Goal: Task Accomplishment & Management: Manage account settings

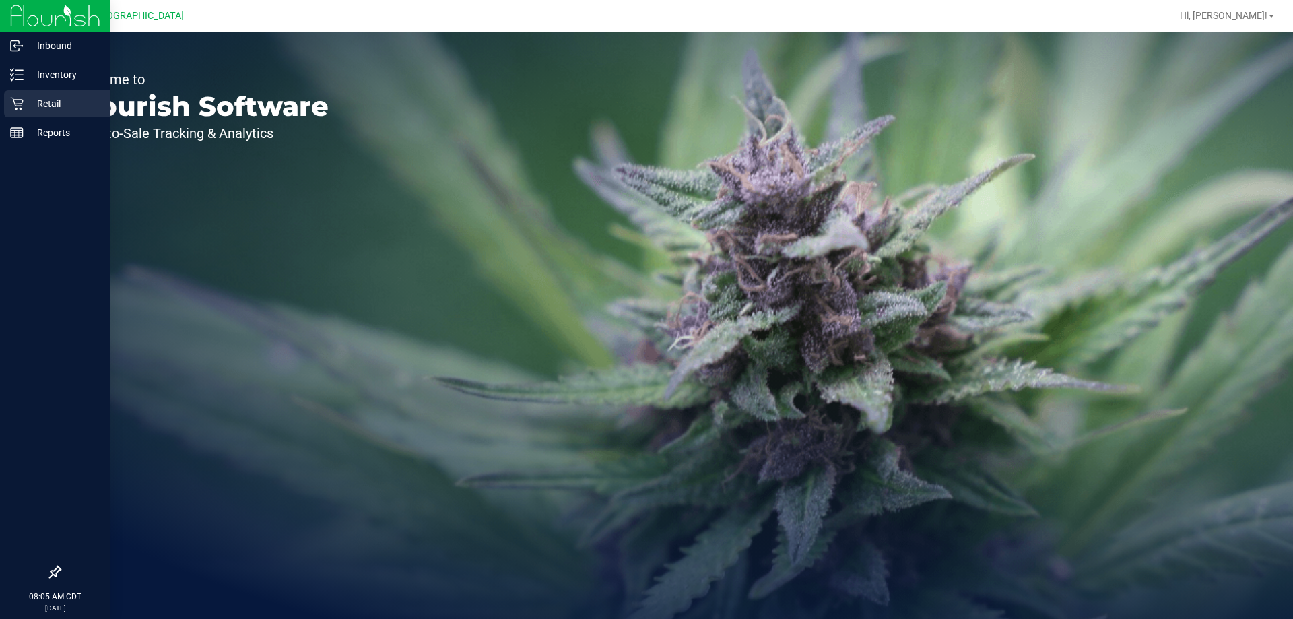
click at [11, 103] on icon at bounding box center [16, 103] width 13 height 13
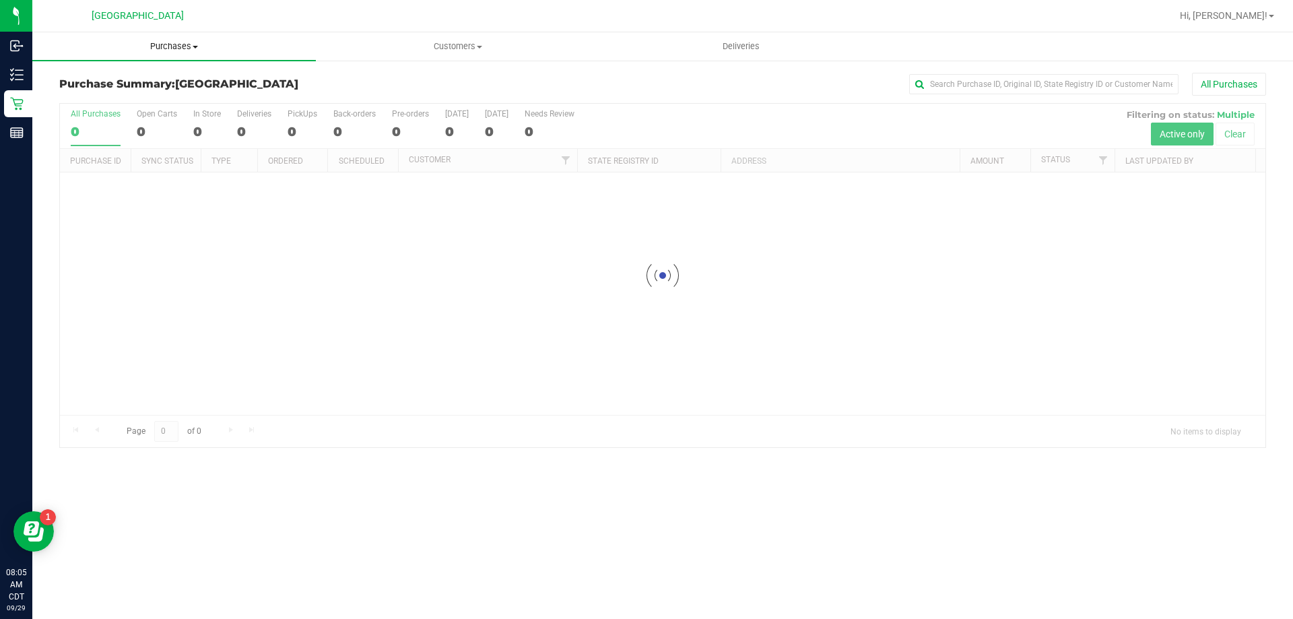
click at [175, 42] on span "Purchases" at bounding box center [173, 46] width 283 height 12
click at [143, 96] on li "Fulfillment" at bounding box center [173, 98] width 283 height 16
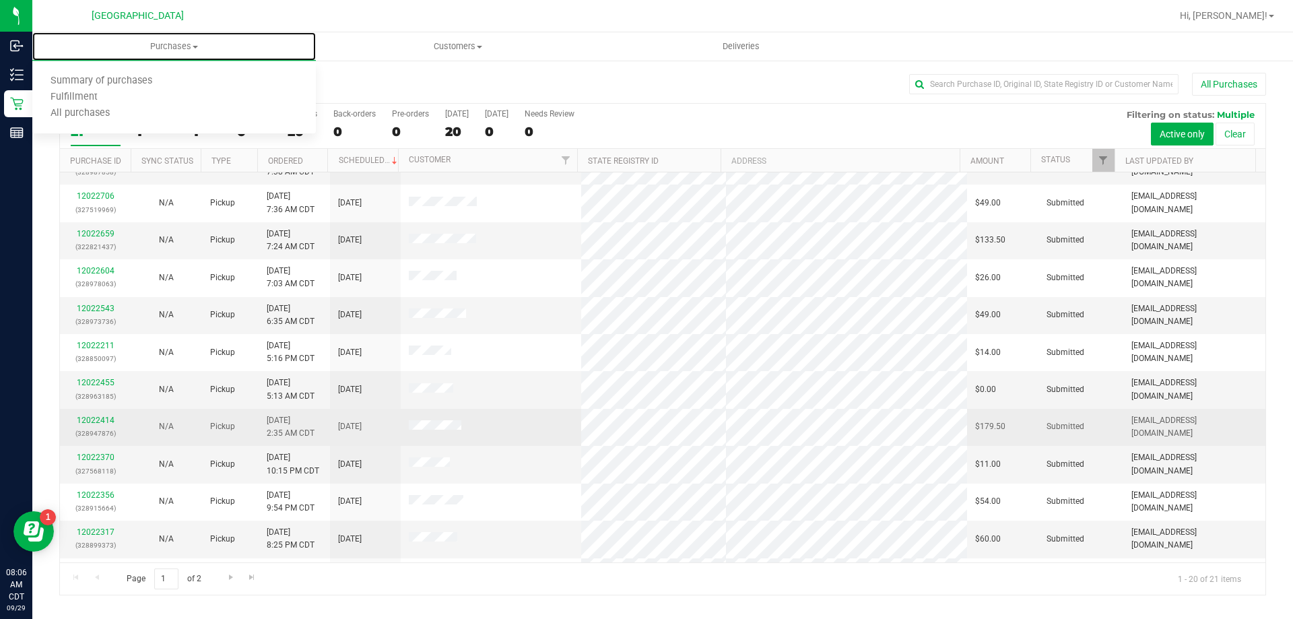
scroll to position [356, 0]
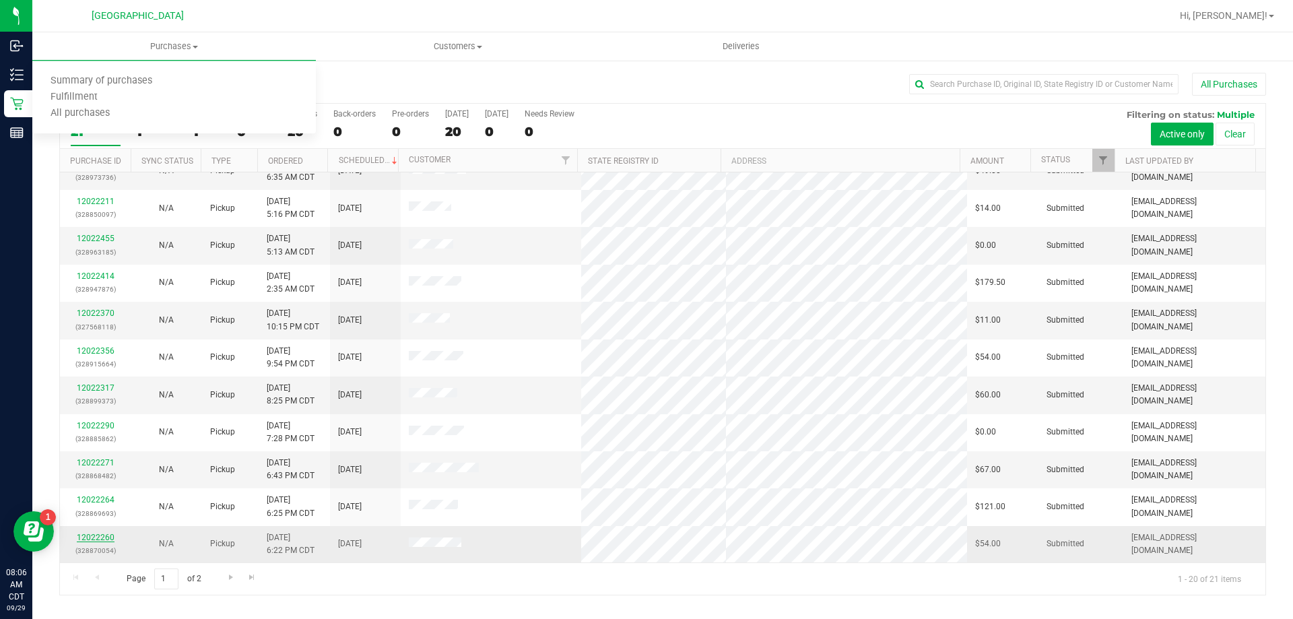
click at [96, 538] on link "12022260" at bounding box center [96, 537] width 38 height 9
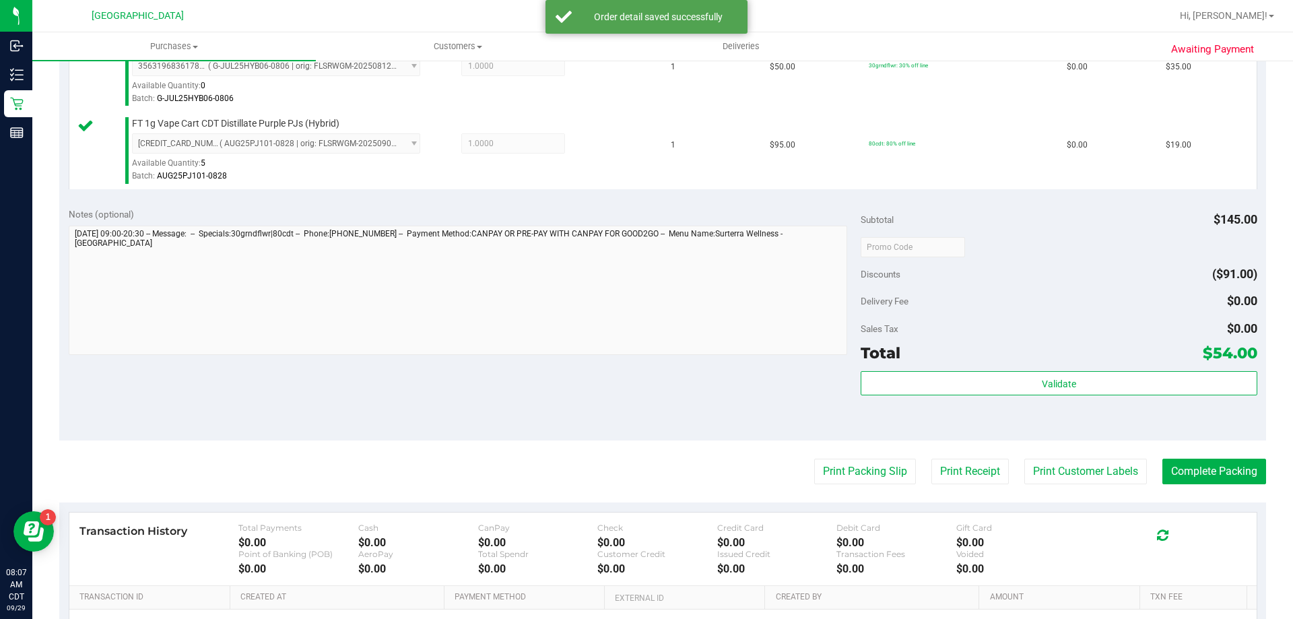
scroll to position [404, 0]
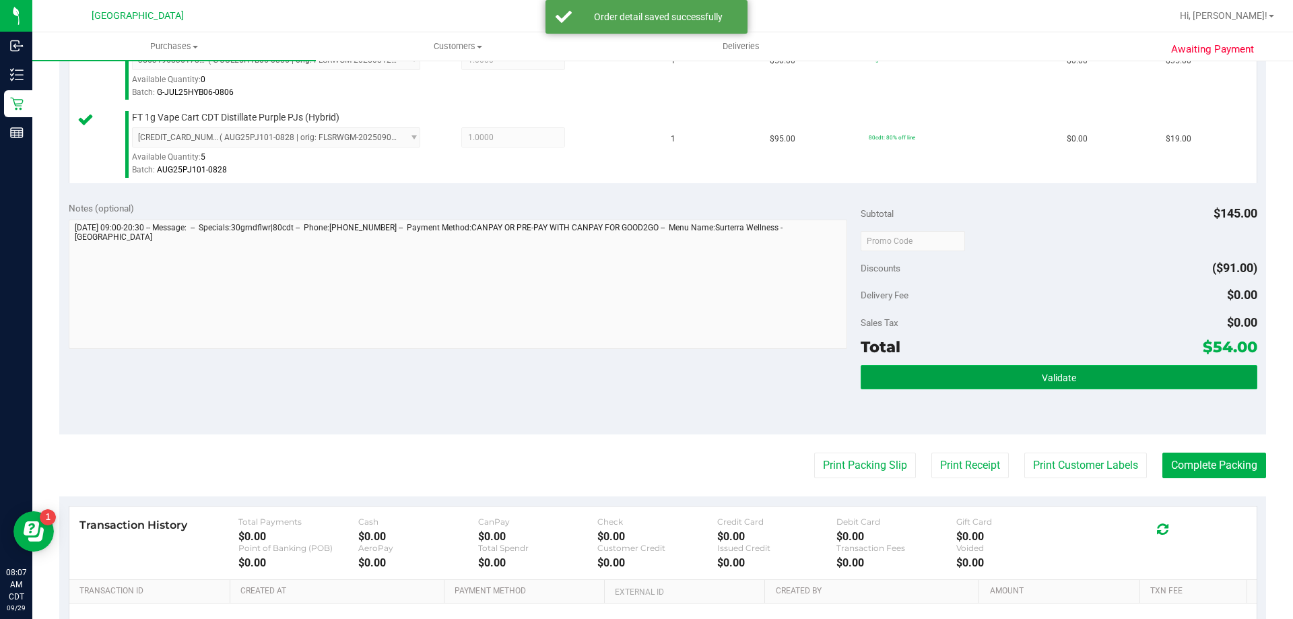
click at [1173, 374] on button "Validate" at bounding box center [1059, 377] width 396 height 24
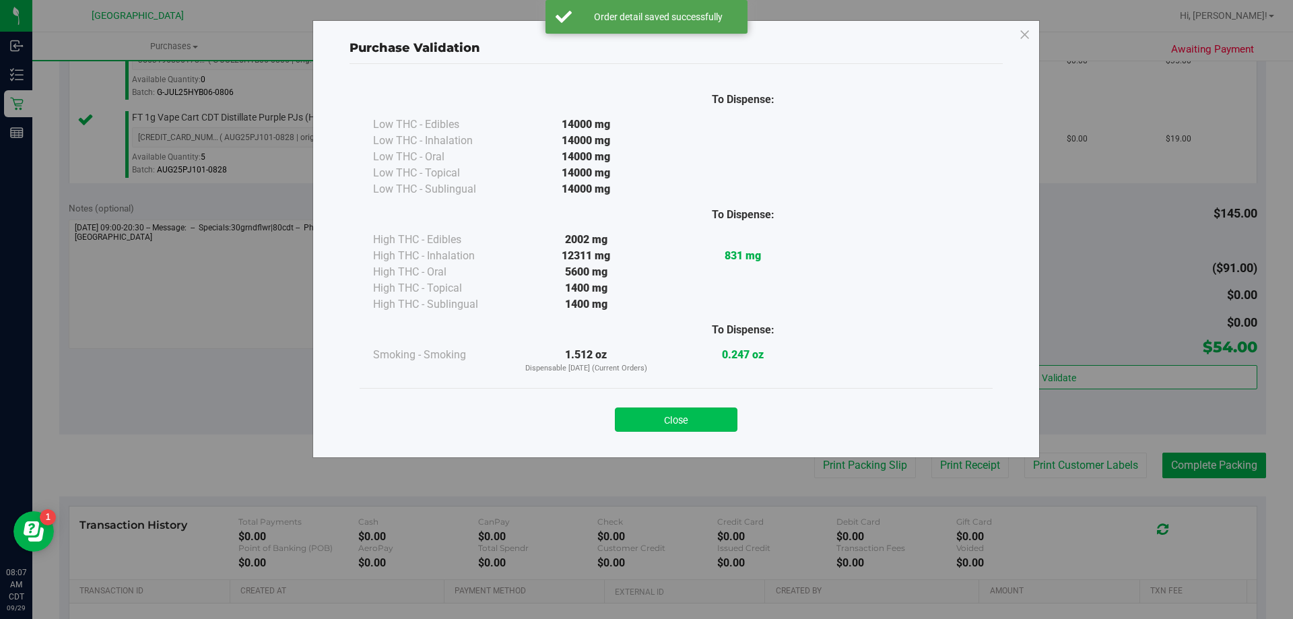
click at [646, 411] on button "Close" at bounding box center [676, 419] width 123 height 24
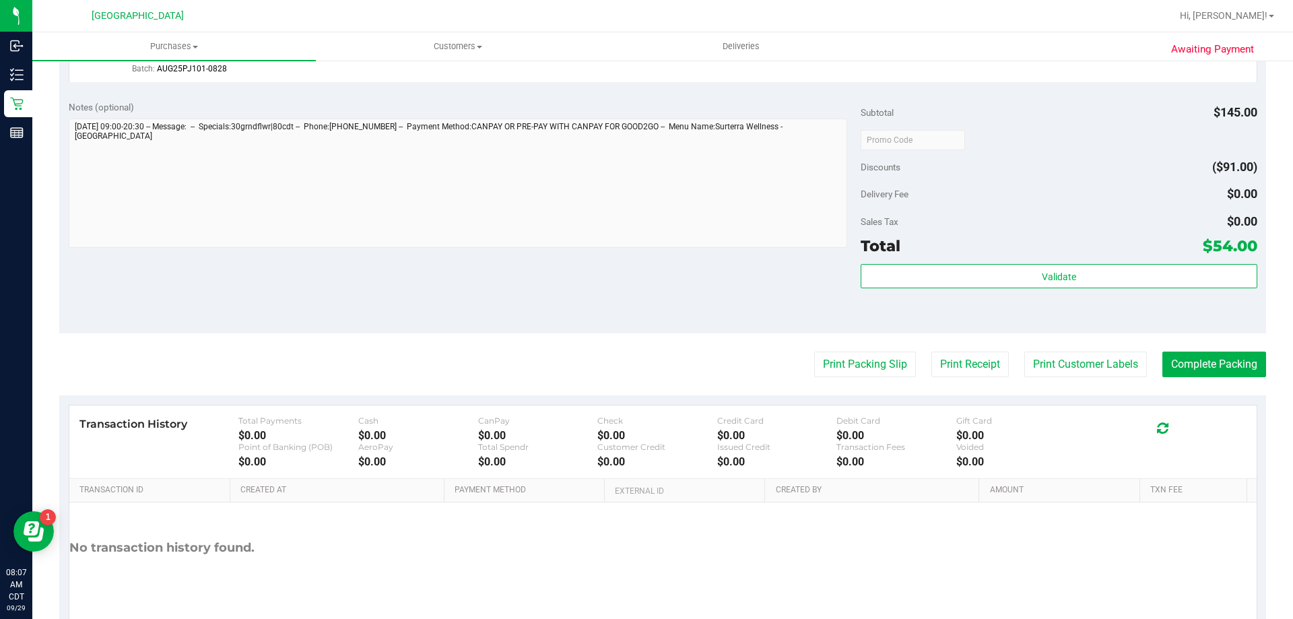
scroll to position [539, 0]
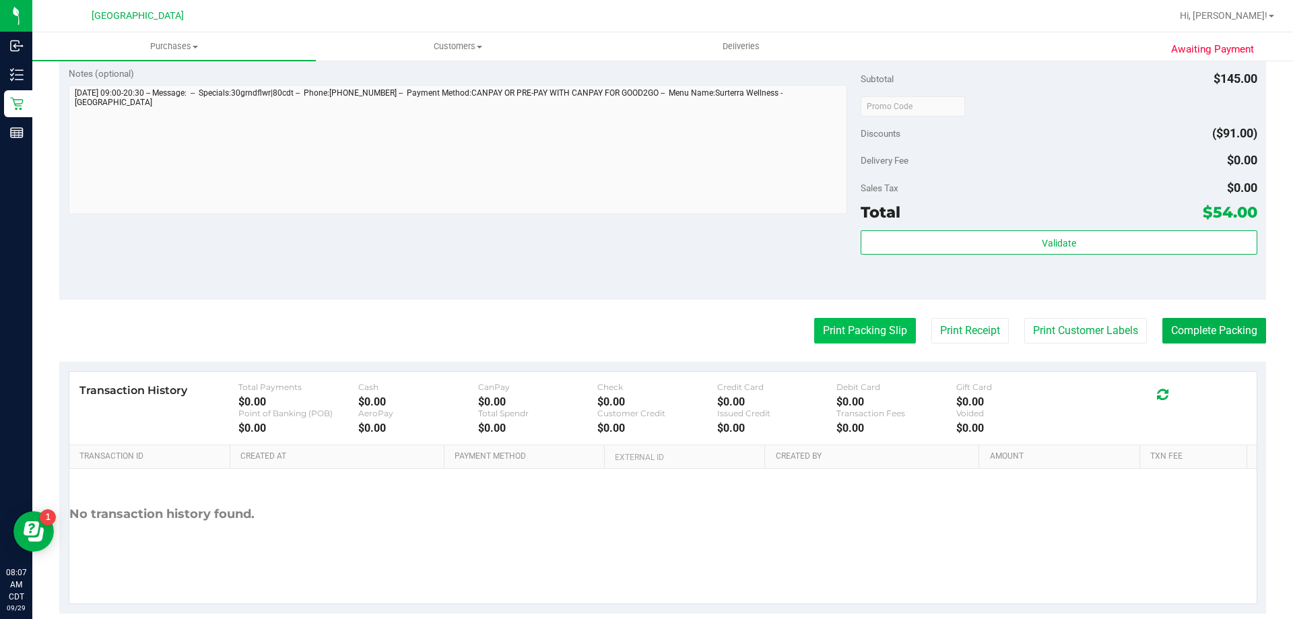
click at [834, 325] on button "Print Packing Slip" at bounding box center [865, 331] width 102 height 26
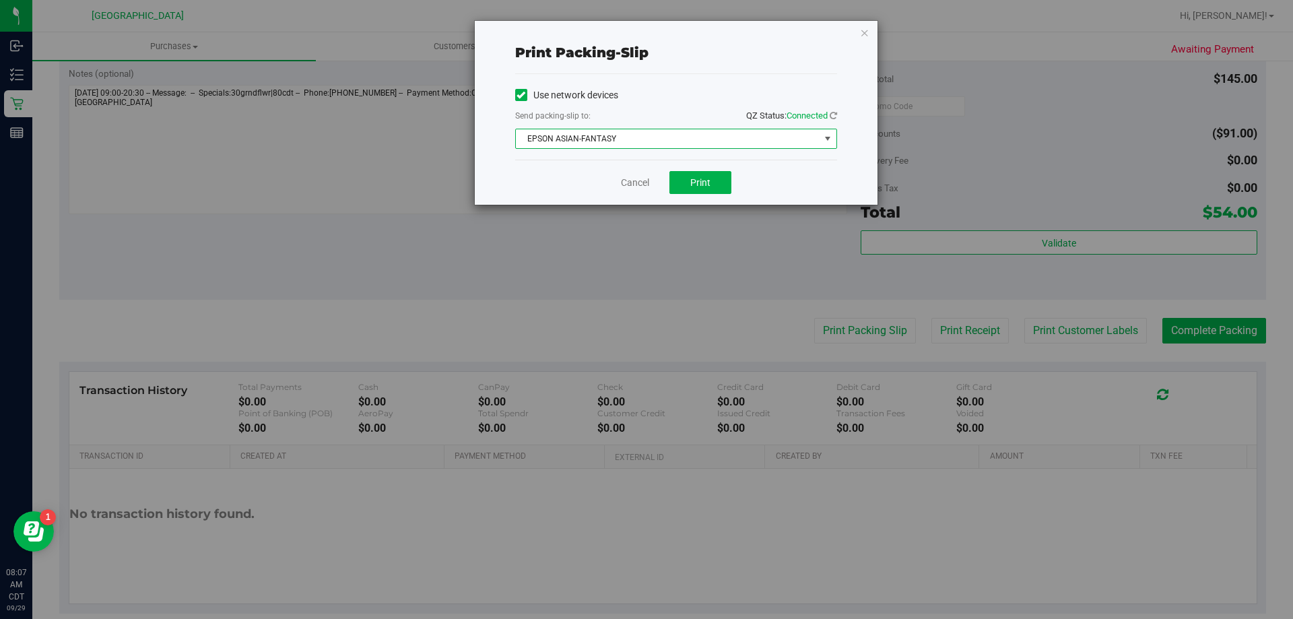
click at [681, 134] on span "EPSON ASIAN-FANTASY" at bounding box center [668, 138] width 304 height 19
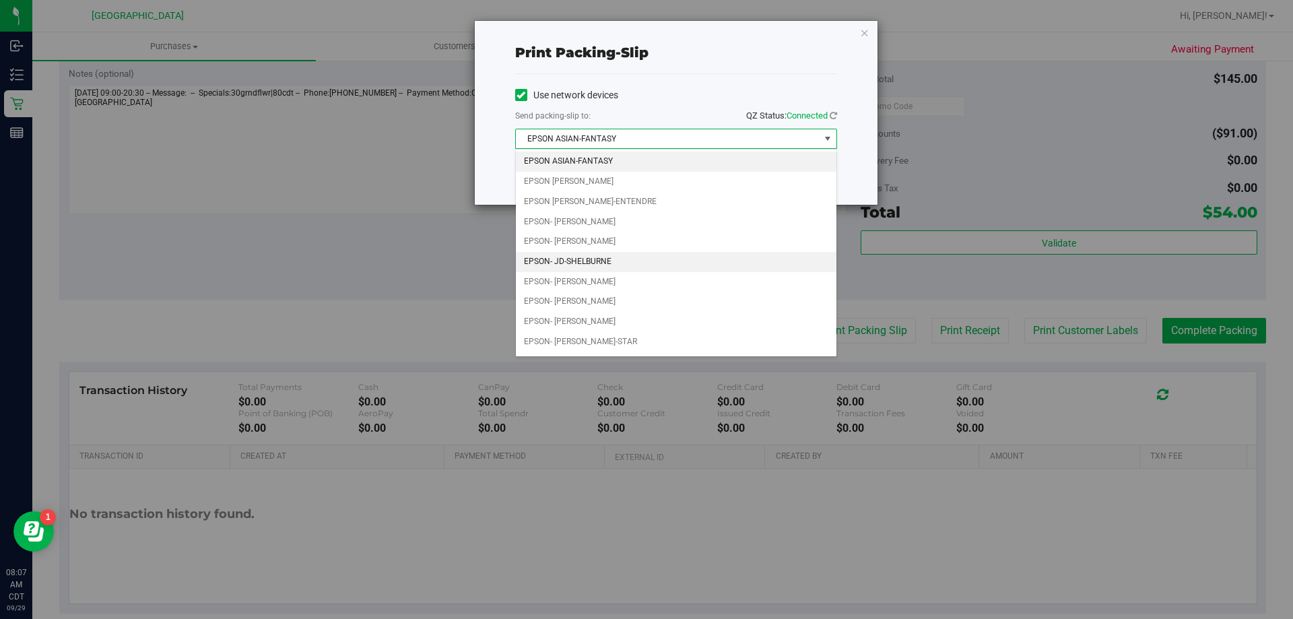
click at [631, 259] on li "EPSON- JD-SHELBURNE" at bounding box center [676, 262] width 320 height 20
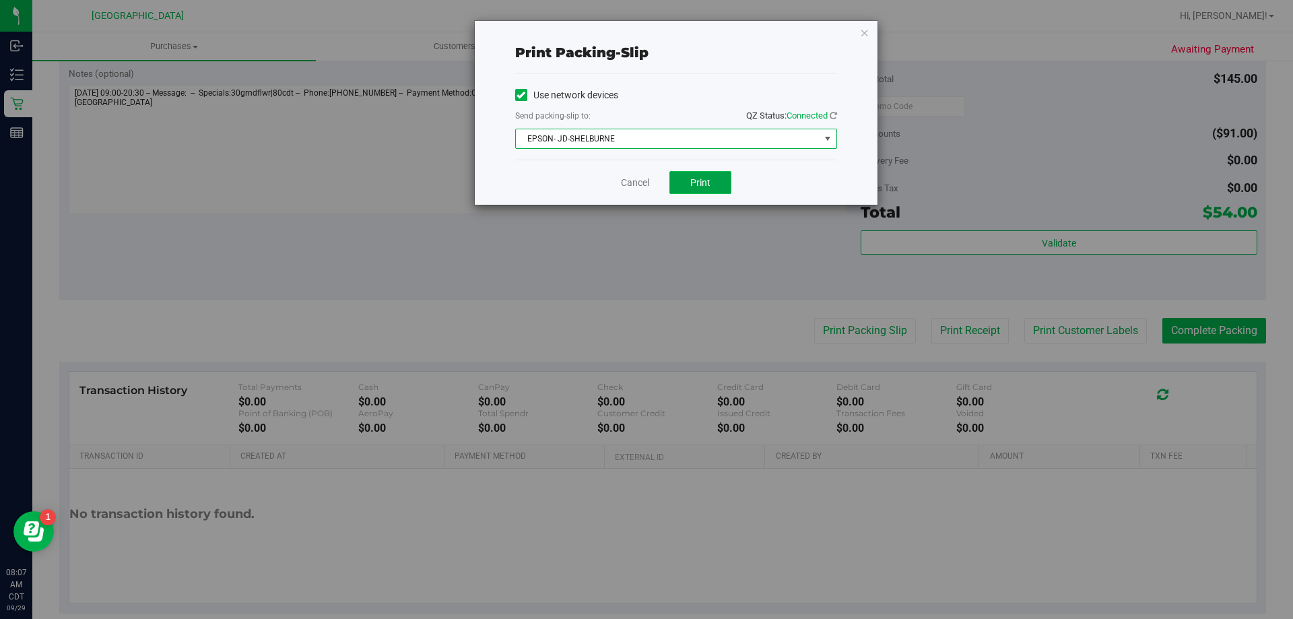
click at [709, 188] on button "Print" at bounding box center [700, 182] width 62 height 23
click at [648, 185] on link "Cancel" at bounding box center [635, 183] width 28 height 14
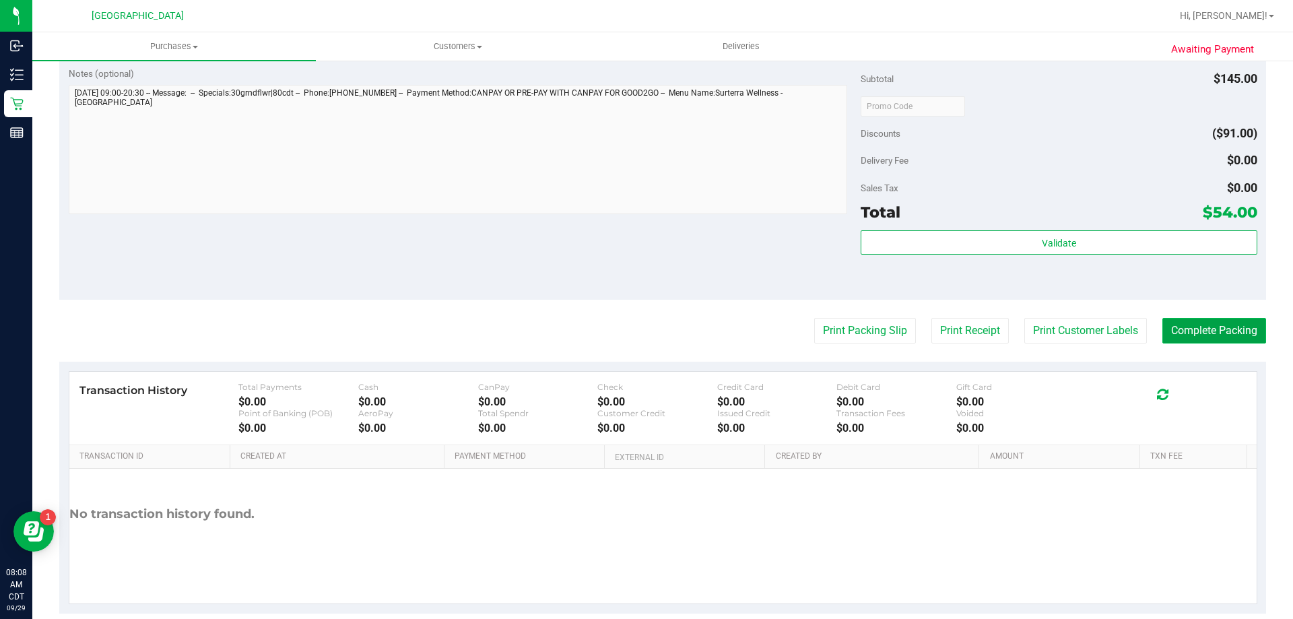
click at [1212, 328] on button "Complete Packing" at bounding box center [1214, 331] width 104 height 26
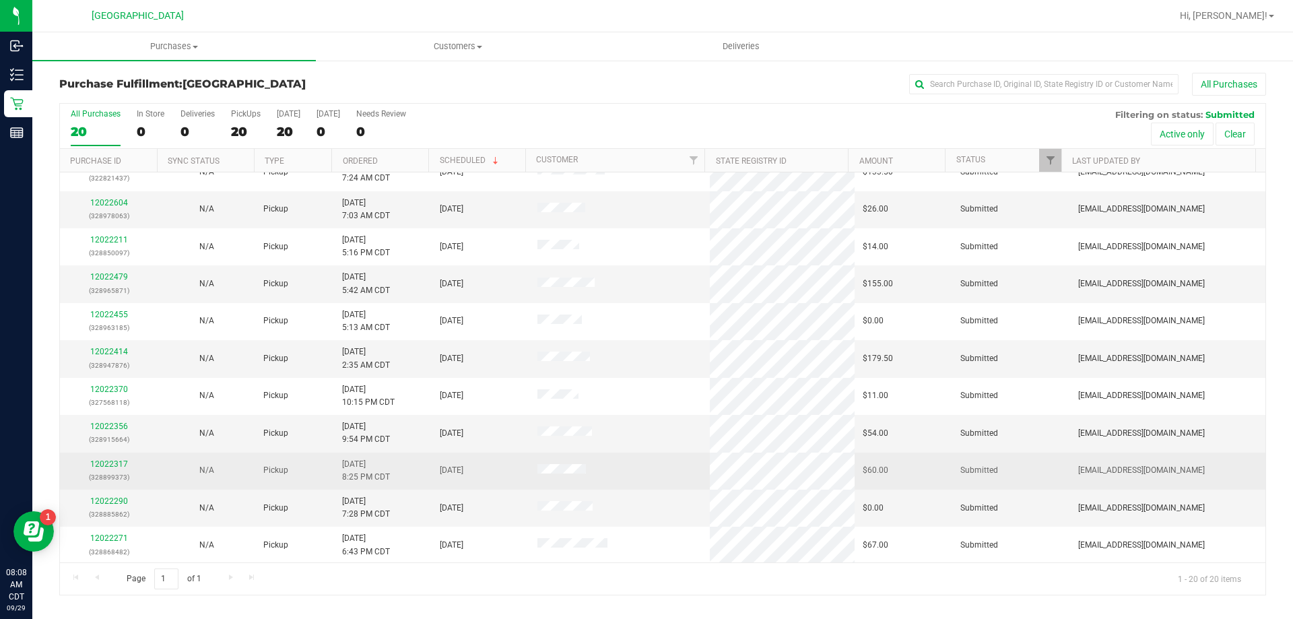
scroll to position [356, 0]
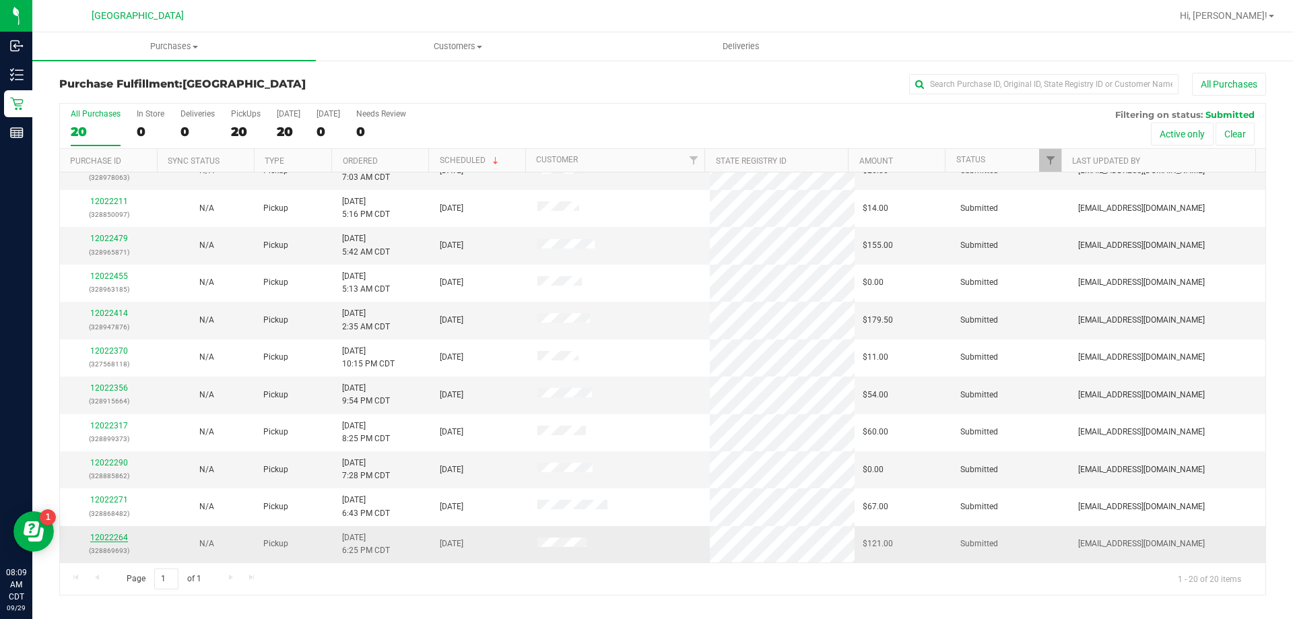
click at [116, 536] on link "12022264" at bounding box center [109, 537] width 38 height 9
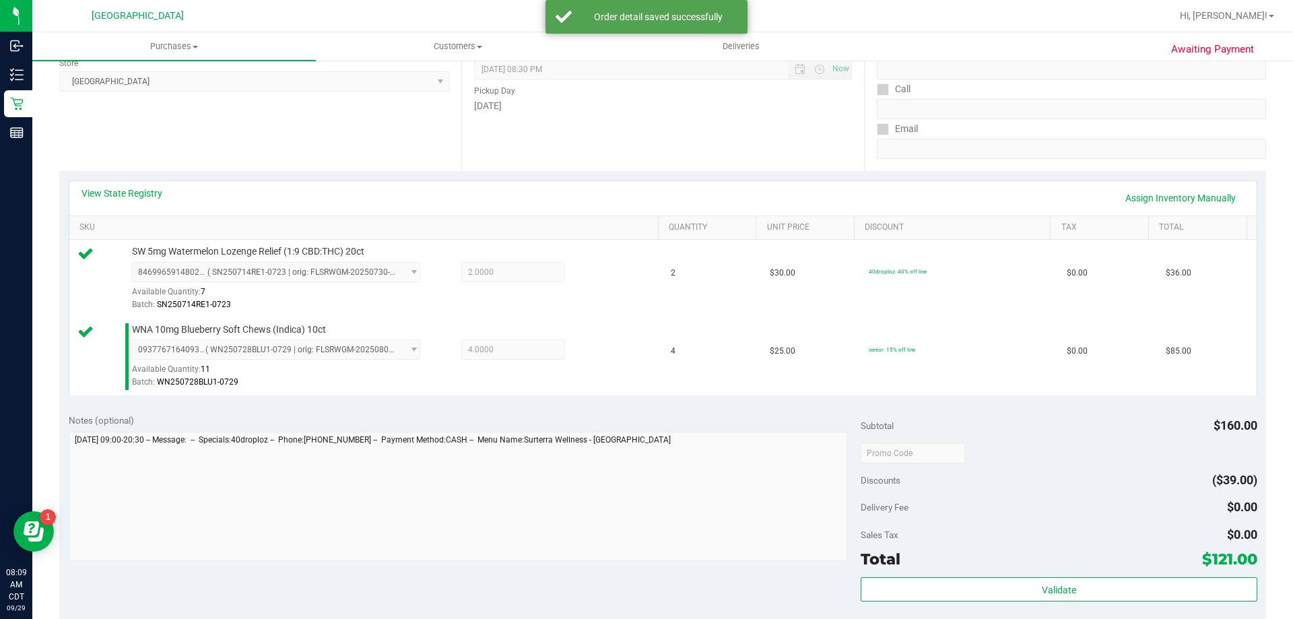
scroll to position [269, 0]
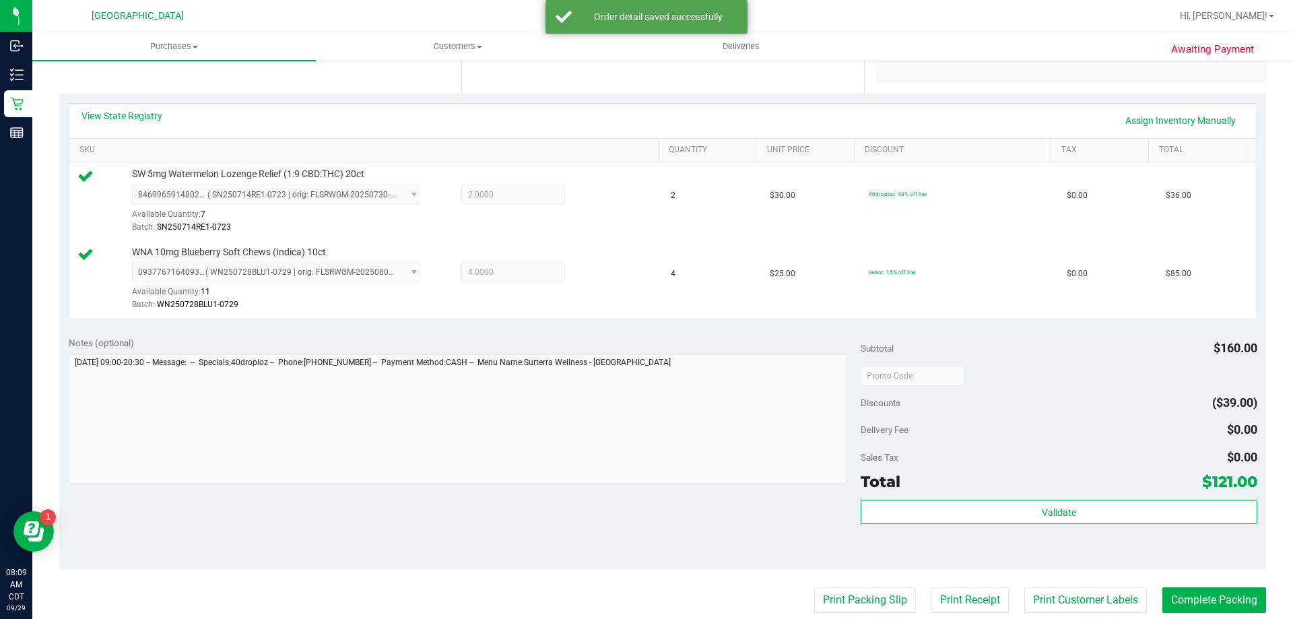
click at [981, 527] on div "Validate" at bounding box center [1059, 530] width 396 height 61
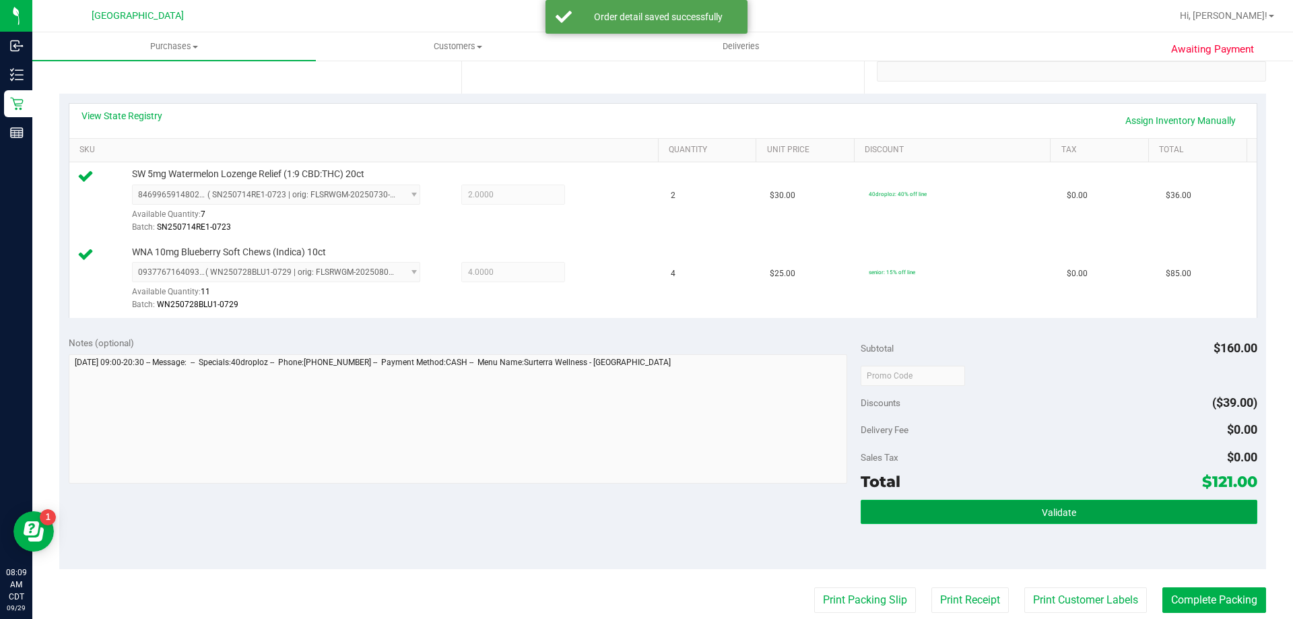
click at [982, 518] on button "Validate" at bounding box center [1059, 512] width 396 height 24
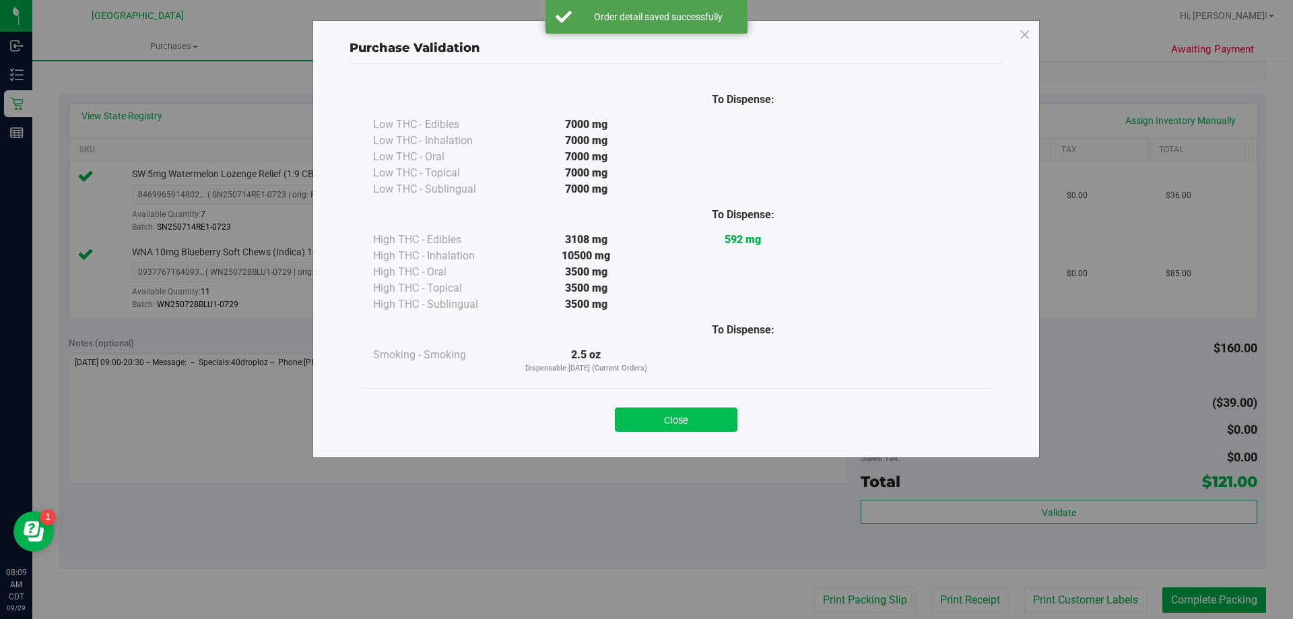
click at [722, 415] on button "Close" at bounding box center [676, 419] width 123 height 24
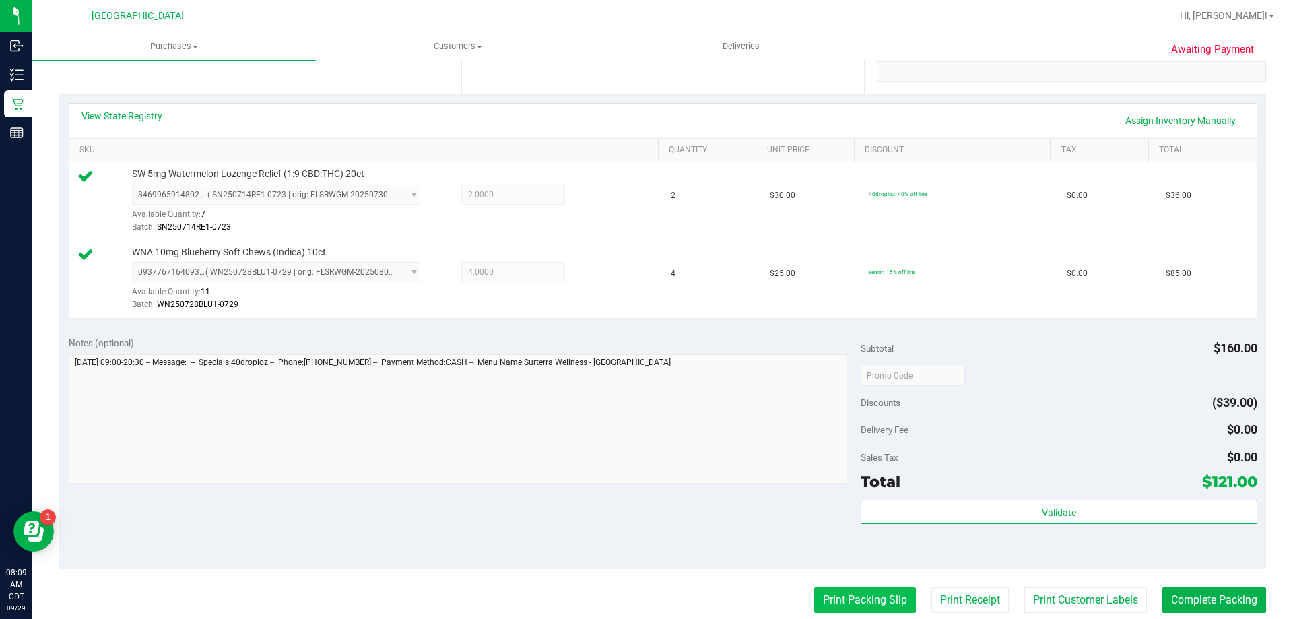
click at [829, 597] on button "Print Packing Slip" at bounding box center [865, 600] width 102 height 26
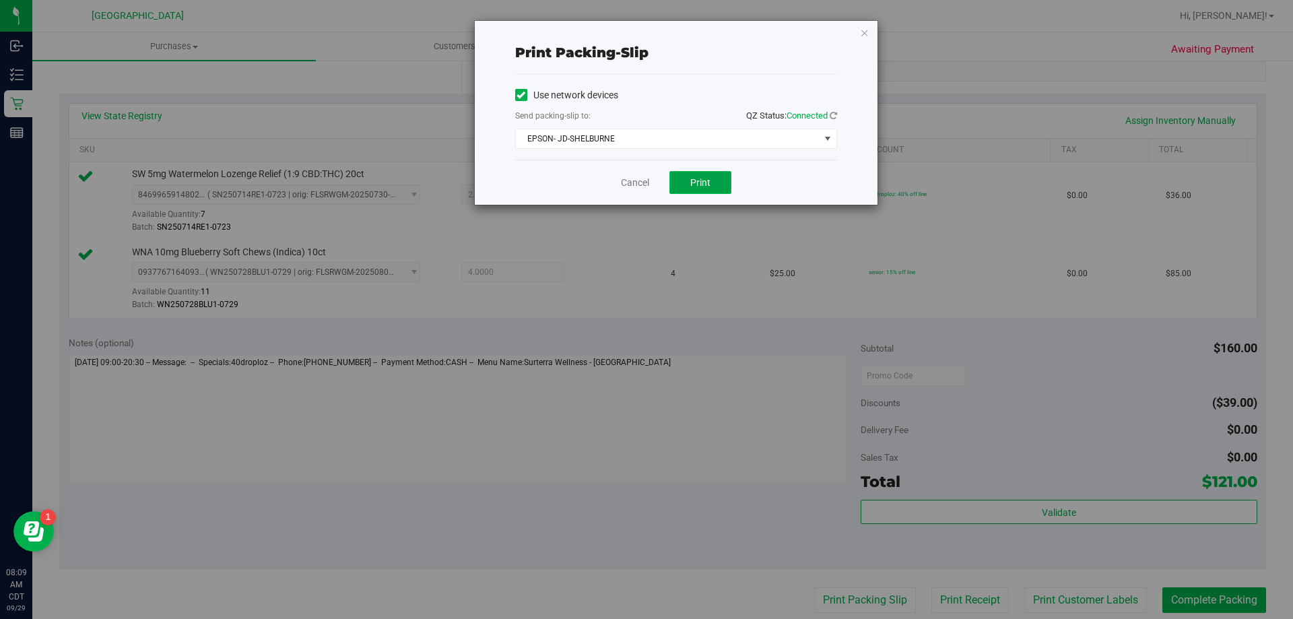
click at [696, 185] on span "Print" at bounding box center [700, 182] width 20 height 11
click at [632, 180] on div "Cancel Print" at bounding box center [676, 182] width 322 height 45
click at [634, 182] on link "Cancel" at bounding box center [635, 183] width 28 height 14
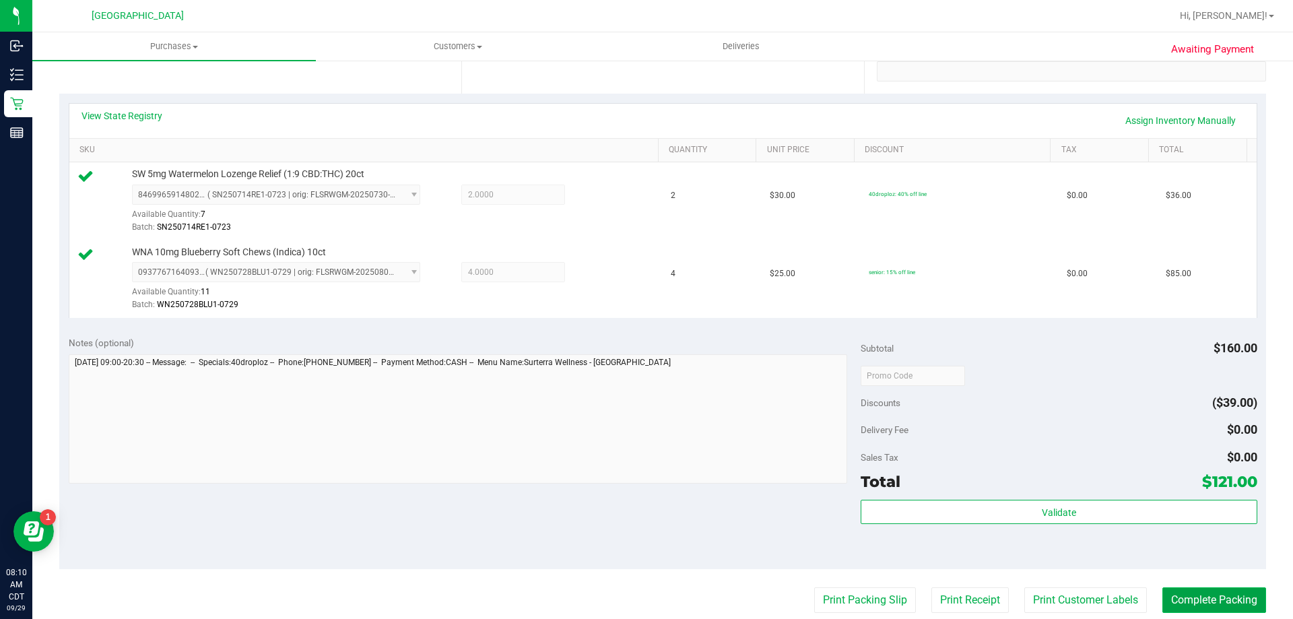
click at [1184, 601] on button "Complete Packing" at bounding box center [1214, 600] width 104 height 26
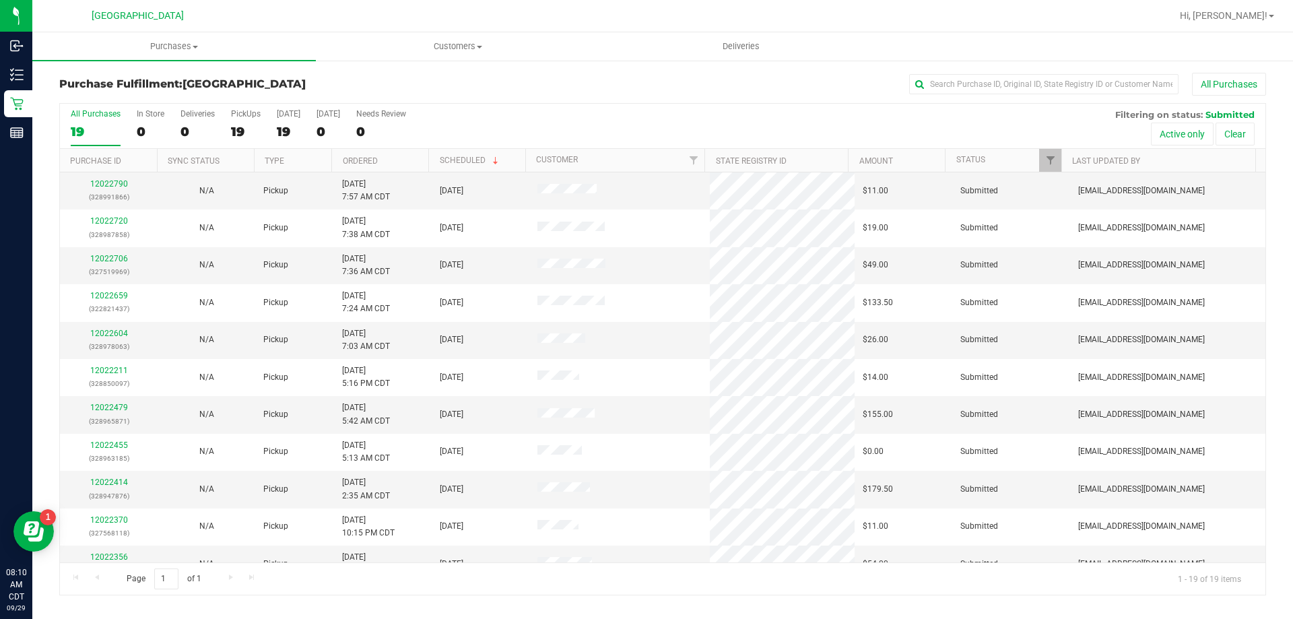
scroll to position [318, 0]
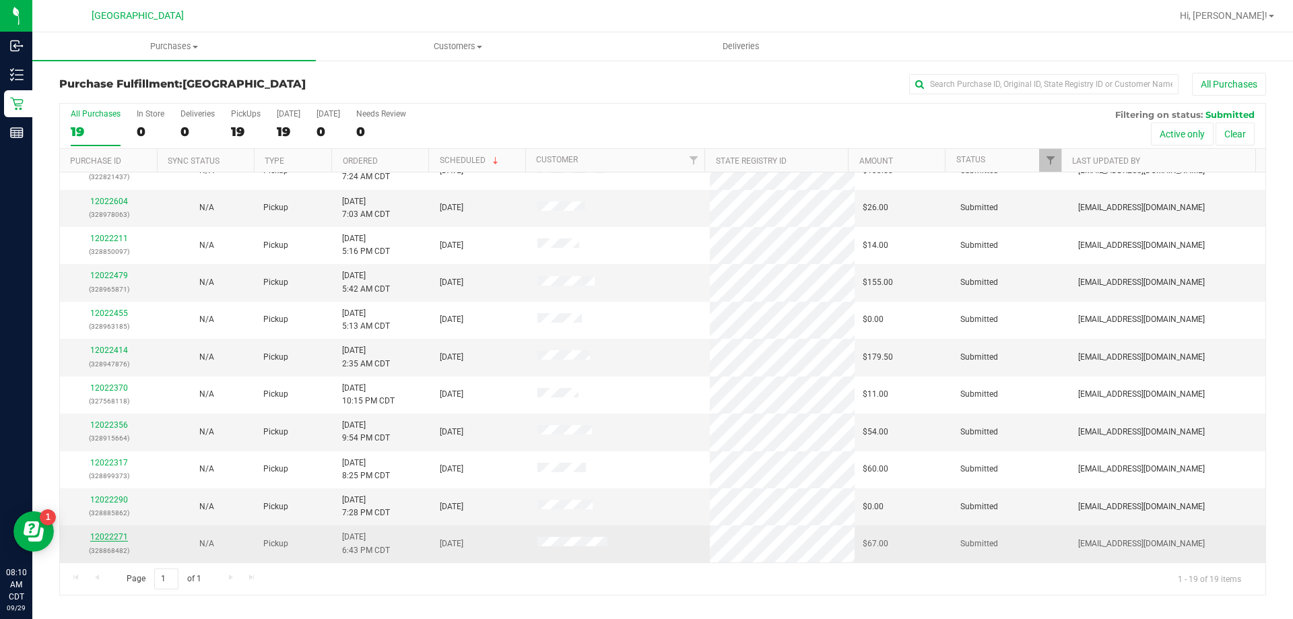
click at [100, 533] on link "12022271" at bounding box center [109, 536] width 38 height 9
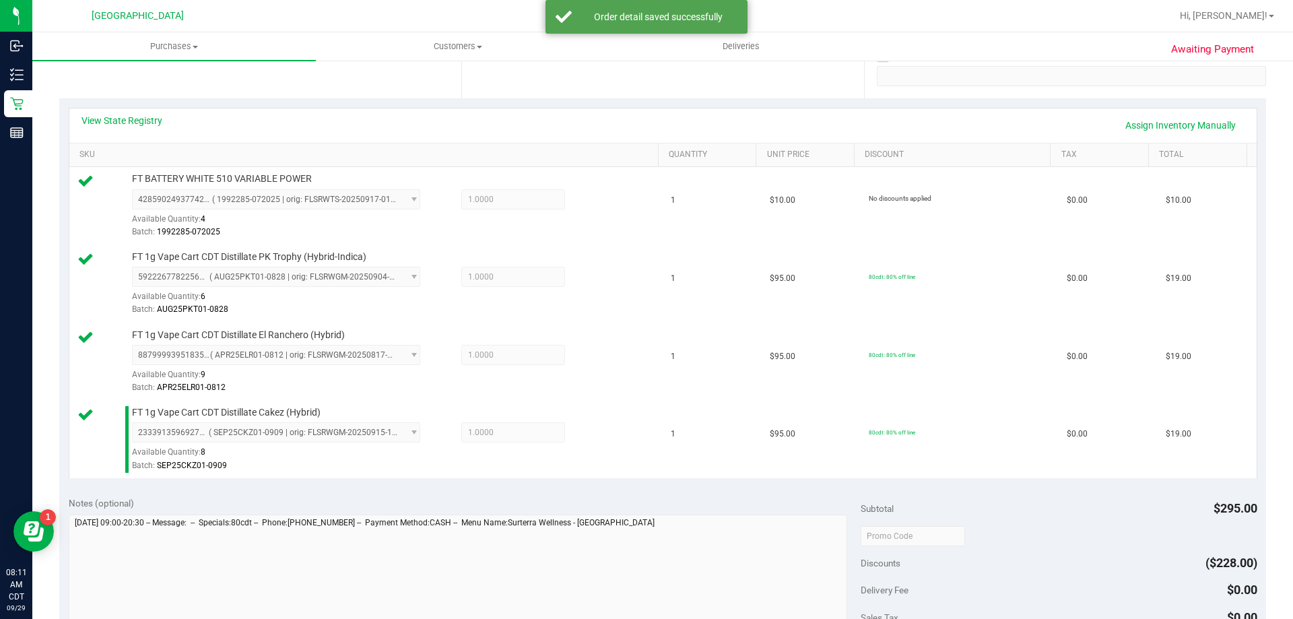
scroll to position [539, 0]
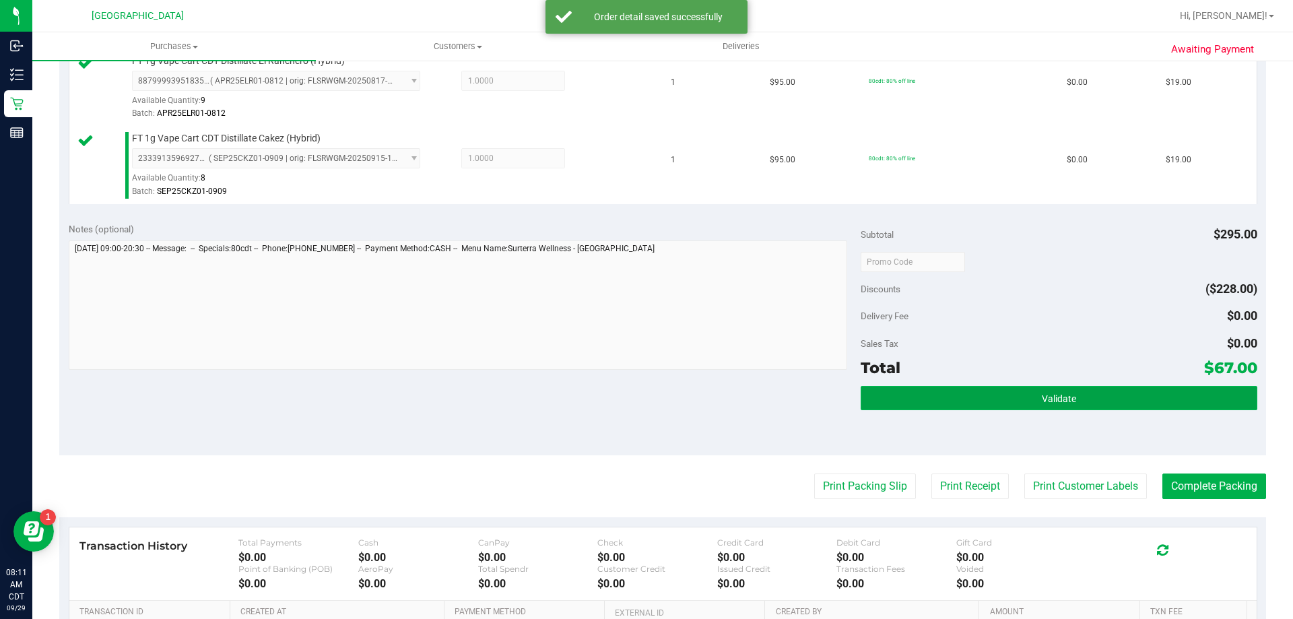
click at [990, 402] on button "Validate" at bounding box center [1059, 398] width 396 height 24
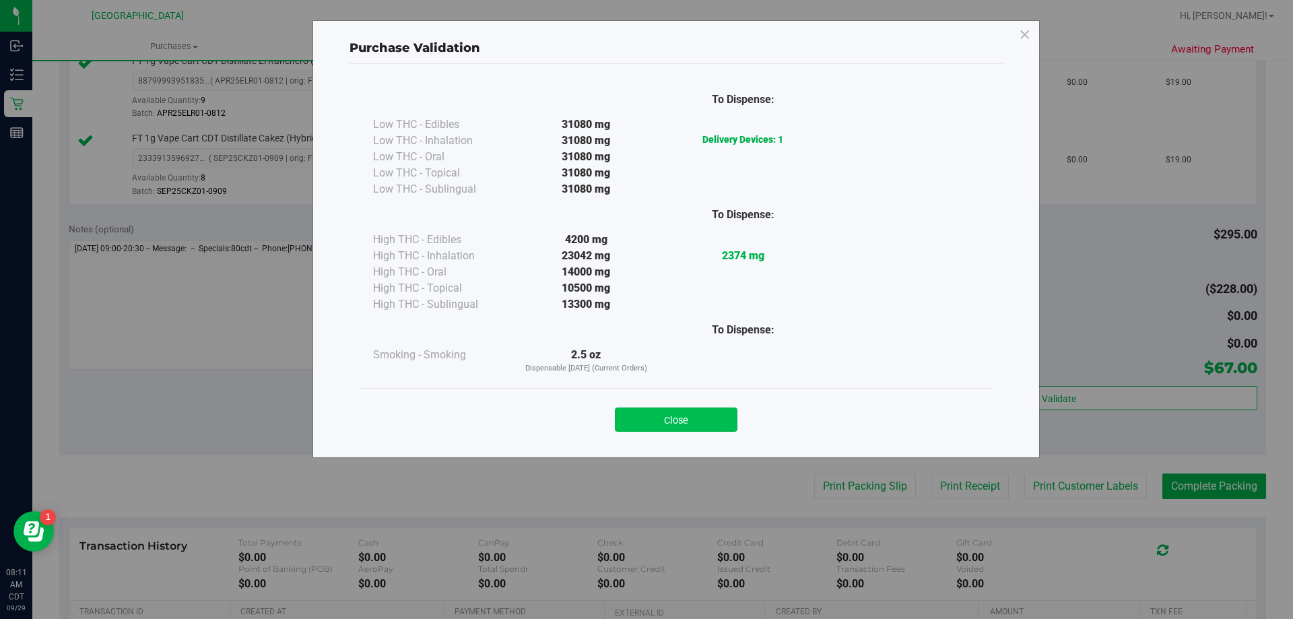
click at [648, 416] on button "Close" at bounding box center [676, 419] width 123 height 24
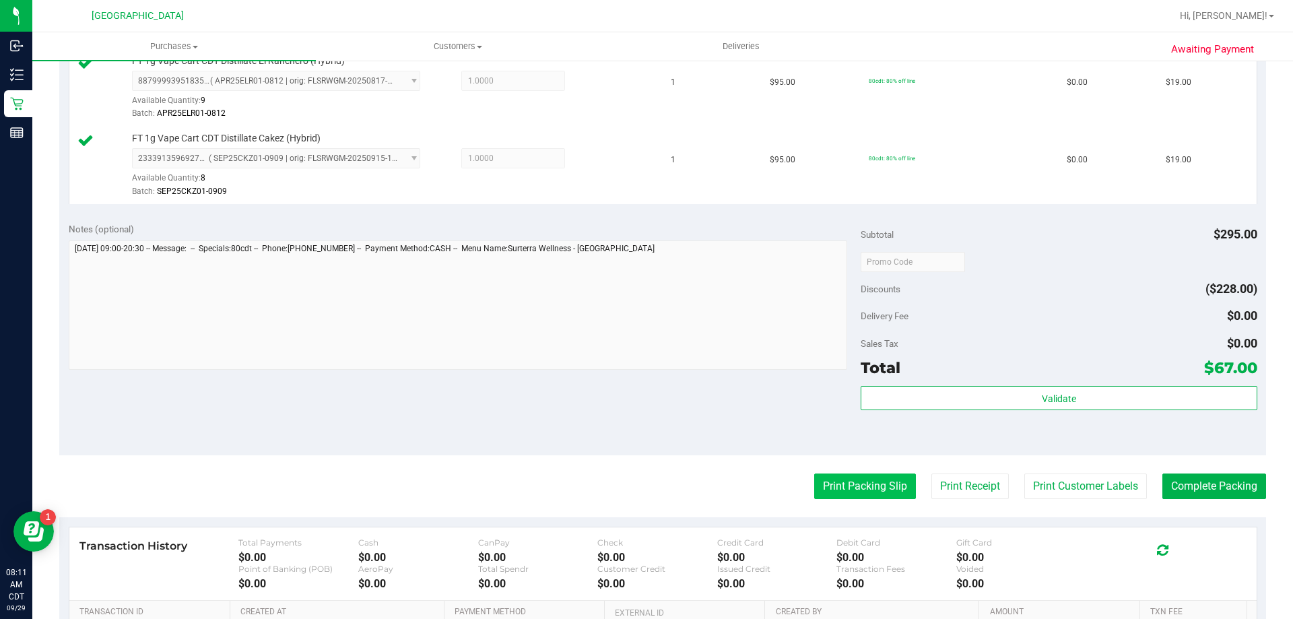
click at [879, 478] on button "Print Packing Slip" at bounding box center [865, 486] width 102 height 26
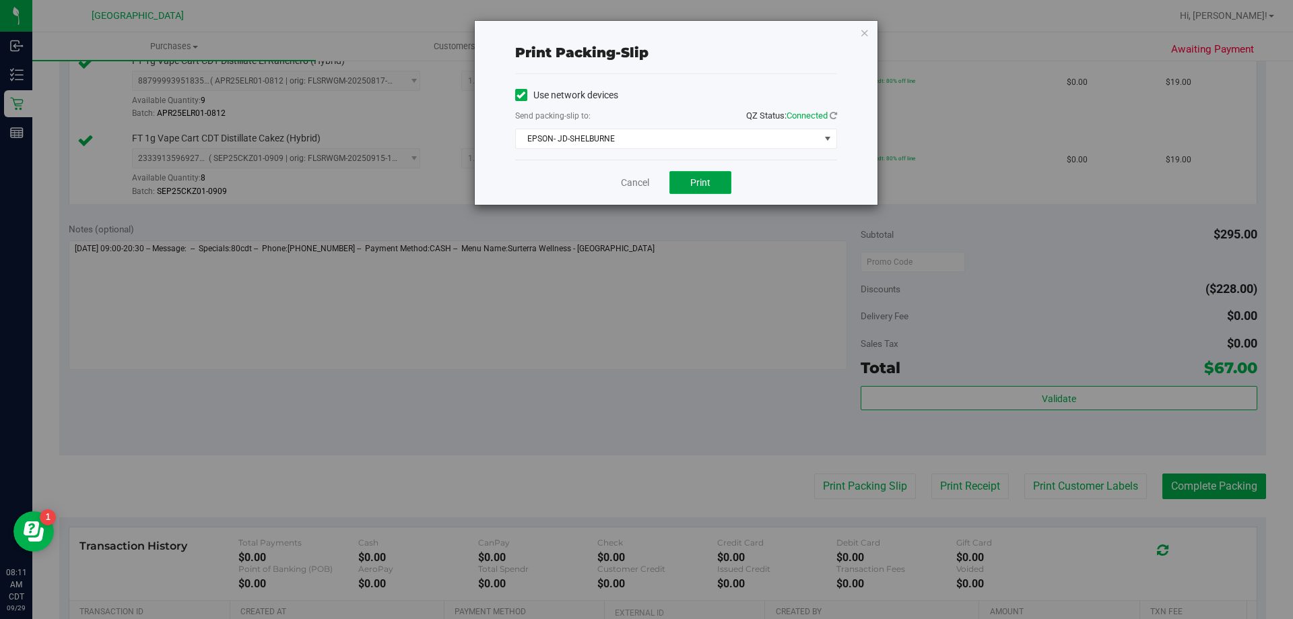
click at [701, 184] on span "Print" at bounding box center [700, 182] width 20 height 11
click at [630, 184] on link "Cancel" at bounding box center [635, 183] width 28 height 14
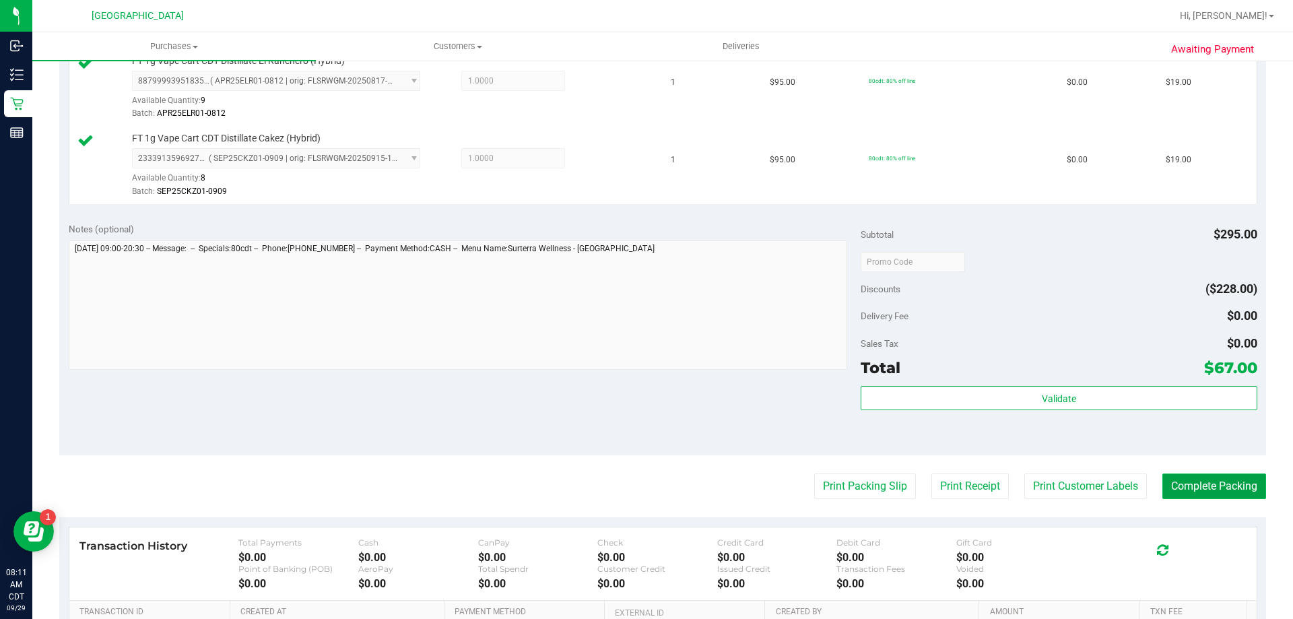
click at [1192, 498] on button "Complete Packing" at bounding box center [1214, 486] width 104 height 26
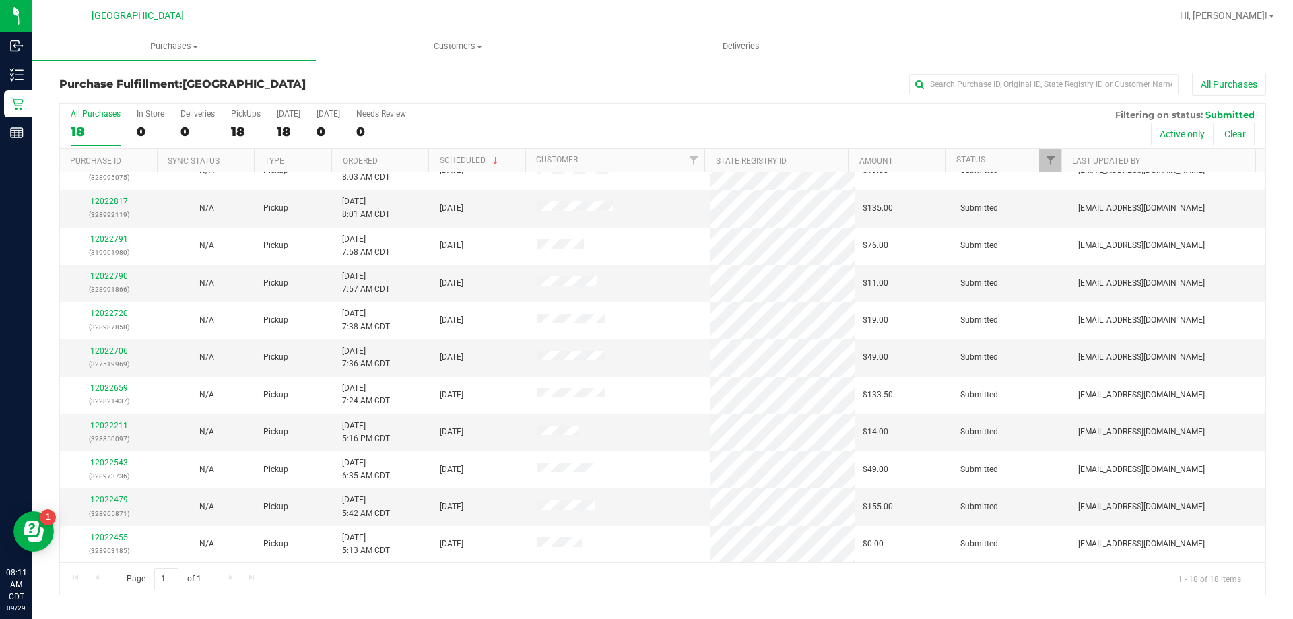
scroll to position [281, 0]
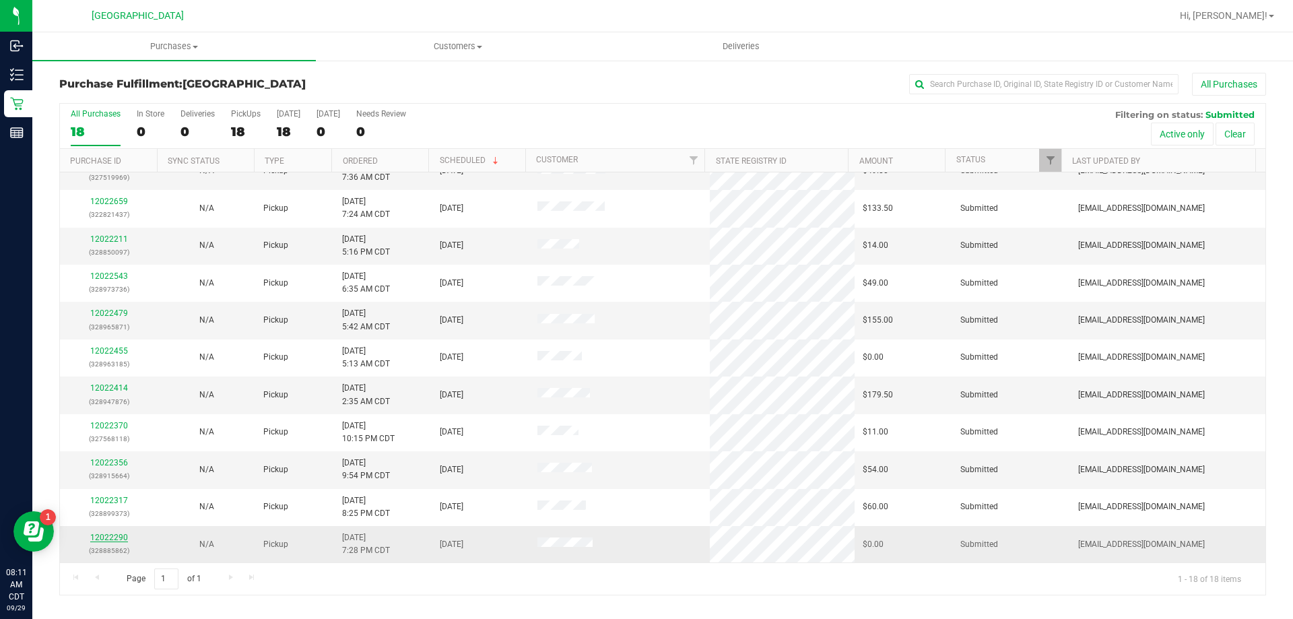
click at [103, 538] on link "12022290" at bounding box center [109, 537] width 38 height 9
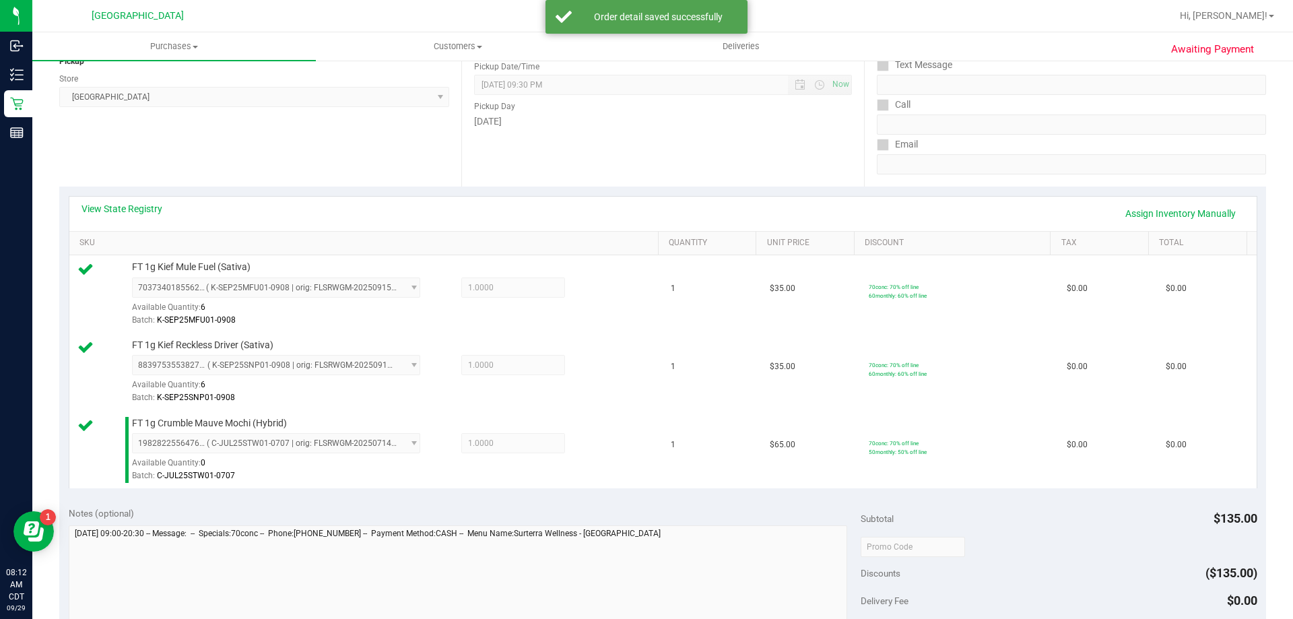
scroll to position [337, 0]
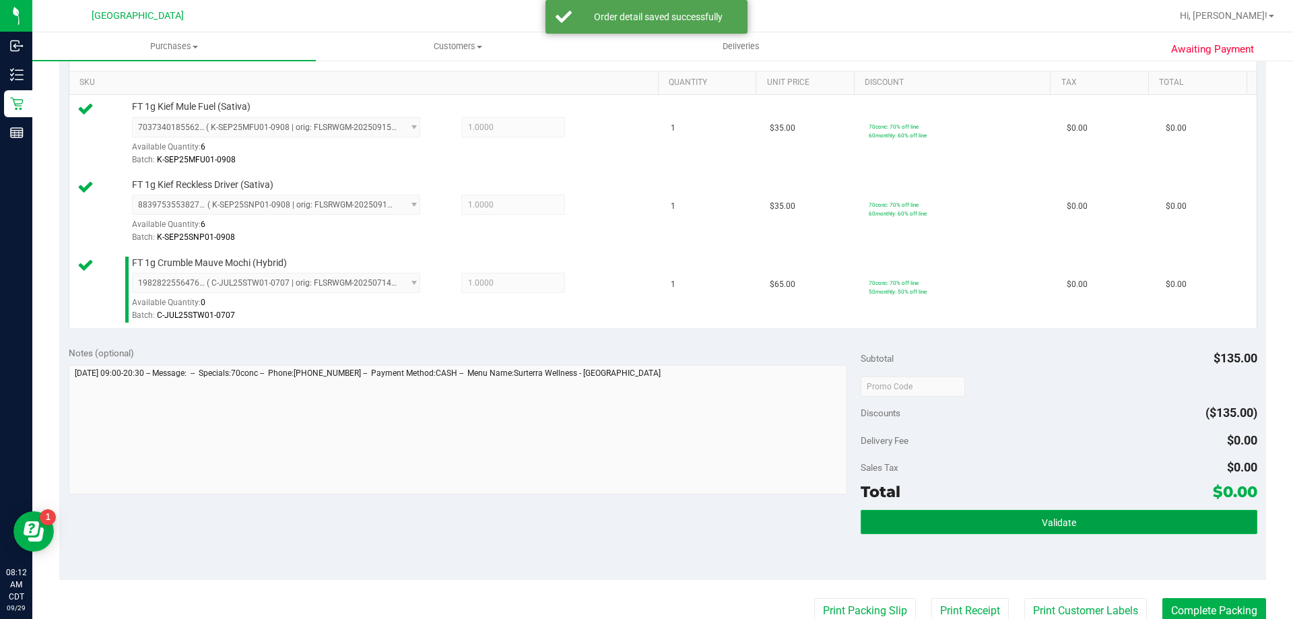
click at [1165, 516] on button "Validate" at bounding box center [1059, 522] width 396 height 24
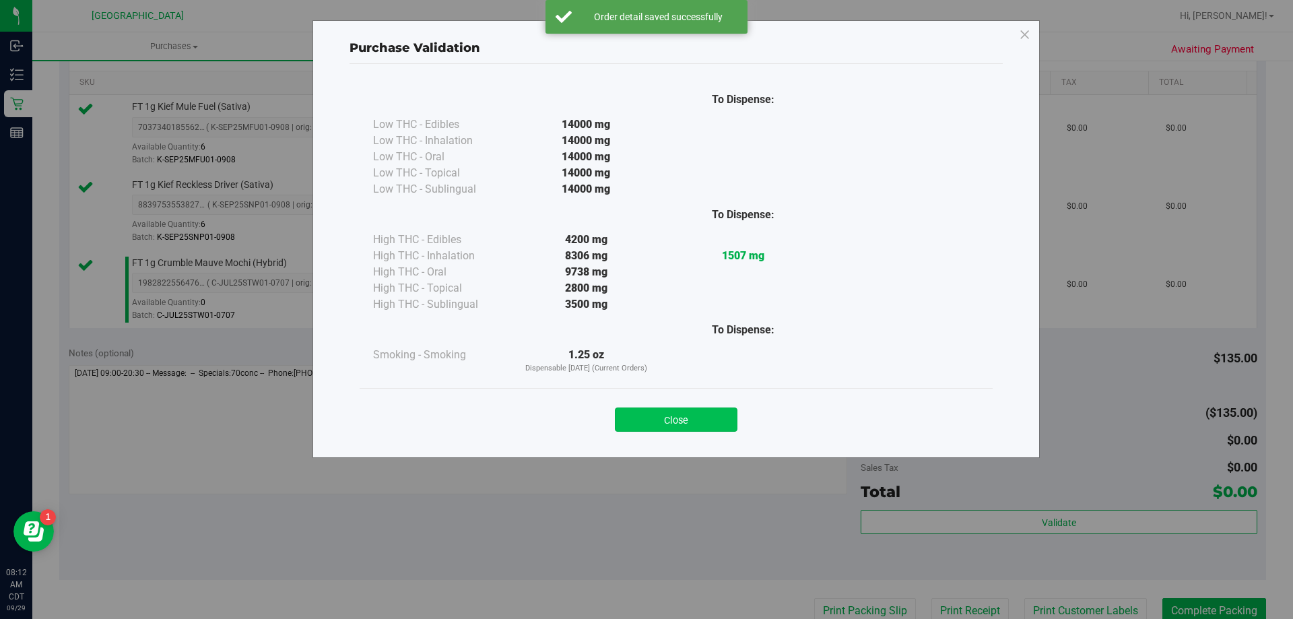
click at [662, 428] on button "Close" at bounding box center [676, 419] width 123 height 24
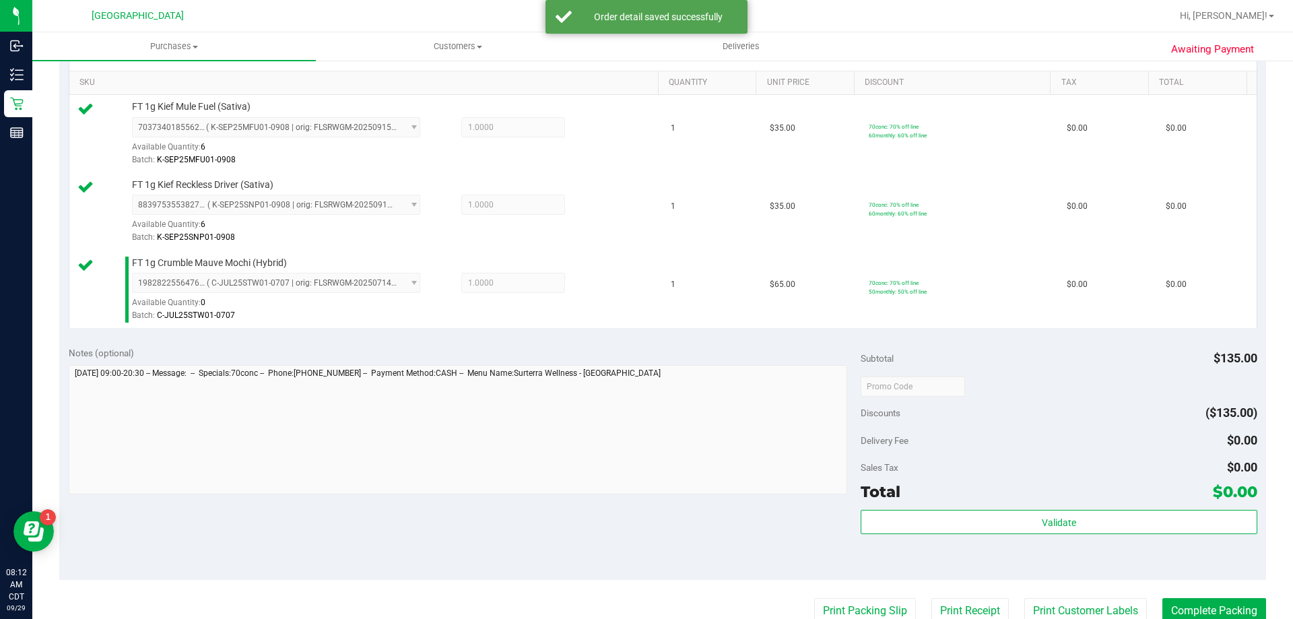
scroll to position [606, 0]
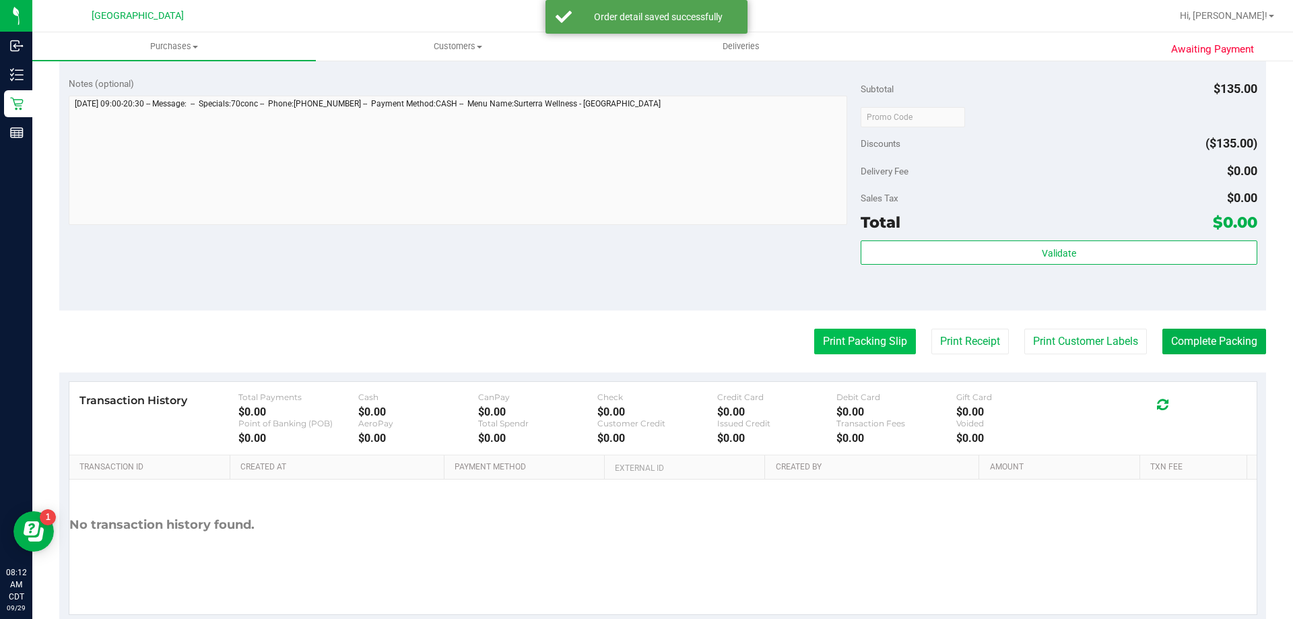
click at [848, 332] on button "Print Packing Slip" at bounding box center [865, 342] width 102 height 26
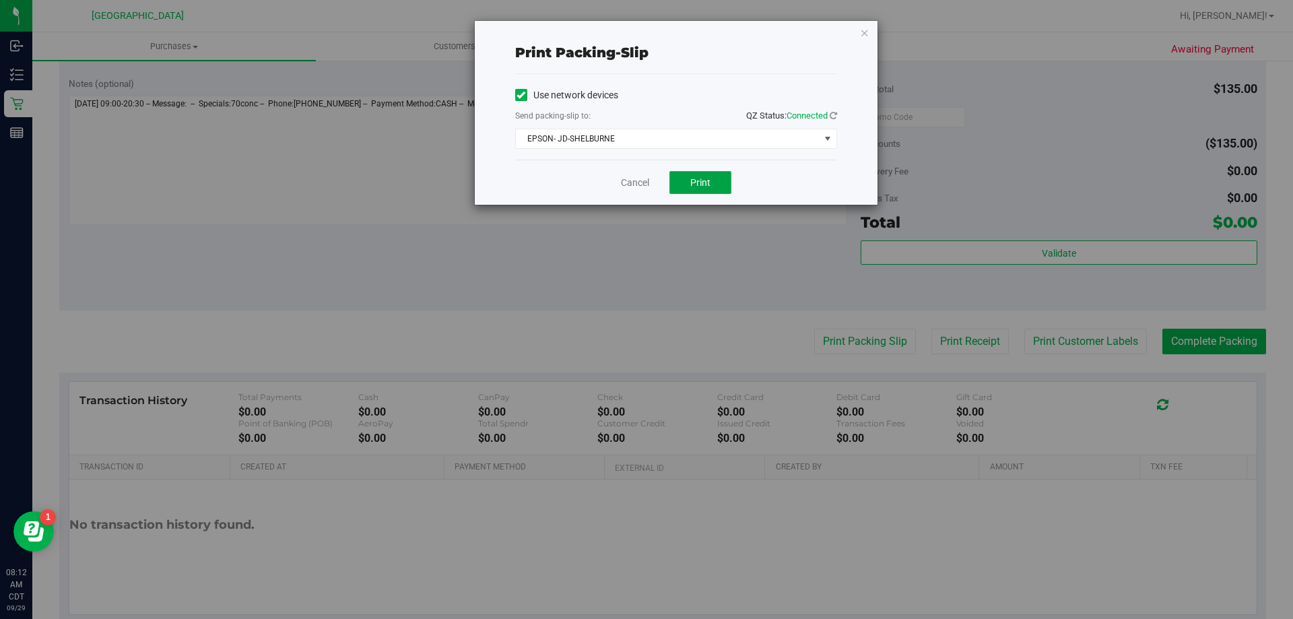
click at [711, 175] on button "Print" at bounding box center [700, 182] width 62 height 23
click at [641, 189] on link "Cancel" at bounding box center [635, 183] width 28 height 14
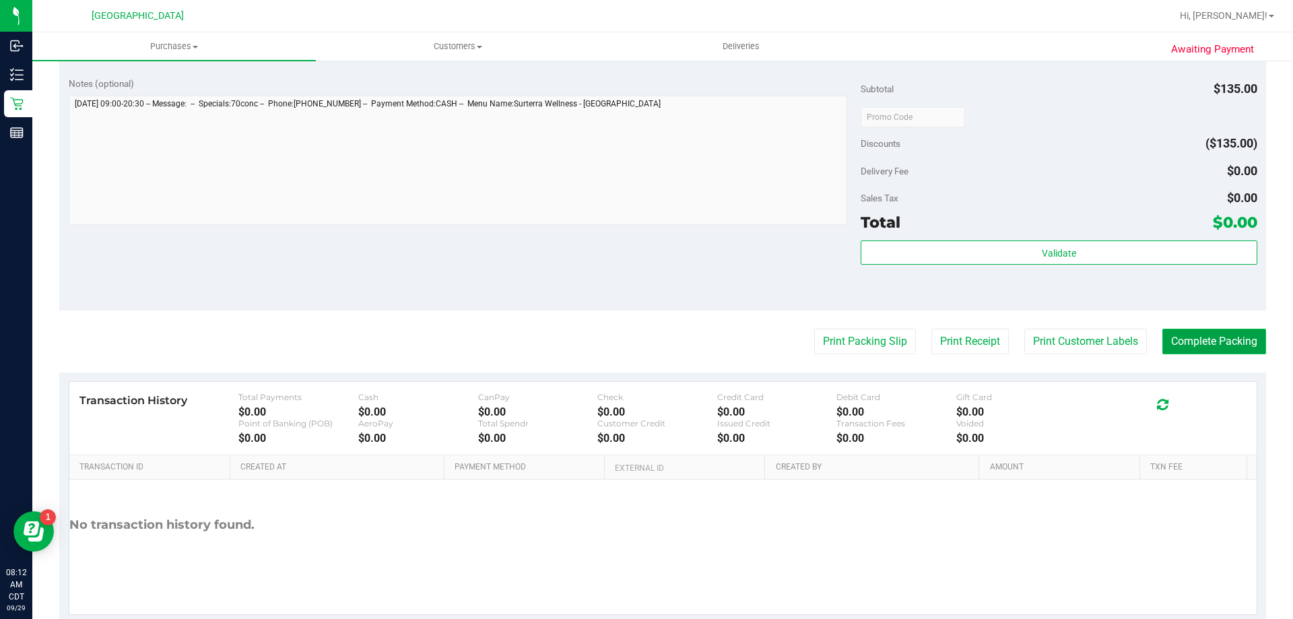
click at [1231, 346] on button "Complete Packing" at bounding box center [1214, 342] width 104 height 26
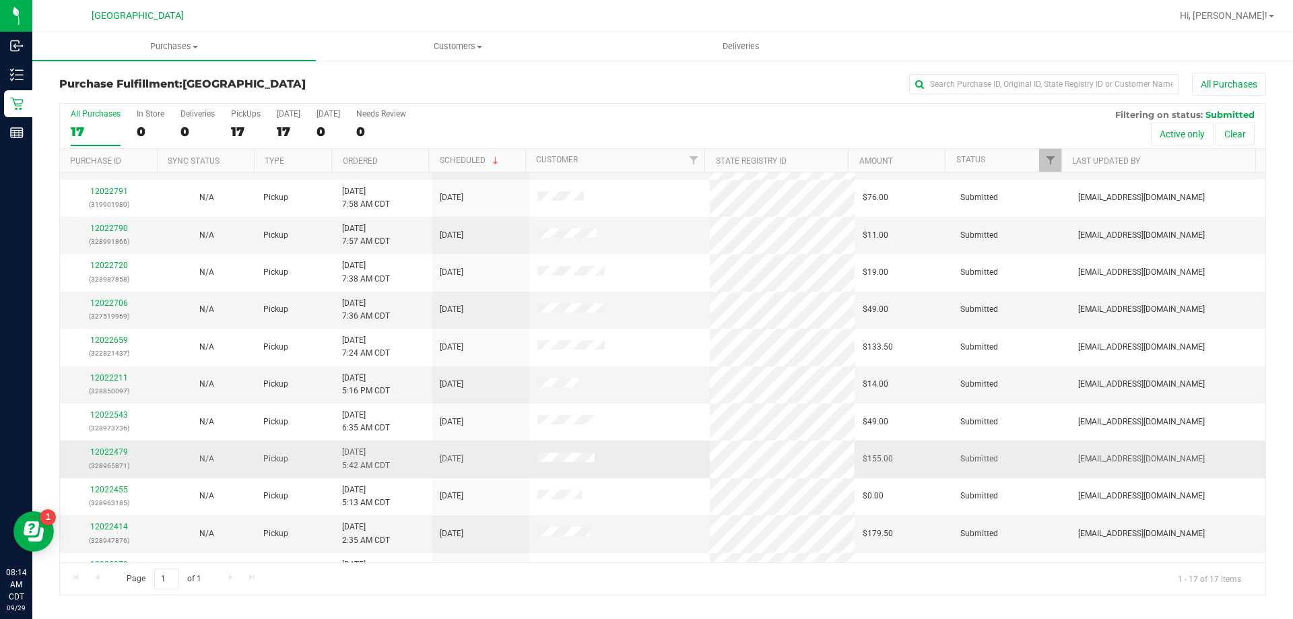
scroll to position [244, 0]
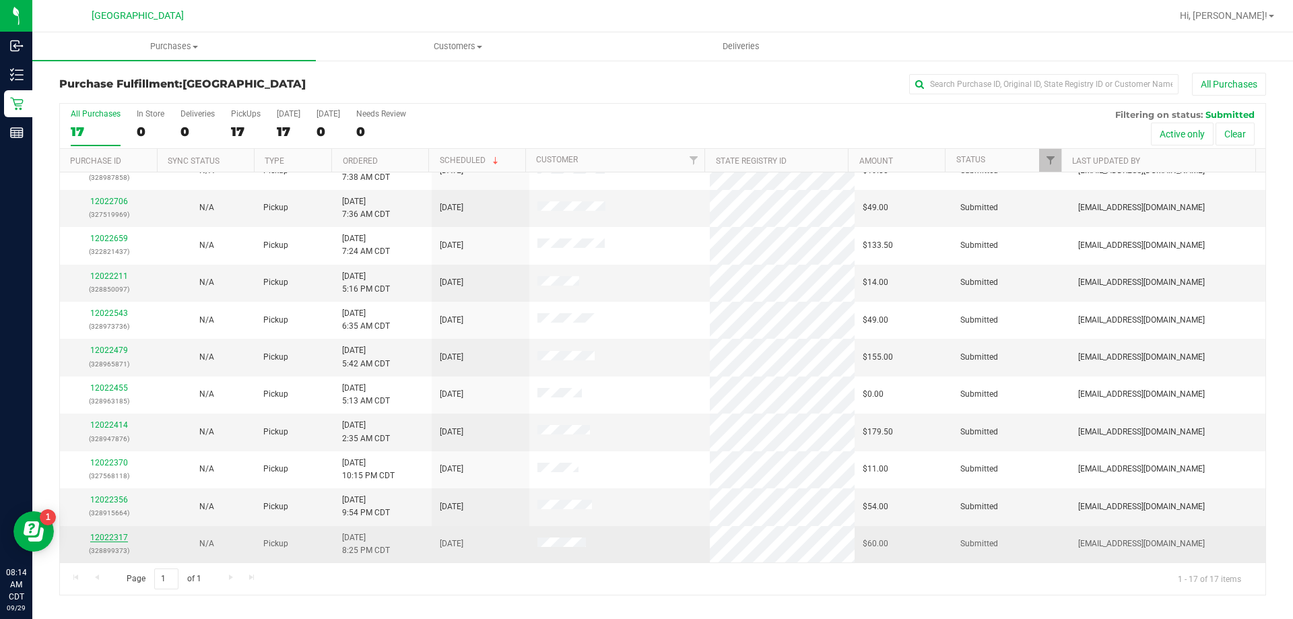
click at [112, 537] on link "12022317" at bounding box center [109, 537] width 38 height 9
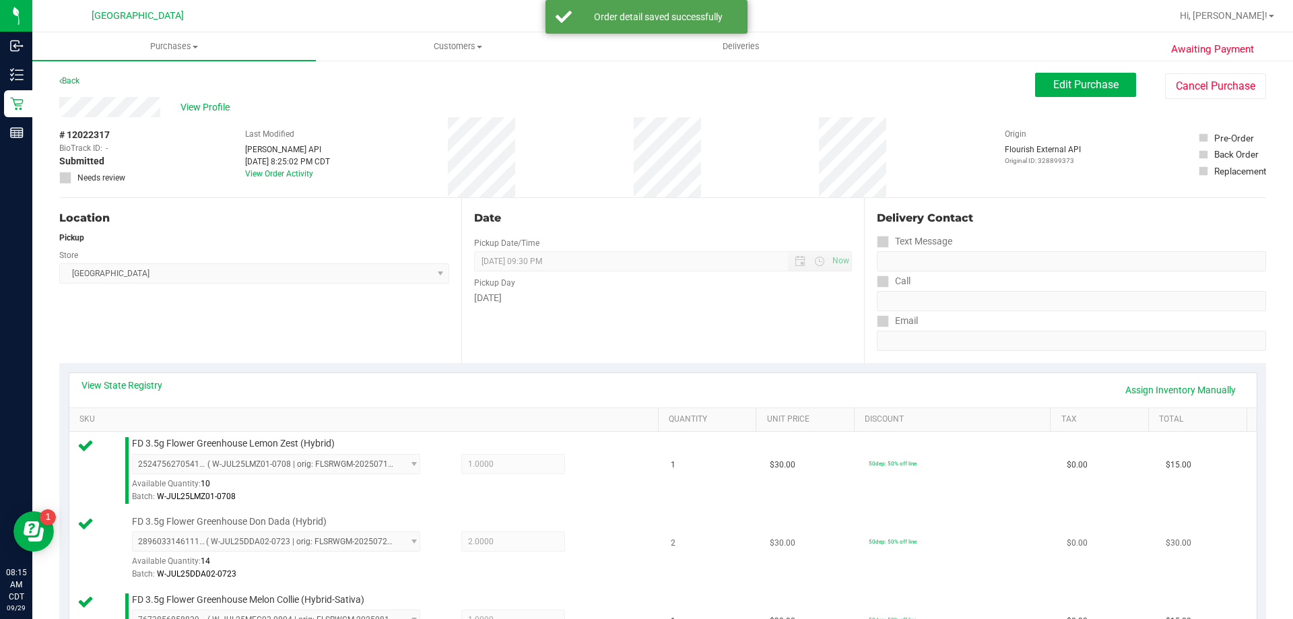
scroll to position [337, 0]
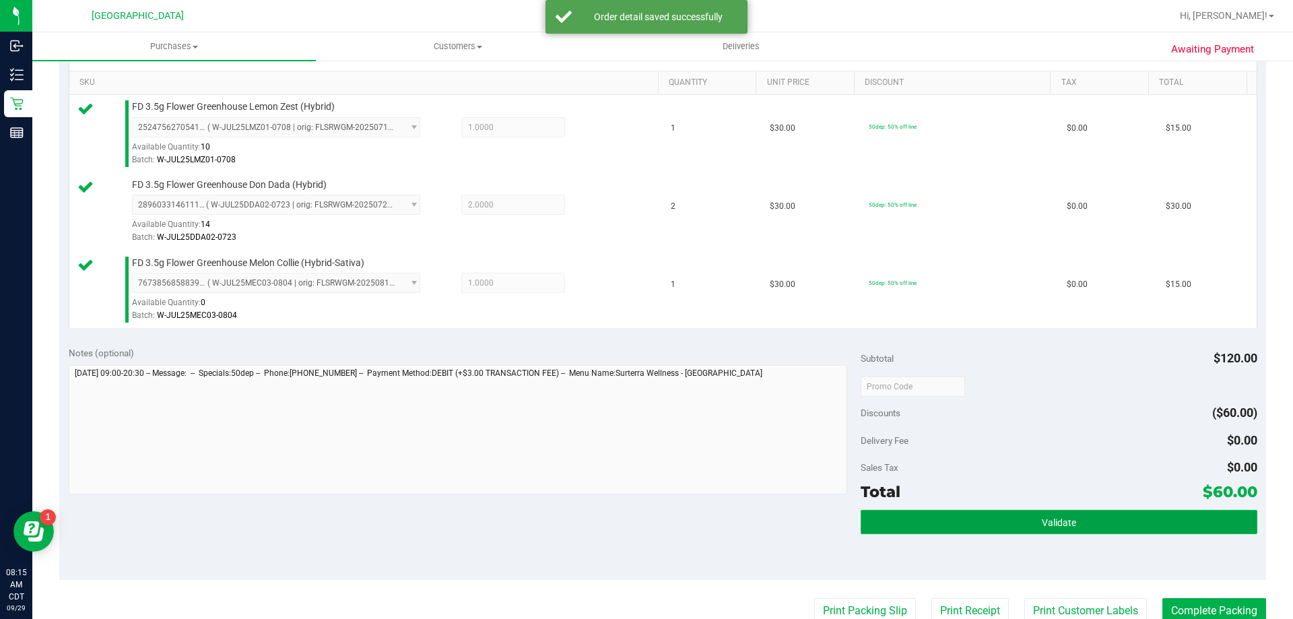
click at [1025, 532] on button "Validate" at bounding box center [1059, 522] width 396 height 24
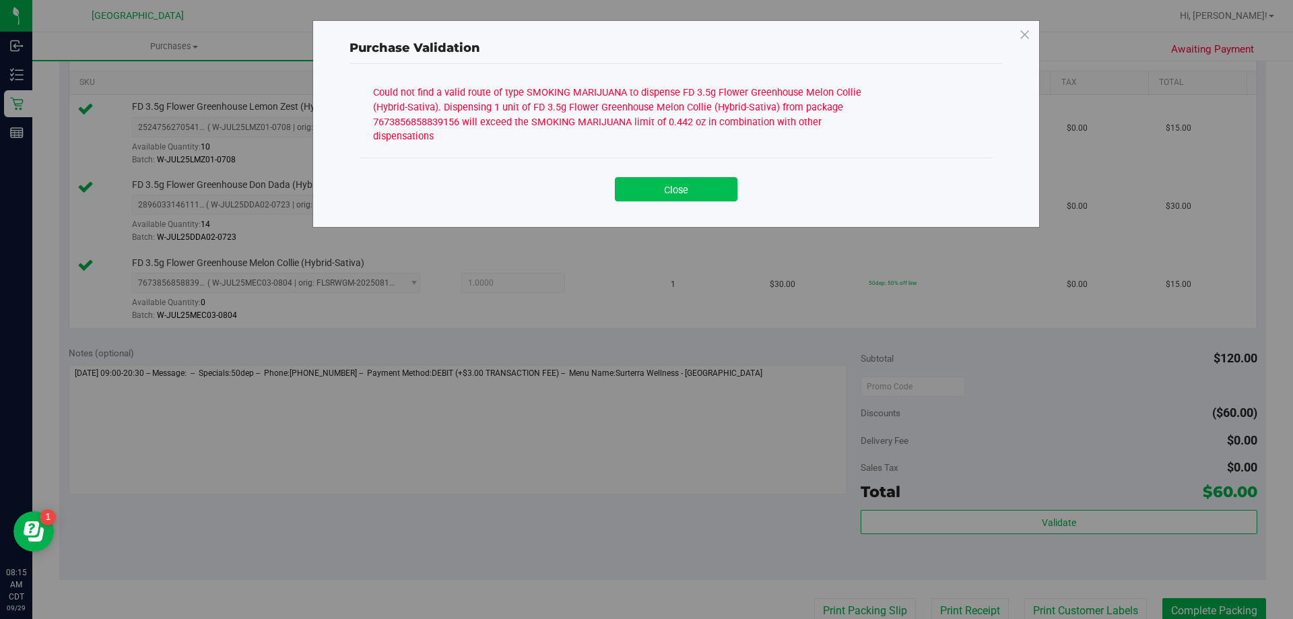
click at [676, 177] on button "Close" at bounding box center [676, 189] width 123 height 24
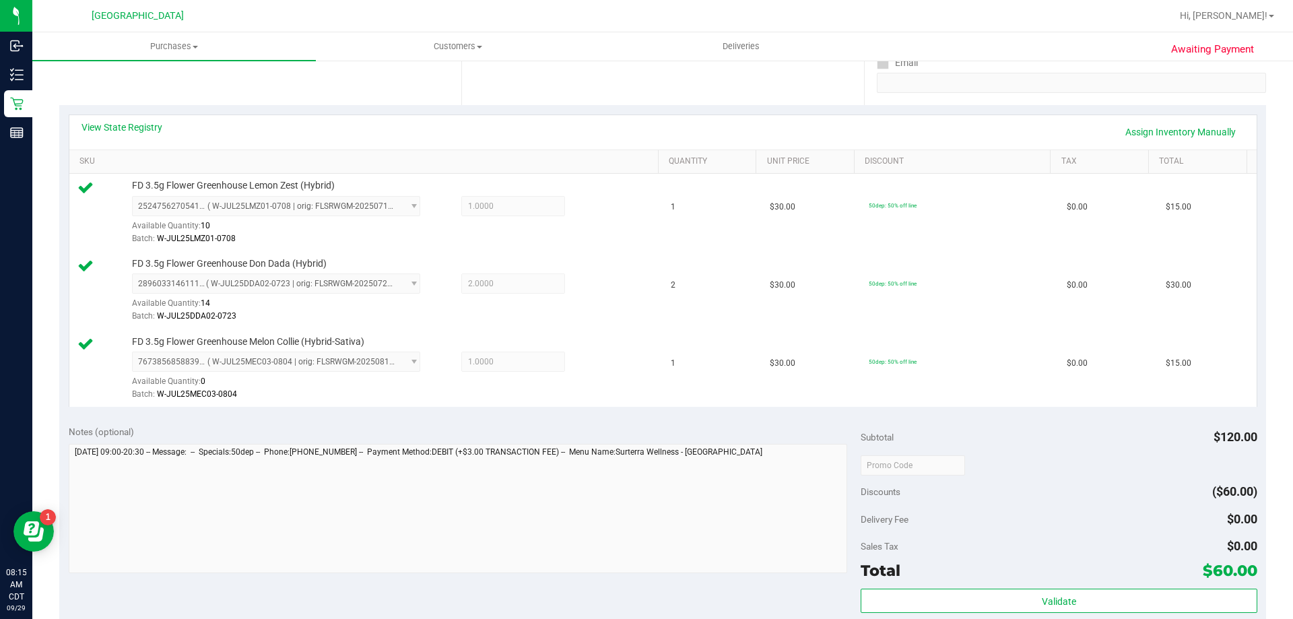
scroll to position [0, 0]
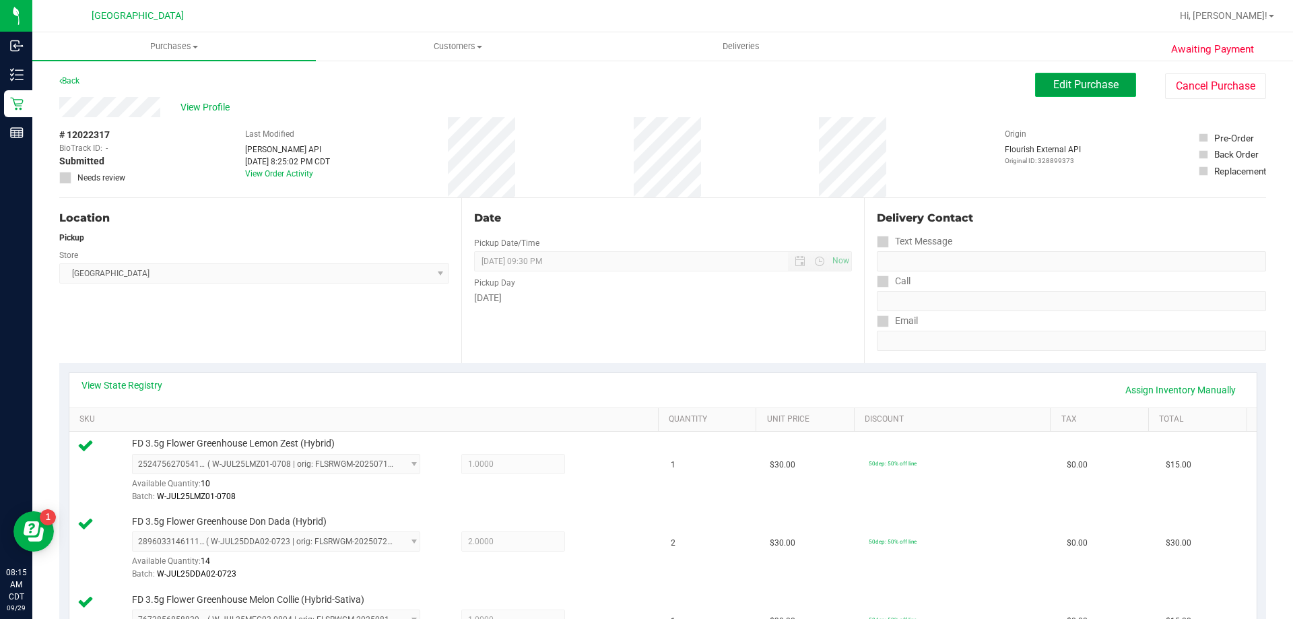
click at [1059, 90] on span "Edit Purchase" at bounding box center [1085, 84] width 65 height 13
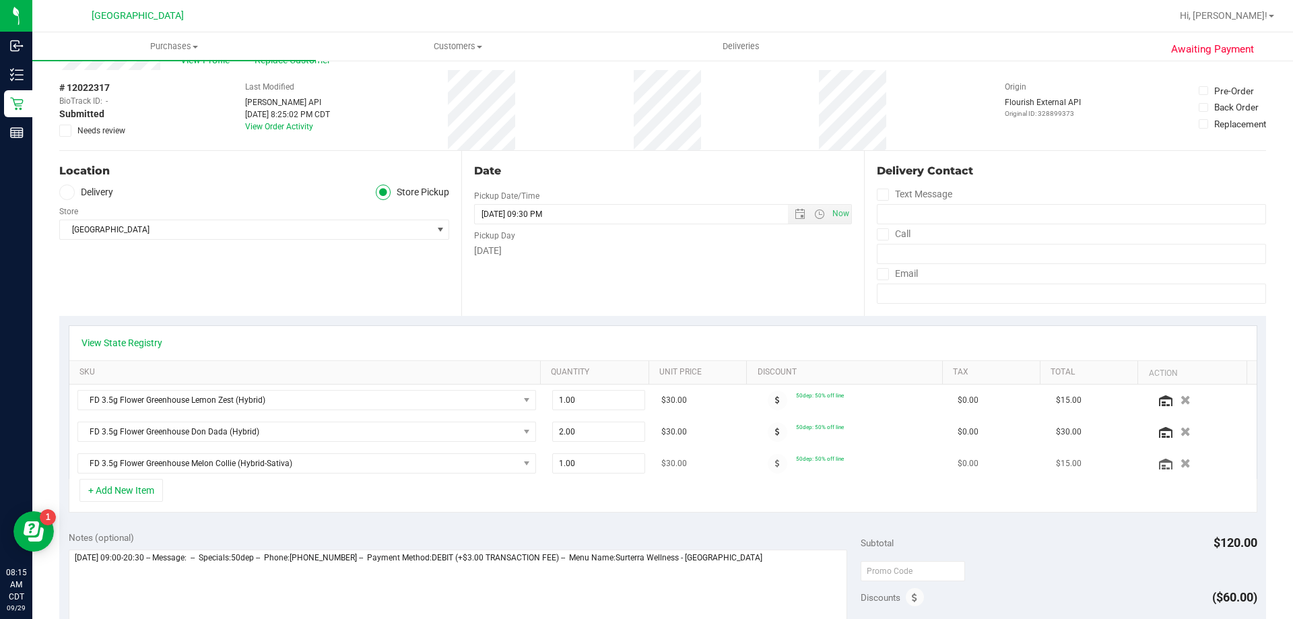
scroll to position [67, 0]
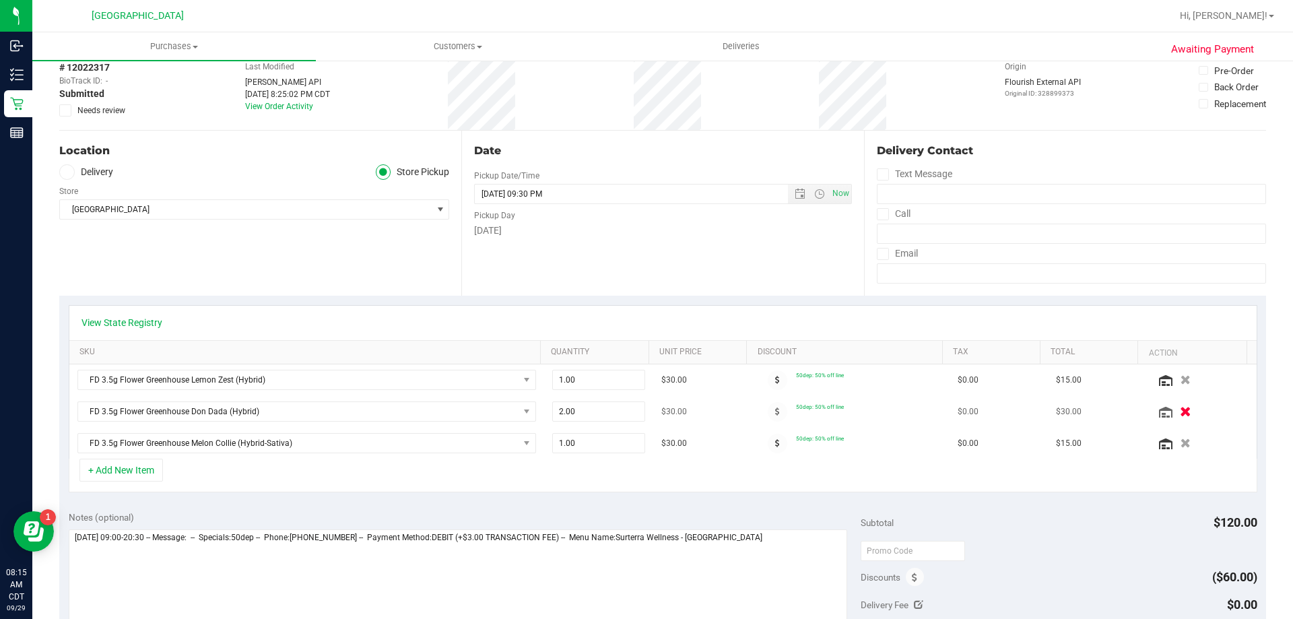
click at [1180, 410] on icon "button" at bounding box center [1185, 412] width 11 height 10
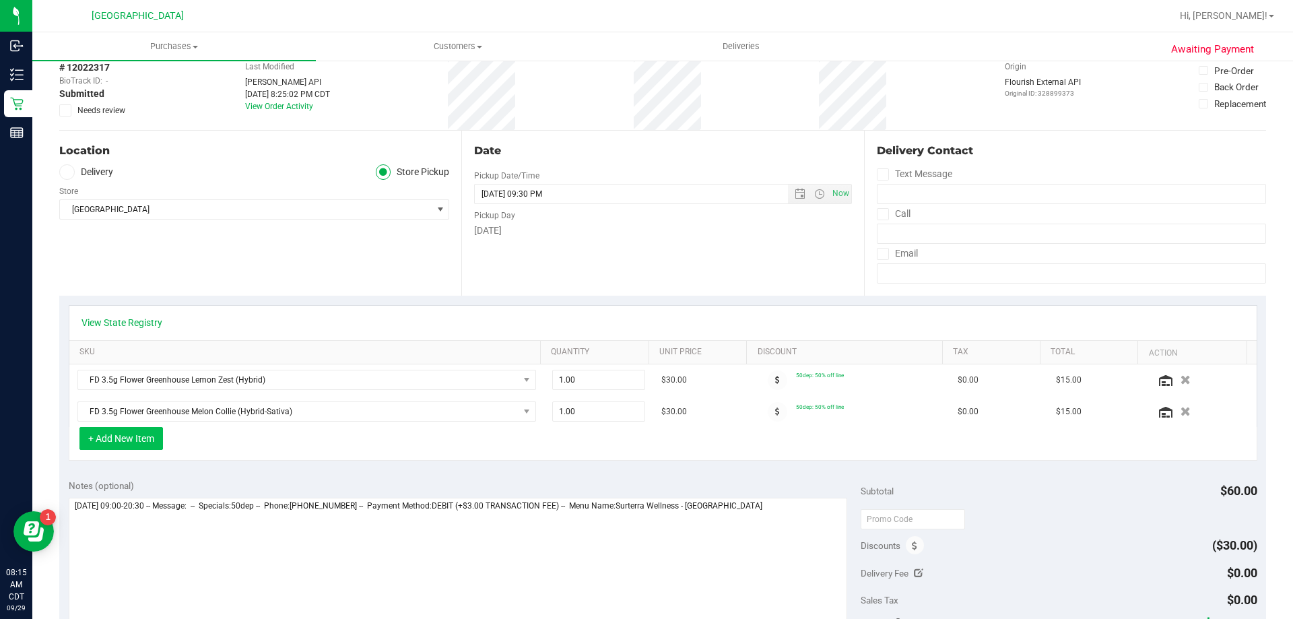
click at [95, 436] on button "+ Add New Item" at bounding box center [120, 438] width 83 height 23
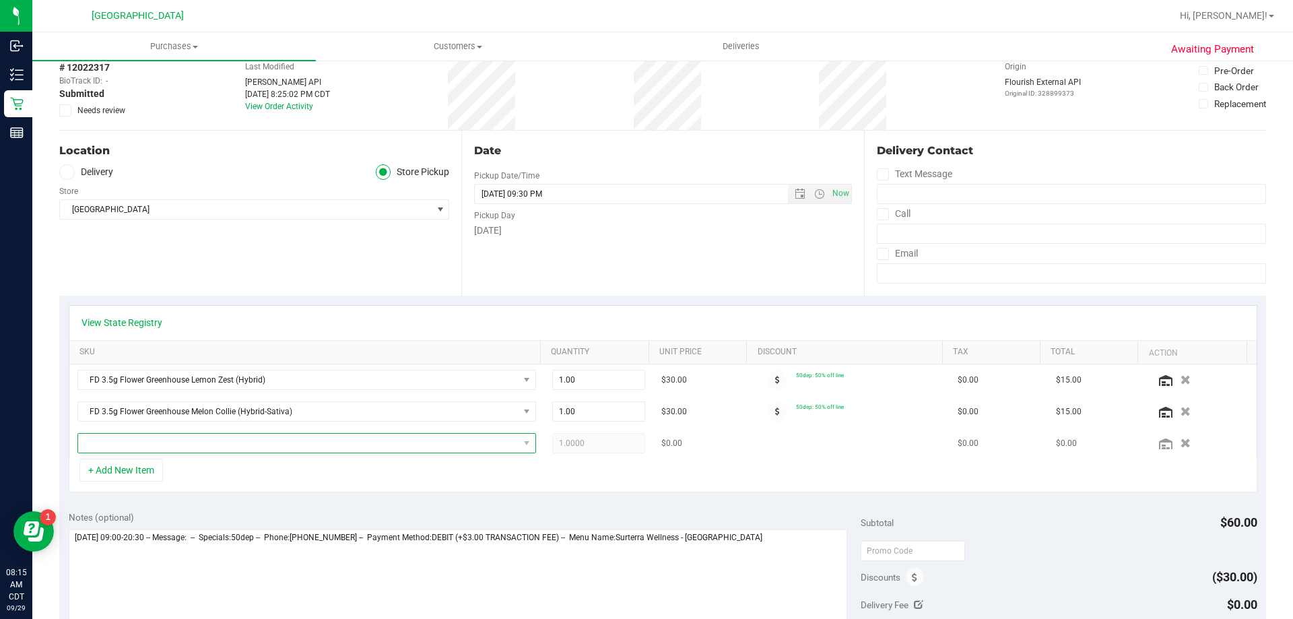
click at [184, 440] on span "NO DATA FOUND" at bounding box center [298, 443] width 440 height 19
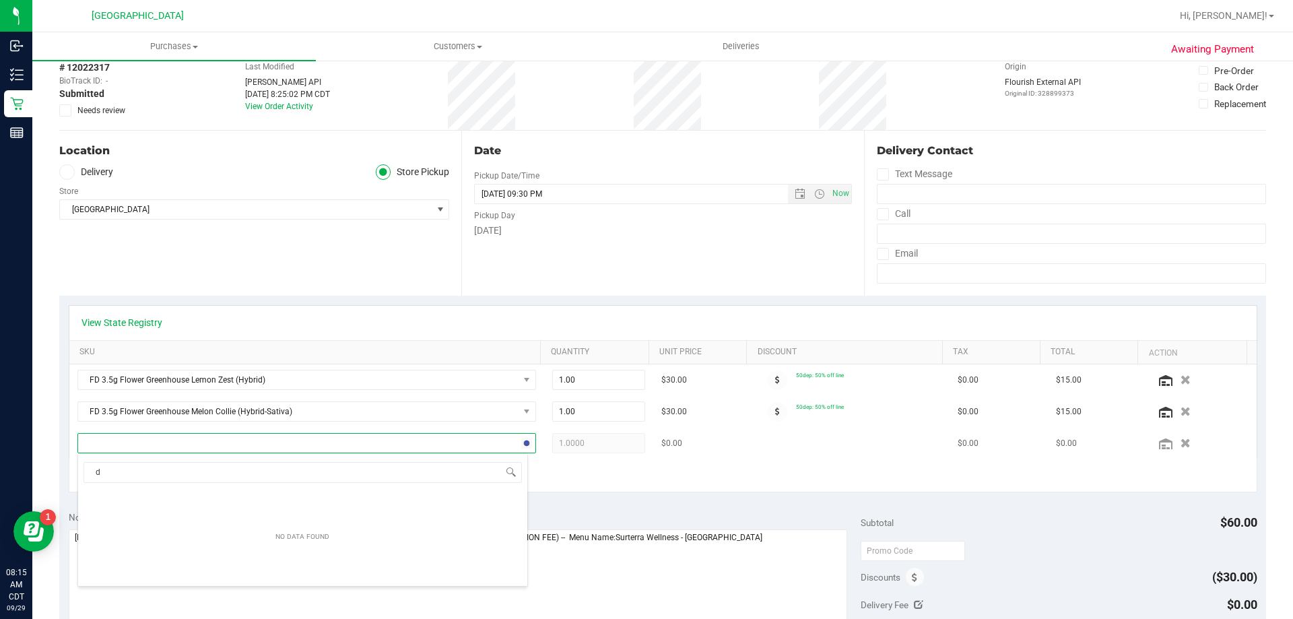
scroll to position [20, 446]
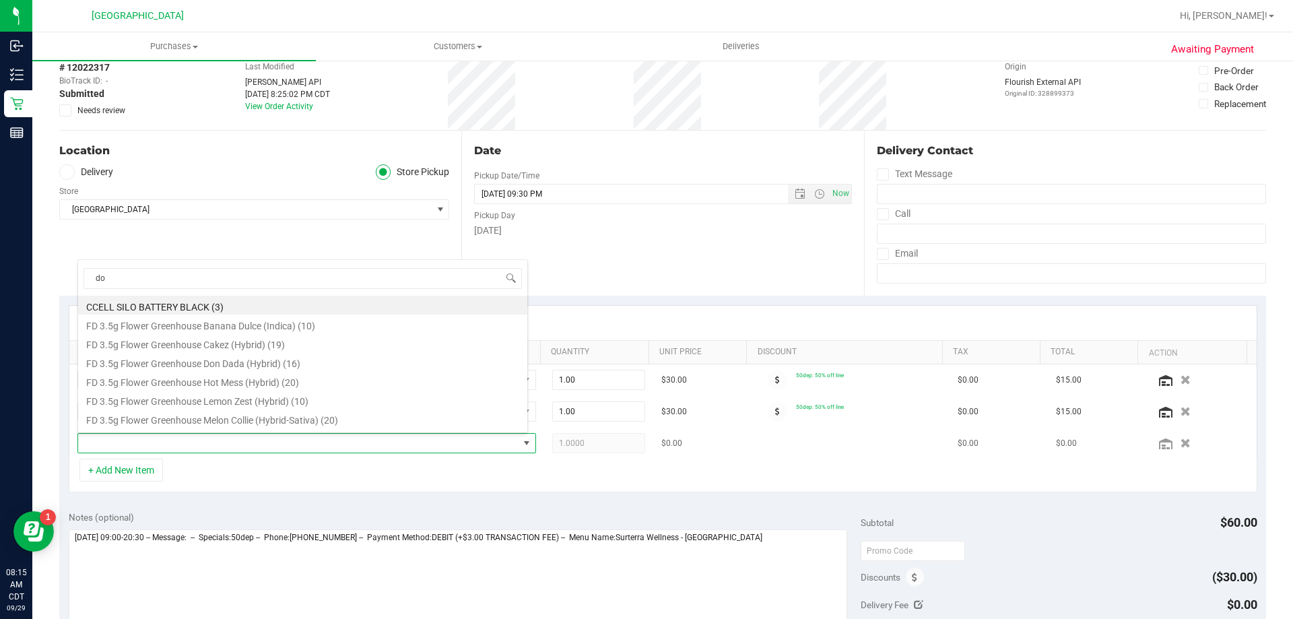
type input "don"
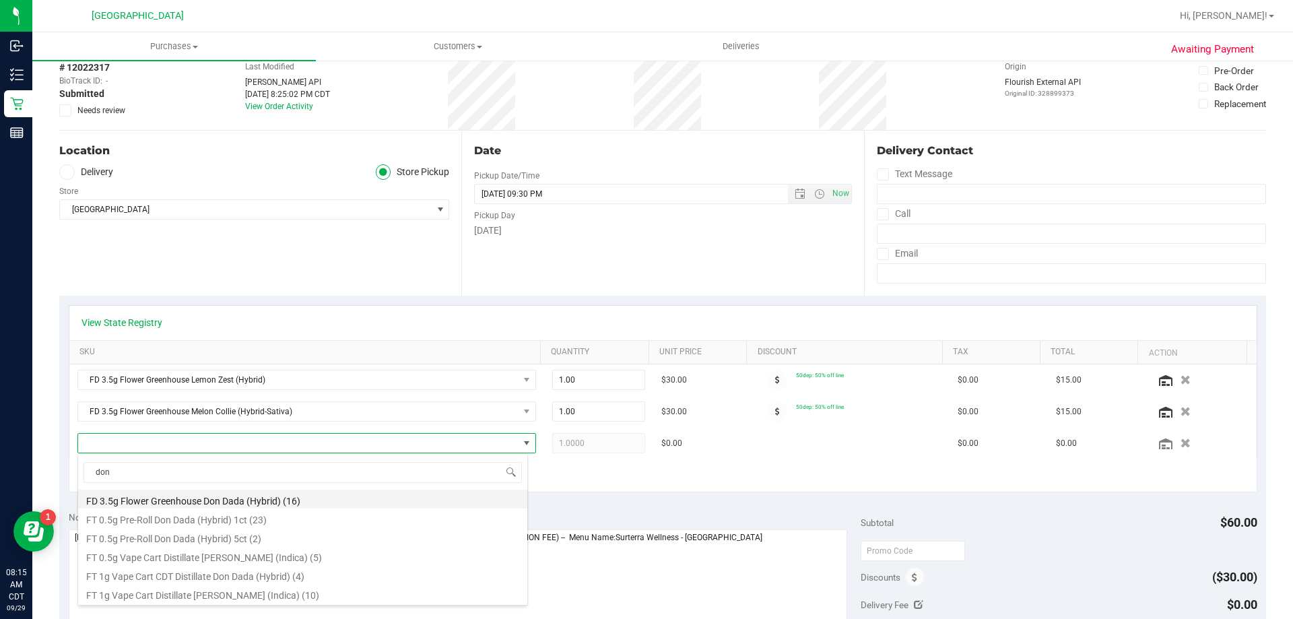
click at [176, 493] on li "FD 3.5g Flower Greenhouse Don Dada (Hybrid) (16)" at bounding box center [302, 499] width 449 height 19
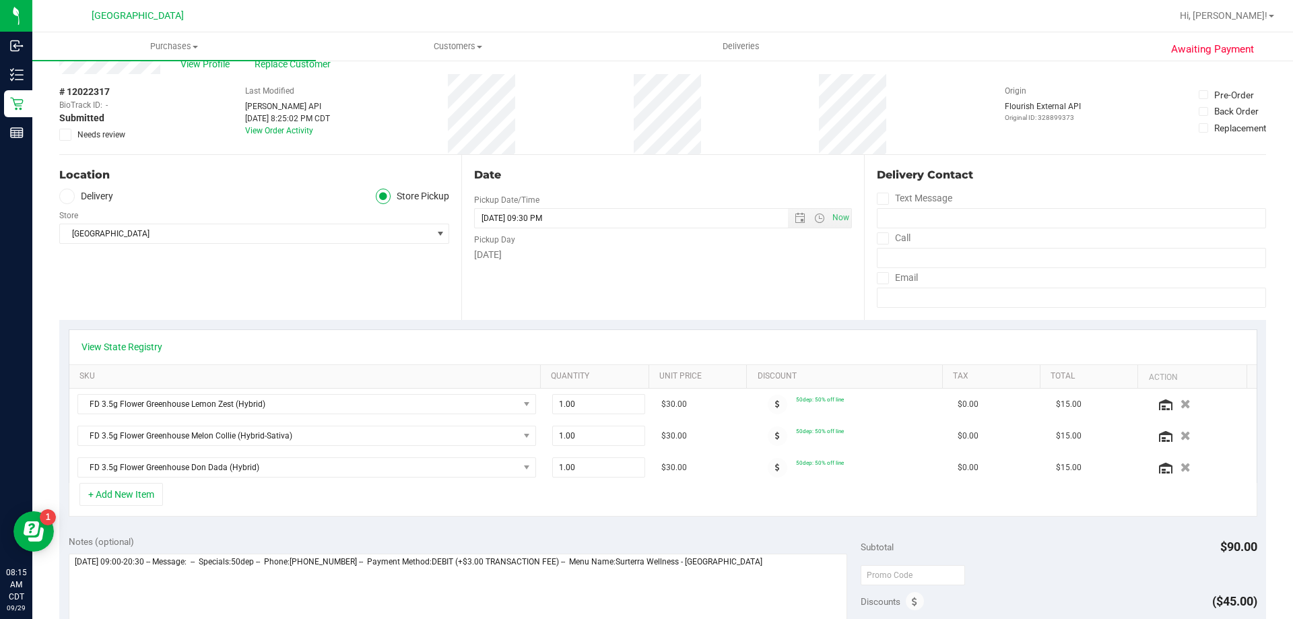
scroll to position [0, 0]
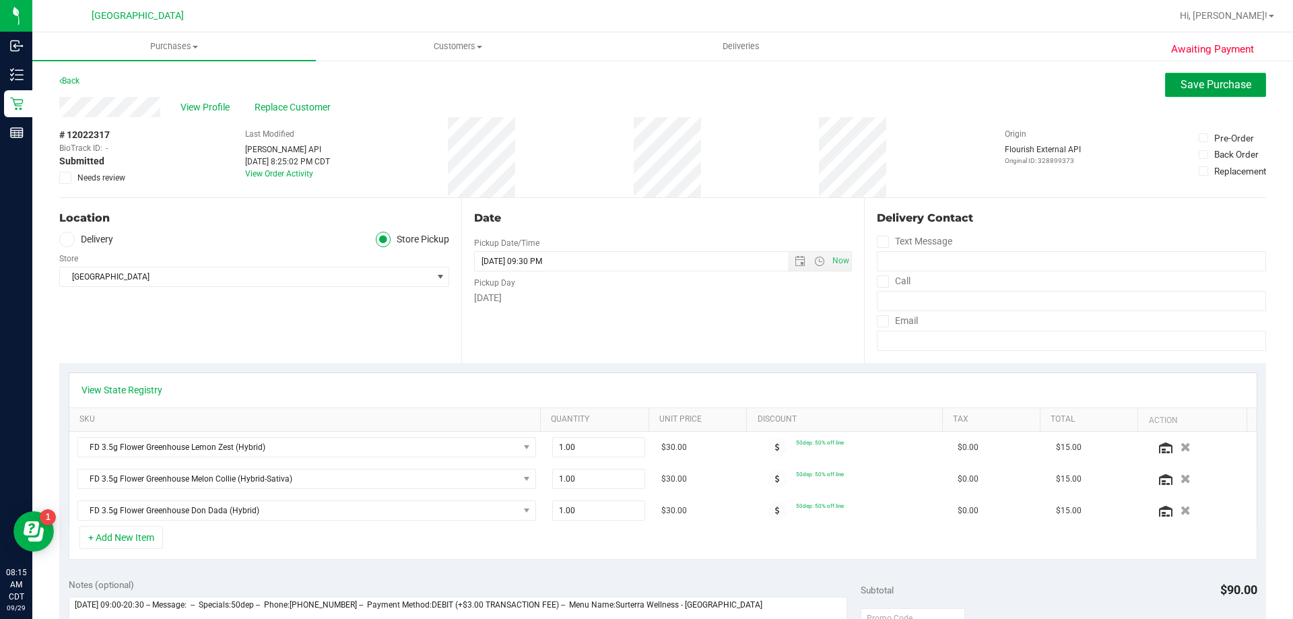
click at [1174, 94] on button "Save Purchase" at bounding box center [1215, 85] width 101 height 24
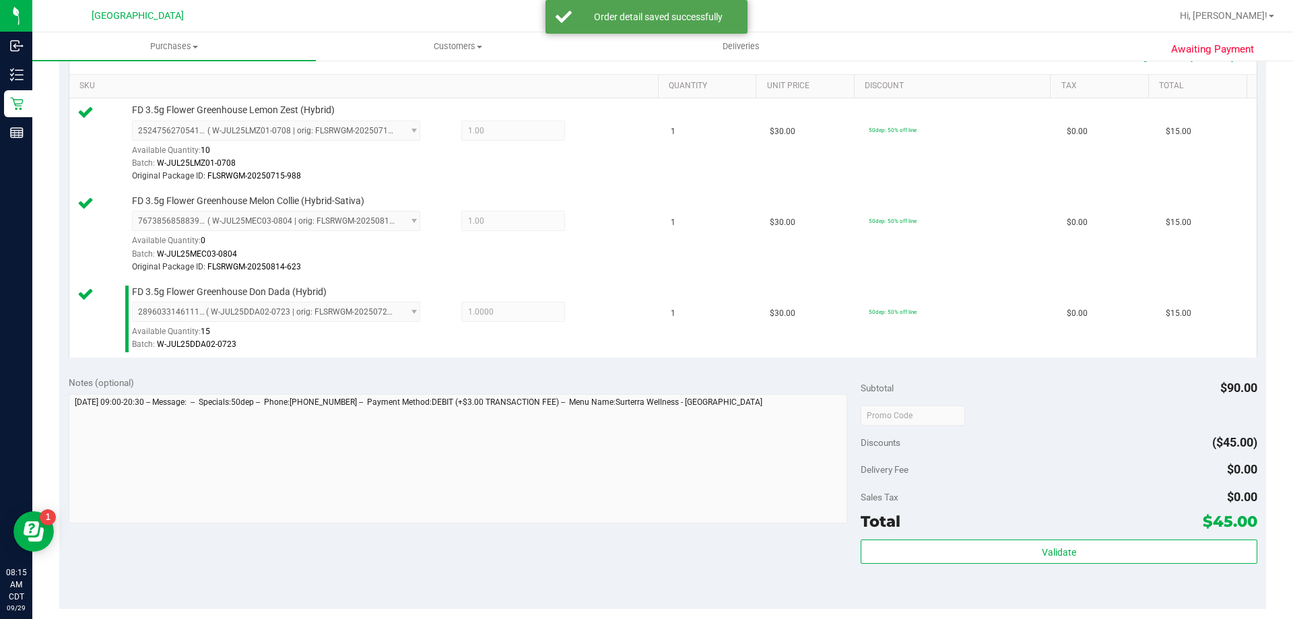
scroll to position [404, 0]
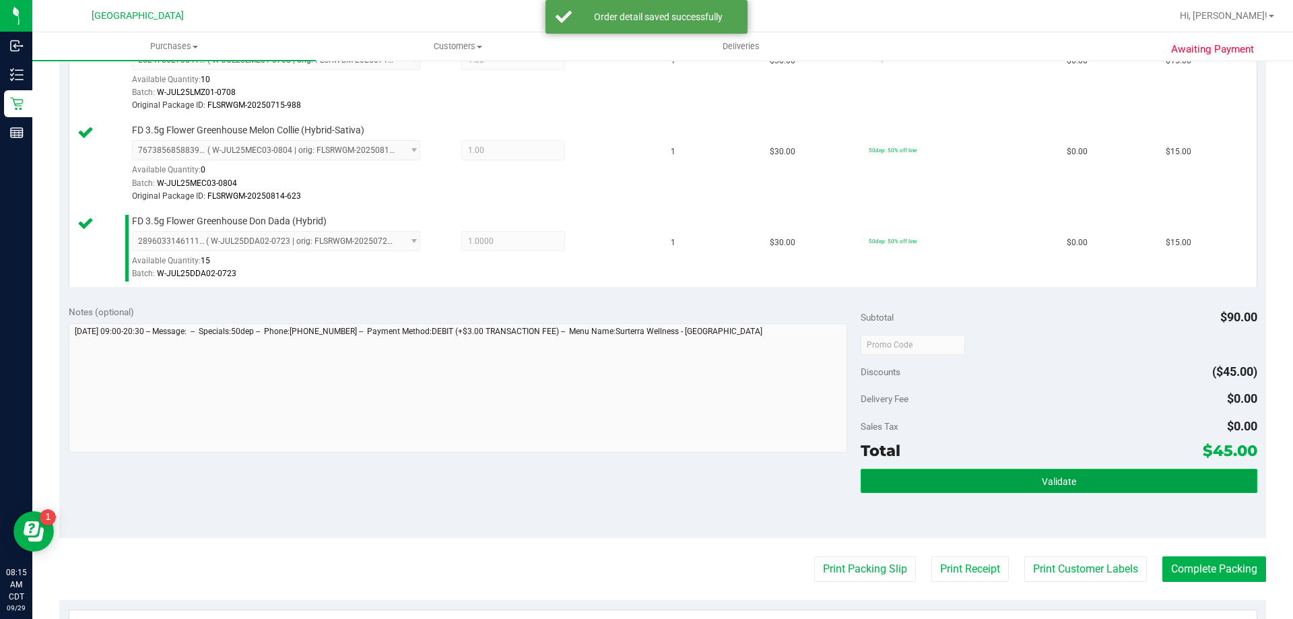
click at [1108, 476] on button "Validate" at bounding box center [1059, 481] width 396 height 24
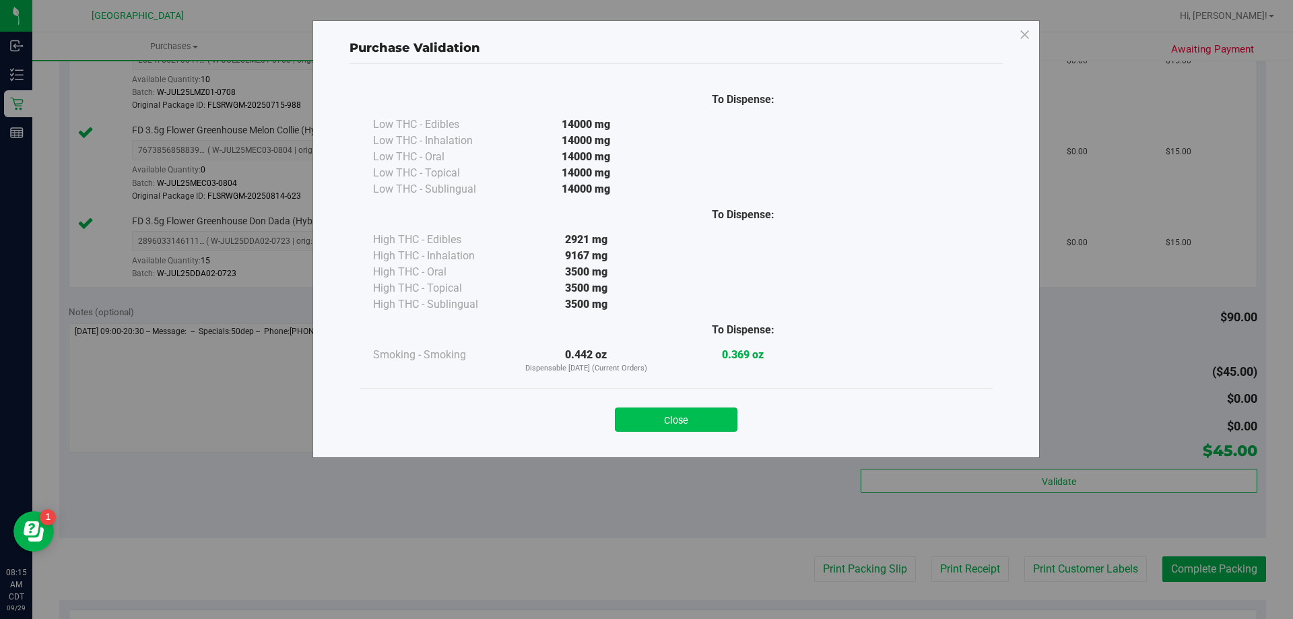
click at [724, 423] on button "Close" at bounding box center [676, 419] width 123 height 24
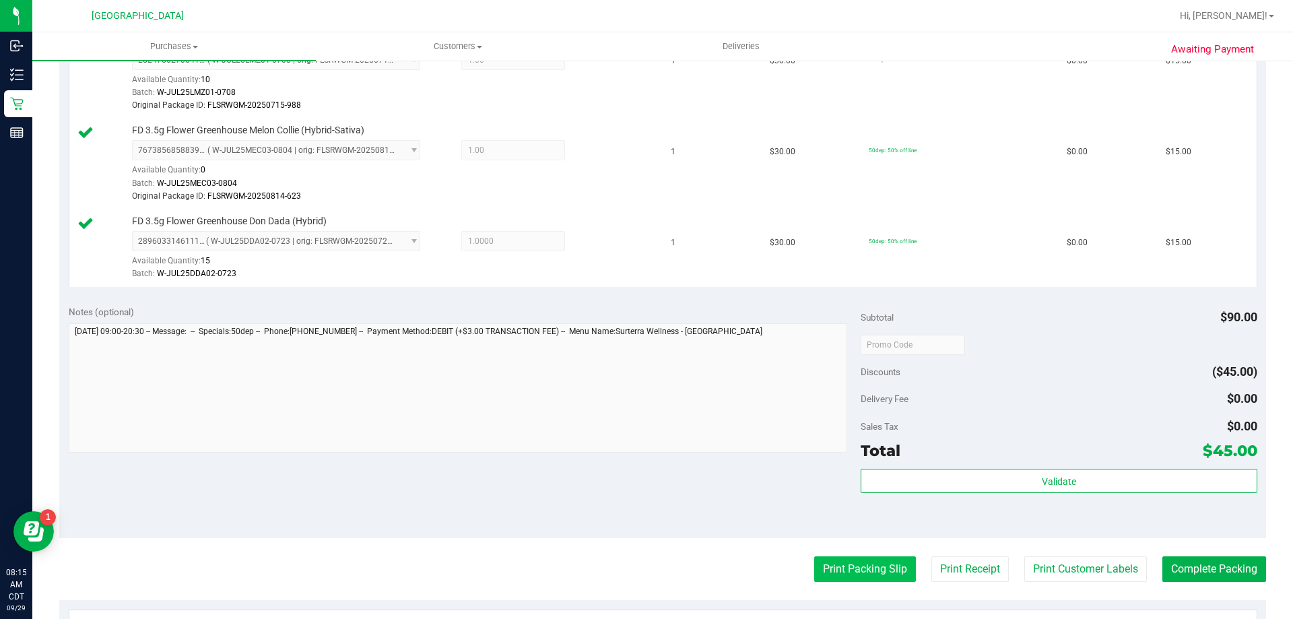
click at [828, 559] on button "Print Packing Slip" at bounding box center [865, 569] width 102 height 26
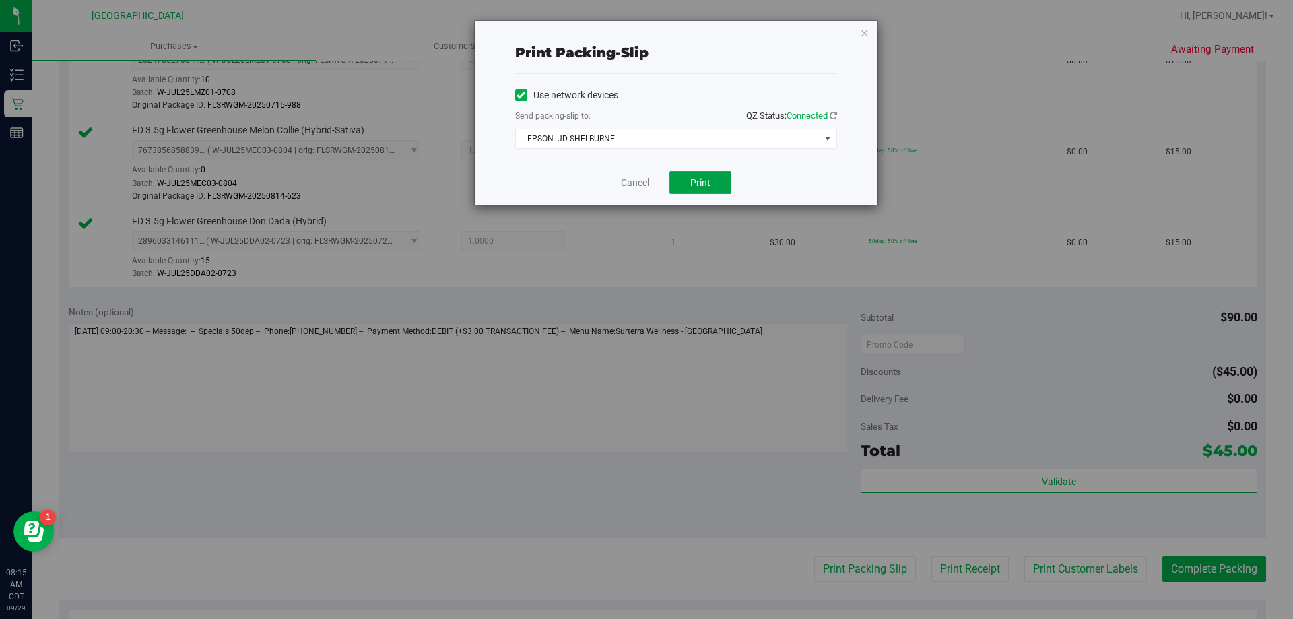
click at [696, 182] on span "Print" at bounding box center [700, 182] width 20 height 11
click at [645, 182] on link "Cancel" at bounding box center [635, 183] width 28 height 14
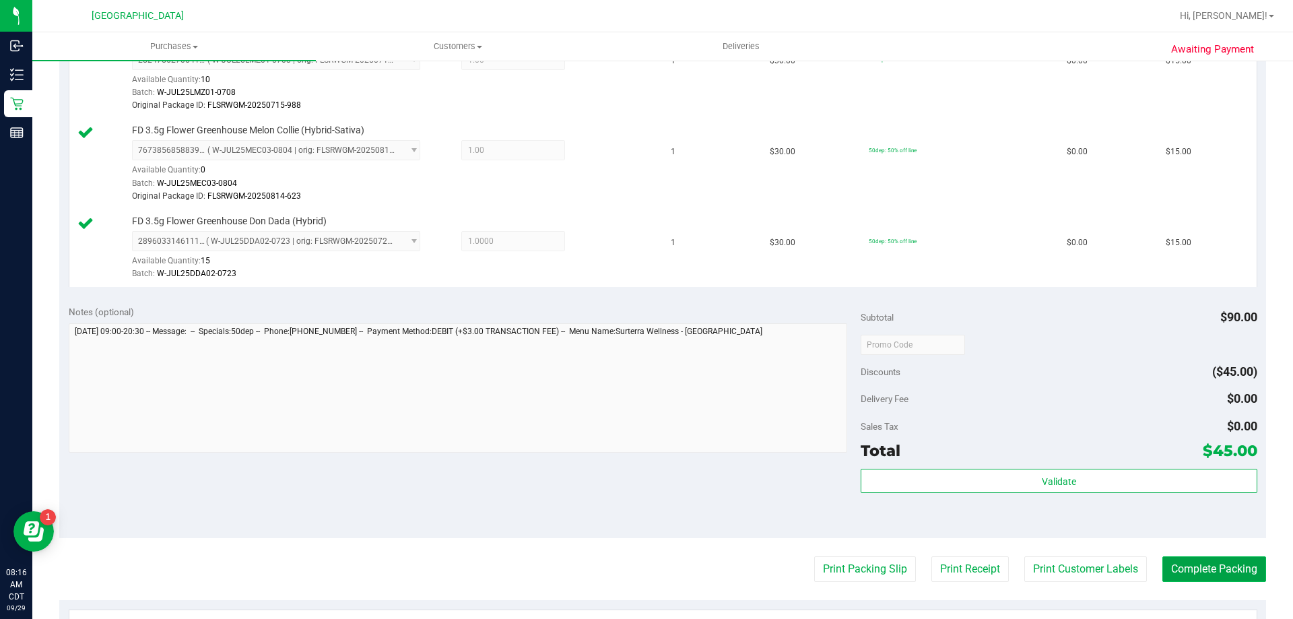
click at [1164, 570] on button "Complete Packing" at bounding box center [1214, 569] width 104 height 26
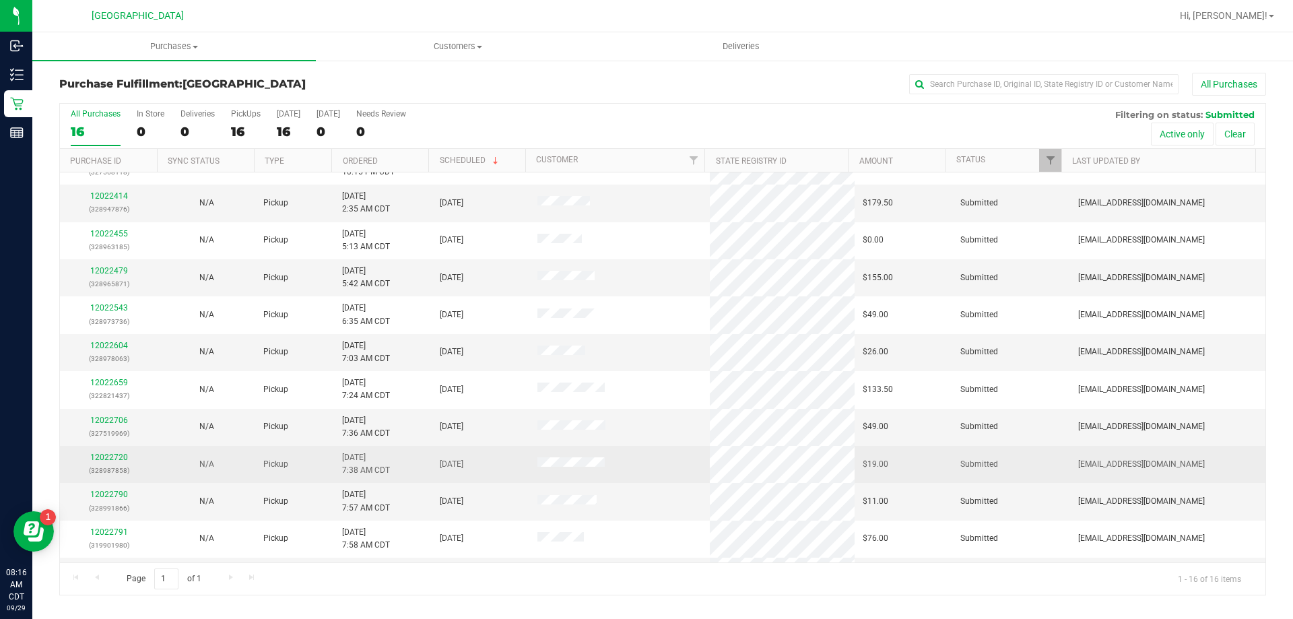
scroll to position [207, 0]
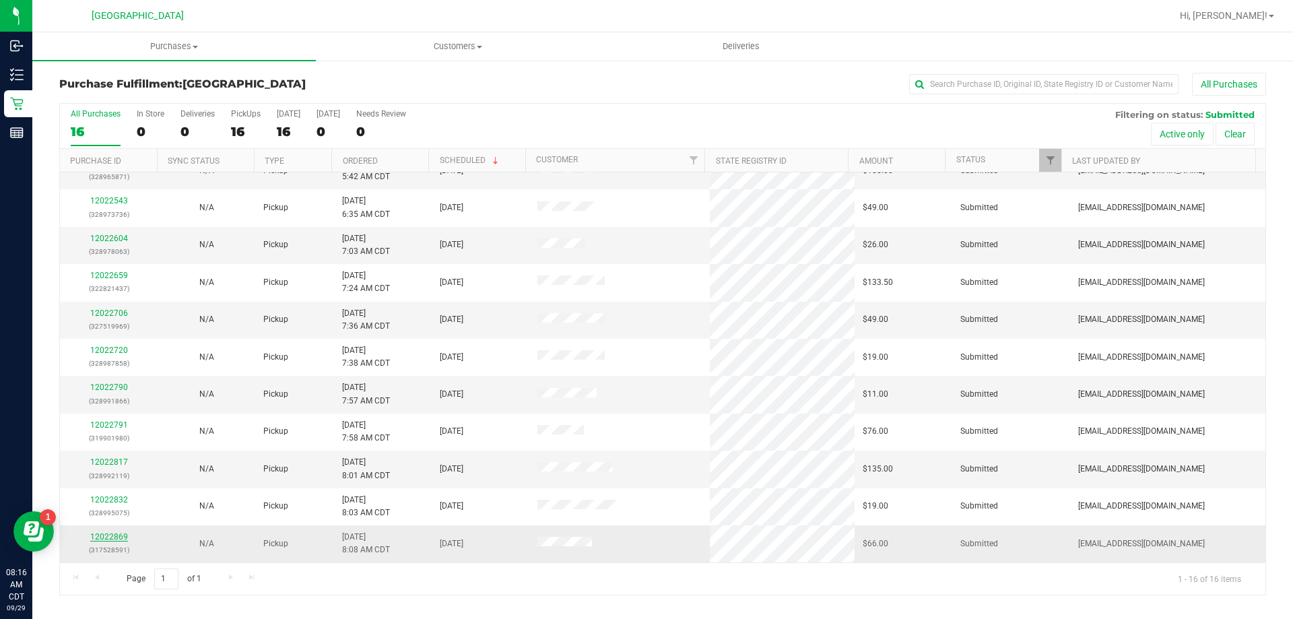
click at [123, 535] on link "12022869" at bounding box center [109, 536] width 38 height 9
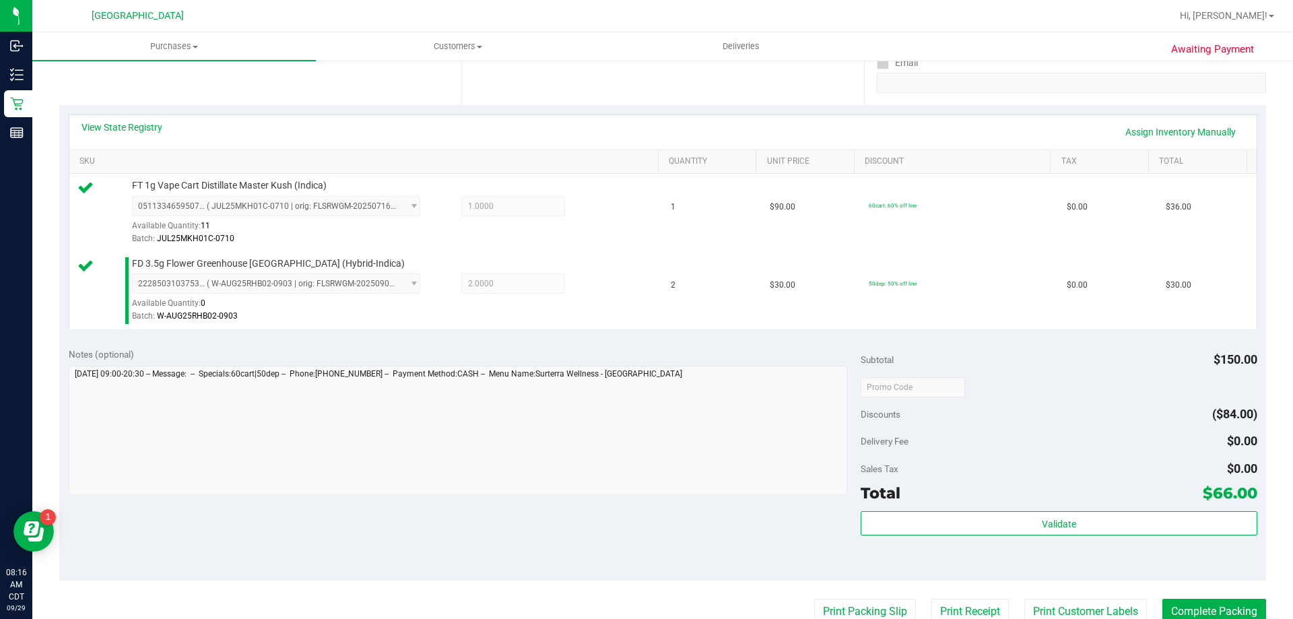
scroll to position [269, 0]
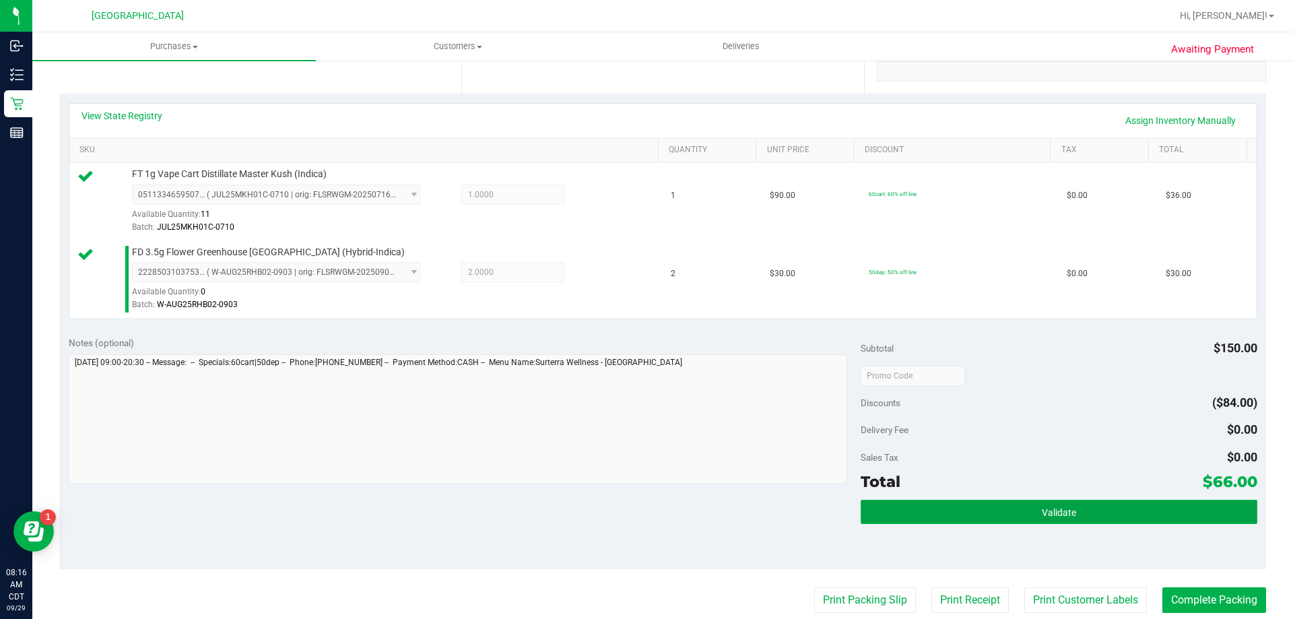
click at [1111, 517] on button "Validate" at bounding box center [1059, 512] width 396 height 24
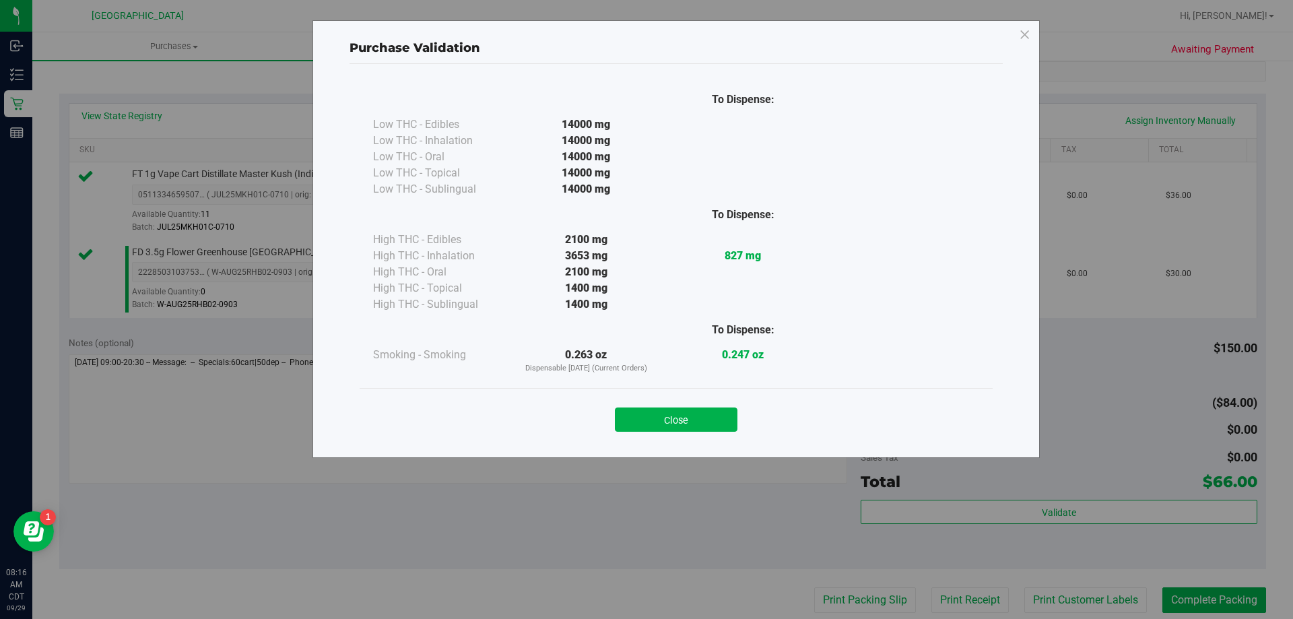
click at [680, 404] on div "Close" at bounding box center [676, 416] width 613 height 34
click at [675, 420] on button "Close" at bounding box center [676, 419] width 123 height 24
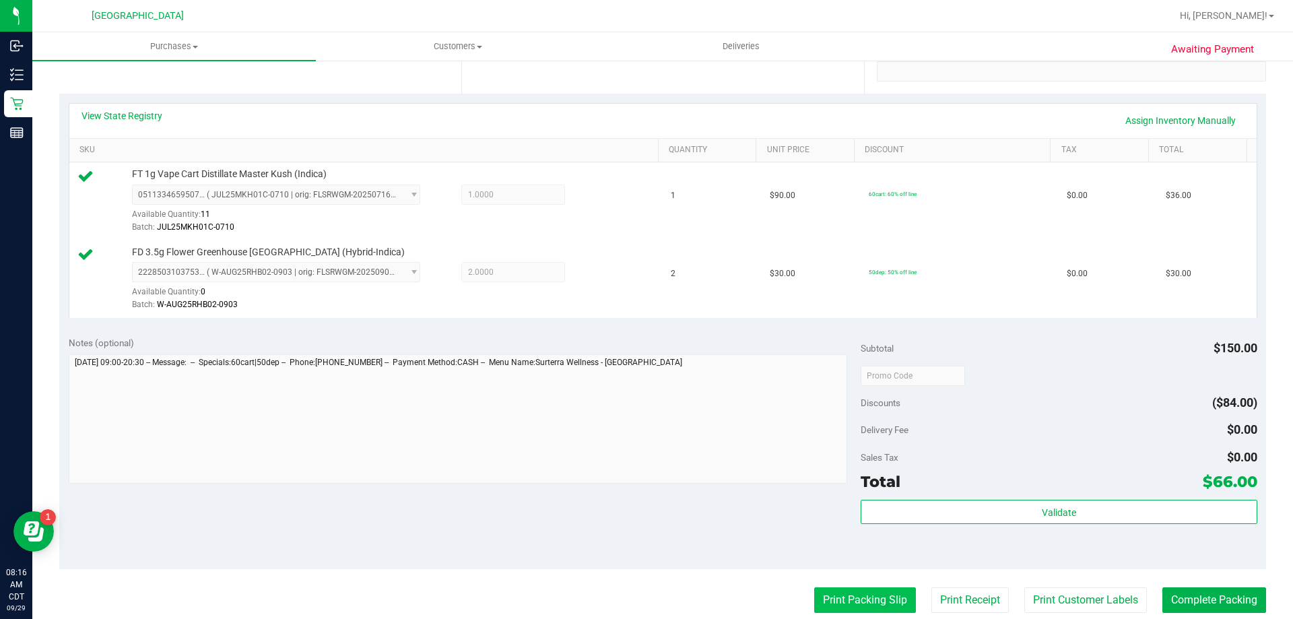
click at [865, 597] on button "Print Packing Slip" at bounding box center [865, 600] width 102 height 26
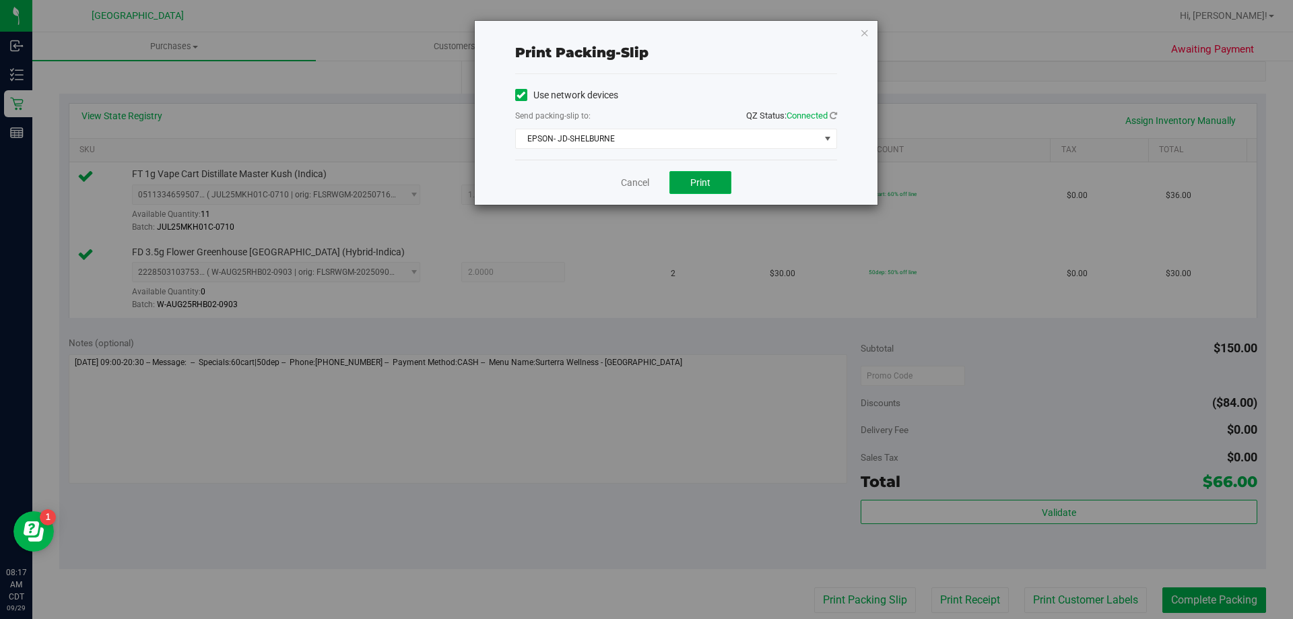
click at [704, 171] on button "Print" at bounding box center [700, 182] width 62 height 23
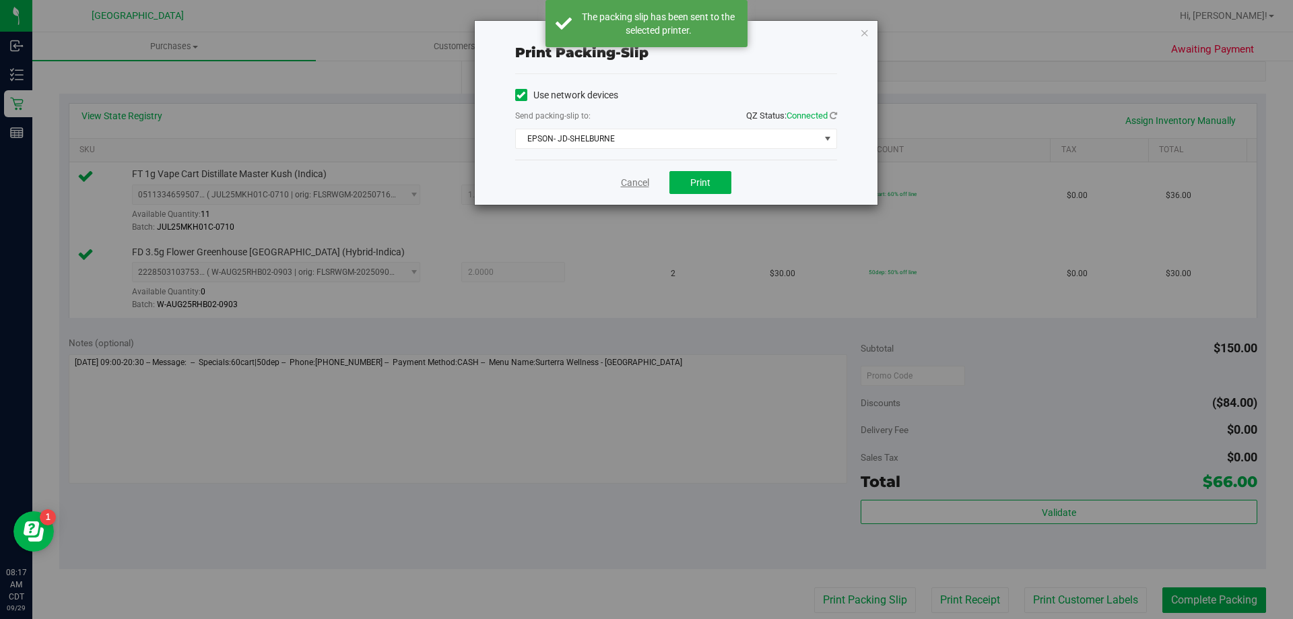
click at [634, 182] on link "Cancel" at bounding box center [635, 183] width 28 height 14
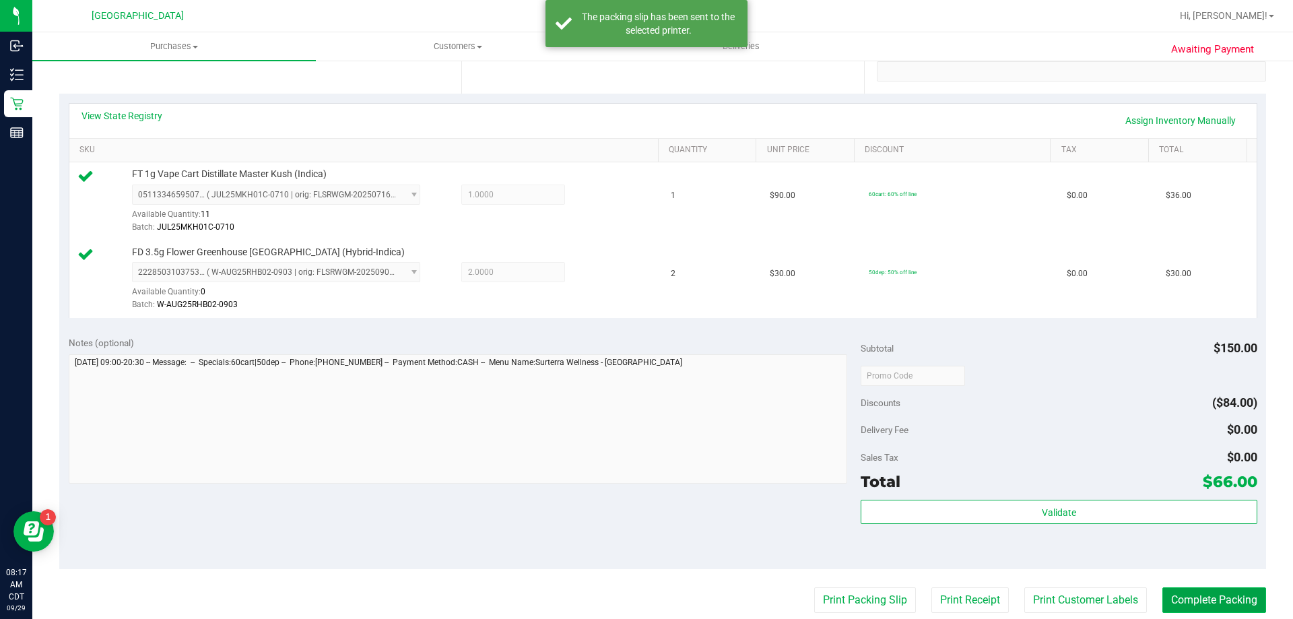
click at [1172, 603] on button "Complete Packing" at bounding box center [1214, 600] width 104 height 26
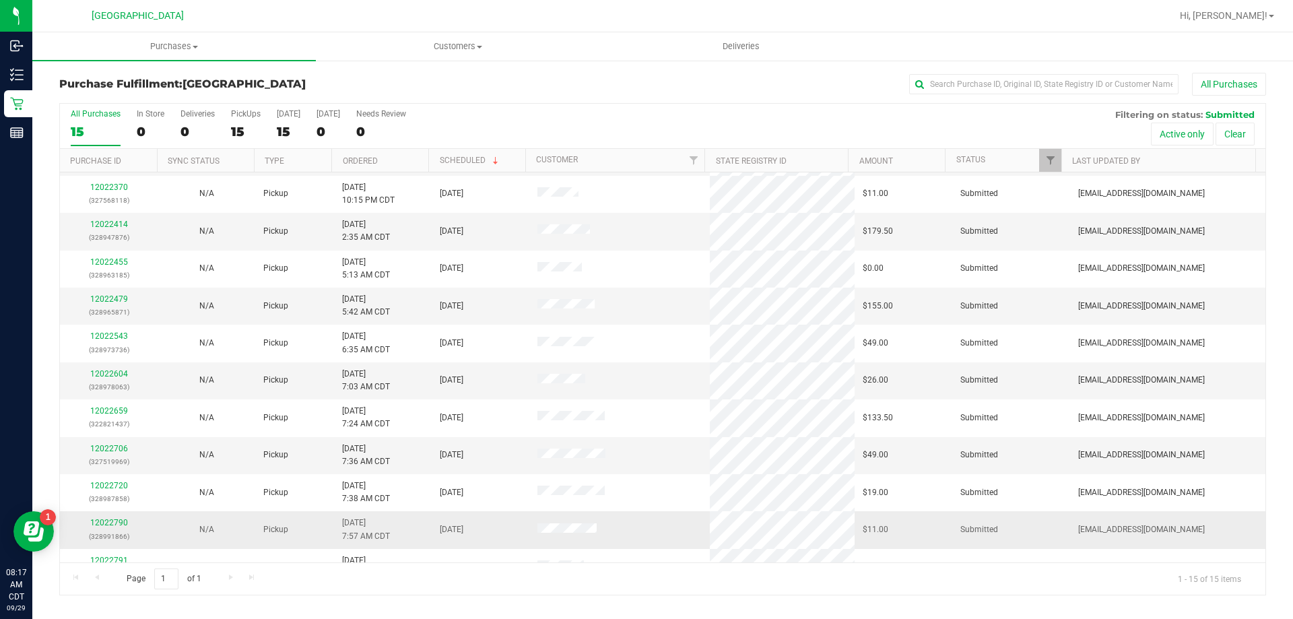
scroll to position [169, 0]
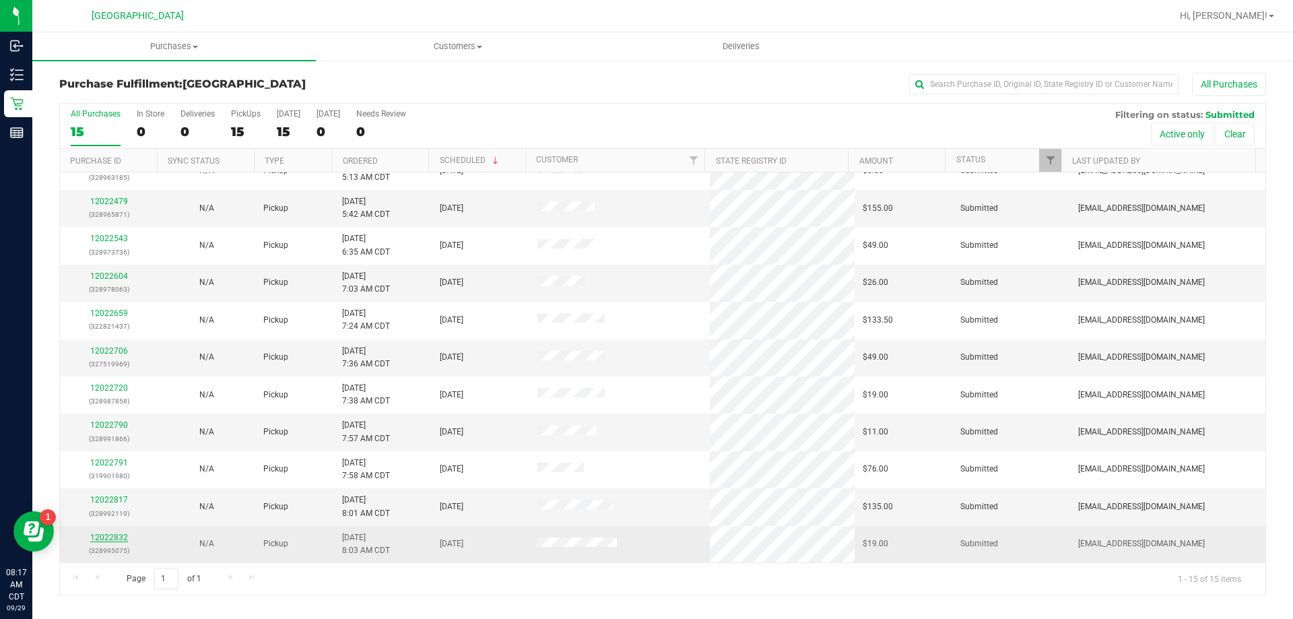
click at [94, 535] on link "12022832" at bounding box center [109, 537] width 38 height 9
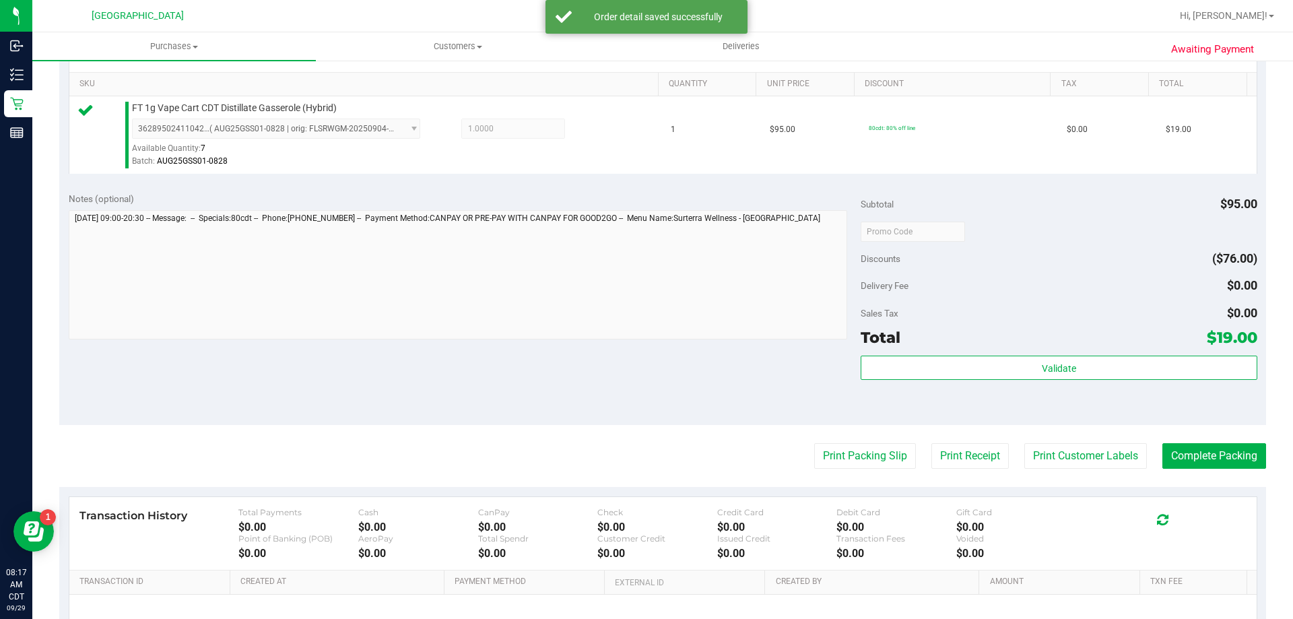
scroll to position [337, 0]
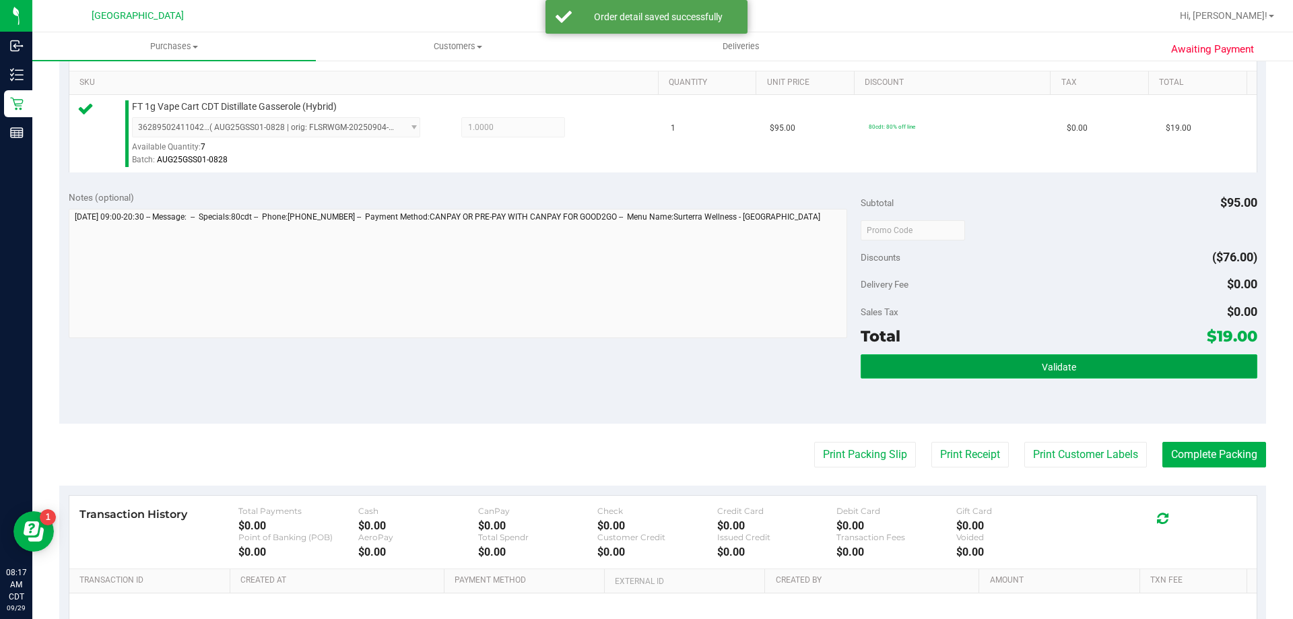
click at [1008, 366] on button "Validate" at bounding box center [1059, 366] width 396 height 24
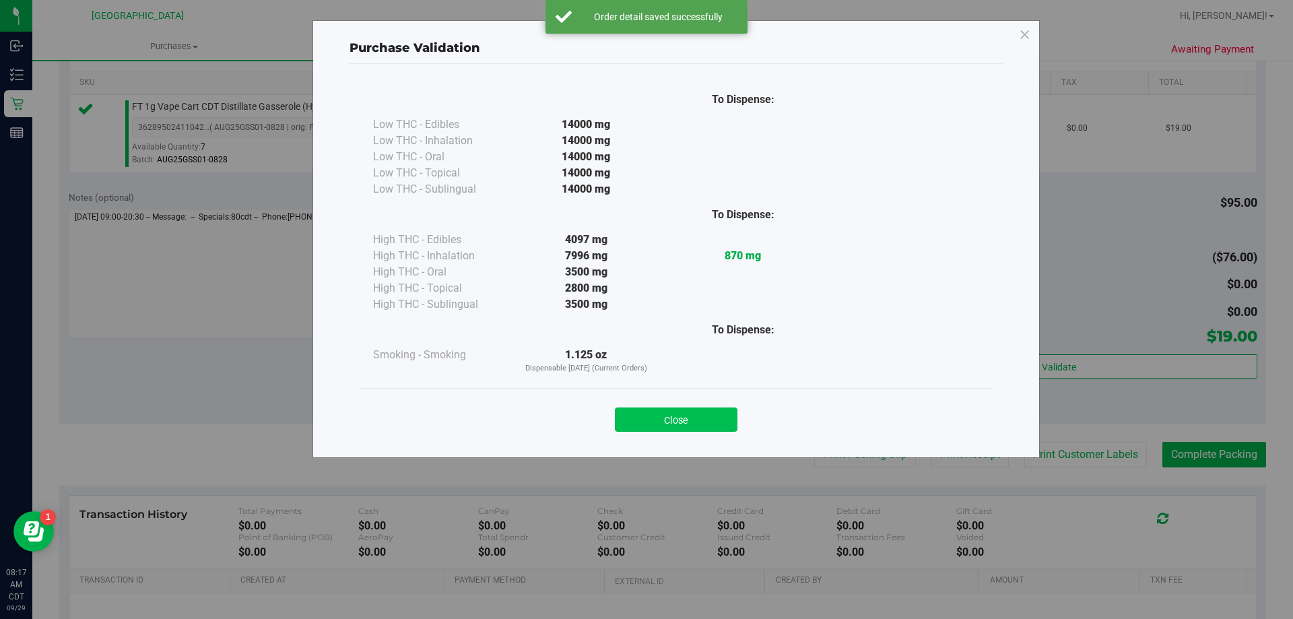
click at [677, 419] on button "Close" at bounding box center [676, 419] width 123 height 24
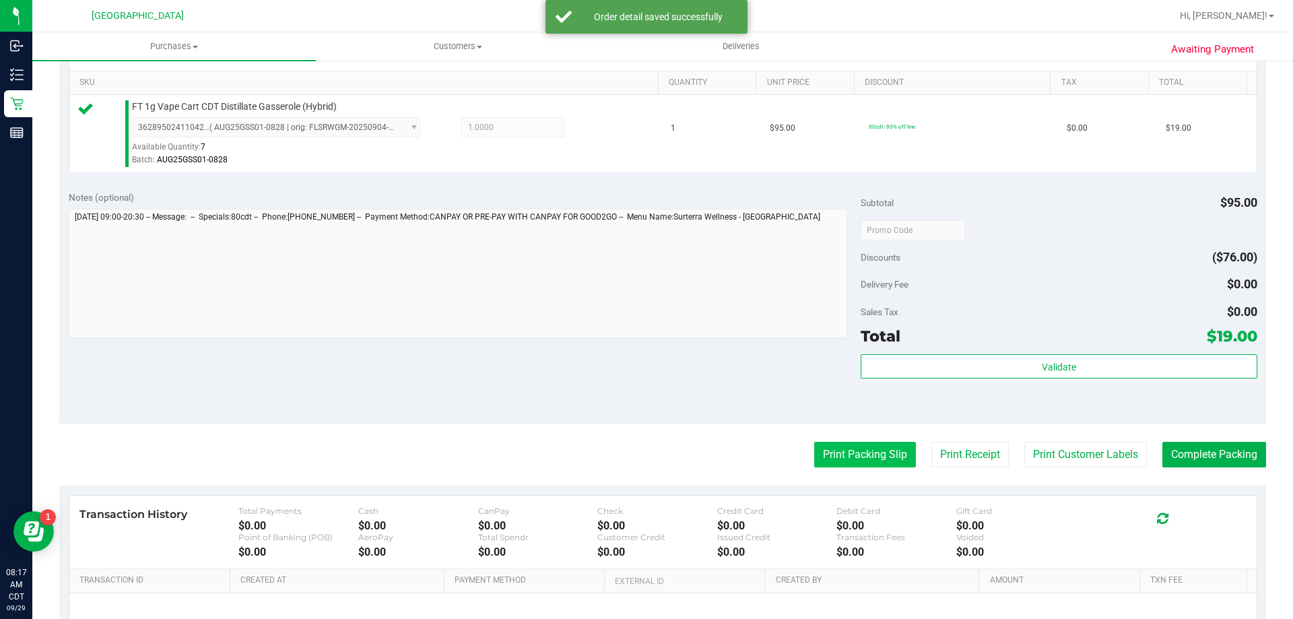
click at [865, 452] on button "Print Packing Slip" at bounding box center [865, 455] width 102 height 26
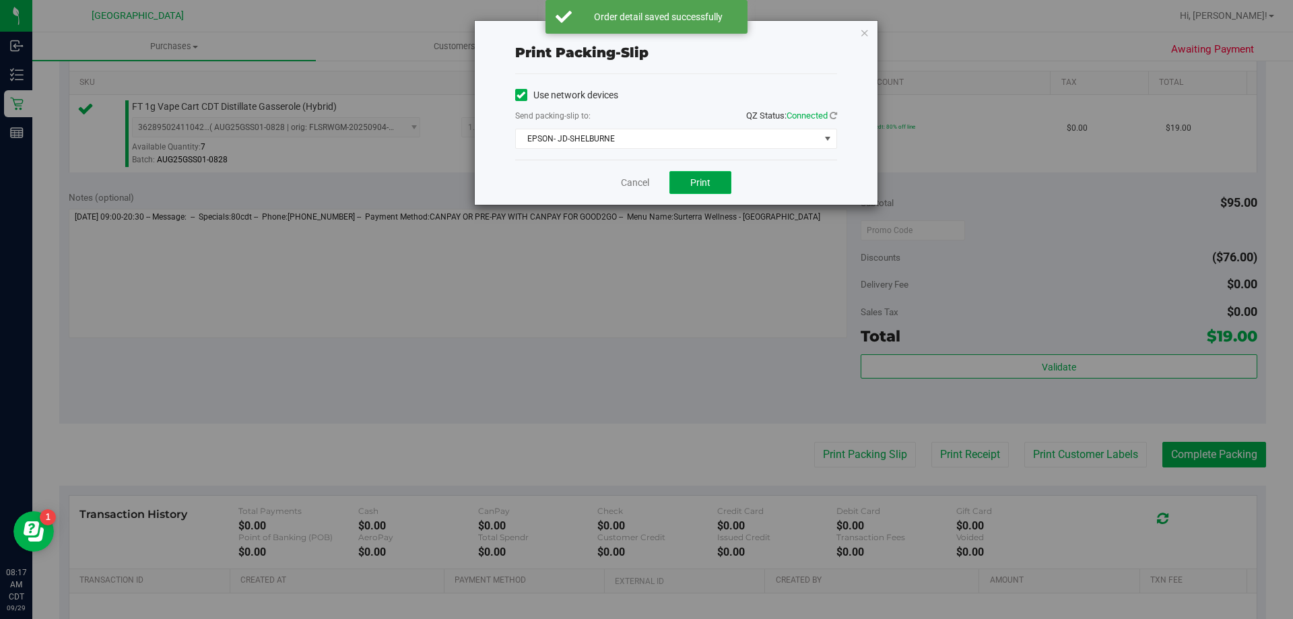
click at [712, 184] on button "Print" at bounding box center [700, 182] width 62 height 23
click at [642, 180] on link "Cancel" at bounding box center [635, 183] width 28 height 14
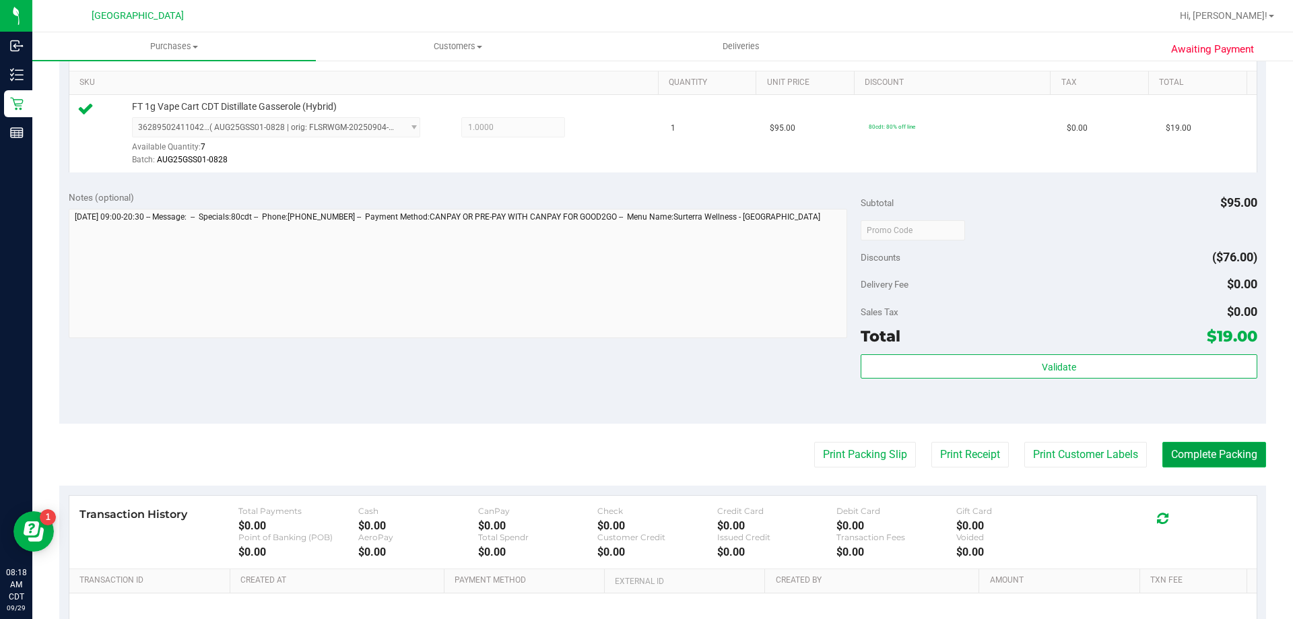
click at [1234, 459] on button "Complete Packing" at bounding box center [1214, 455] width 104 height 26
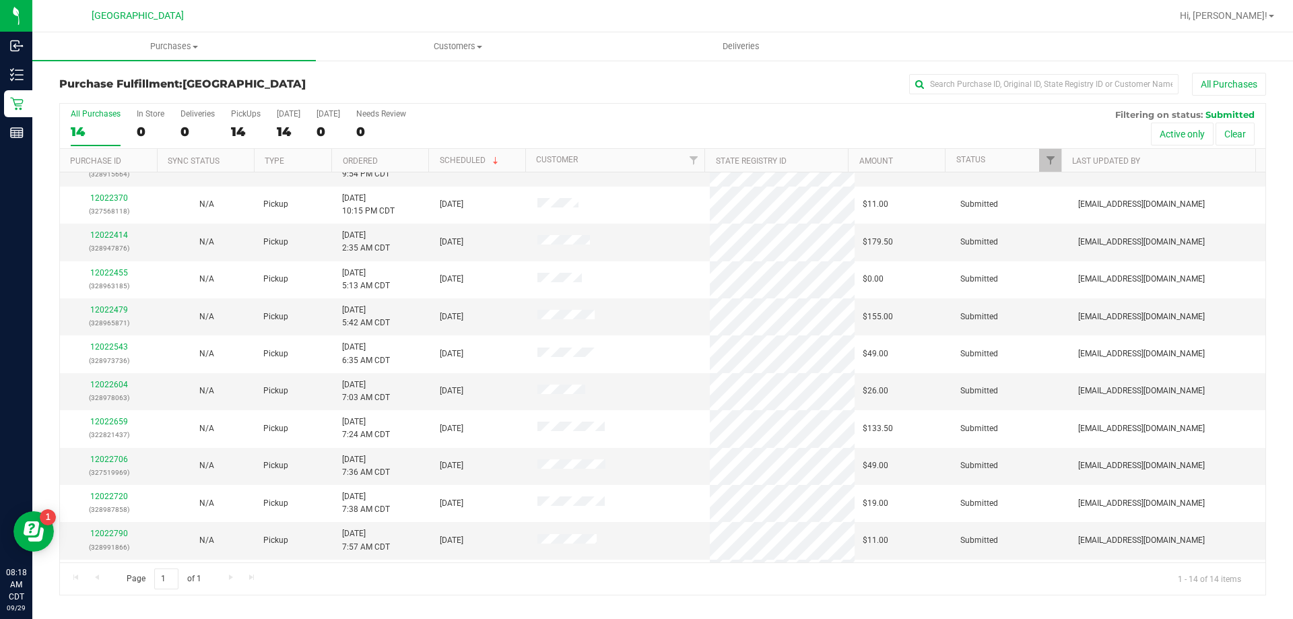
scroll to position [132, 0]
click at [104, 540] on link "12022817" at bounding box center [109, 536] width 38 height 9
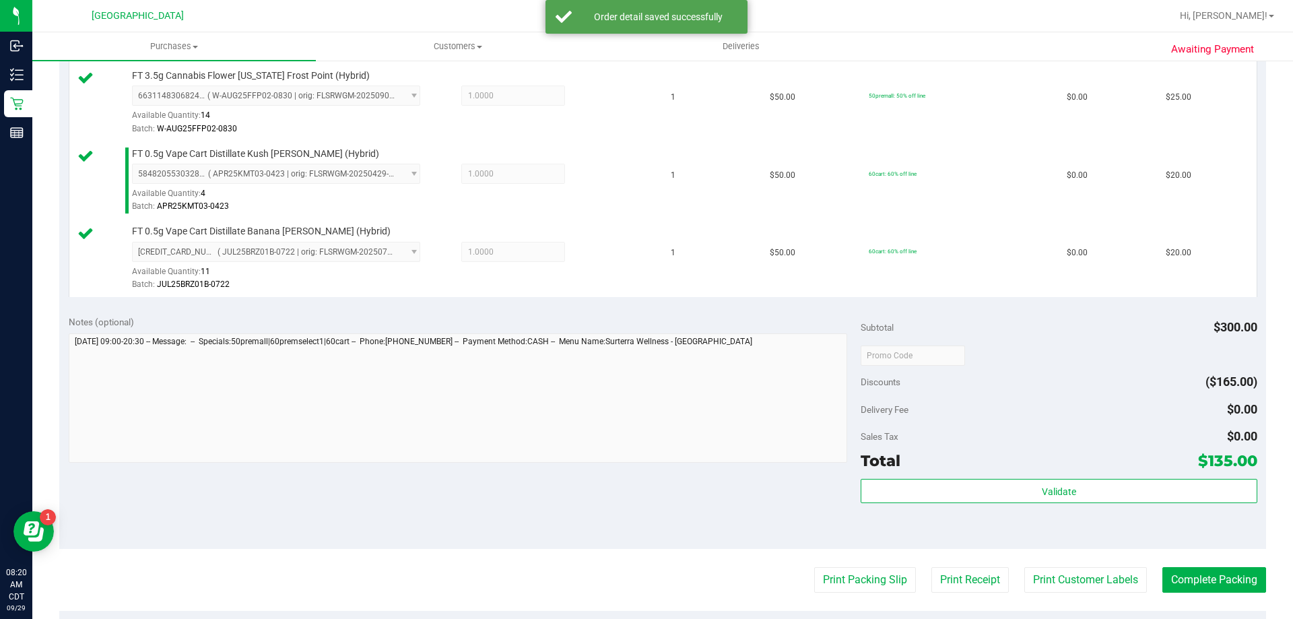
scroll to position [606, 0]
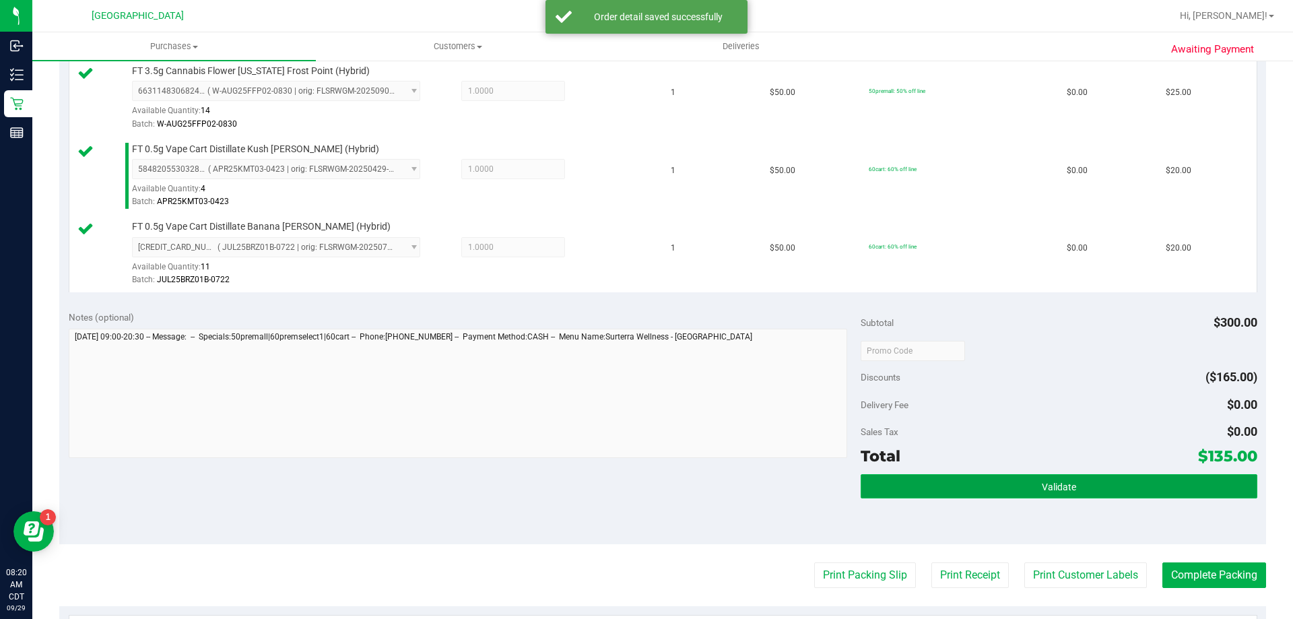
click at [1073, 475] on button "Validate" at bounding box center [1059, 486] width 396 height 24
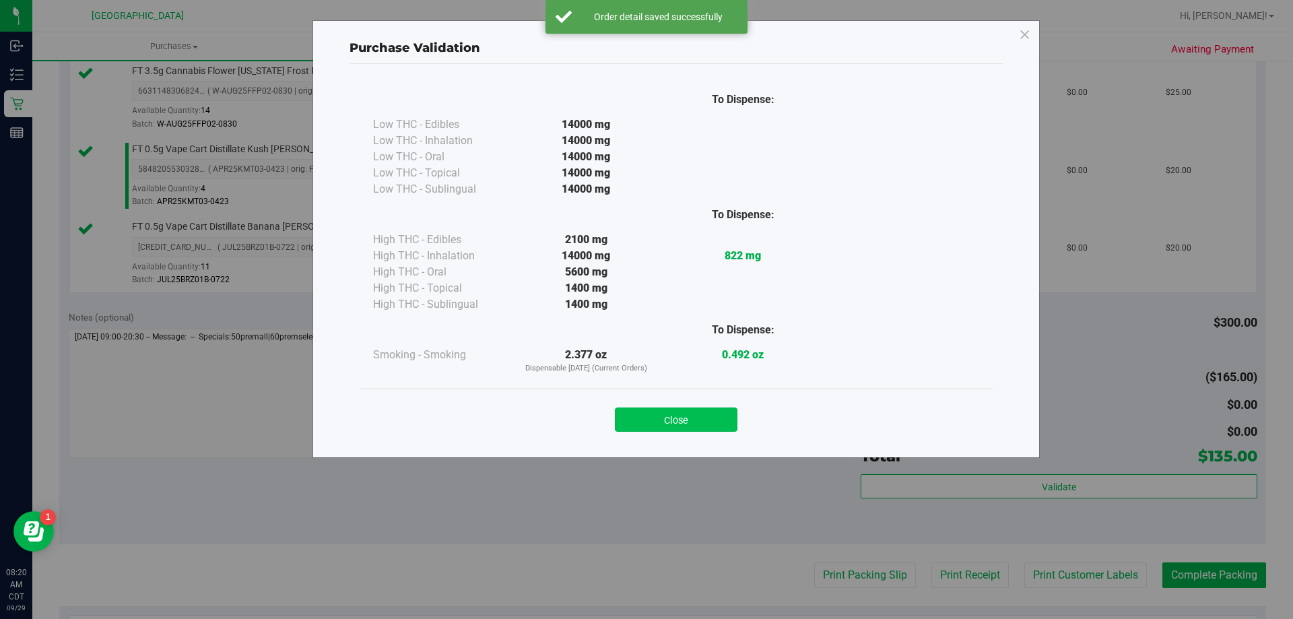
click at [621, 413] on button "Close" at bounding box center [676, 419] width 123 height 24
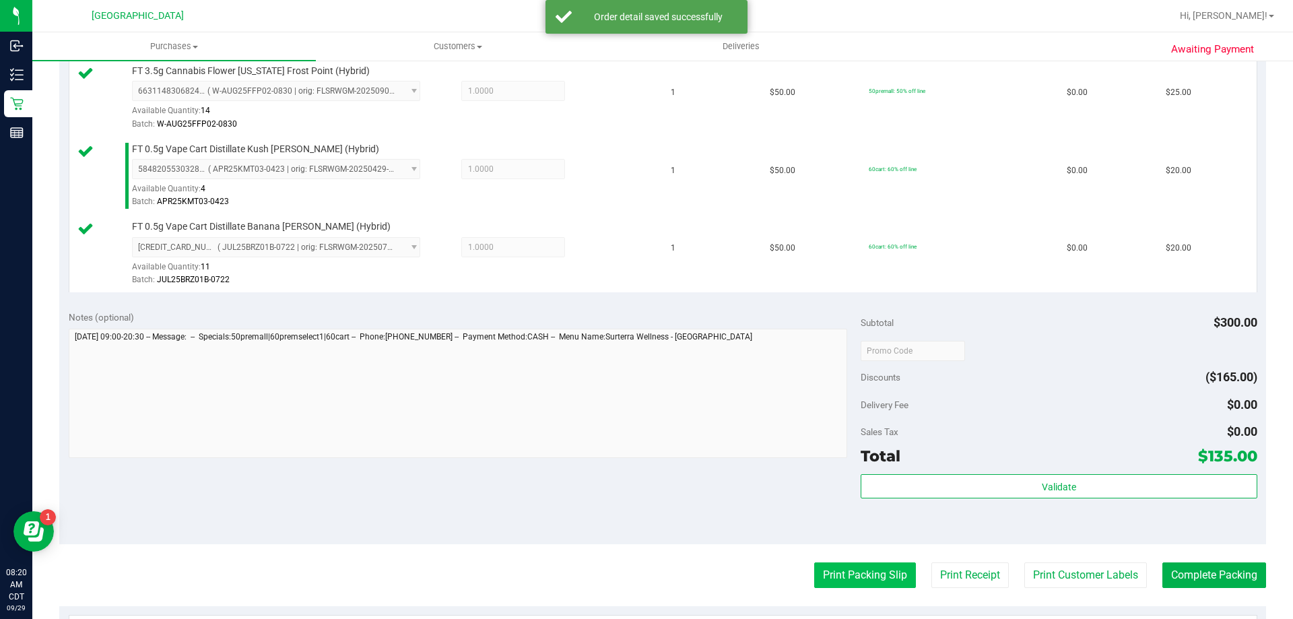
click at [848, 576] on button "Print Packing Slip" at bounding box center [865, 575] width 102 height 26
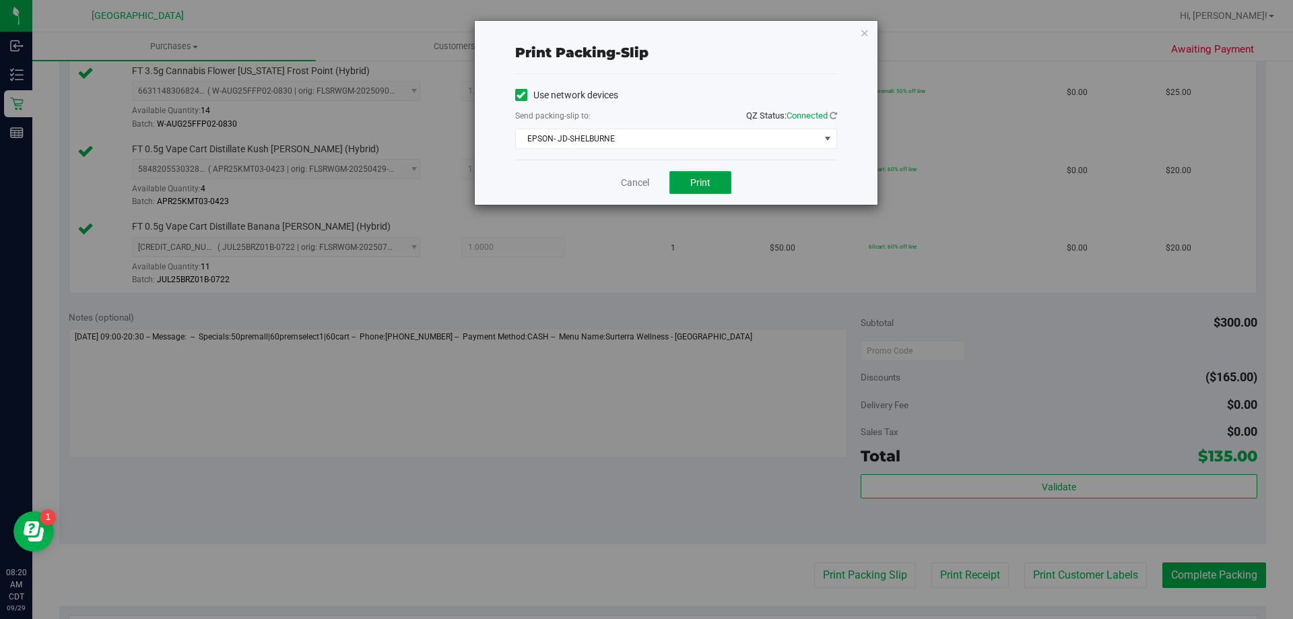
click at [718, 181] on button "Print" at bounding box center [700, 182] width 62 height 23
click at [642, 191] on div "Cancel Print" at bounding box center [676, 182] width 322 height 45
click at [640, 185] on link "Cancel" at bounding box center [635, 183] width 28 height 14
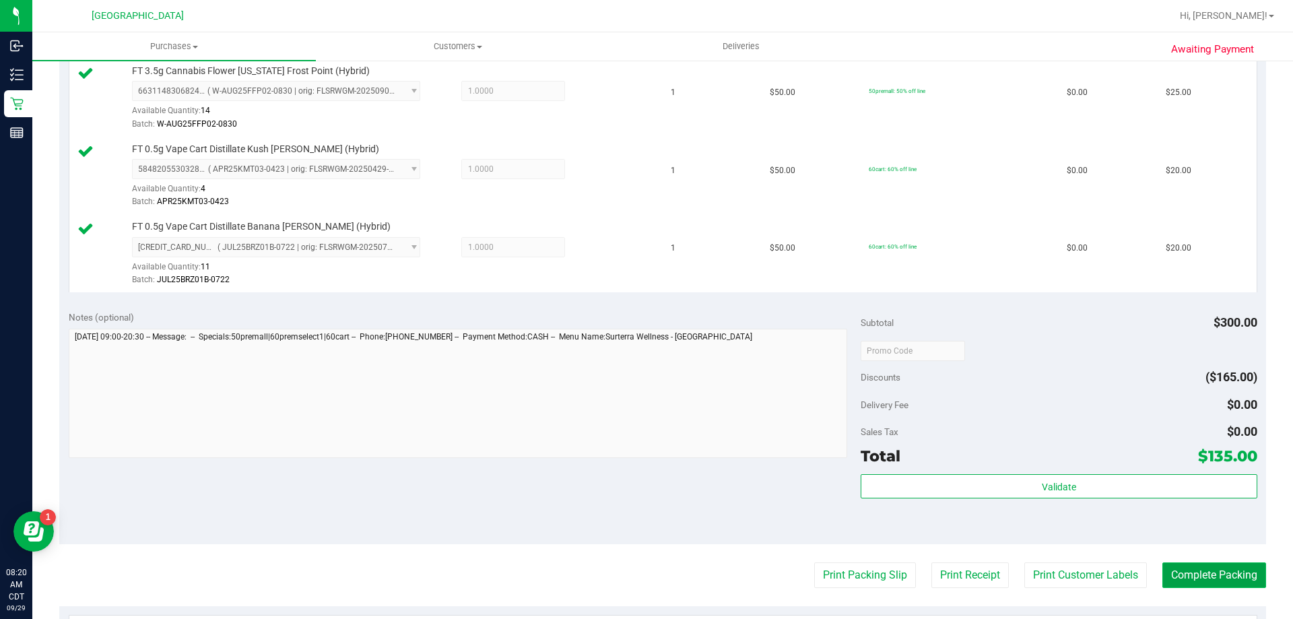
click at [1223, 563] on button "Complete Packing" at bounding box center [1214, 575] width 104 height 26
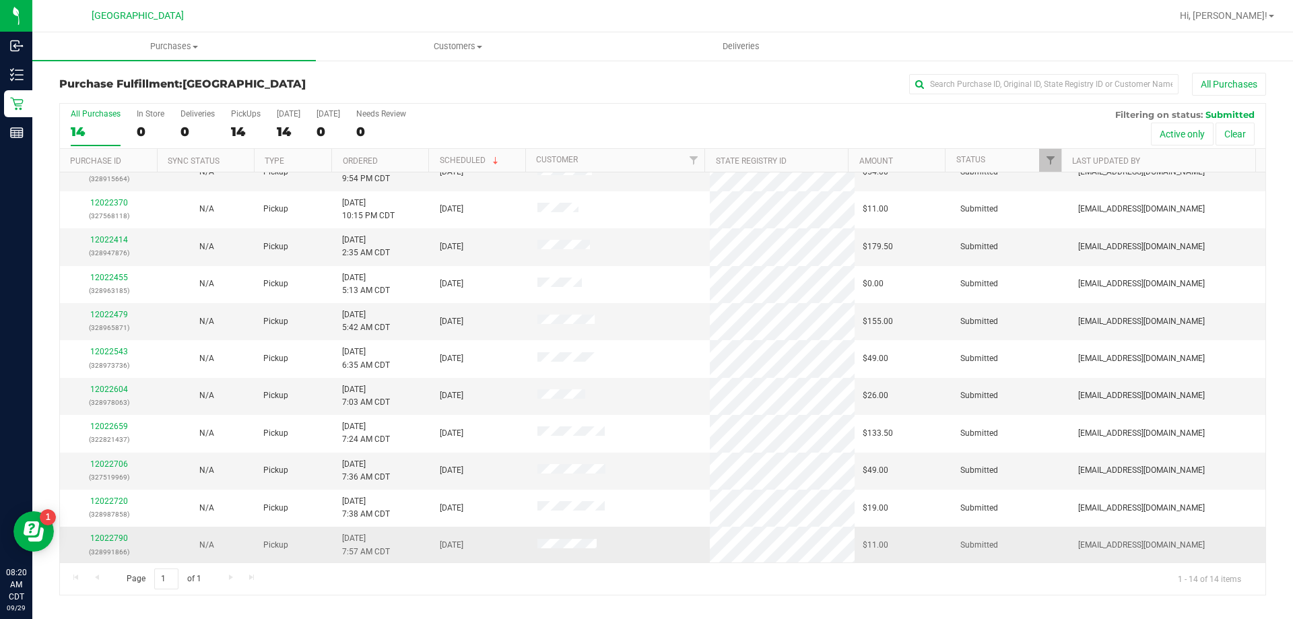
scroll to position [132, 0]
click at [102, 535] on link "12022927" at bounding box center [109, 536] width 38 height 9
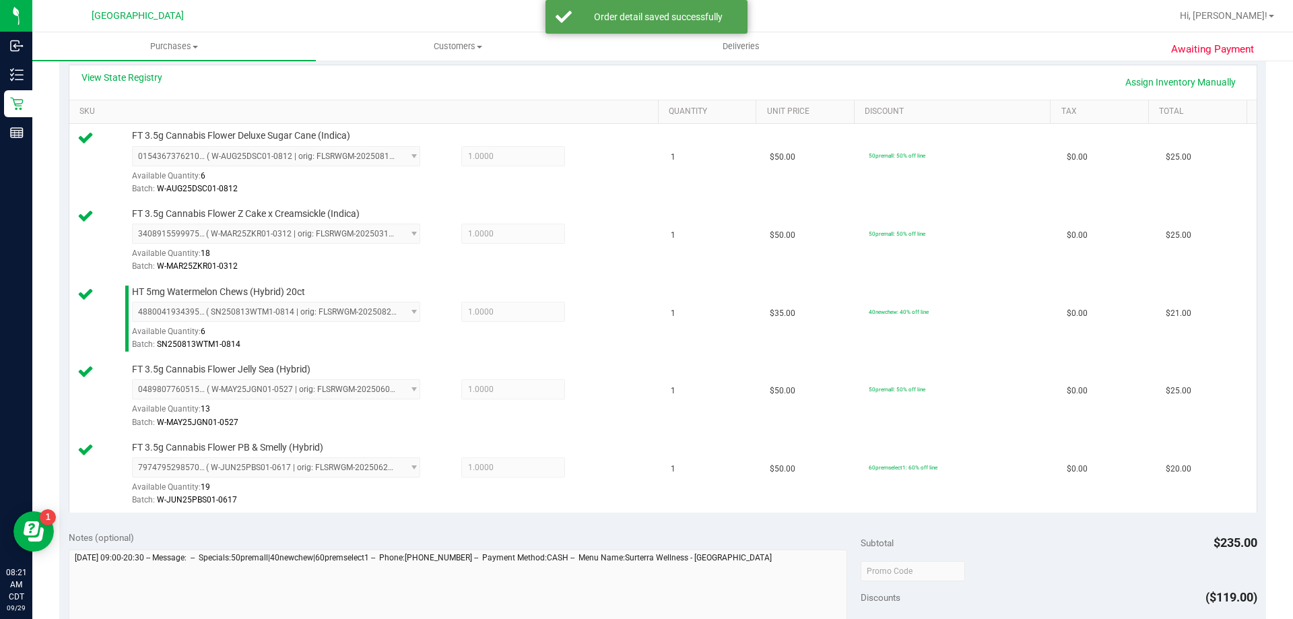
scroll to position [471, 0]
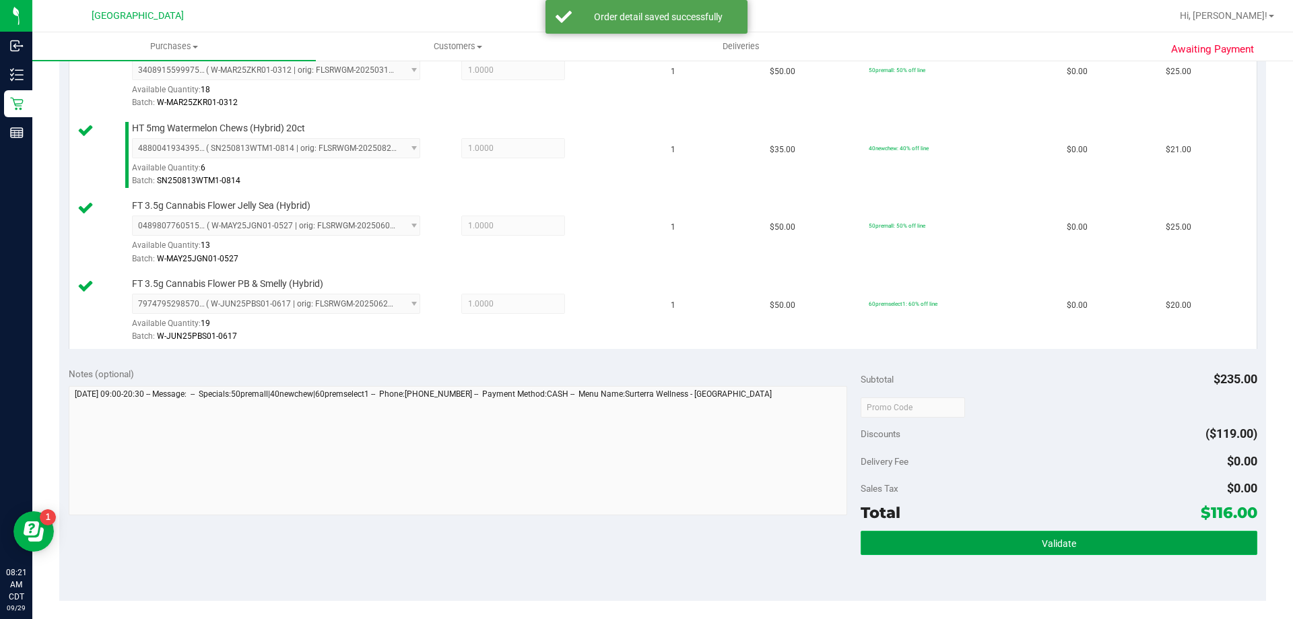
click at [1035, 553] on button "Validate" at bounding box center [1059, 543] width 396 height 24
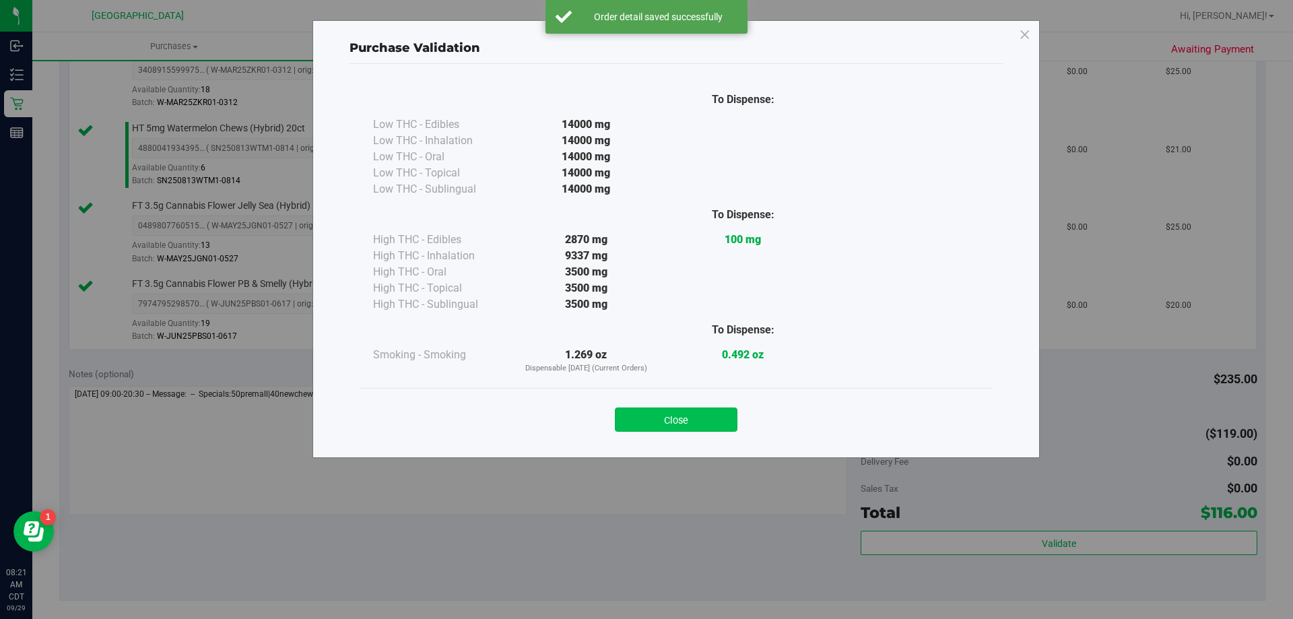
click at [680, 421] on button "Close" at bounding box center [676, 419] width 123 height 24
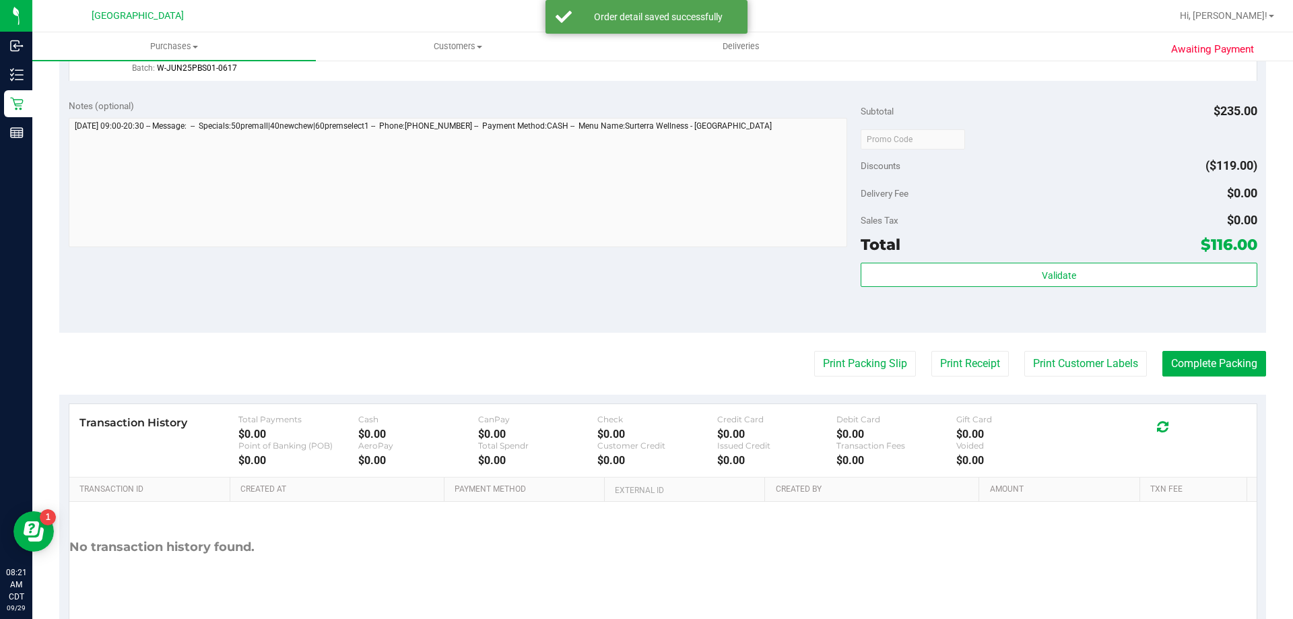
scroll to position [741, 0]
click at [862, 361] on button "Print Packing Slip" at bounding box center [865, 362] width 102 height 26
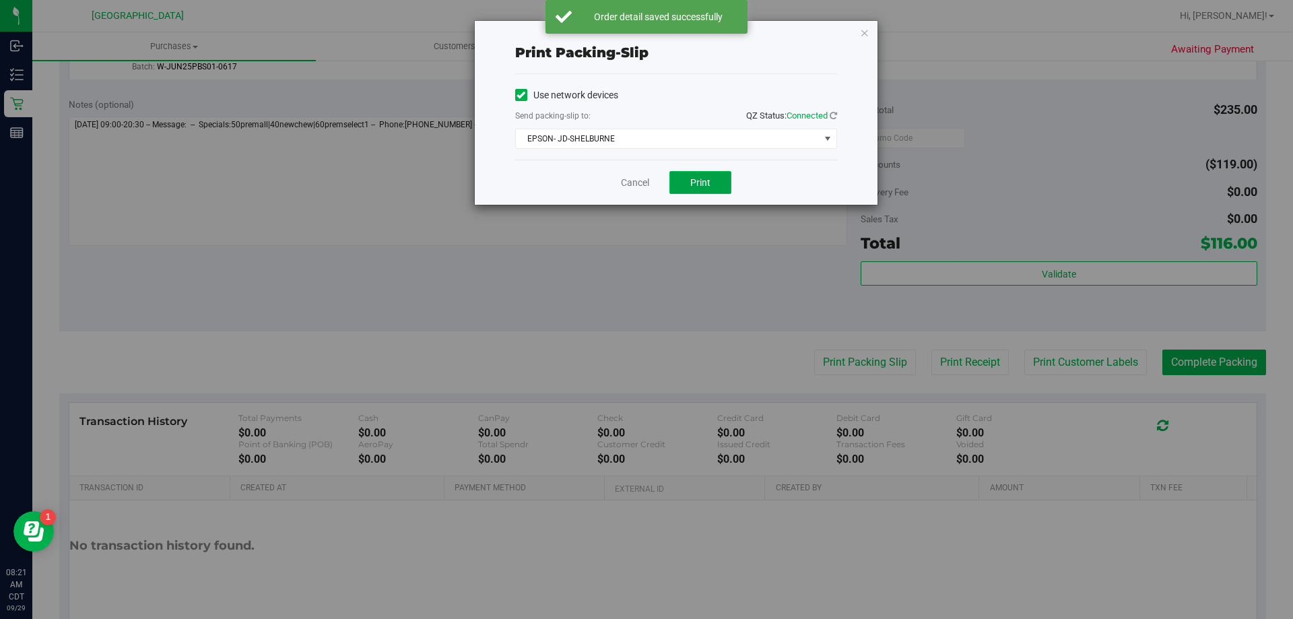
click at [704, 177] on span "Print" at bounding box center [700, 182] width 20 height 11
click at [644, 177] on link "Cancel" at bounding box center [635, 183] width 28 height 14
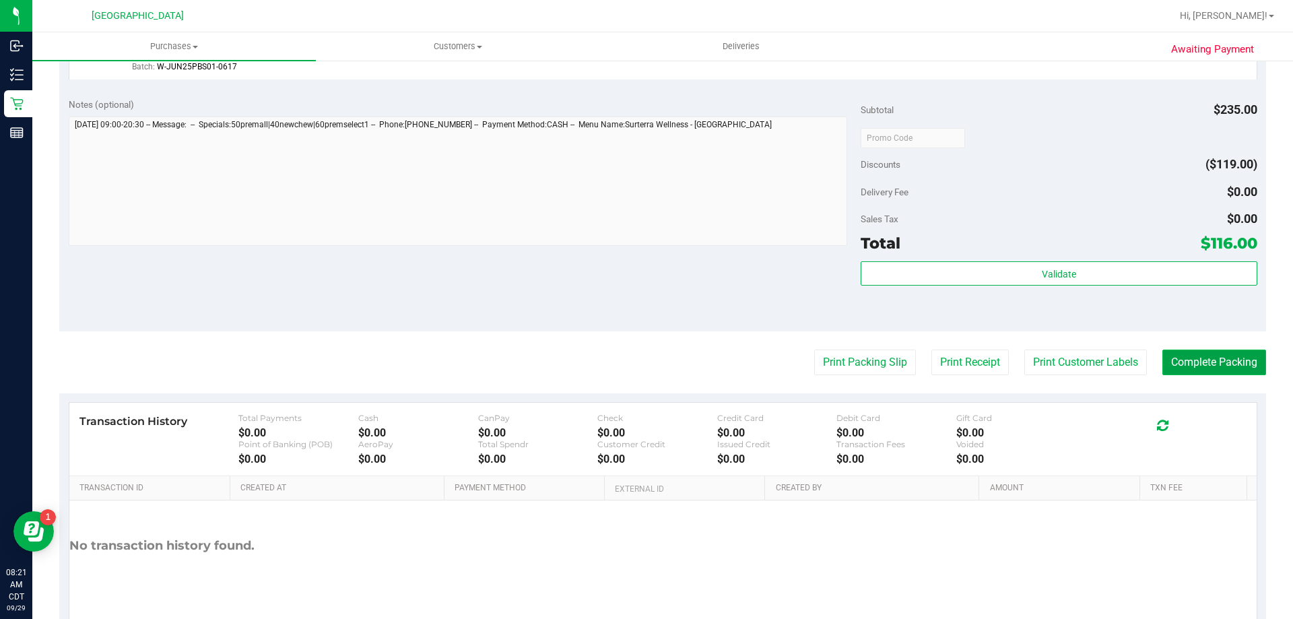
click at [1181, 358] on button "Complete Packing" at bounding box center [1214, 362] width 104 height 26
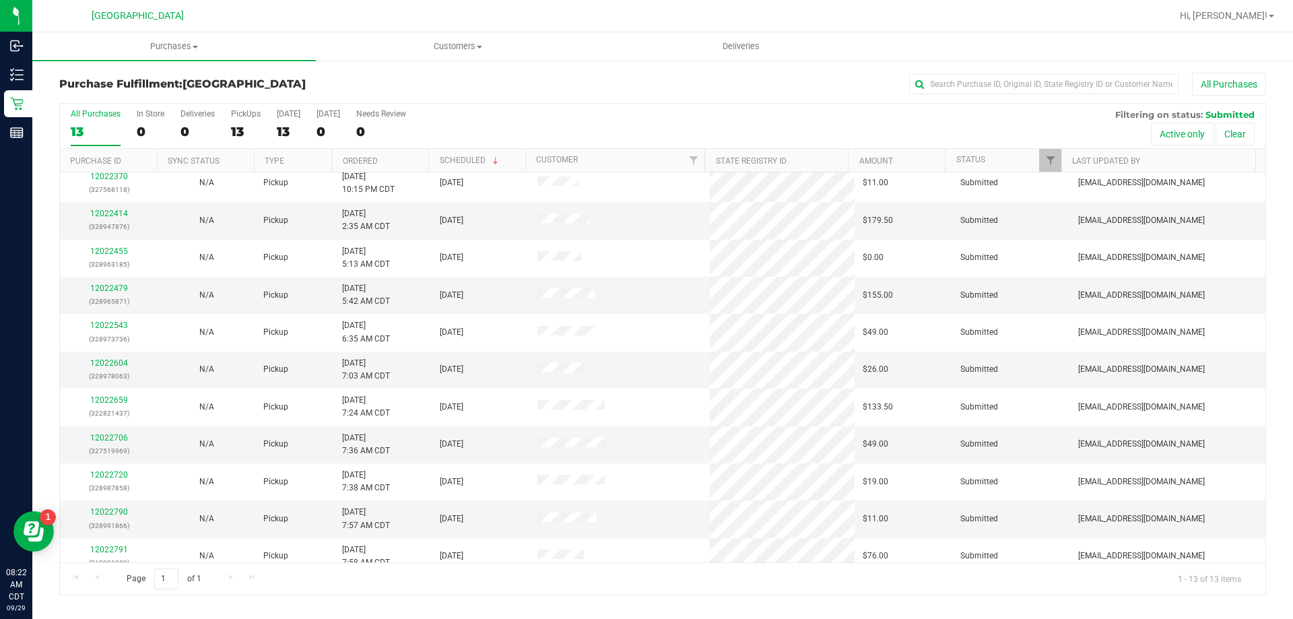
scroll to position [94, 0]
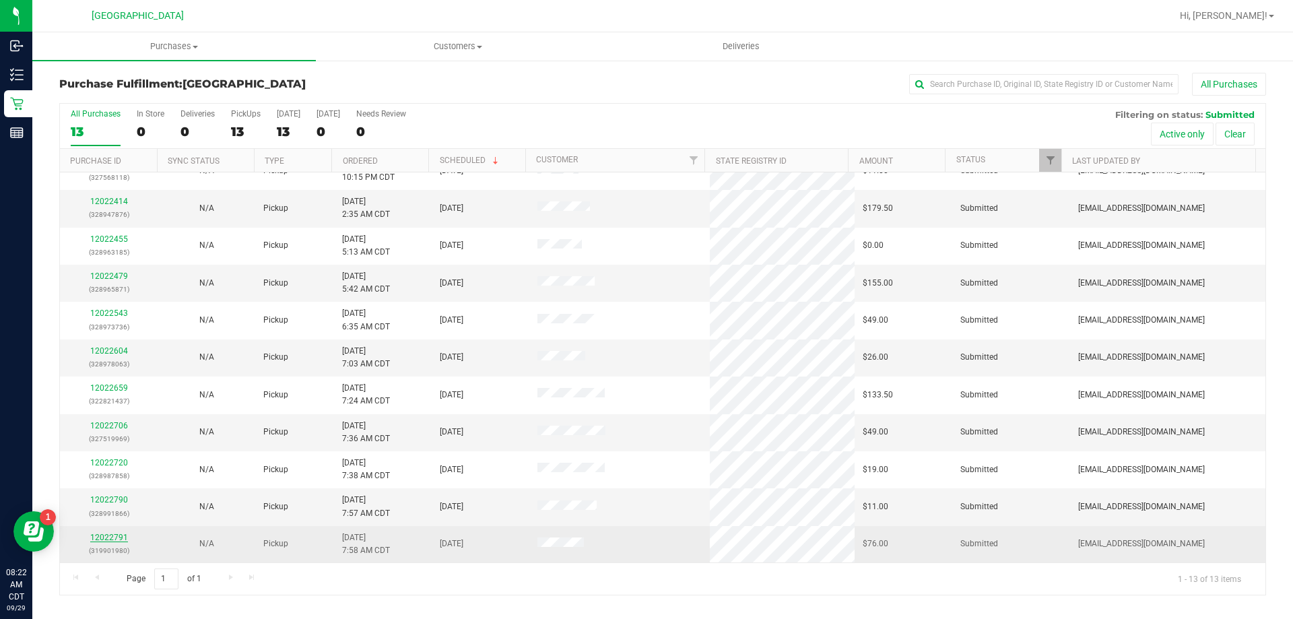
click at [114, 535] on link "12022791" at bounding box center [109, 537] width 38 height 9
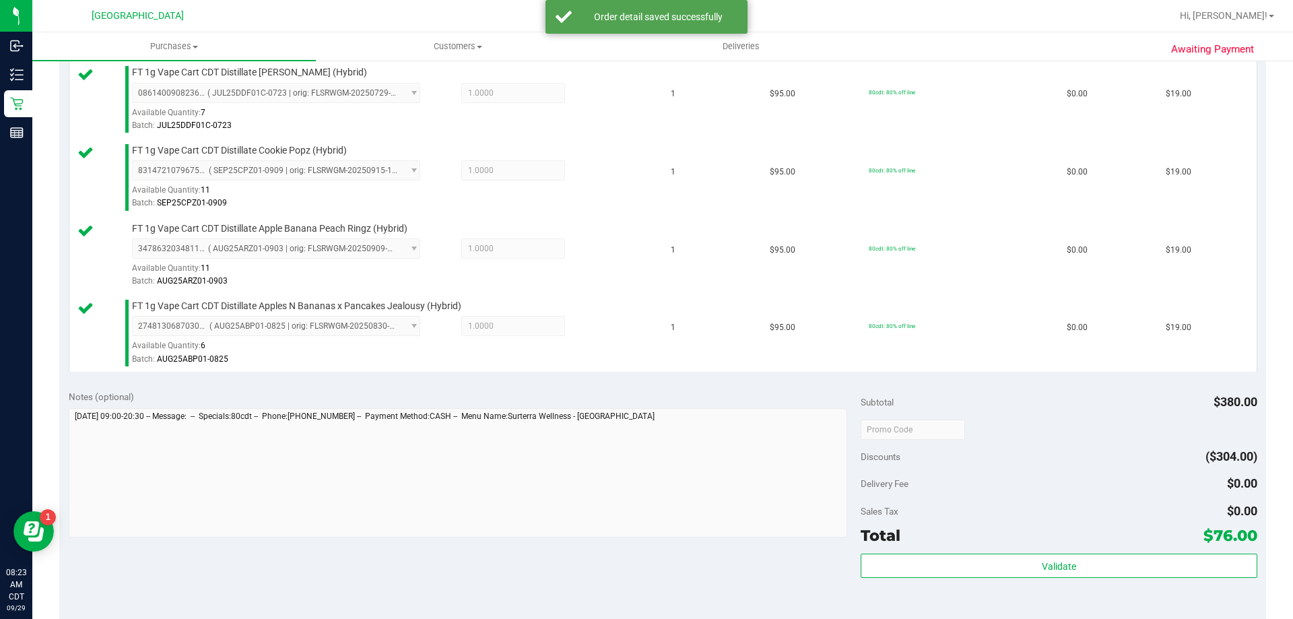
scroll to position [404, 0]
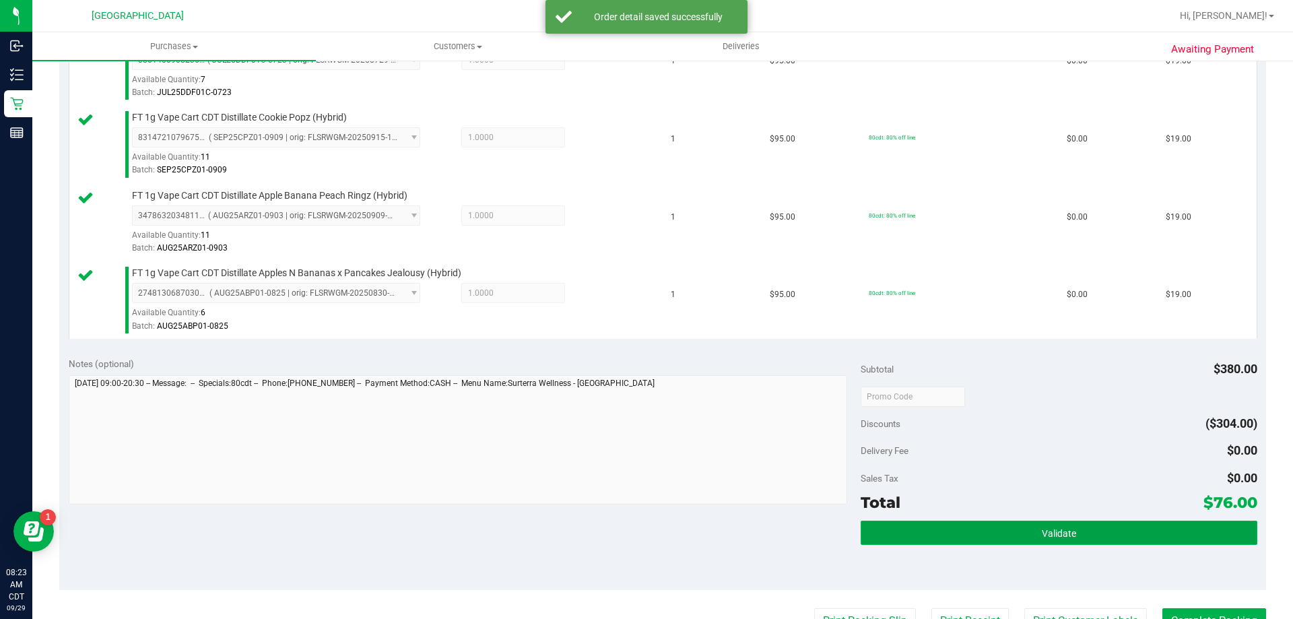
click at [985, 528] on button "Validate" at bounding box center [1059, 532] width 396 height 24
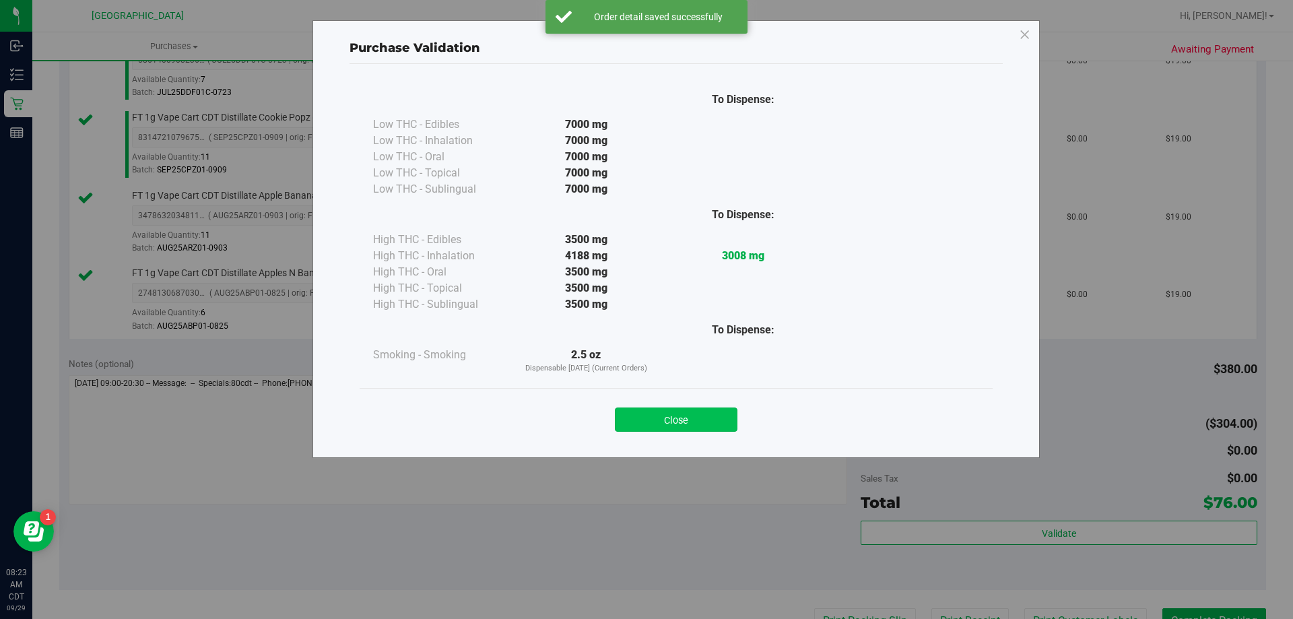
click at [658, 428] on button "Close" at bounding box center [676, 419] width 123 height 24
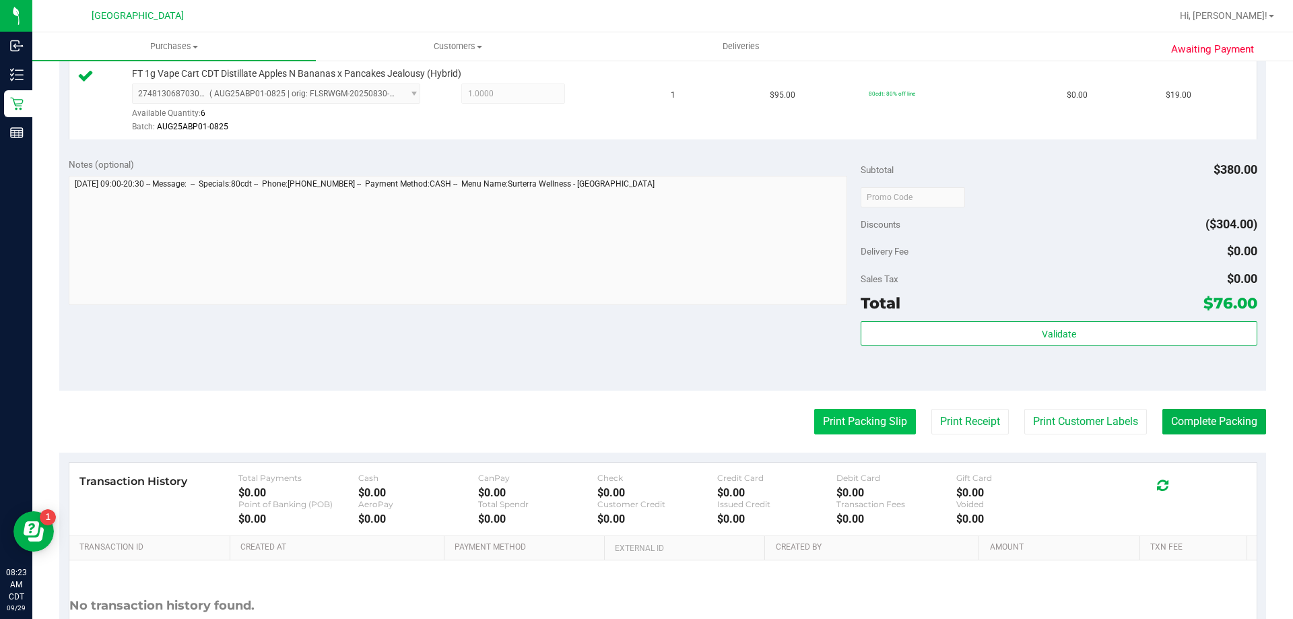
scroll to position [606, 0]
click at [850, 415] on button "Print Packing Slip" at bounding box center [865, 419] width 102 height 26
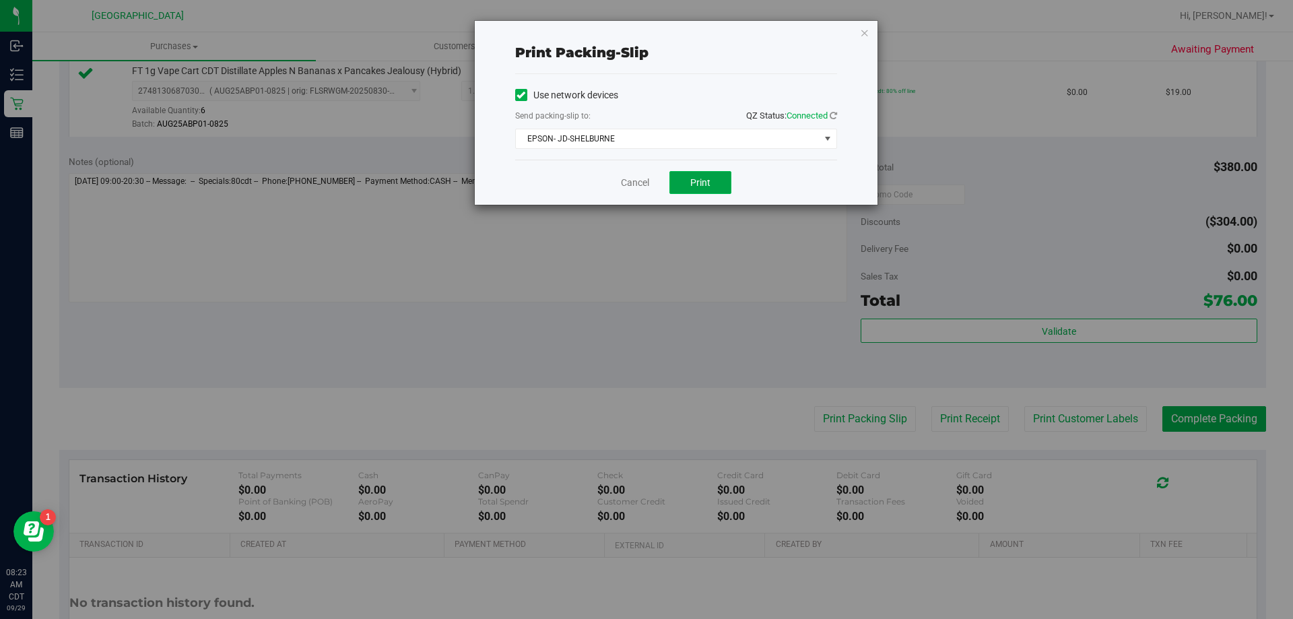
click at [681, 191] on button "Print" at bounding box center [700, 182] width 62 height 23
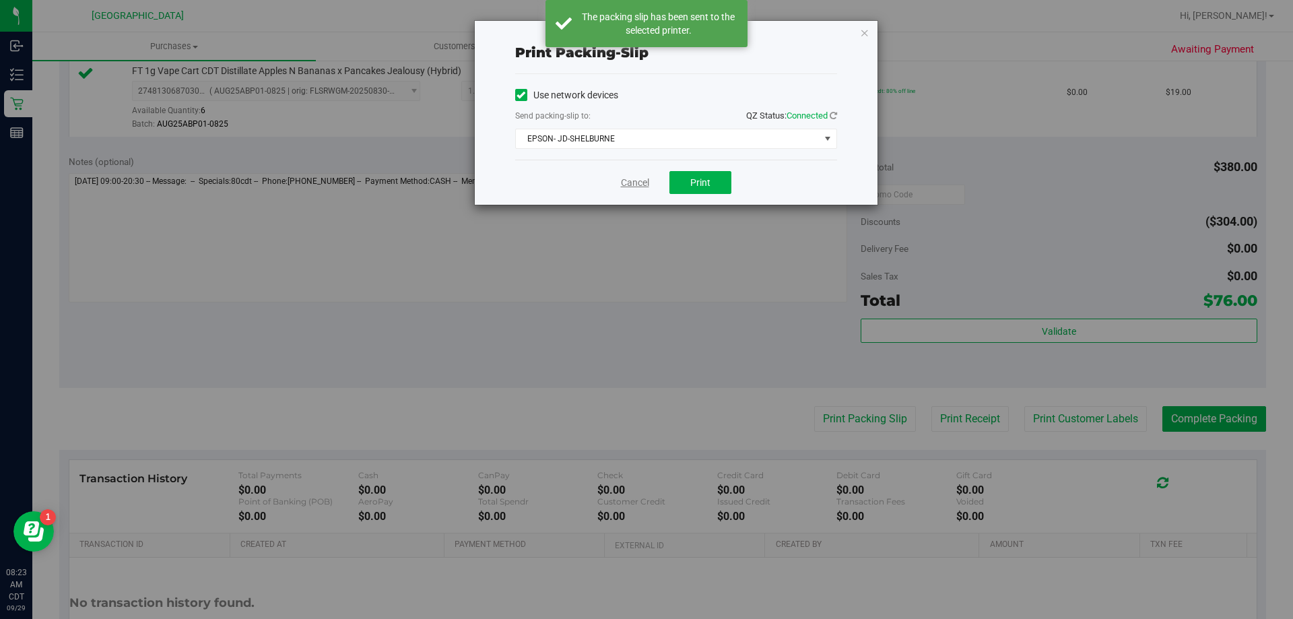
click at [634, 186] on link "Cancel" at bounding box center [635, 183] width 28 height 14
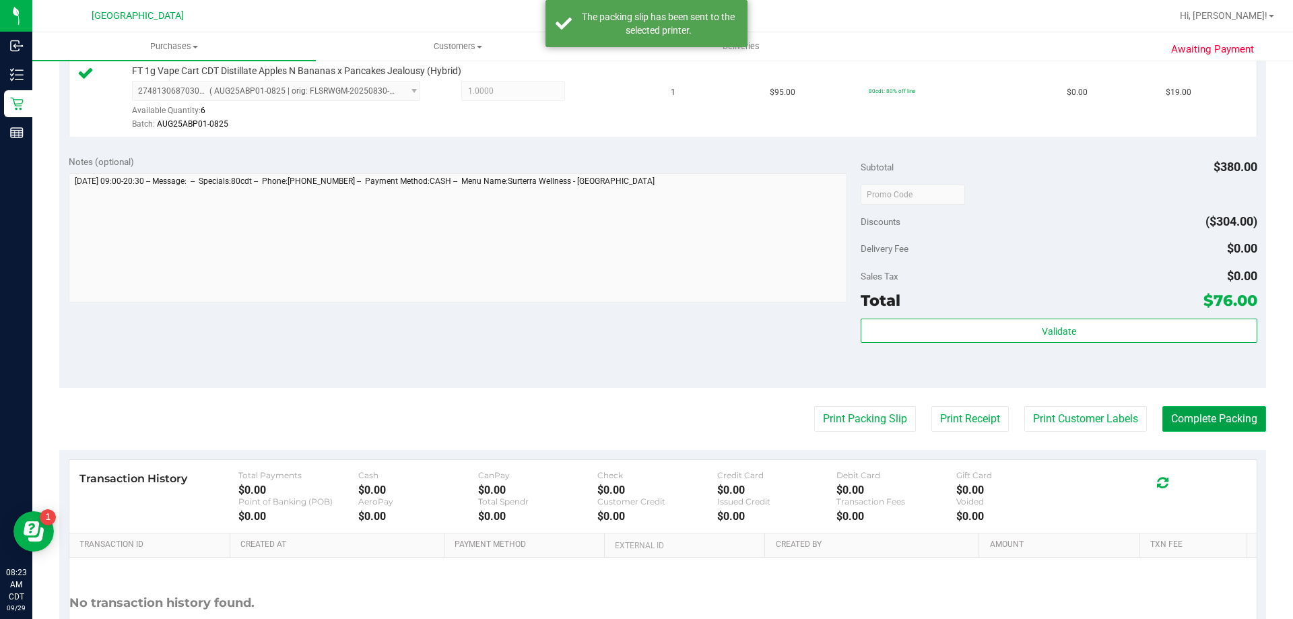
click at [1217, 423] on button "Complete Packing" at bounding box center [1214, 419] width 104 height 26
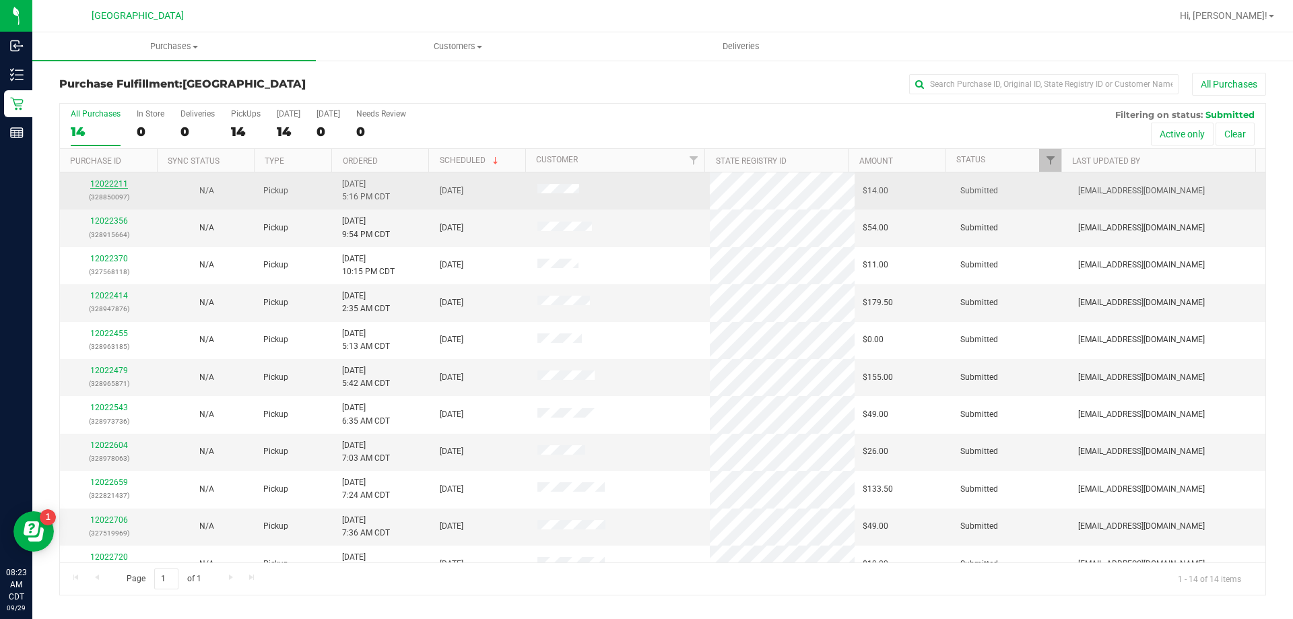
click at [121, 180] on link "12022211" at bounding box center [109, 183] width 38 height 9
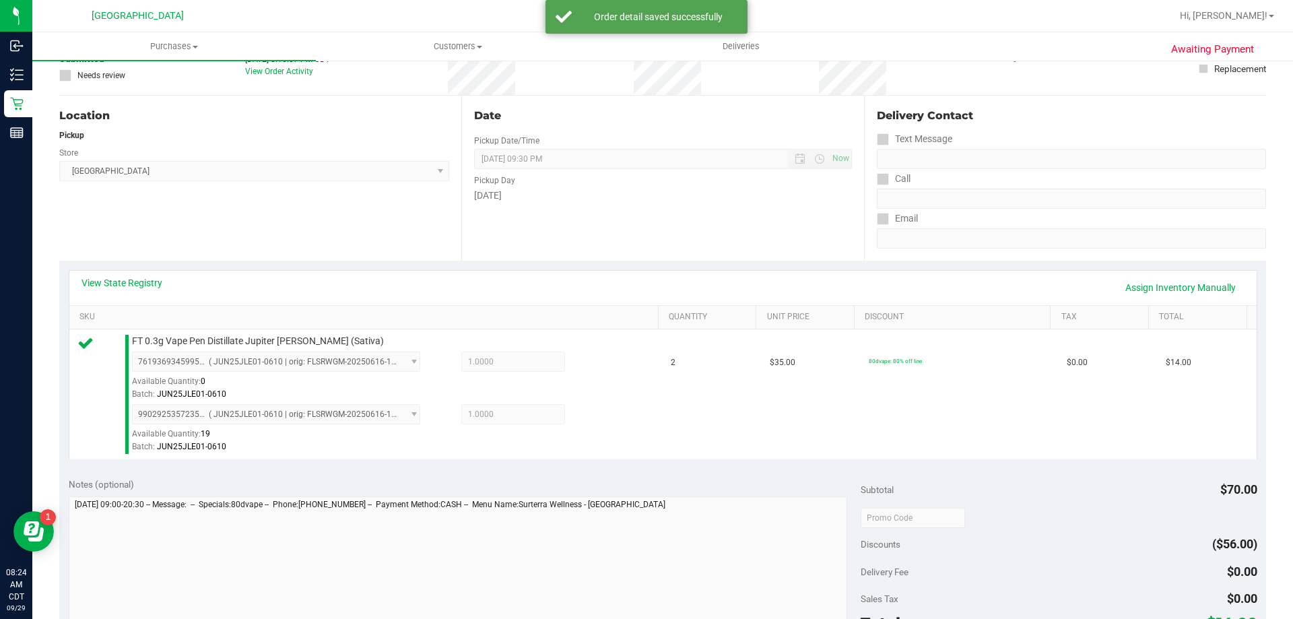
scroll to position [202, 0]
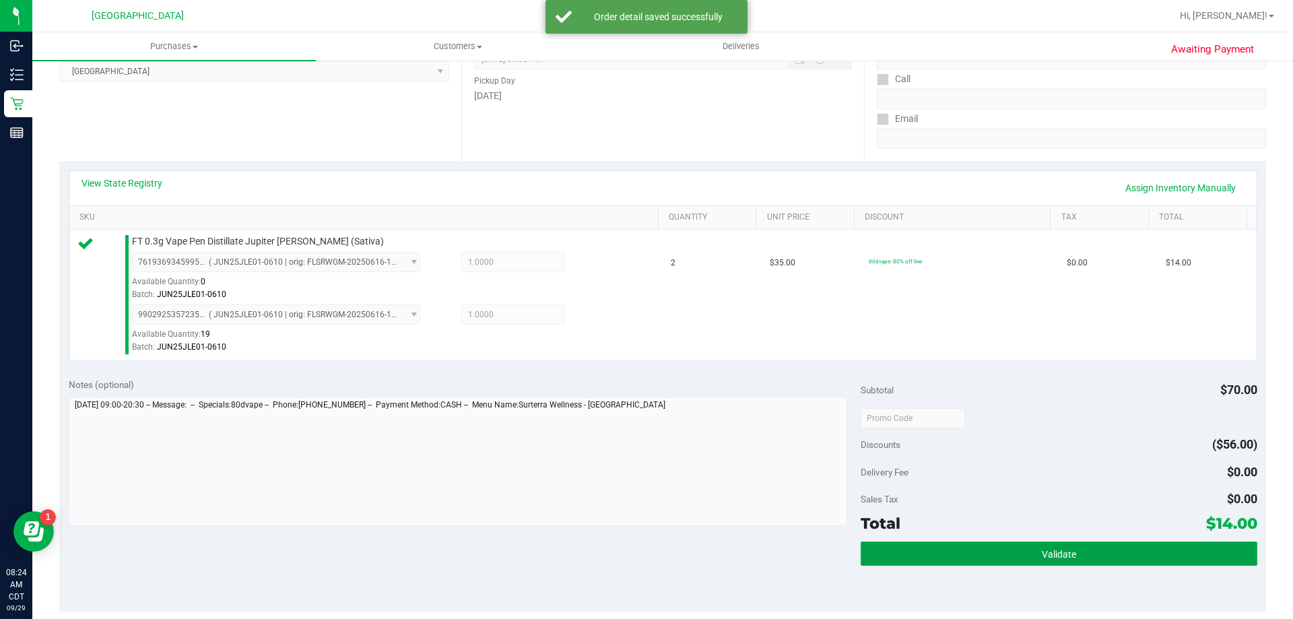
click at [964, 554] on button "Validate" at bounding box center [1059, 553] width 396 height 24
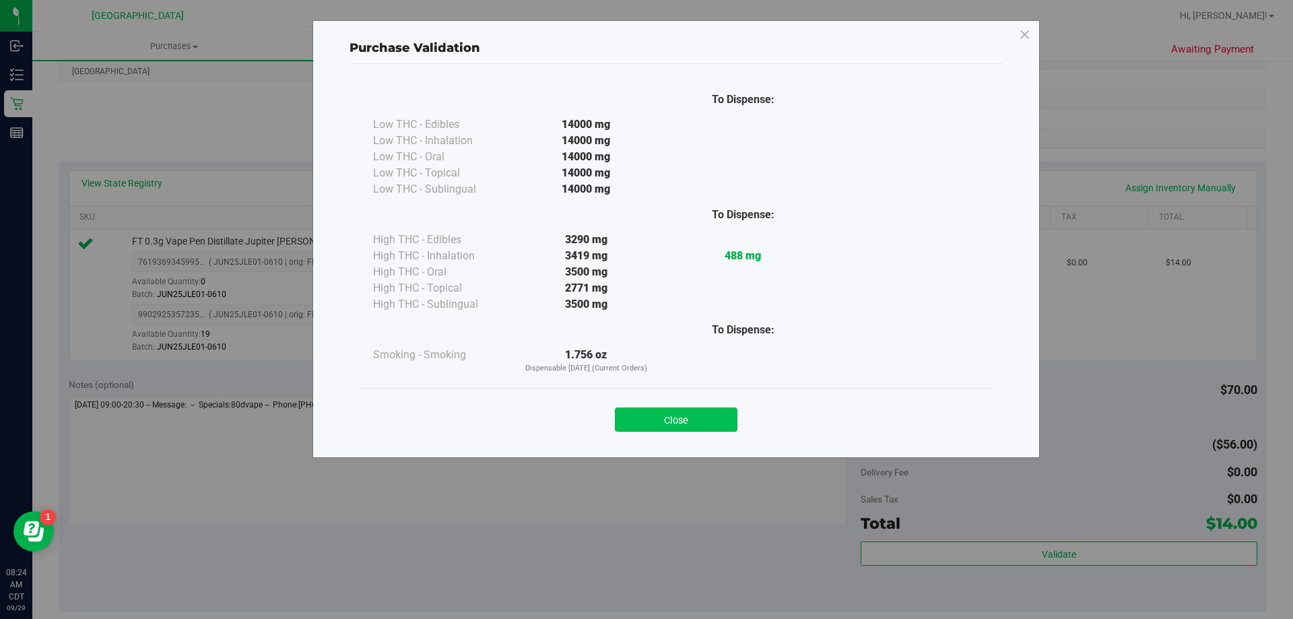
click at [684, 421] on button "Close" at bounding box center [676, 419] width 123 height 24
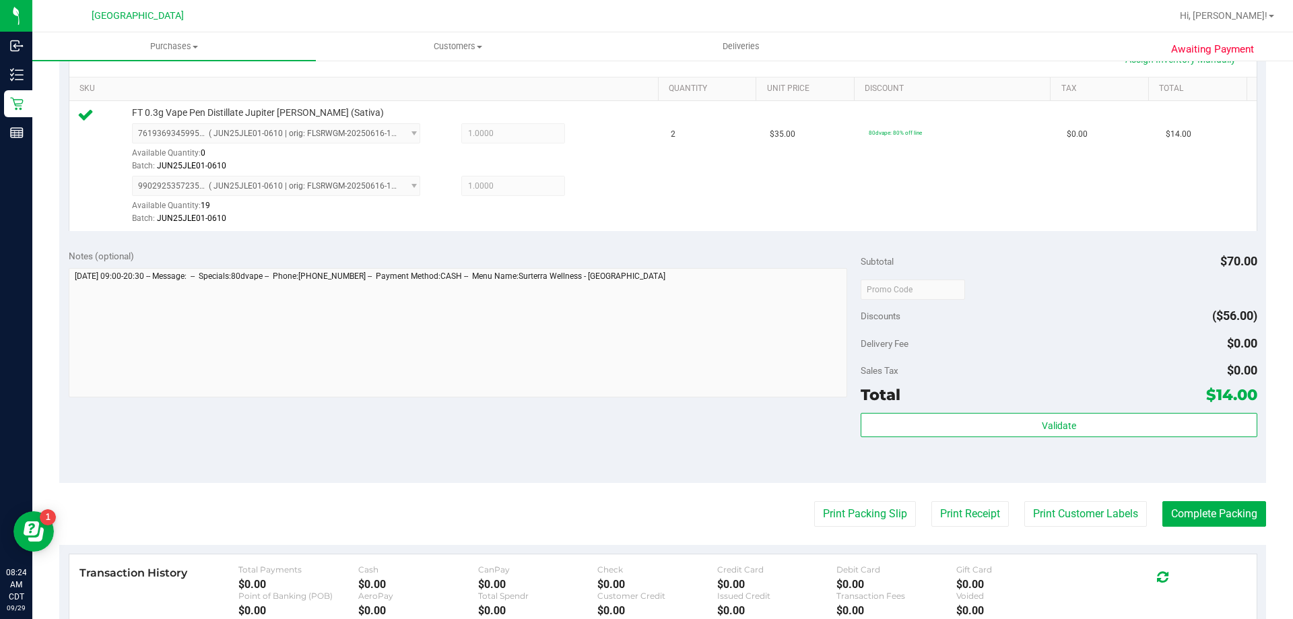
scroll to position [404, 0]
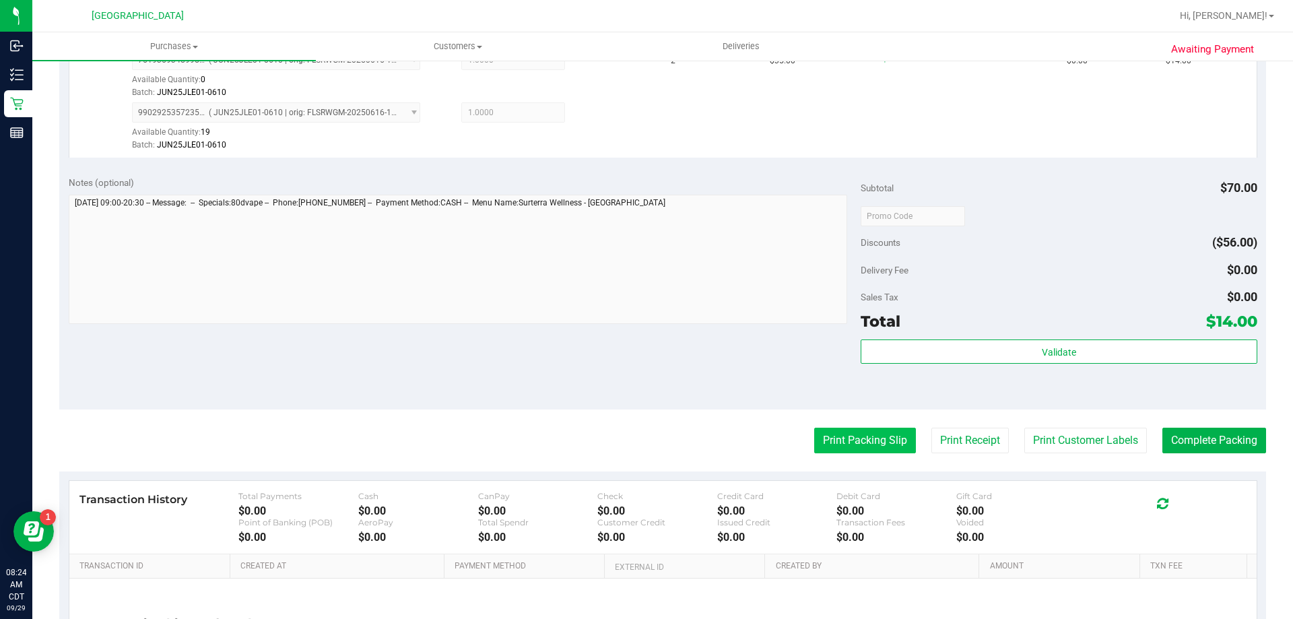
click at [869, 444] on button "Print Packing Slip" at bounding box center [865, 441] width 102 height 26
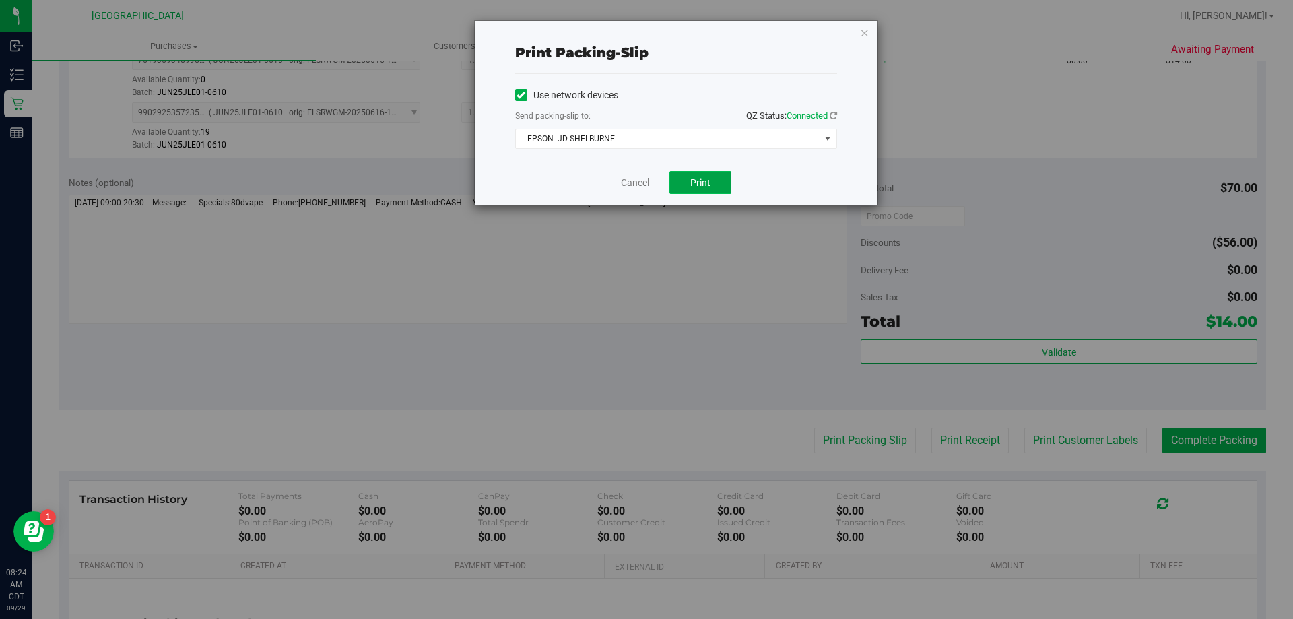
click at [685, 178] on button "Print" at bounding box center [700, 182] width 62 height 23
click at [623, 189] on link "Cancel" at bounding box center [635, 183] width 28 height 14
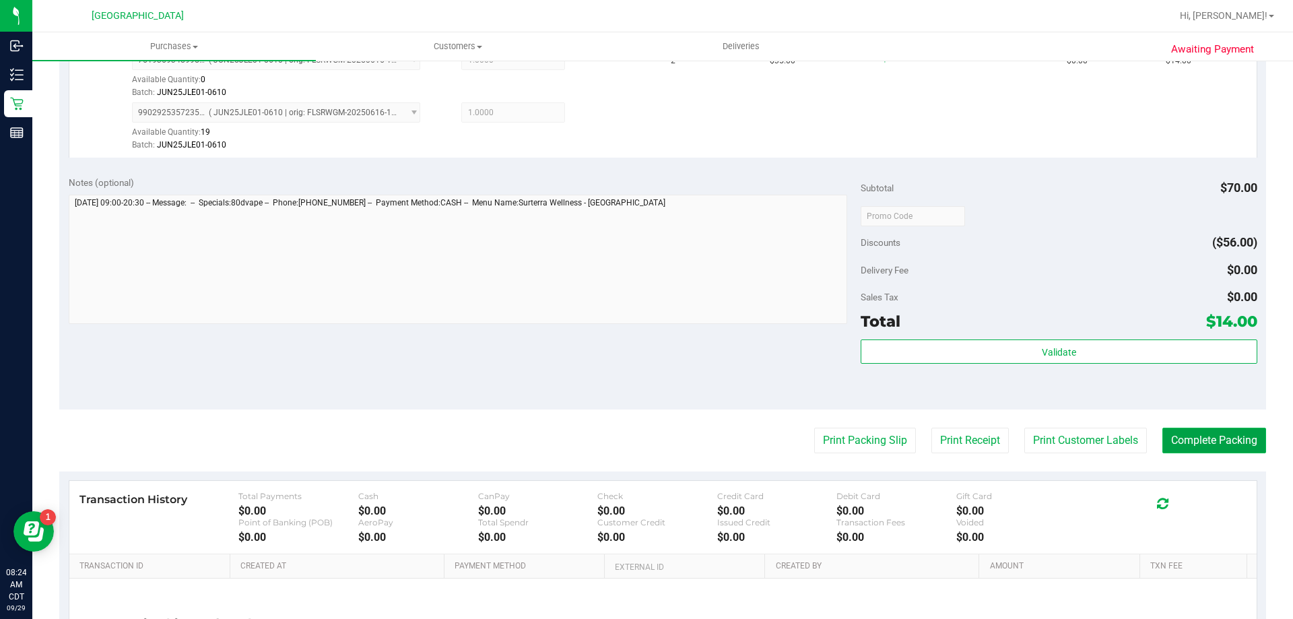
click at [1219, 438] on button "Complete Packing" at bounding box center [1214, 441] width 104 height 26
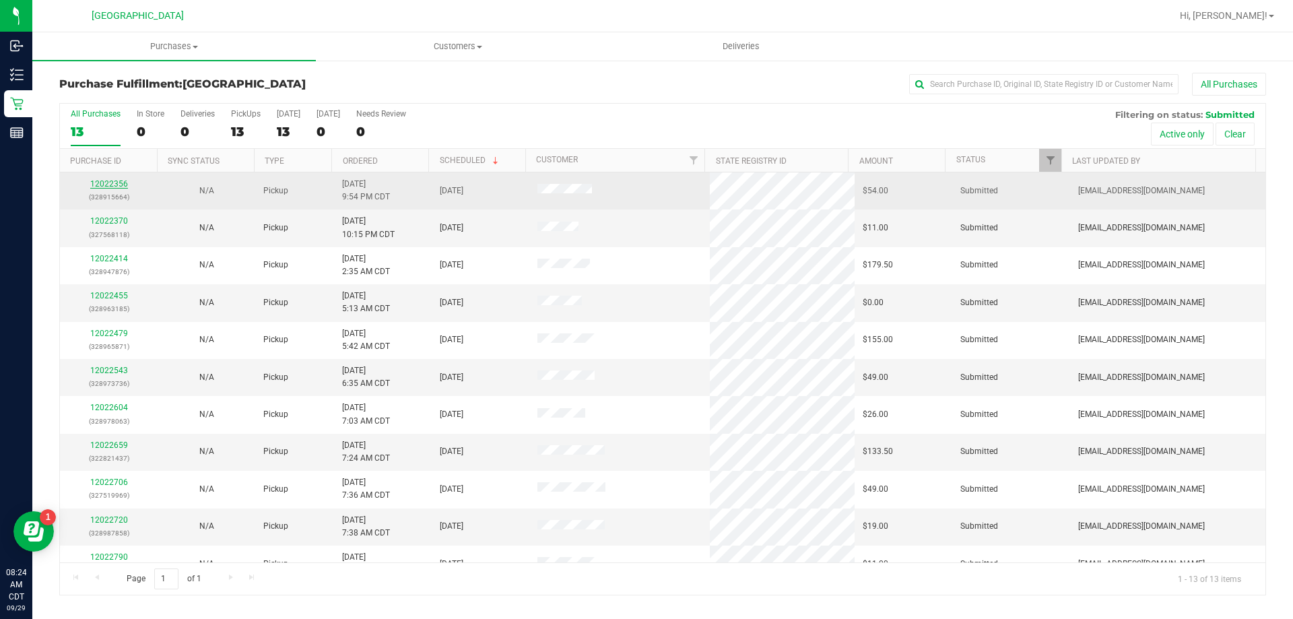
click at [118, 182] on link "12022356" at bounding box center [109, 183] width 38 height 9
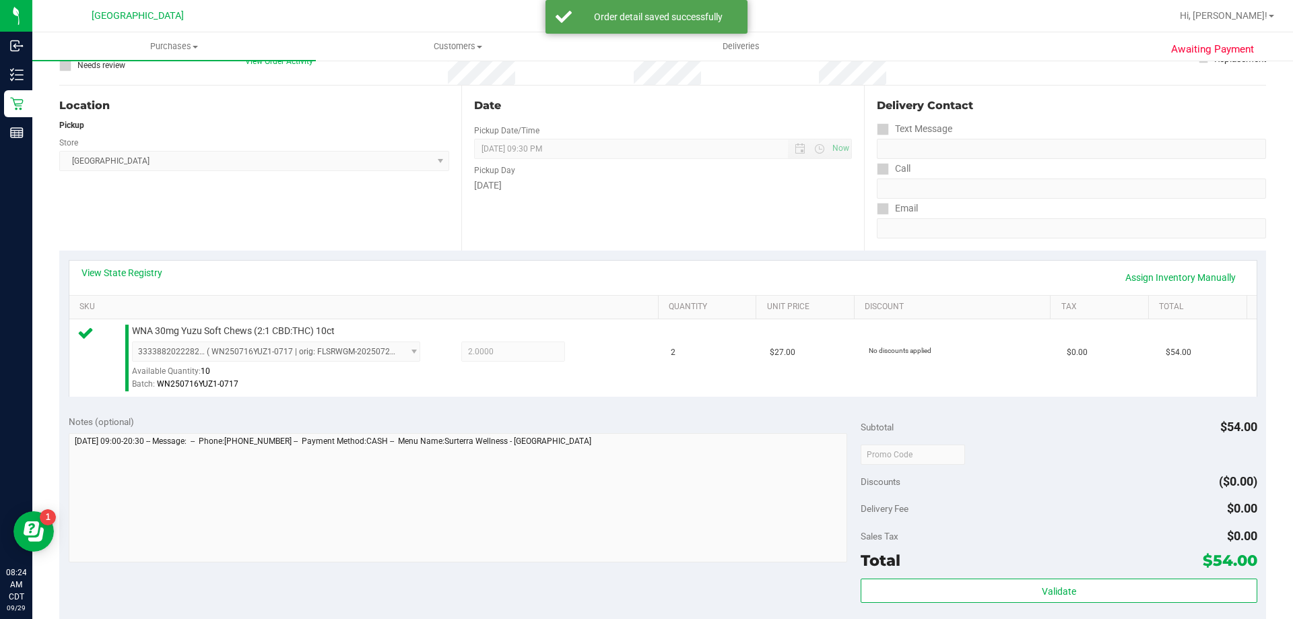
scroll to position [135, 0]
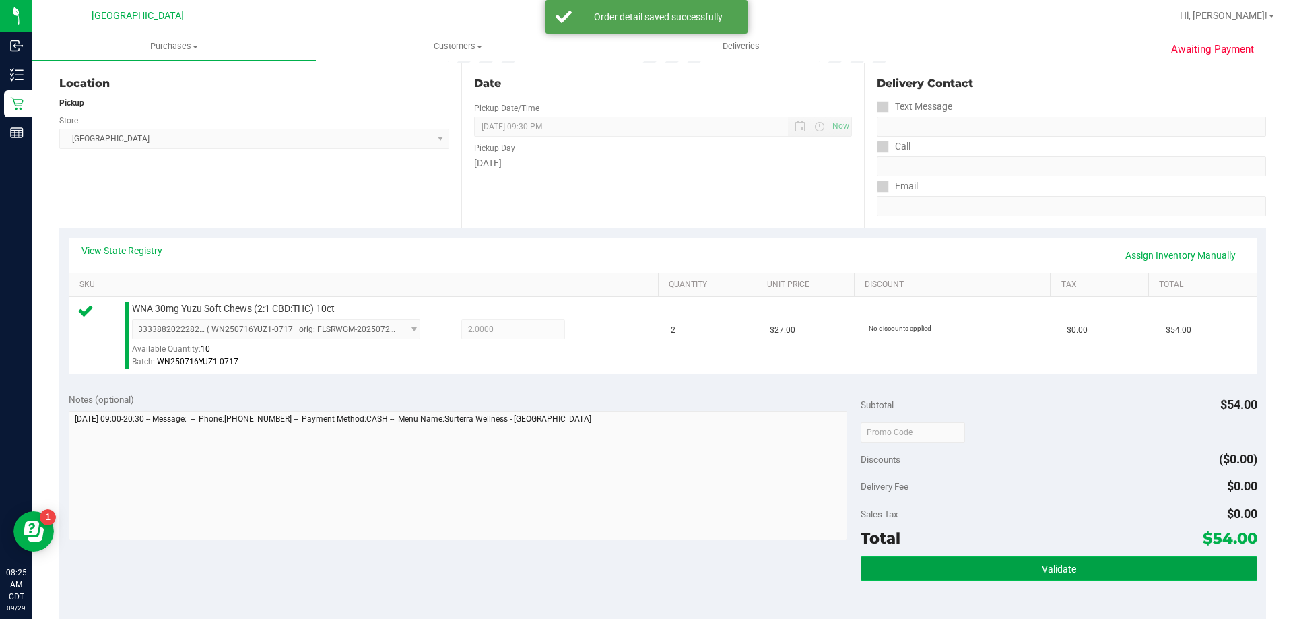
click at [1085, 560] on button "Validate" at bounding box center [1059, 568] width 396 height 24
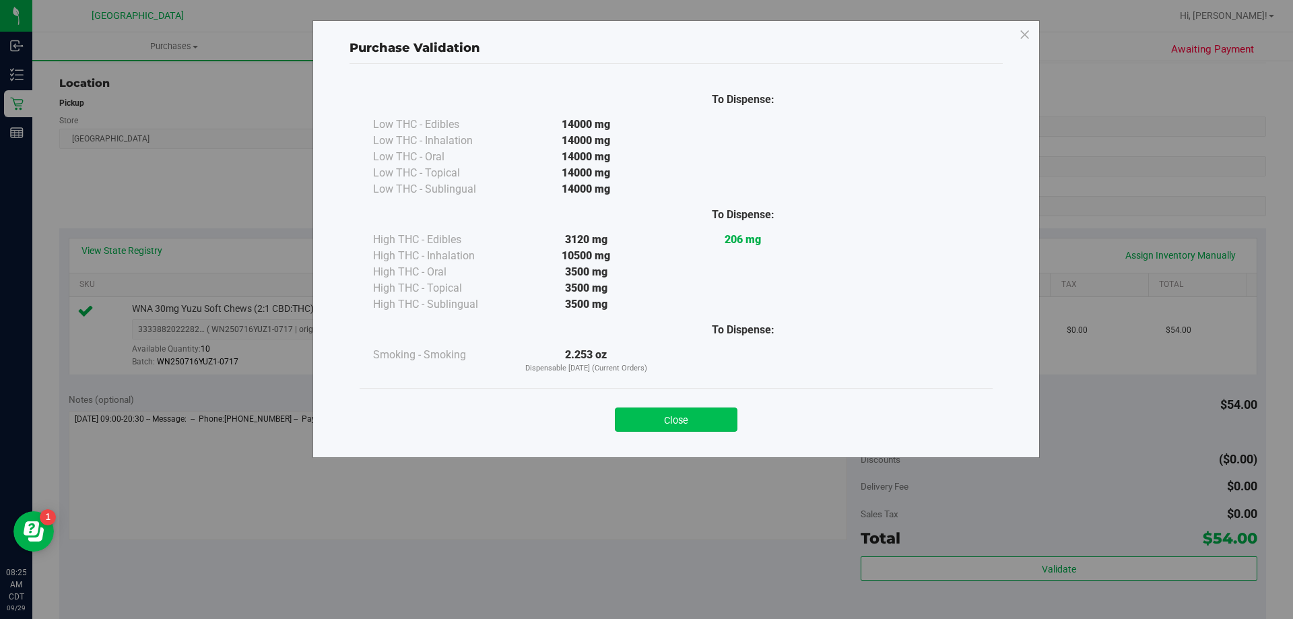
click at [662, 408] on button "Close" at bounding box center [676, 419] width 123 height 24
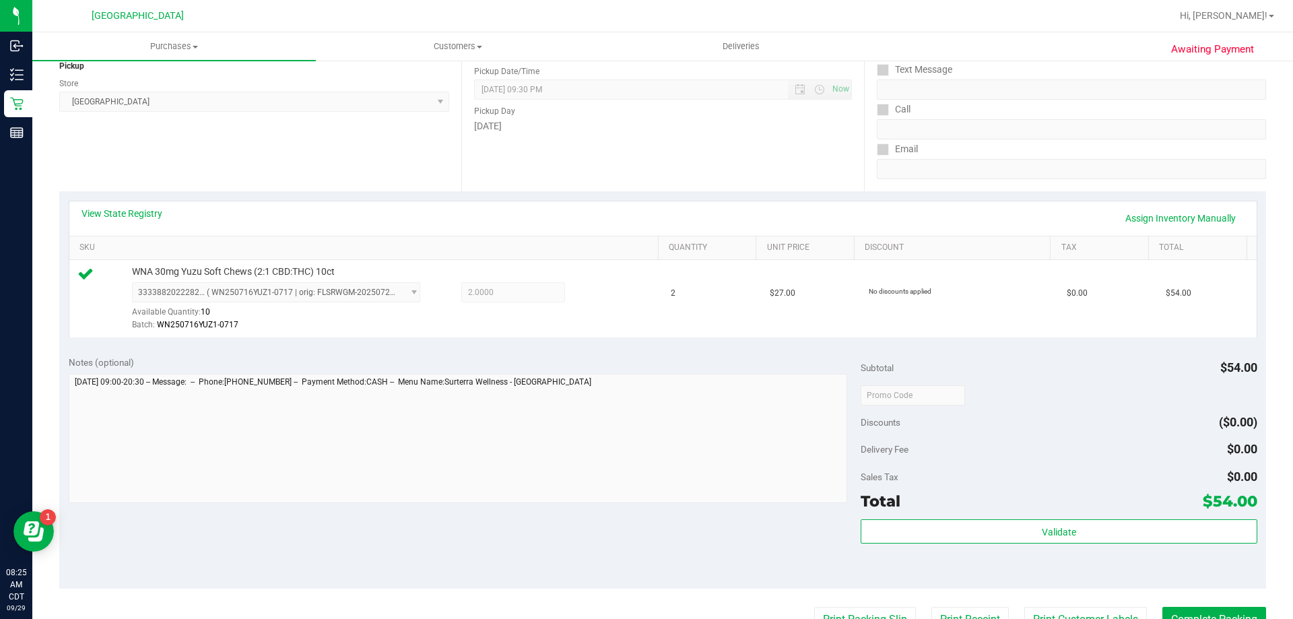
scroll to position [202, 0]
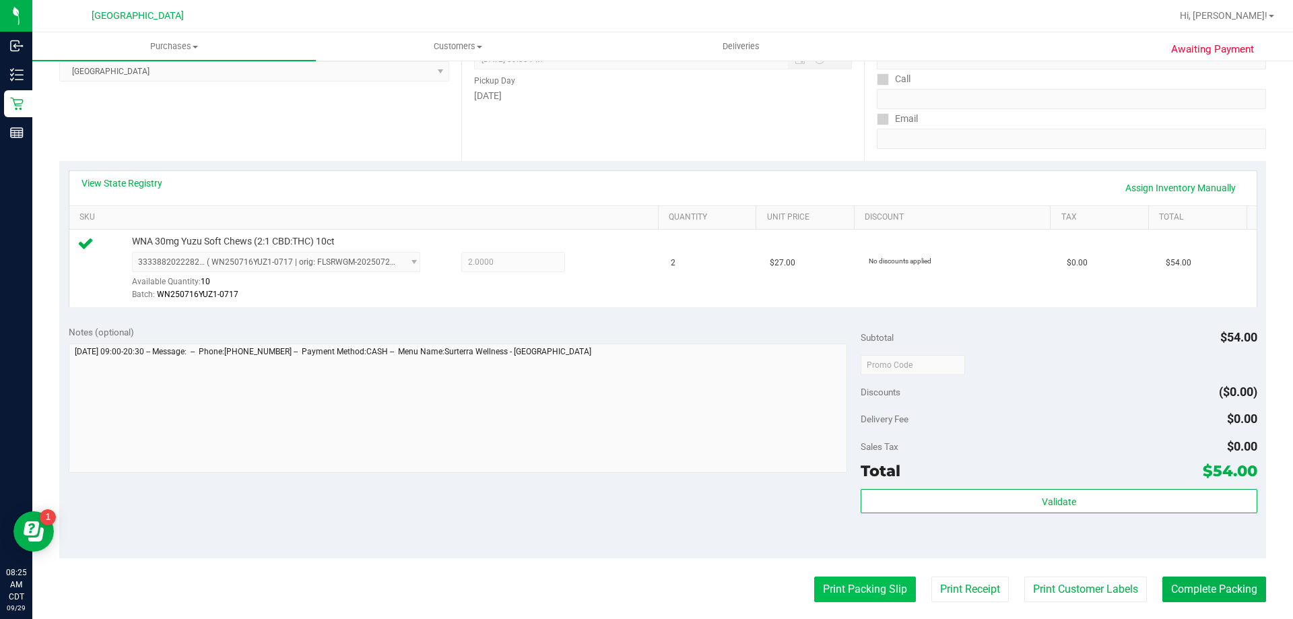
click at [854, 589] on button "Print Packing Slip" at bounding box center [865, 589] width 102 height 26
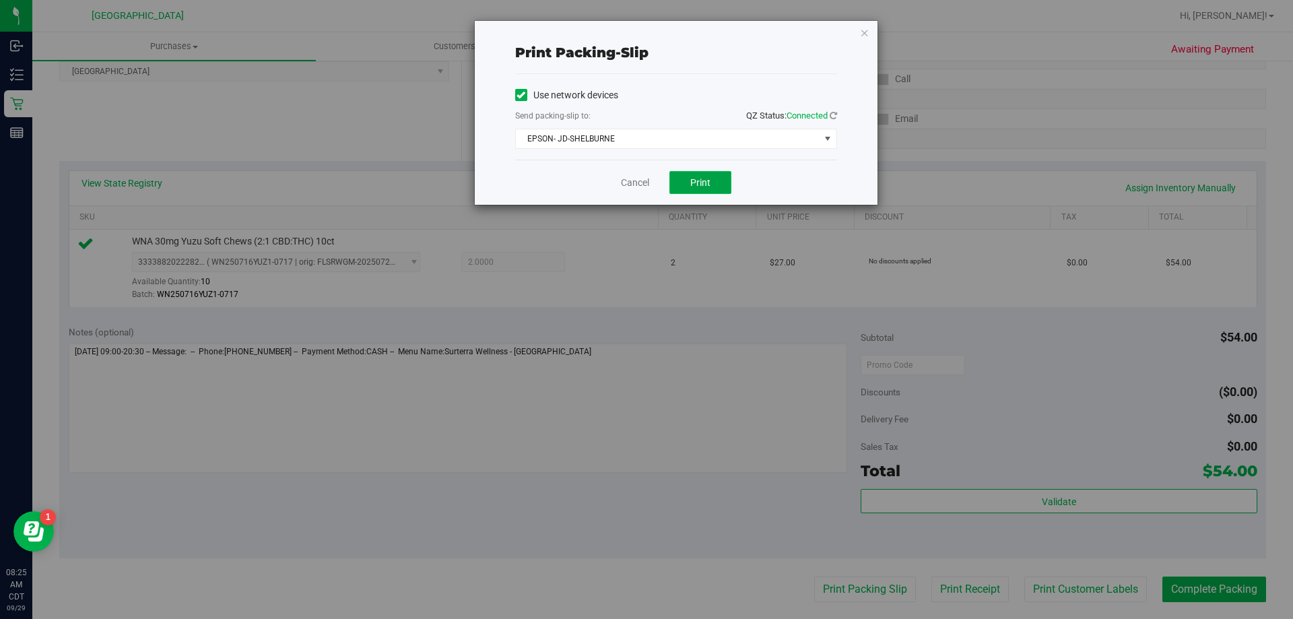
click at [685, 191] on button "Print" at bounding box center [700, 182] width 62 height 23
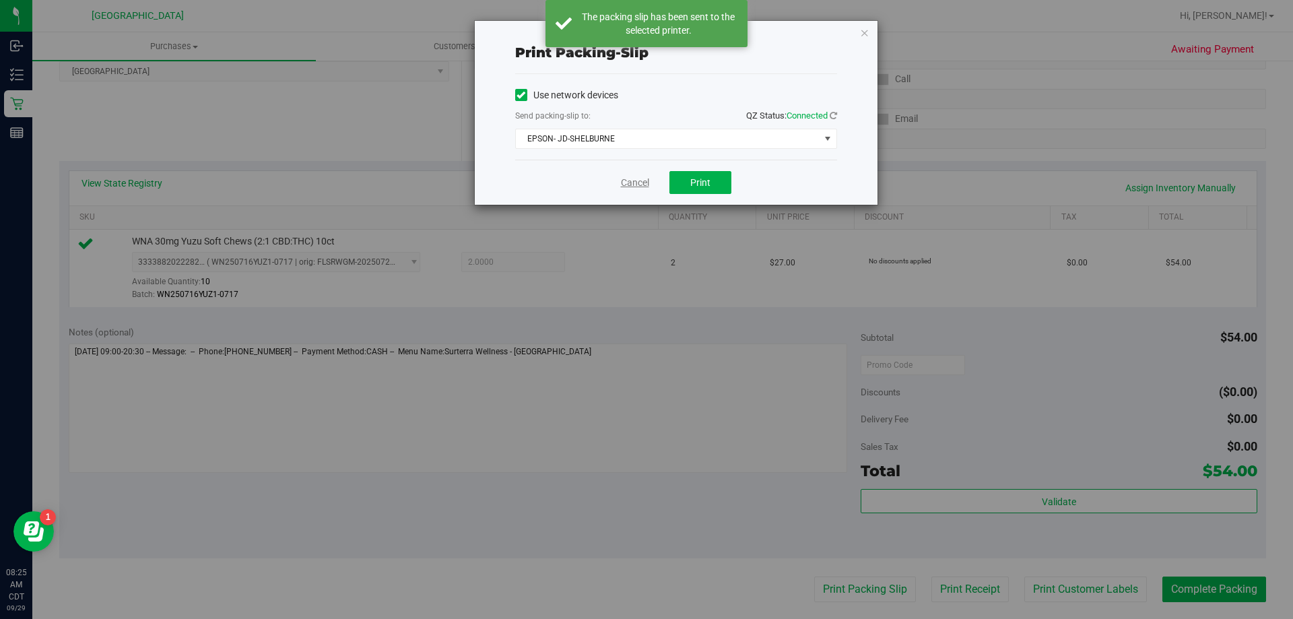
click at [640, 182] on link "Cancel" at bounding box center [635, 183] width 28 height 14
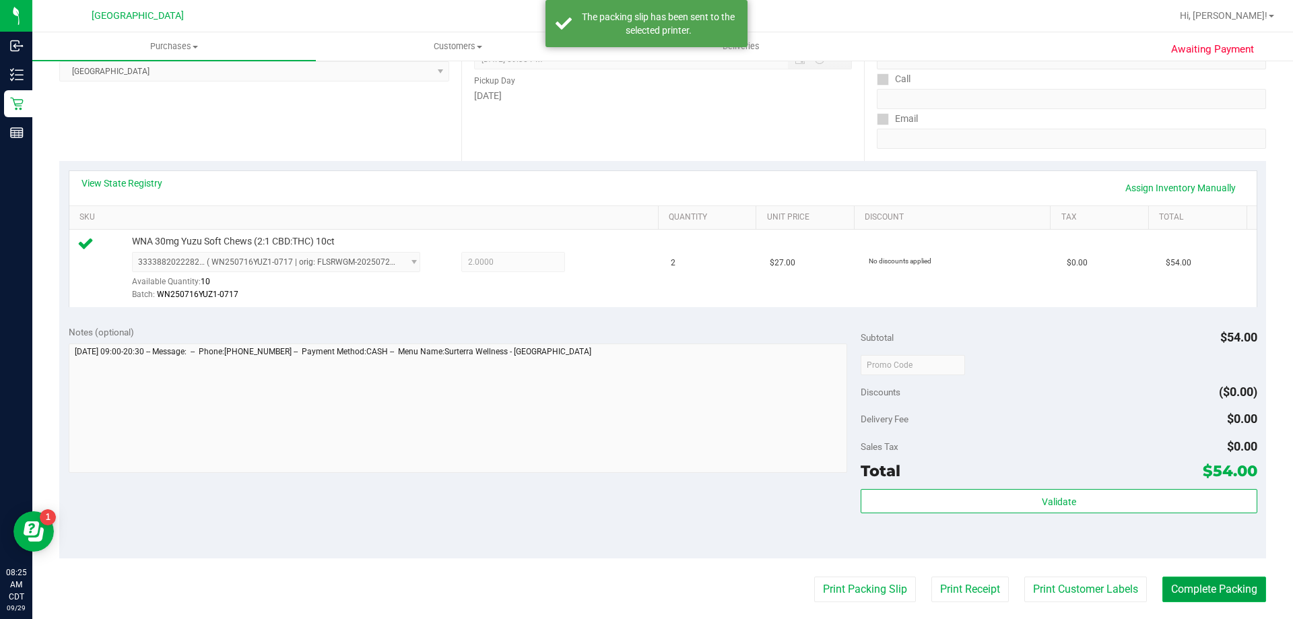
click at [1205, 582] on button "Complete Packing" at bounding box center [1214, 589] width 104 height 26
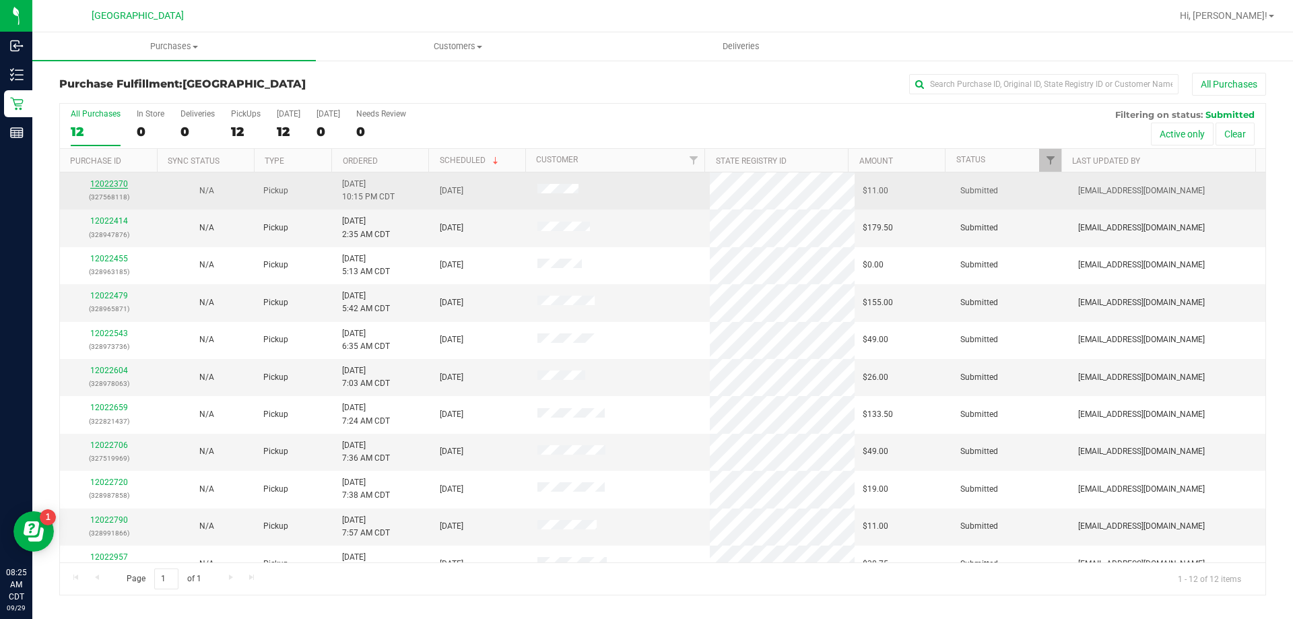
click at [109, 183] on link "12022370" at bounding box center [109, 183] width 38 height 9
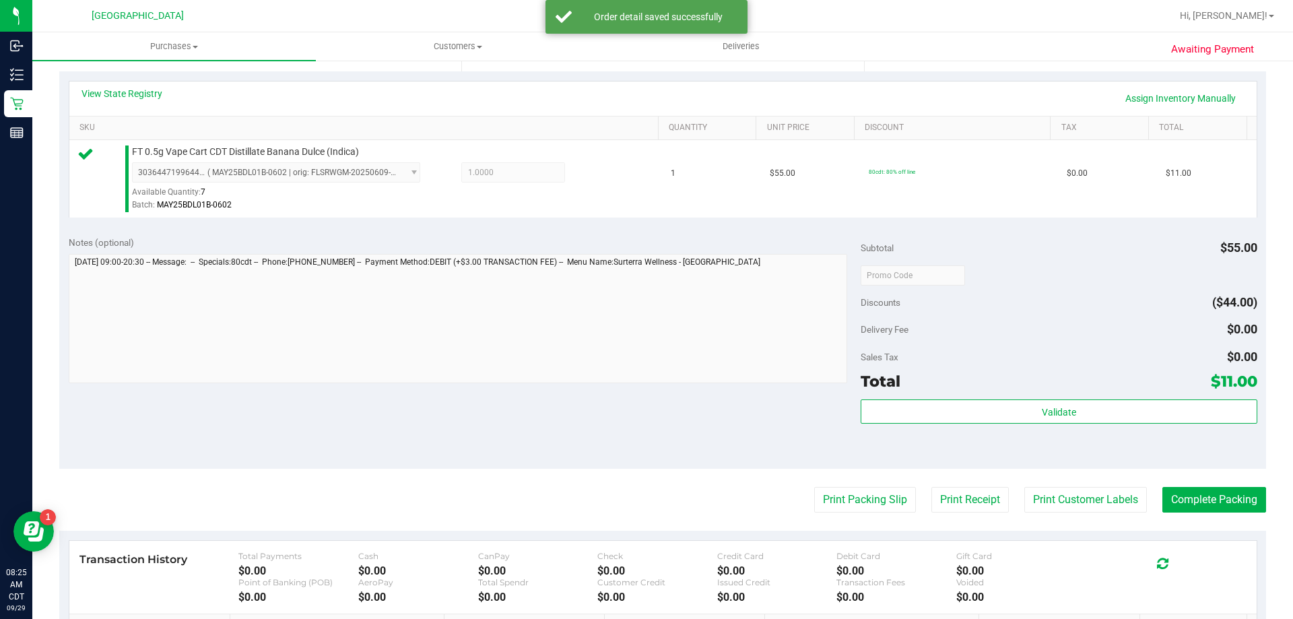
scroll to position [337, 0]
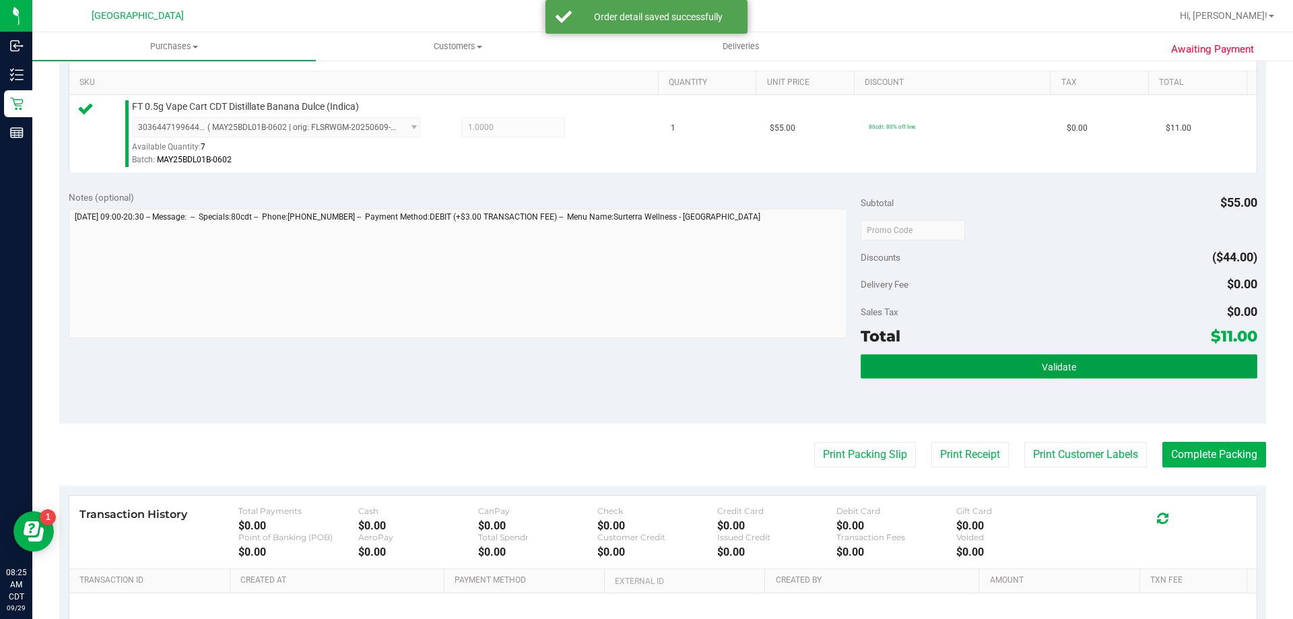
click at [1149, 362] on button "Validate" at bounding box center [1059, 366] width 396 height 24
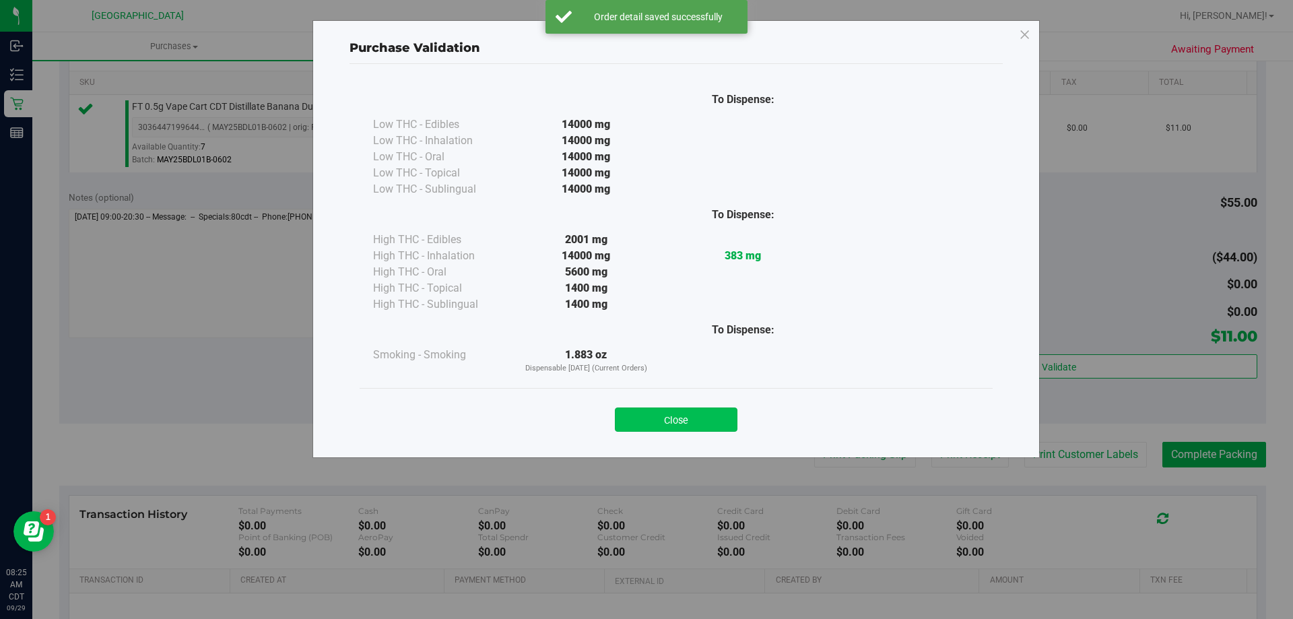
click at [710, 419] on button "Close" at bounding box center [676, 419] width 123 height 24
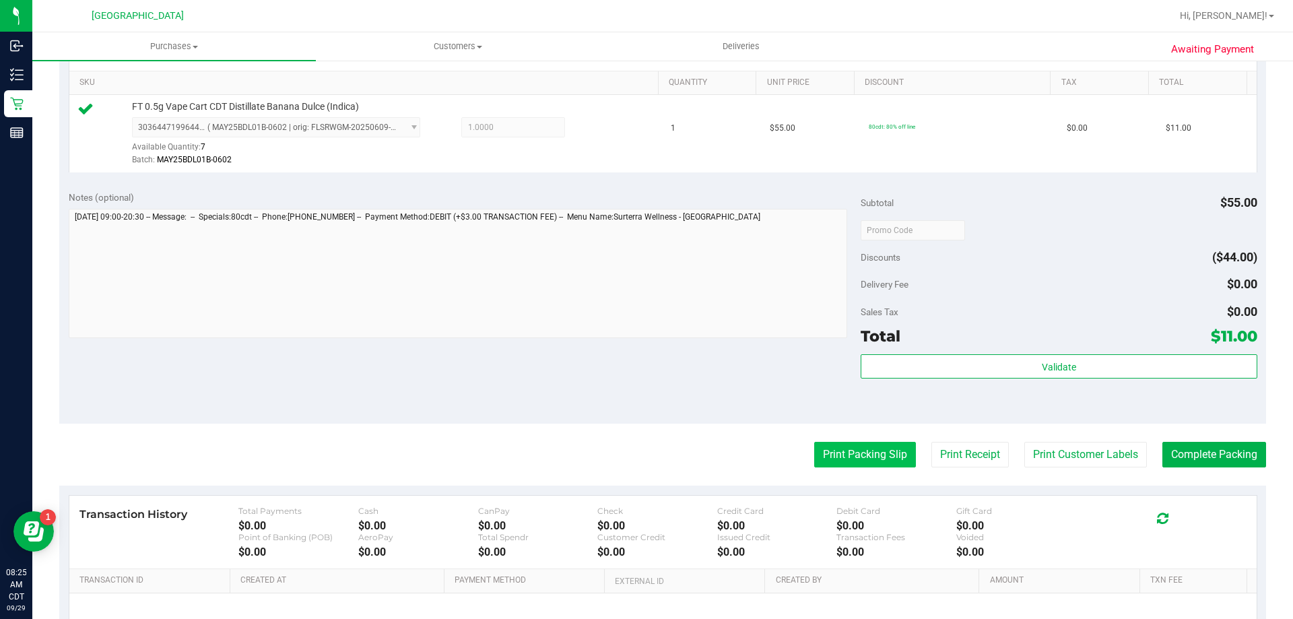
click at [884, 461] on button "Print Packing Slip" at bounding box center [865, 455] width 102 height 26
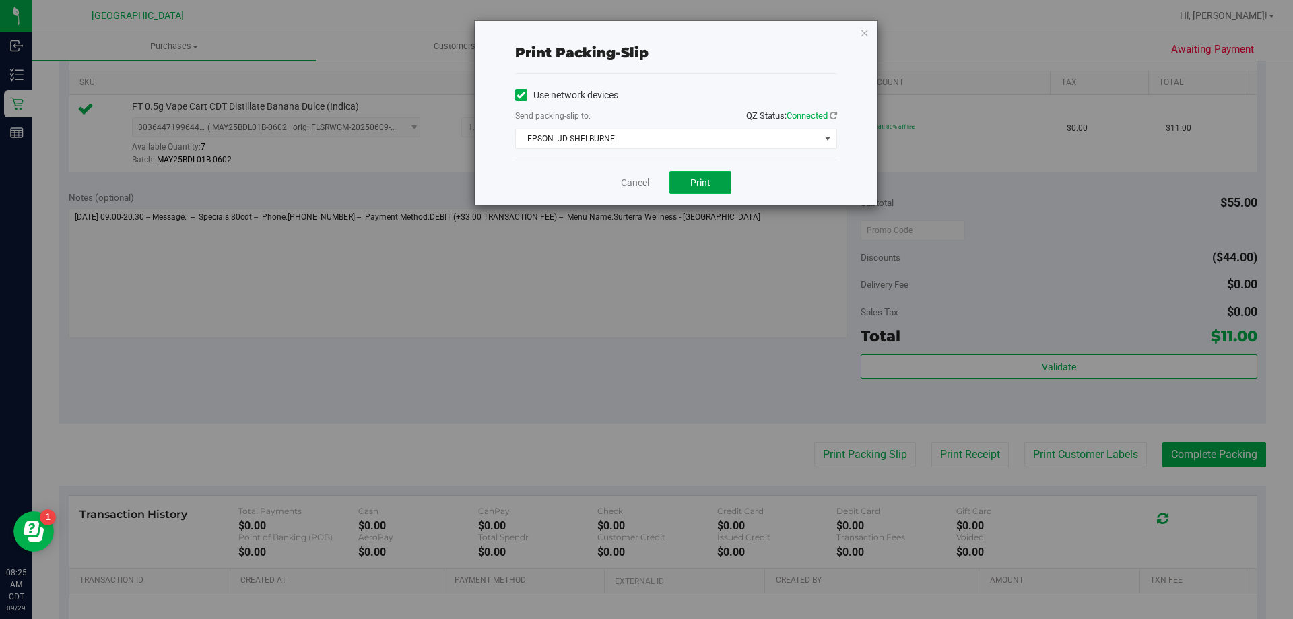
click at [675, 178] on button "Print" at bounding box center [700, 182] width 62 height 23
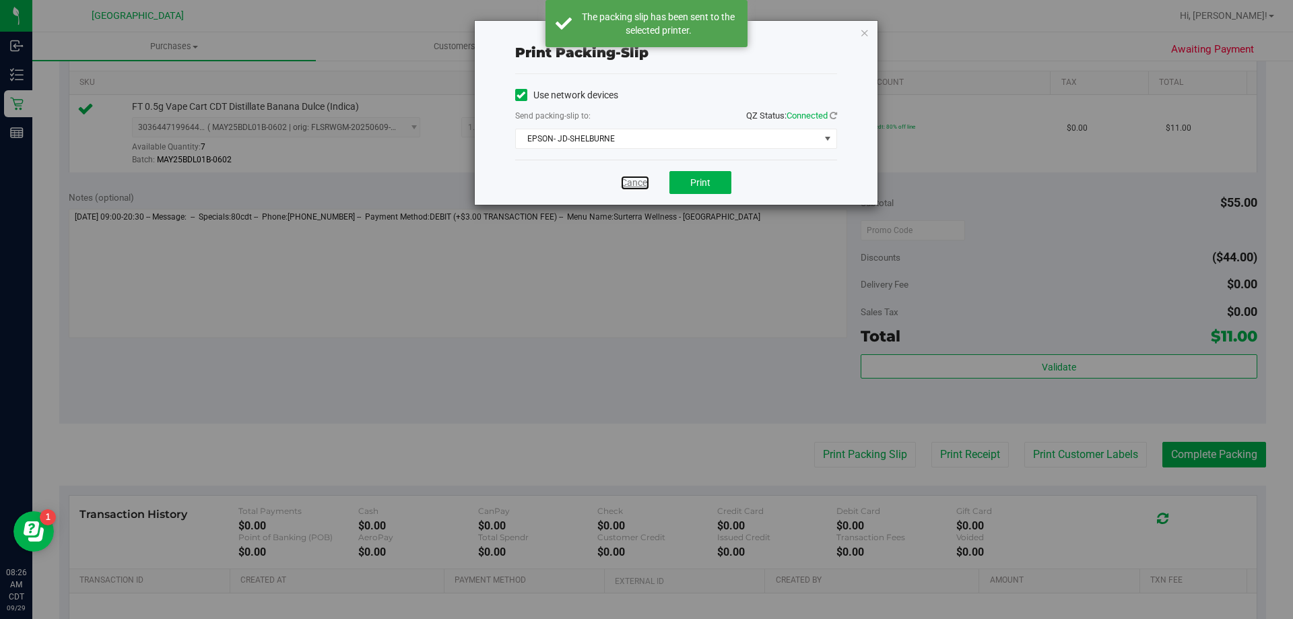
click at [632, 188] on link "Cancel" at bounding box center [635, 183] width 28 height 14
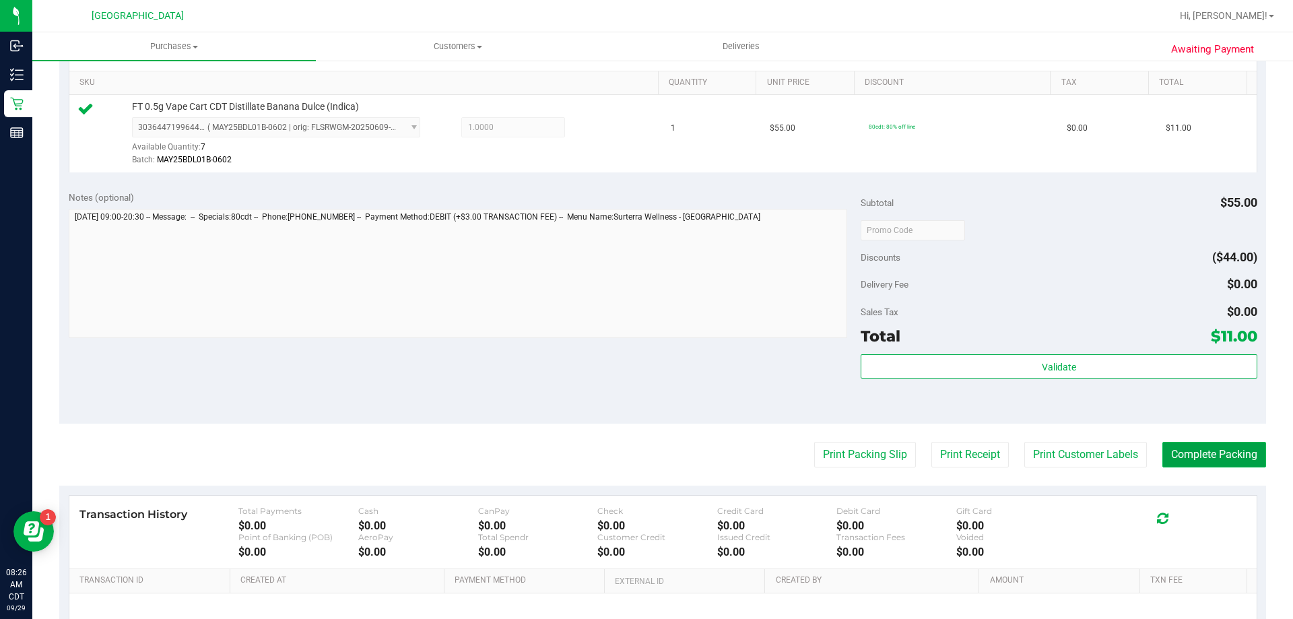
click at [1203, 450] on button "Complete Packing" at bounding box center [1214, 455] width 104 height 26
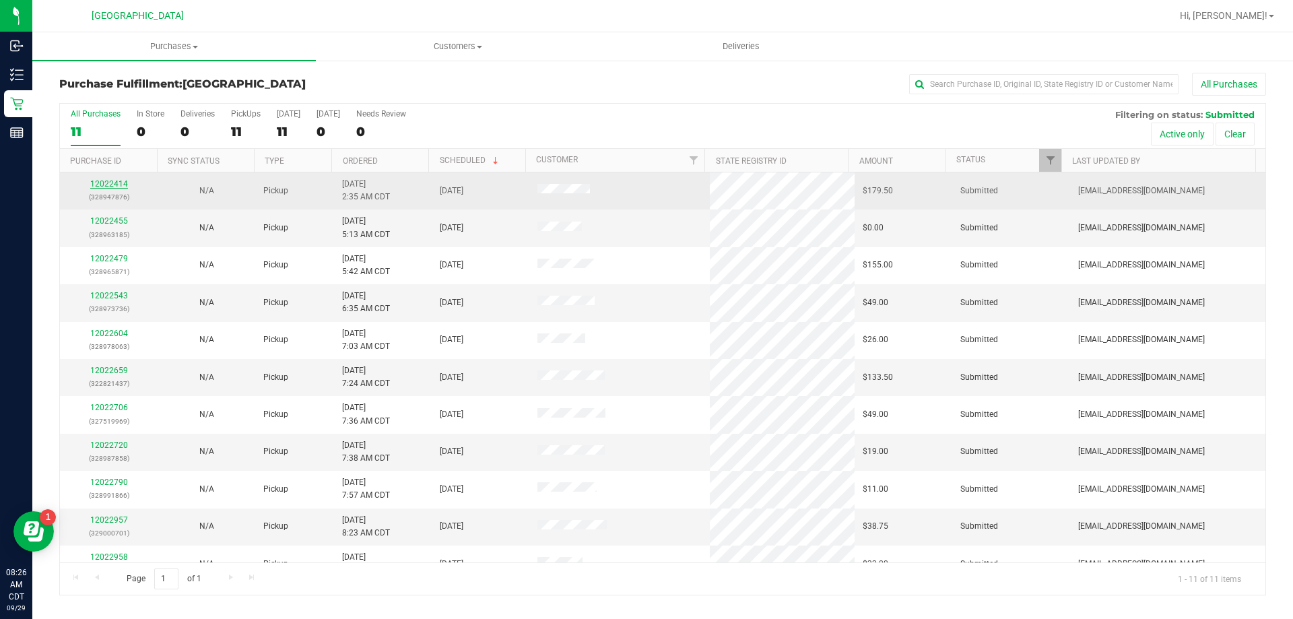
click at [112, 180] on link "12022414" at bounding box center [109, 183] width 38 height 9
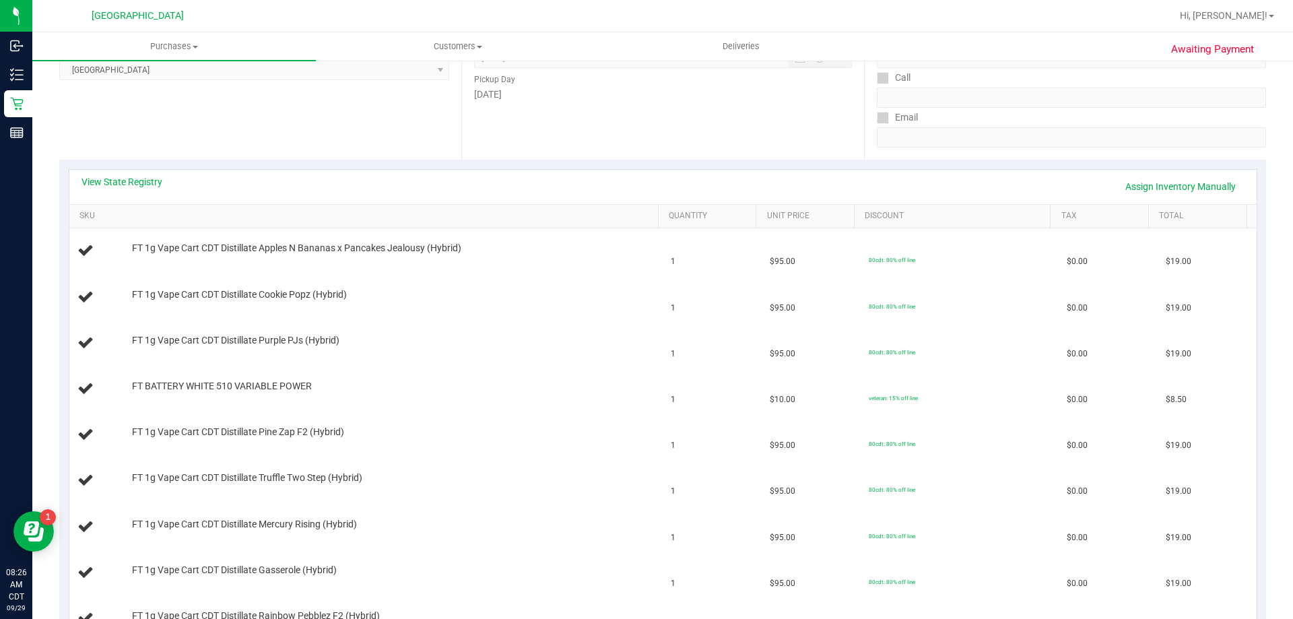
scroll to position [202, 0]
click at [133, 183] on link "View State Registry" at bounding box center [121, 182] width 81 height 13
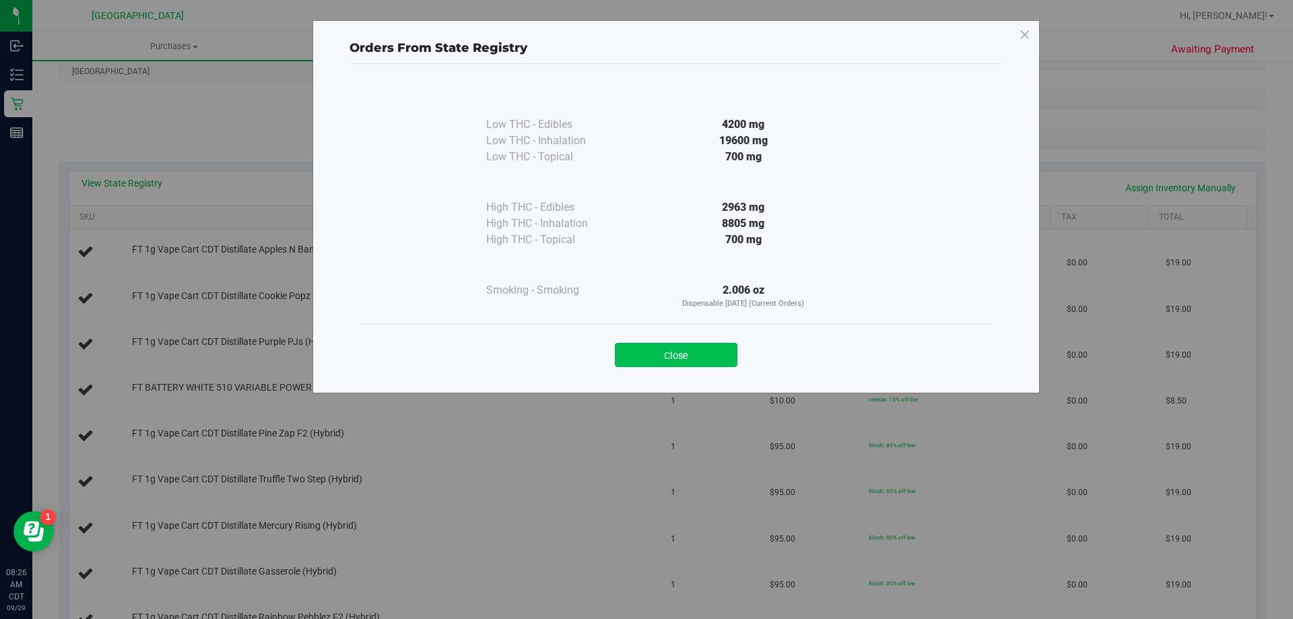
click at [694, 354] on button "Close" at bounding box center [676, 355] width 123 height 24
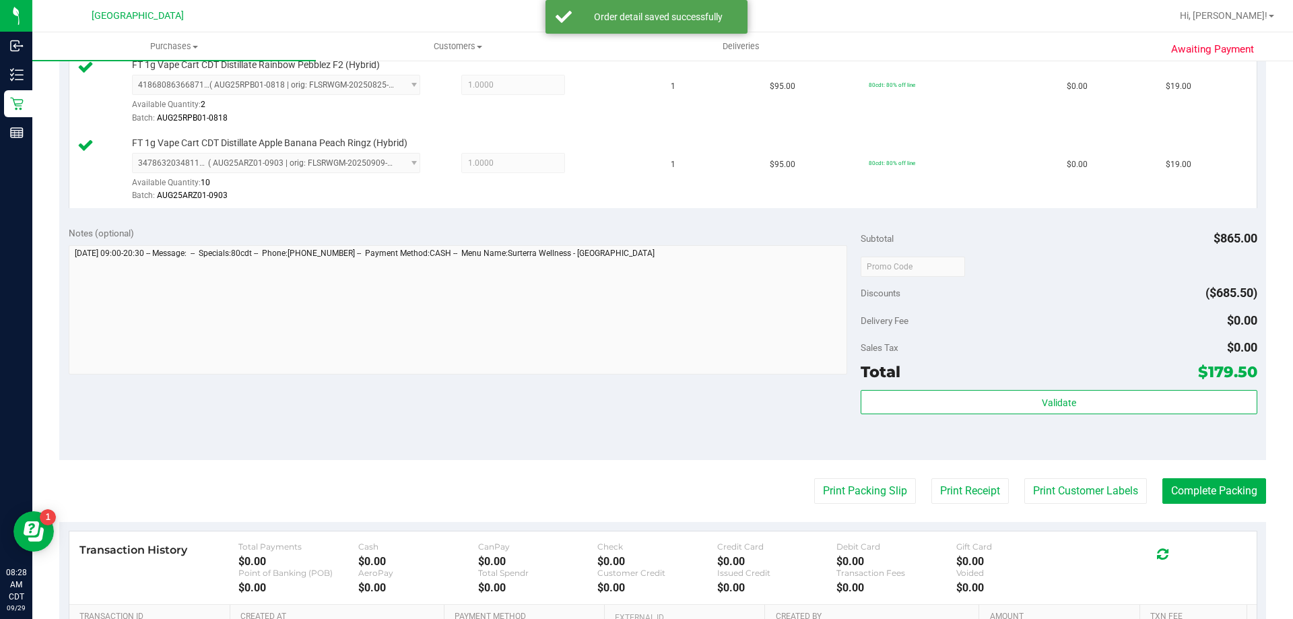
scroll to position [1077, 0]
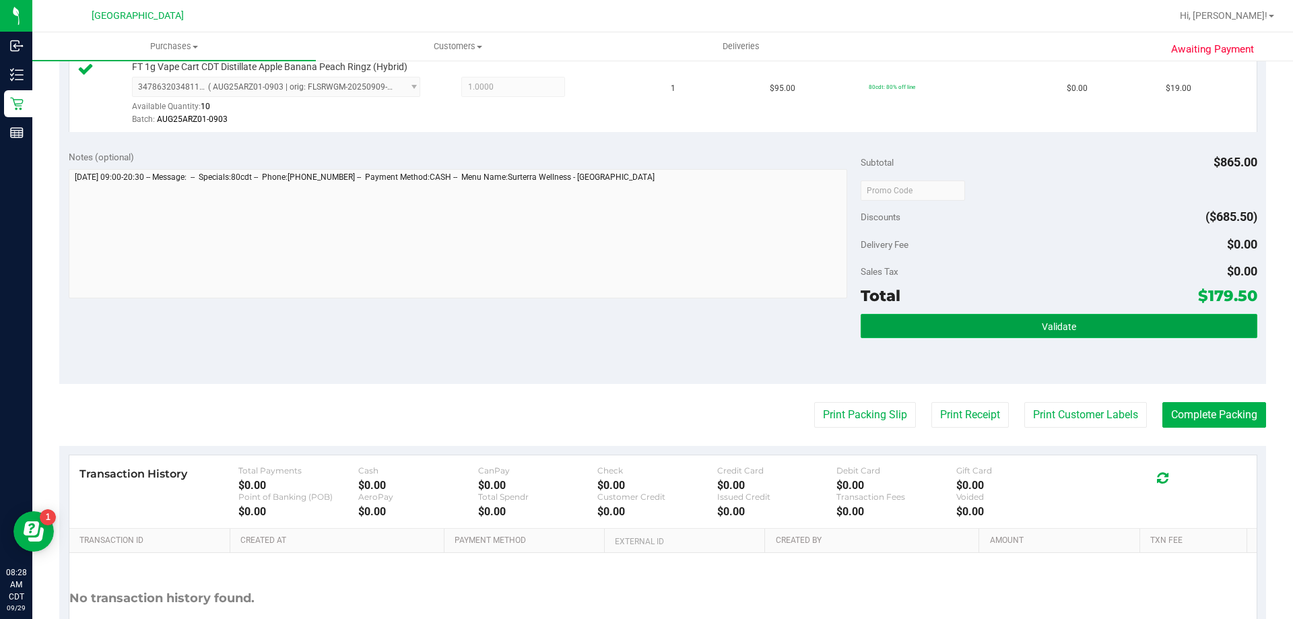
click at [1076, 320] on button "Validate" at bounding box center [1059, 326] width 396 height 24
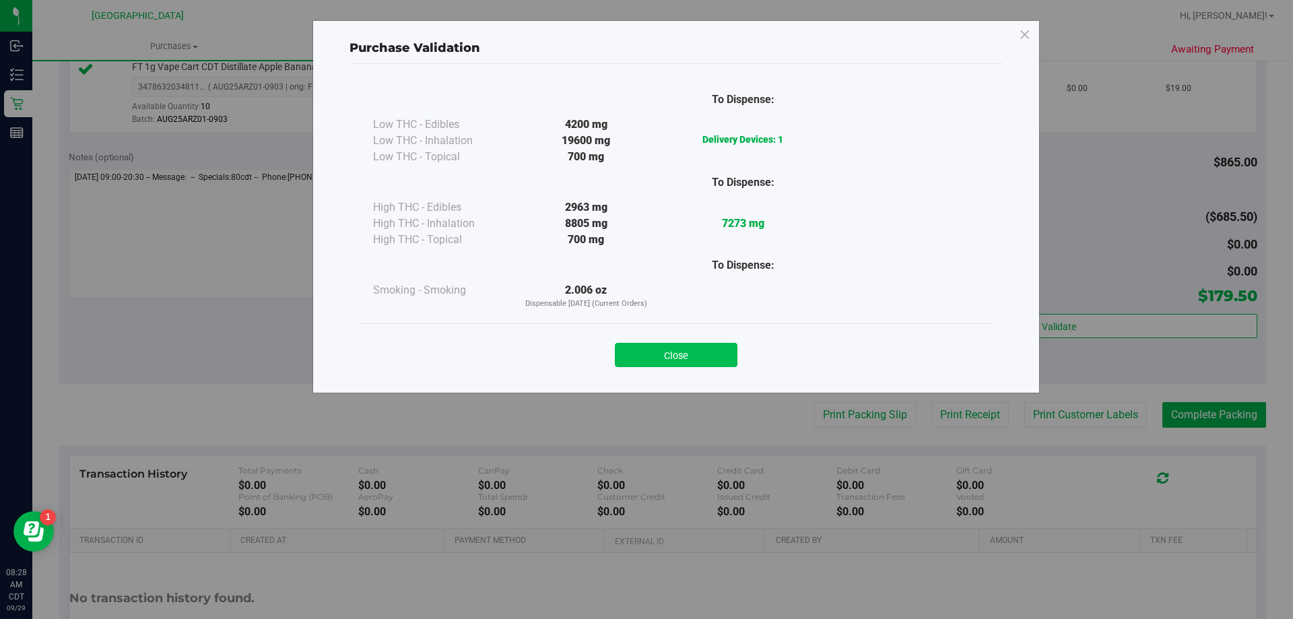
click at [671, 343] on button "Close" at bounding box center [676, 355] width 123 height 24
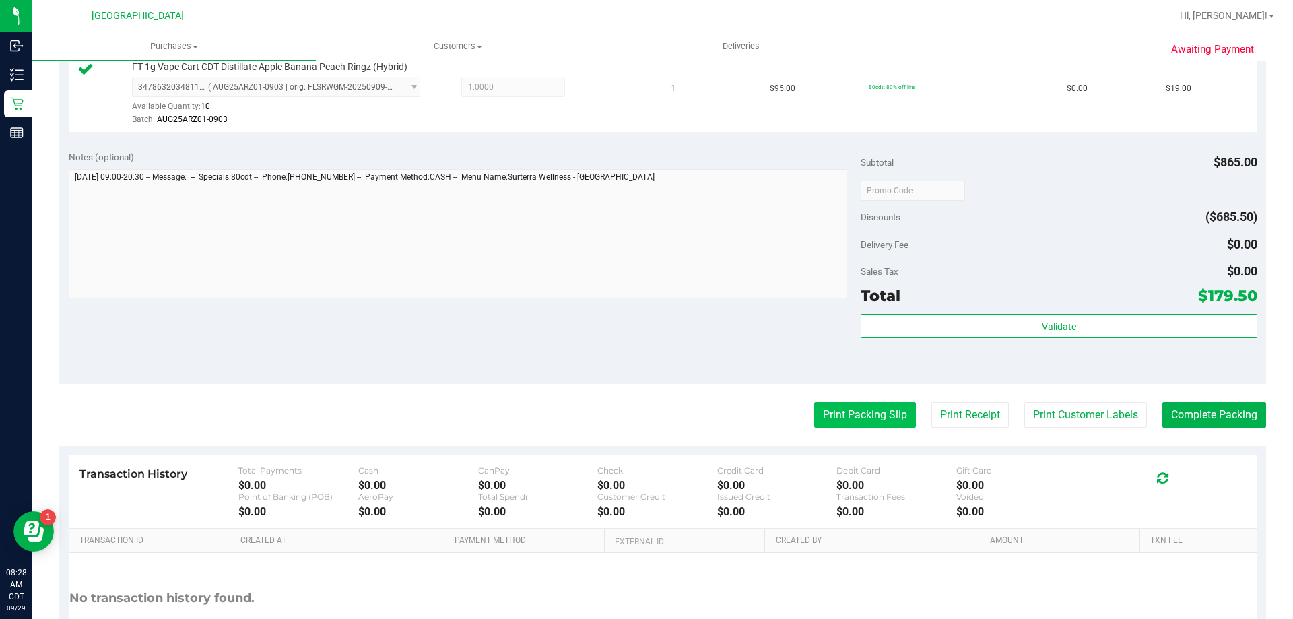
click at [846, 409] on button "Print Packing Slip" at bounding box center [865, 415] width 102 height 26
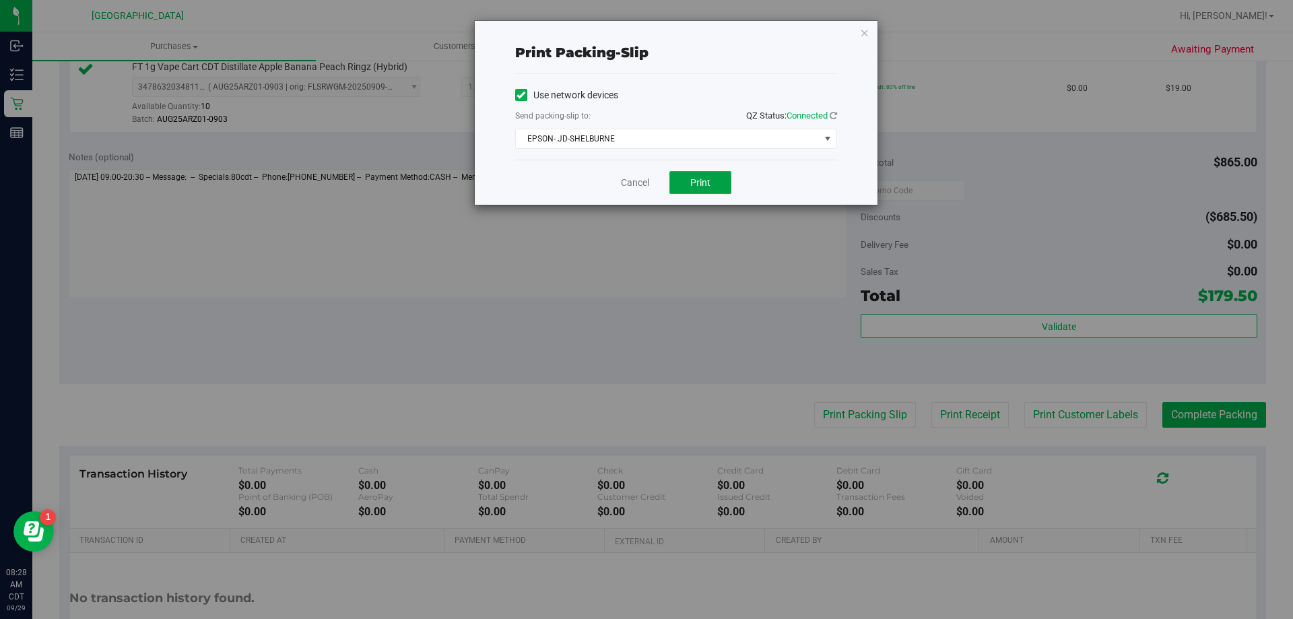
click at [711, 182] on button "Print" at bounding box center [700, 182] width 62 height 23
click at [639, 179] on link "Cancel" at bounding box center [635, 183] width 28 height 14
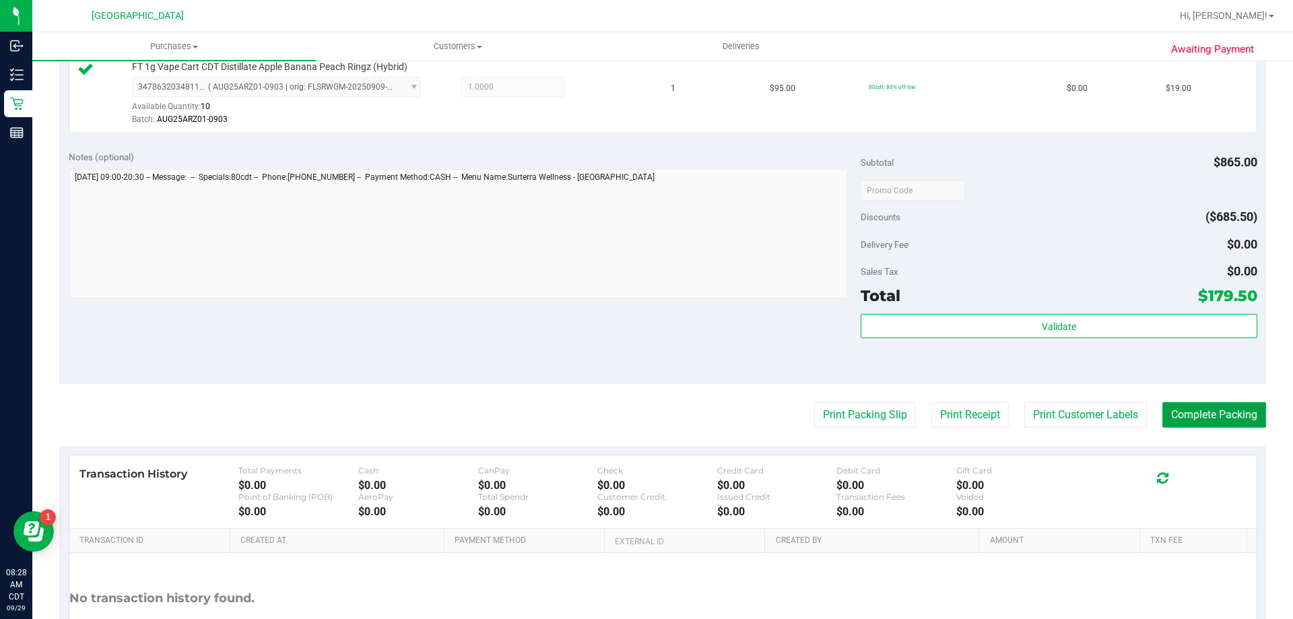
click at [1221, 413] on button "Complete Packing" at bounding box center [1214, 415] width 104 height 26
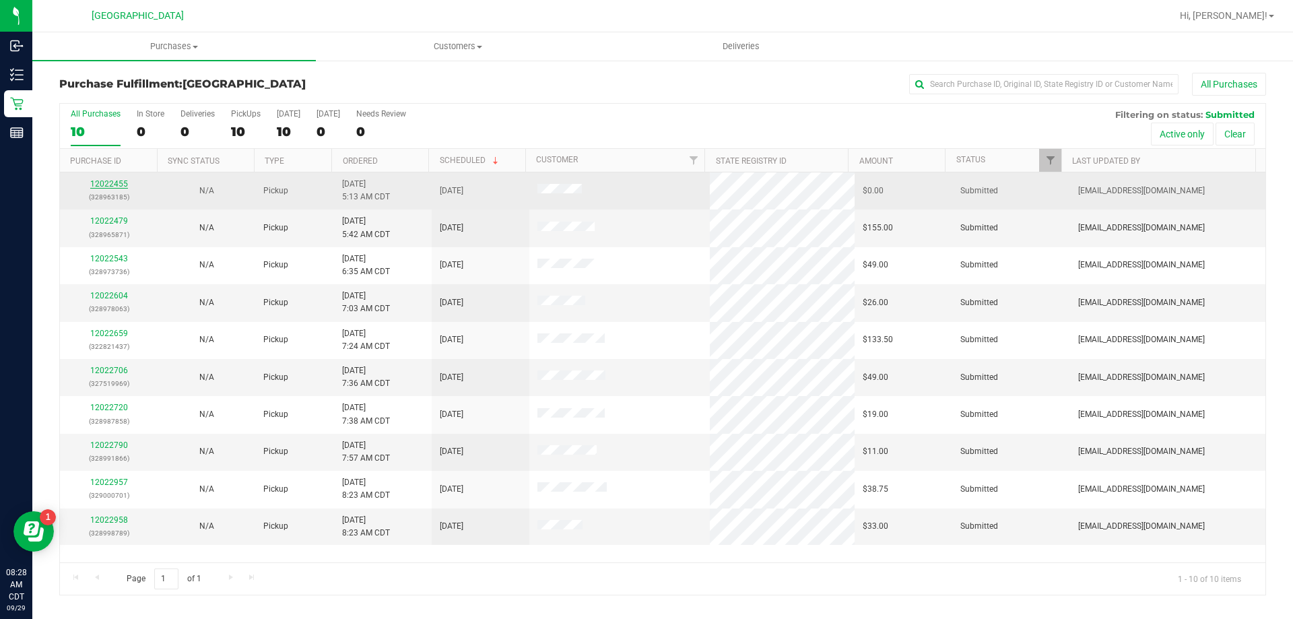
click at [125, 181] on link "12022455" at bounding box center [109, 183] width 38 height 9
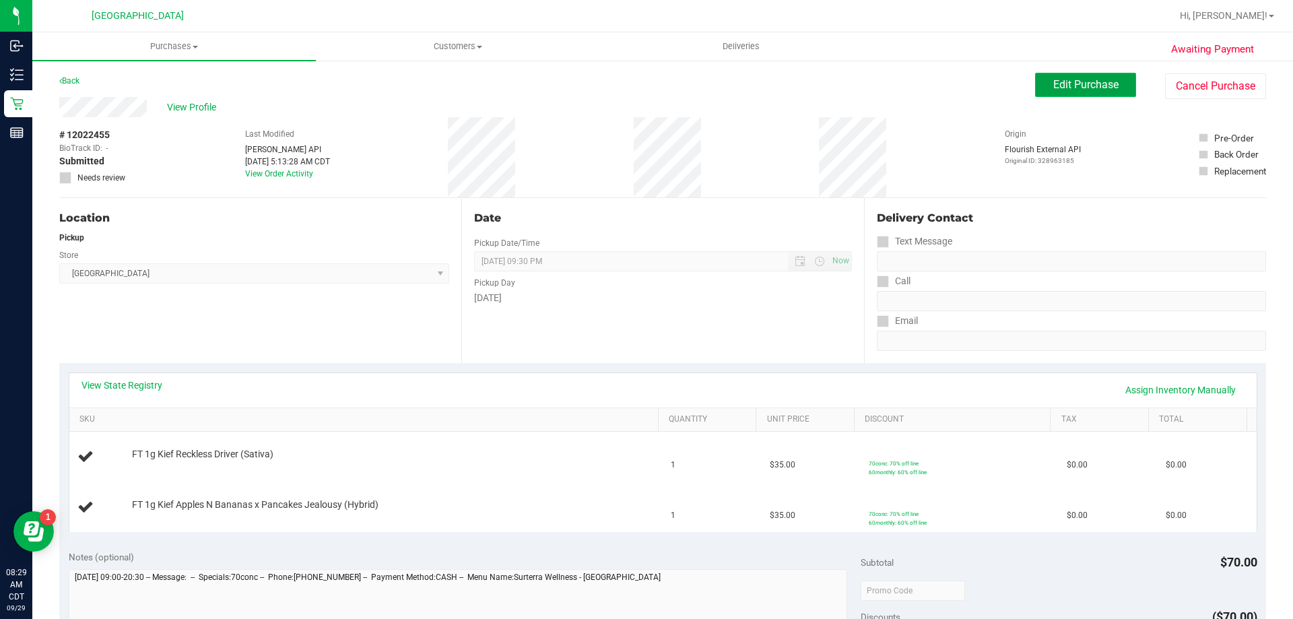
click at [1103, 86] on span "Edit Purchase" at bounding box center [1085, 84] width 65 height 13
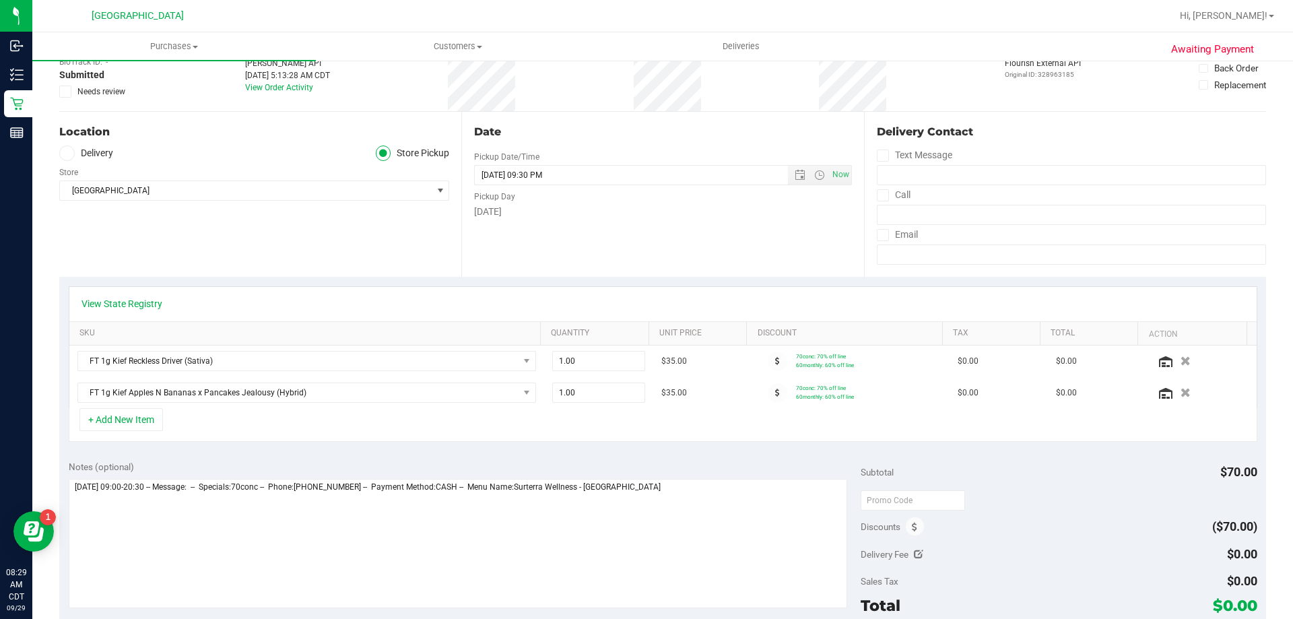
scroll to position [337, 0]
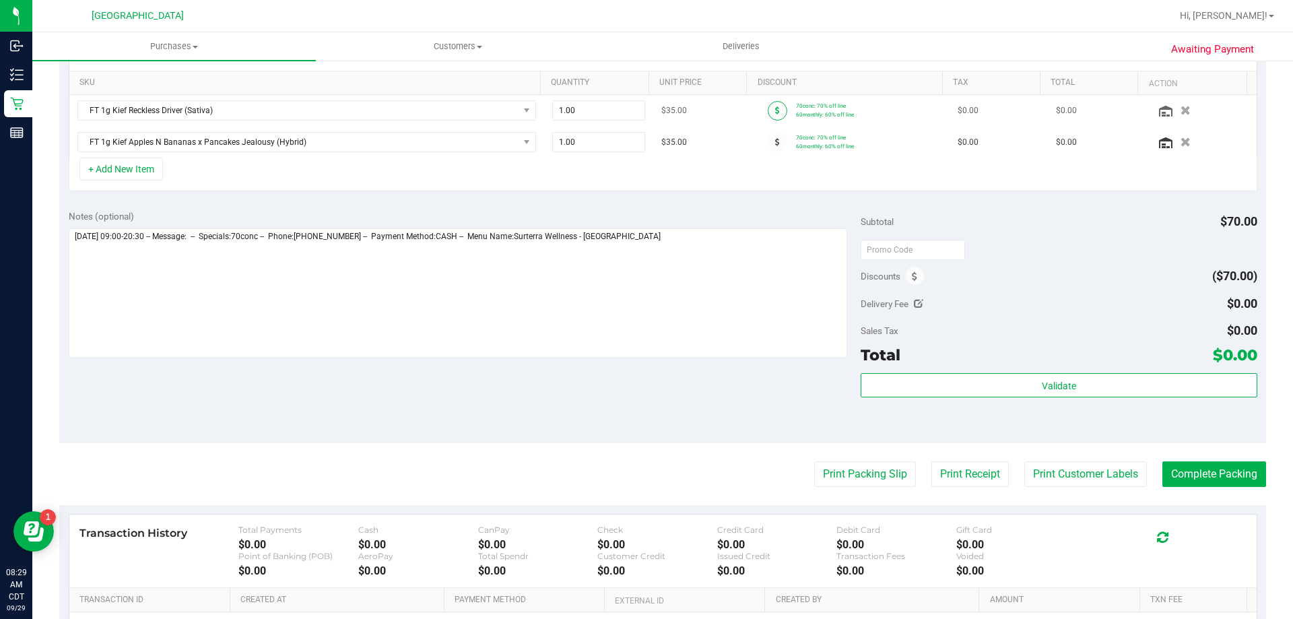
click at [768, 112] on span at bounding box center [778, 111] width 20 height 20
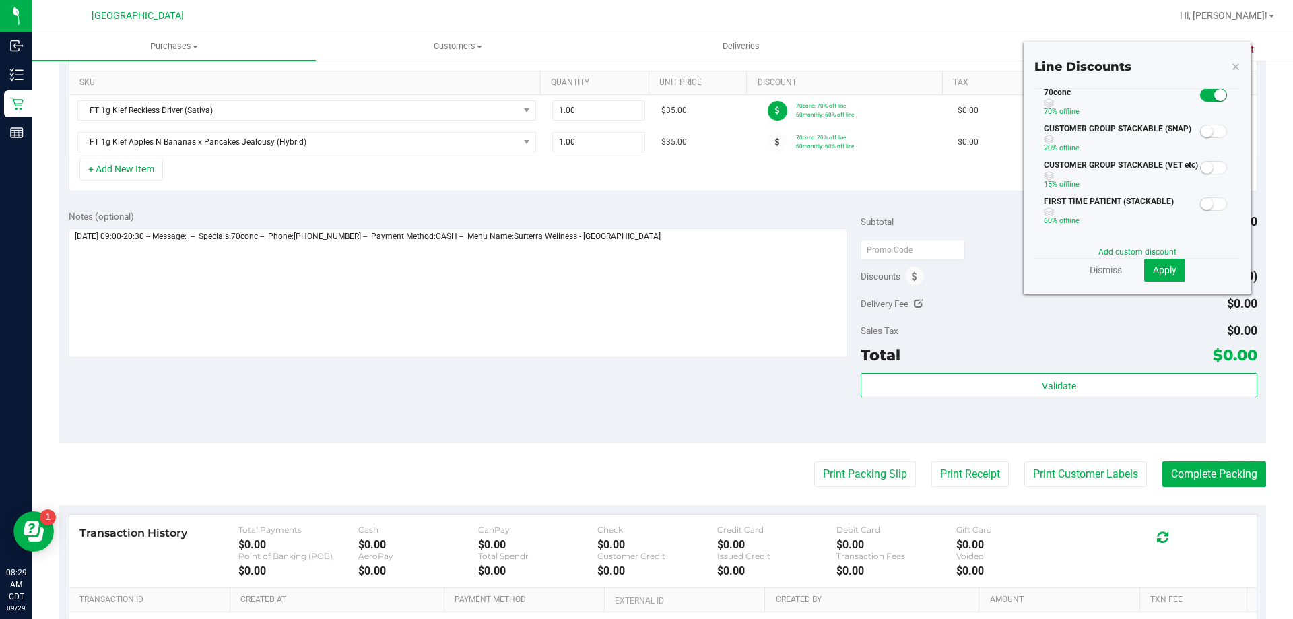
scroll to position [0, 0]
click at [1231, 67] on icon at bounding box center [1235, 66] width 9 height 16
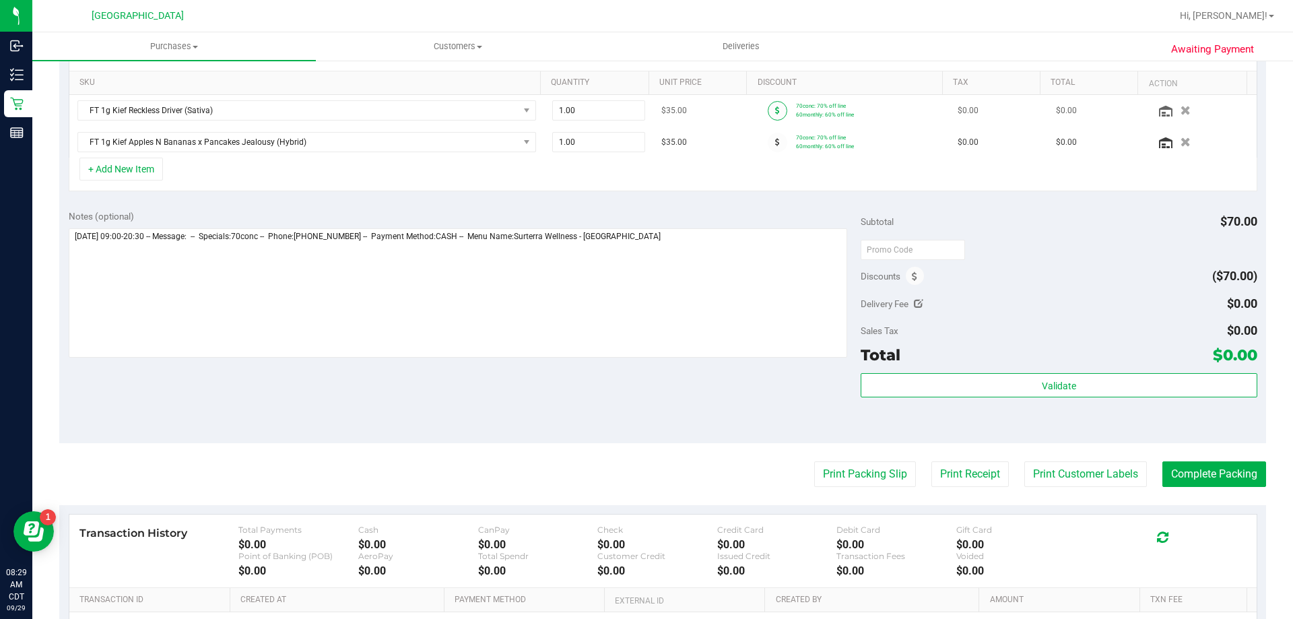
click at [775, 110] on icon at bounding box center [777, 110] width 5 height 8
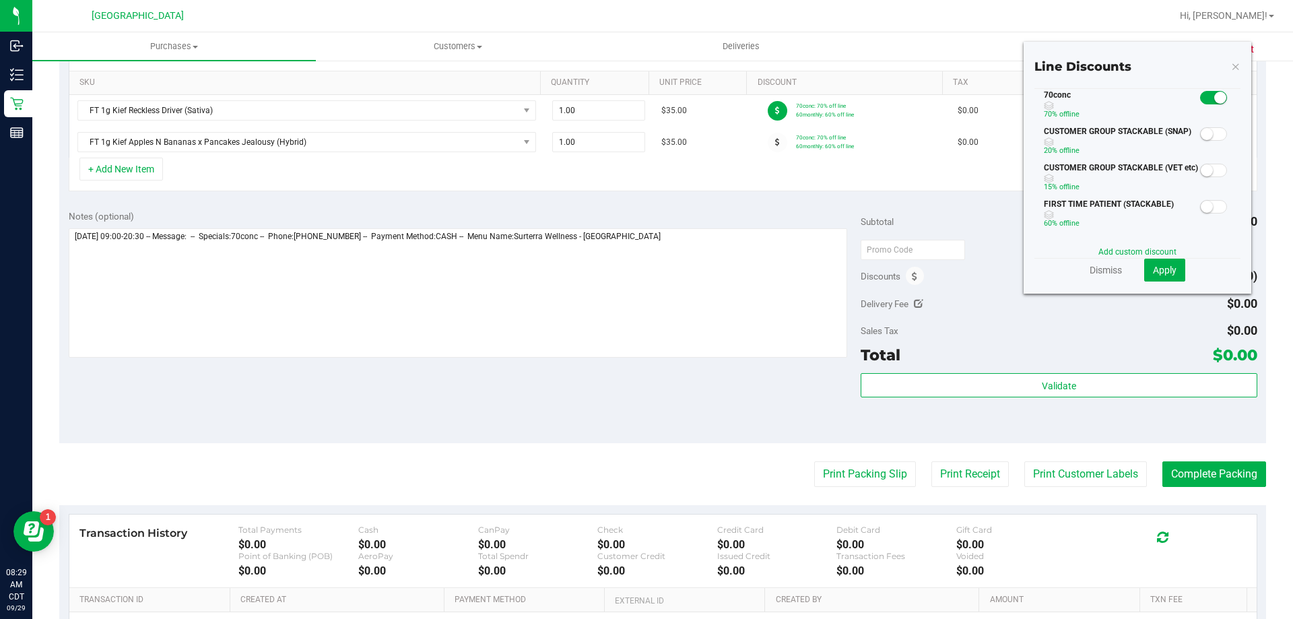
click at [1214, 93] on small at bounding box center [1220, 98] width 12 height 12
click at [1205, 94] on span at bounding box center [1213, 97] width 27 height 13
click at [1153, 268] on span "Apply" at bounding box center [1165, 270] width 24 height 11
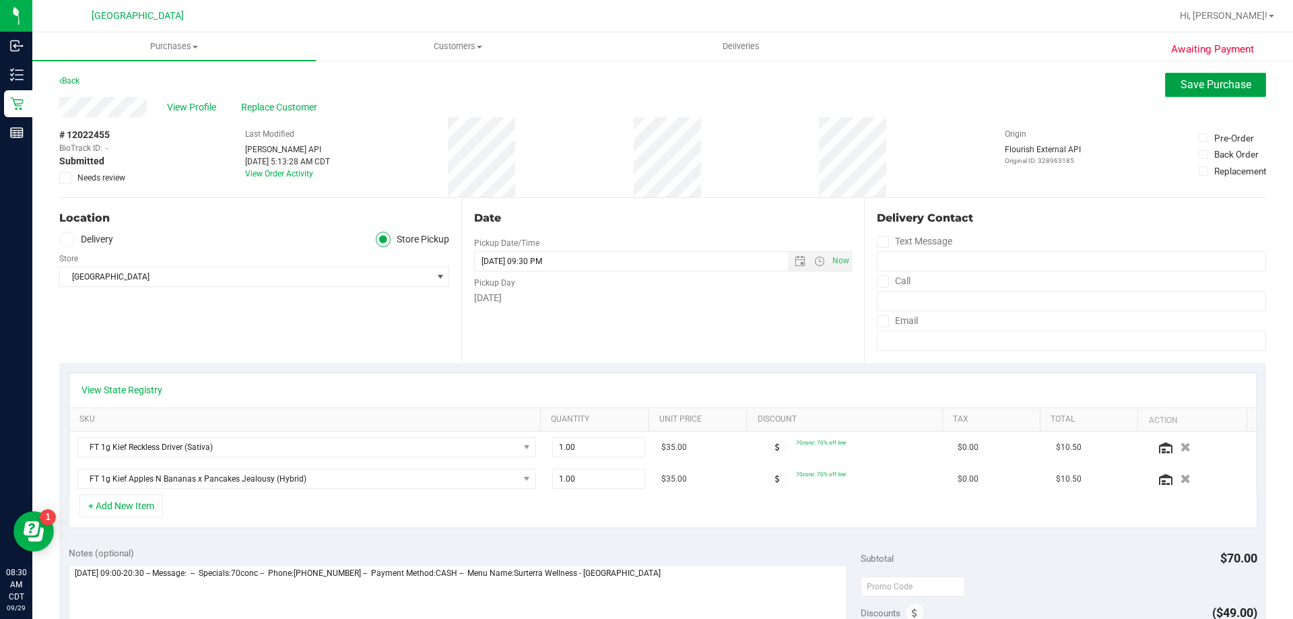
click at [1207, 89] on span "Save Purchase" at bounding box center [1215, 84] width 71 height 13
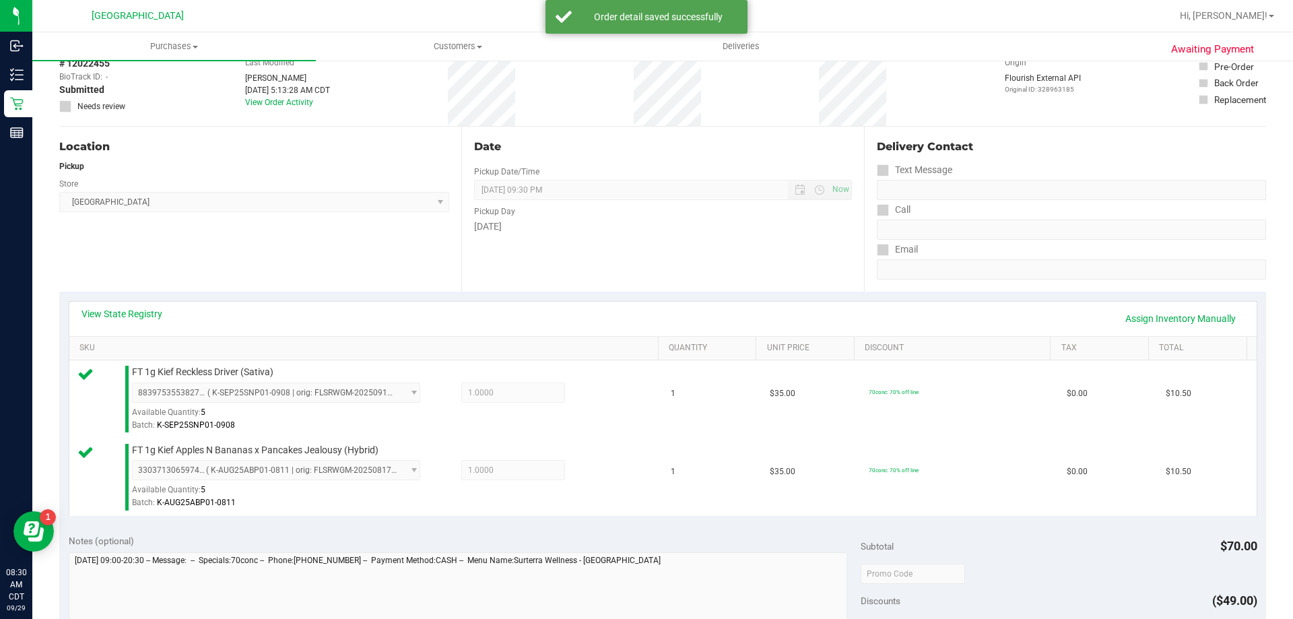
scroll to position [202, 0]
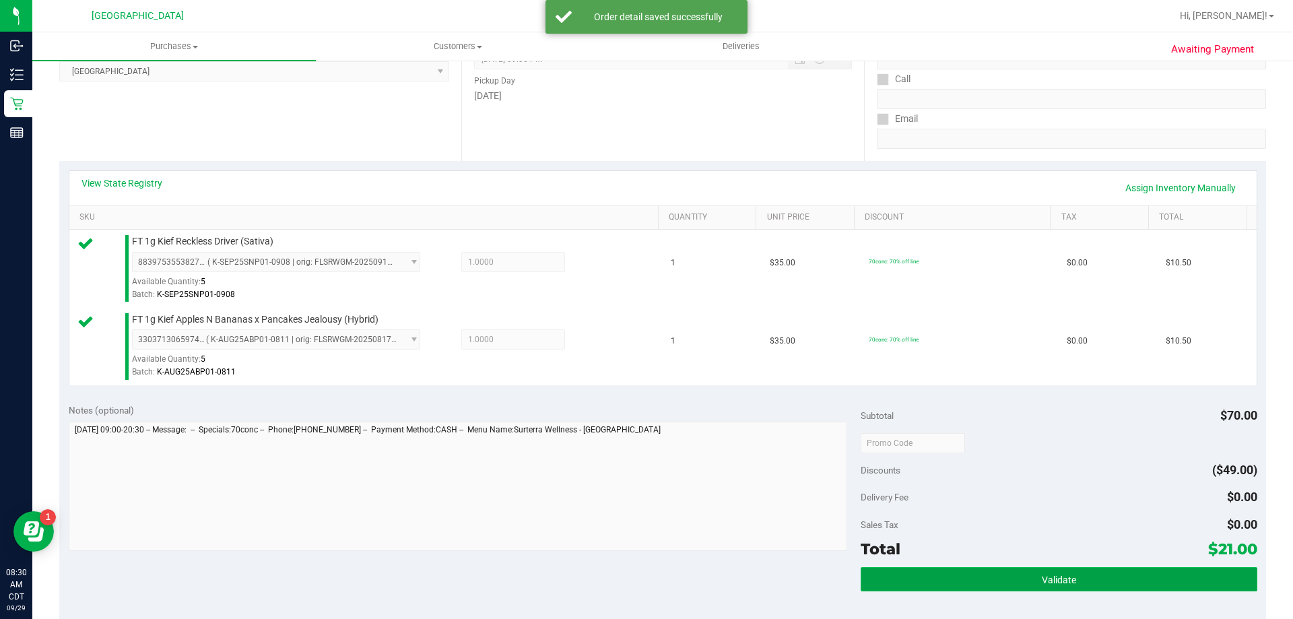
click at [988, 585] on button "Validate" at bounding box center [1059, 579] width 396 height 24
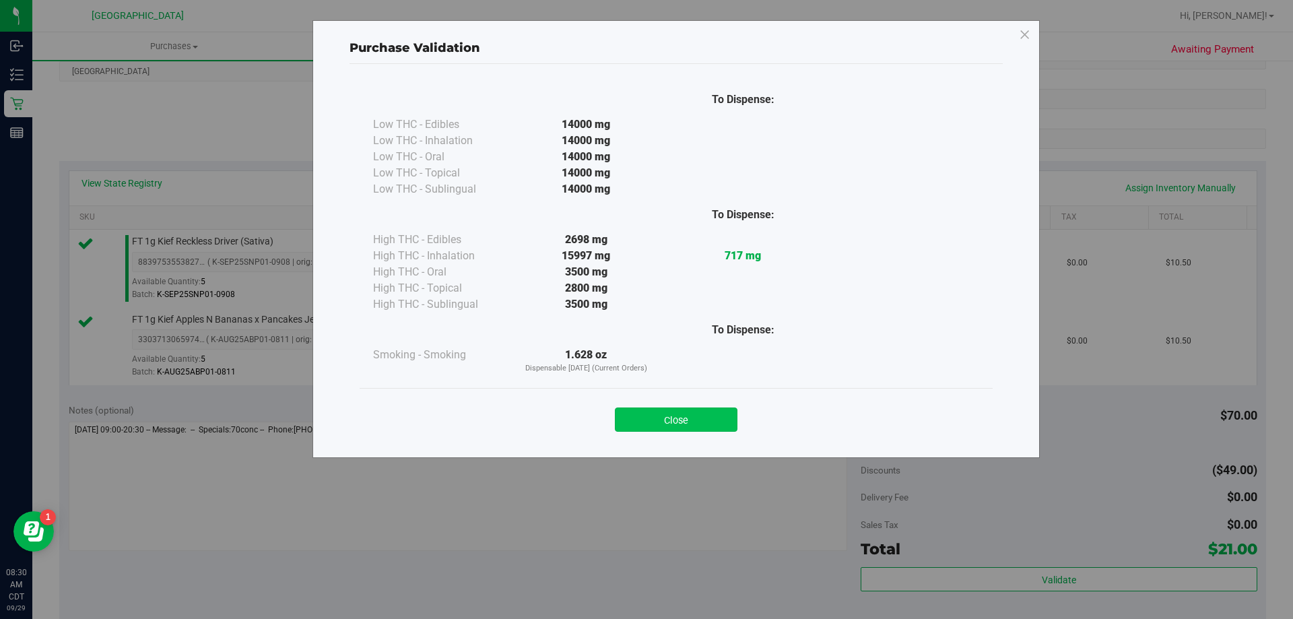
click at [694, 419] on button "Close" at bounding box center [676, 419] width 123 height 24
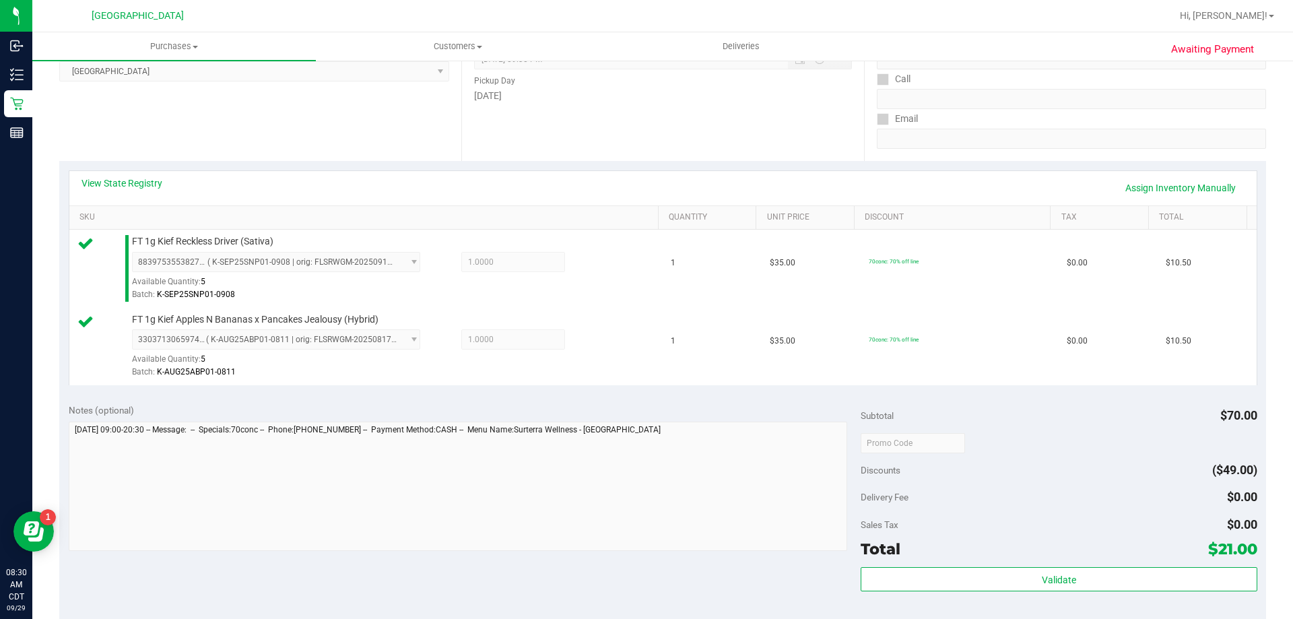
scroll to position [560, 0]
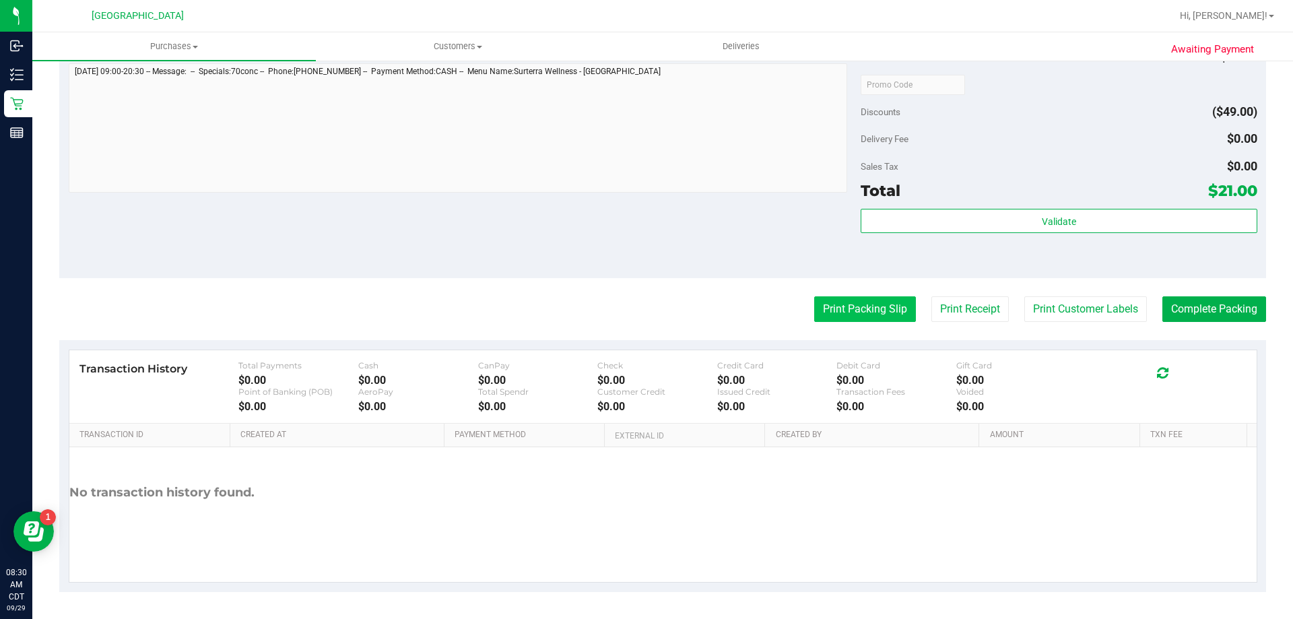
click at [844, 310] on button "Print Packing Slip" at bounding box center [865, 309] width 102 height 26
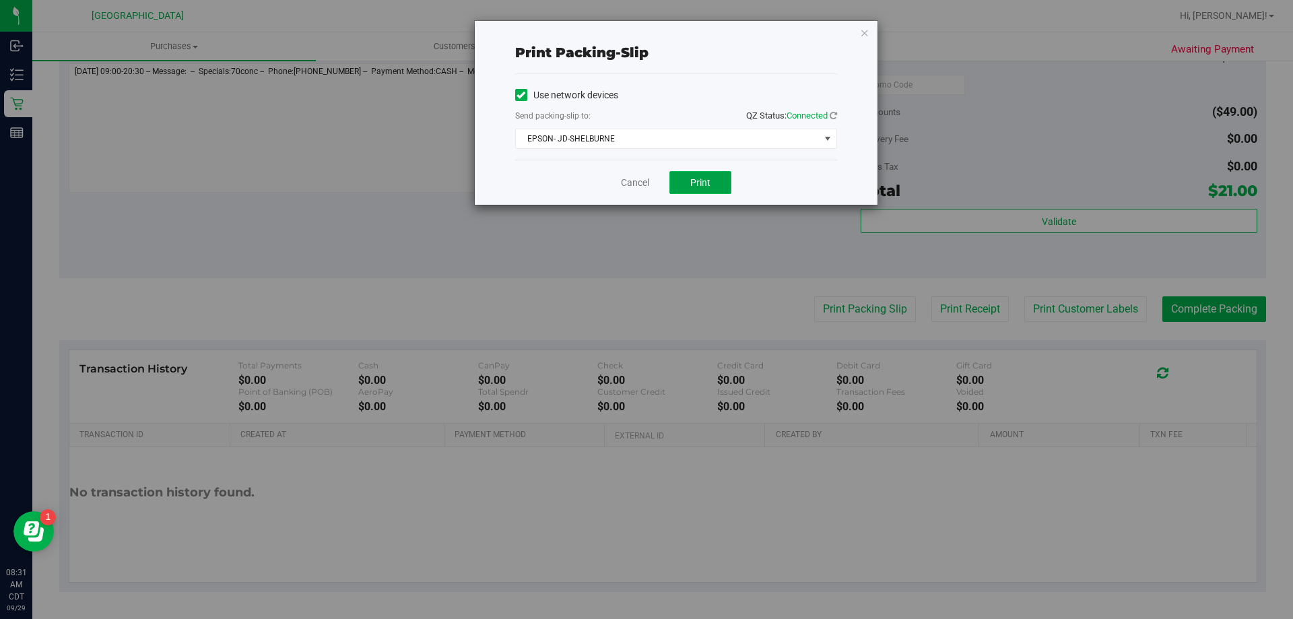
click at [696, 182] on span "Print" at bounding box center [700, 182] width 20 height 11
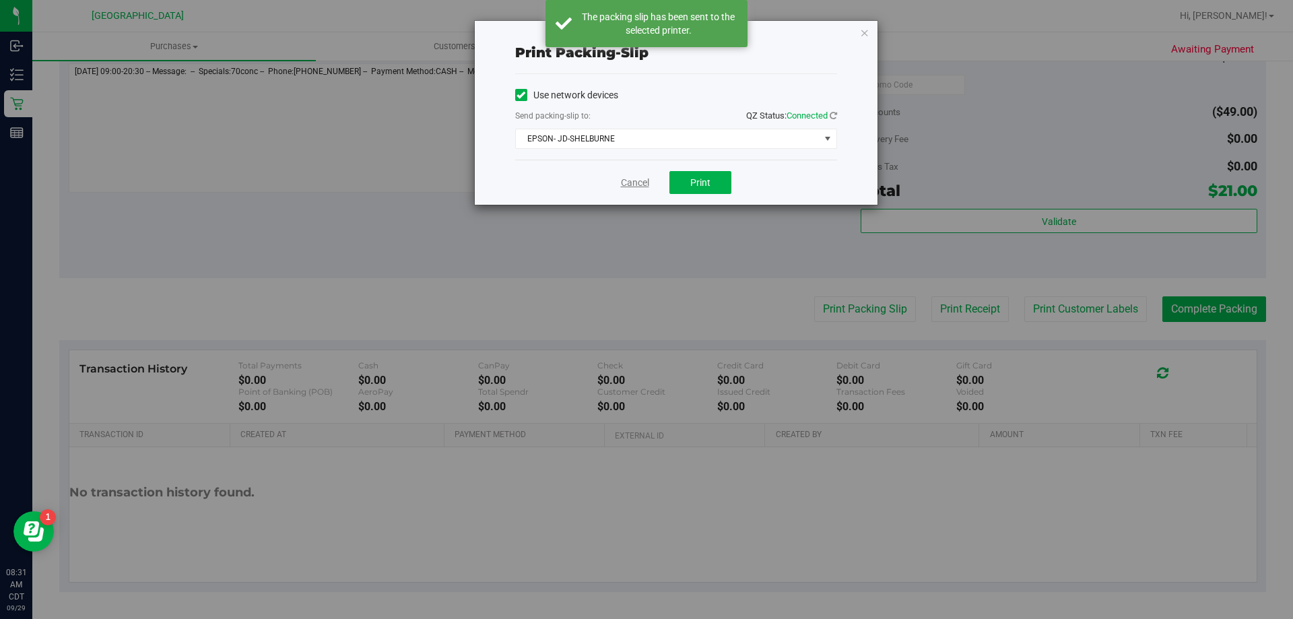
click at [636, 184] on link "Cancel" at bounding box center [635, 183] width 28 height 14
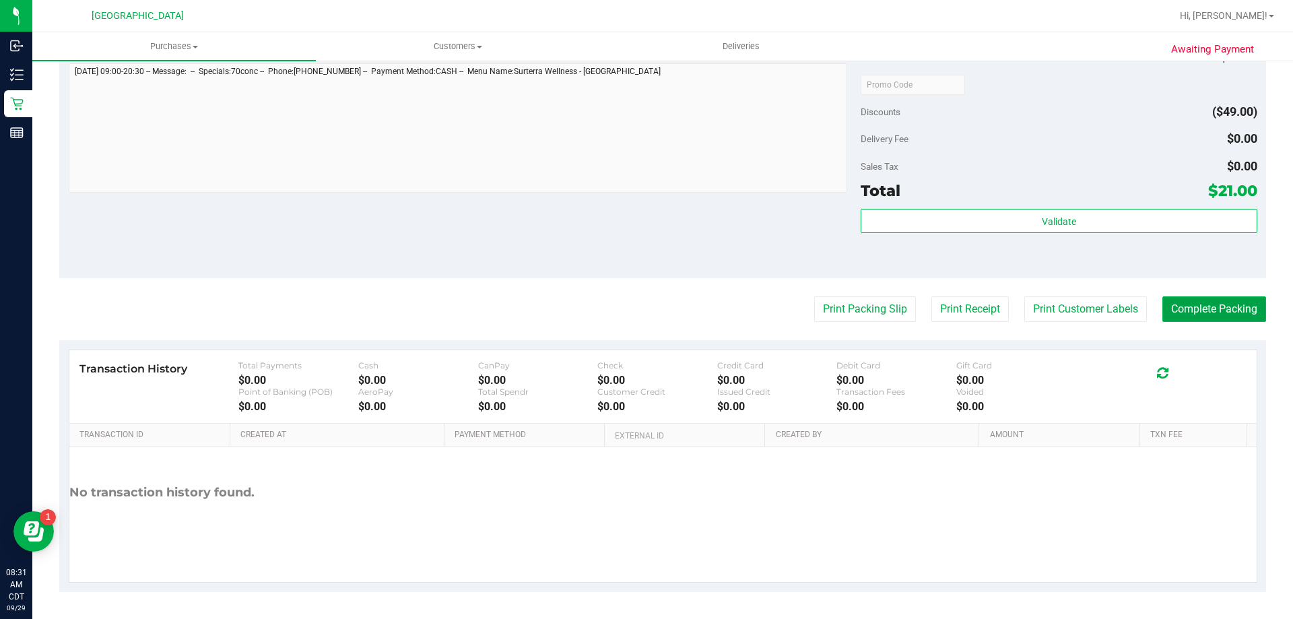
click at [1201, 311] on button "Complete Packing" at bounding box center [1214, 309] width 104 height 26
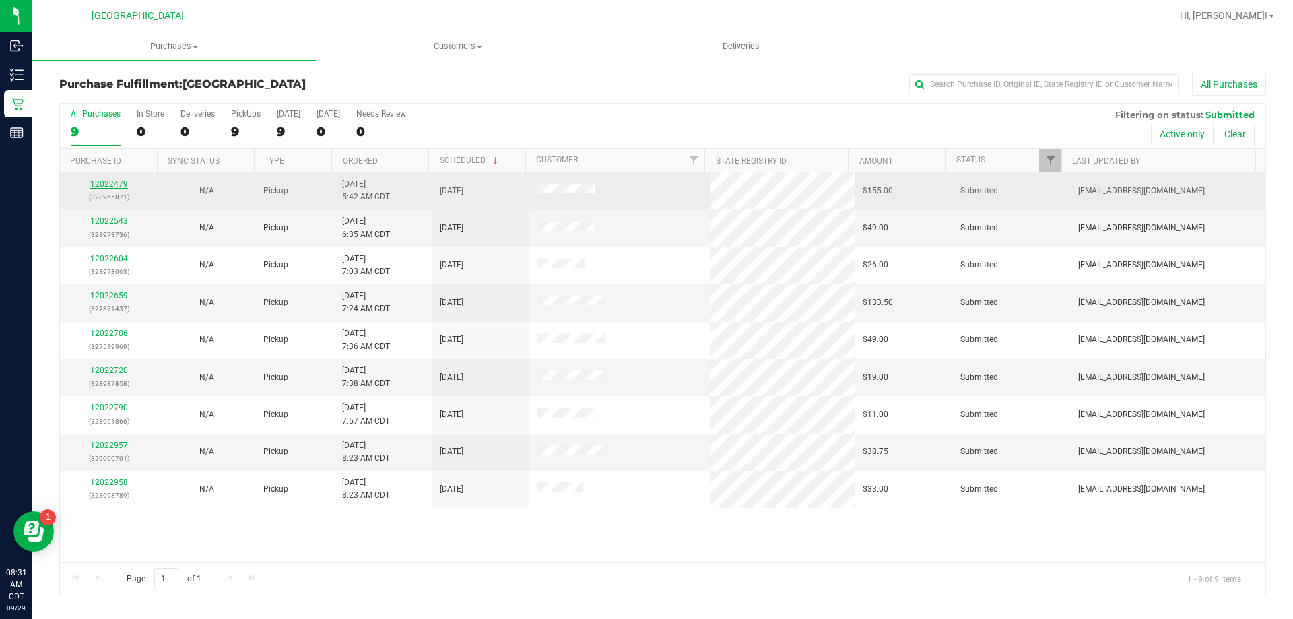
click at [121, 185] on link "12022479" at bounding box center [109, 183] width 38 height 9
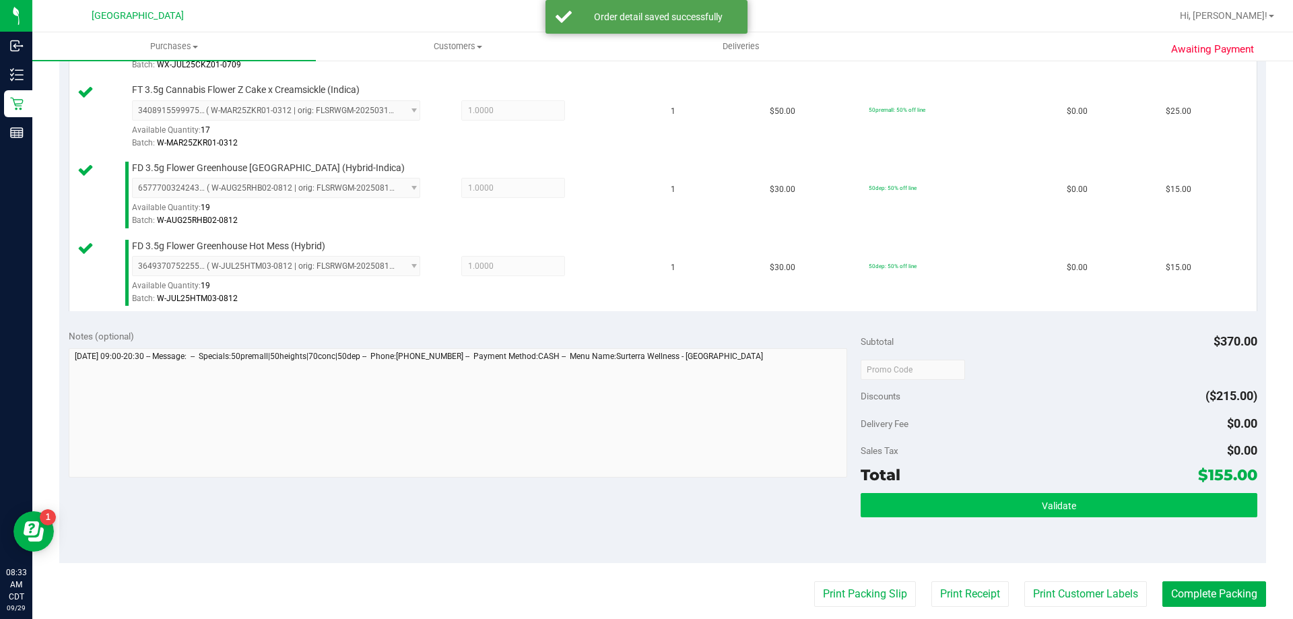
scroll to position [808, 0]
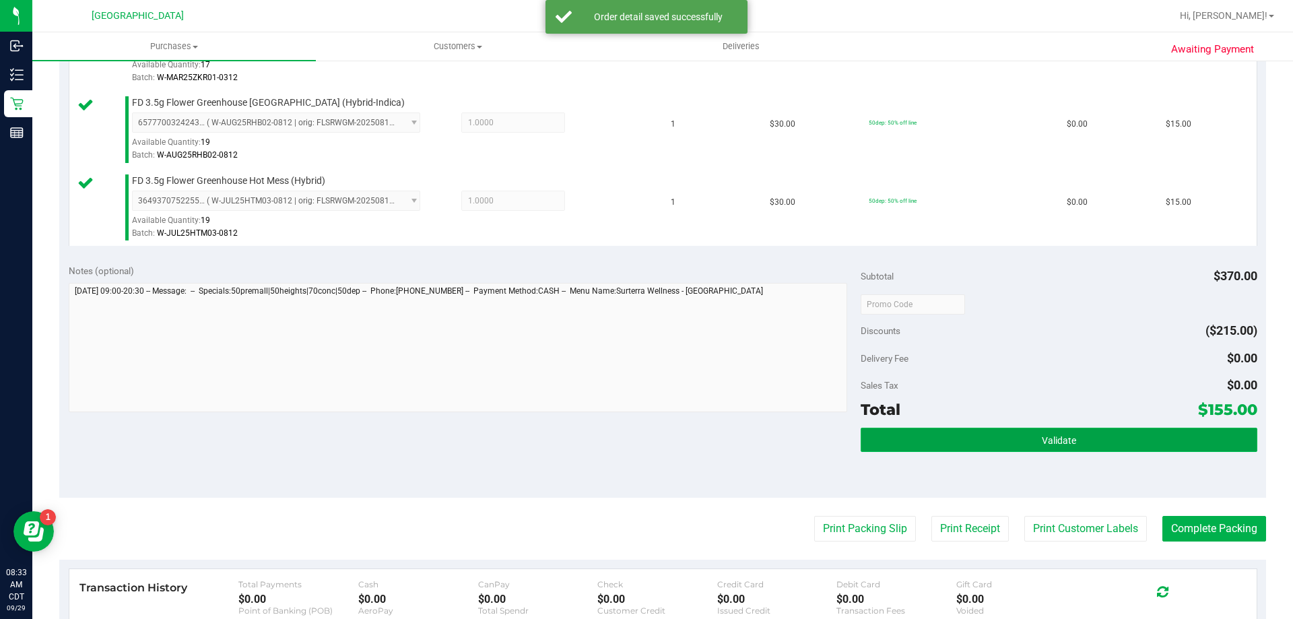
click at [1065, 444] on span "Validate" at bounding box center [1059, 440] width 34 height 11
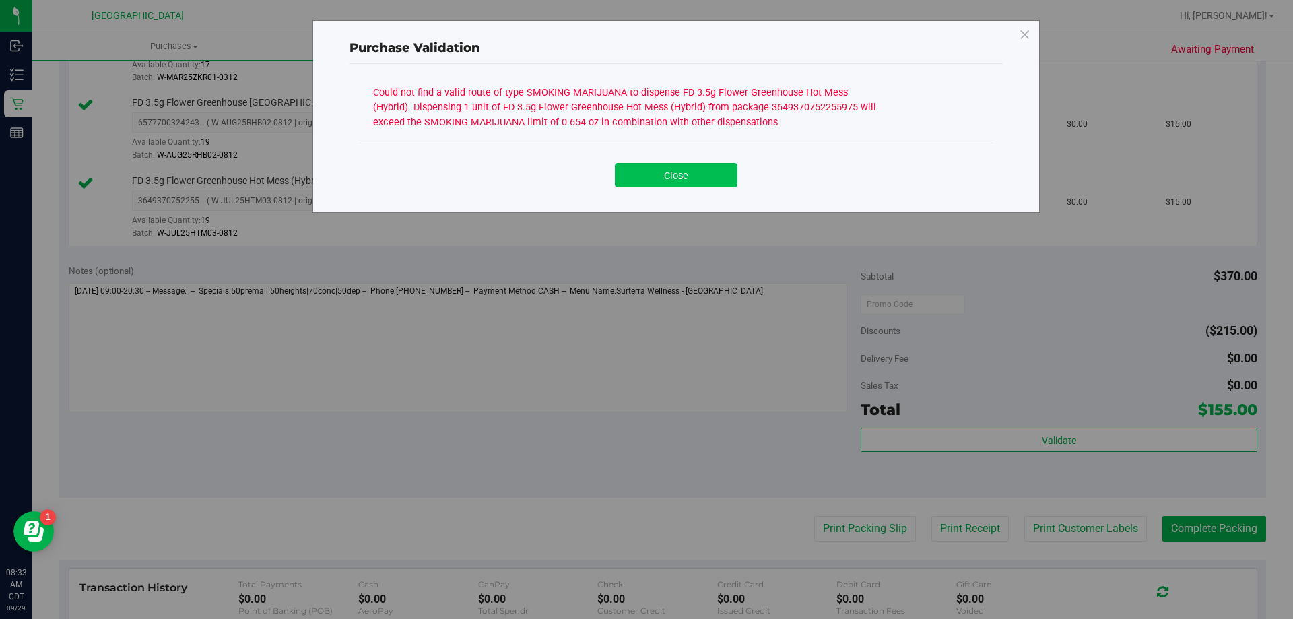
click at [656, 174] on button "Close" at bounding box center [676, 175] width 123 height 24
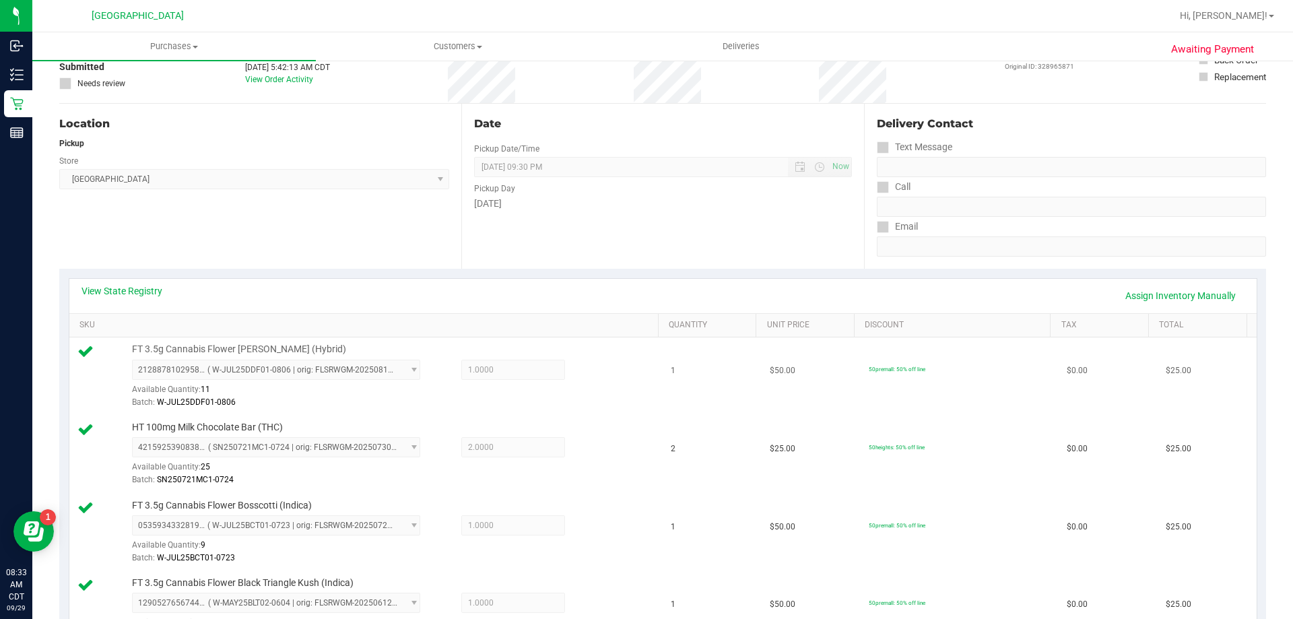
scroll to position [0, 0]
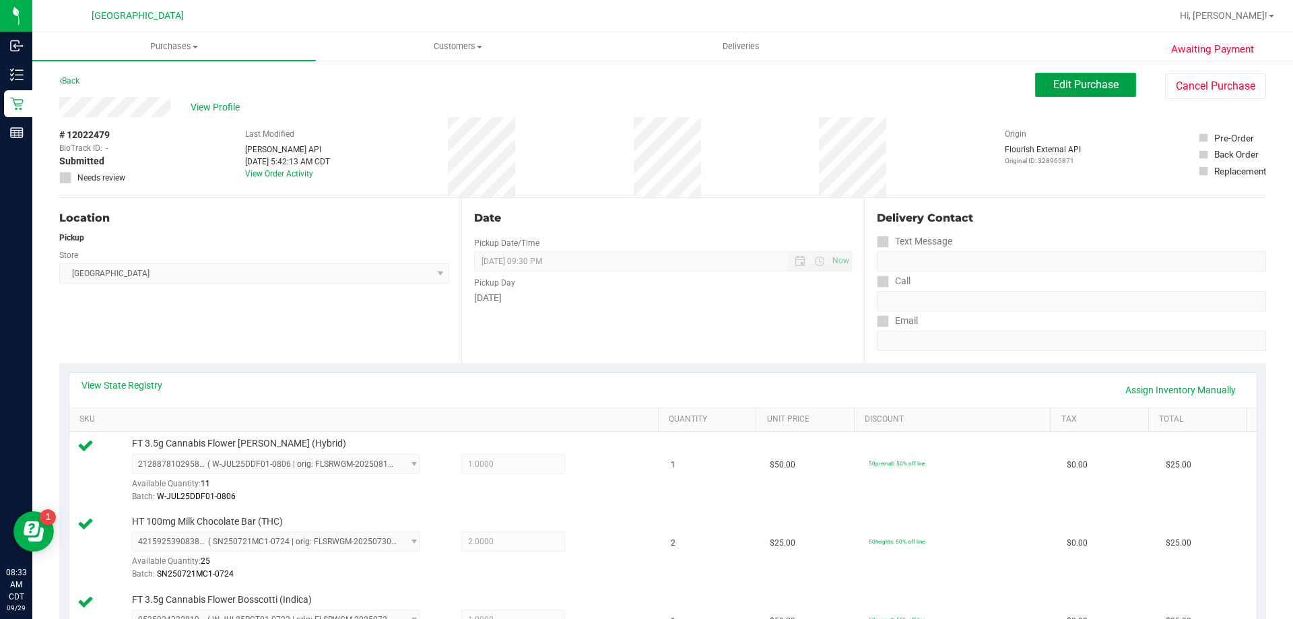
click at [1073, 86] on span "Edit Purchase" at bounding box center [1085, 84] width 65 height 13
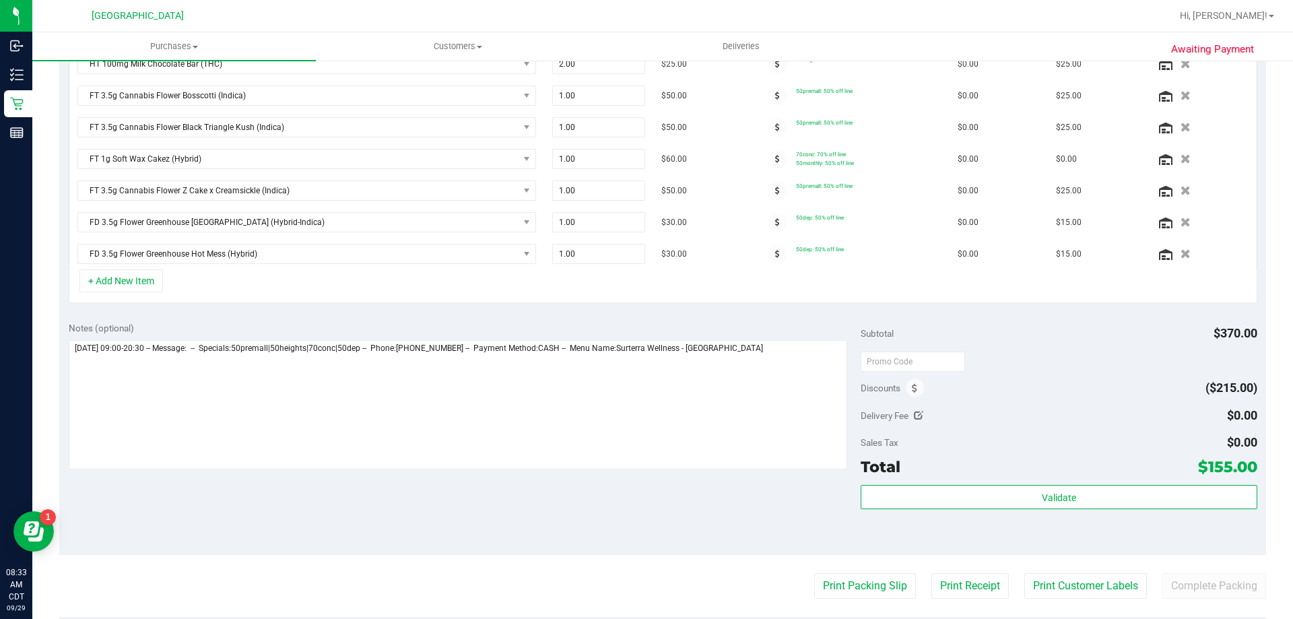
scroll to position [539, 0]
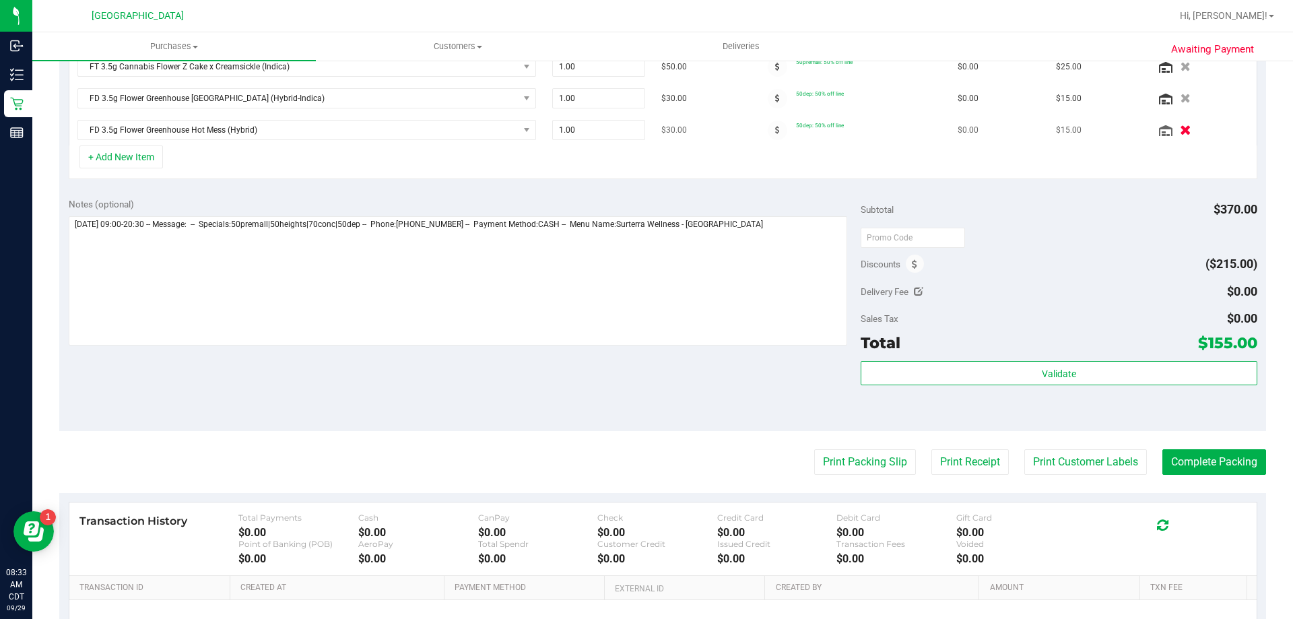
click at [1180, 125] on icon "button" at bounding box center [1185, 130] width 11 height 10
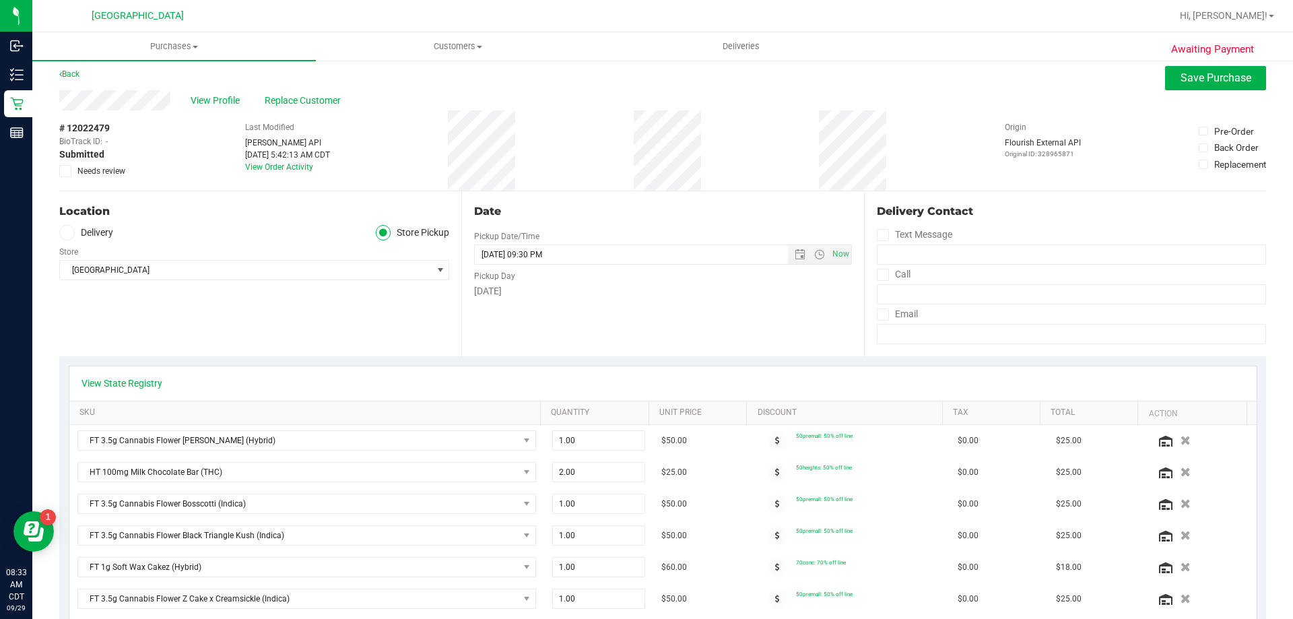
scroll to position [0, 0]
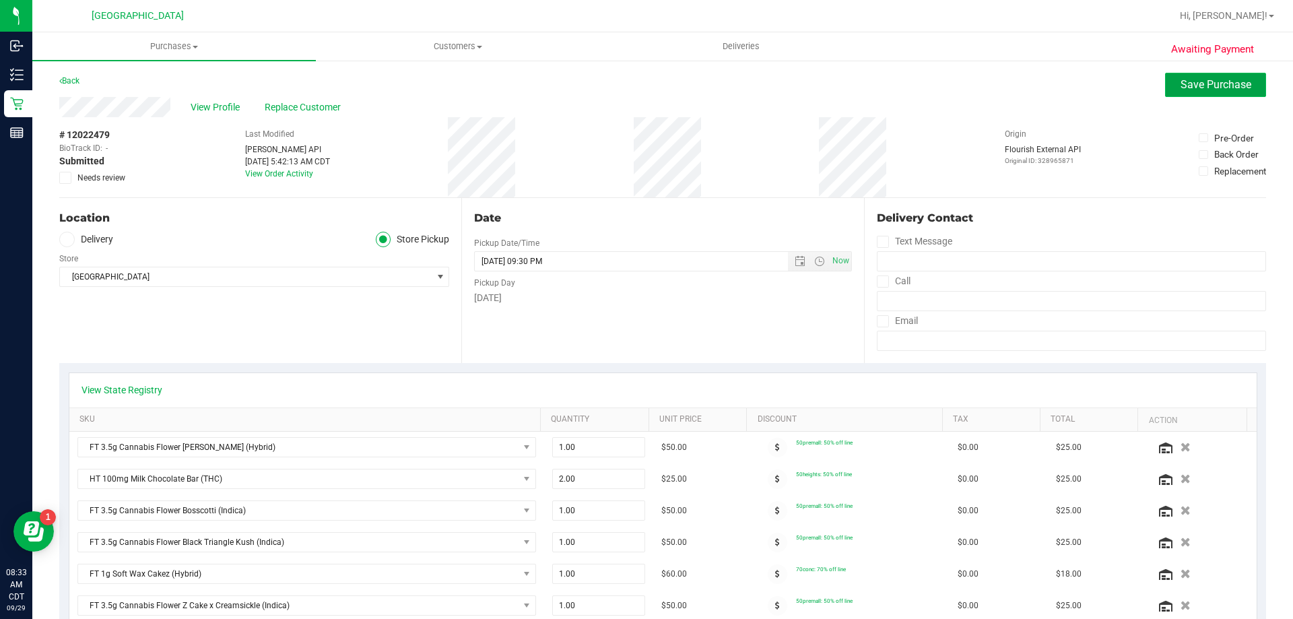
click at [1203, 78] on span "Save Purchase" at bounding box center [1215, 84] width 71 height 13
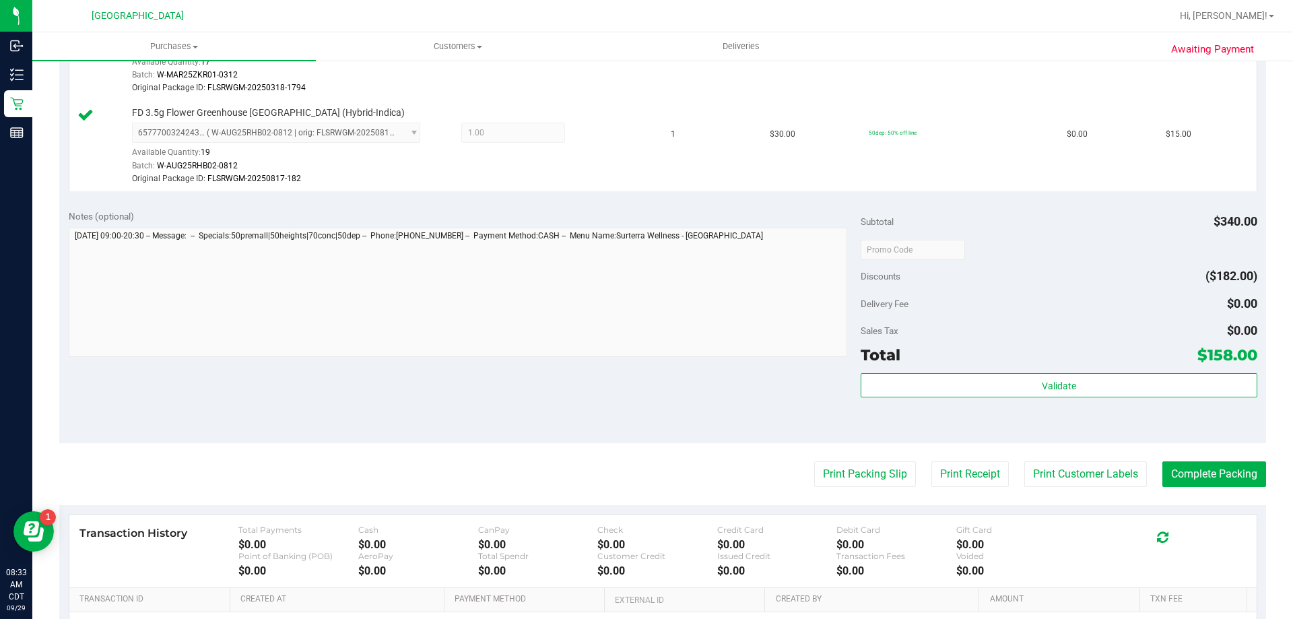
scroll to position [1040, 0]
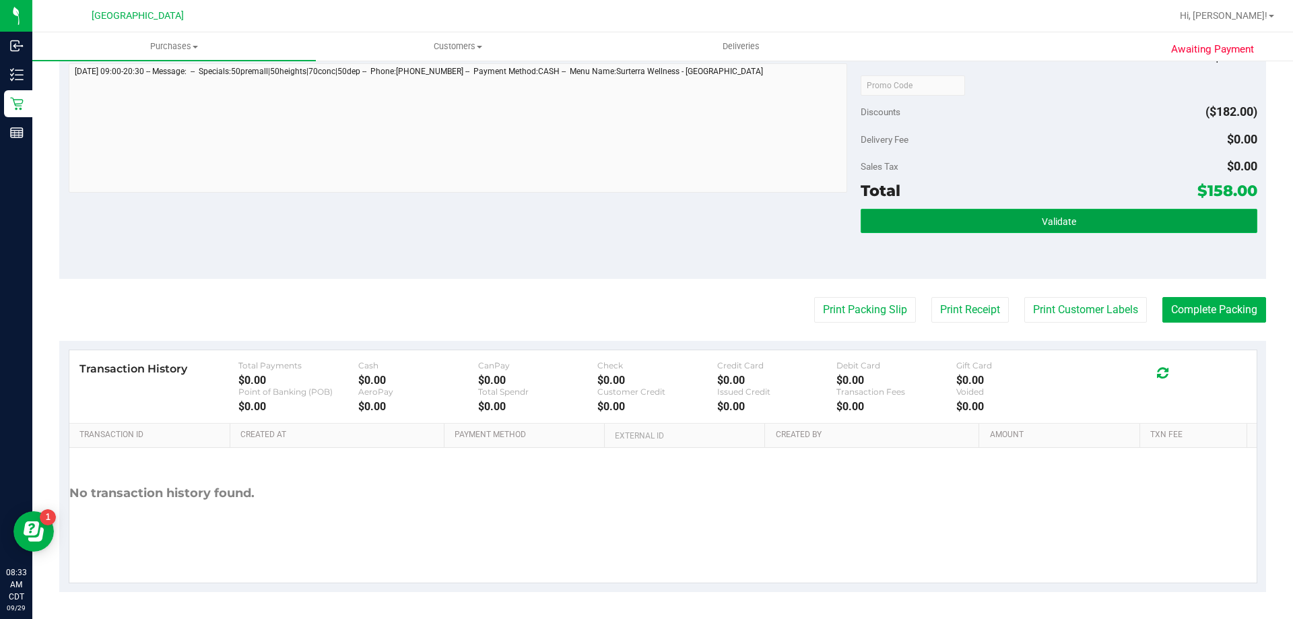
click at [1021, 209] on button "Validate" at bounding box center [1059, 221] width 396 height 24
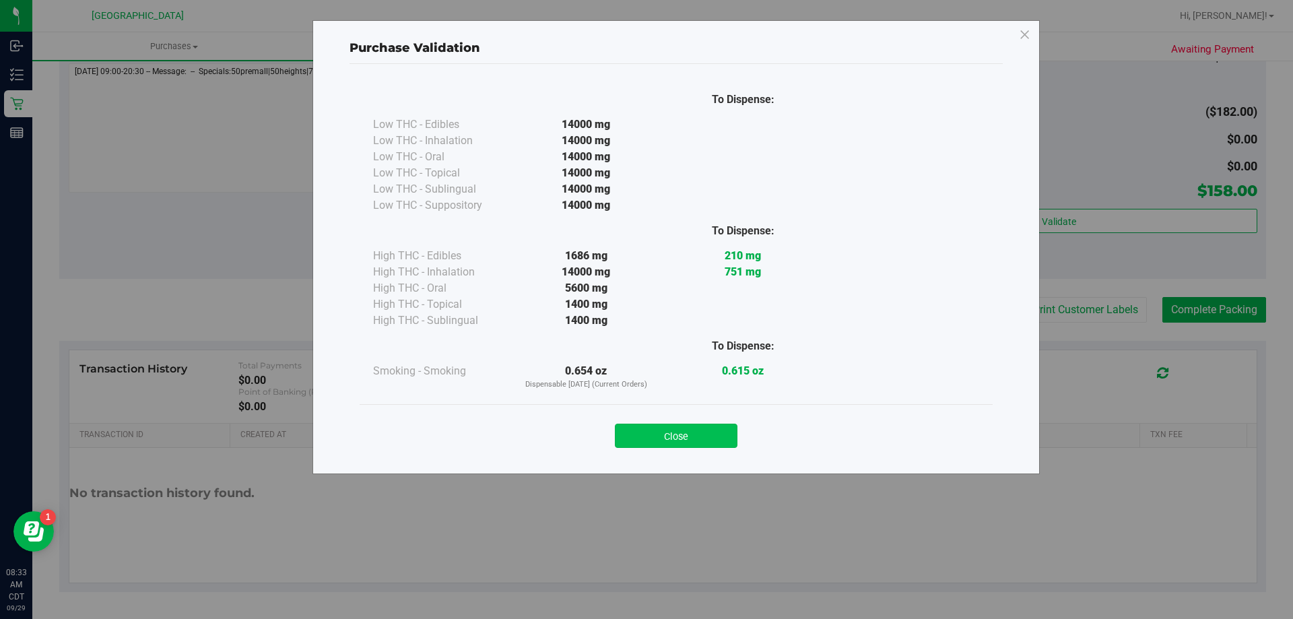
click at [698, 432] on button "Close" at bounding box center [676, 436] width 123 height 24
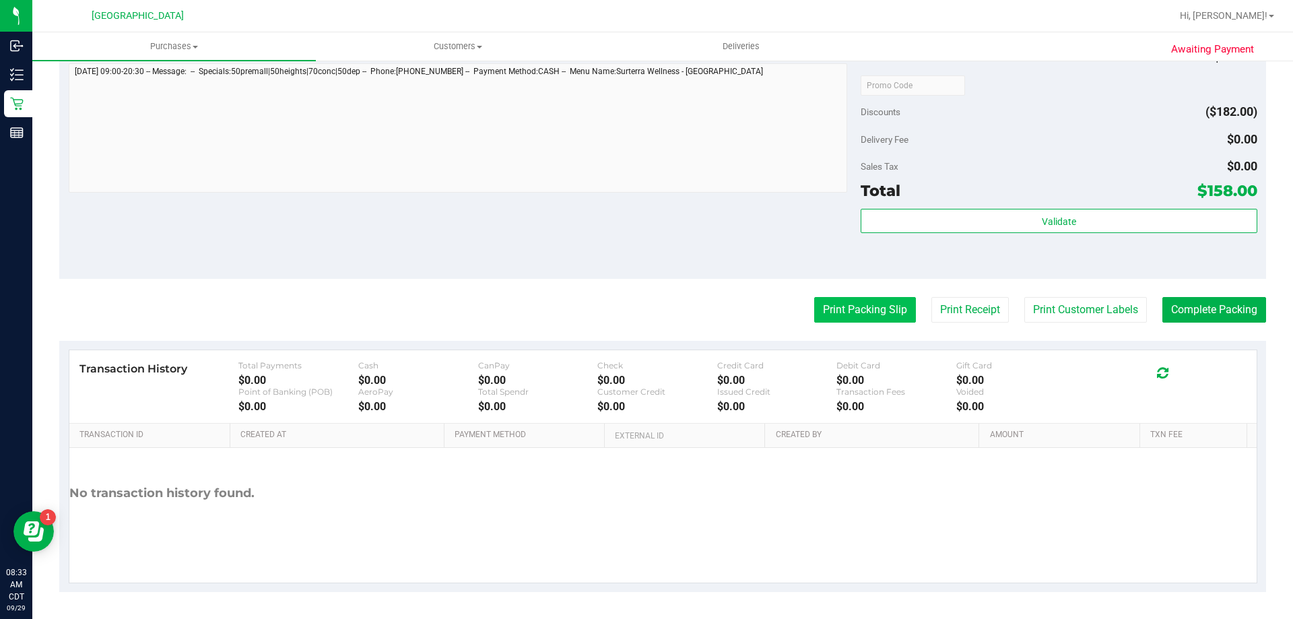
click at [852, 312] on button "Print Packing Slip" at bounding box center [865, 310] width 102 height 26
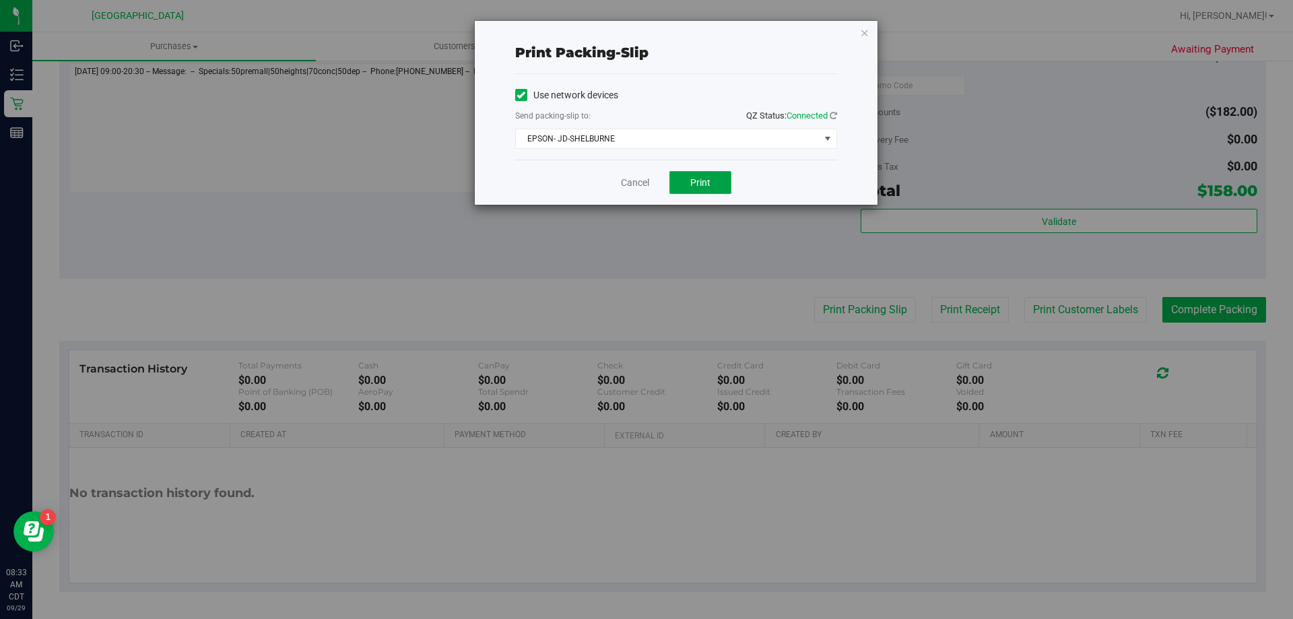
click at [692, 179] on span "Print" at bounding box center [700, 182] width 20 height 11
click at [636, 178] on link "Cancel" at bounding box center [635, 183] width 28 height 14
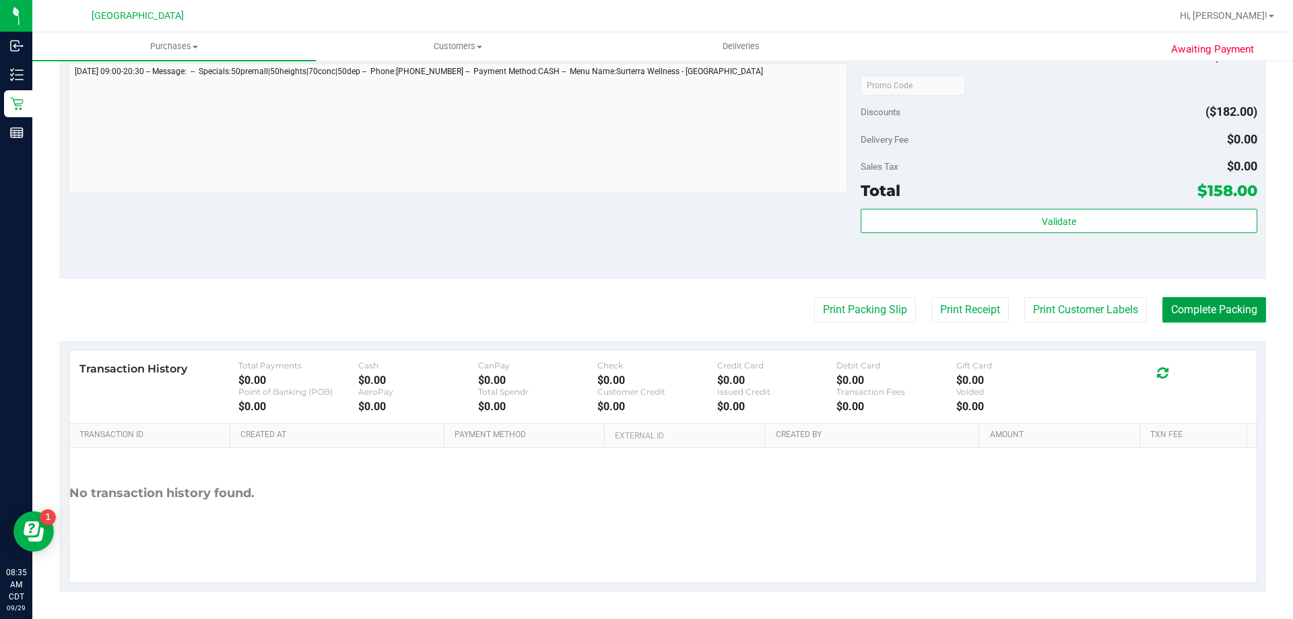
click at [1183, 314] on button "Complete Packing" at bounding box center [1214, 310] width 104 height 26
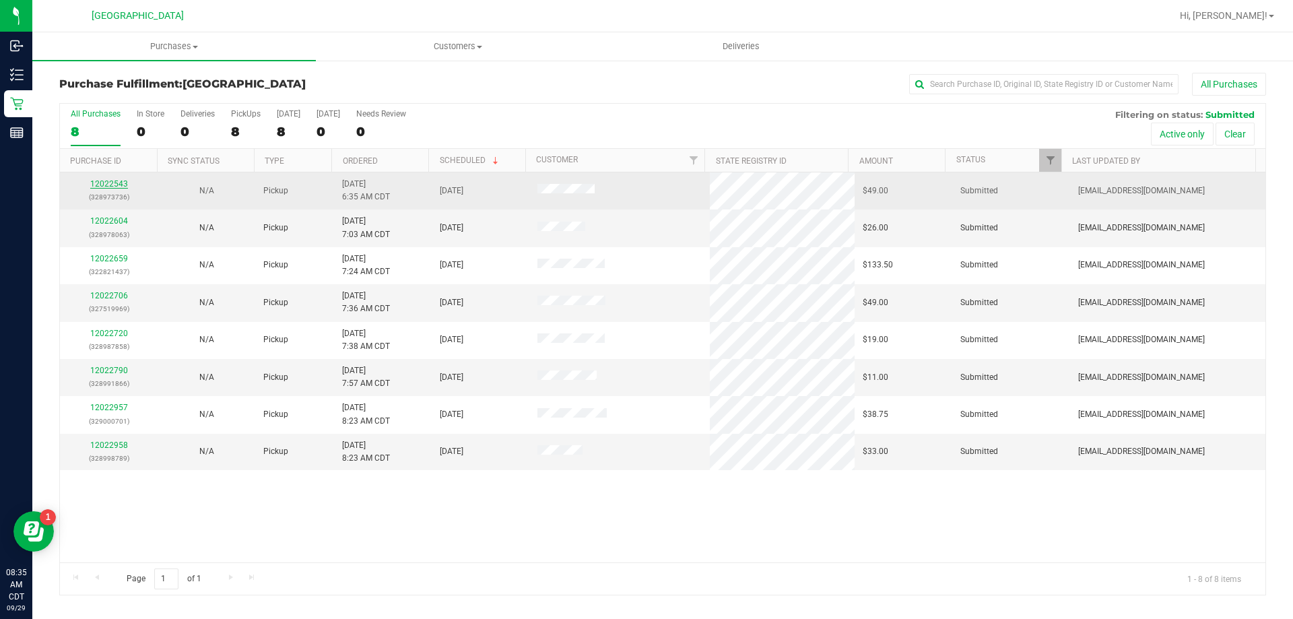
click at [99, 180] on link "12022543" at bounding box center [109, 183] width 38 height 9
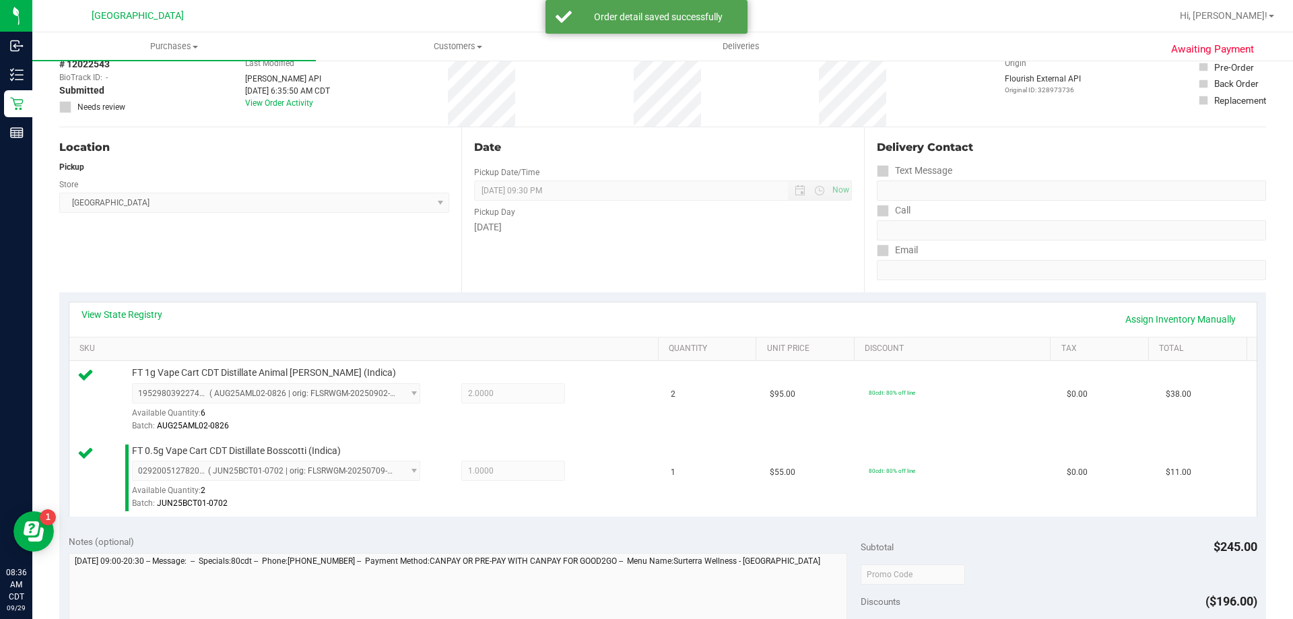
scroll to position [202, 0]
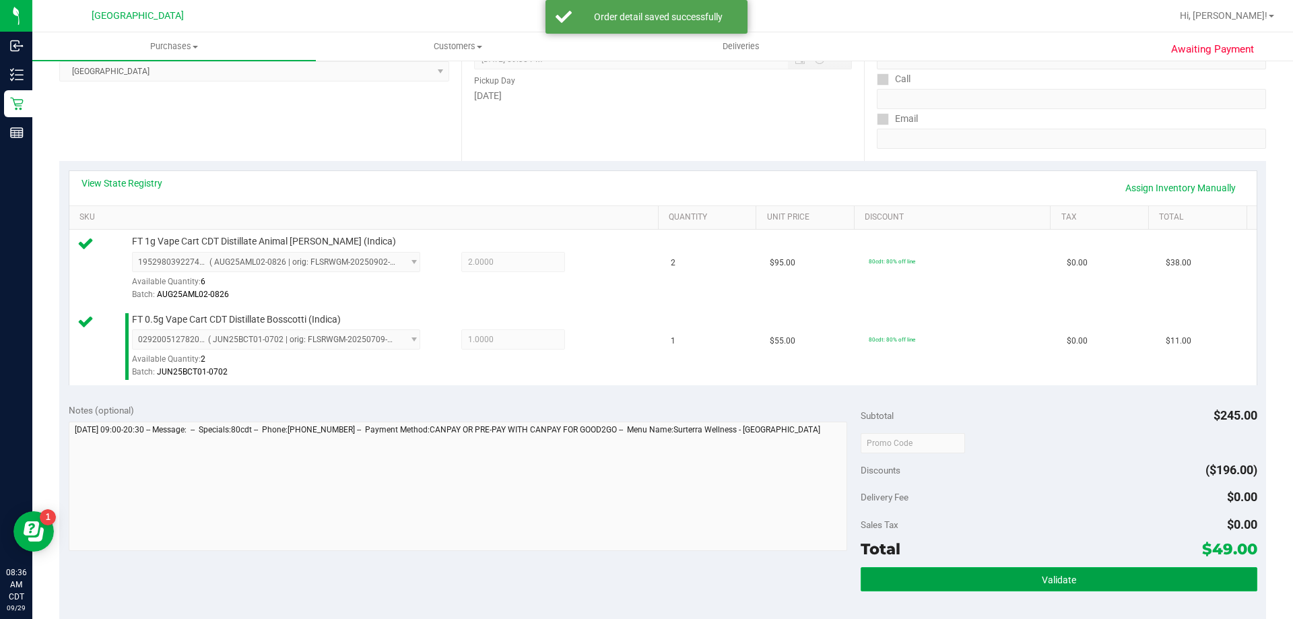
click at [1149, 584] on button "Validate" at bounding box center [1059, 579] width 396 height 24
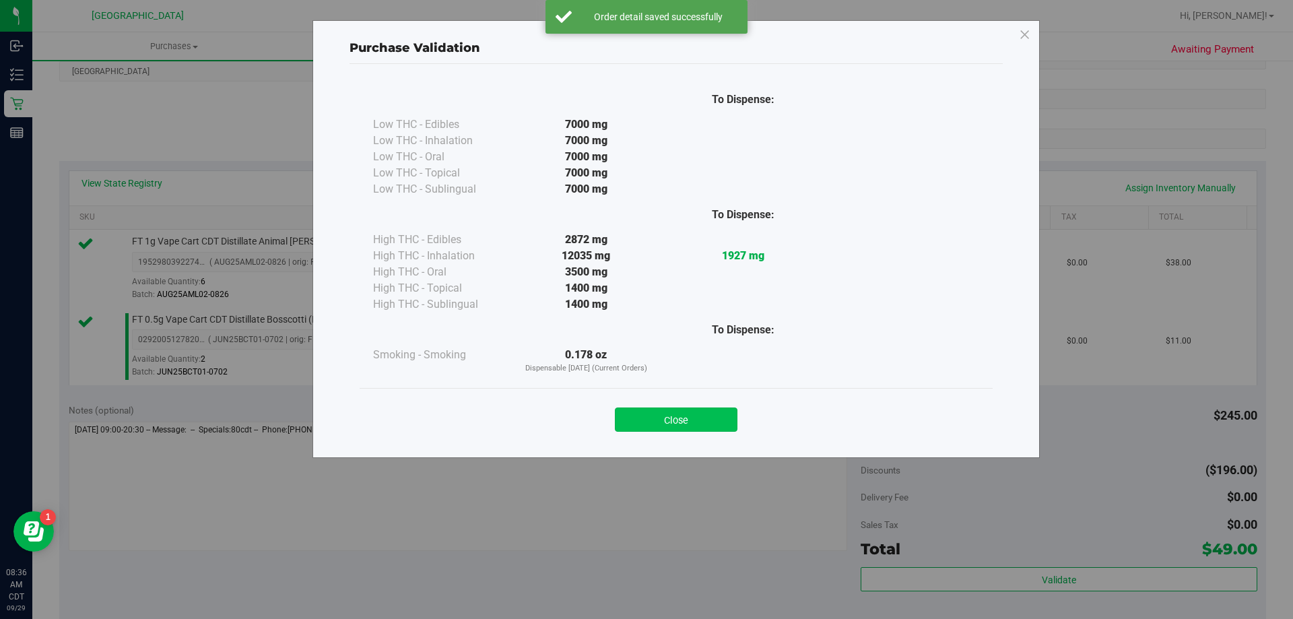
click at [716, 428] on button "Close" at bounding box center [676, 419] width 123 height 24
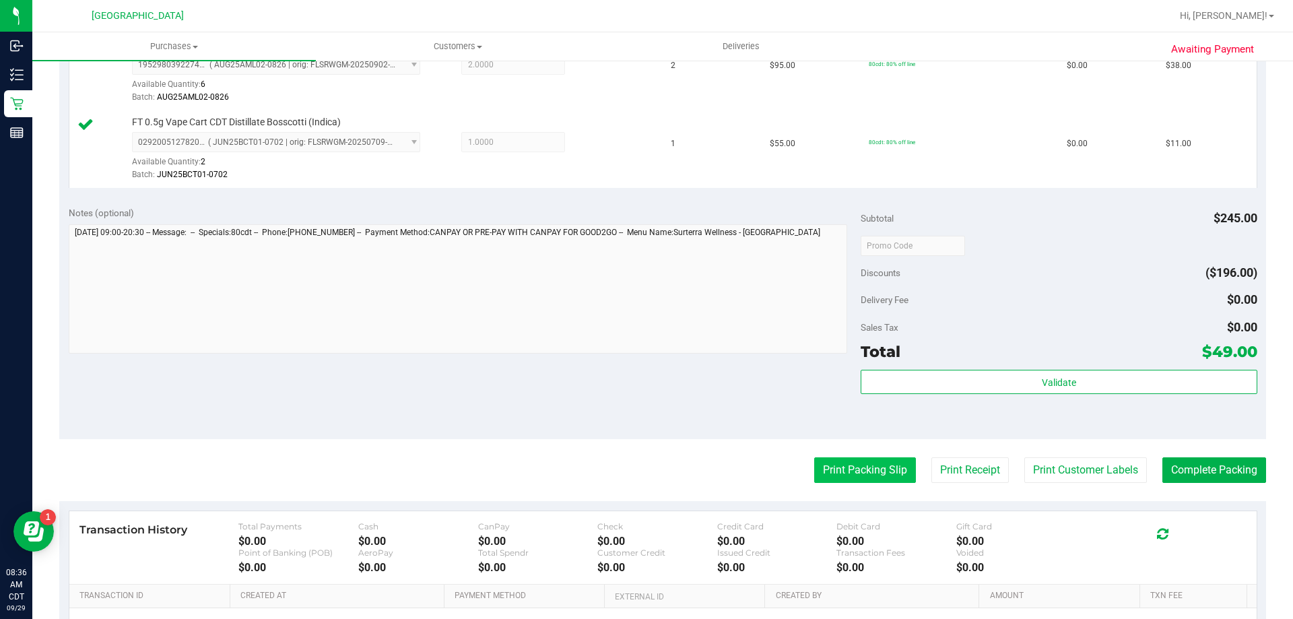
scroll to position [404, 0]
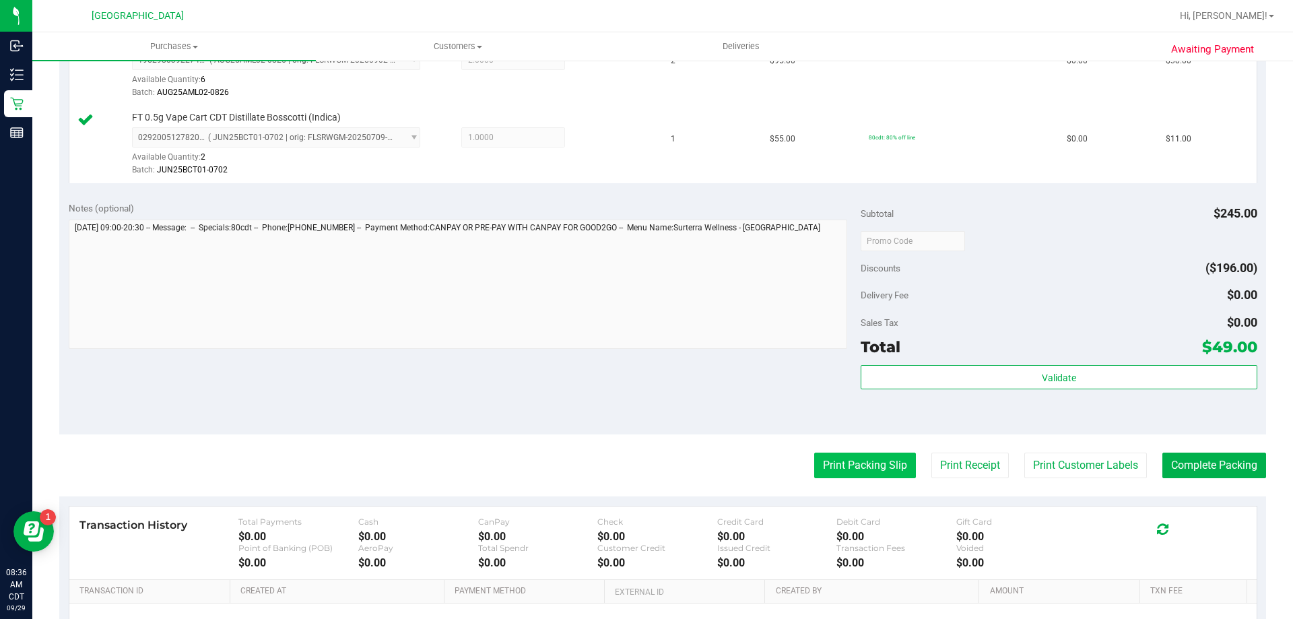
click at [823, 465] on button "Print Packing Slip" at bounding box center [865, 465] width 102 height 26
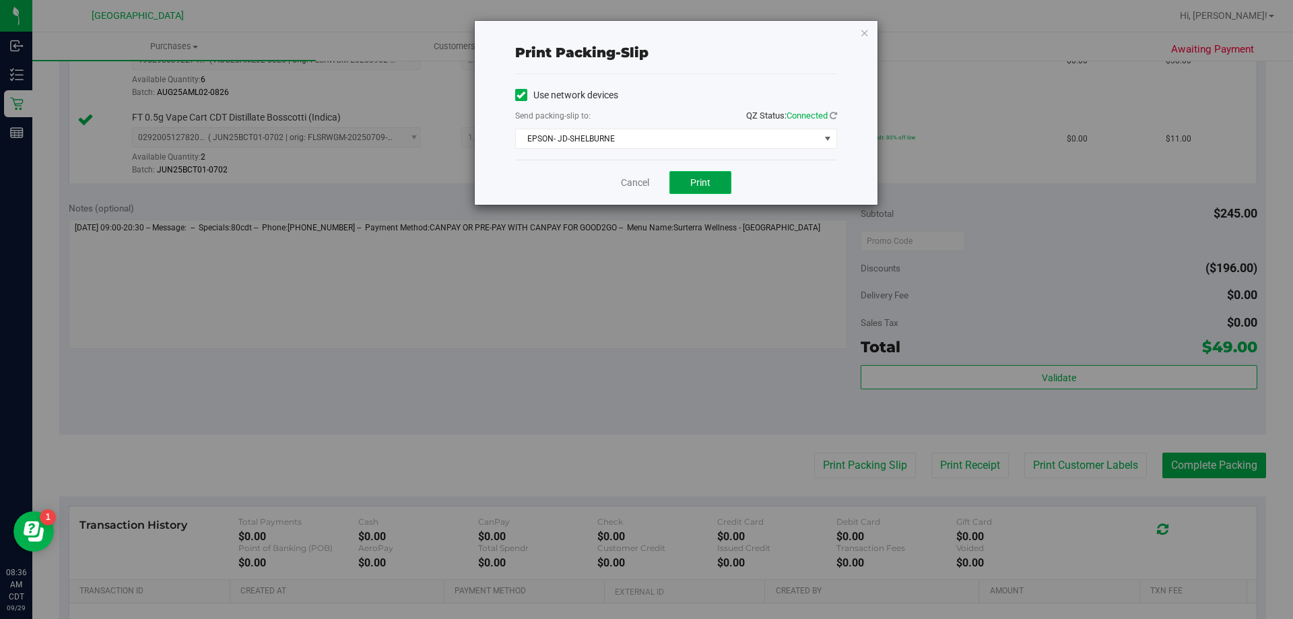
click at [682, 184] on button "Print" at bounding box center [700, 182] width 62 height 23
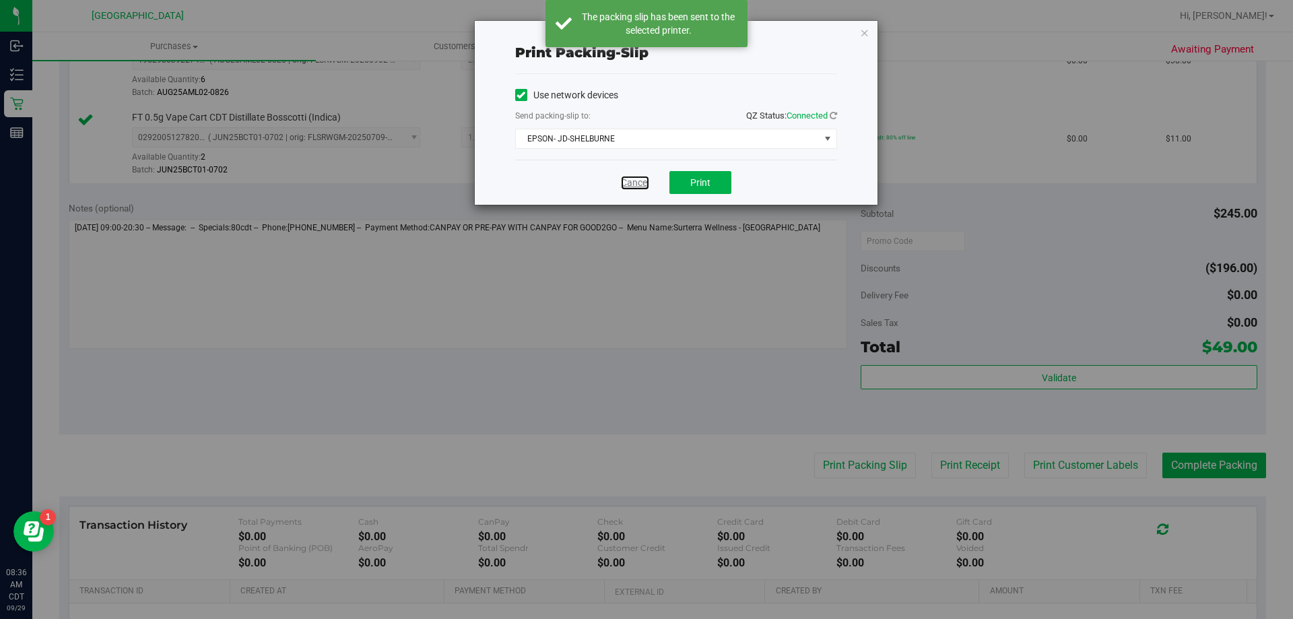
click at [644, 183] on link "Cancel" at bounding box center [635, 183] width 28 height 14
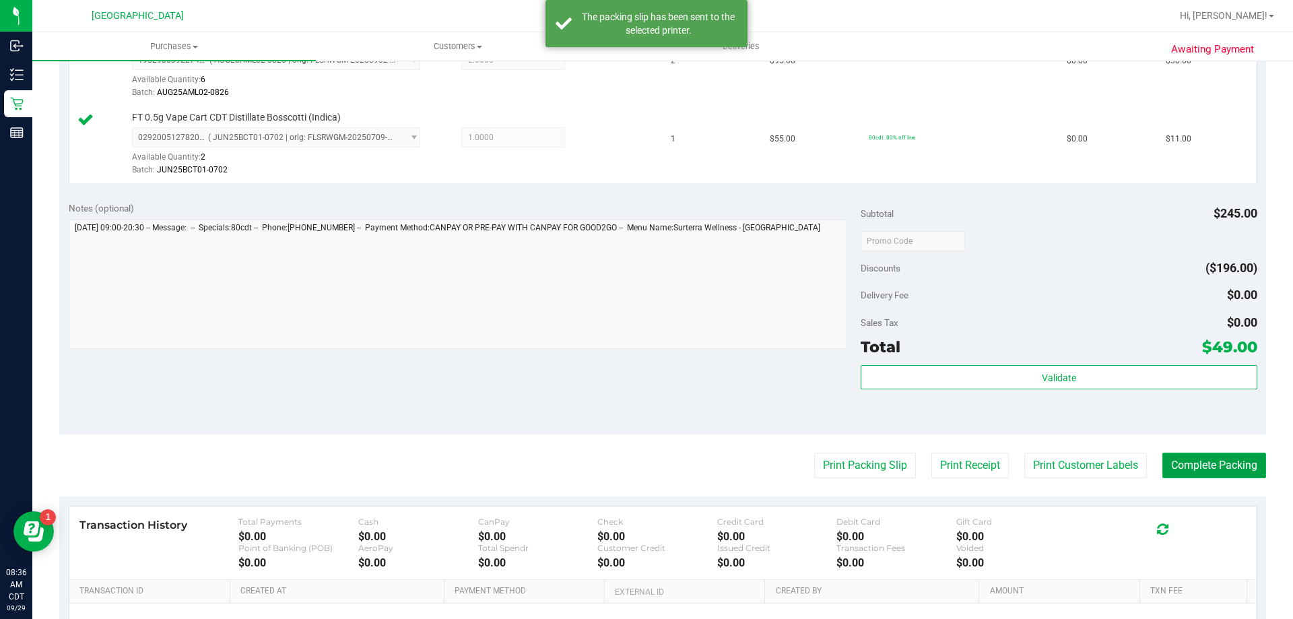
click at [1225, 466] on button "Complete Packing" at bounding box center [1214, 465] width 104 height 26
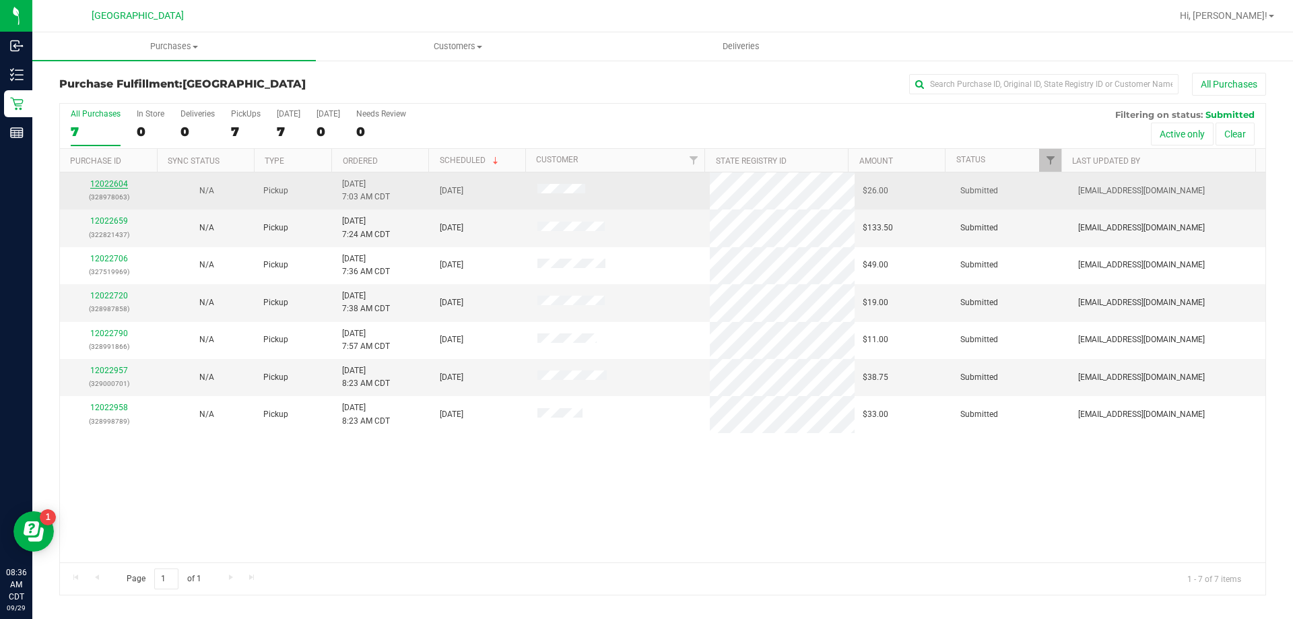
click at [110, 187] on link "12022604" at bounding box center [109, 183] width 38 height 9
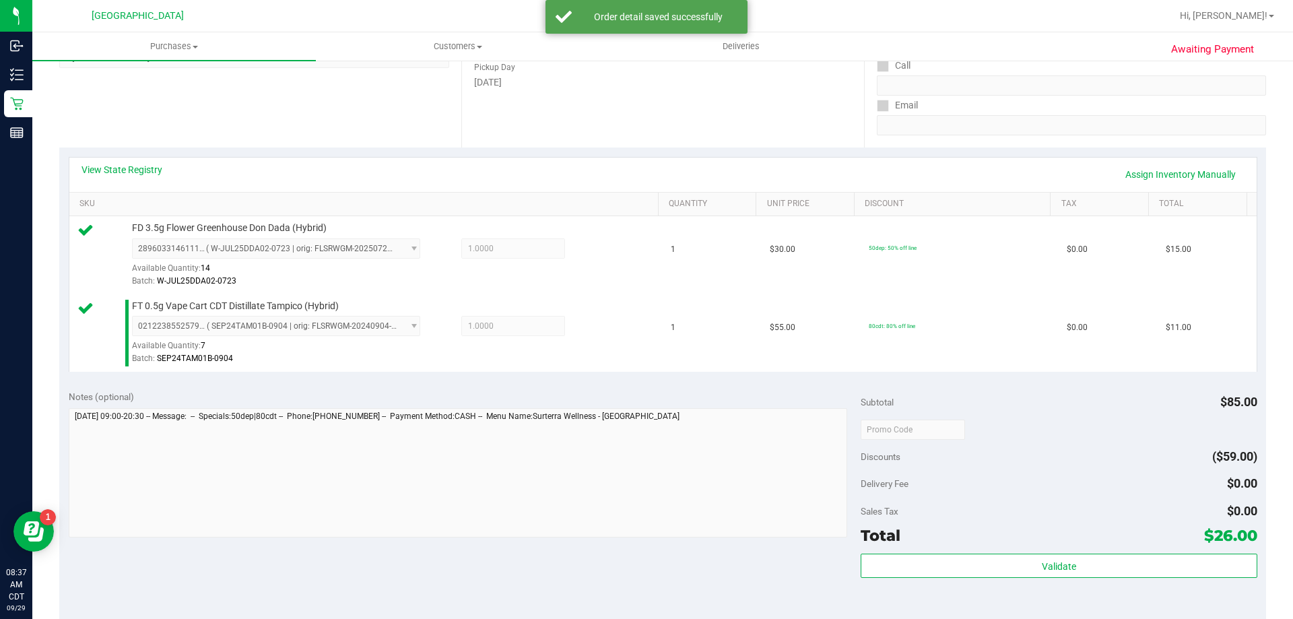
scroll to position [269, 0]
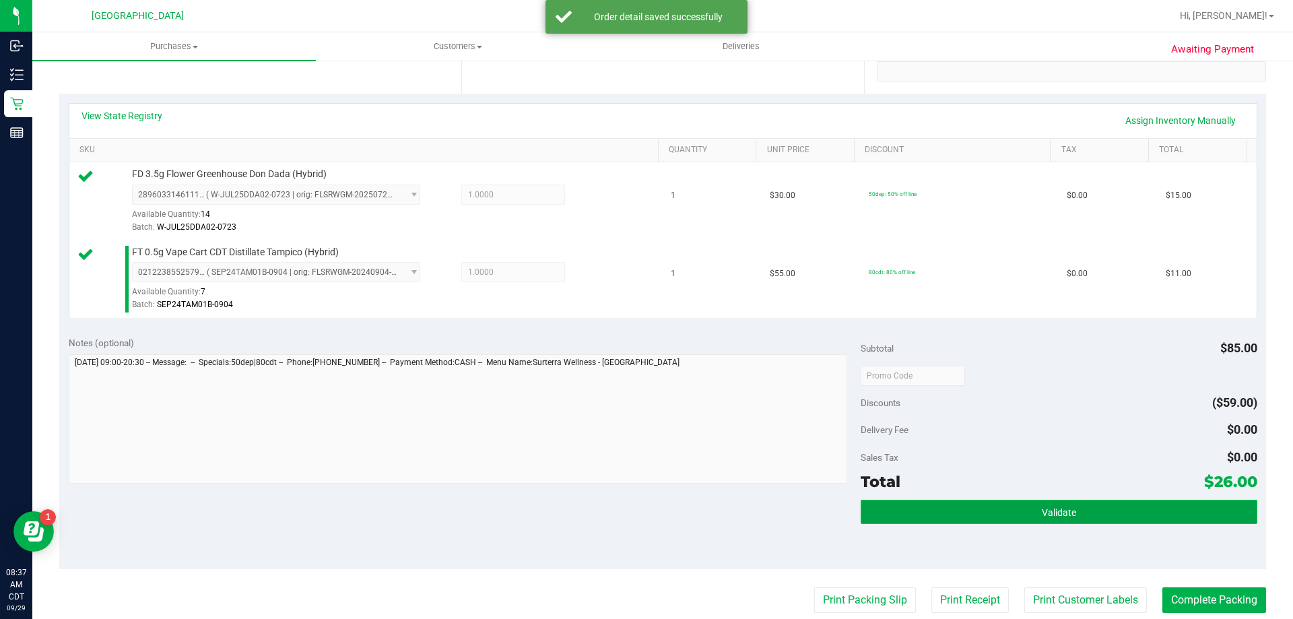
click at [885, 514] on button "Validate" at bounding box center [1059, 512] width 396 height 24
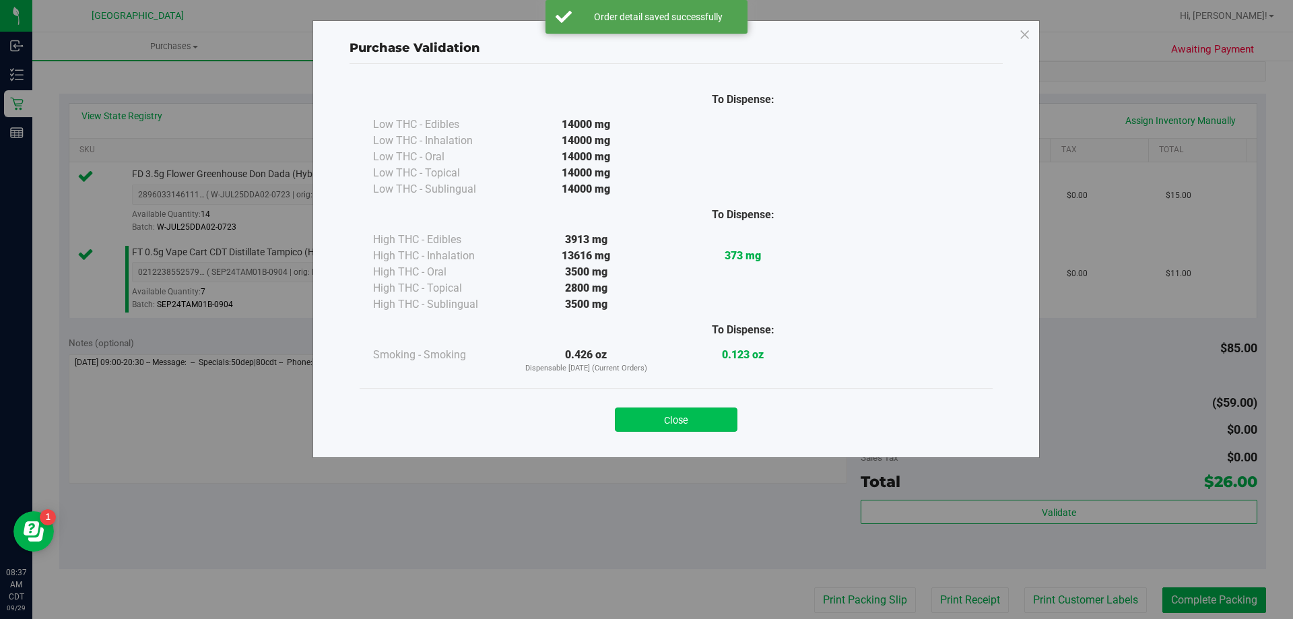
click at [704, 411] on button "Close" at bounding box center [676, 419] width 123 height 24
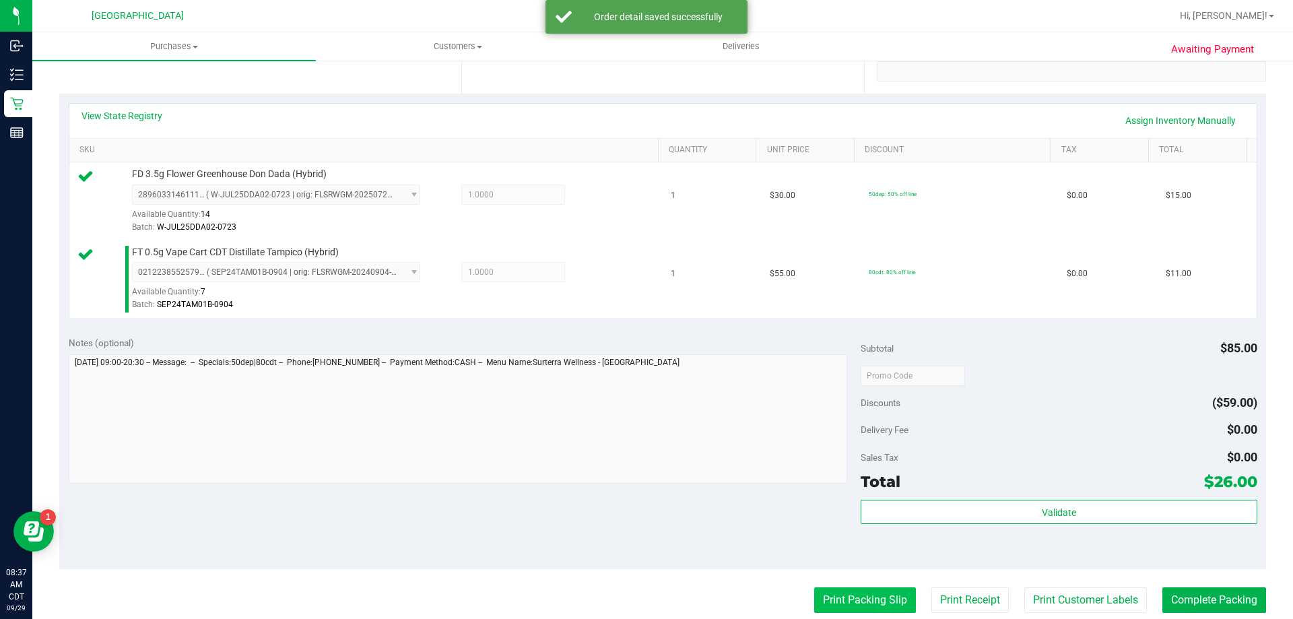
click at [853, 597] on button "Print Packing Slip" at bounding box center [865, 600] width 102 height 26
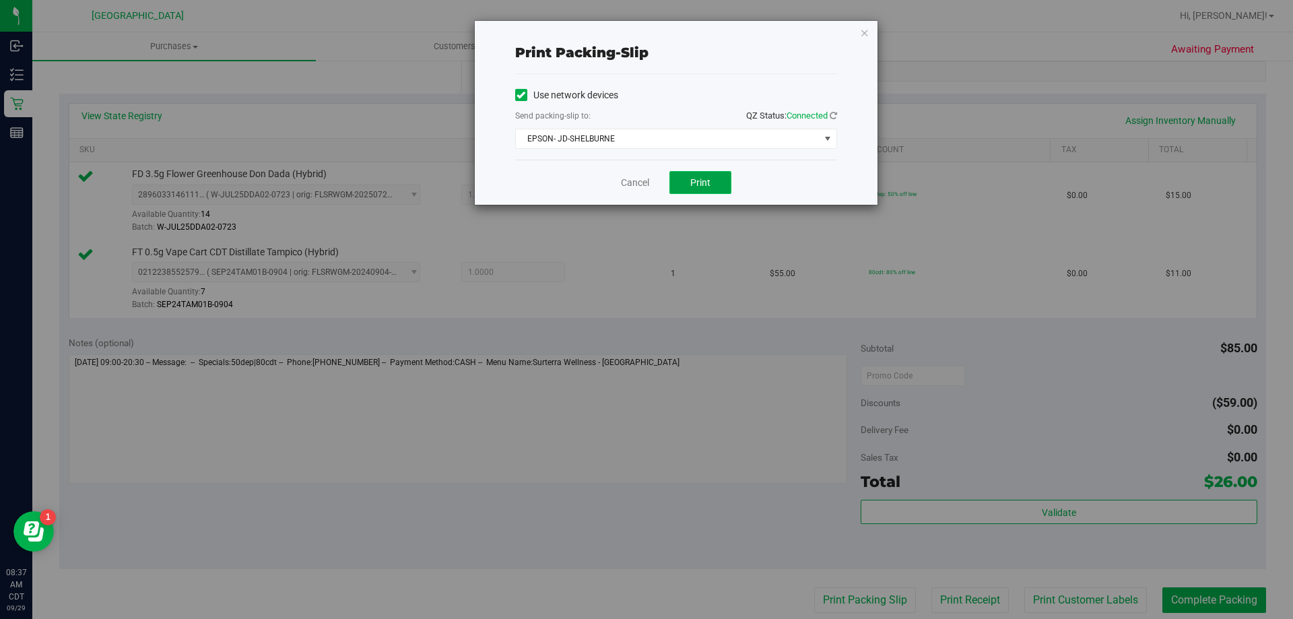
click at [727, 178] on button "Print" at bounding box center [700, 182] width 62 height 23
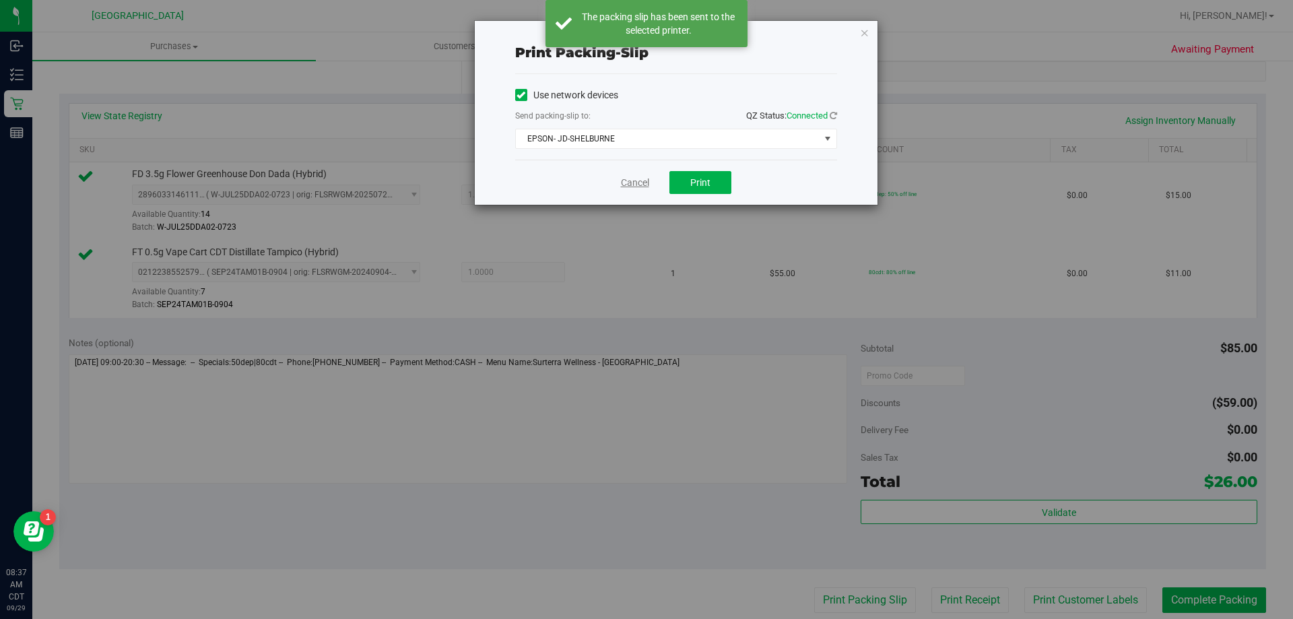
click at [634, 180] on link "Cancel" at bounding box center [635, 183] width 28 height 14
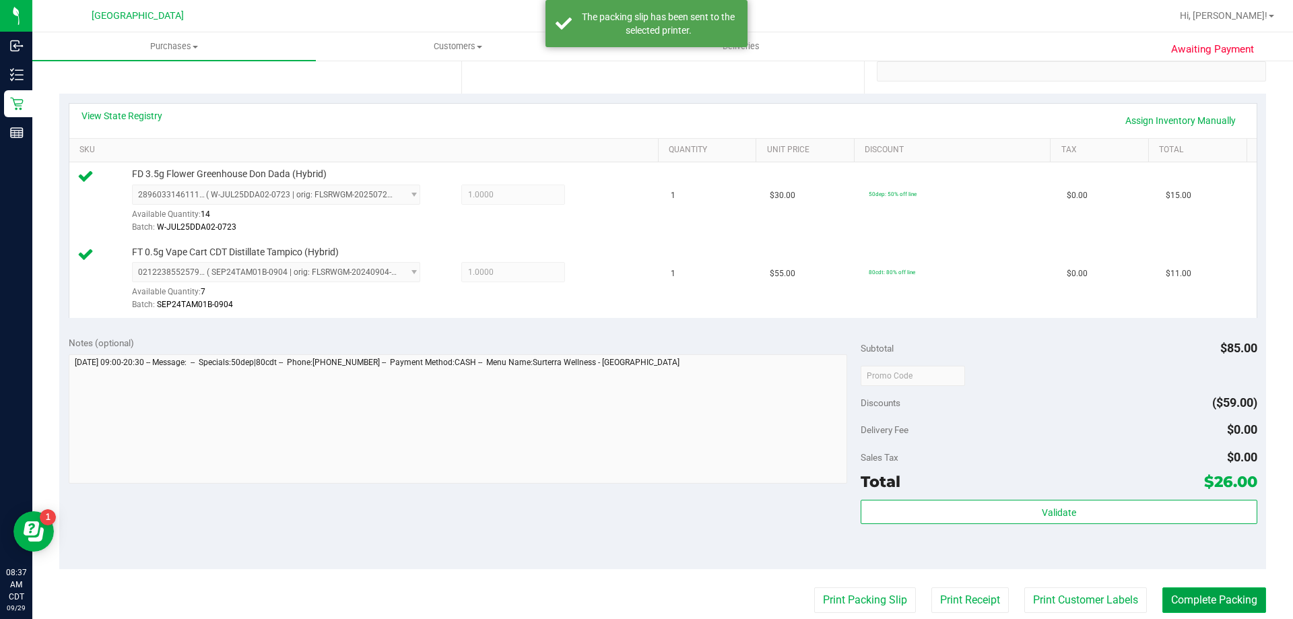
click at [1244, 601] on button "Complete Packing" at bounding box center [1214, 600] width 104 height 26
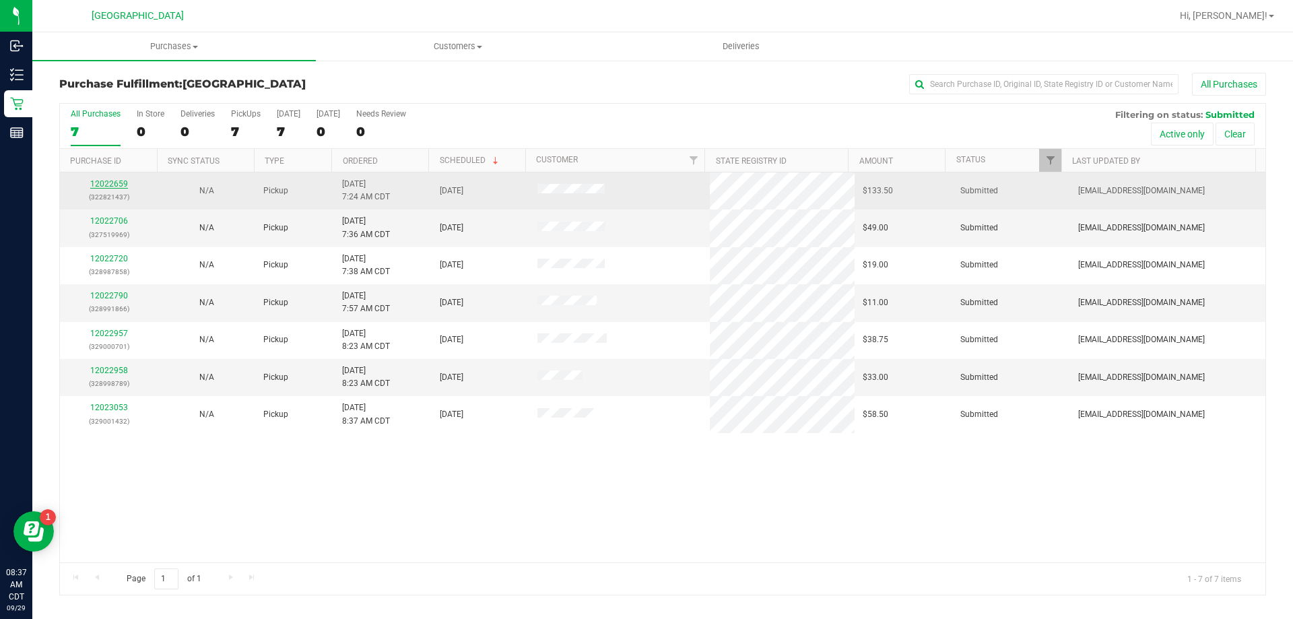
click at [116, 182] on link "12022659" at bounding box center [109, 183] width 38 height 9
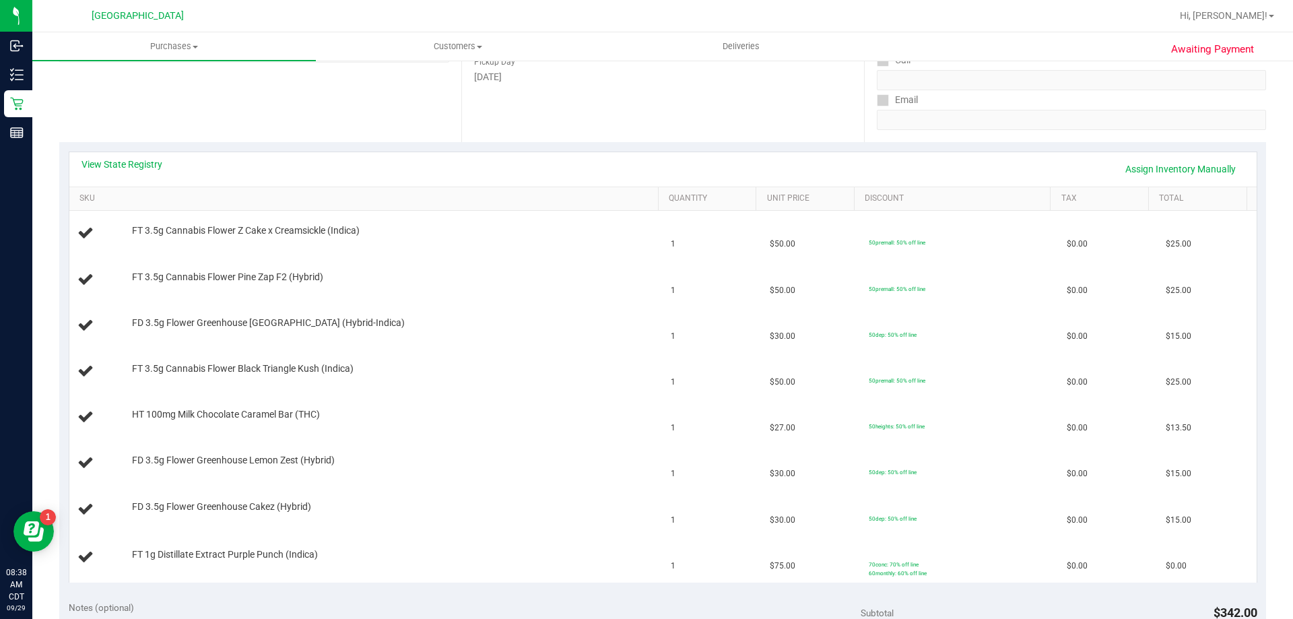
scroll to position [202, 0]
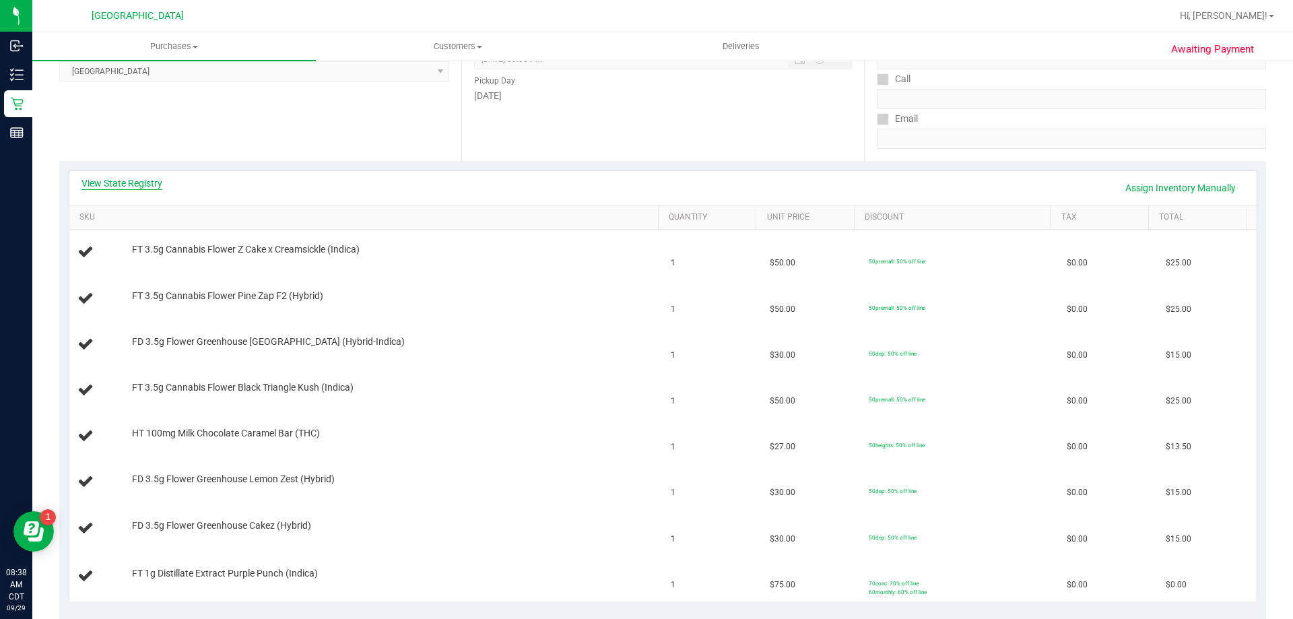
click at [110, 182] on link "View State Registry" at bounding box center [121, 182] width 81 height 13
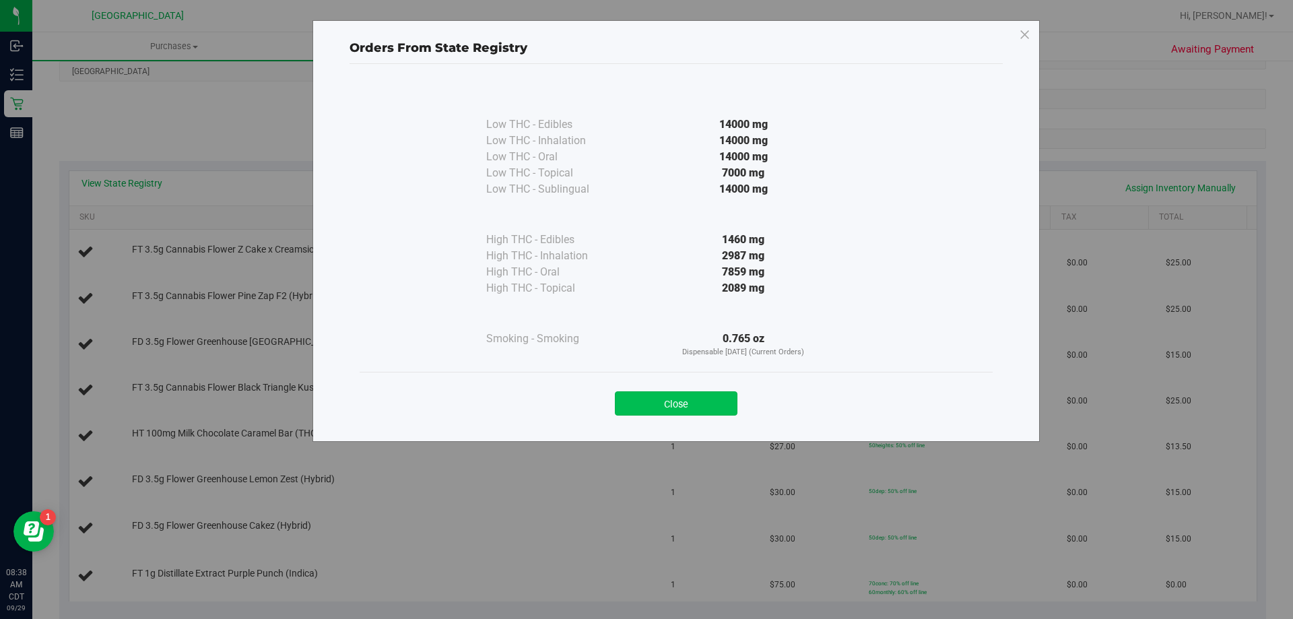
click at [657, 415] on button "Close" at bounding box center [676, 403] width 123 height 24
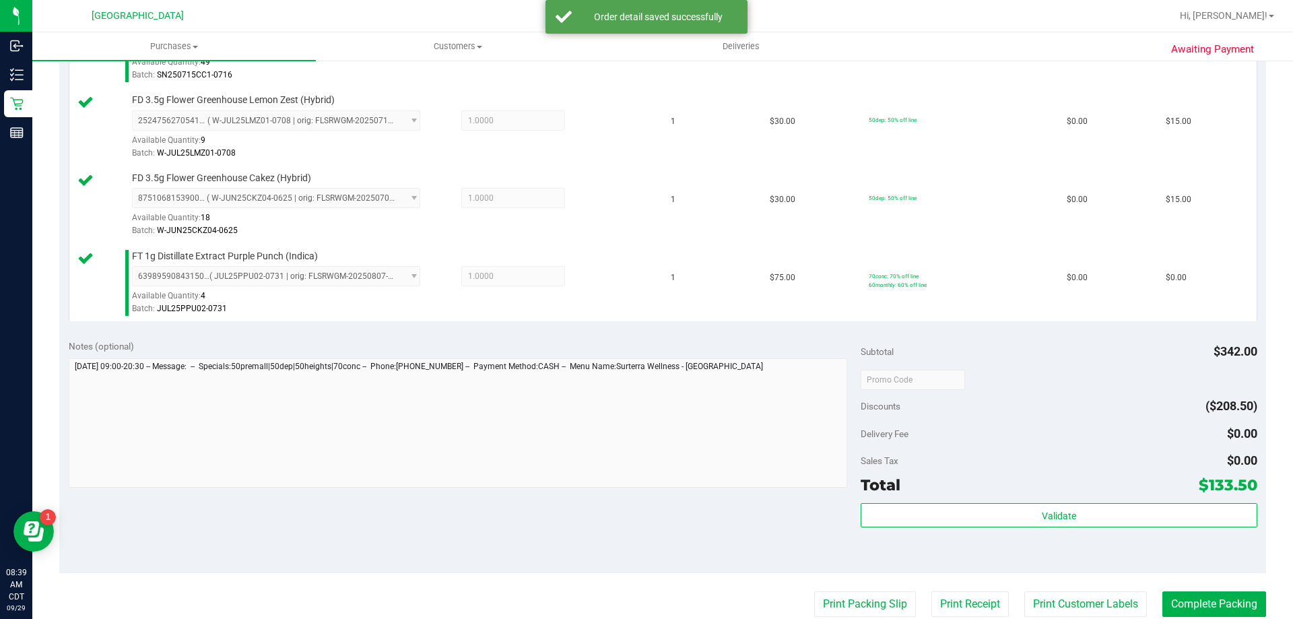
scroll to position [741, 0]
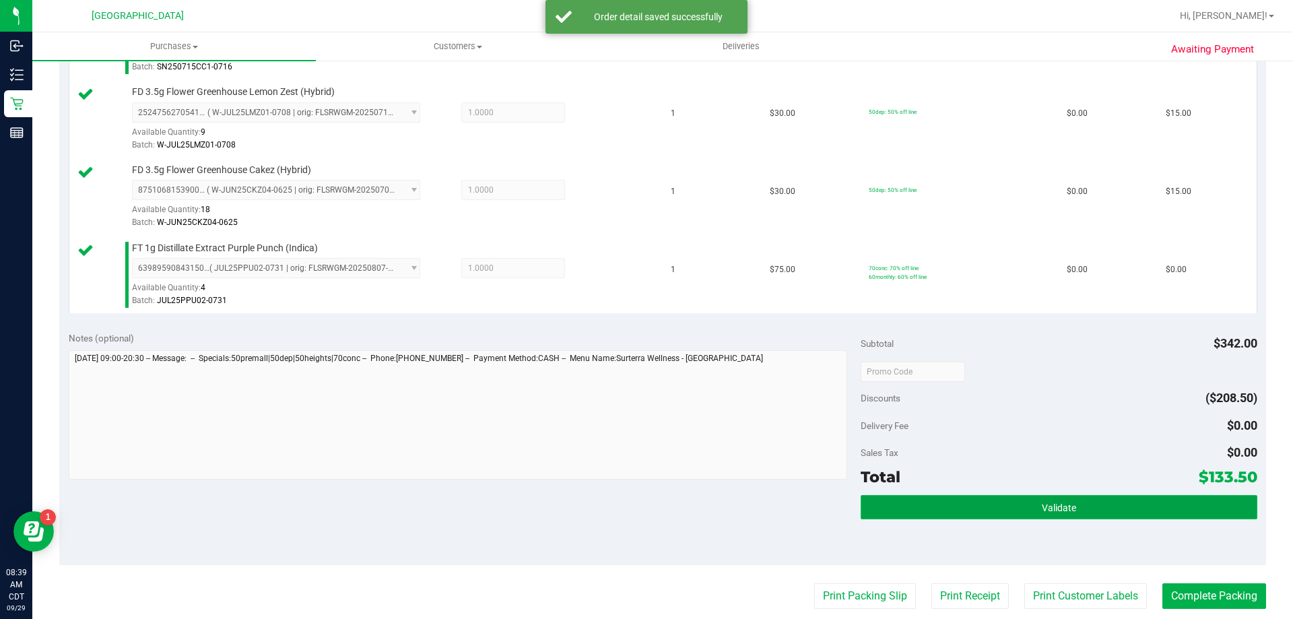
click at [978, 516] on button "Validate" at bounding box center [1059, 507] width 396 height 24
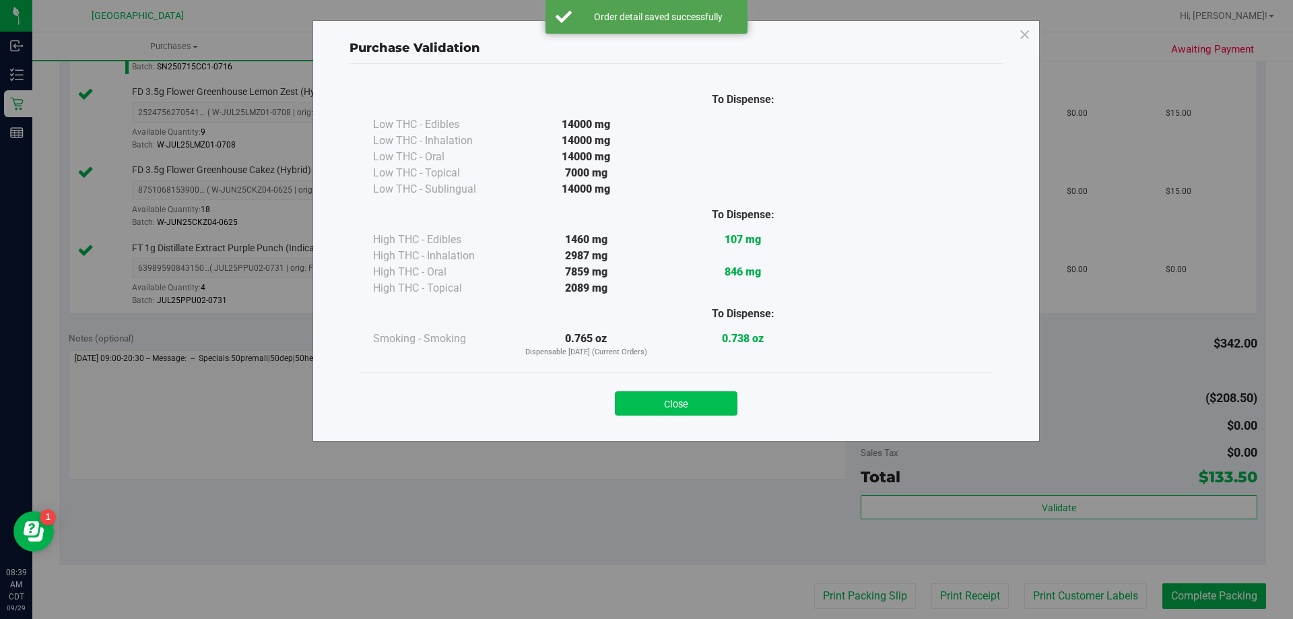
click at [698, 406] on button "Close" at bounding box center [676, 403] width 123 height 24
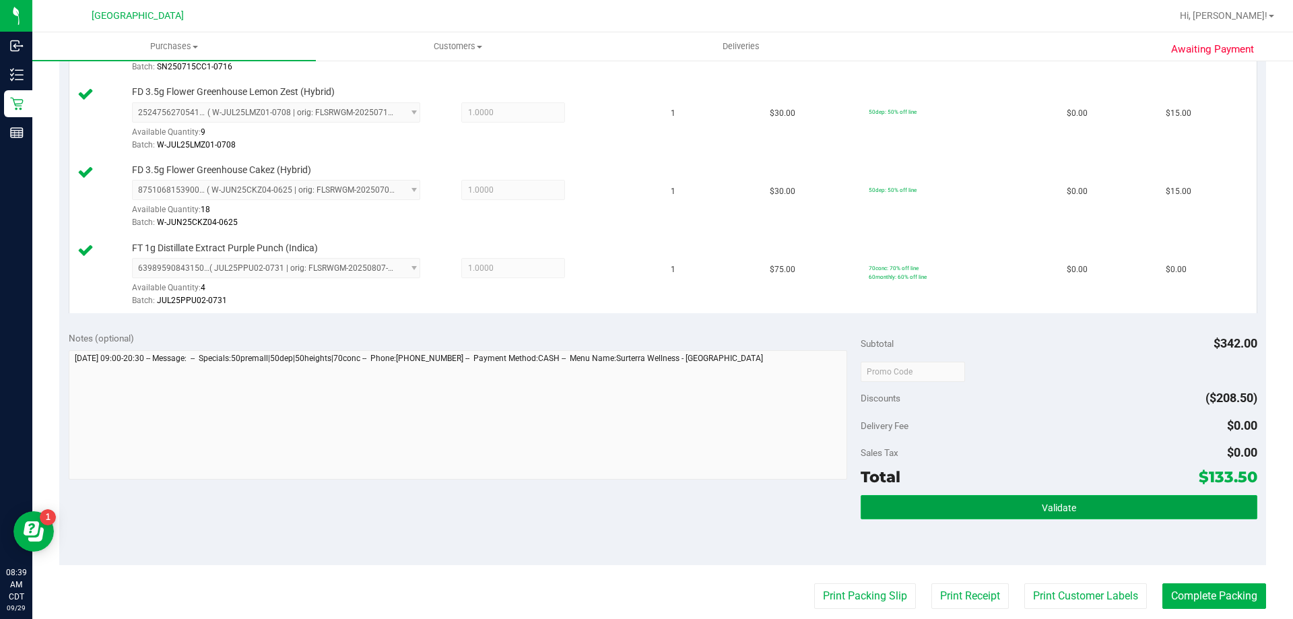
click at [931, 508] on button "Validate" at bounding box center [1059, 507] width 396 height 24
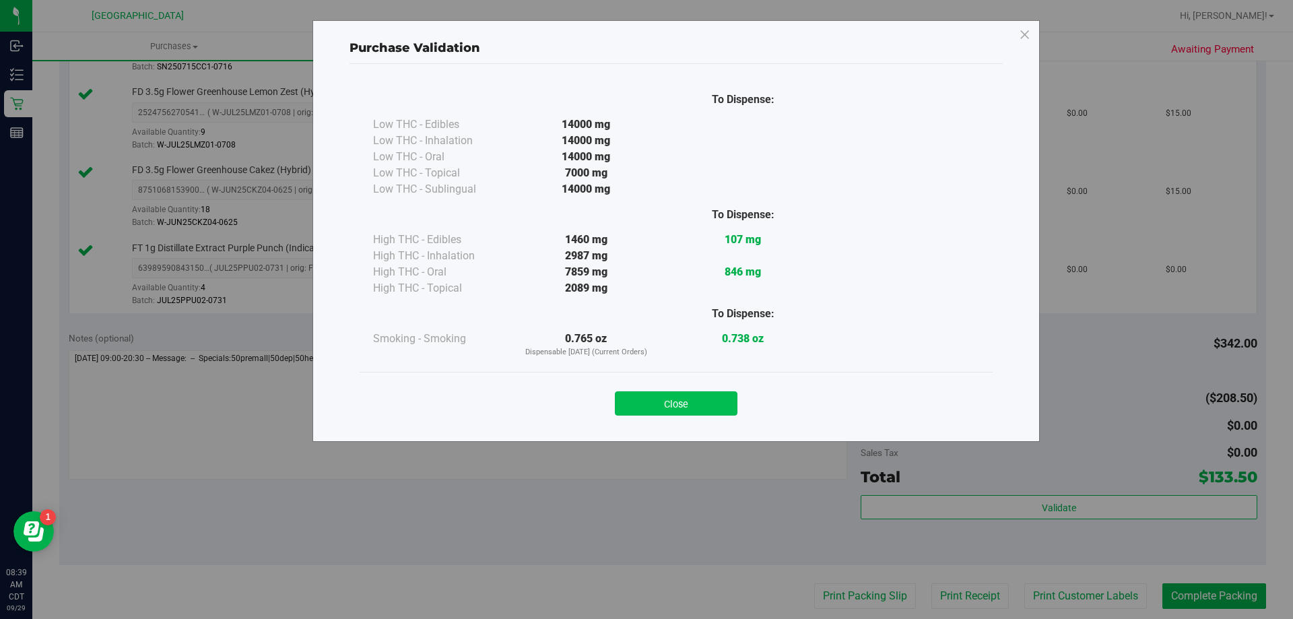
click at [688, 403] on button "Close" at bounding box center [676, 403] width 123 height 24
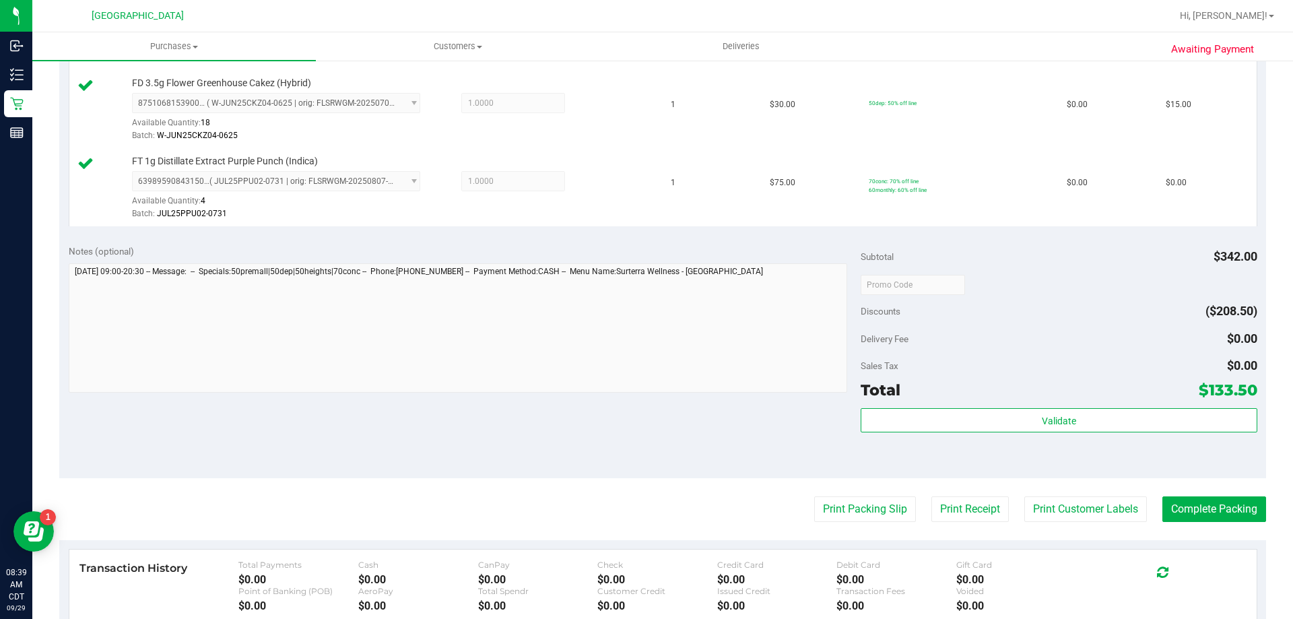
scroll to position [943, 0]
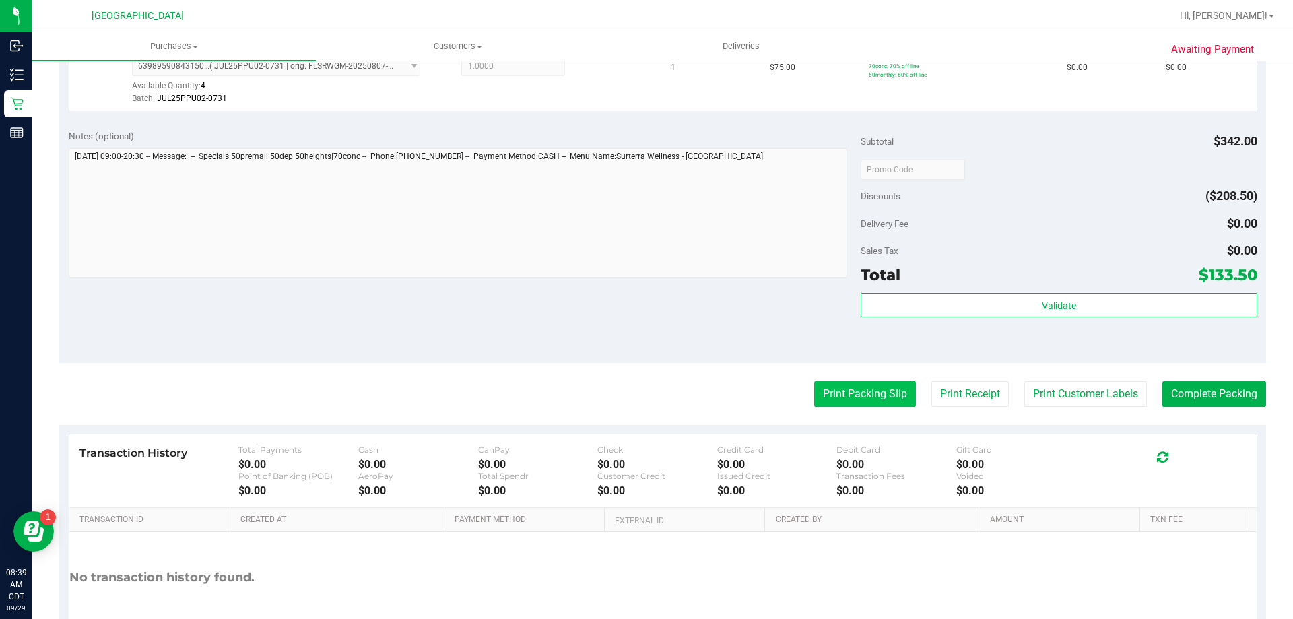
click at [896, 399] on button "Print Packing Slip" at bounding box center [865, 394] width 102 height 26
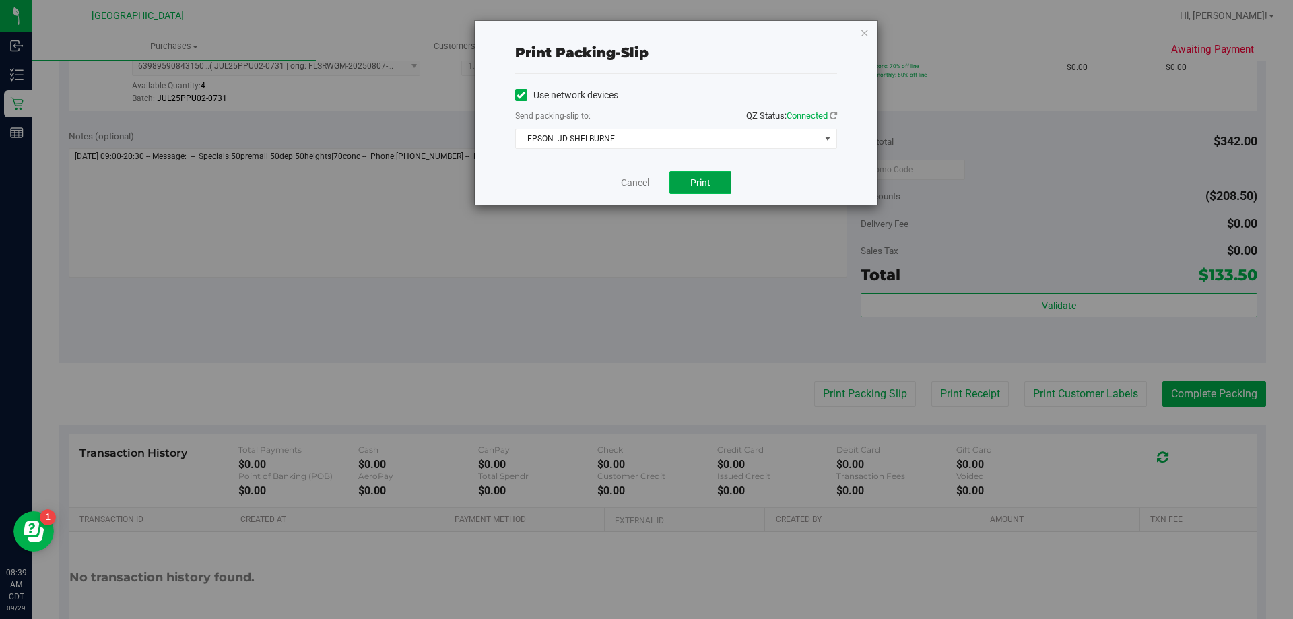
click at [711, 181] on button "Print" at bounding box center [700, 182] width 62 height 23
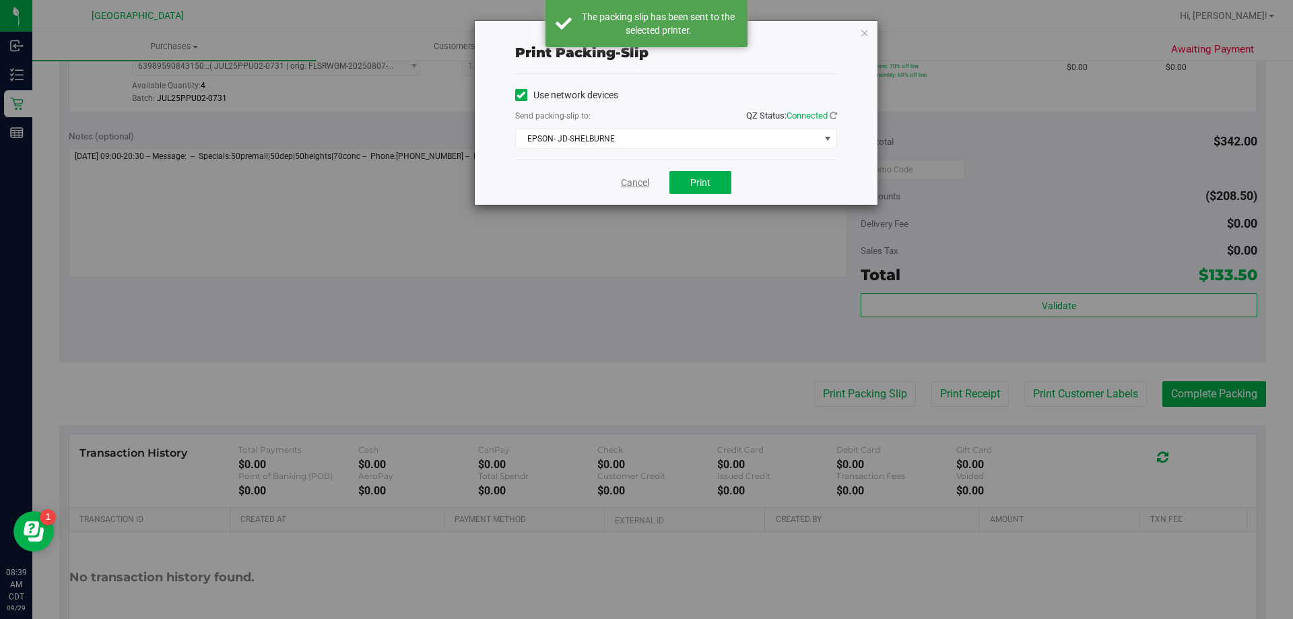
click at [640, 182] on link "Cancel" at bounding box center [635, 183] width 28 height 14
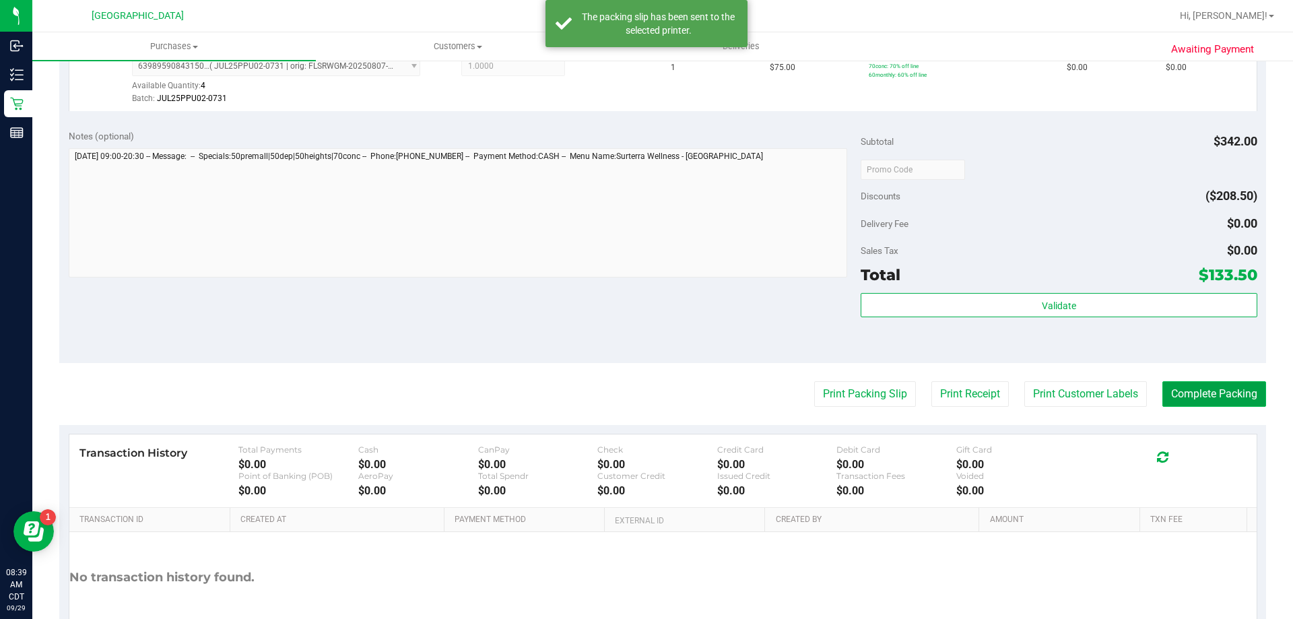
click at [1240, 392] on button "Complete Packing" at bounding box center [1214, 394] width 104 height 26
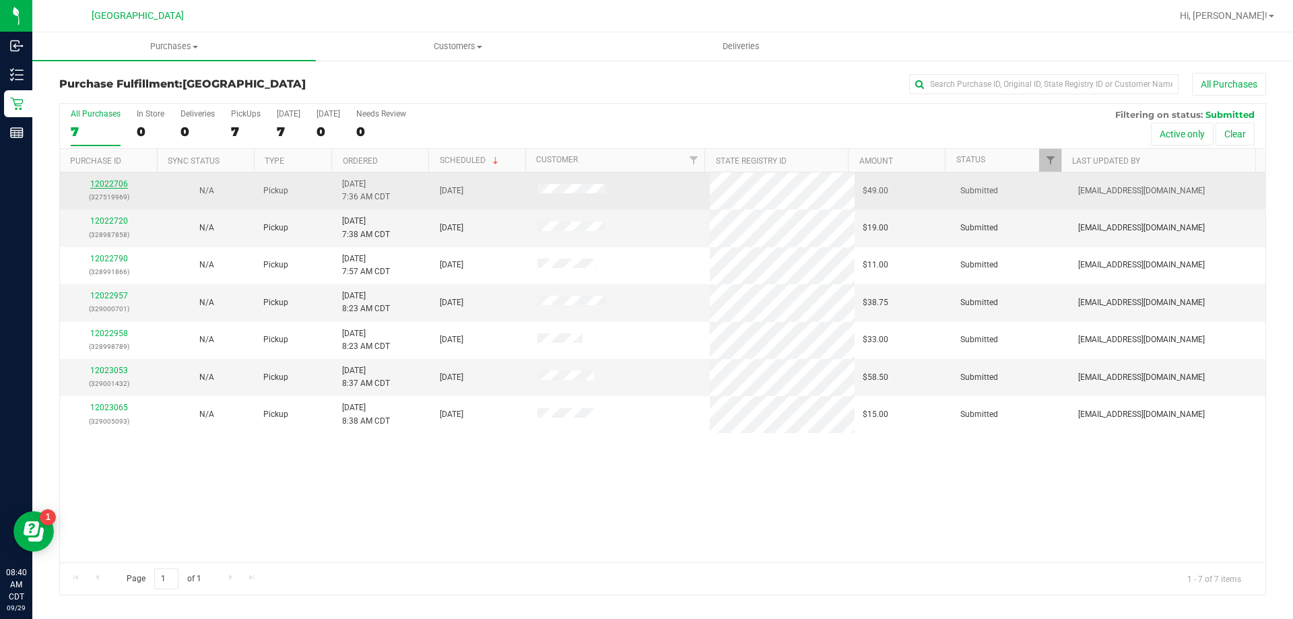
click at [101, 183] on link "12022706" at bounding box center [109, 183] width 38 height 9
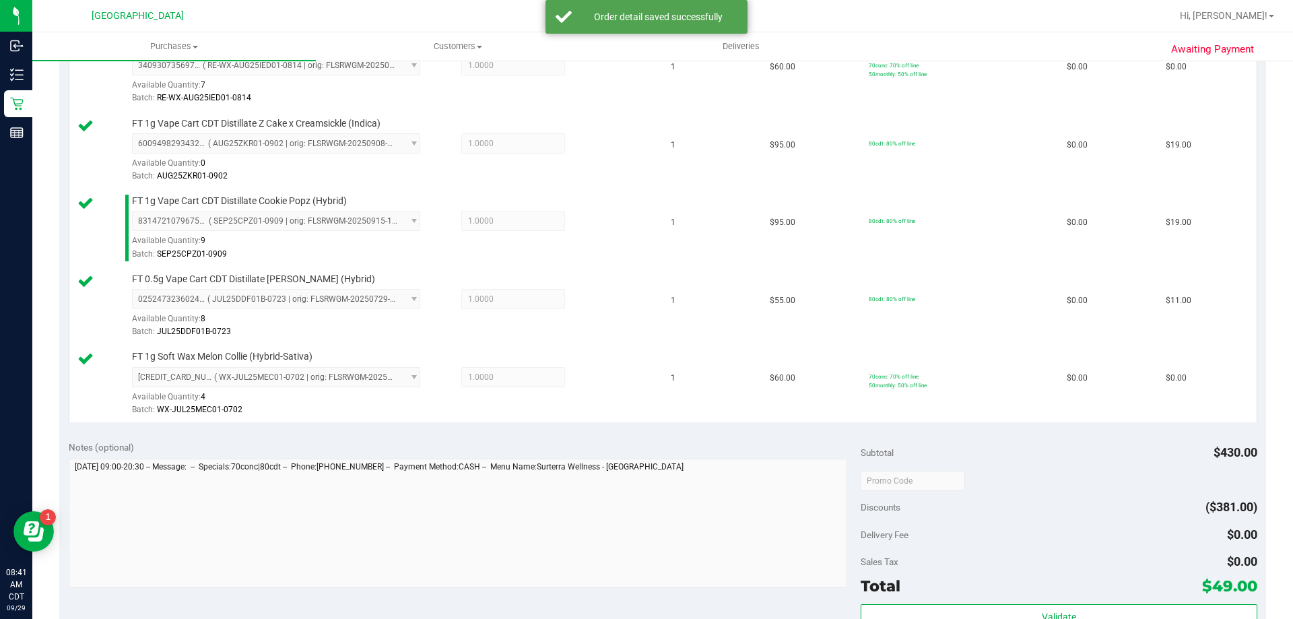
scroll to position [539, 0]
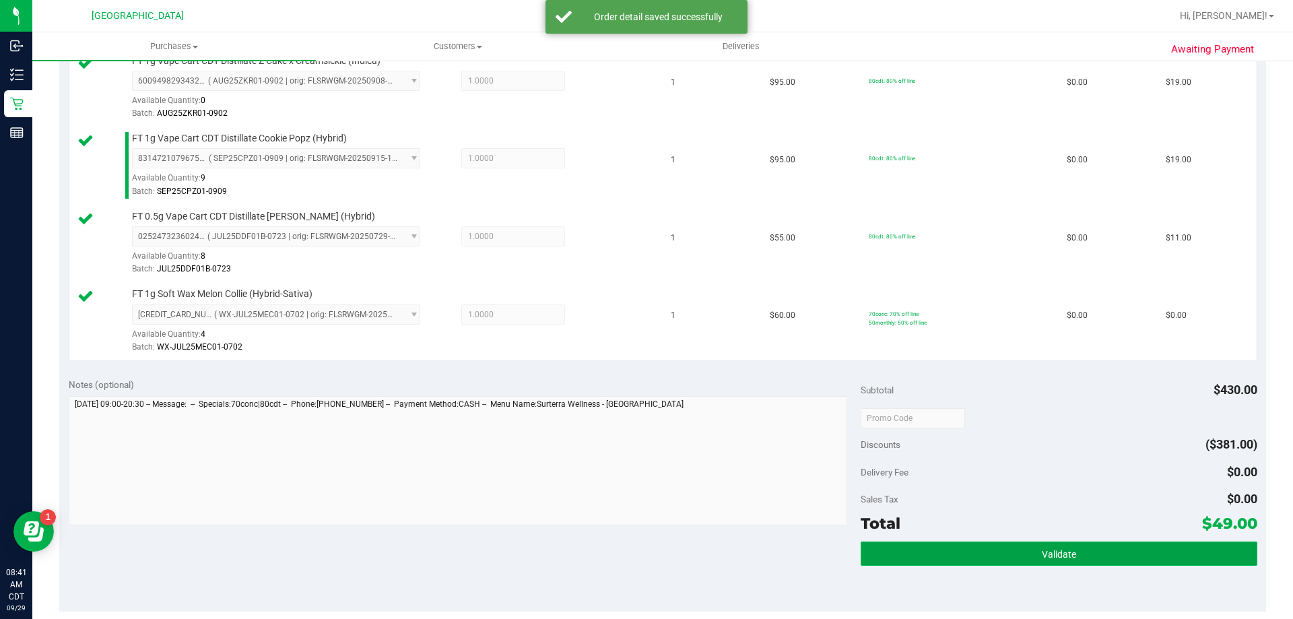
click at [1009, 562] on button "Validate" at bounding box center [1059, 553] width 396 height 24
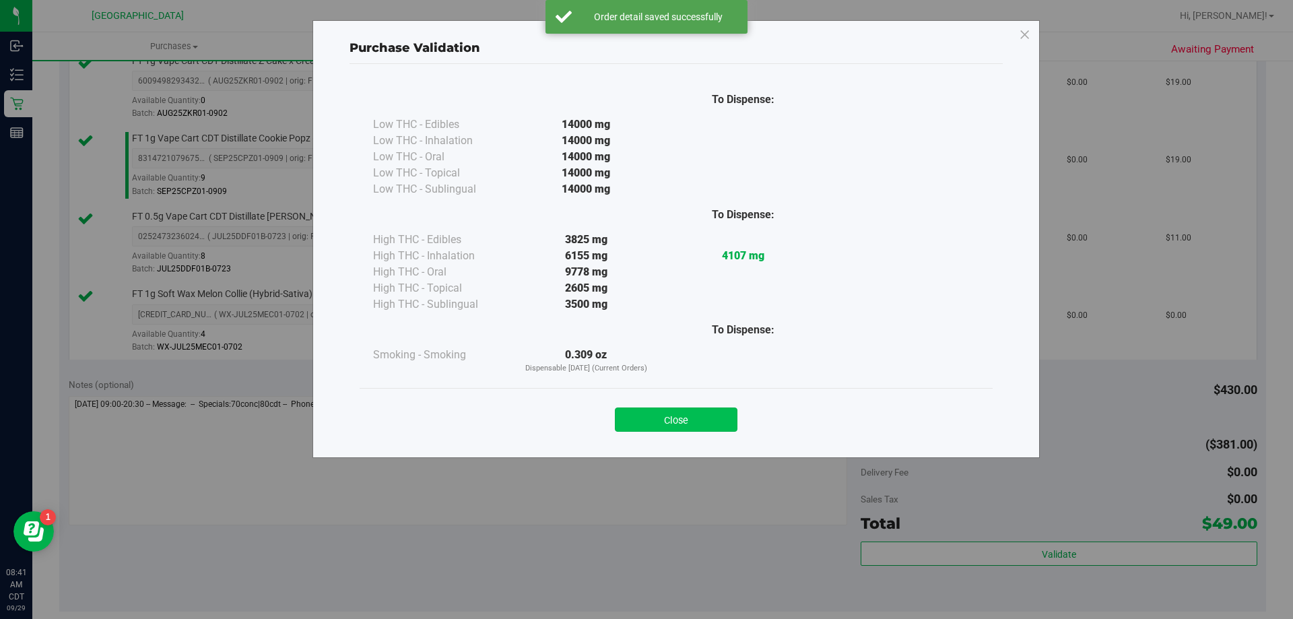
click at [734, 431] on button "Close" at bounding box center [676, 419] width 123 height 24
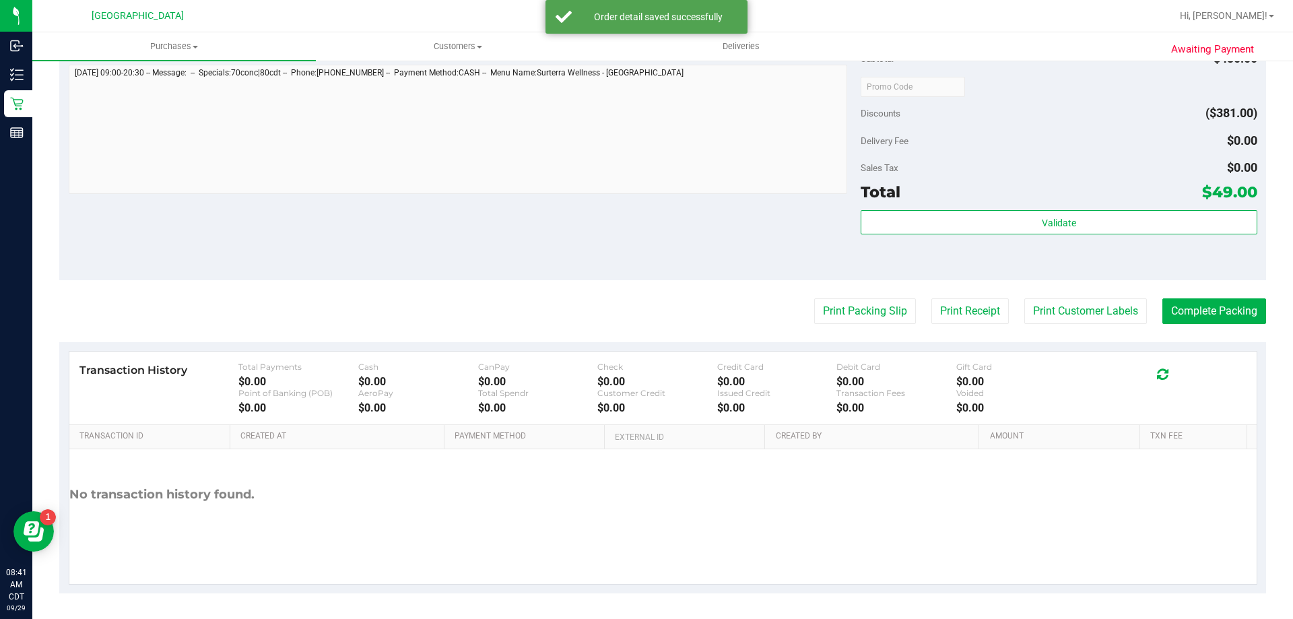
scroll to position [871, 0]
click at [842, 304] on button "Print Packing Slip" at bounding box center [865, 310] width 102 height 26
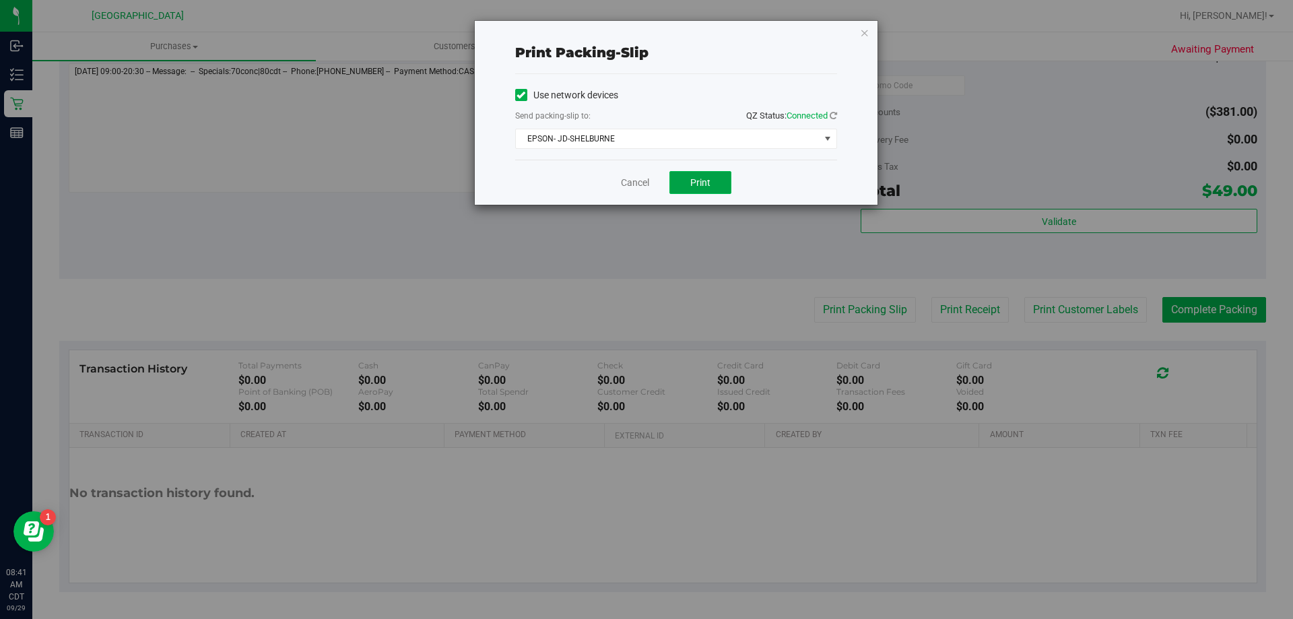
click at [694, 179] on span "Print" at bounding box center [700, 182] width 20 height 11
click at [632, 180] on link "Cancel" at bounding box center [635, 183] width 28 height 14
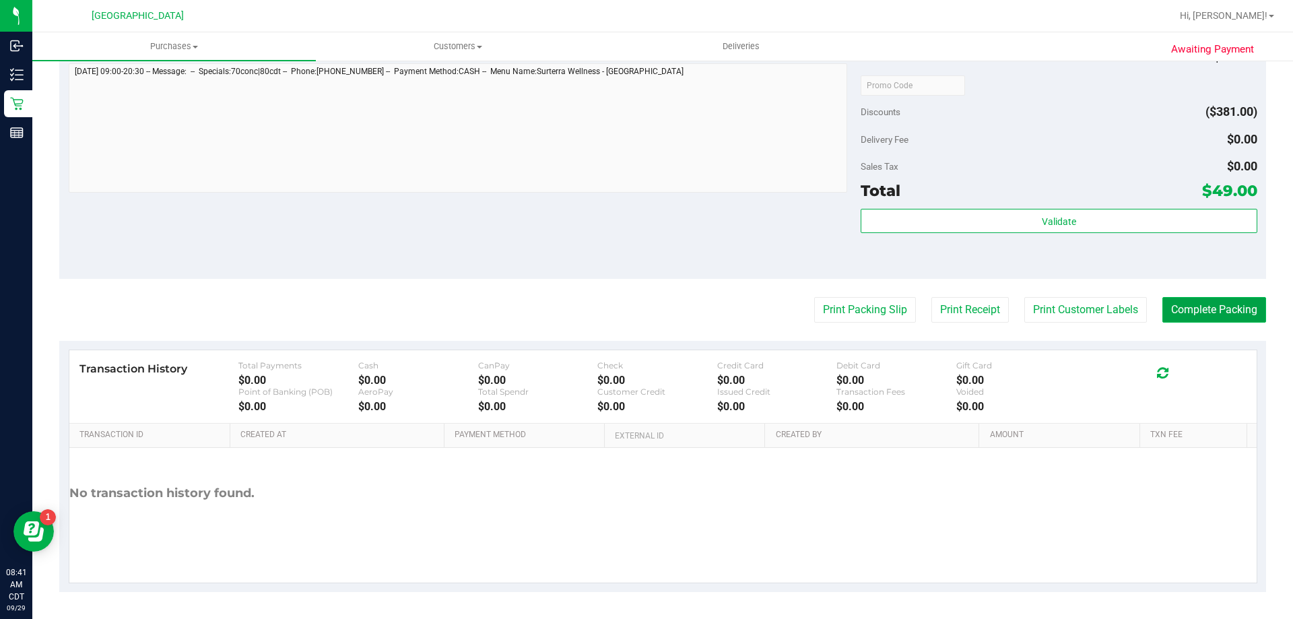
click at [1173, 306] on button "Complete Packing" at bounding box center [1214, 310] width 104 height 26
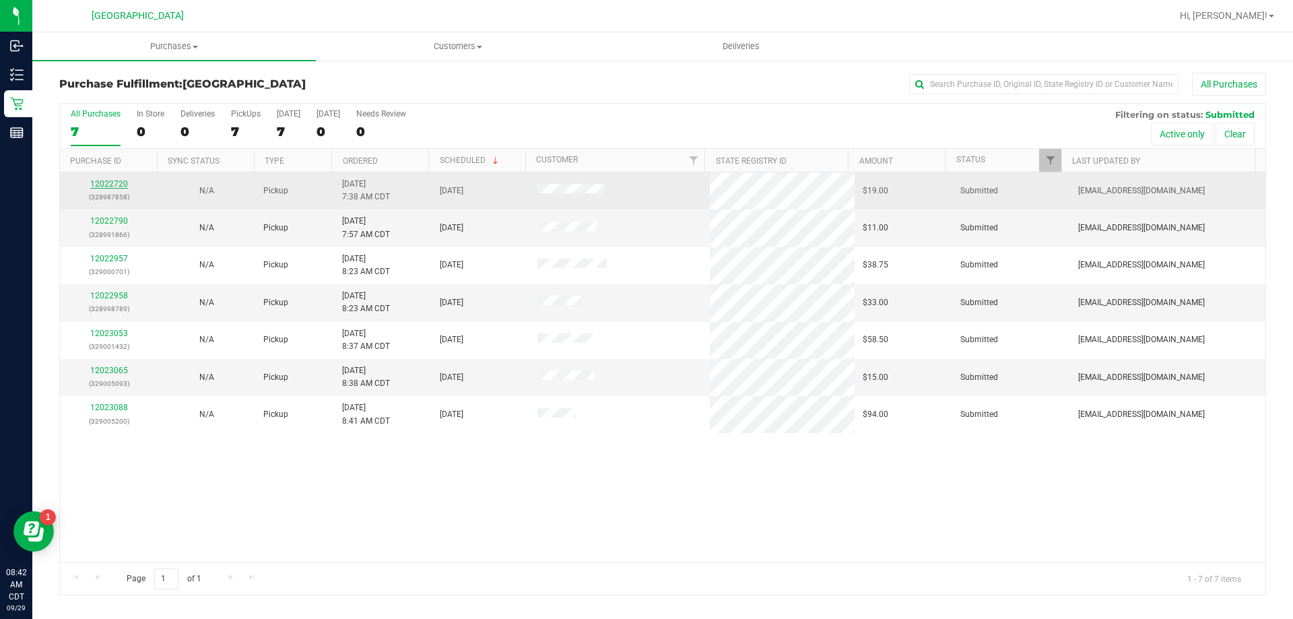
click at [110, 188] on link "12022720" at bounding box center [109, 183] width 38 height 9
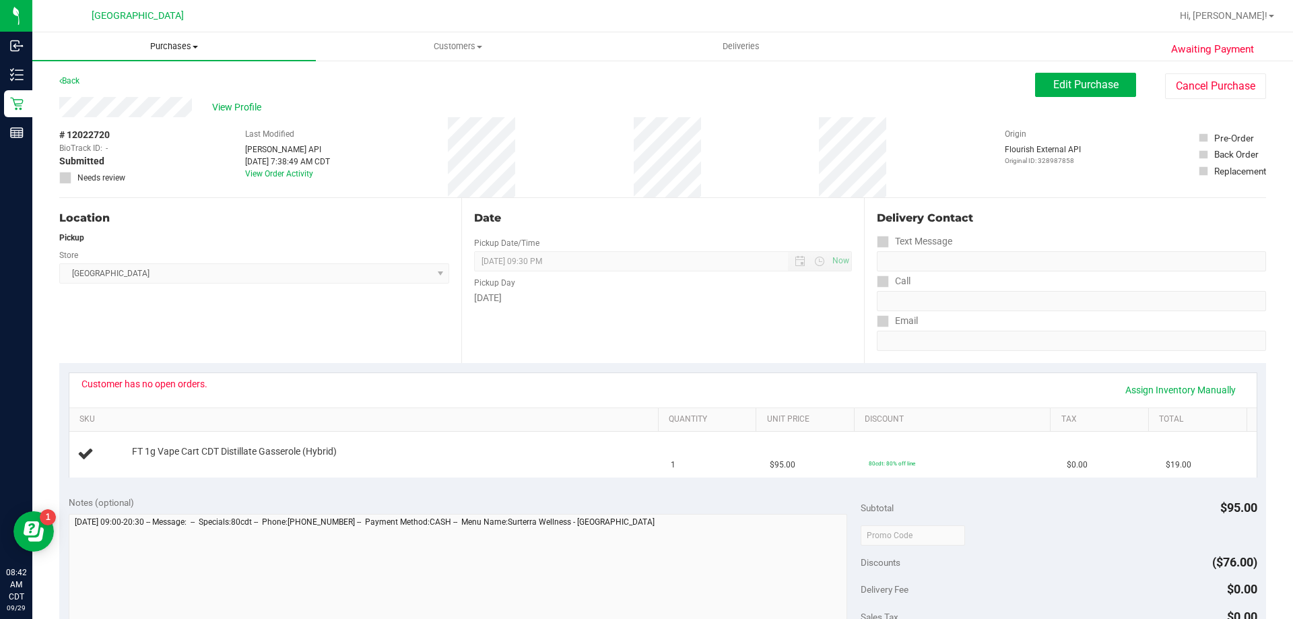
click at [164, 48] on span "Purchases" at bounding box center [173, 46] width 283 height 12
click at [135, 100] on li "Fulfillment" at bounding box center [173, 98] width 283 height 16
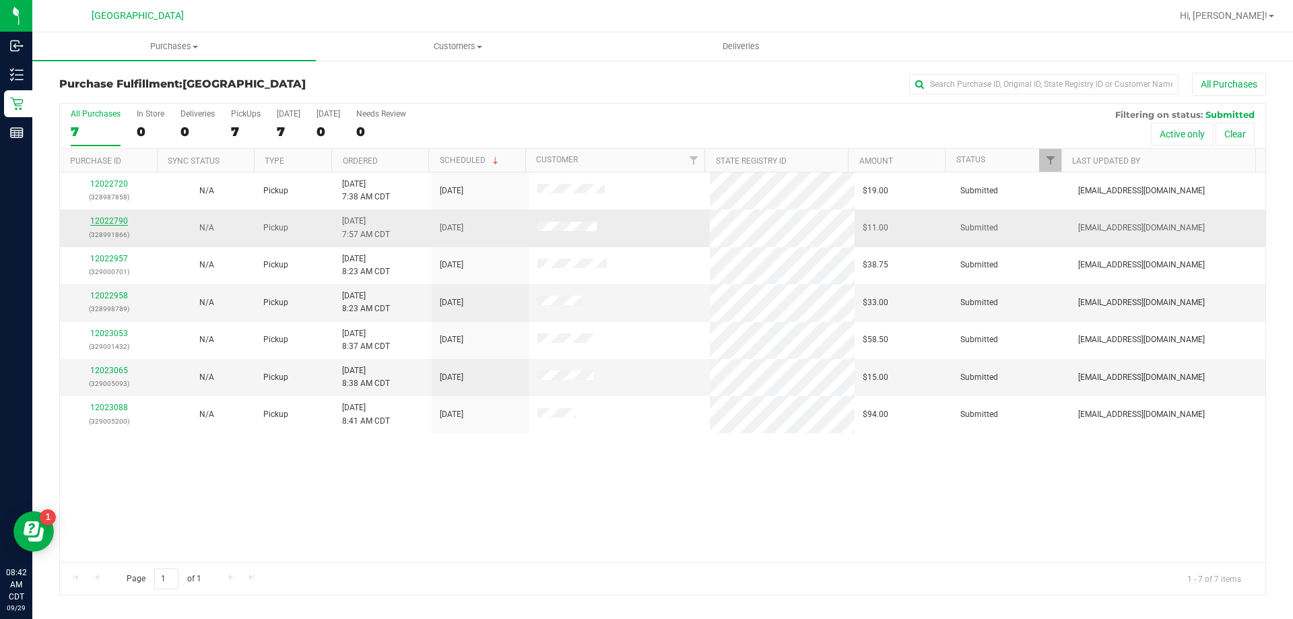
click at [119, 220] on link "12022790" at bounding box center [109, 220] width 38 height 9
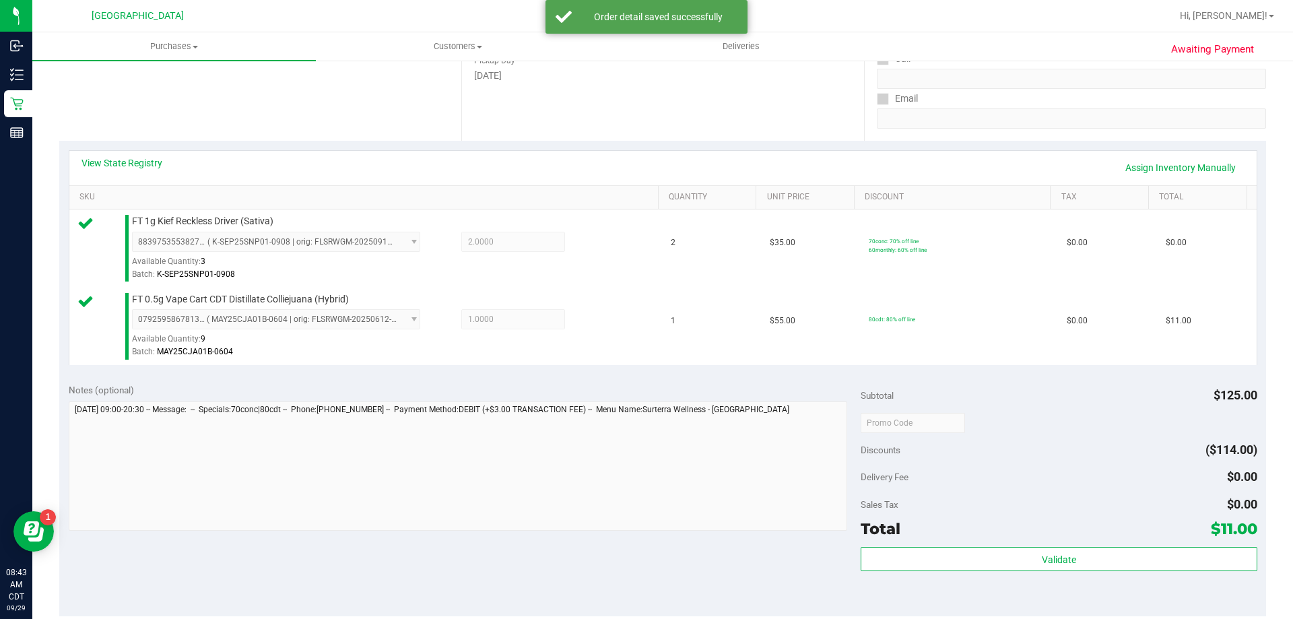
scroll to position [269, 0]
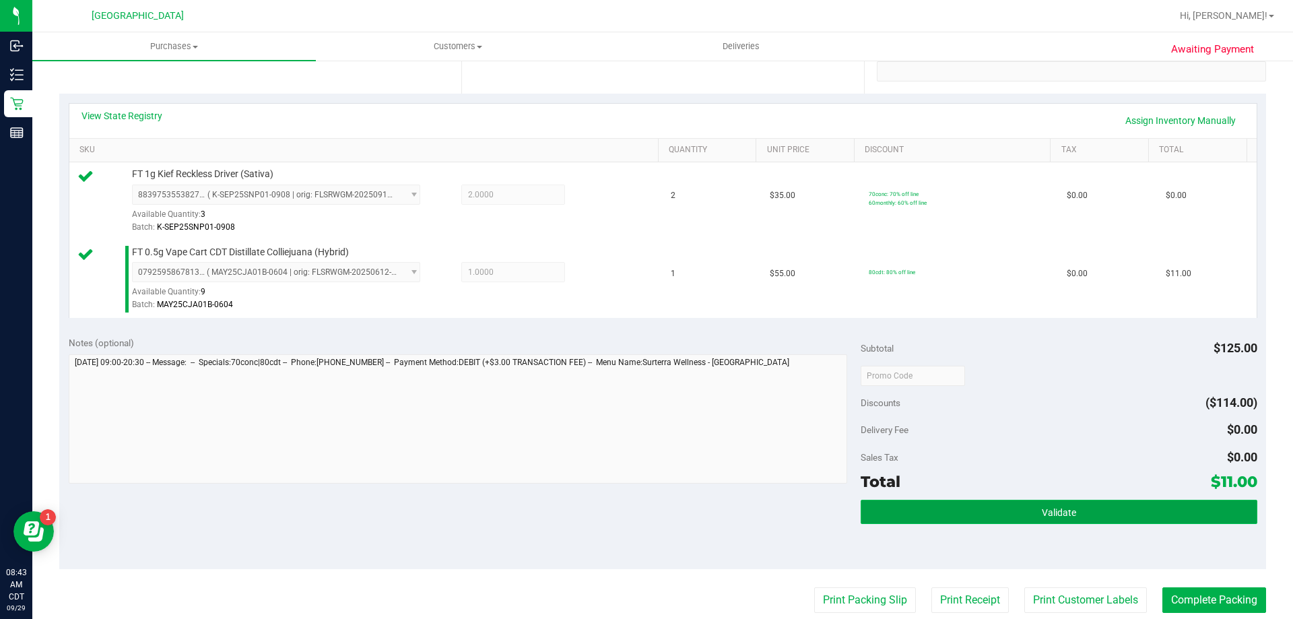
click at [1139, 514] on button "Validate" at bounding box center [1059, 512] width 396 height 24
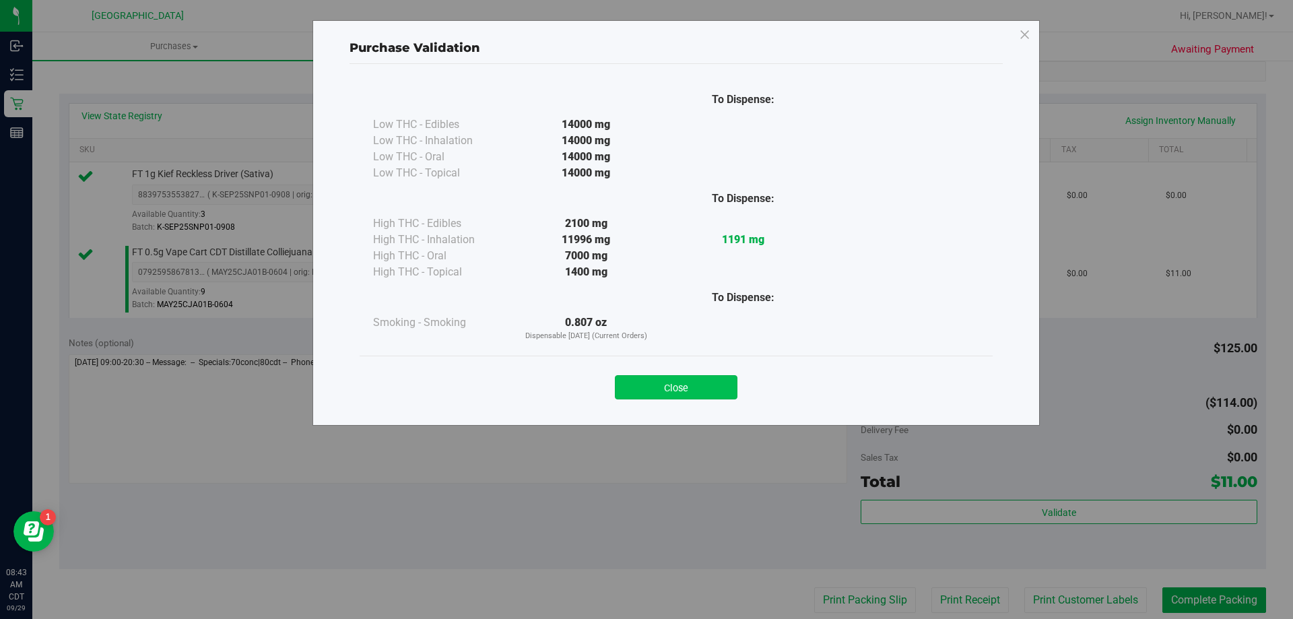
click at [726, 397] on button "Close" at bounding box center [676, 387] width 123 height 24
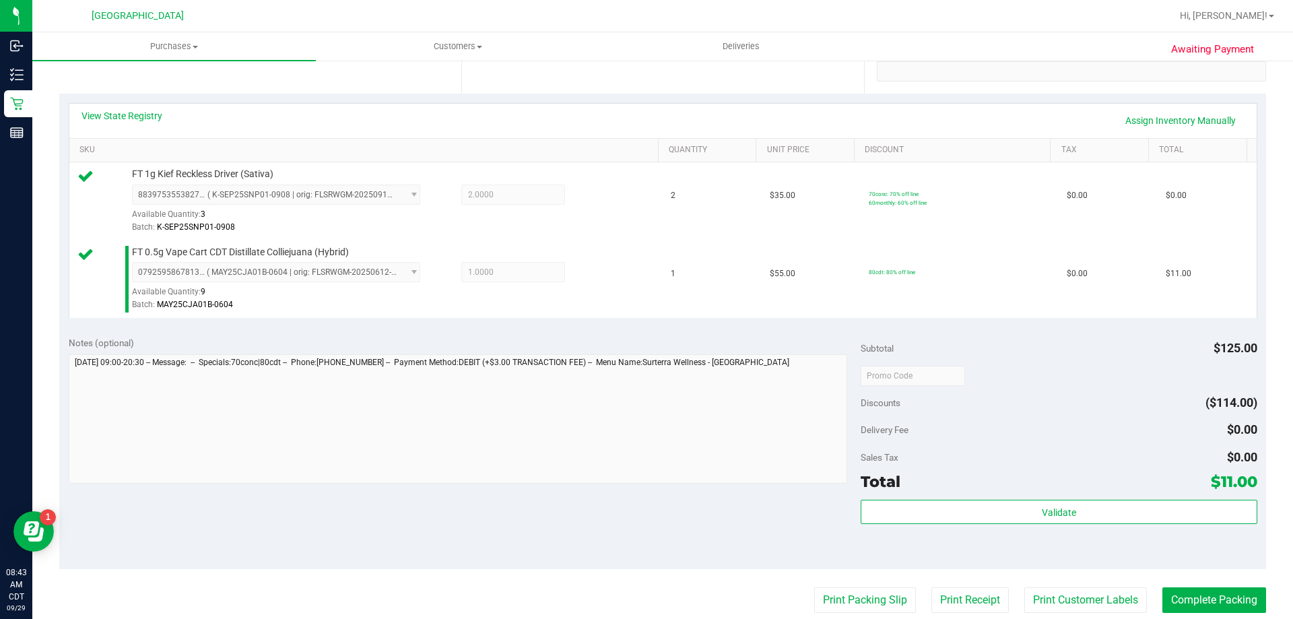
click at [847, 617] on purchase-details "Back Edit Purchase Cancel Purchase View Profile # 12022790 BioTrack ID: - Submi…" at bounding box center [662, 342] width 1207 height 1079
click at [852, 599] on button "Print Packing Slip" at bounding box center [865, 600] width 102 height 26
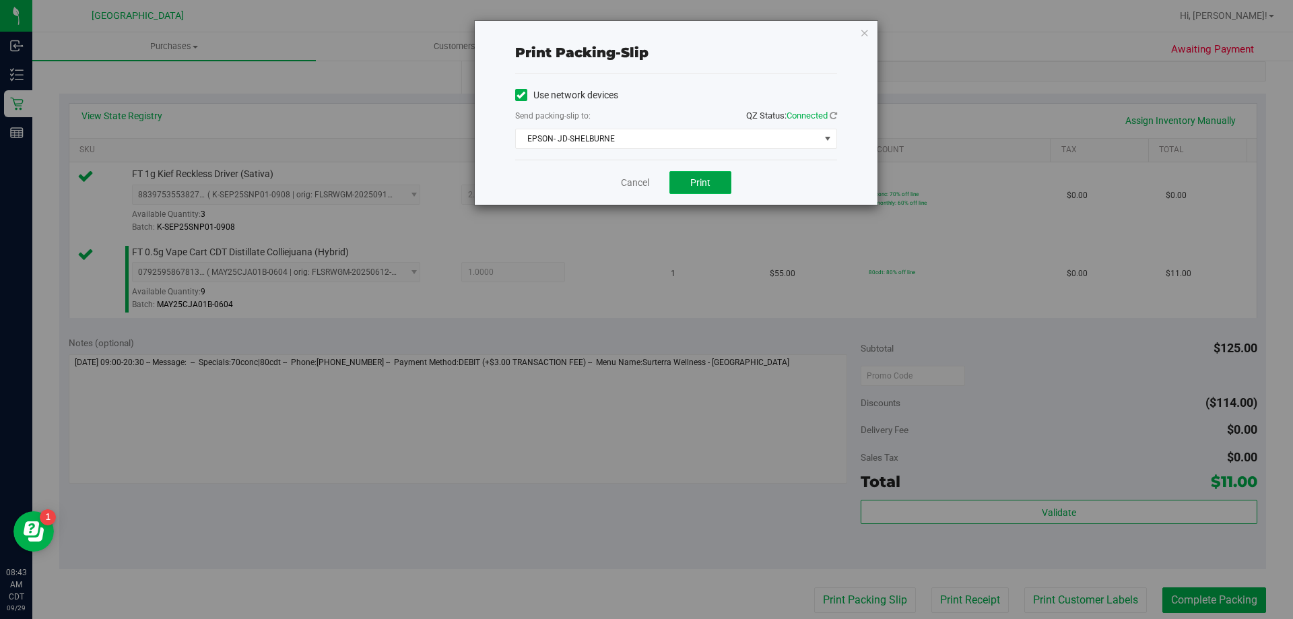
click at [682, 171] on button "Print" at bounding box center [700, 182] width 62 height 23
click at [632, 182] on link "Cancel" at bounding box center [635, 183] width 28 height 14
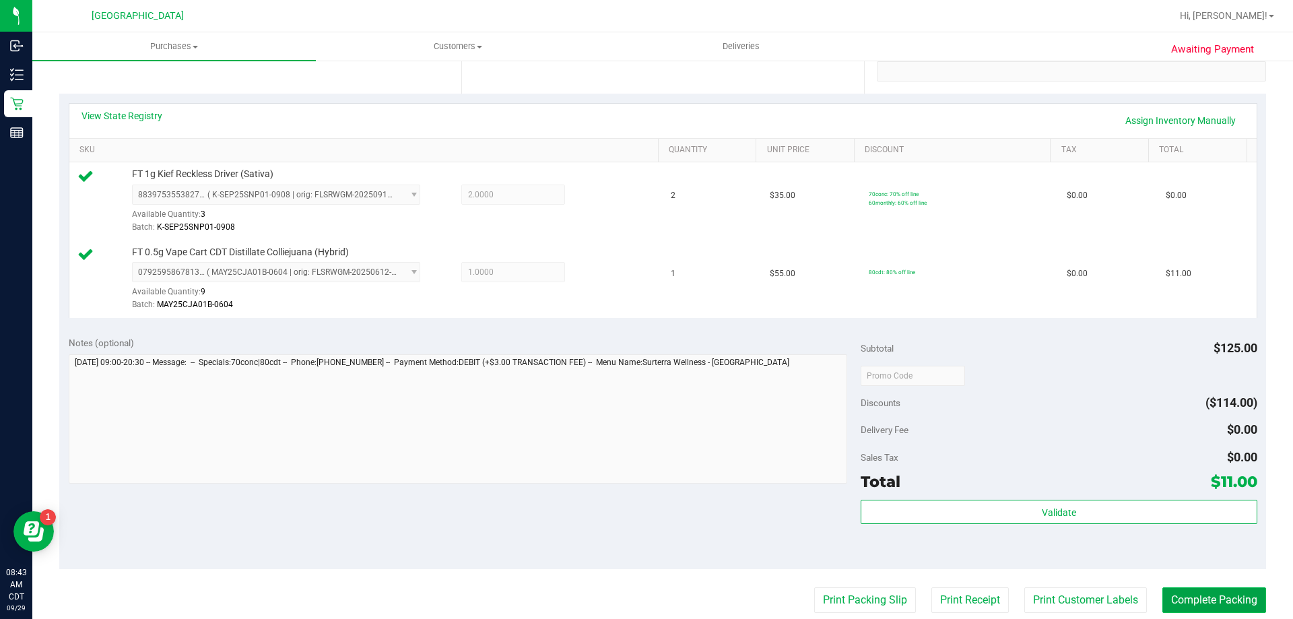
click at [1178, 596] on button "Complete Packing" at bounding box center [1214, 600] width 104 height 26
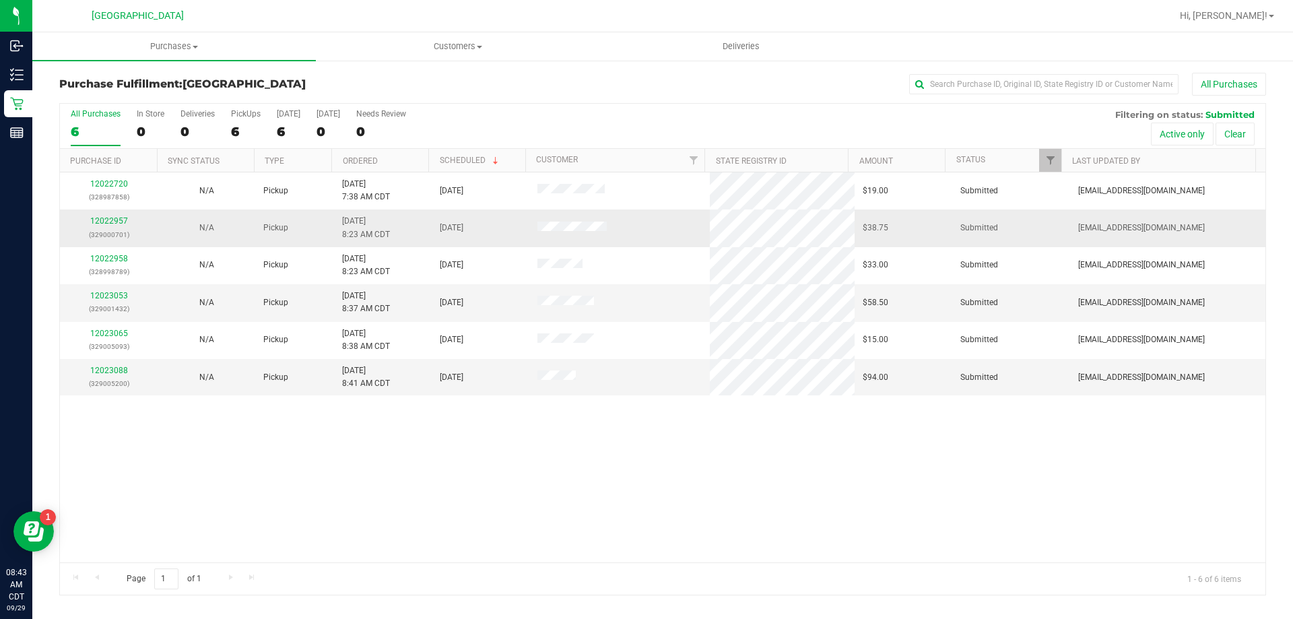
click at [123, 215] on div "12022957 (329000701)" at bounding box center [108, 228] width 81 height 26
click at [114, 219] on link "12022957" at bounding box center [109, 220] width 38 height 9
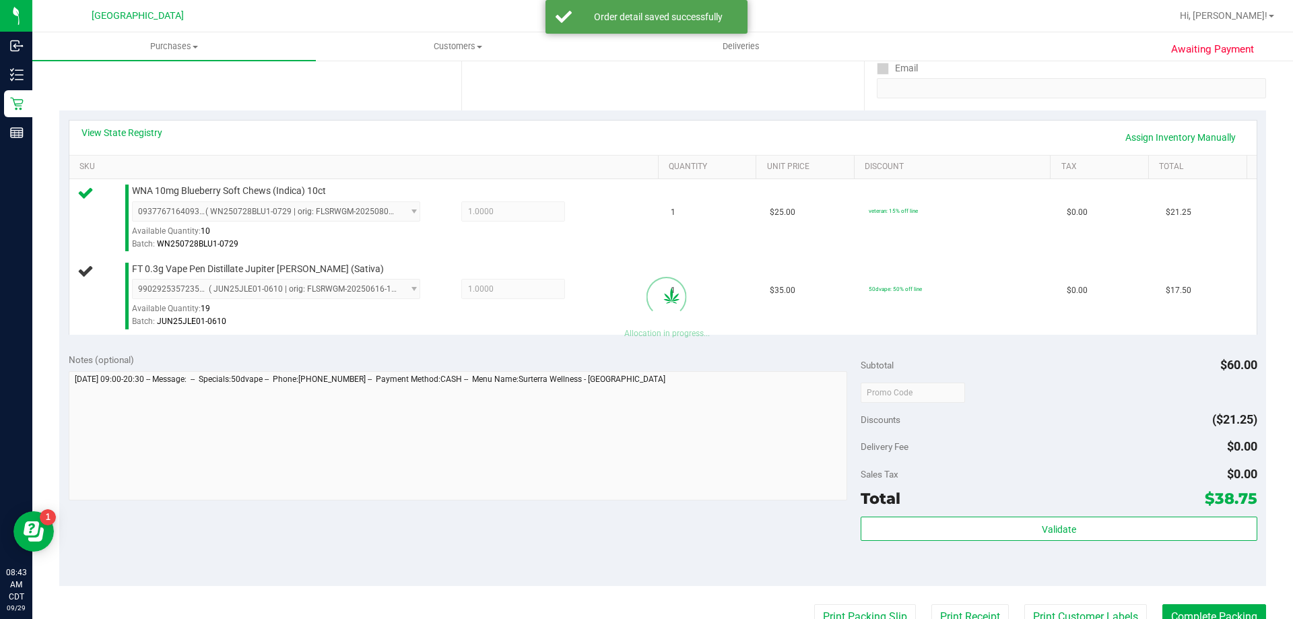
scroll to position [269, 0]
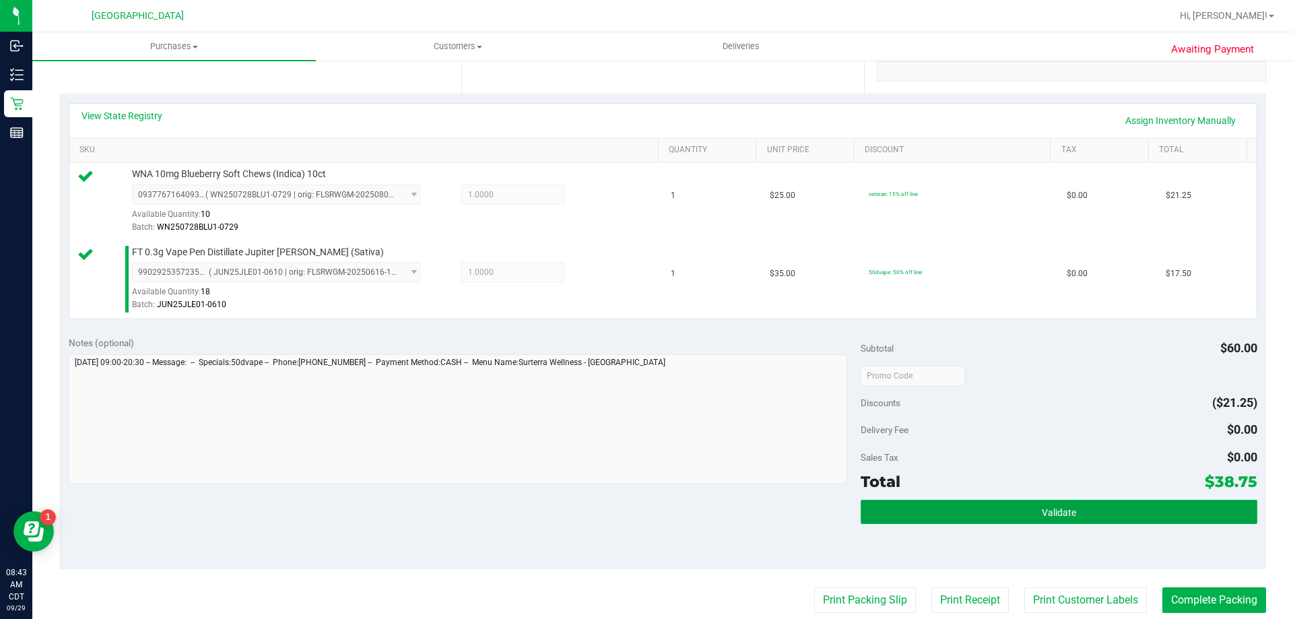
click at [1146, 509] on button "Validate" at bounding box center [1059, 512] width 396 height 24
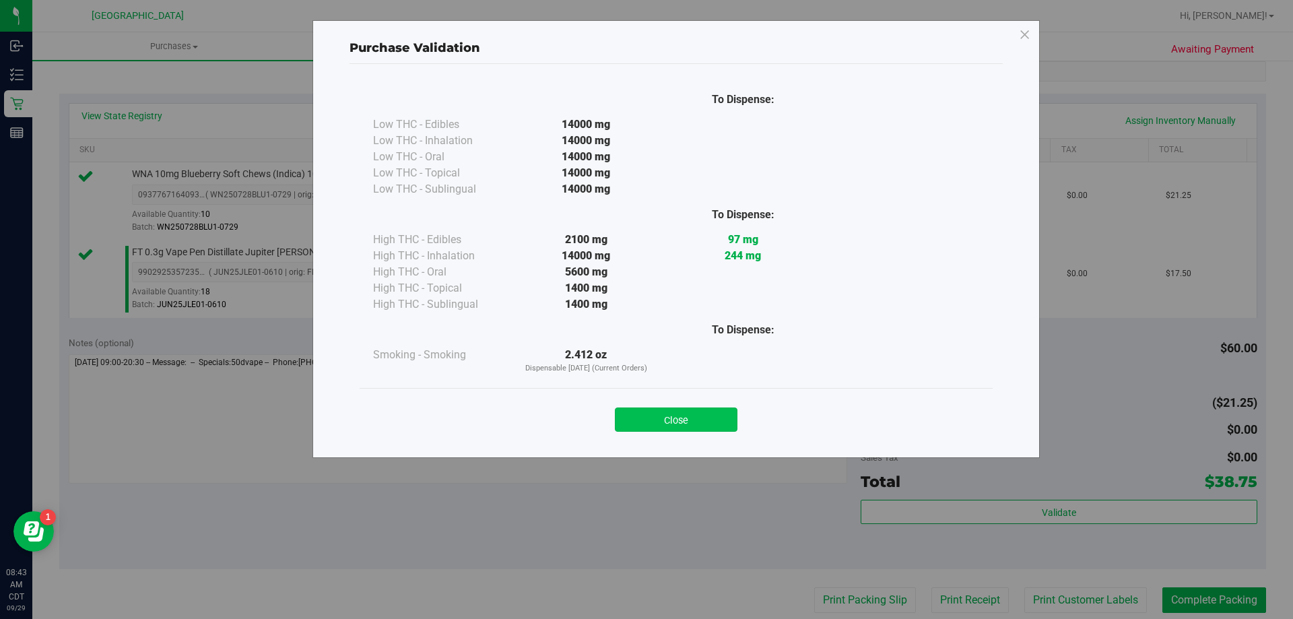
click at [672, 412] on button "Close" at bounding box center [676, 419] width 123 height 24
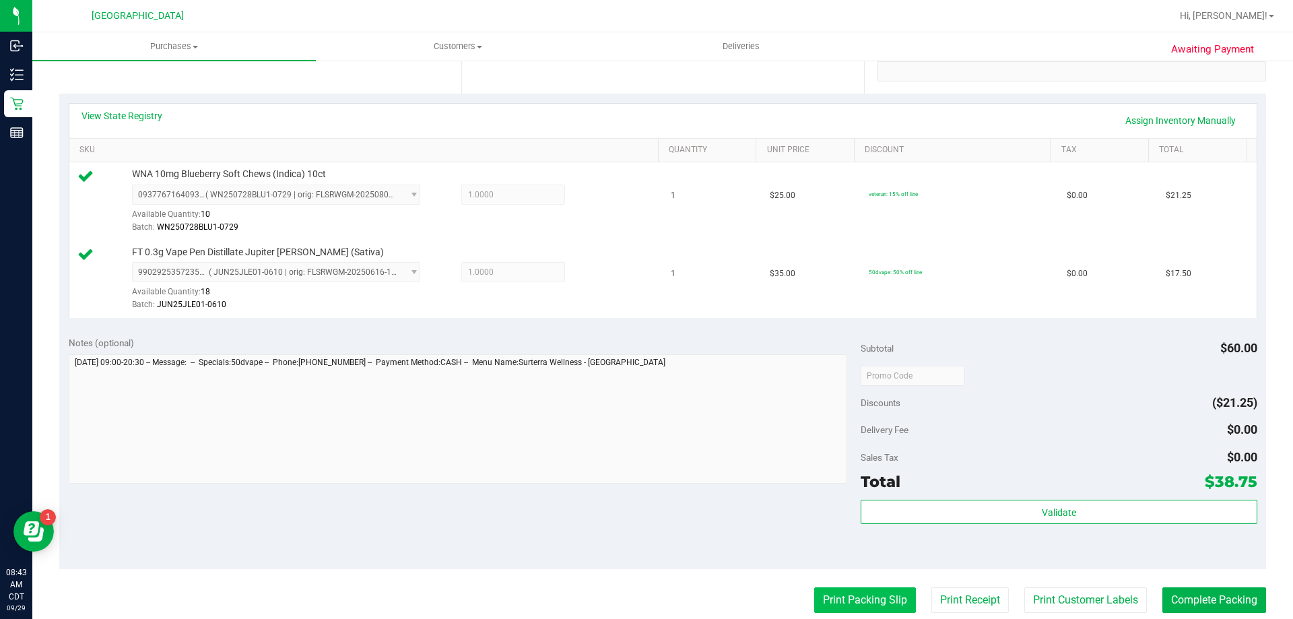
click at [846, 591] on button "Print Packing Slip" at bounding box center [865, 600] width 102 height 26
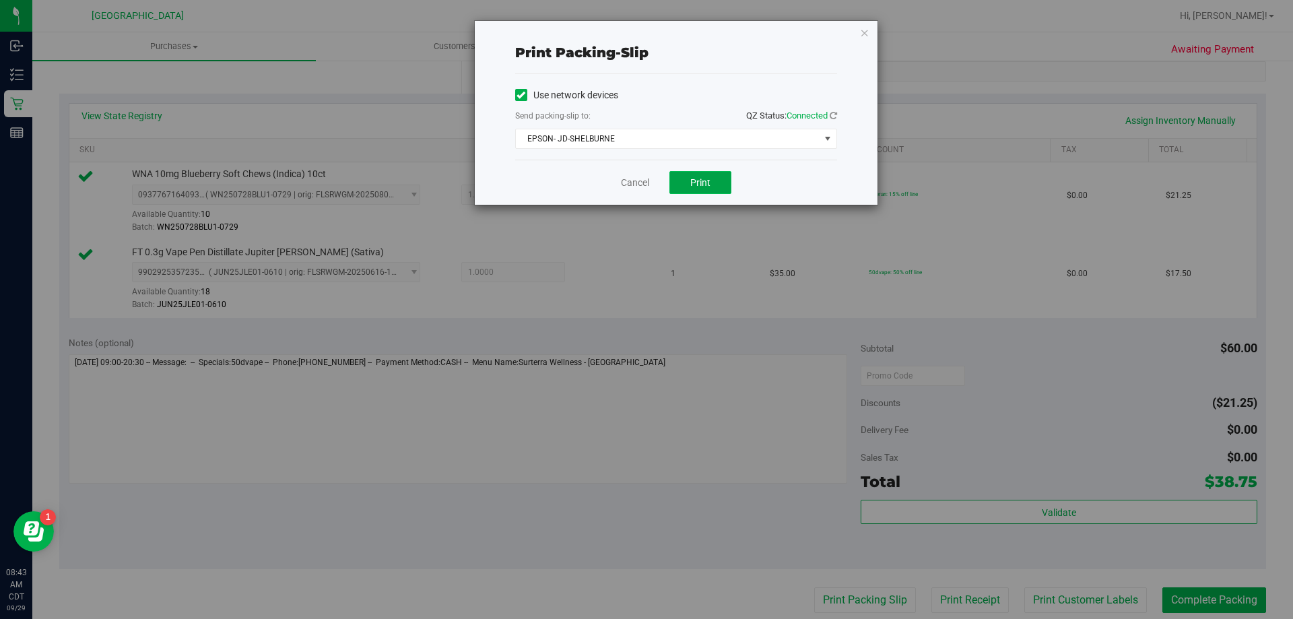
click at [725, 189] on button "Print" at bounding box center [700, 182] width 62 height 23
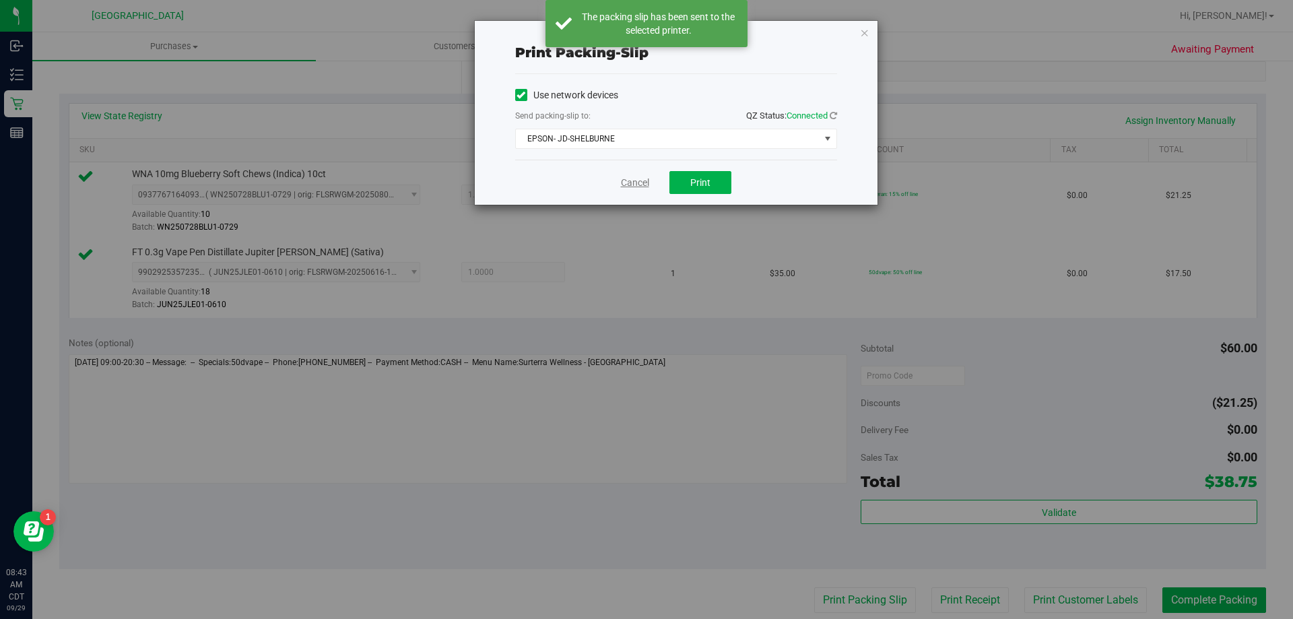
click at [630, 178] on link "Cancel" at bounding box center [635, 183] width 28 height 14
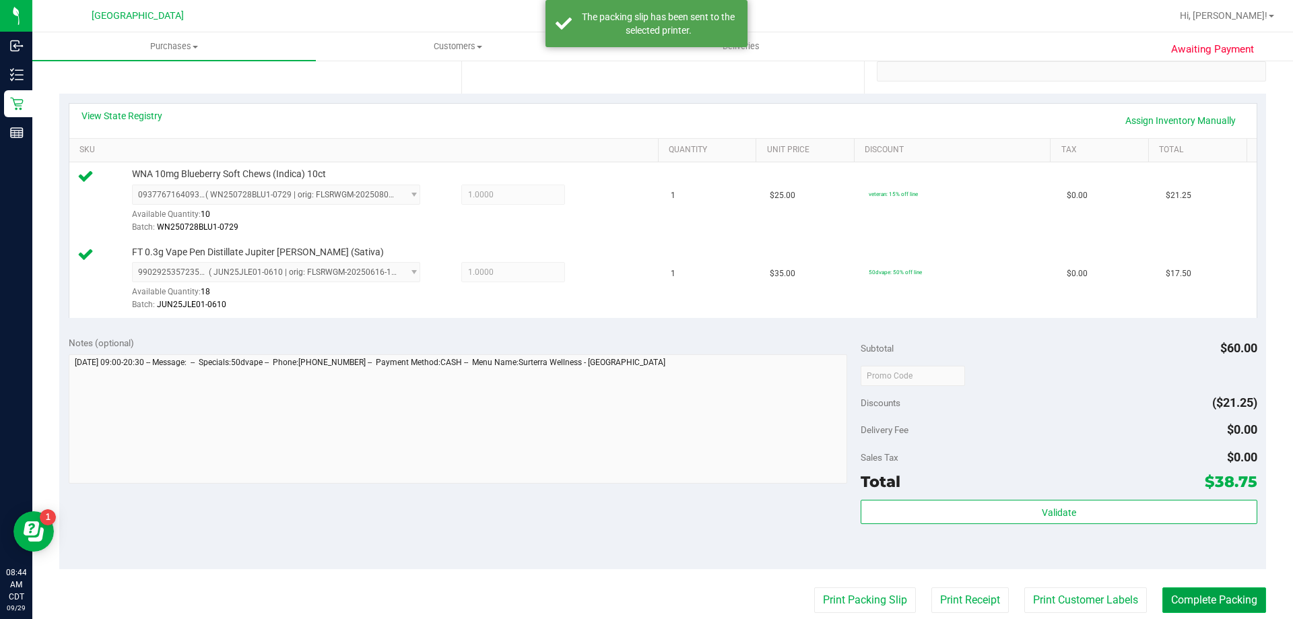
click at [1213, 594] on button "Complete Packing" at bounding box center [1214, 600] width 104 height 26
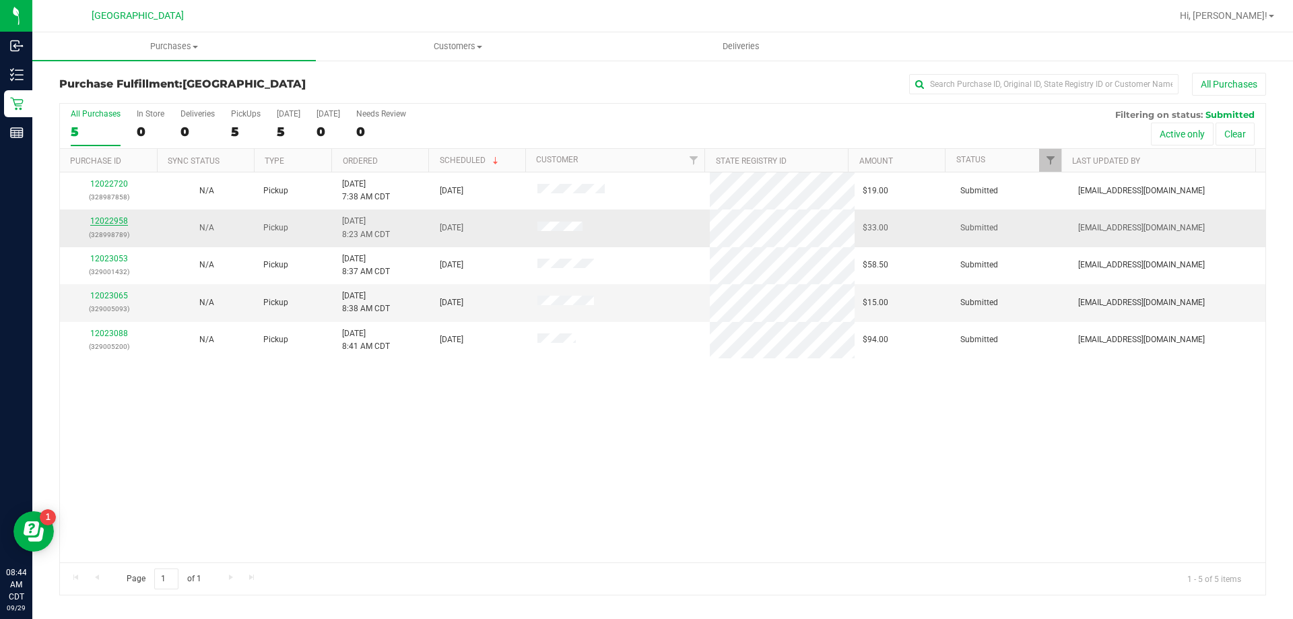
click at [120, 219] on link "12022958" at bounding box center [109, 220] width 38 height 9
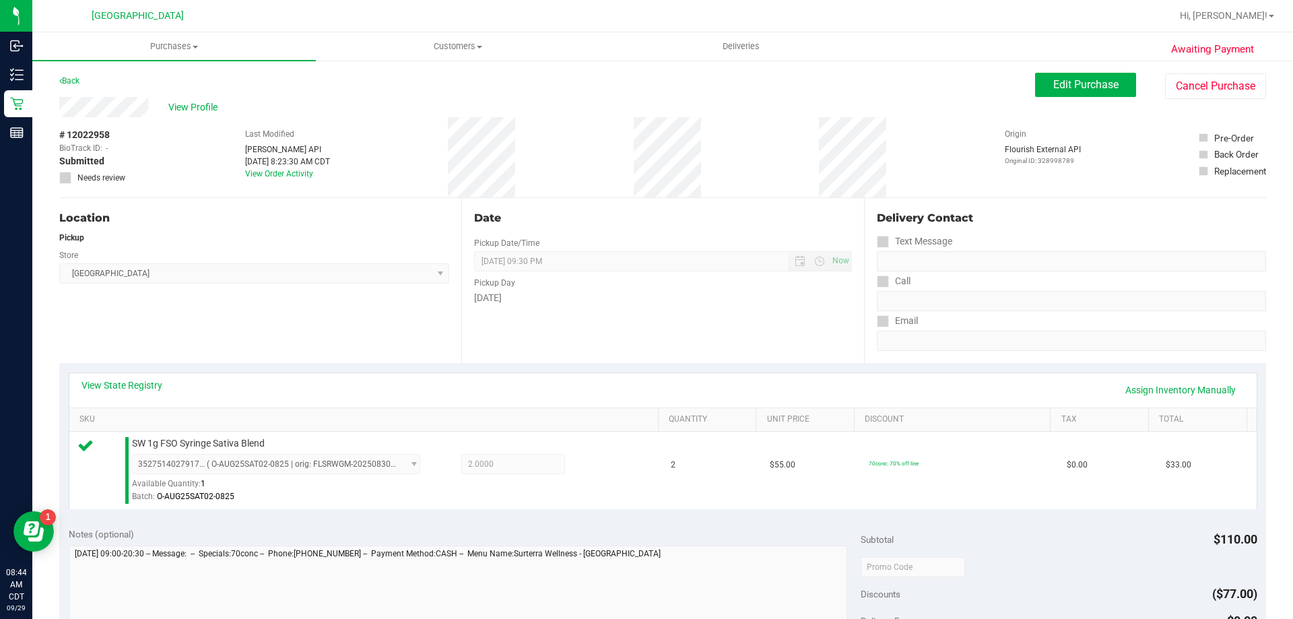
scroll to position [135, 0]
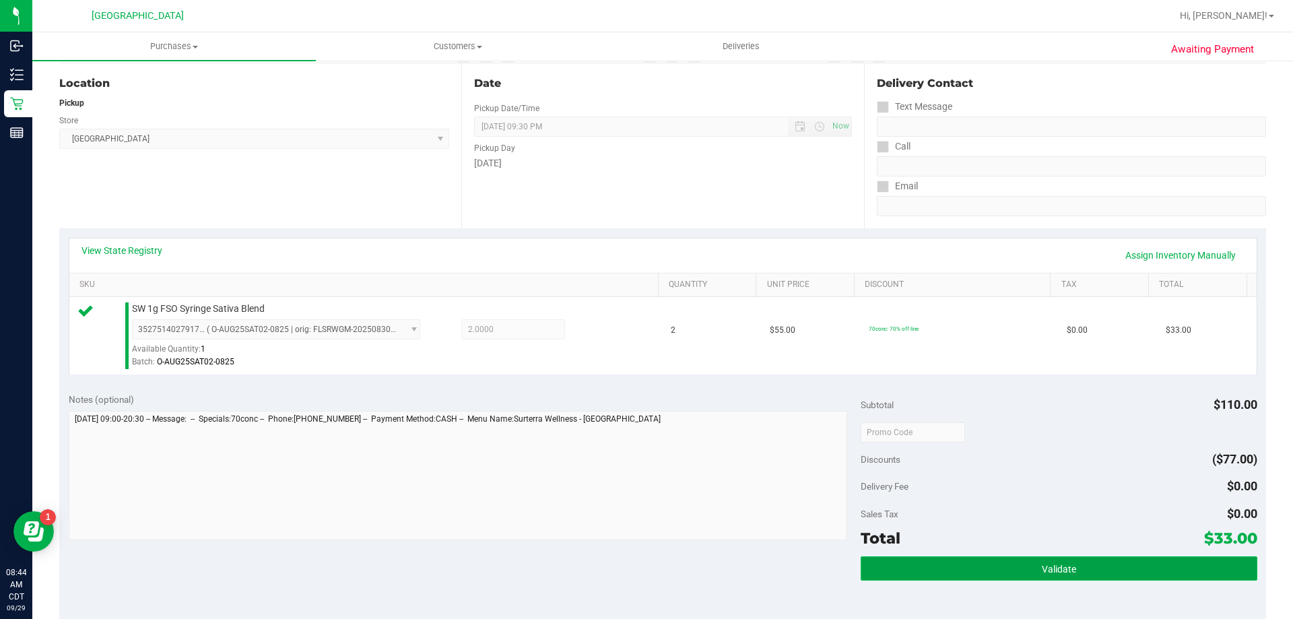
click at [1136, 574] on button "Validate" at bounding box center [1059, 568] width 396 height 24
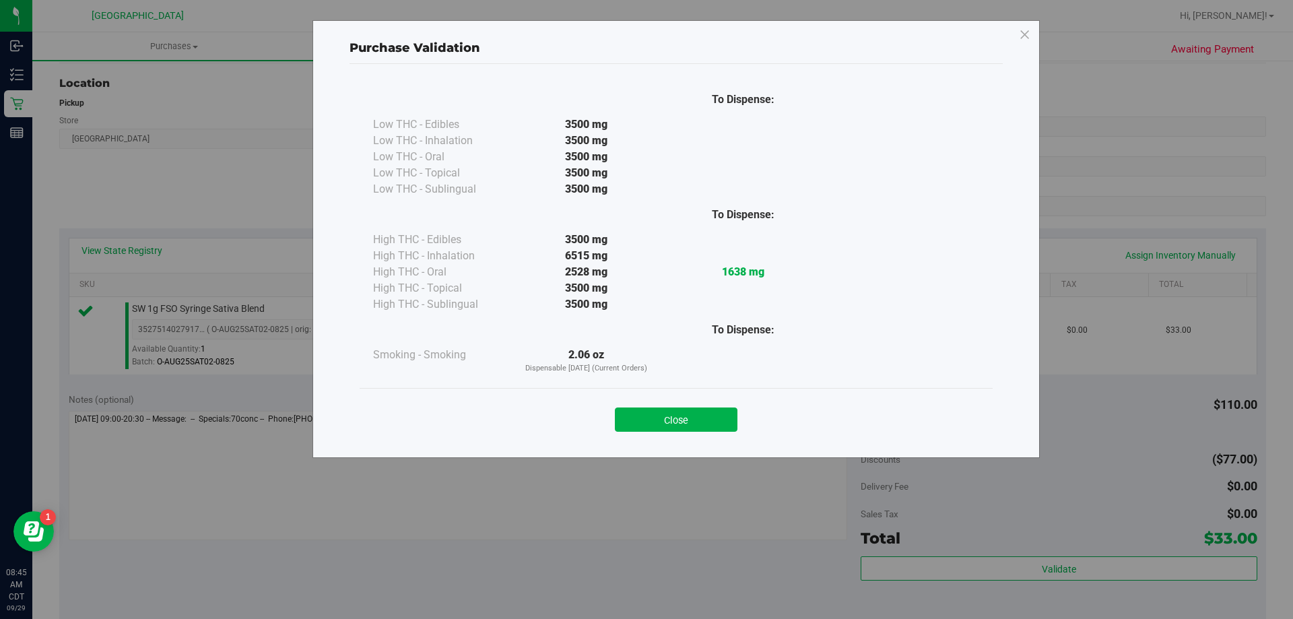
drag, startPoint x: 731, startPoint y: 424, endPoint x: 817, endPoint y: 438, distance: 87.3
click at [731, 424] on button "Close" at bounding box center [676, 419] width 123 height 24
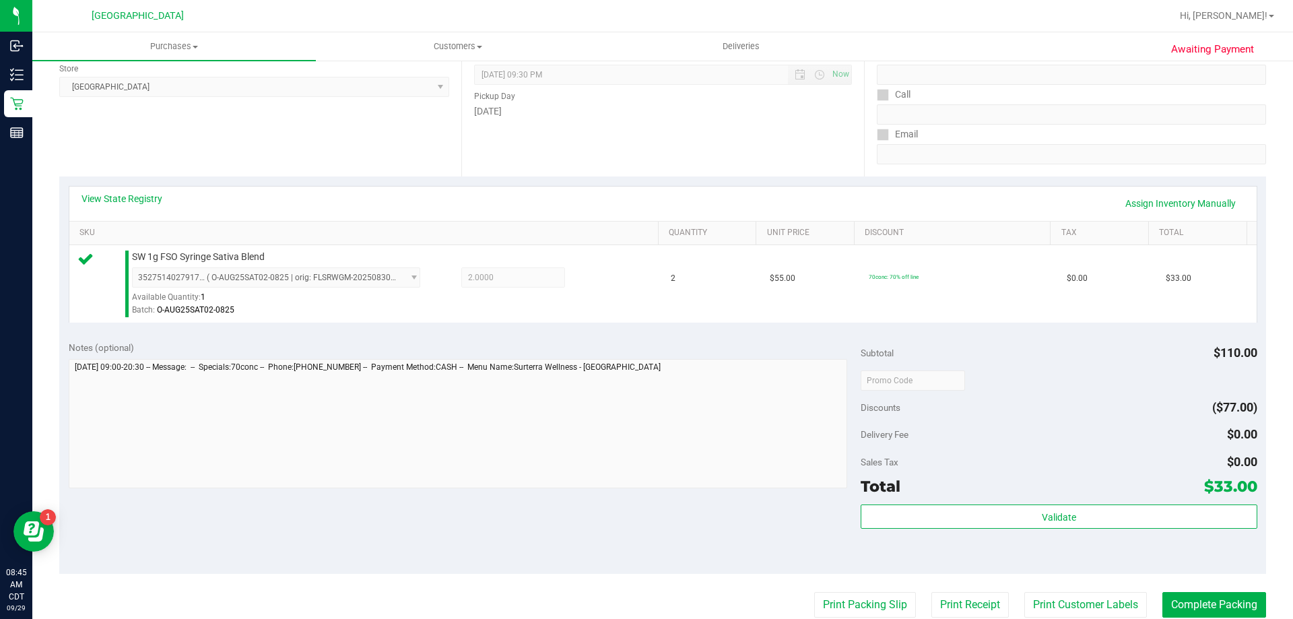
scroll to position [269, 0]
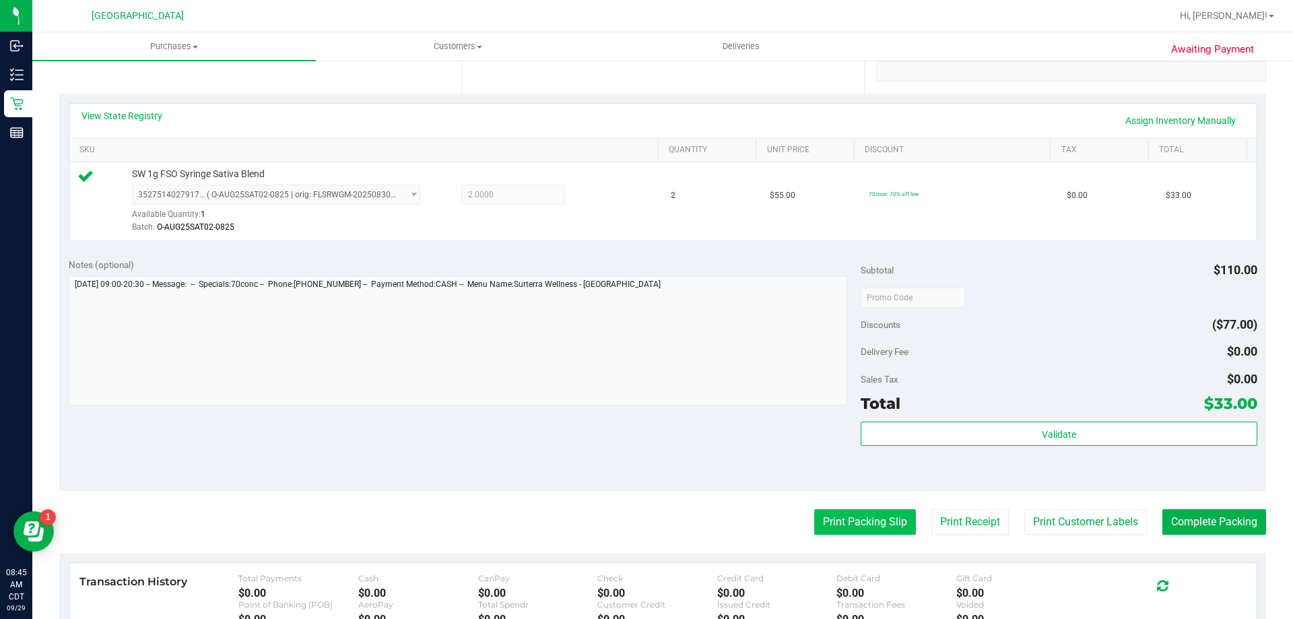
click at [875, 517] on button "Print Packing Slip" at bounding box center [865, 522] width 102 height 26
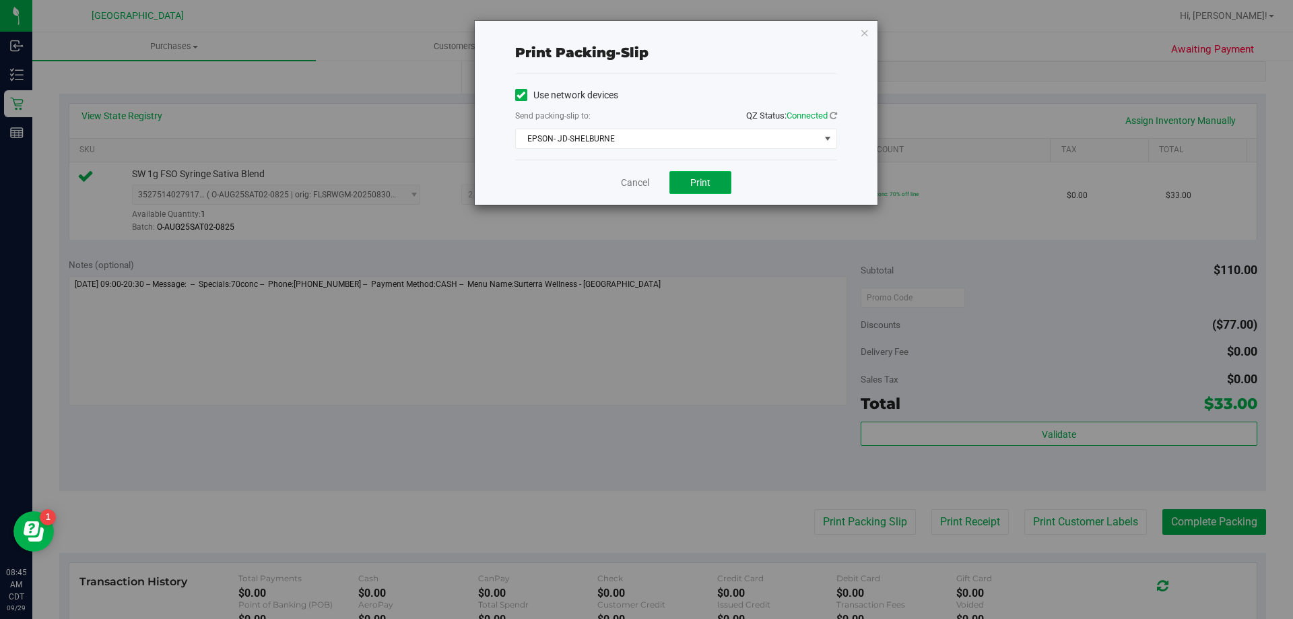
click at [692, 182] on span "Print" at bounding box center [700, 182] width 20 height 11
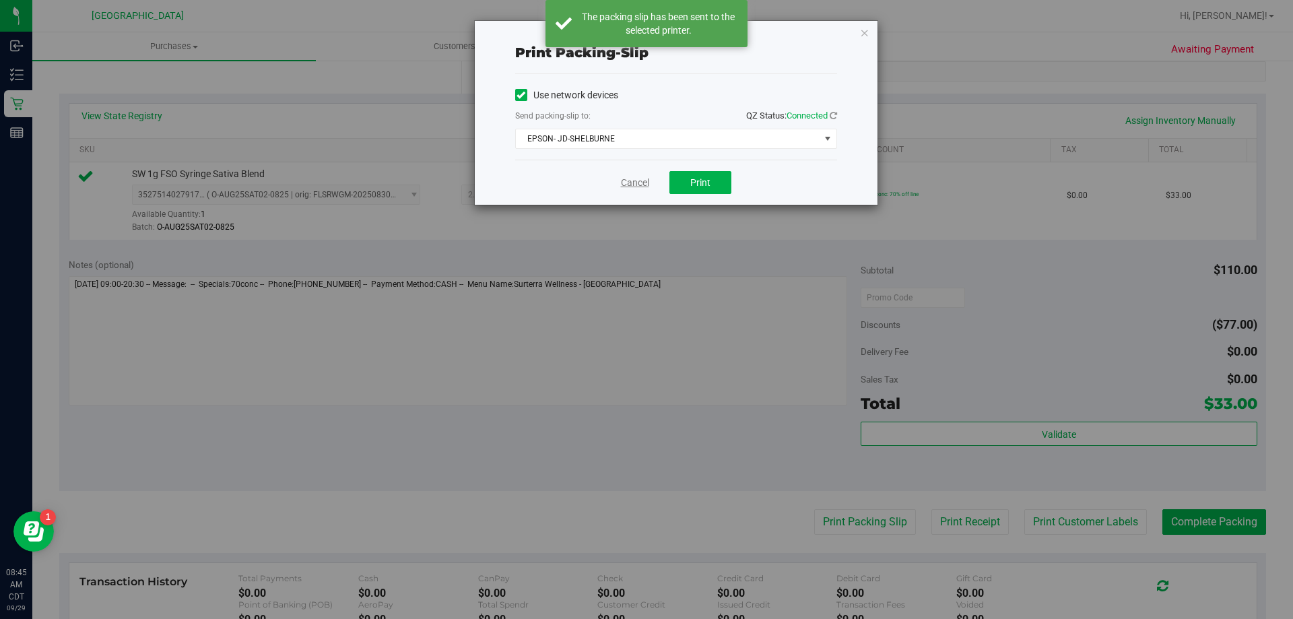
click at [632, 178] on link "Cancel" at bounding box center [635, 183] width 28 height 14
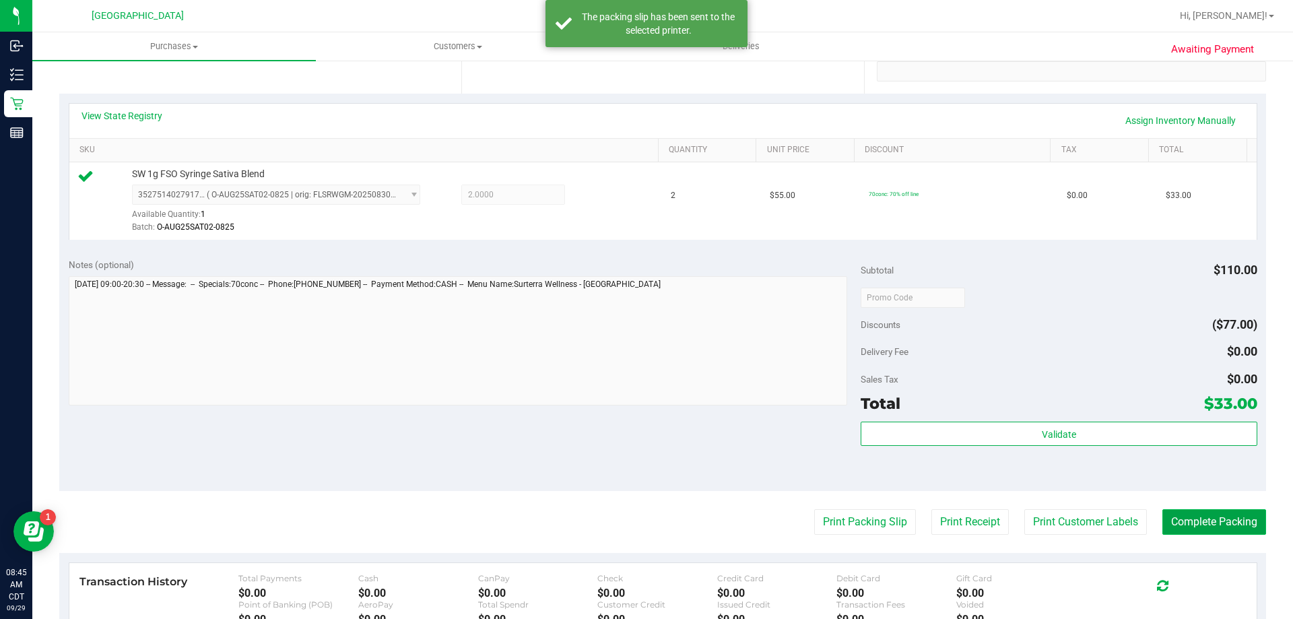
click at [1204, 514] on button "Complete Packing" at bounding box center [1214, 522] width 104 height 26
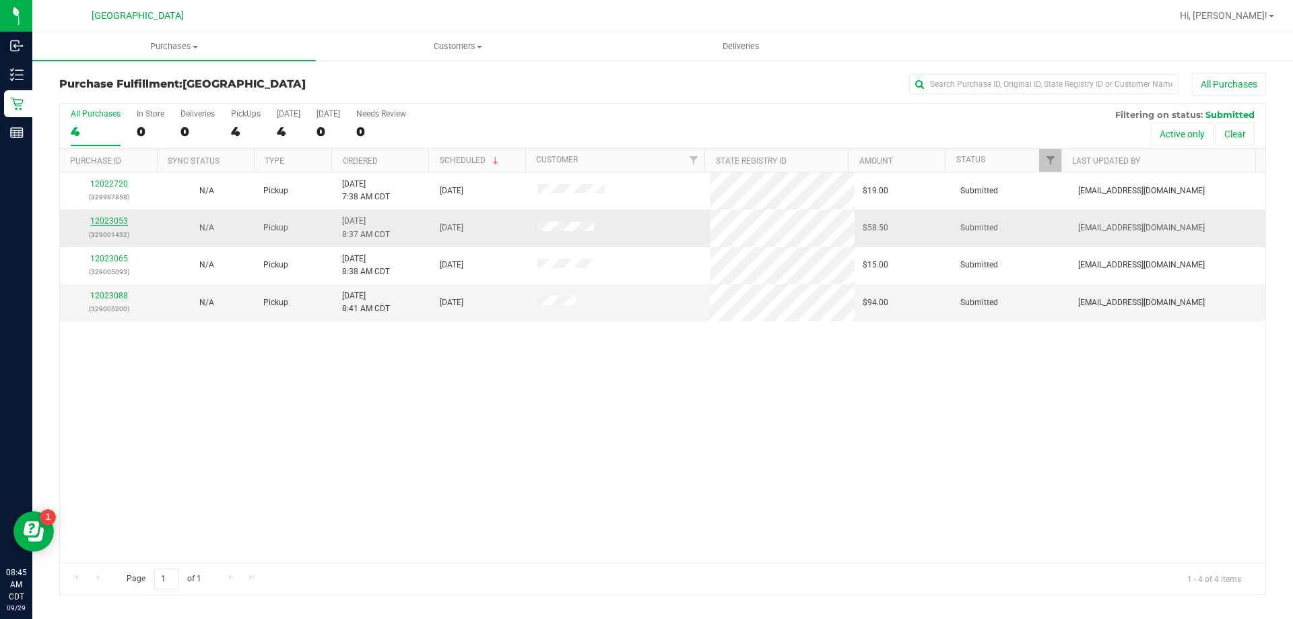
click at [106, 219] on link "12023053" at bounding box center [109, 220] width 38 height 9
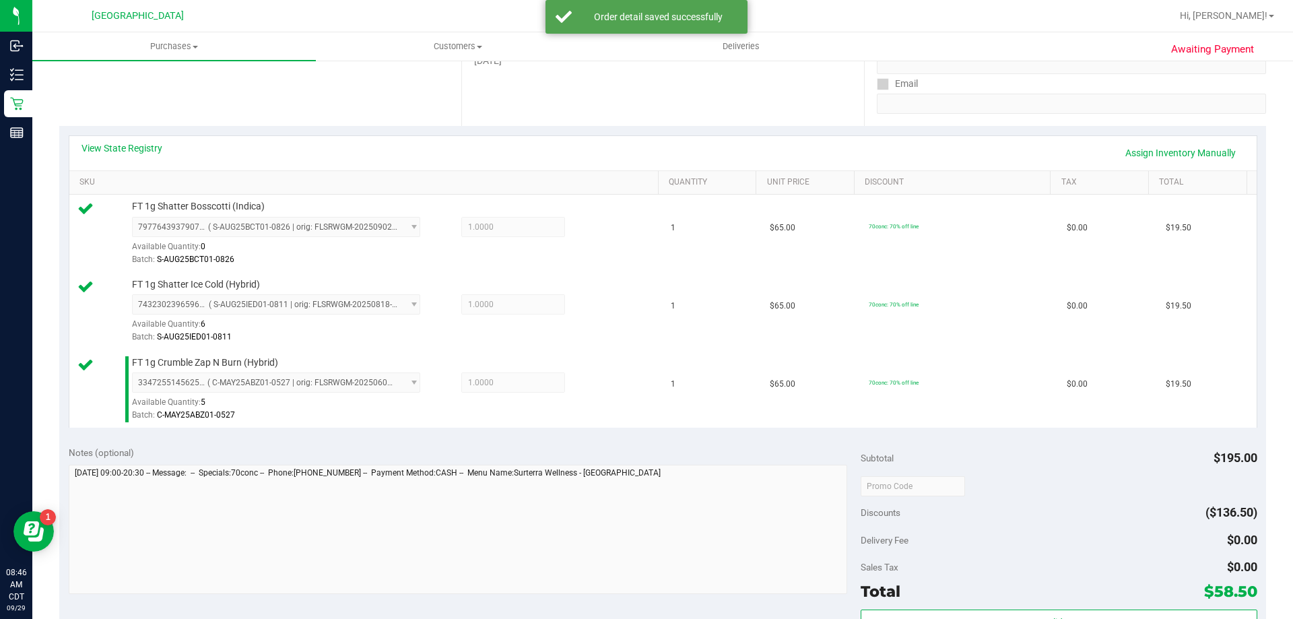
scroll to position [404, 0]
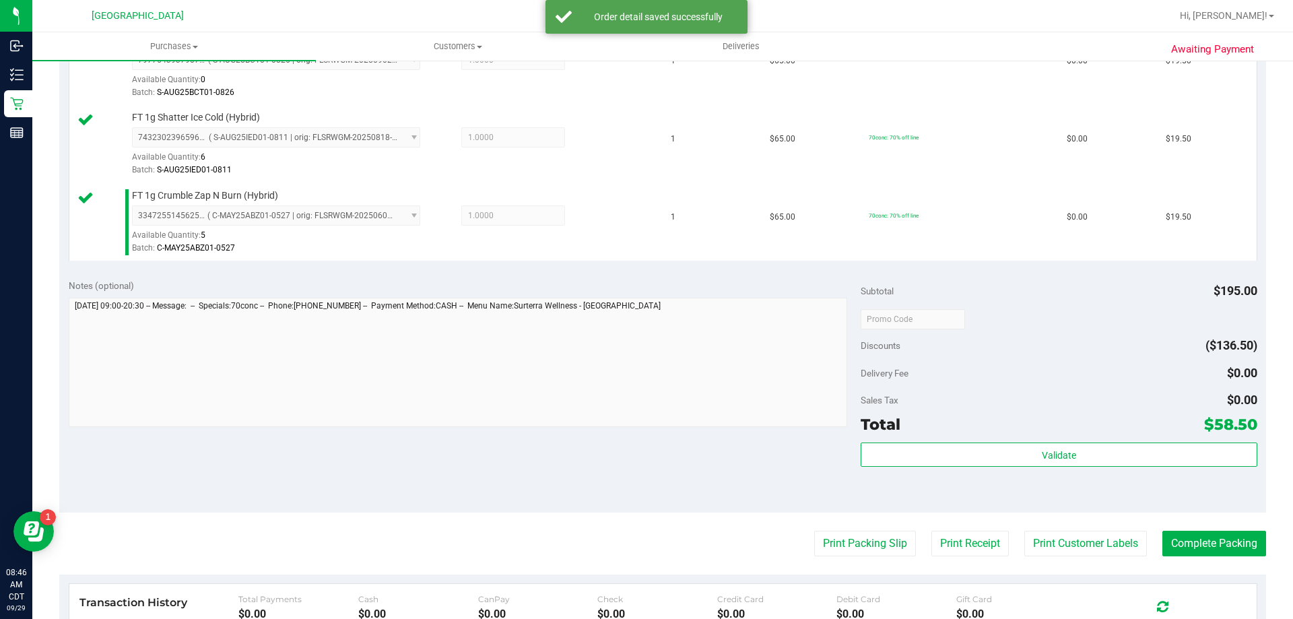
click at [972, 435] on div "Total $58.50" at bounding box center [1059, 424] width 396 height 24
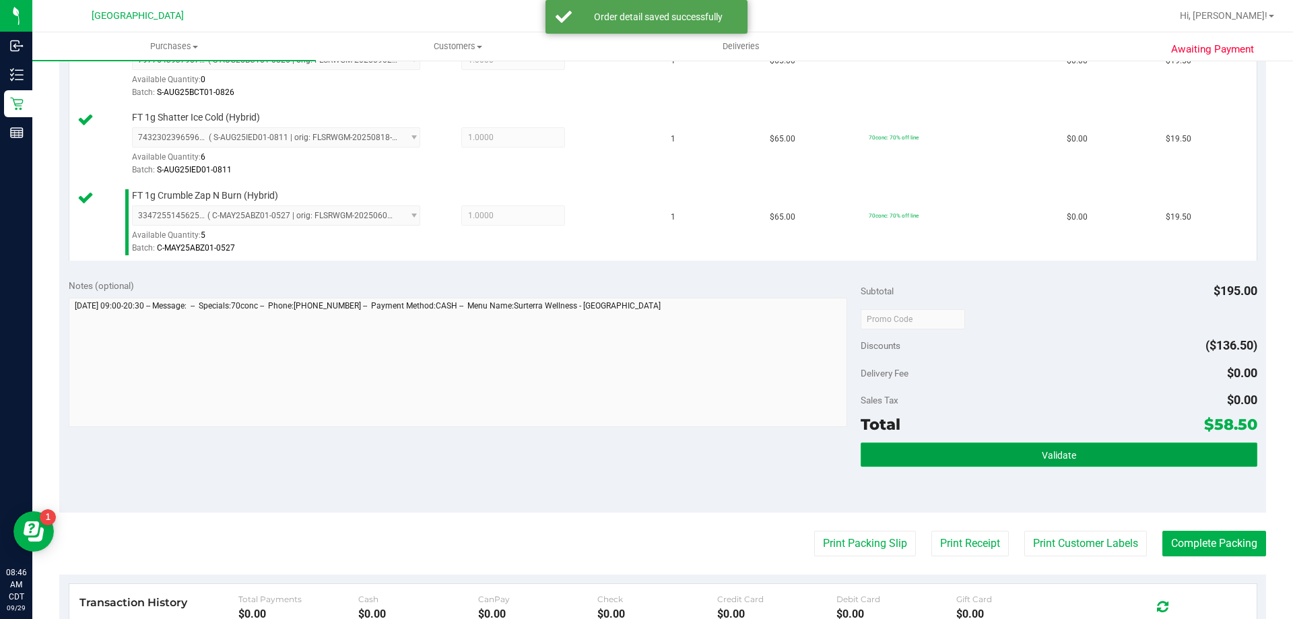
click at [970, 444] on button "Validate" at bounding box center [1059, 454] width 396 height 24
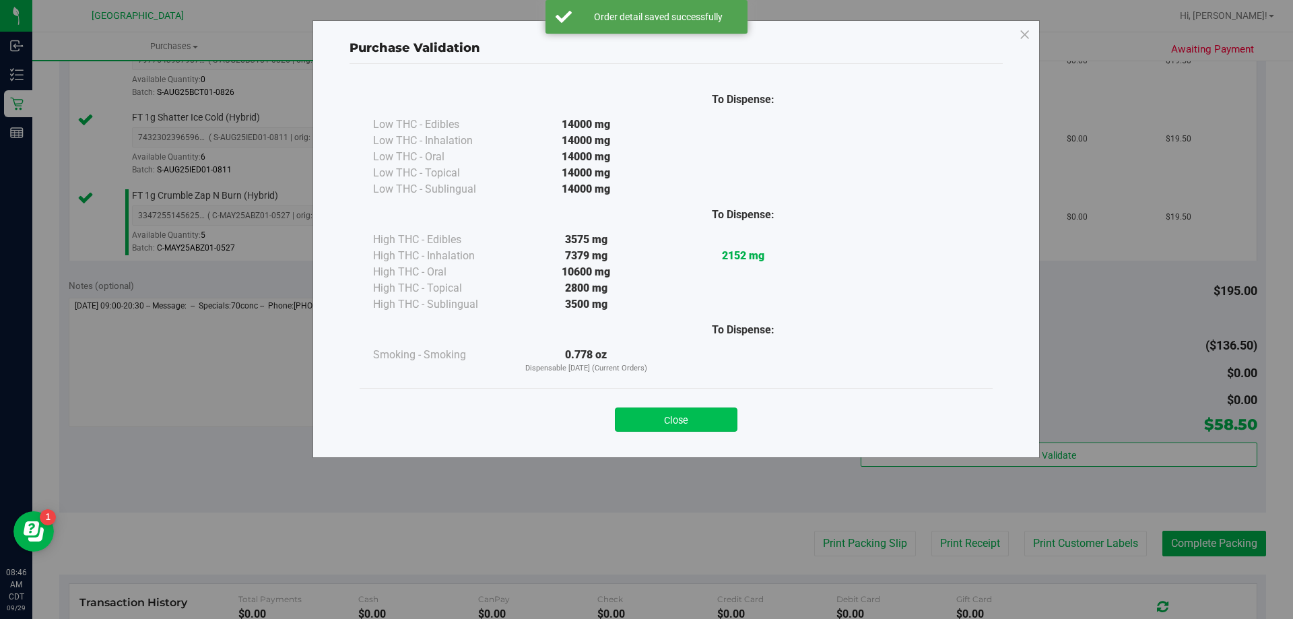
click at [699, 419] on button "Close" at bounding box center [676, 419] width 123 height 24
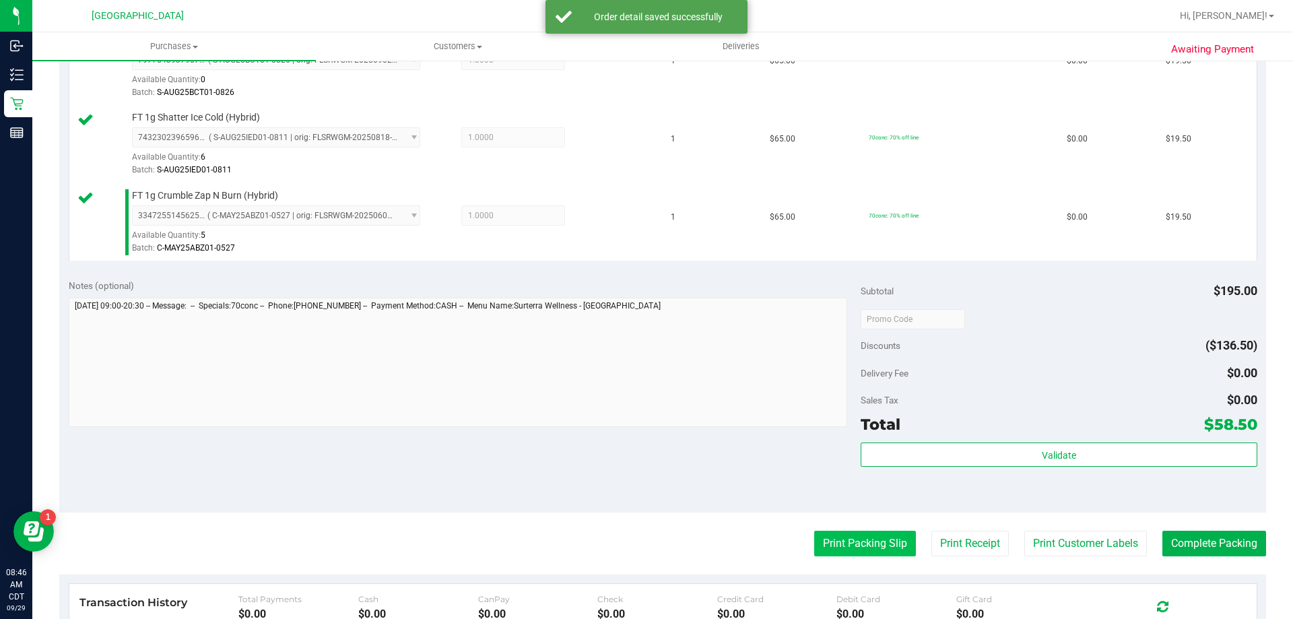
click at [851, 545] on button "Print Packing Slip" at bounding box center [865, 544] width 102 height 26
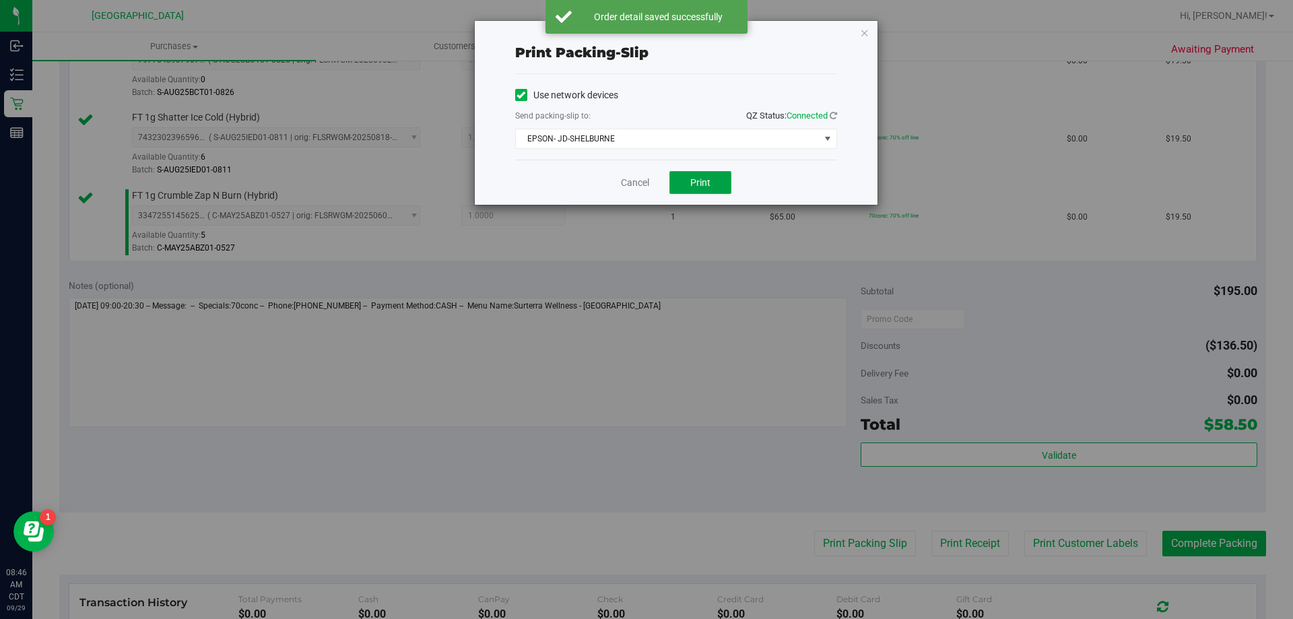
click at [687, 183] on button "Print" at bounding box center [700, 182] width 62 height 23
click at [637, 183] on link "Cancel" at bounding box center [635, 183] width 28 height 14
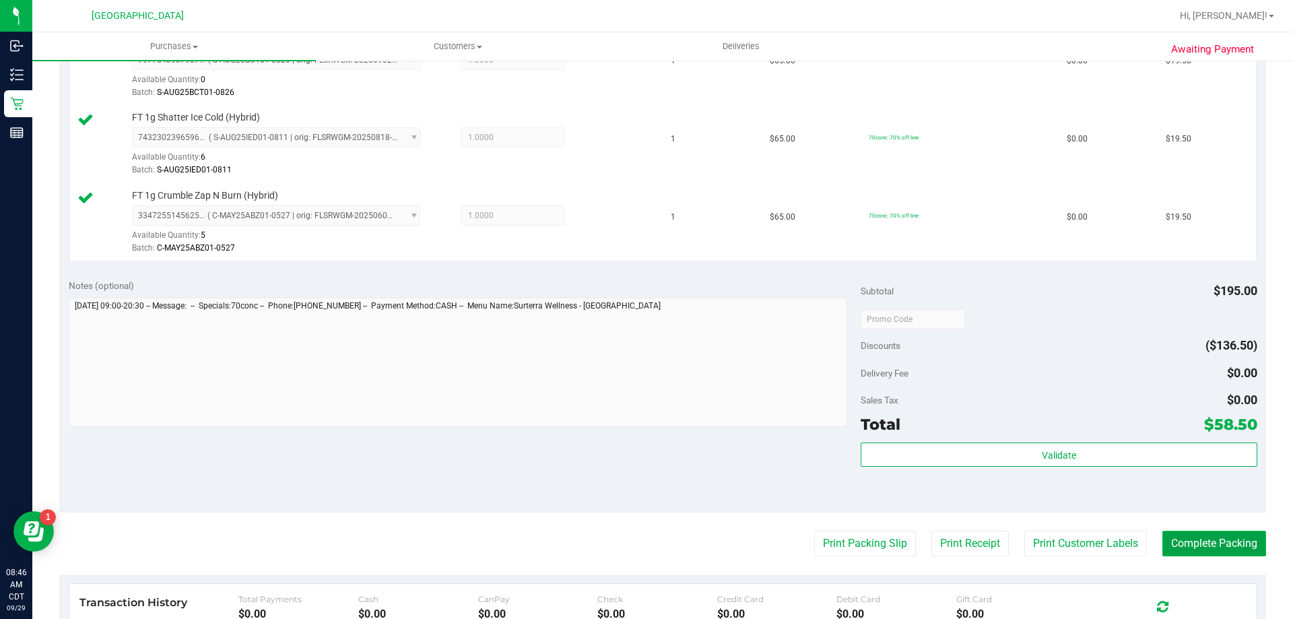
click at [1194, 545] on button "Complete Packing" at bounding box center [1214, 544] width 104 height 26
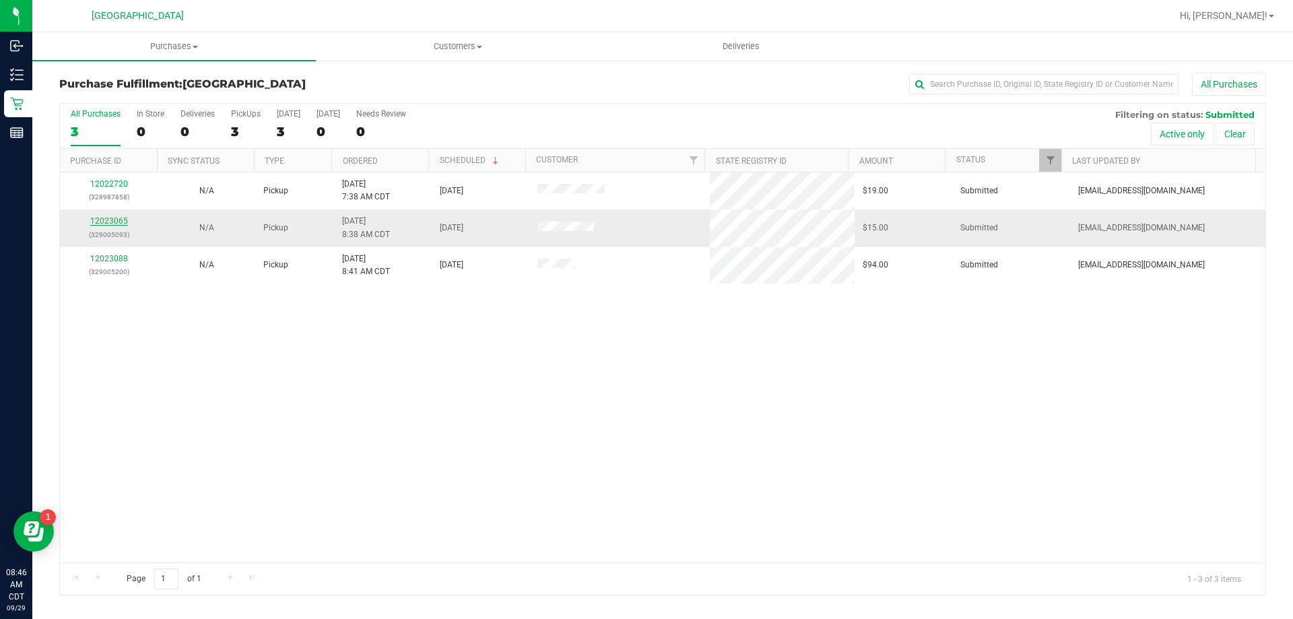
click at [97, 220] on link "12023065" at bounding box center [109, 220] width 38 height 9
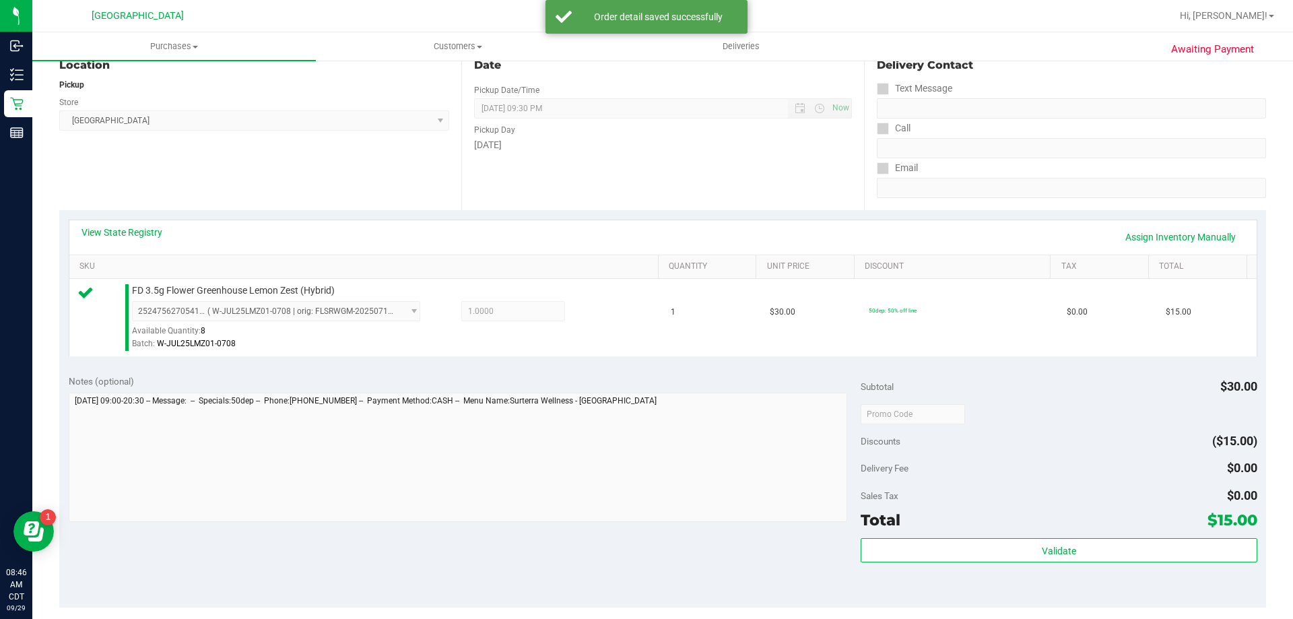
scroll to position [269, 0]
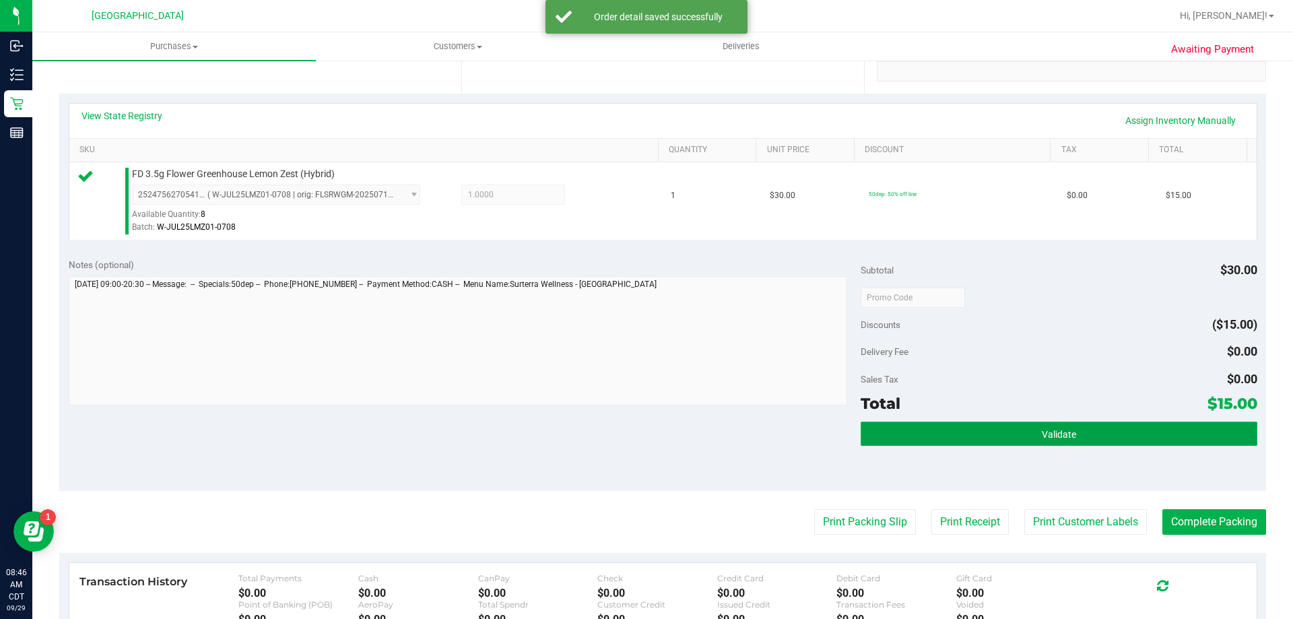
click at [887, 432] on button "Validate" at bounding box center [1059, 433] width 396 height 24
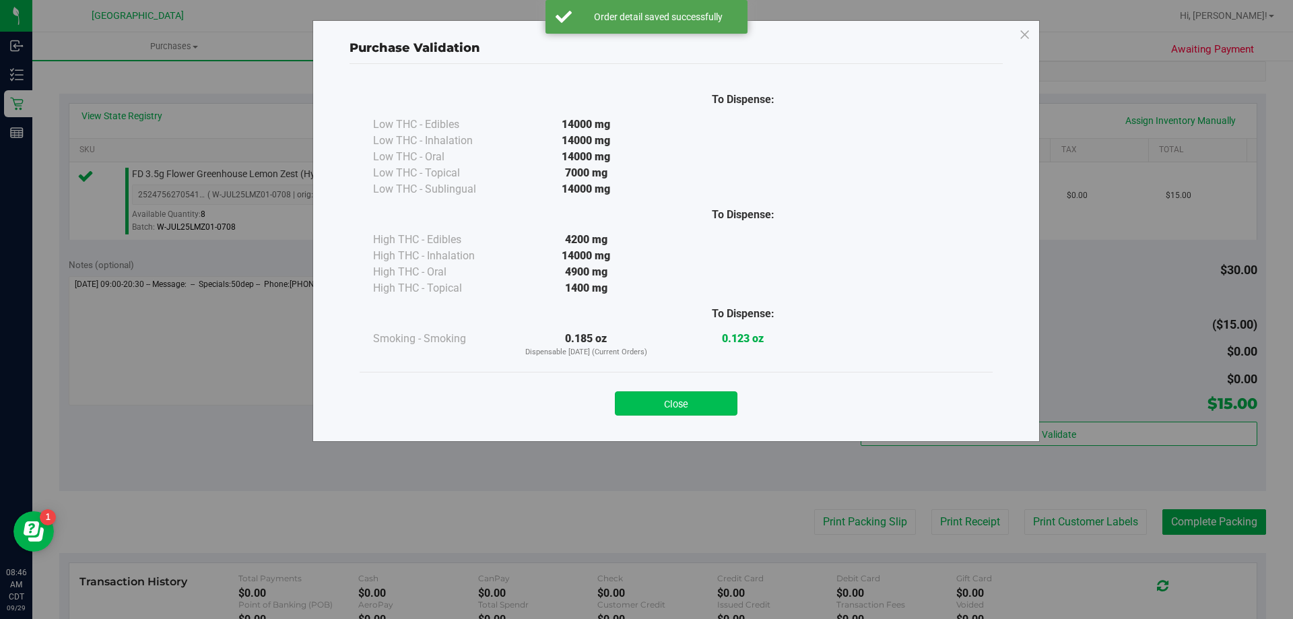
click at [709, 411] on button "Close" at bounding box center [676, 403] width 123 height 24
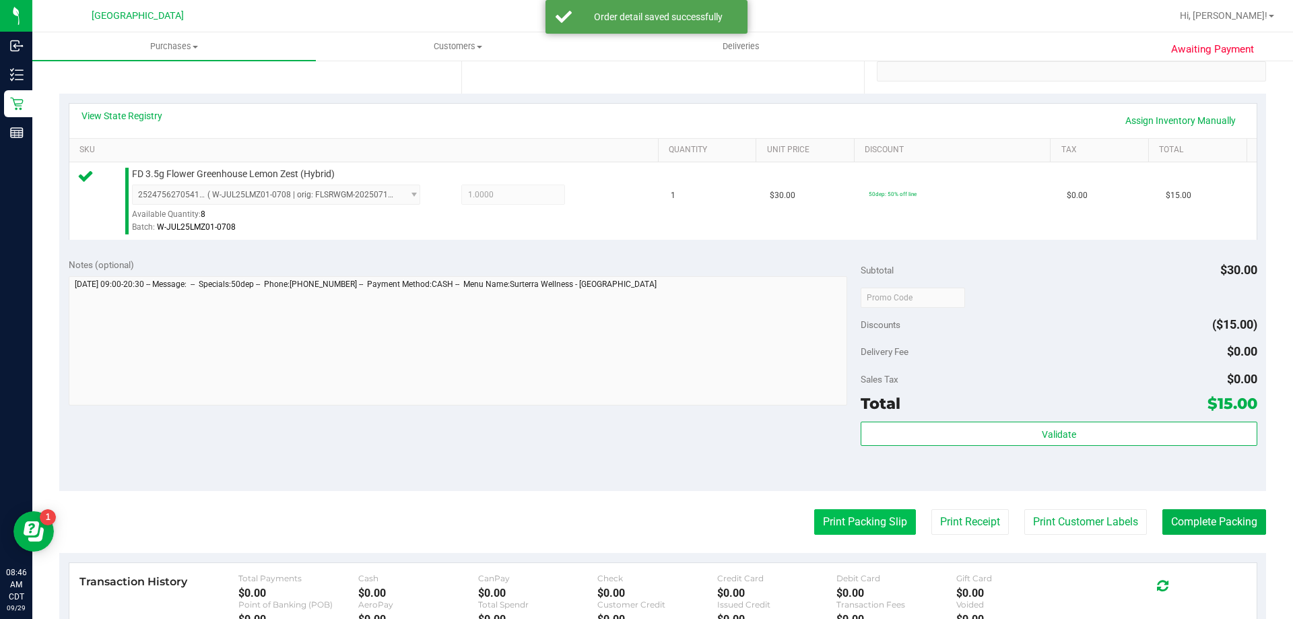
click at [814, 522] on button "Print Packing Slip" at bounding box center [865, 522] width 102 height 26
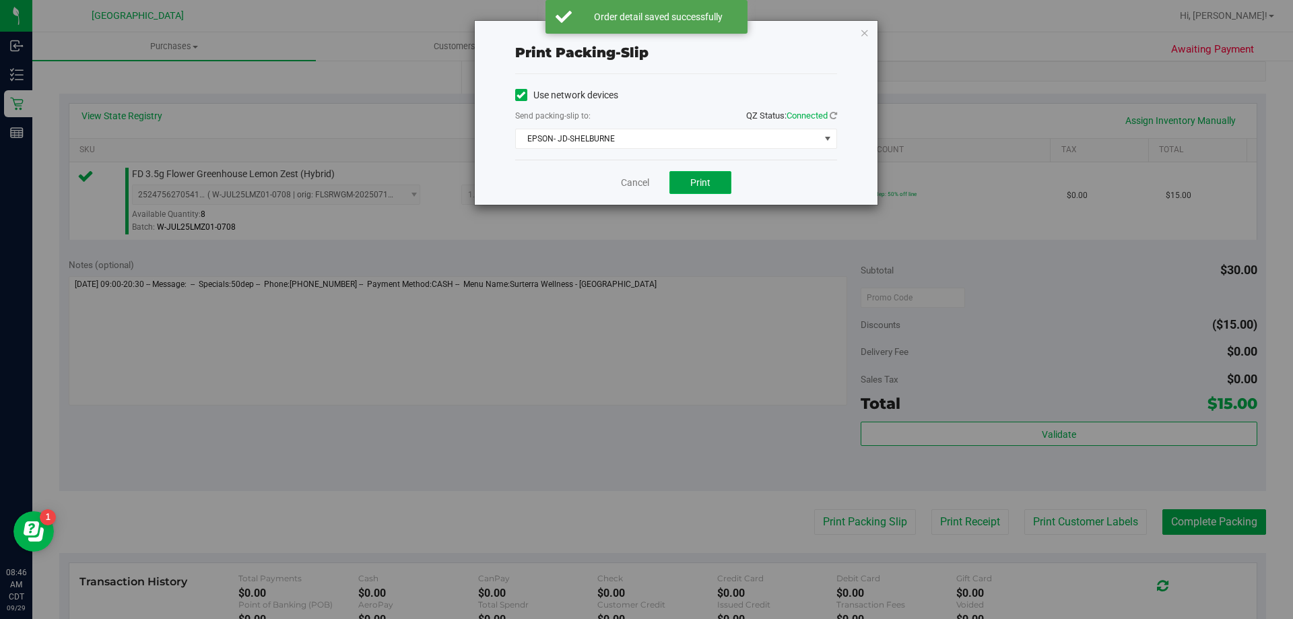
click at [682, 191] on button "Print" at bounding box center [700, 182] width 62 height 23
click at [638, 177] on link "Cancel" at bounding box center [635, 183] width 28 height 14
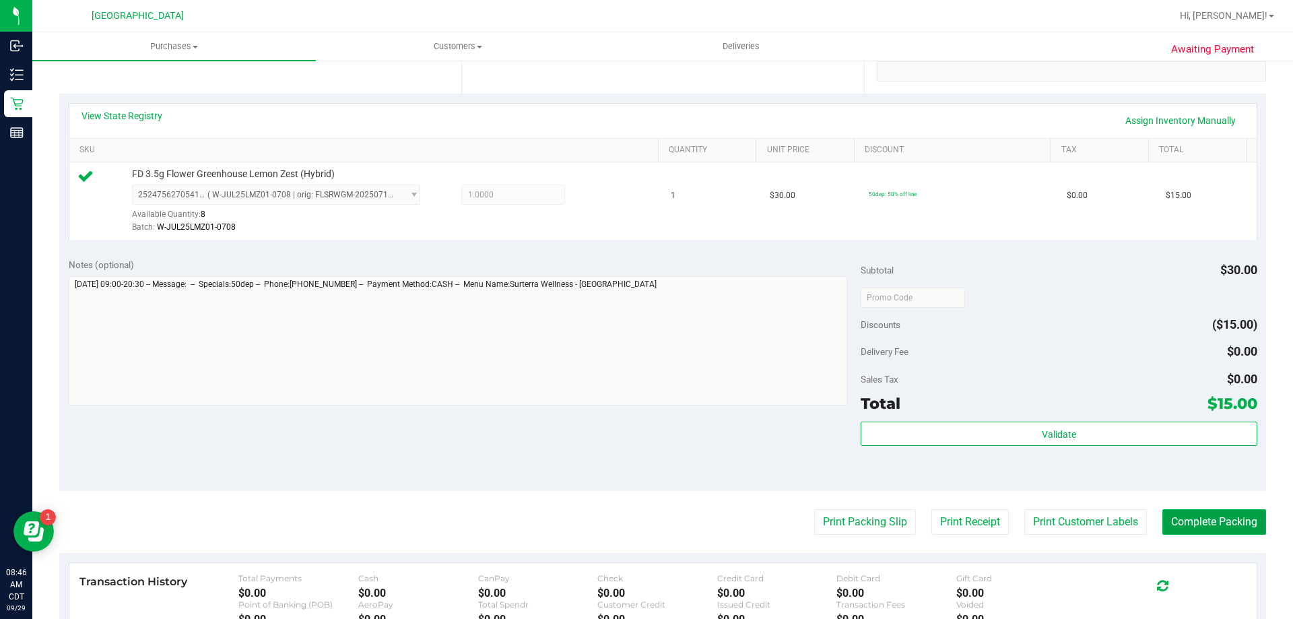
click at [1205, 526] on button "Complete Packing" at bounding box center [1214, 522] width 104 height 26
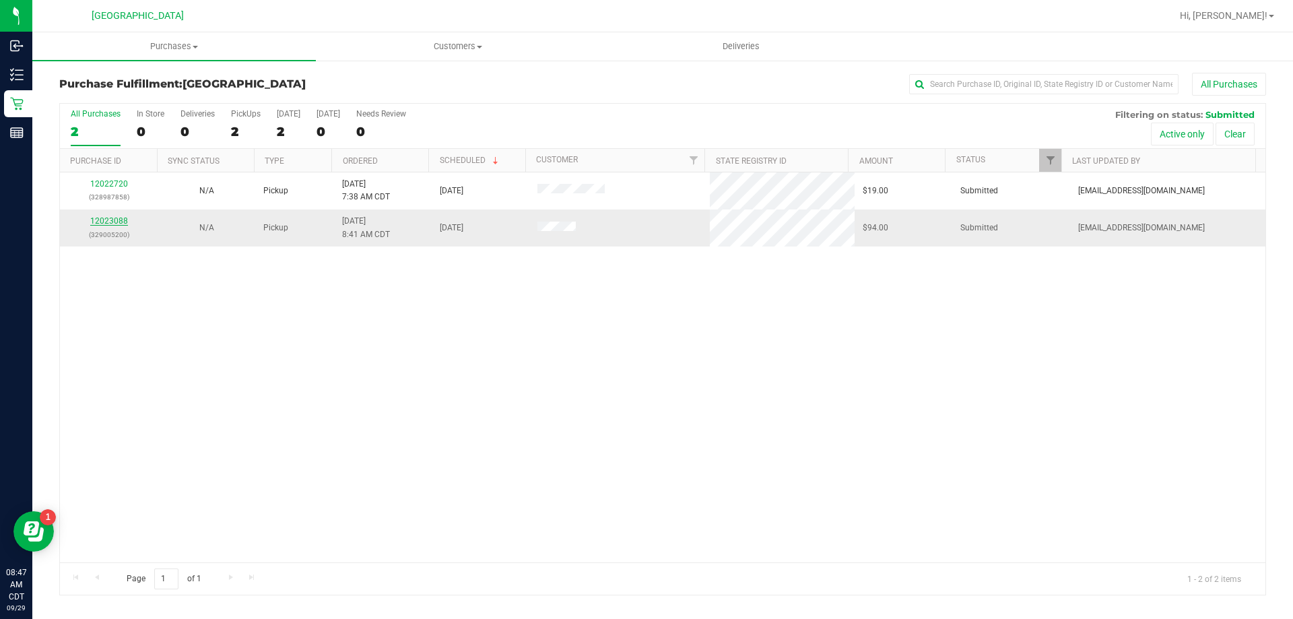
click at [108, 216] on link "12023088" at bounding box center [109, 220] width 38 height 9
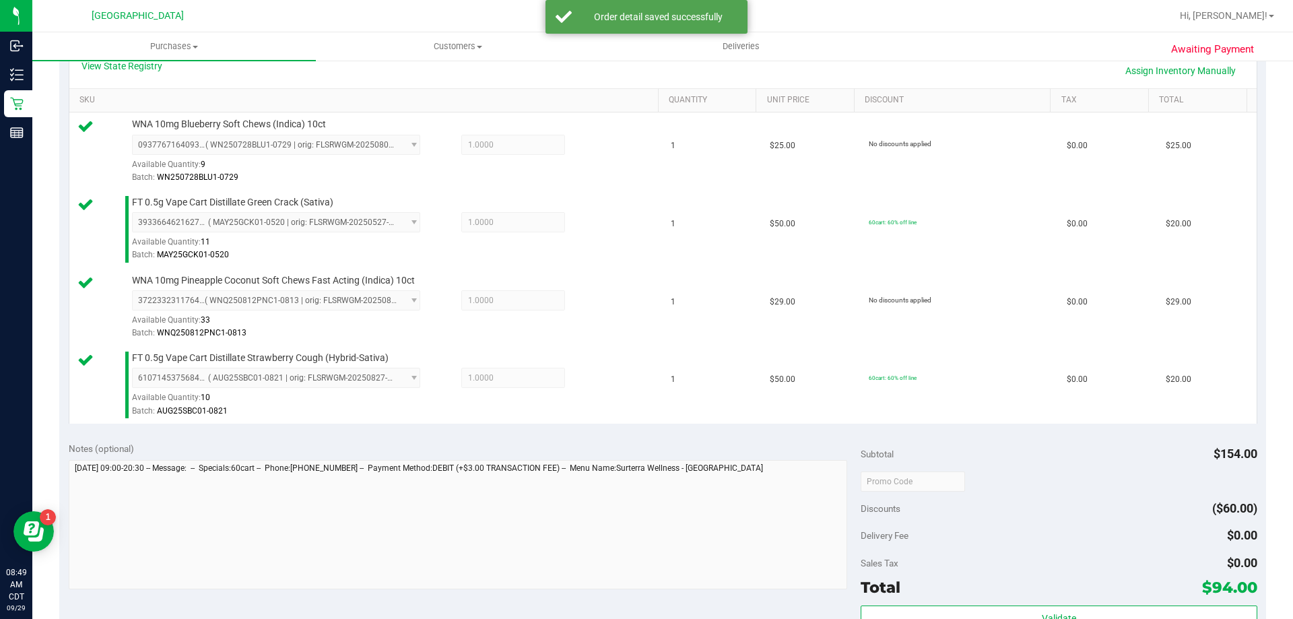
scroll to position [404, 0]
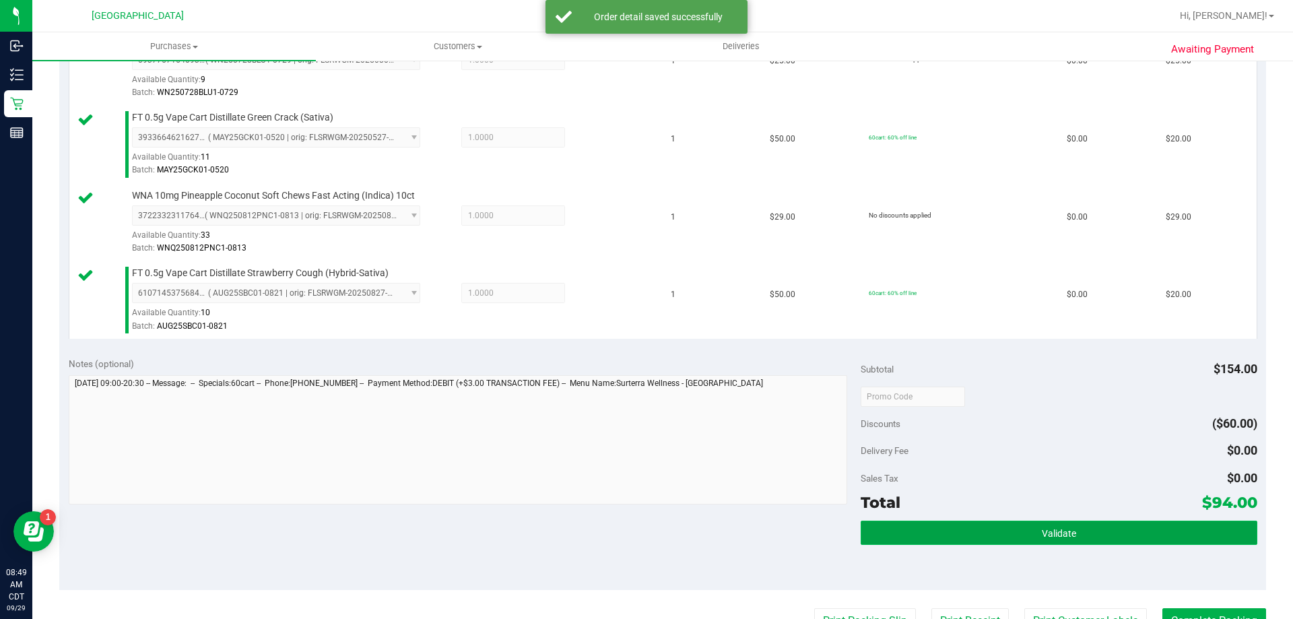
click at [1087, 528] on button "Validate" at bounding box center [1059, 532] width 396 height 24
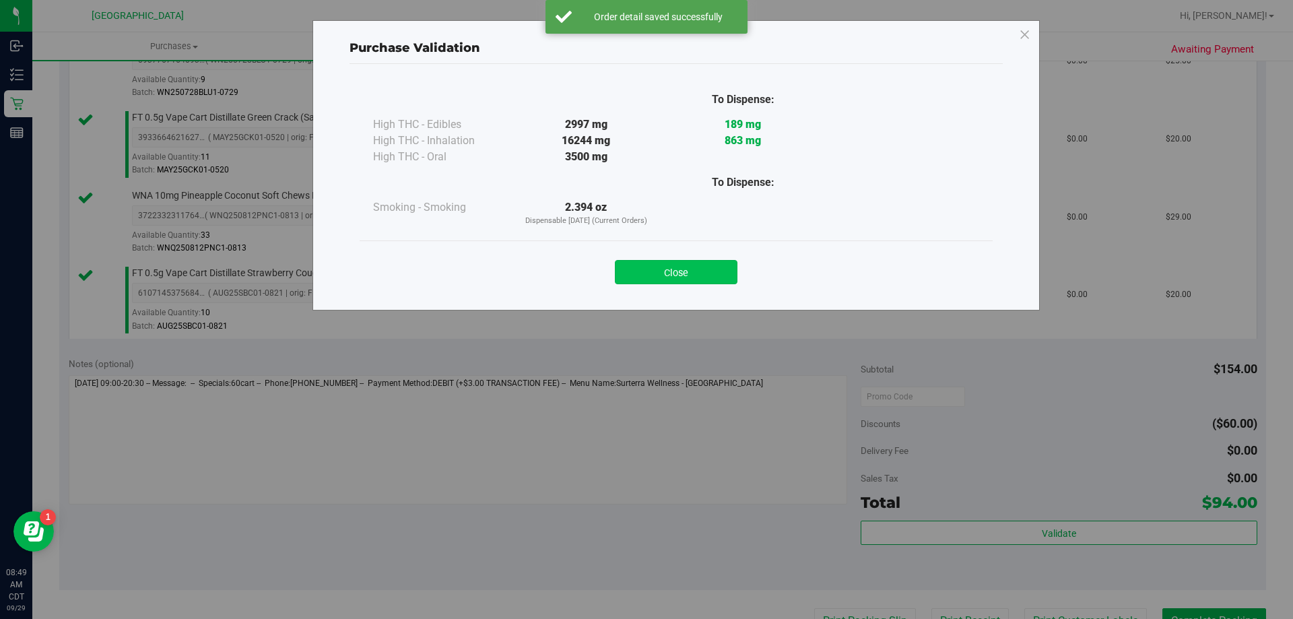
click at [700, 263] on button "Close" at bounding box center [676, 272] width 123 height 24
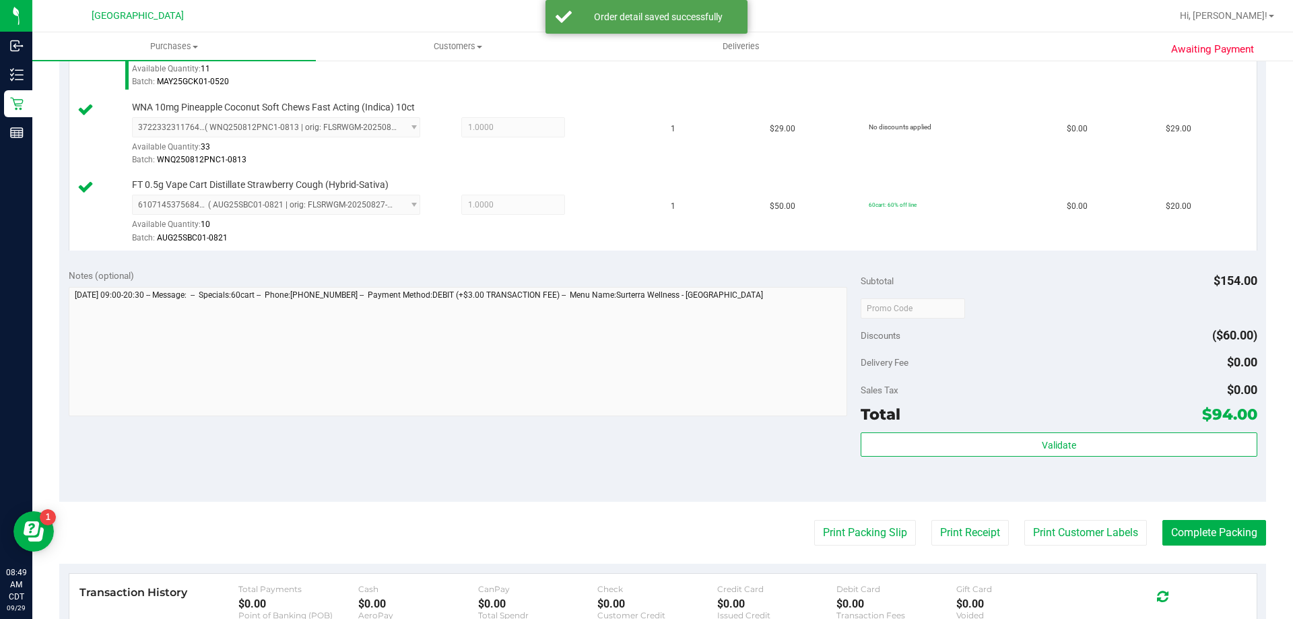
scroll to position [673, 0]
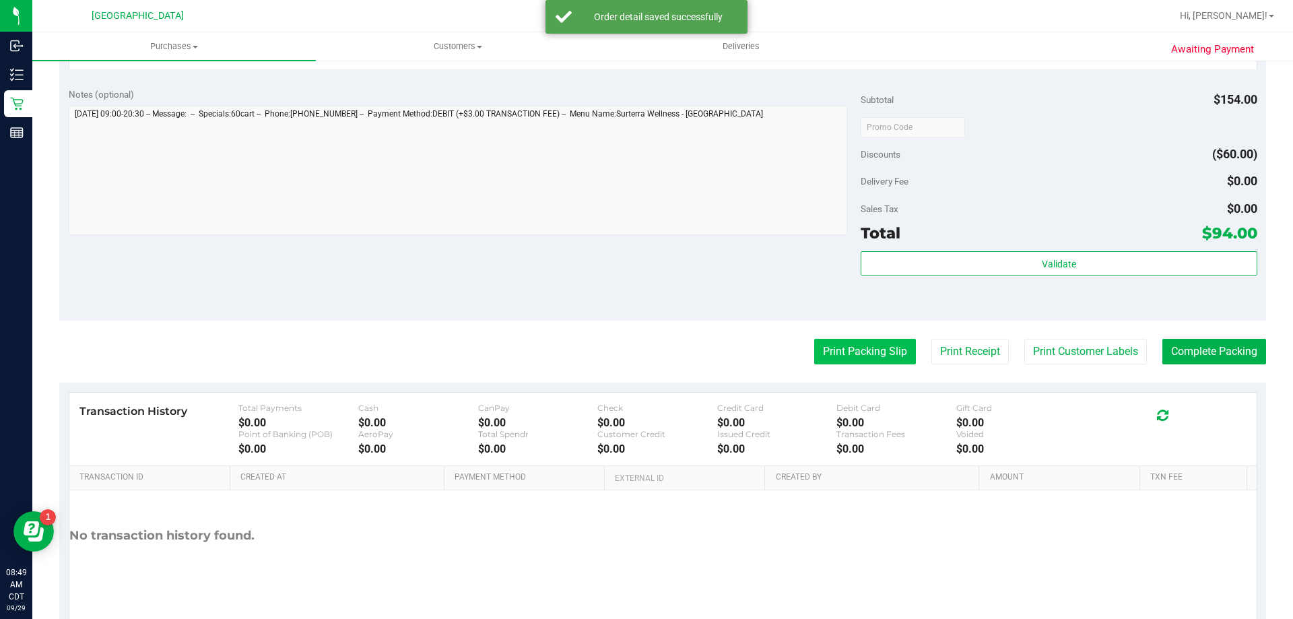
click at [866, 352] on button "Print Packing Slip" at bounding box center [865, 352] width 102 height 26
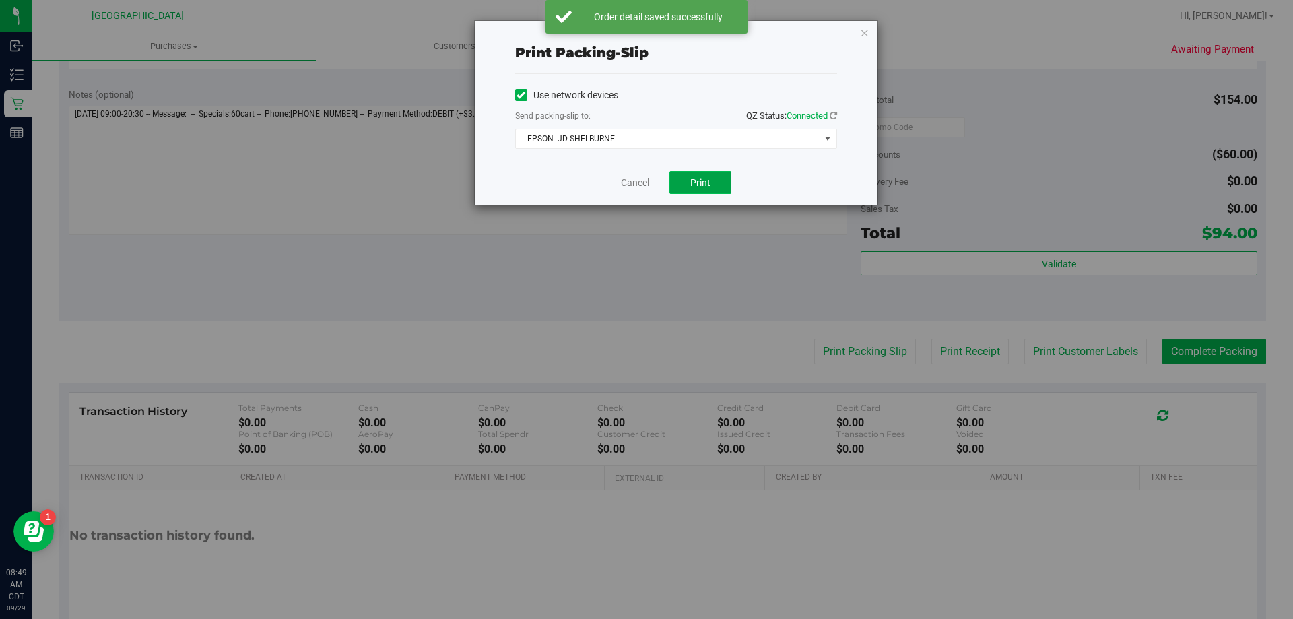
click at [716, 184] on button "Print" at bounding box center [700, 182] width 62 height 23
click at [634, 185] on link "Cancel" at bounding box center [635, 183] width 28 height 14
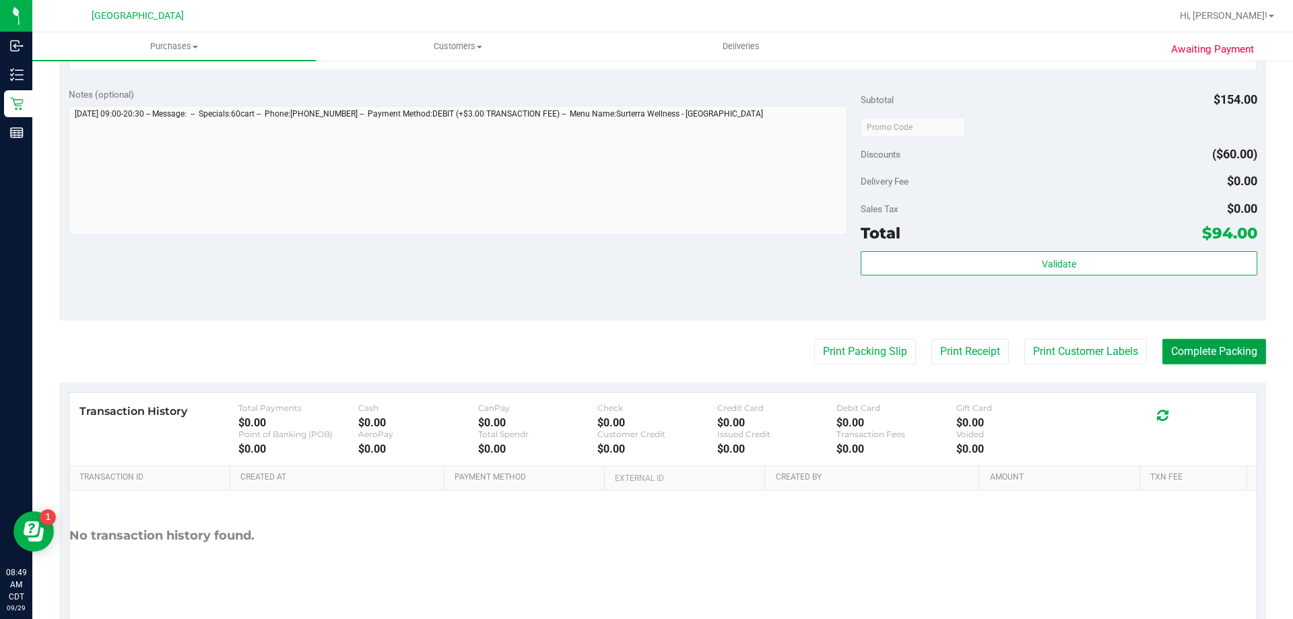
click at [1164, 349] on button "Complete Packing" at bounding box center [1214, 352] width 104 height 26
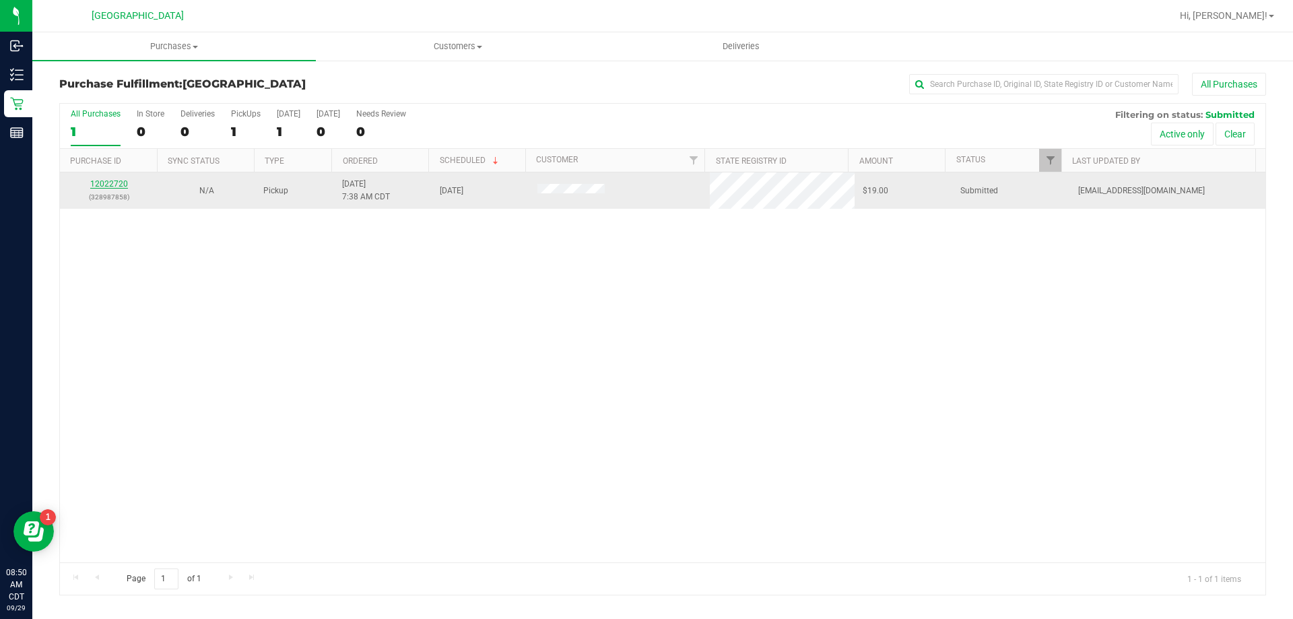
click at [110, 185] on link "12022720" at bounding box center [109, 183] width 38 height 9
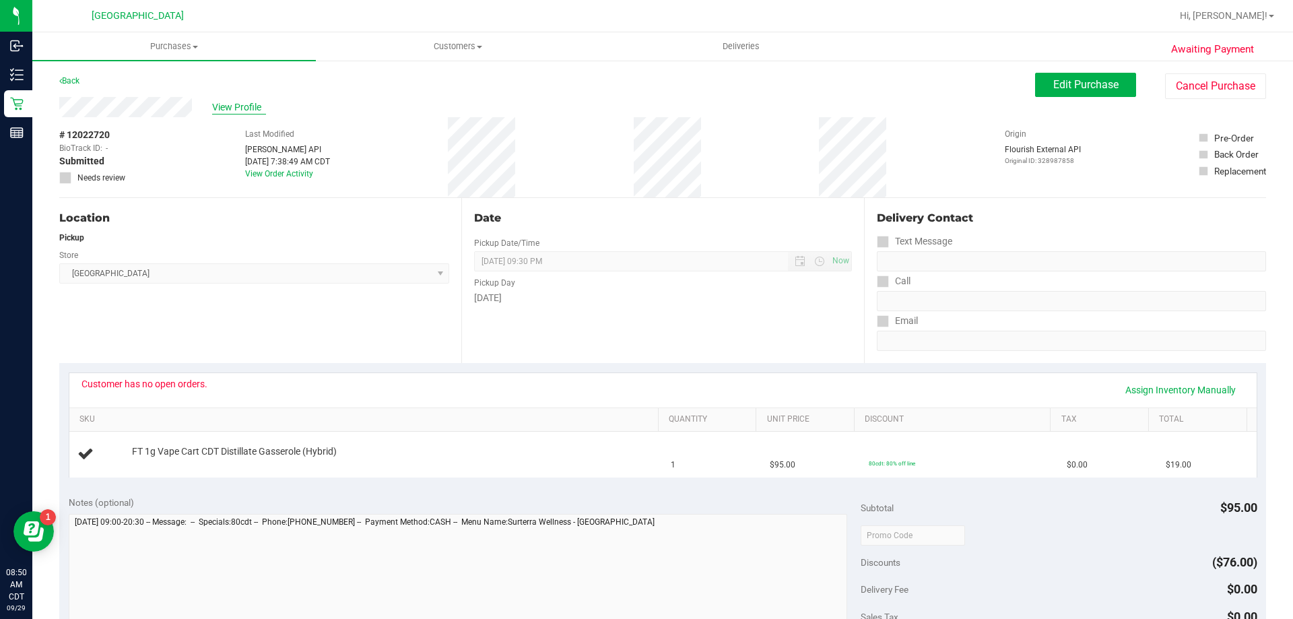
click at [238, 103] on span "View Profile" at bounding box center [239, 107] width 54 height 14
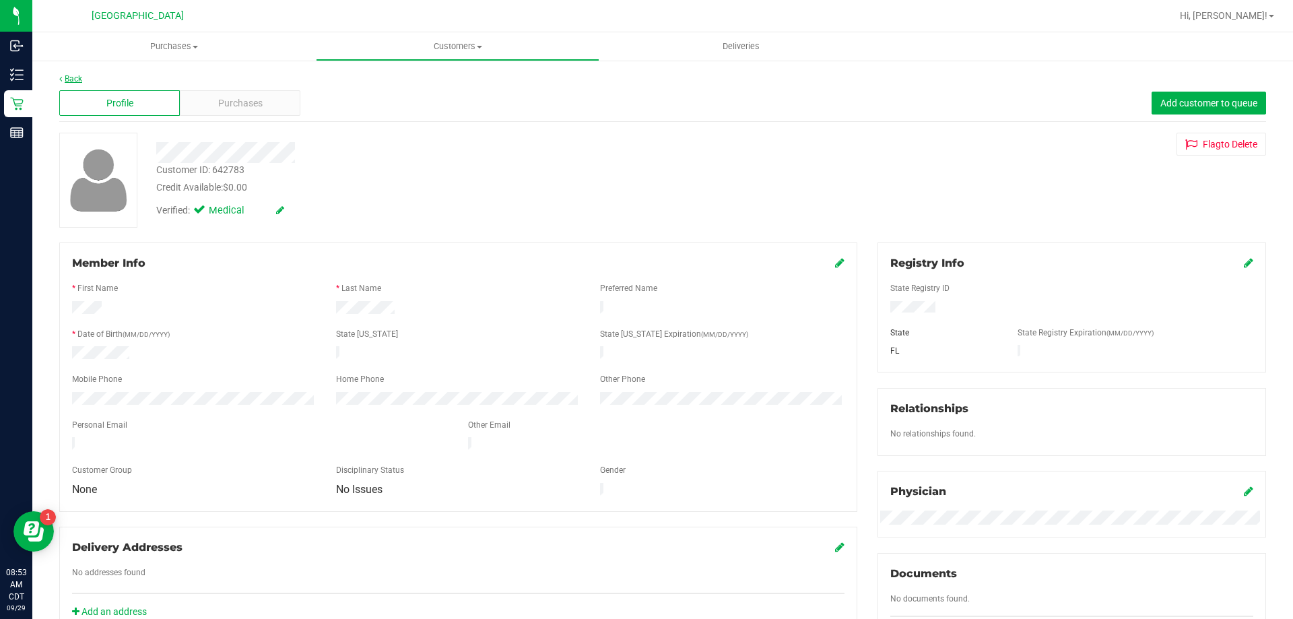
click at [63, 75] on link "Back" at bounding box center [70, 78] width 23 height 9
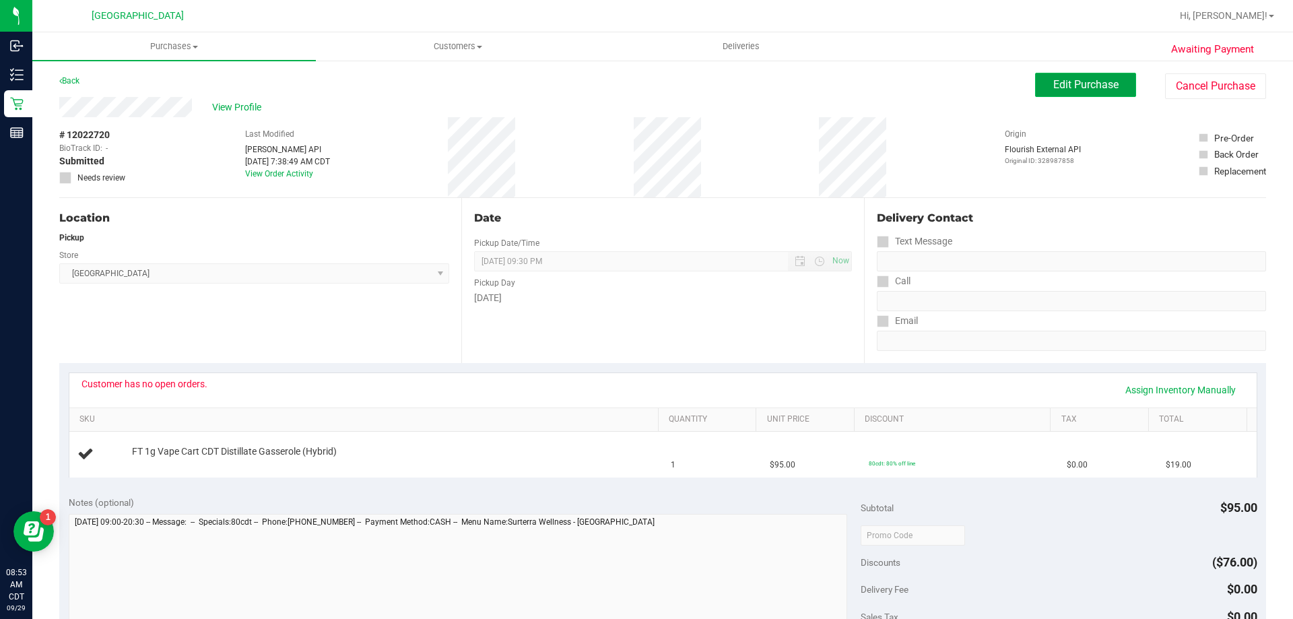
click at [1054, 83] on span "Edit Purchase" at bounding box center [1085, 84] width 65 height 13
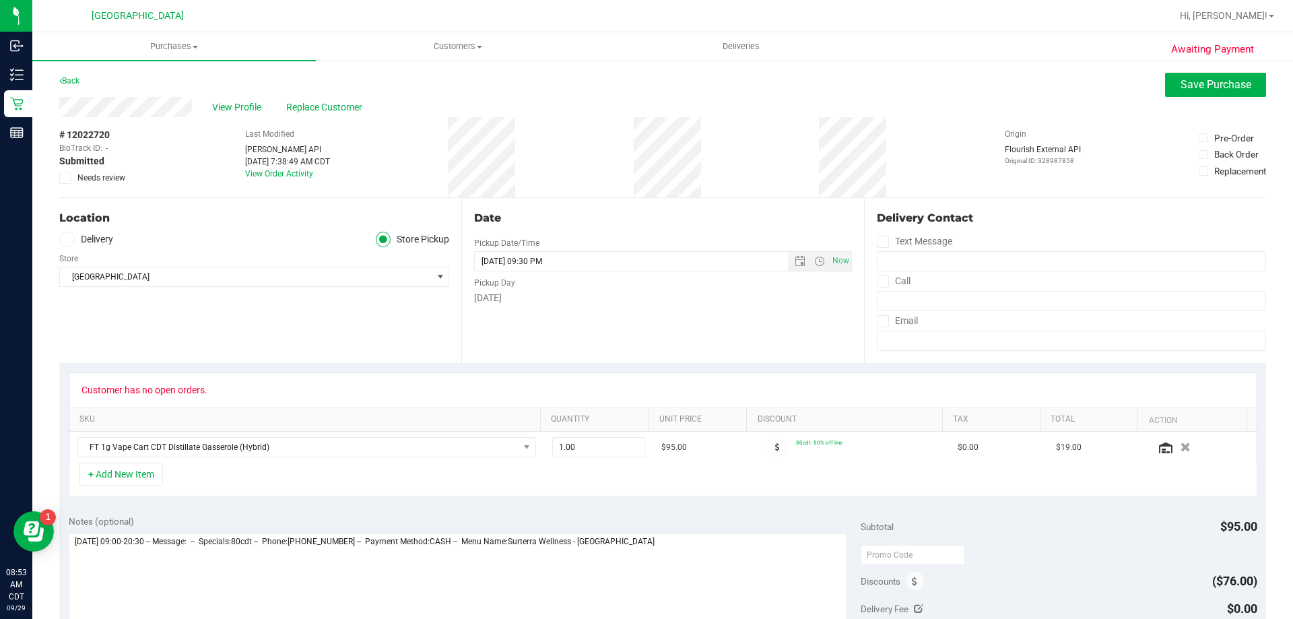
click at [98, 181] on span "Needs review" at bounding box center [101, 178] width 48 height 12
click at [0, 0] on input "Needs review" at bounding box center [0, 0] width 0 height 0
click at [1200, 92] on button "Save Purchase" at bounding box center [1215, 85] width 101 height 24
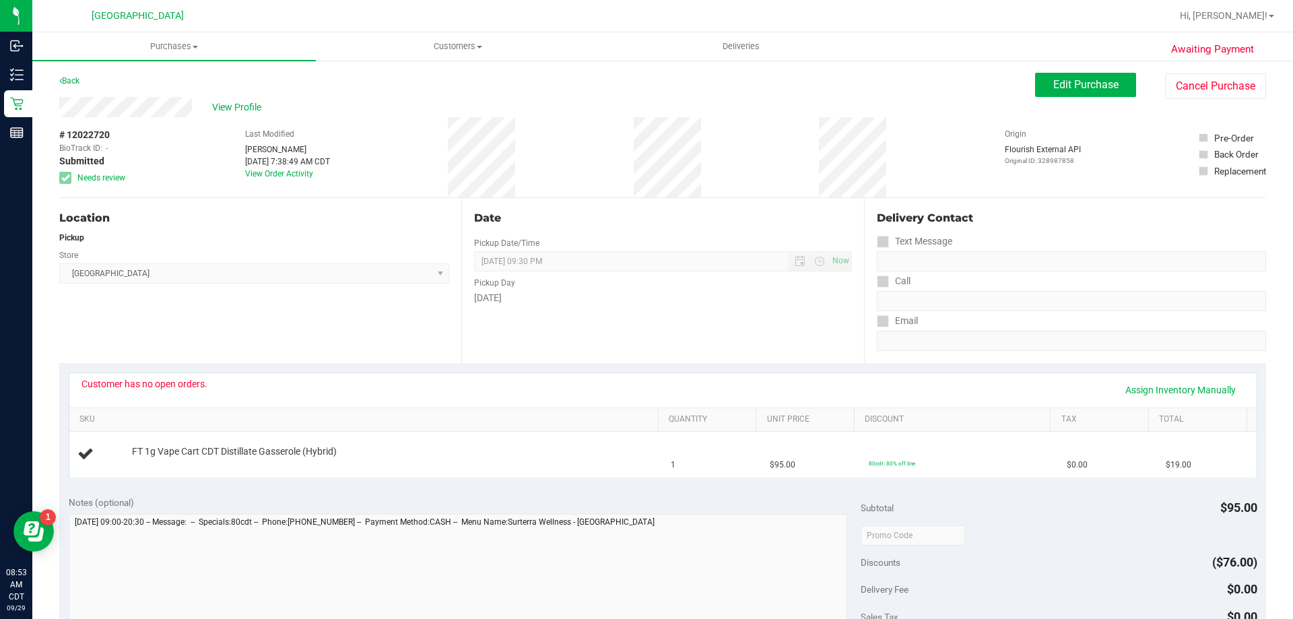
click at [140, 61] on link "Purchases Summary of purchases Fulfillment All purchases" at bounding box center [173, 46] width 283 height 28
click at [160, 48] on span "Purchases" at bounding box center [173, 46] width 283 height 12
click at [184, 38] on uib-tab-heading "Purchases Summary of purchases Fulfillment All purchases" at bounding box center [173, 46] width 283 height 28
click at [142, 93] on li "Fulfillment" at bounding box center [173, 98] width 283 height 16
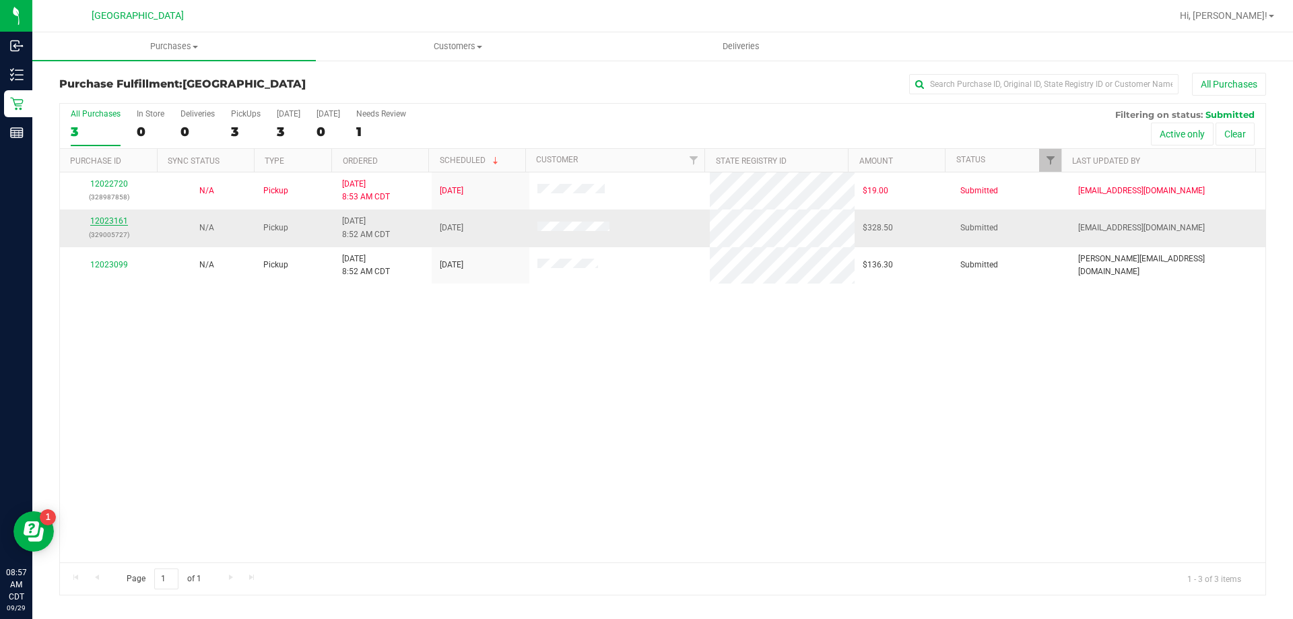
click at [114, 217] on link "12023161" at bounding box center [109, 220] width 38 height 9
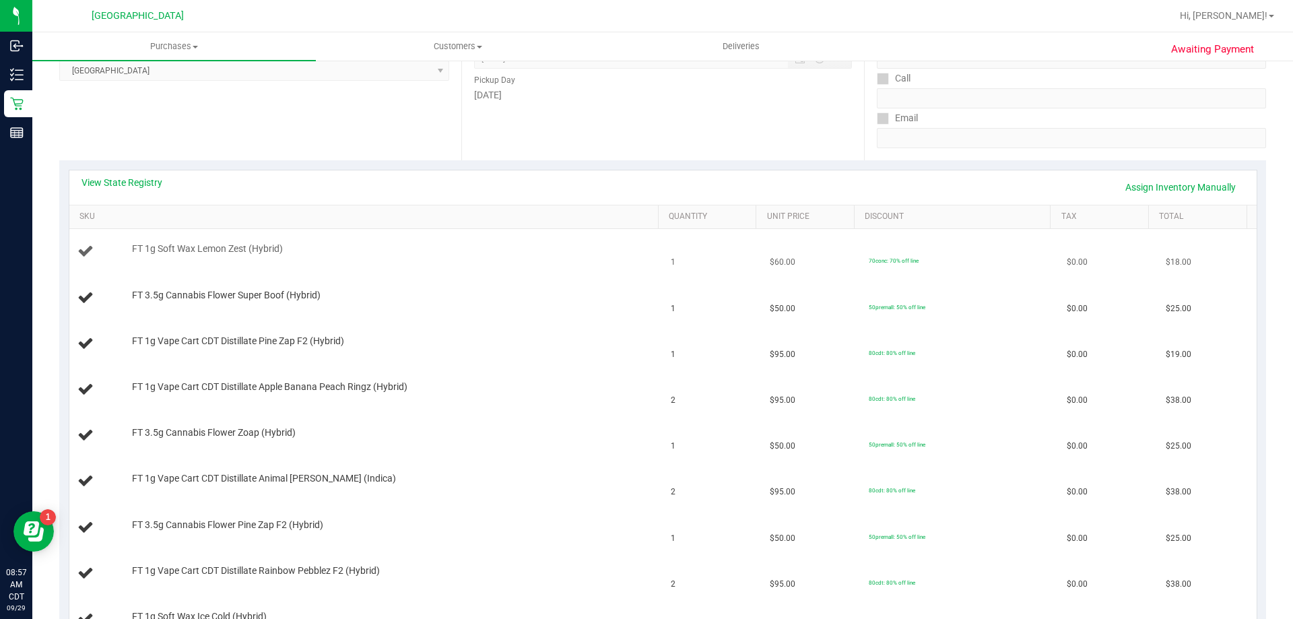
scroll to position [202, 0]
click at [141, 178] on link "View State Registry" at bounding box center [121, 182] width 81 height 13
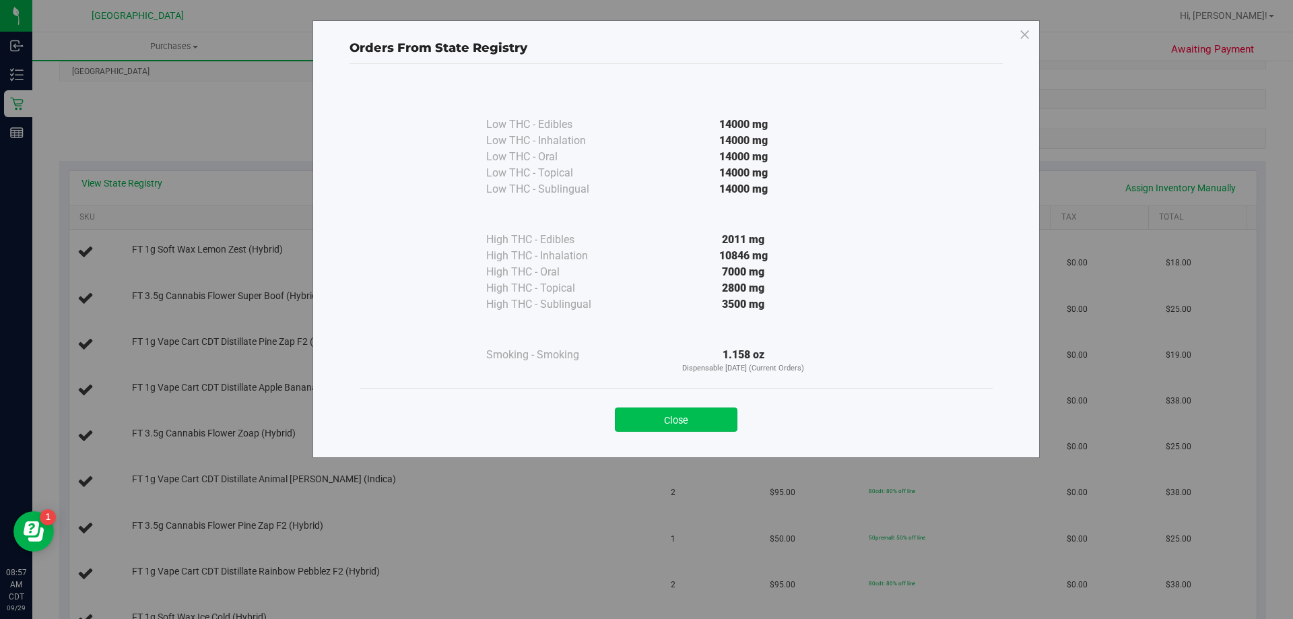
click at [665, 414] on button "Close" at bounding box center [676, 419] width 123 height 24
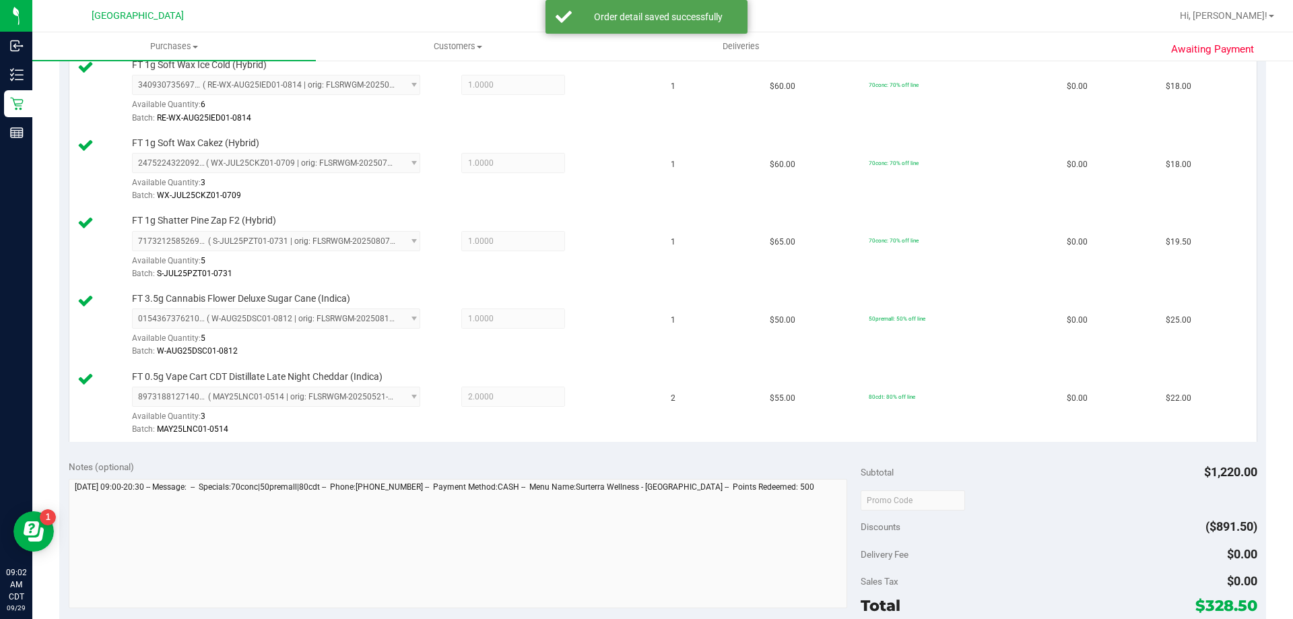
scroll to position [1145, 0]
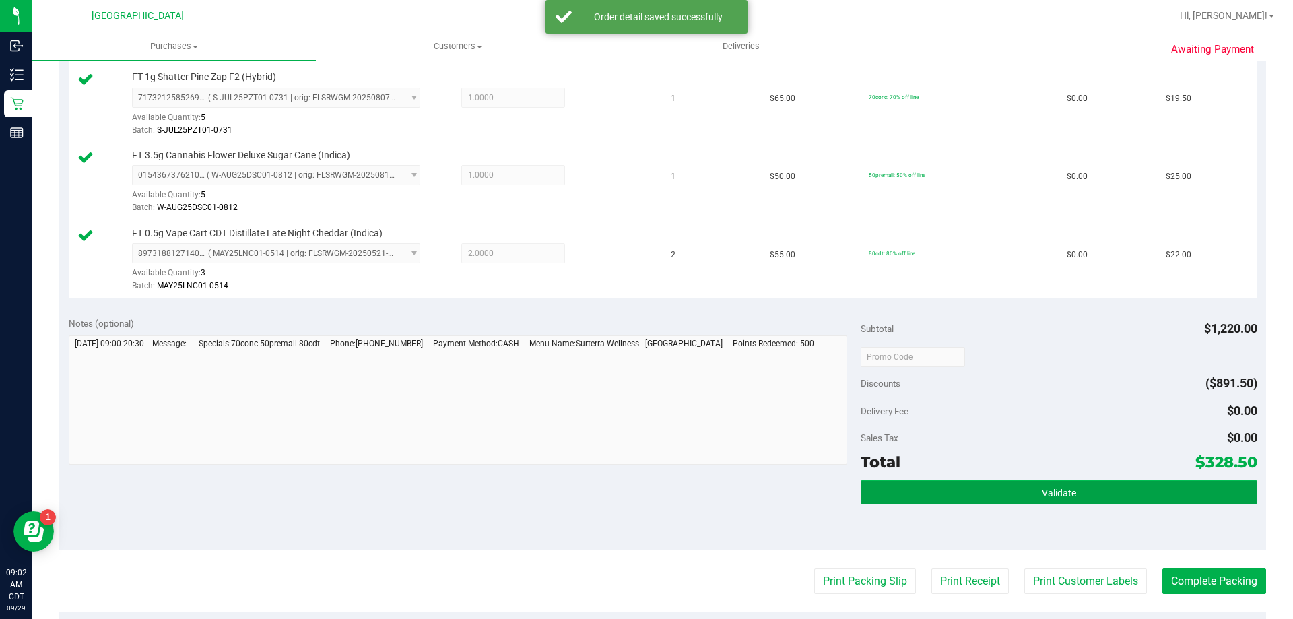
click at [1055, 504] on button "Validate" at bounding box center [1059, 492] width 396 height 24
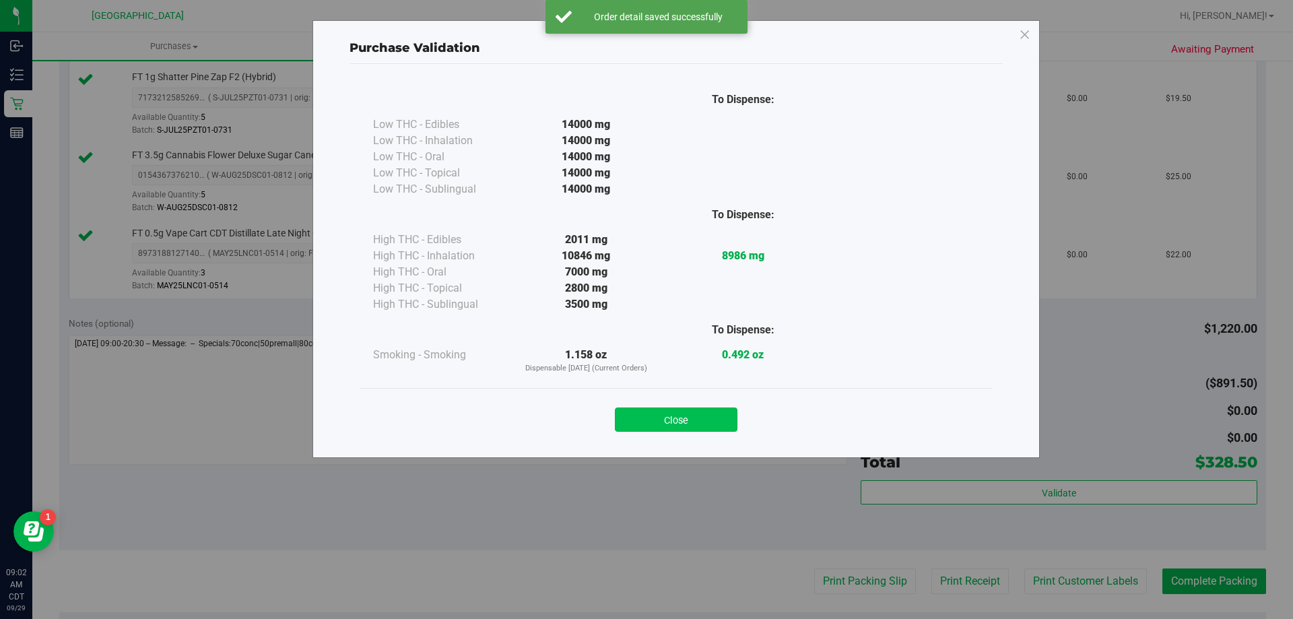
click at [669, 413] on button "Close" at bounding box center [676, 419] width 123 height 24
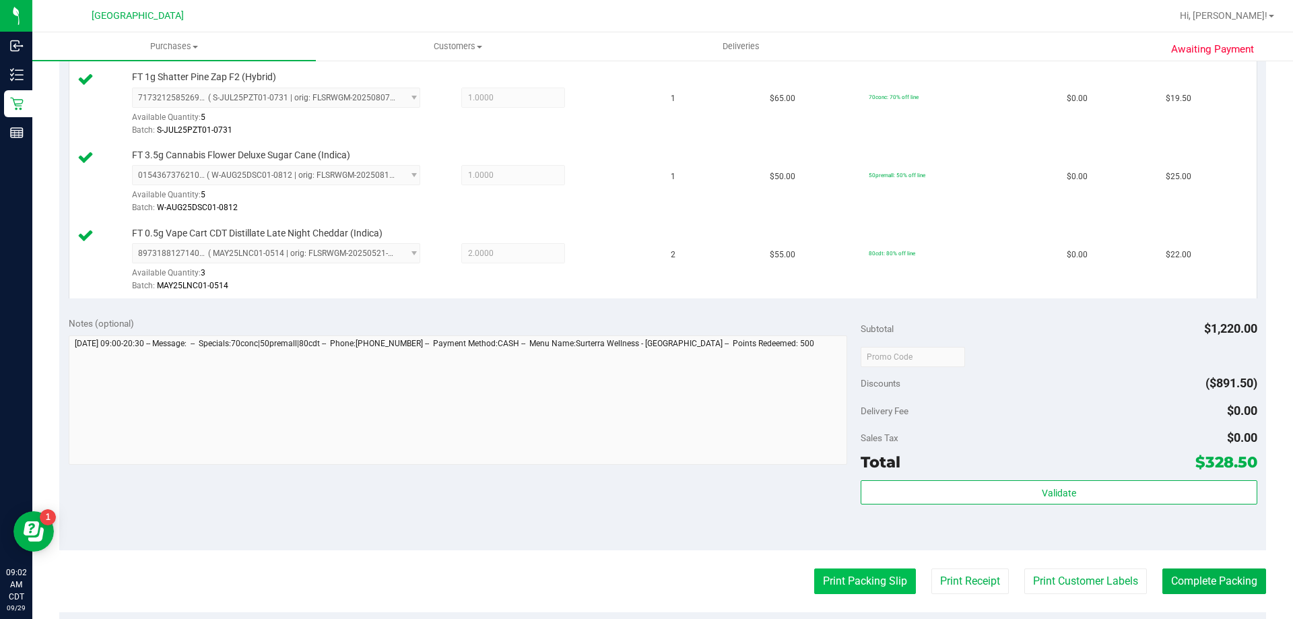
click at [881, 582] on button "Print Packing Slip" at bounding box center [865, 581] width 102 height 26
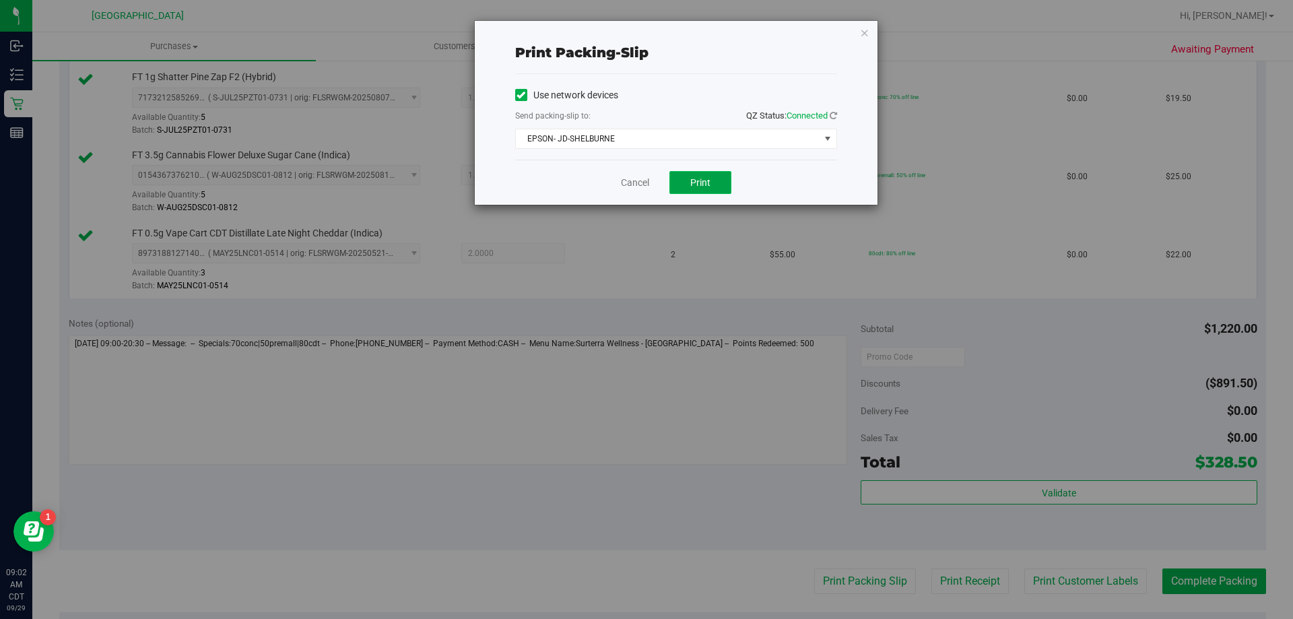
click at [726, 181] on button "Print" at bounding box center [700, 182] width 62 height 23
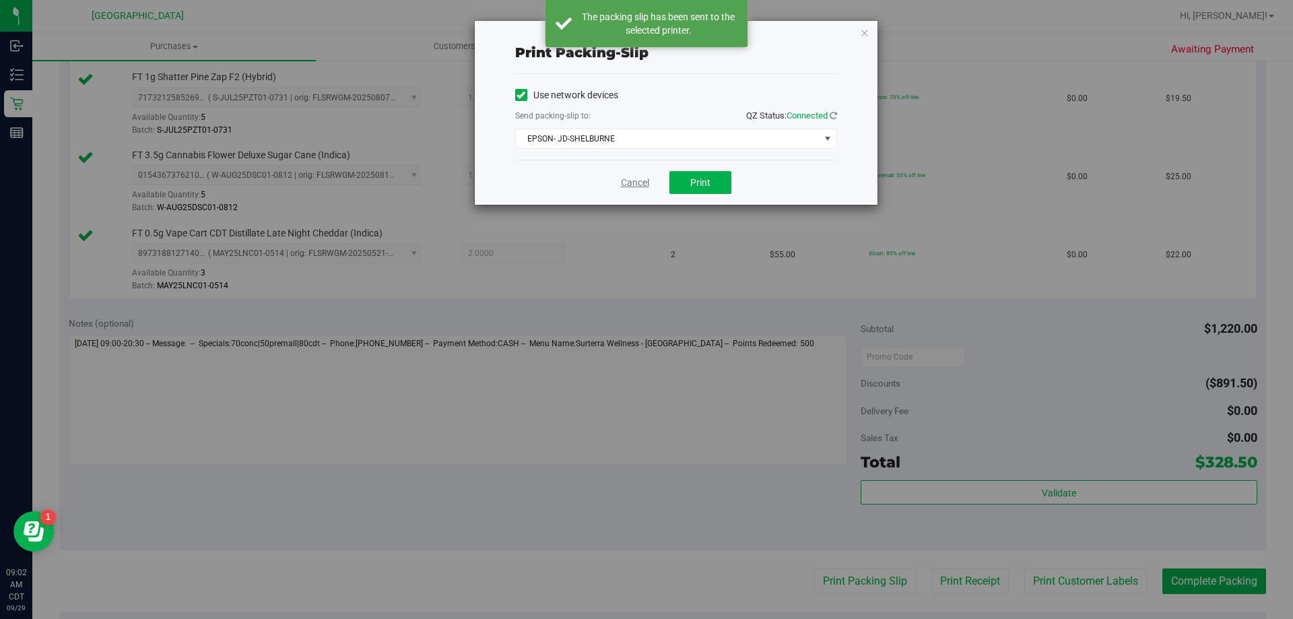
click at [626, 185] on link "Cancel" at bounding box center [635, 183] width 28 height 14
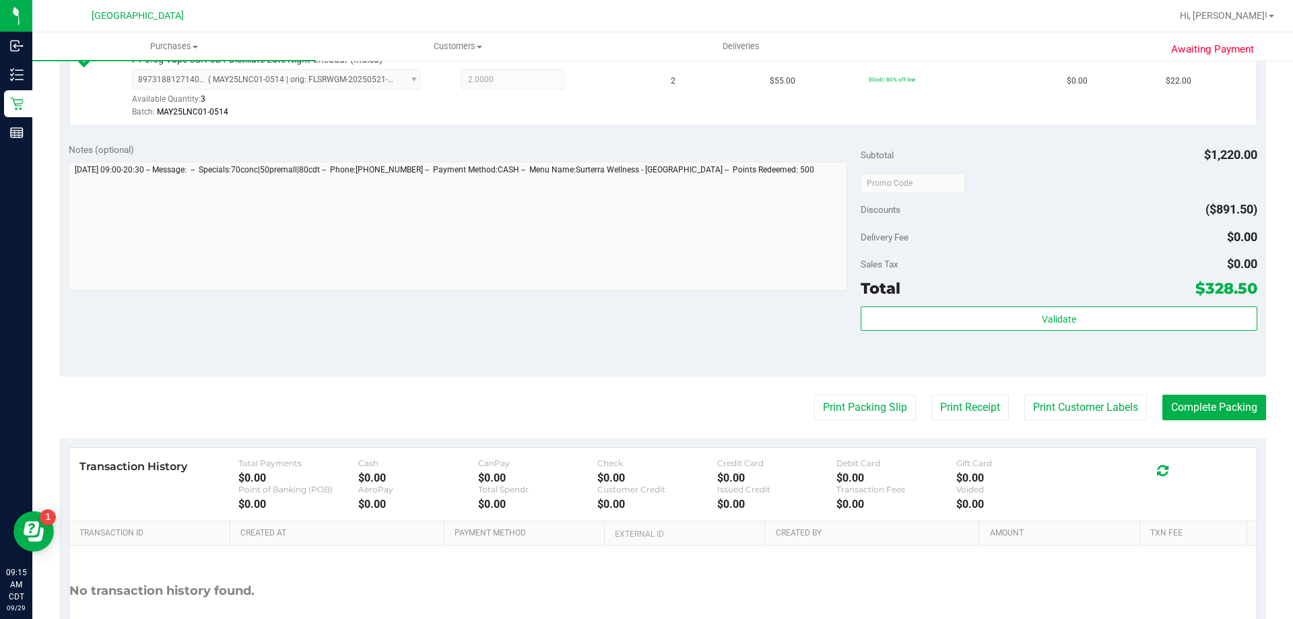
scroll to position [1417, 0]
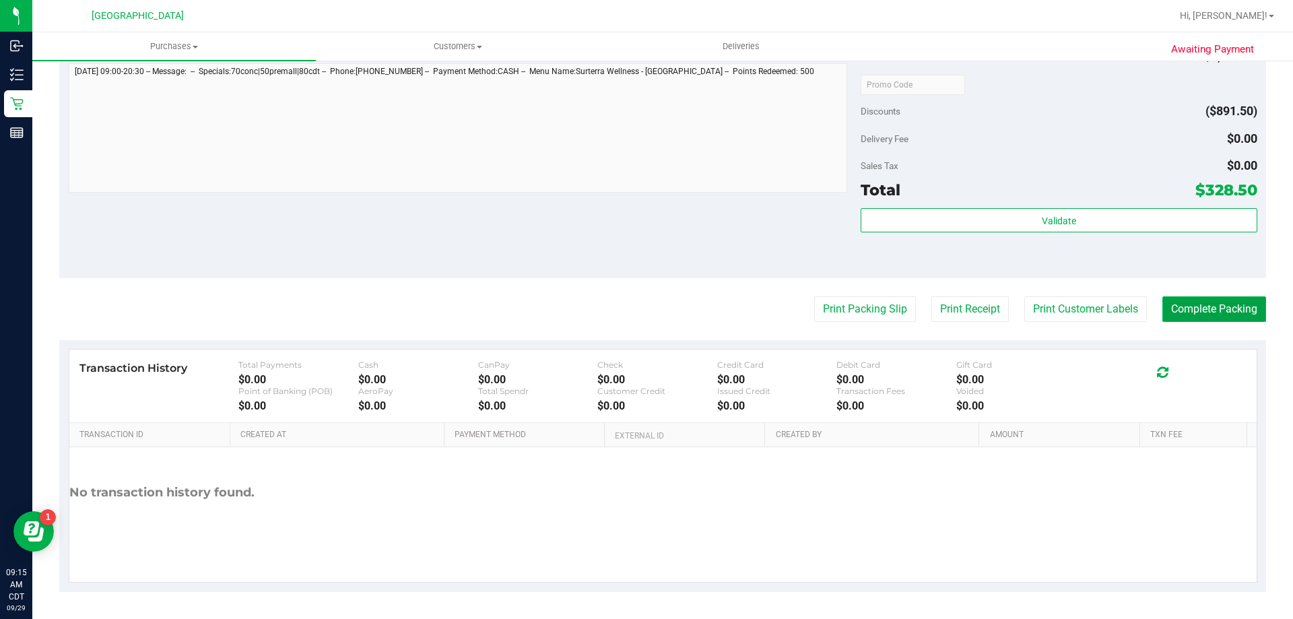
click at [1207, 304] on button "Complete Packing" at bounding box center [1214, 309] width 104 height 26
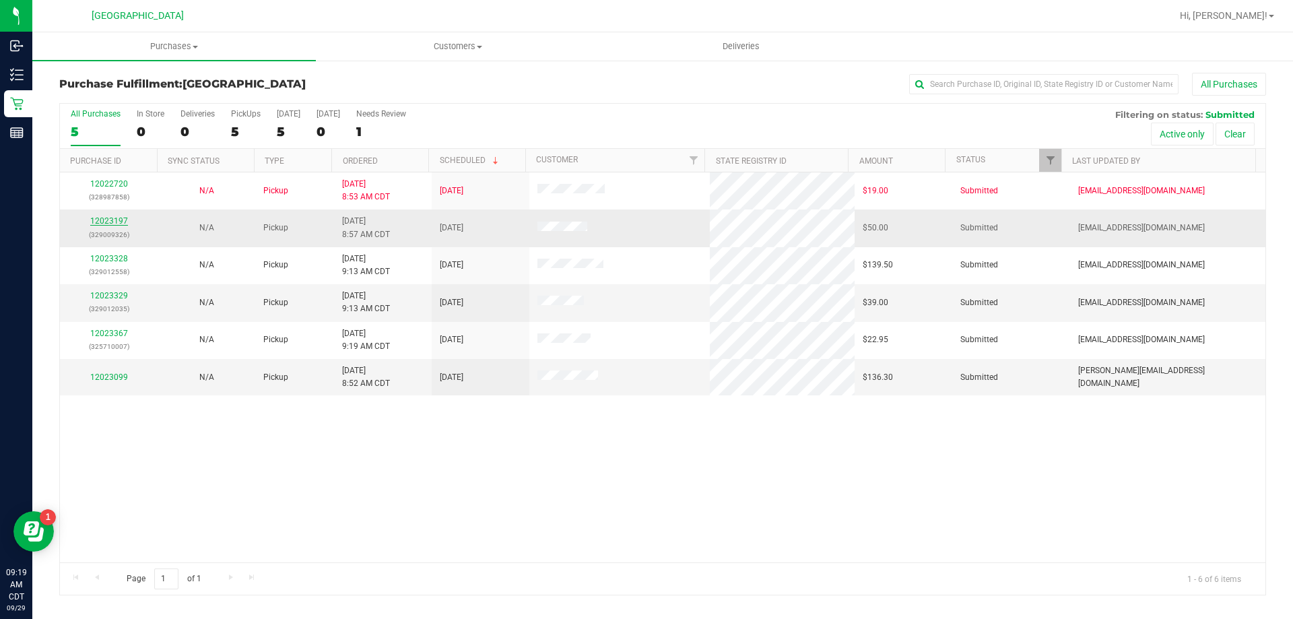
click at [118, 220] on link "12023197" at bounding box center [109, 220] width 38 height 9
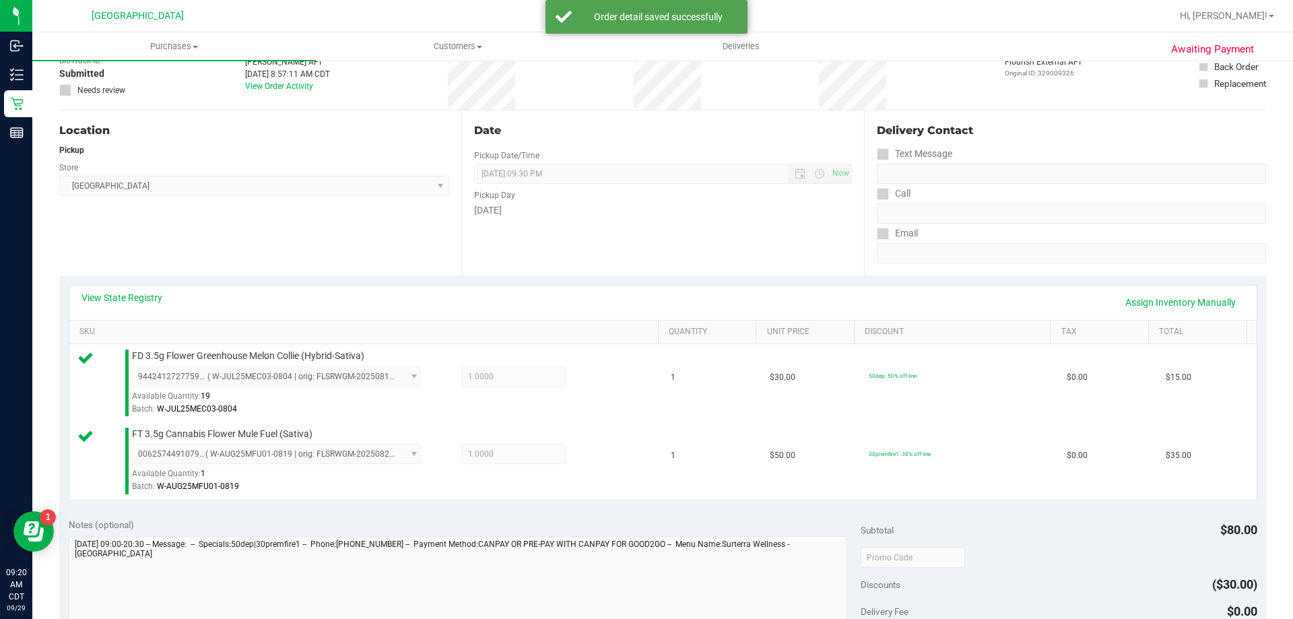
scroll to position [269, 0]
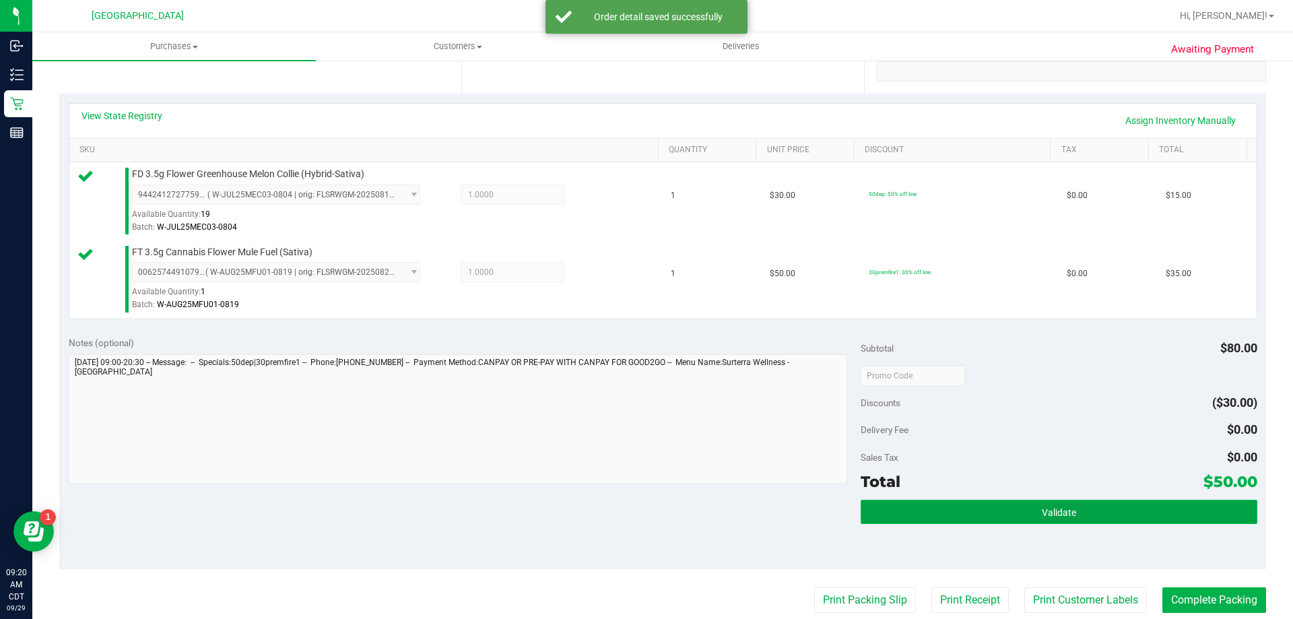
click at [1051, 507] on span "Validate" at bounding box center [1059, 512] width 34 height 11
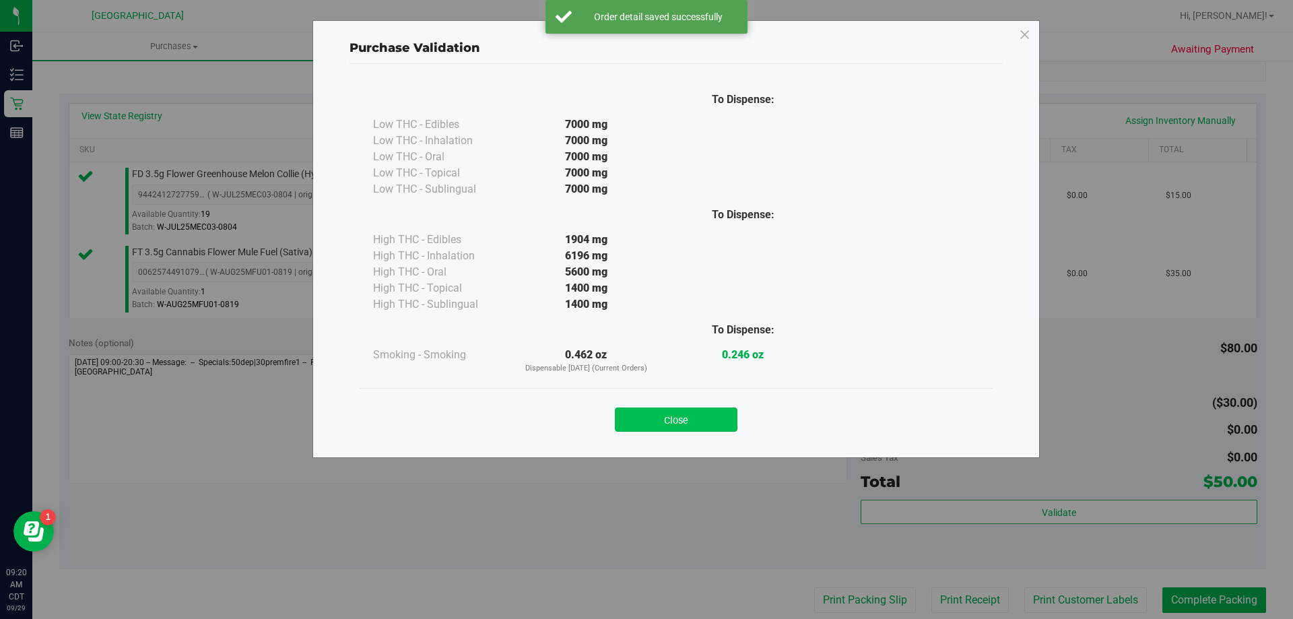
click at [682, 426] on button "Close" at bounding box center [676, 419] width 123 height 24
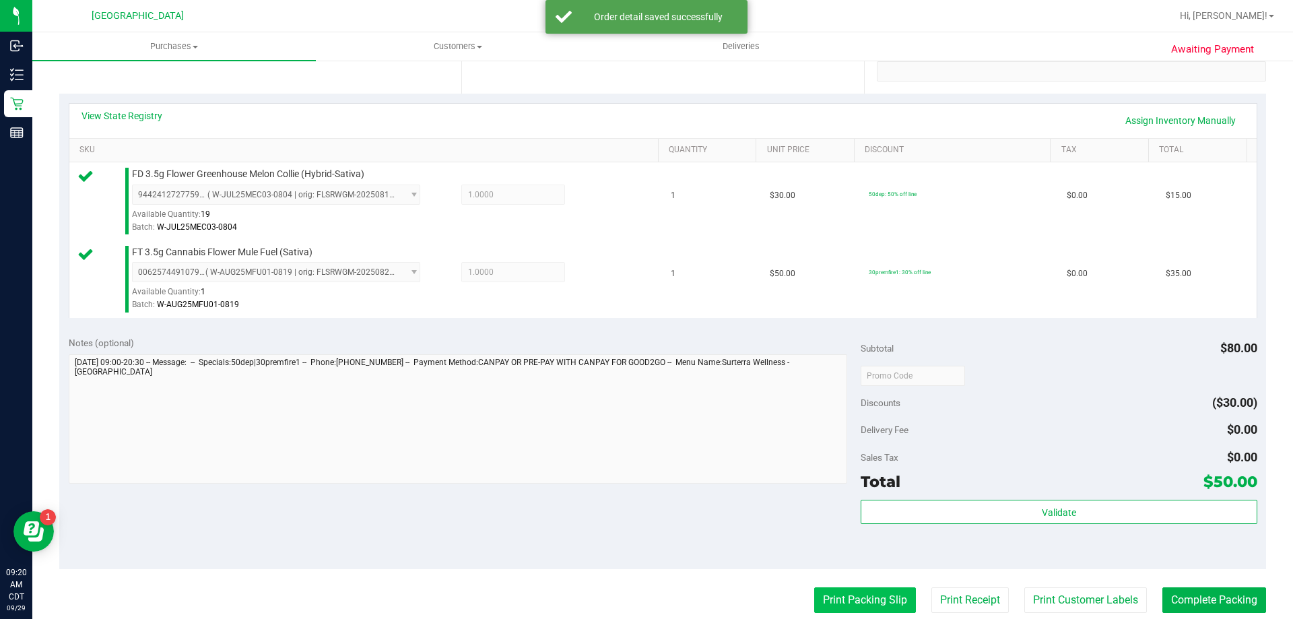
click at [823, 607] on button "Print Packing Slip" at bounding box center [865, 600] width 102 height 26
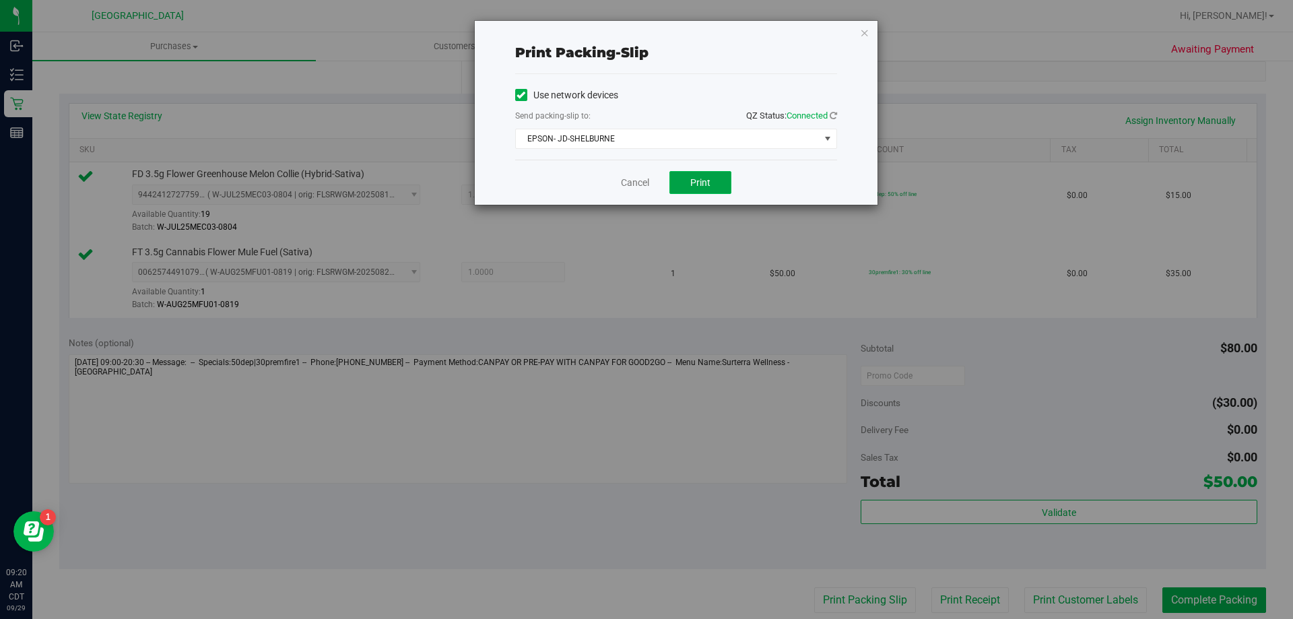
click at [705, 191] on button "Print" at bounding box center [700, 182] width 62 height 23
click at [635, 183] on link "Cancel" at bounding box center [635, 183] width 28 height 14
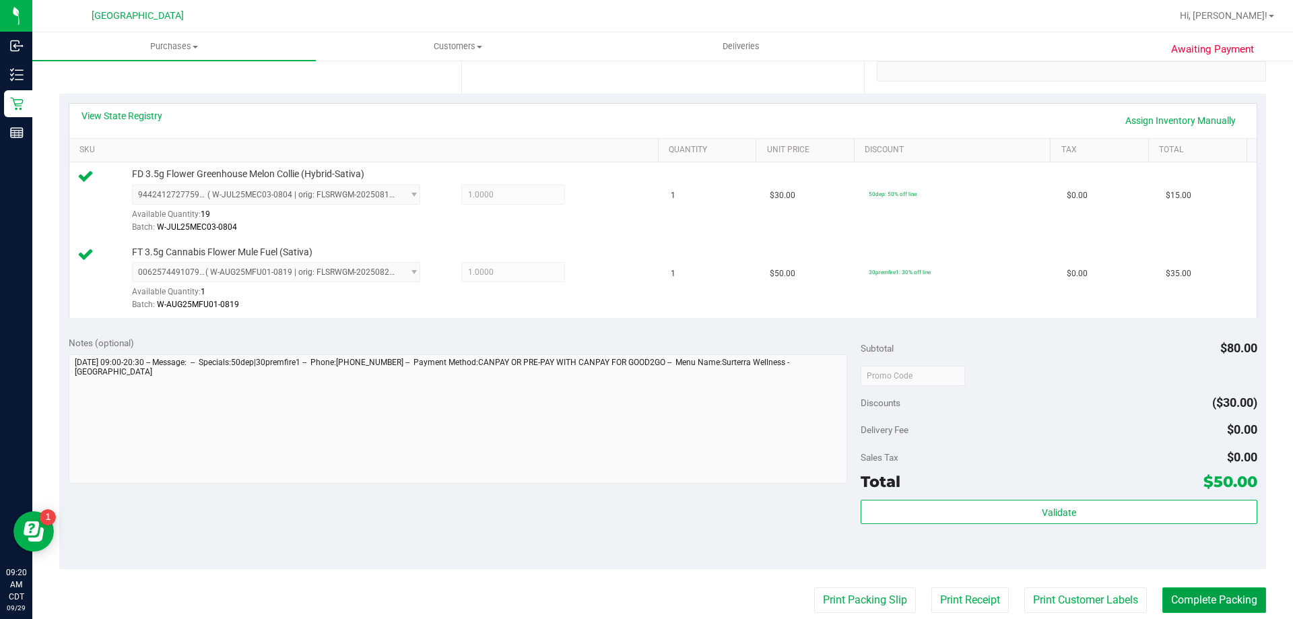
click at [1219, 595] on button "Complete Packing" at bounding box center [1214, 600] width 104 height 26
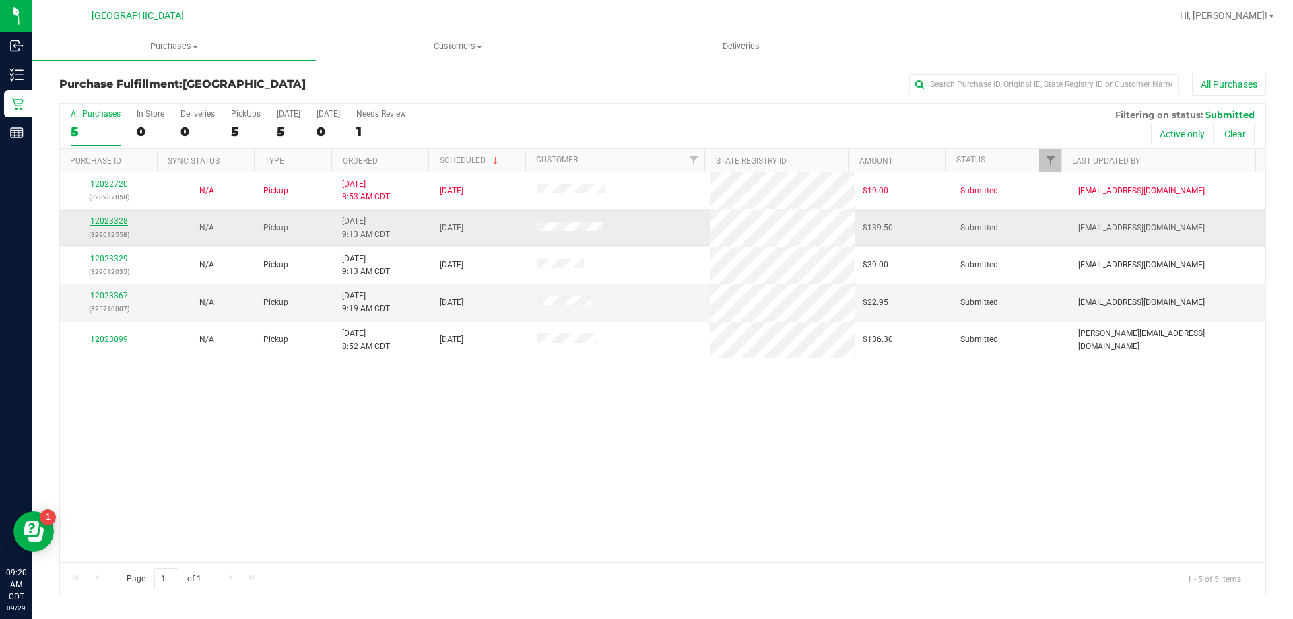
click at [99, 219] on link "12023328" at bounding box center [109, 220] width 38 height 9
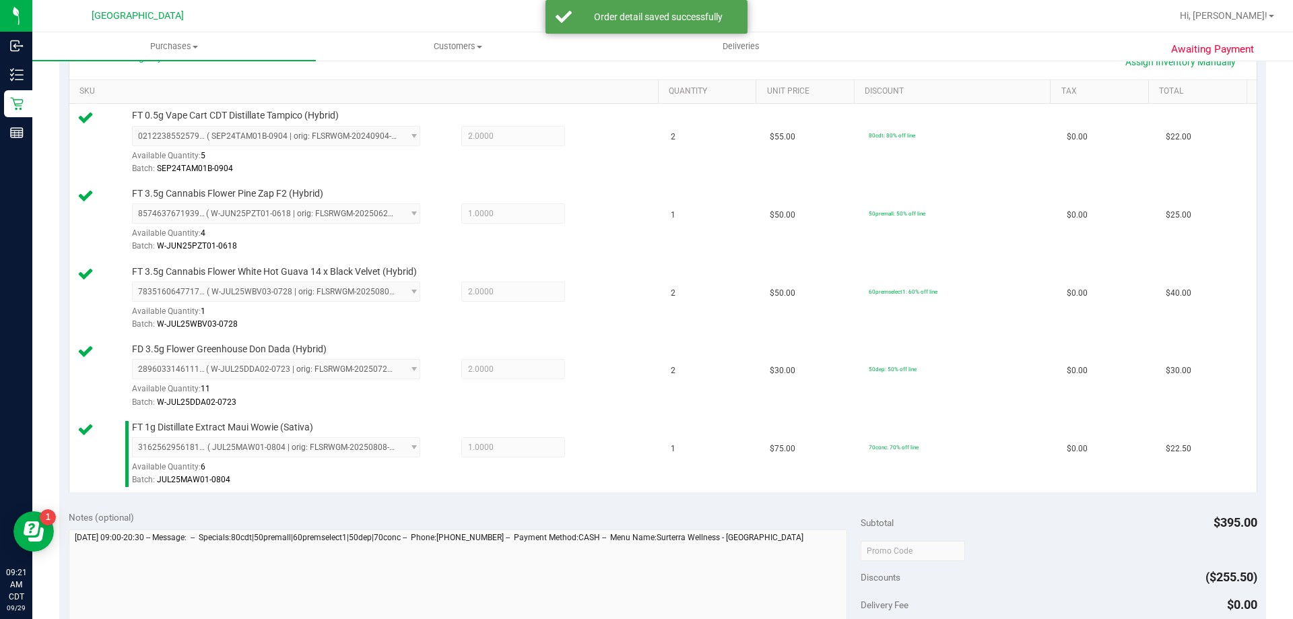
scroll to position [404, 0]
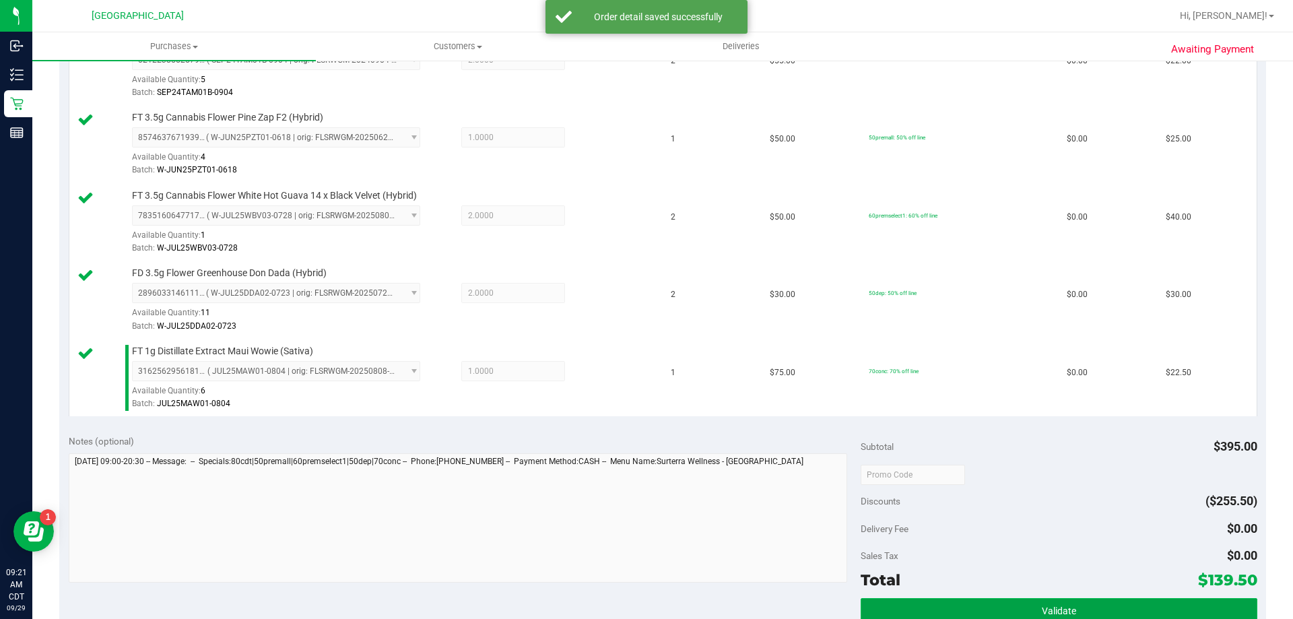
click at [1056, 601] on button "Validate" at bounding box center [1059, 610] width 396 height 24
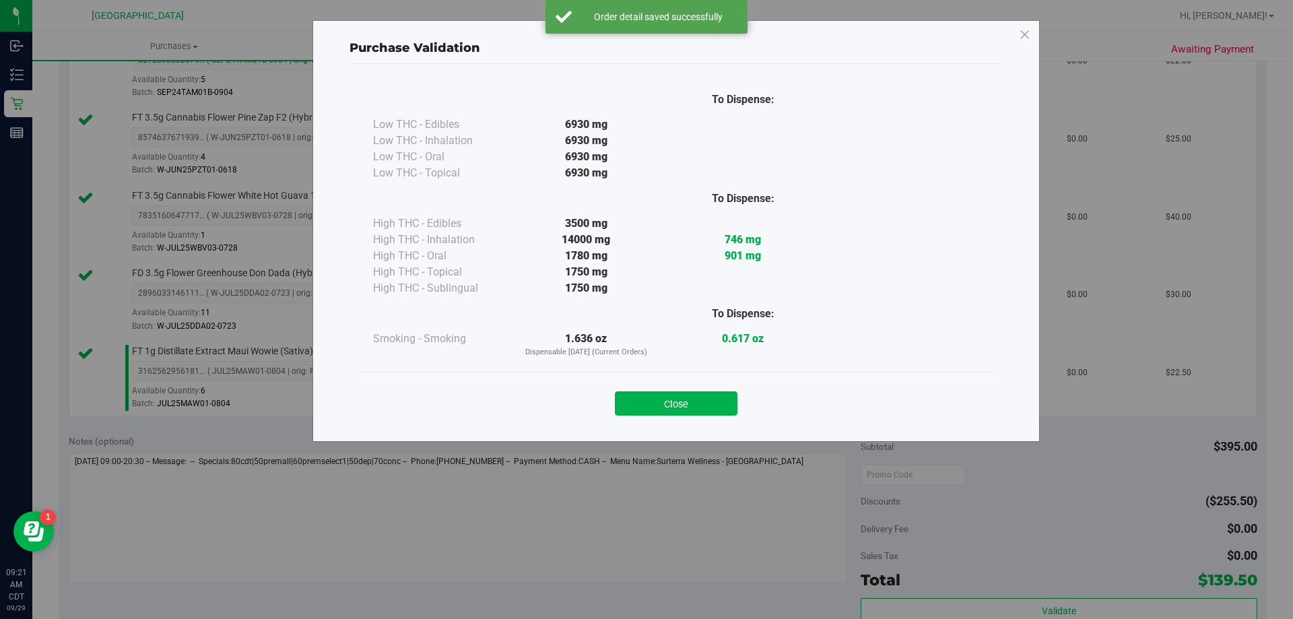
drag, startPoint x: 636, startPoint y: 383, endPoint x: 639, endPoint y: 422, distance: 39.1
click at [638, 383] on div "Close" at bounding box center [676, 399] width 613 height 34
click at [639, 422] on div "Close" at bounding box center [676, 399] width 633 height 55
click at [645, 406] on button "Close" at bounding box center [676, 403] width 123 height 24
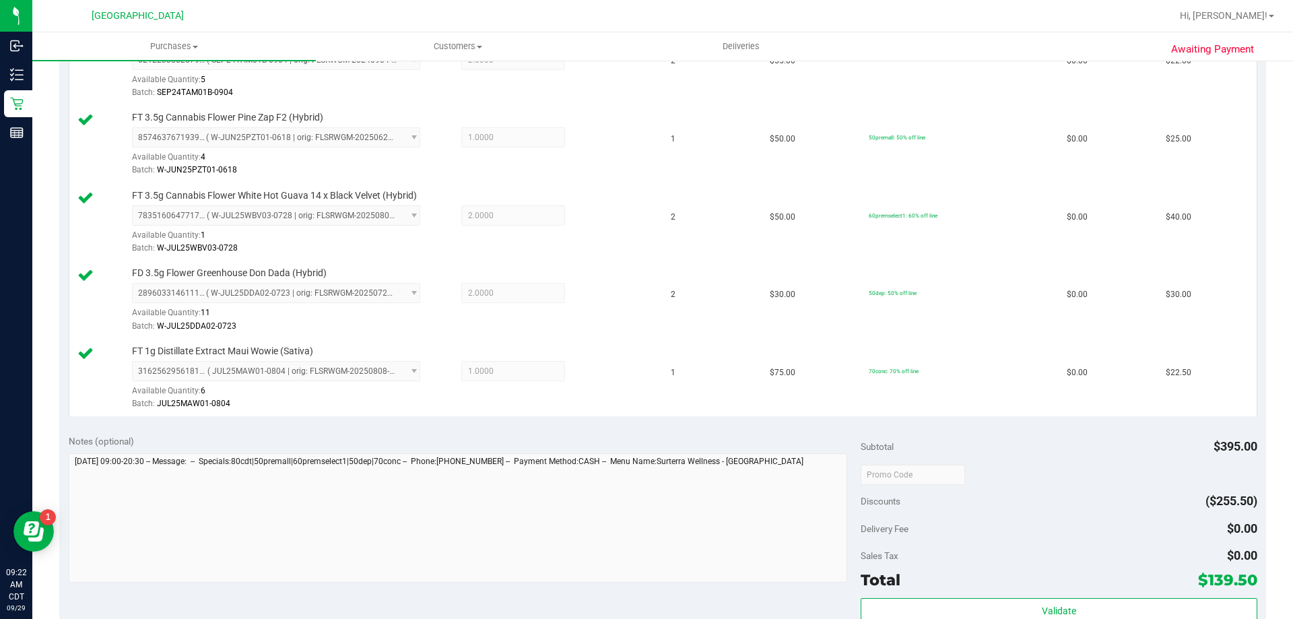
scroll to position [606, 0]
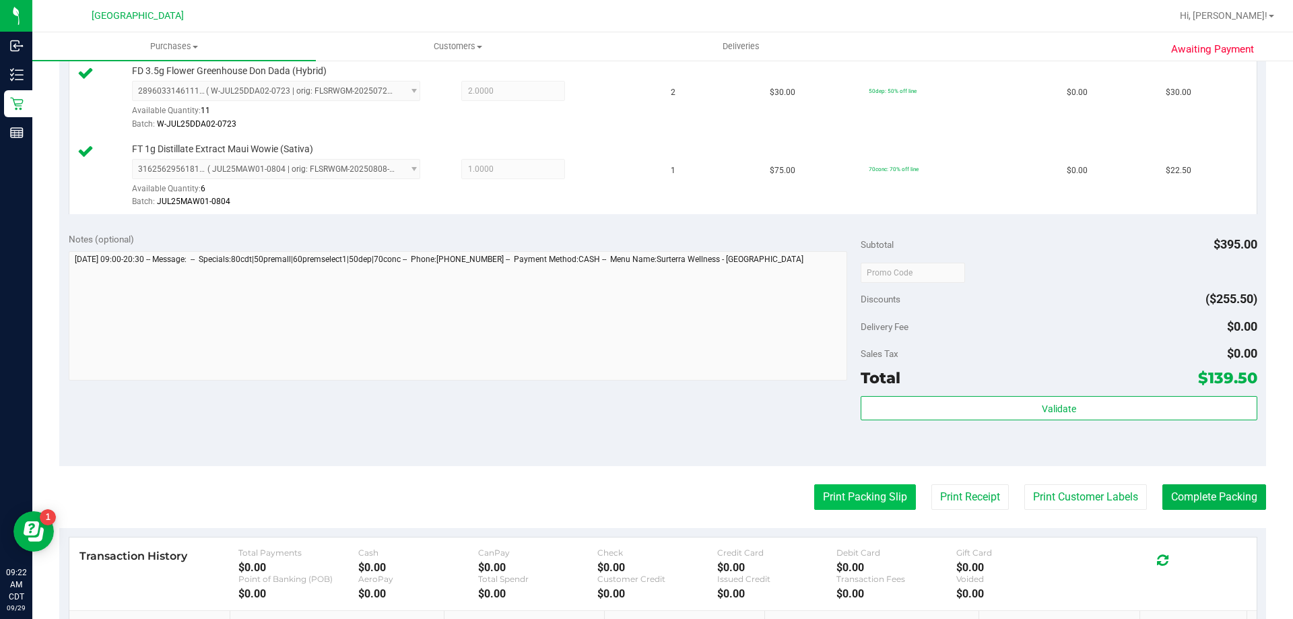
click at [826, 498] on button "Print Packing Slip" at bounding box center [865, 497] width 102 height 26
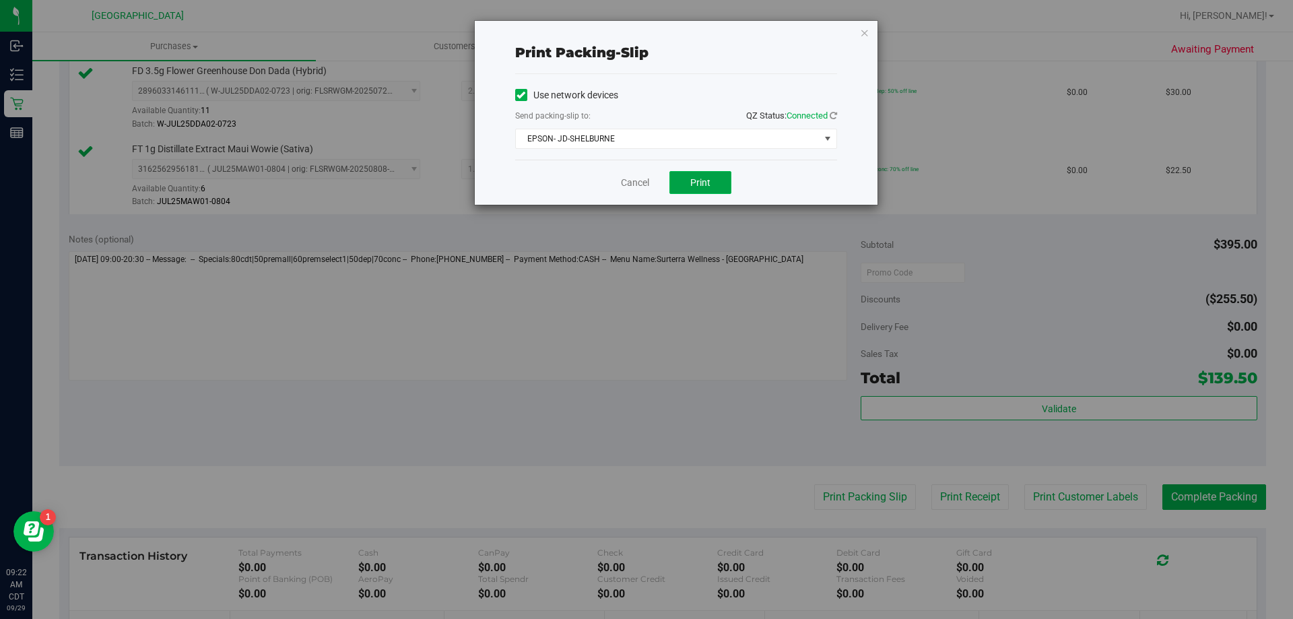
click at [701, 183] on span "Print" at bounding box center [700, 182] width 20 height 11
click at [649, 176] on link "Cancel" at bounding box center [635, 183] width 28 height 14
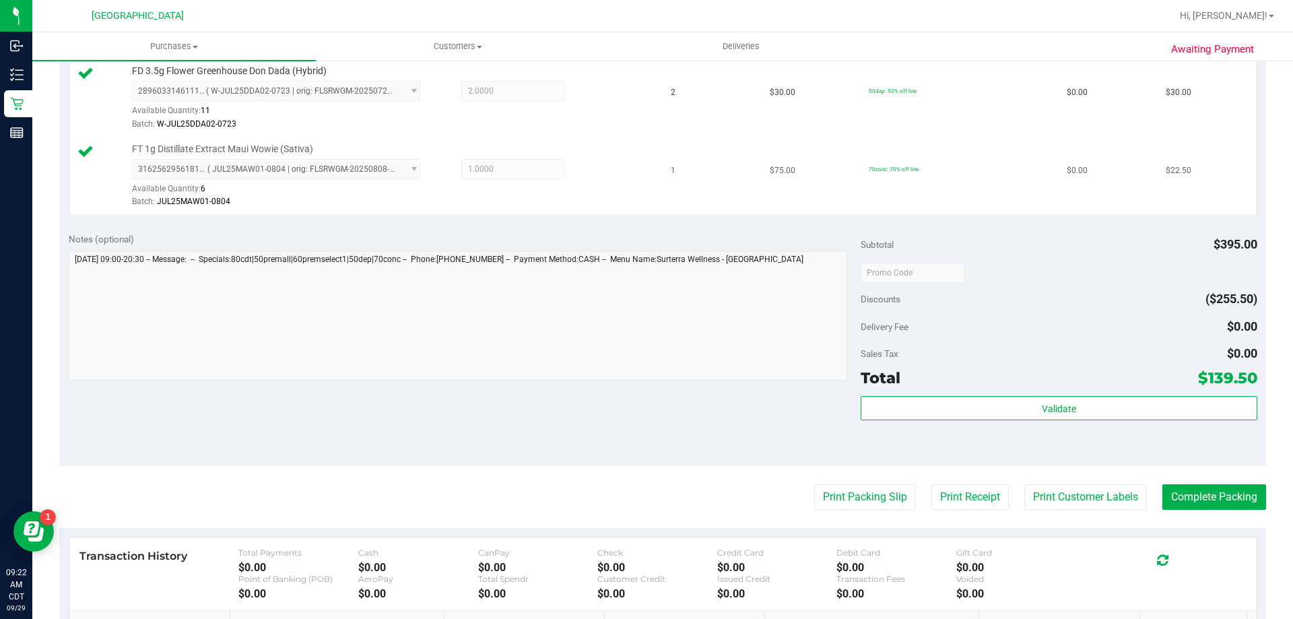
click at [646, 178] on td "FT 1g Distillate Extract Maui Wowie (Sativa) 3162562956181999 ( JUL25MAW01-0804…" at bounding box center [366, 175] width 594 height 77
click at [1232, 492] on button "Complete Packing" at bounding box center [1214, 497] width 104 height 26
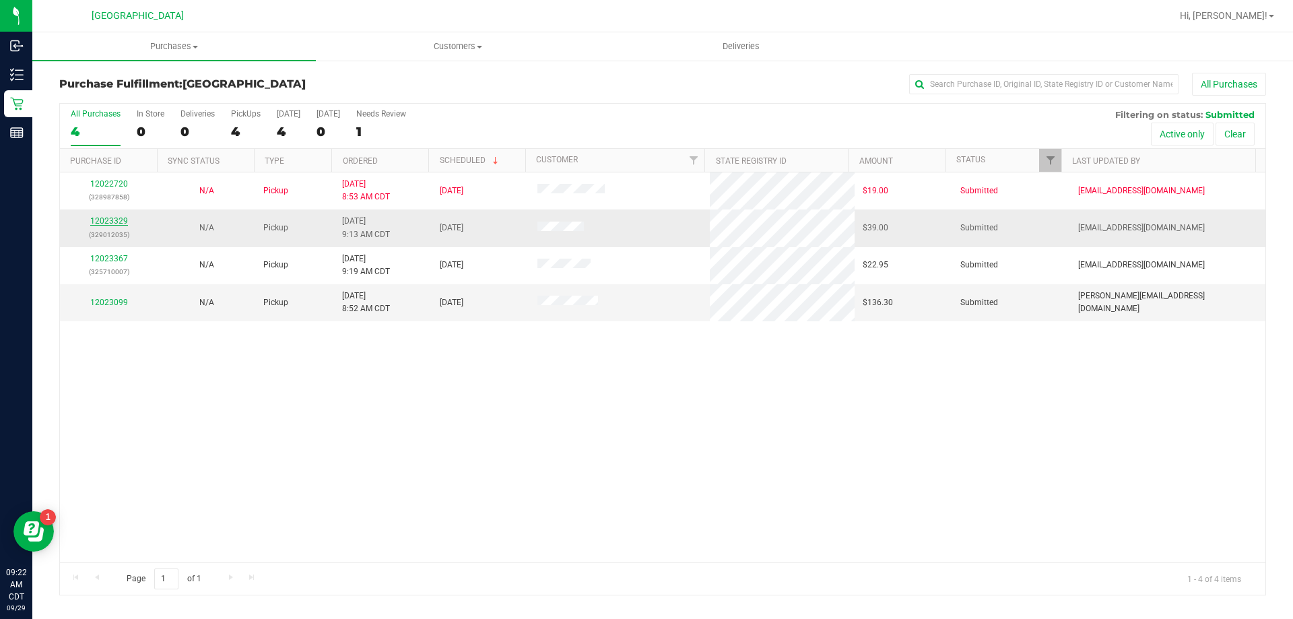
click at [119, 217] on link "12023329" at bounding box center [109, 220] width 38 height 9
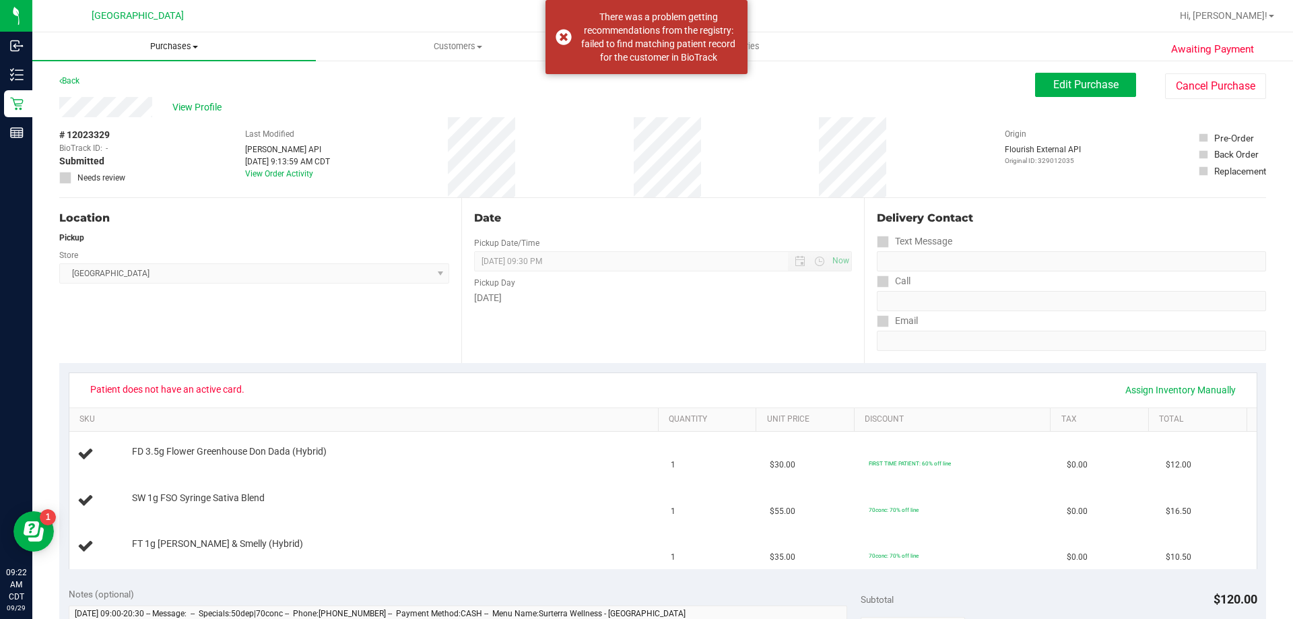
click at [179, 53] on uib-tab-heading "Purchases Summary of purchases Fulfillment All purchases" at bounding box center [173, 46] width 283 height 28
click at [116, 103] on li "Fulfillment" at bounding box center [173, 98] width 283 height 16
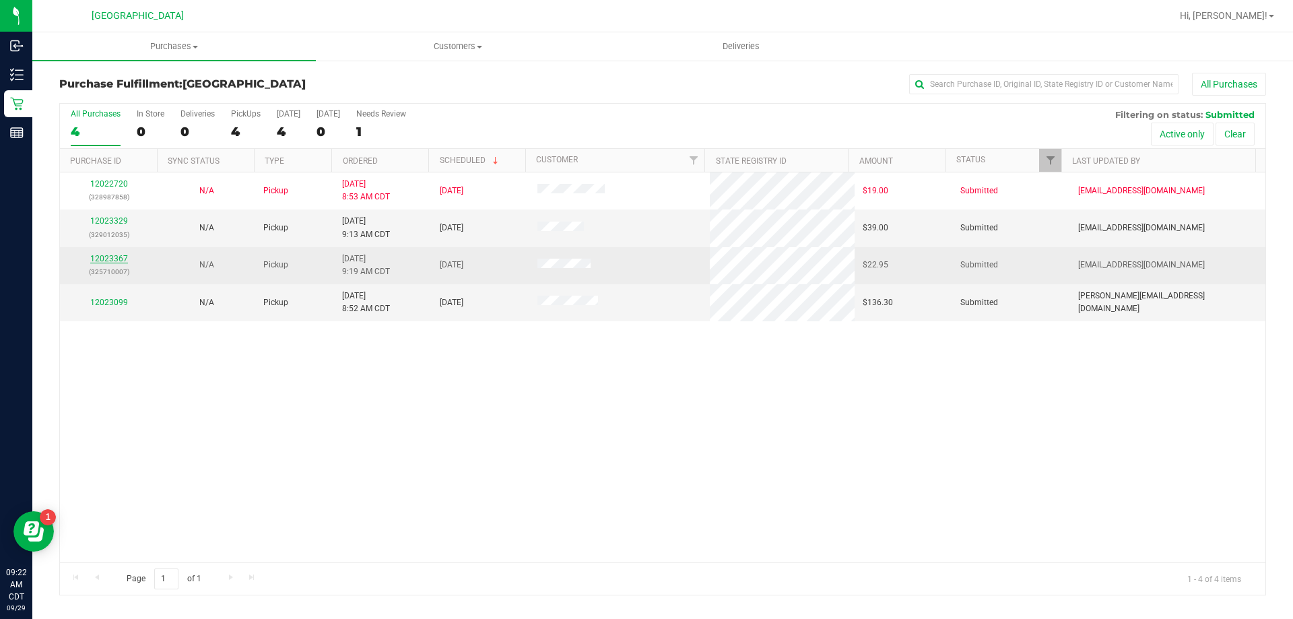
click at [101, 256] on link "12023367" at bounding box center [109, 258] width 38 height 9
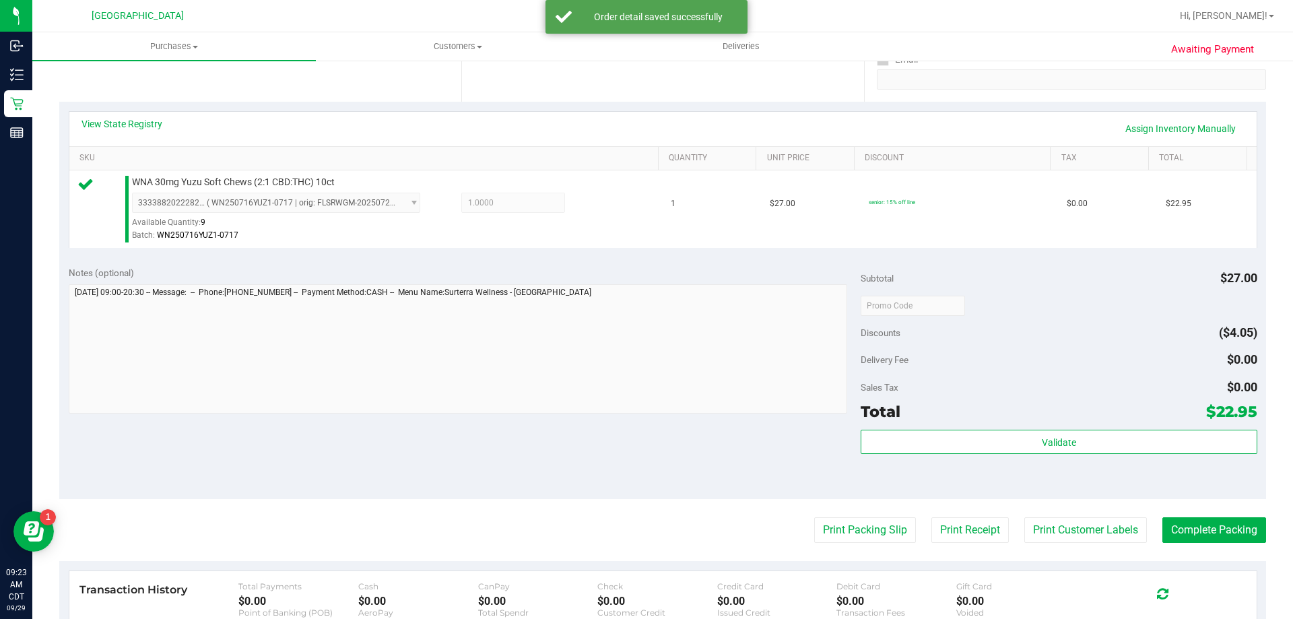
scroll to position [269, 0]
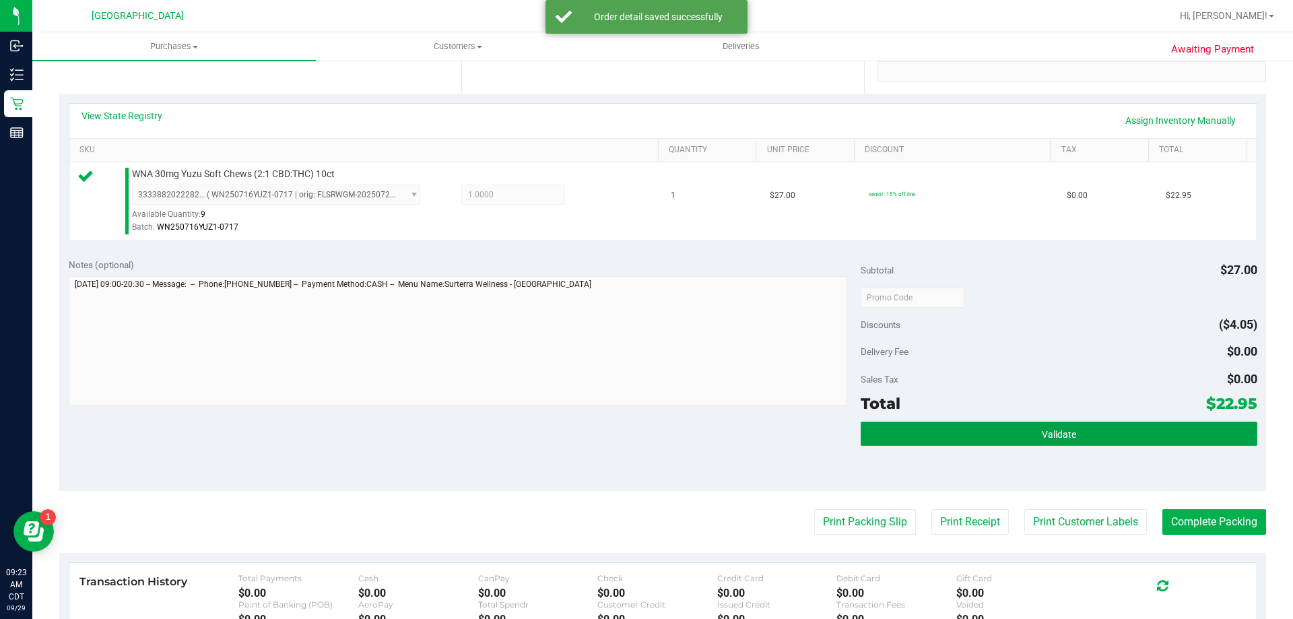
click at [1187, 441] on button "Validate" at bounding box center [1059, 433] width 396 height 24
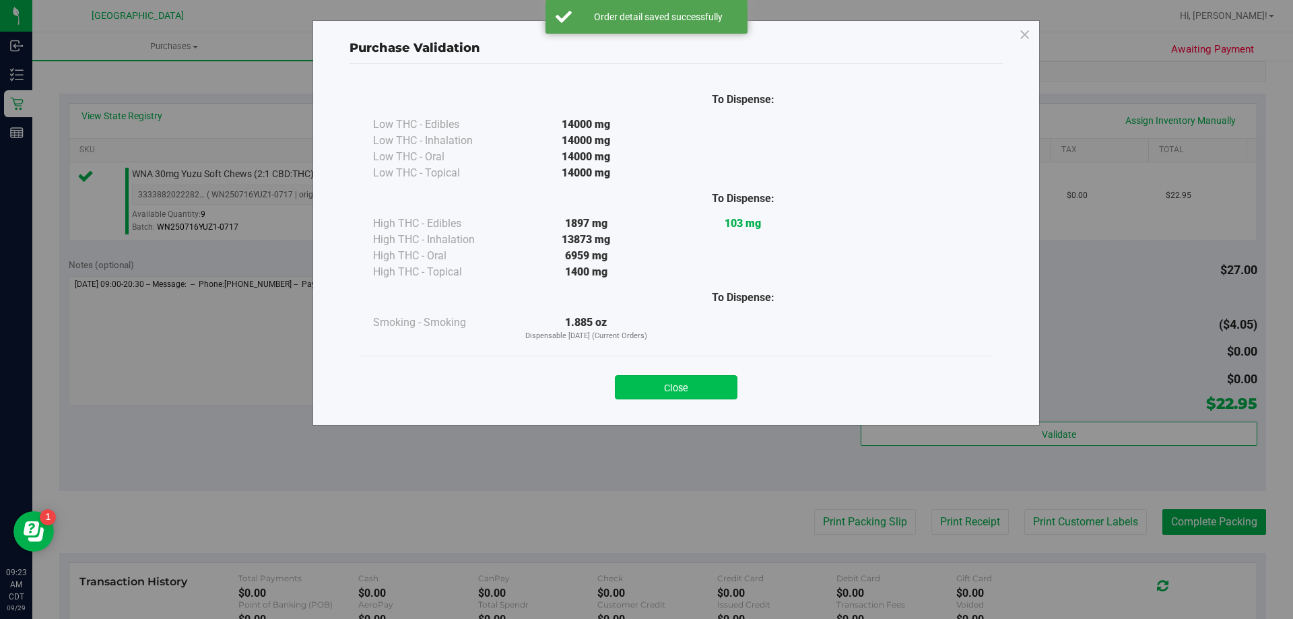
click at [714, 386] on button "Close" at bounding box center [676, 387] width 123 height 24
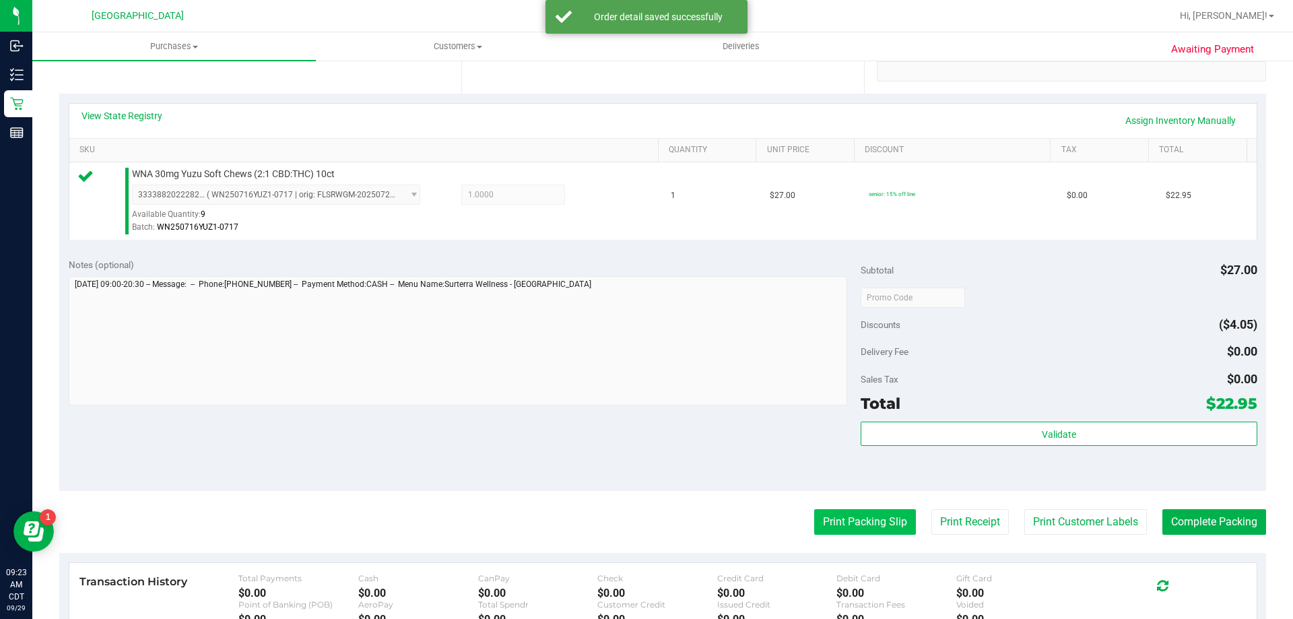
click at [872, 515] on button "Print Packing Slip" at bounding box center [865, 522] width 102 height 26
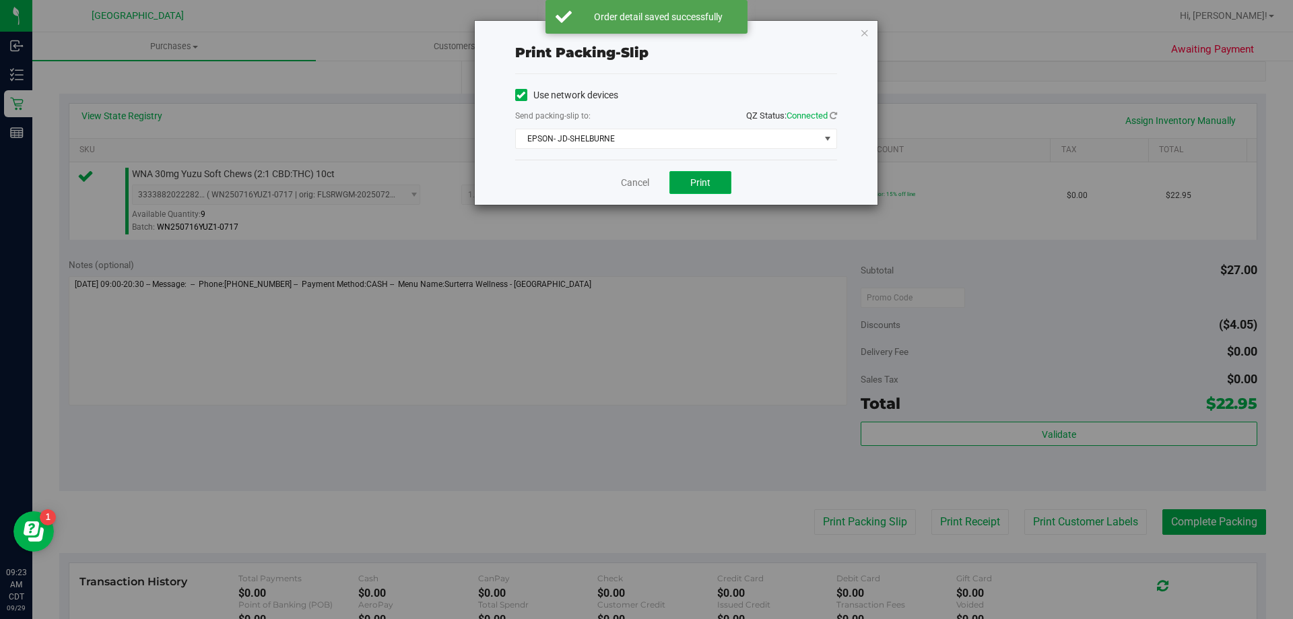
click at [722, 187] on button "Print" at bounding box center [700, 182] width 62 height 23
click at [638, 182] on link "Cancel" at bounding box center [635, 183] width 28 height 14
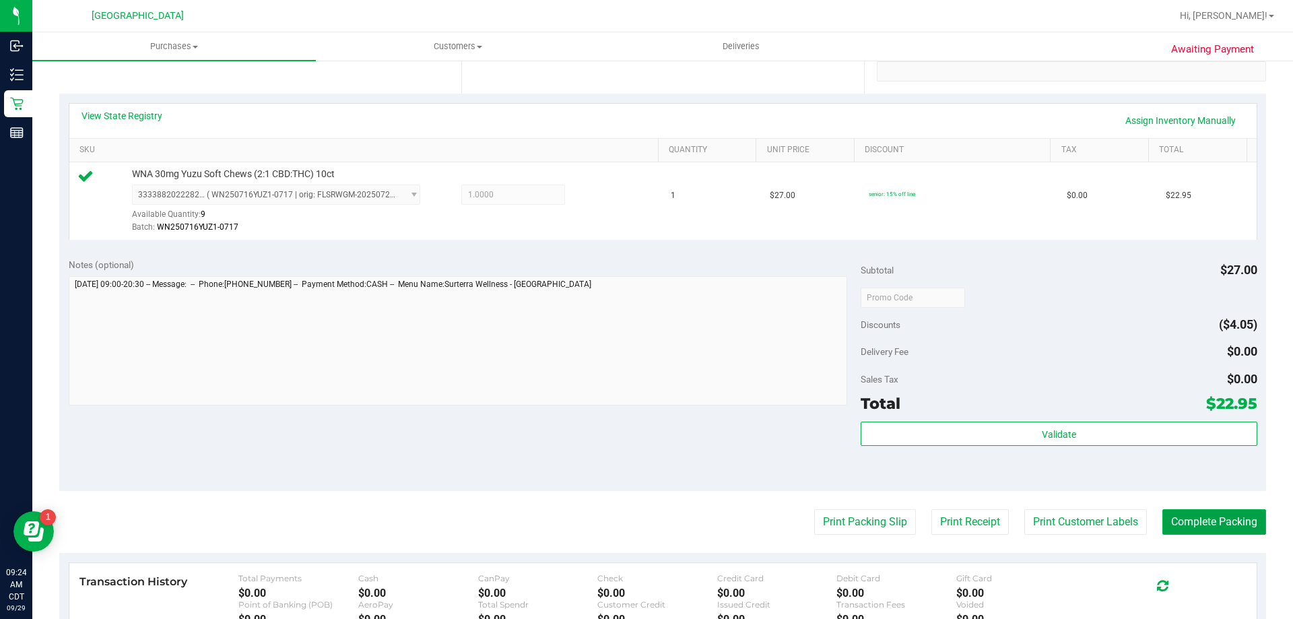
click at [1231, 519] on button "Complete Packing" at bounding box center [1214, 522] width 104 height 26
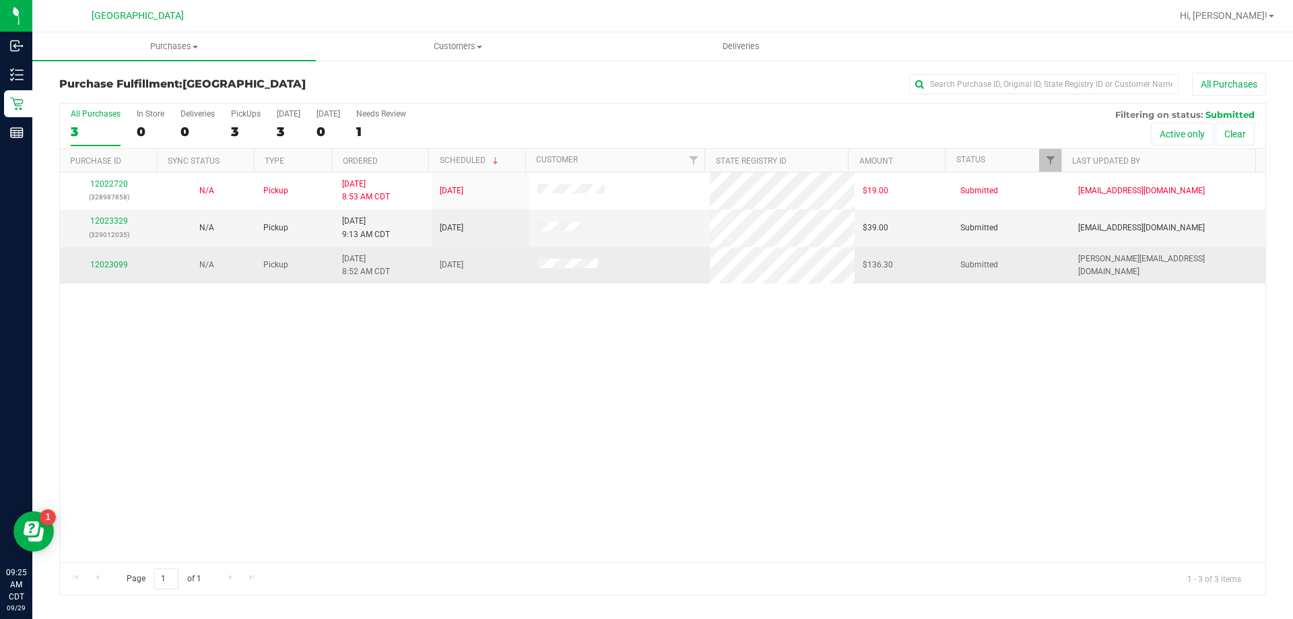
drag, startPoint x: 699, startPoint y: 211, endPoint x: 691, endPoint y: 278, distance: 67.7
click at [691, 278] on td at bounding box center [619, 265] width 181 height 36
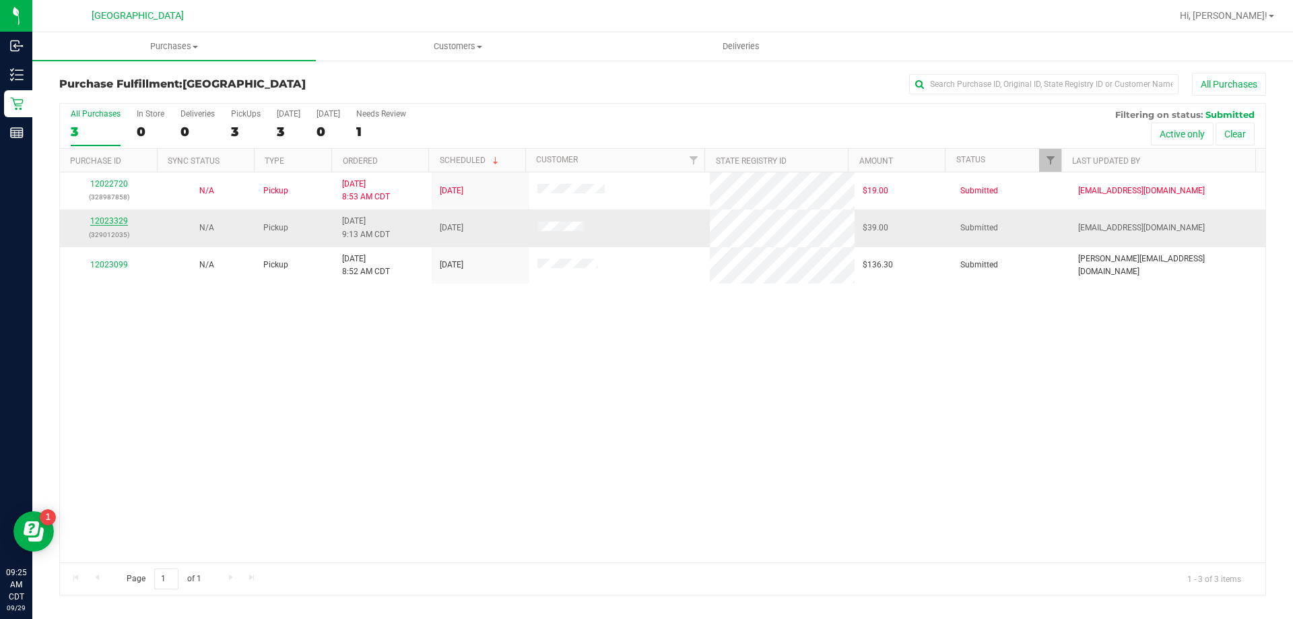
click at [118, 223] on link "12023329" at bounding box center [109, 220] width 38 height 9
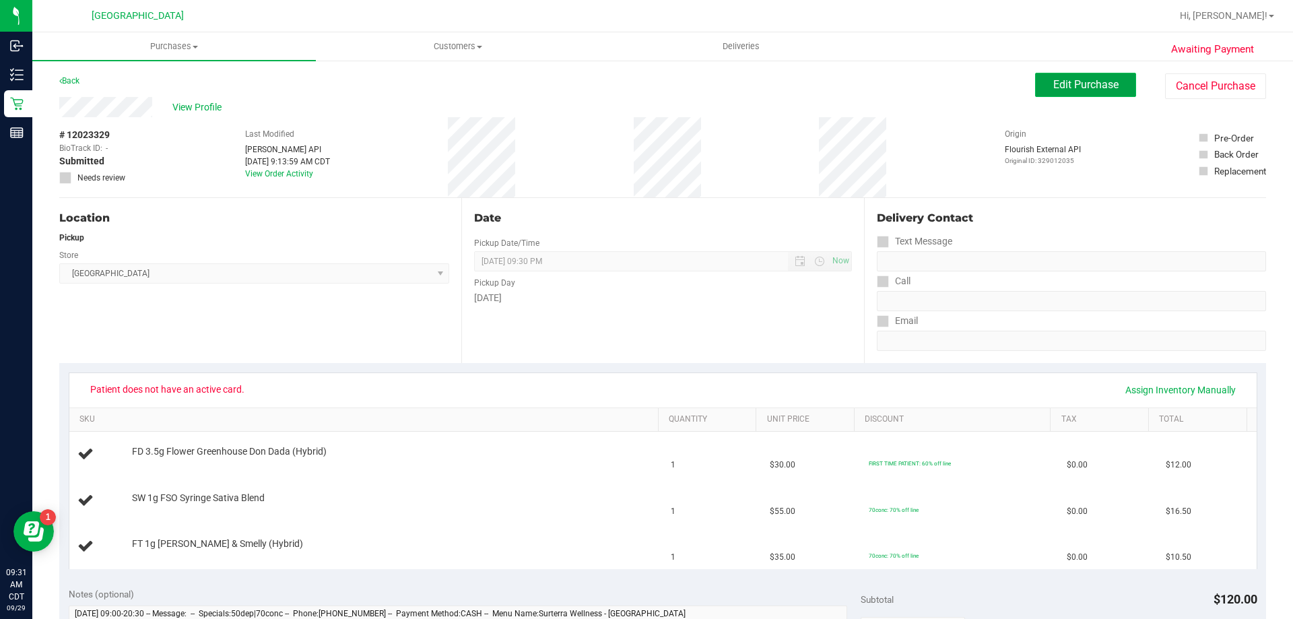
click at [1102, 84] on span "Edit Purchase" at bounding box center [1085, 84] width 65 height 13
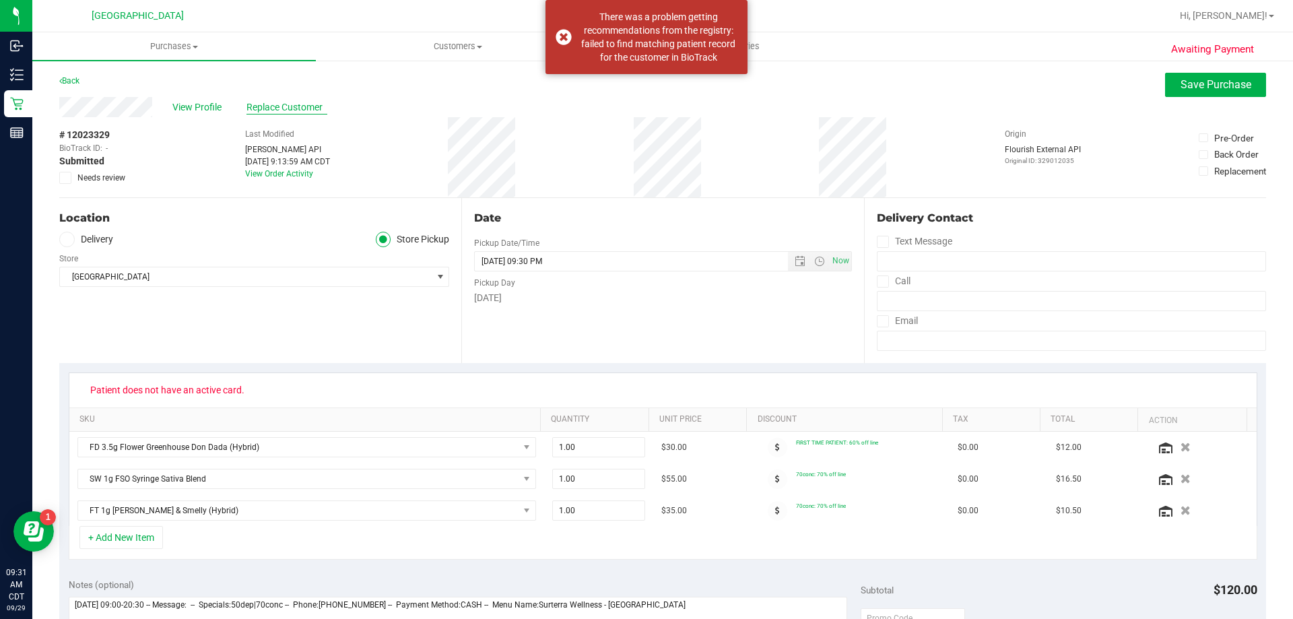
click at [280, 108] on span "Replace Customer" at bounding box center [286, 107] width 81 height 14
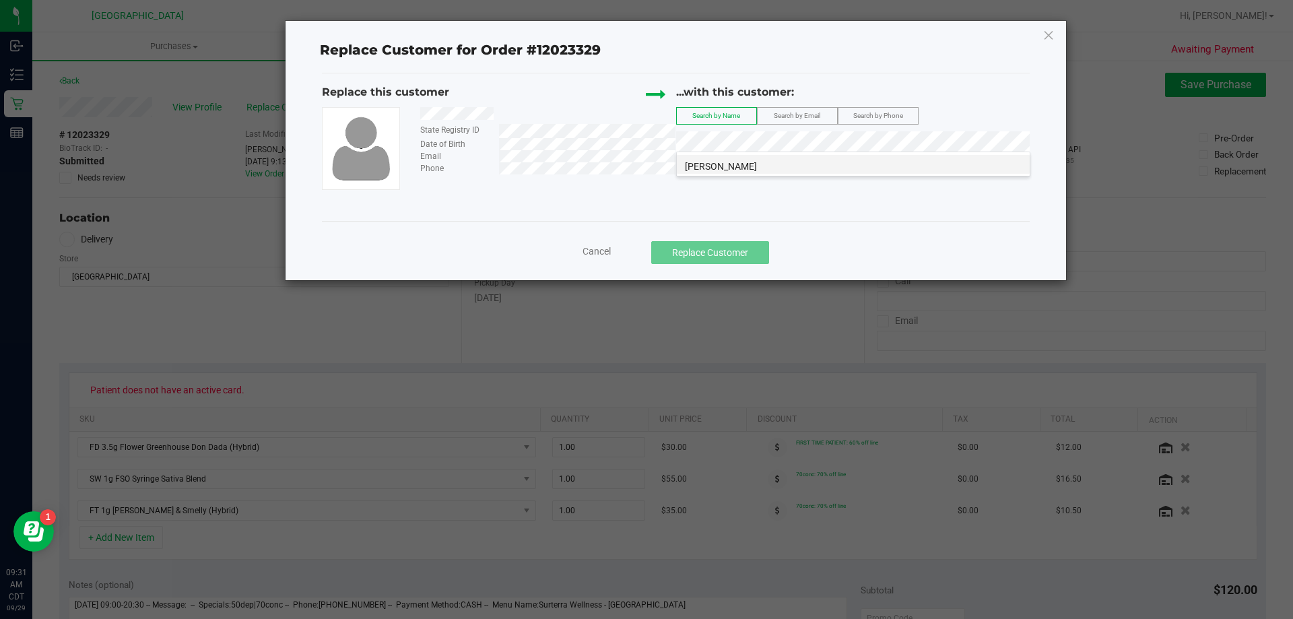
click at [724, 164] on span "[PERSON_NAME]" at bounding box center [721, 166] width 72 height 11
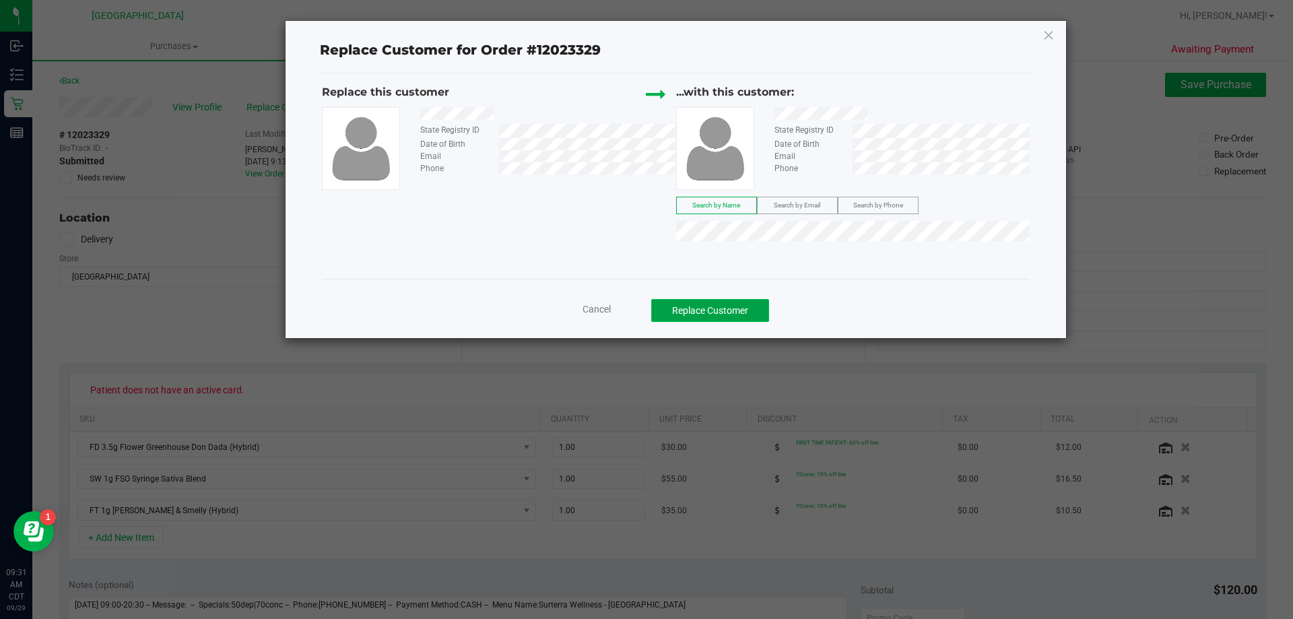
click at [737, 312] on button "Replace Customer" at bounding box center [710, 310] width 118 height 23
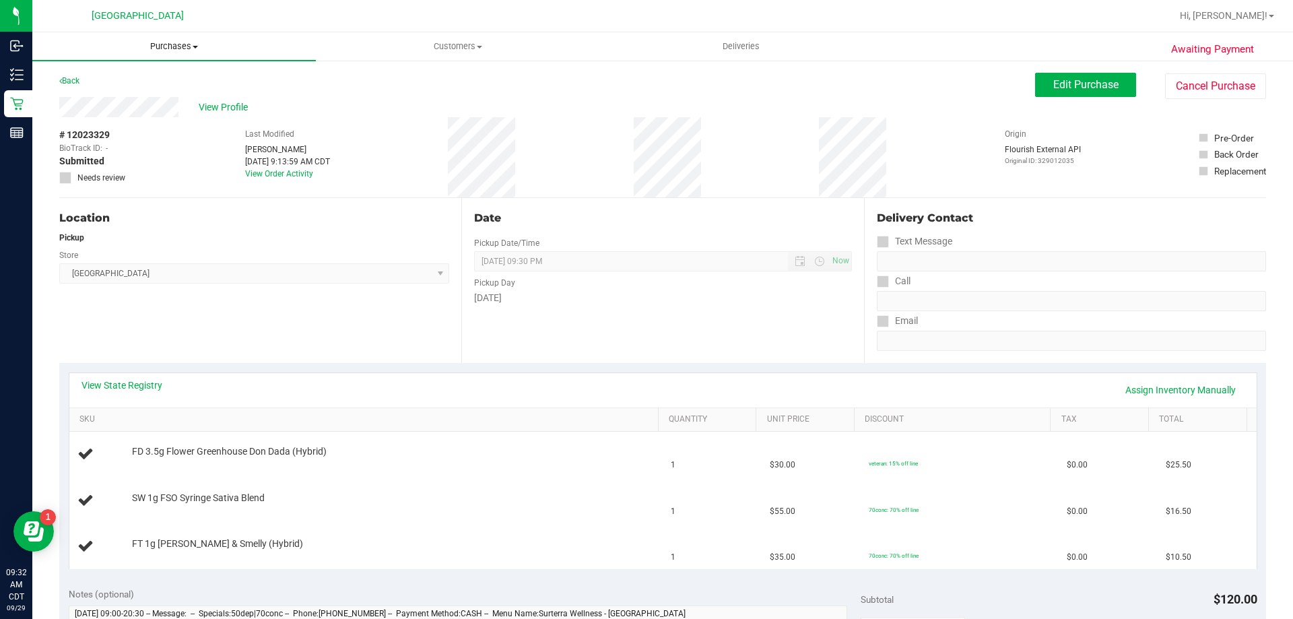
click at [162, 47] on span "Purchases" at bounding box center [173, 46] width 283 height 12
drag, startPoint x: 1126, startPoint y: 150, endPoint x: 1161, endPoint y: 137, distance: 37.5
click at [1126, 150] on div "# 12023329 BioTrack ID: - Submitted Needs review Last Modified [PERSON_NAME] [D…" at bounding box center [662, 157] width 1207 height 80
click at [1194, 90] on button "Cancel Purchase" at bounding box center [1215, 86] width 101 height 26
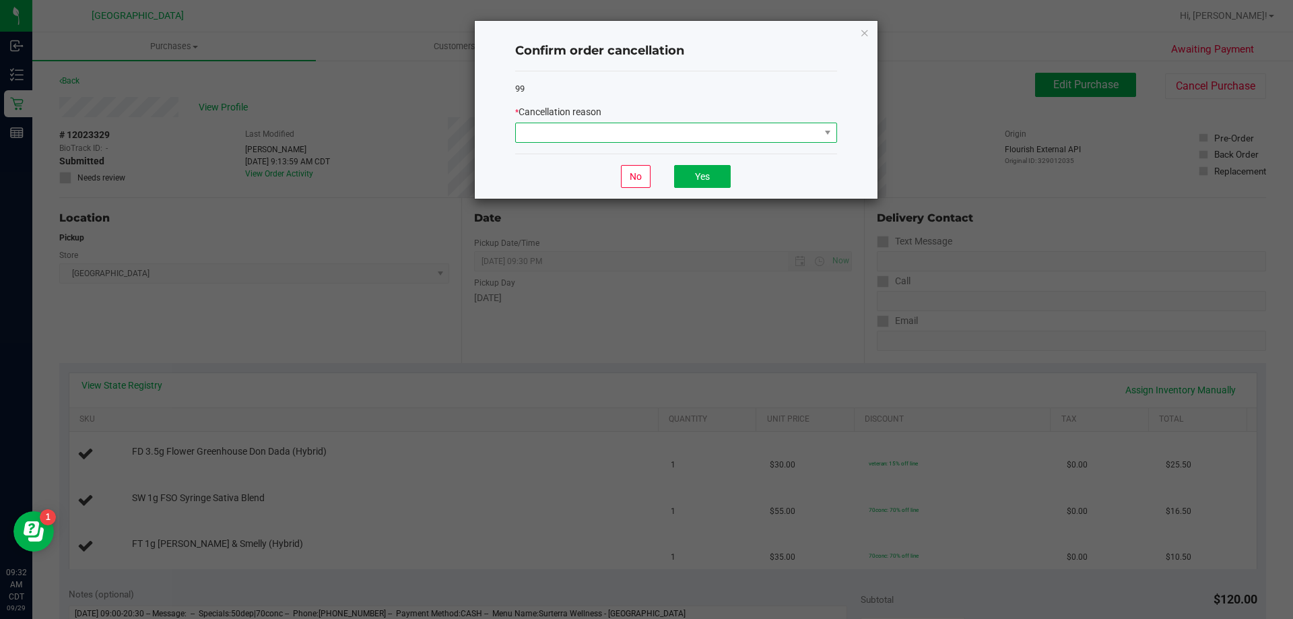
click at [630, 125] on span at bounding box center [668, 132] width 304 height 19
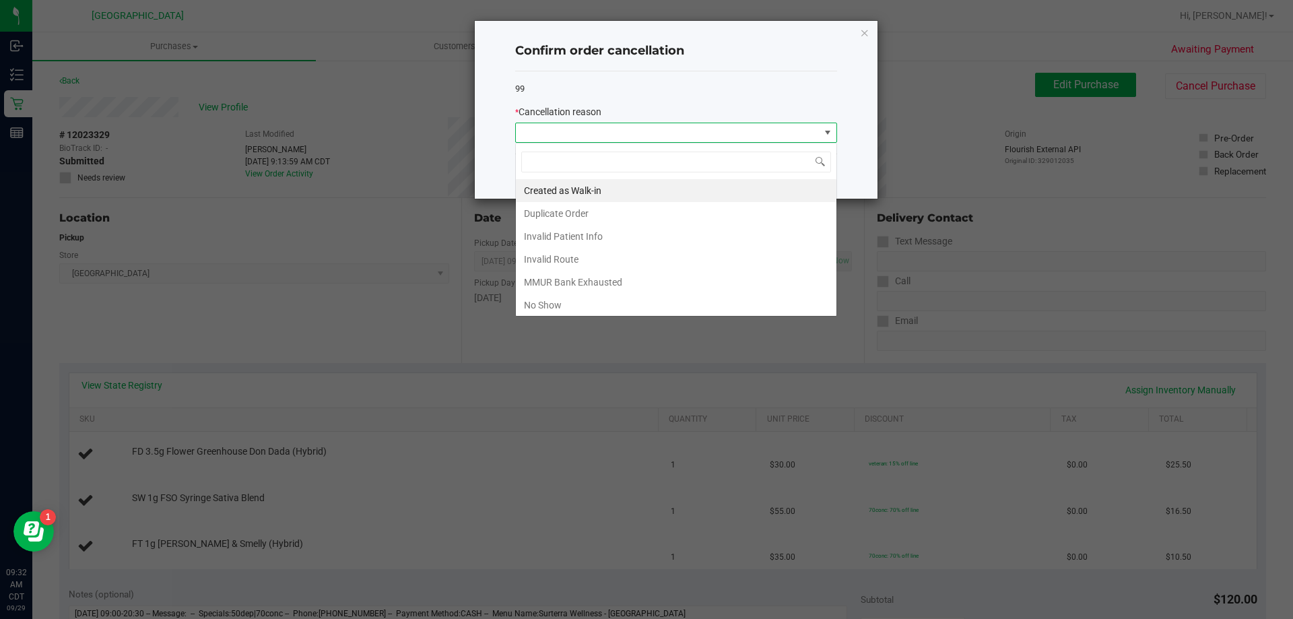
scroll to position [20, 322]
click at [593, 187] on li "Created as Walk-in" at bounding box center [676, 190] width 320 height 23
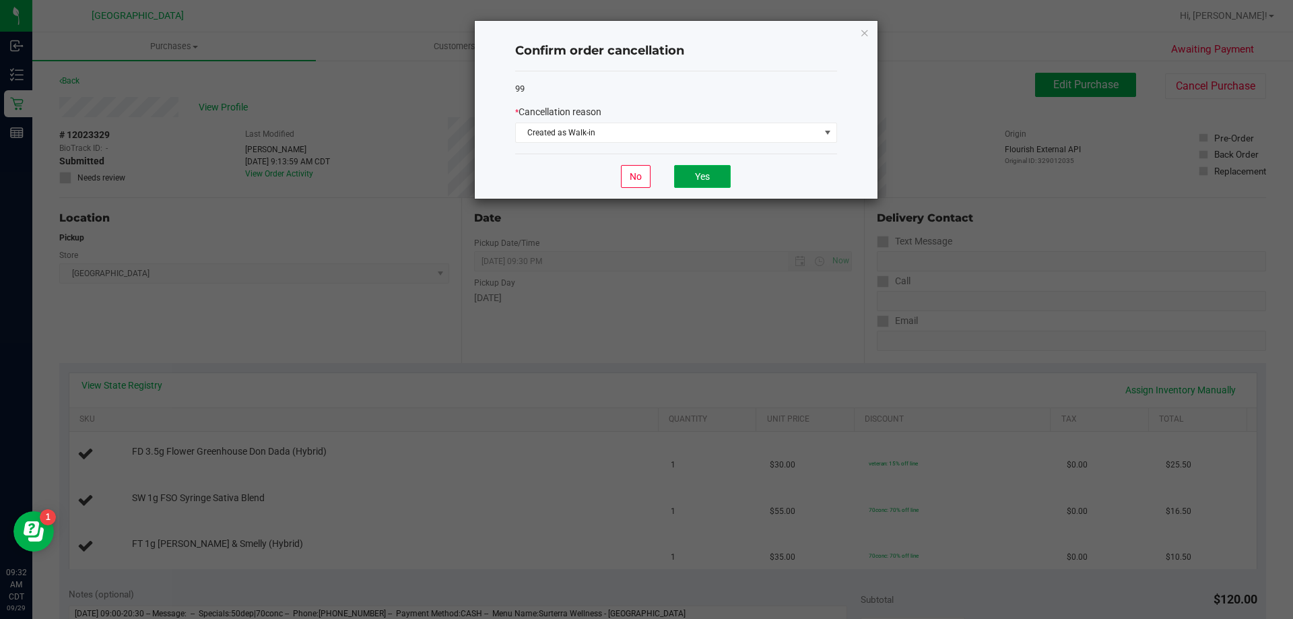
click at [698, 177] on button "Yes" at bounding box center [702, 176] width 57 height 23
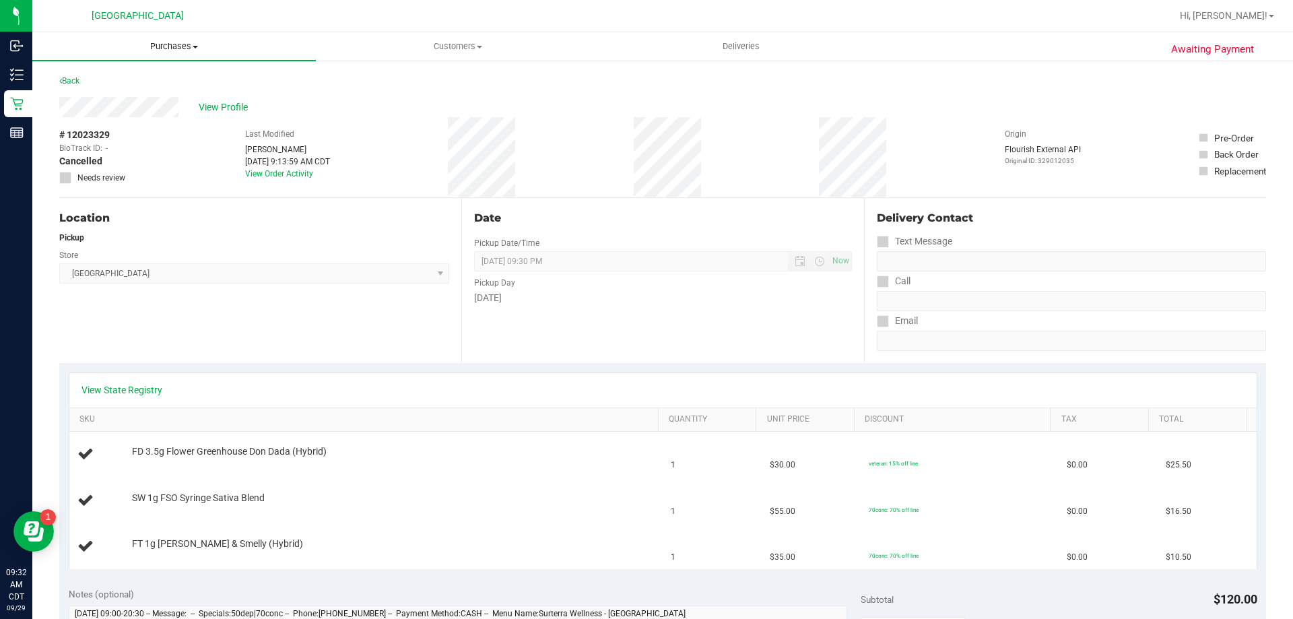
click at [182, 51] on span "Purchases" at bounding box center [173, 46] width 283 height 12
click at [151, 95] on li "Fulfillment" at bounding box center [173, 98] width 283 height 16
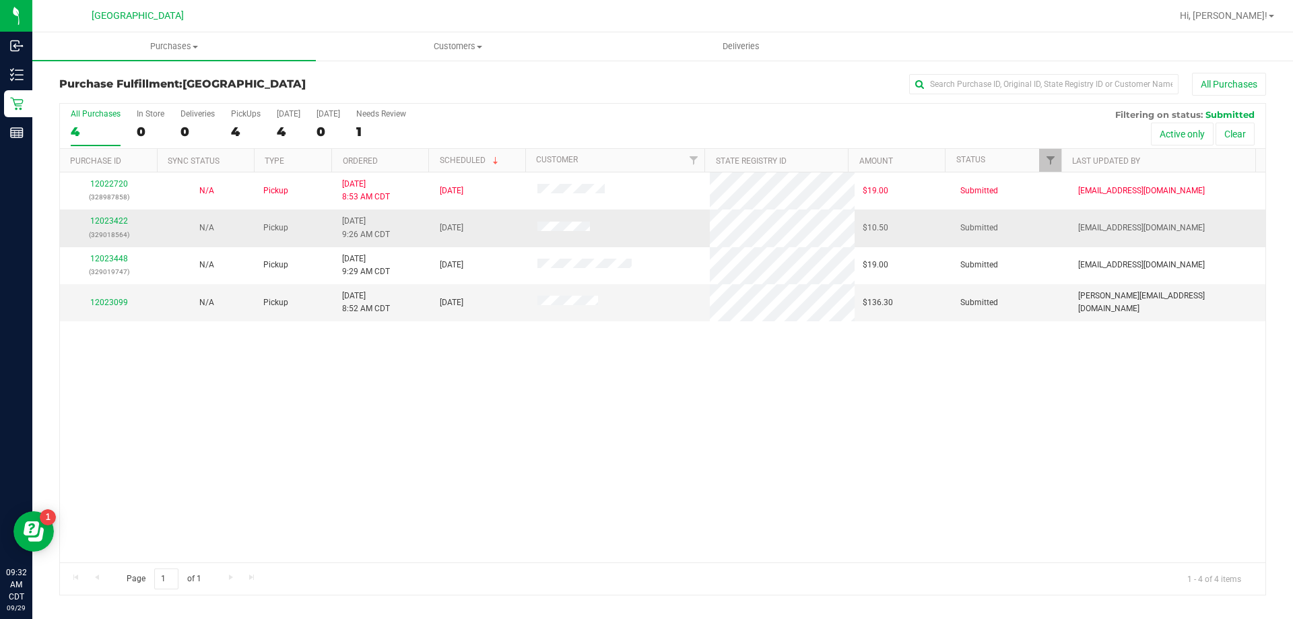
click at [102, 215] on div "12023422 (329018564)" at bounding box center [108, 228] width 81 height 26
click at [103, 220] on link "12023422" at bounding box center [109, 220] width 38 height 9
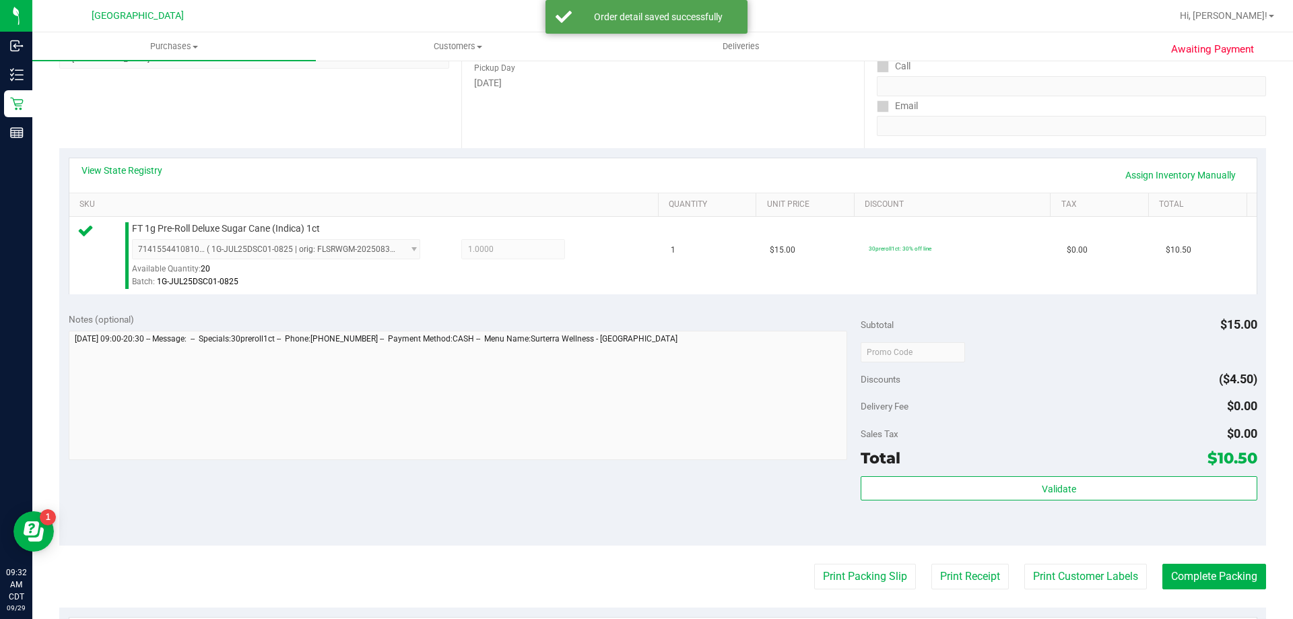
scroll to position [337, 0]
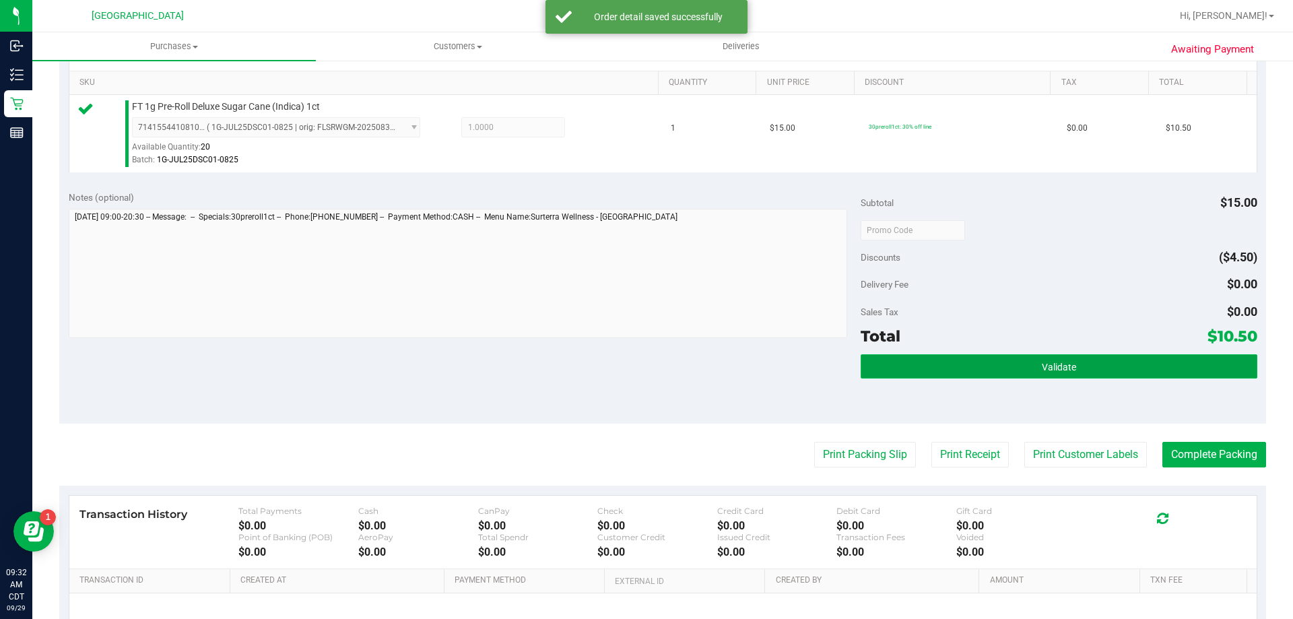
click at [984, 356] on button "Validate" at bounding box center [1059, 366] width 396 height 24
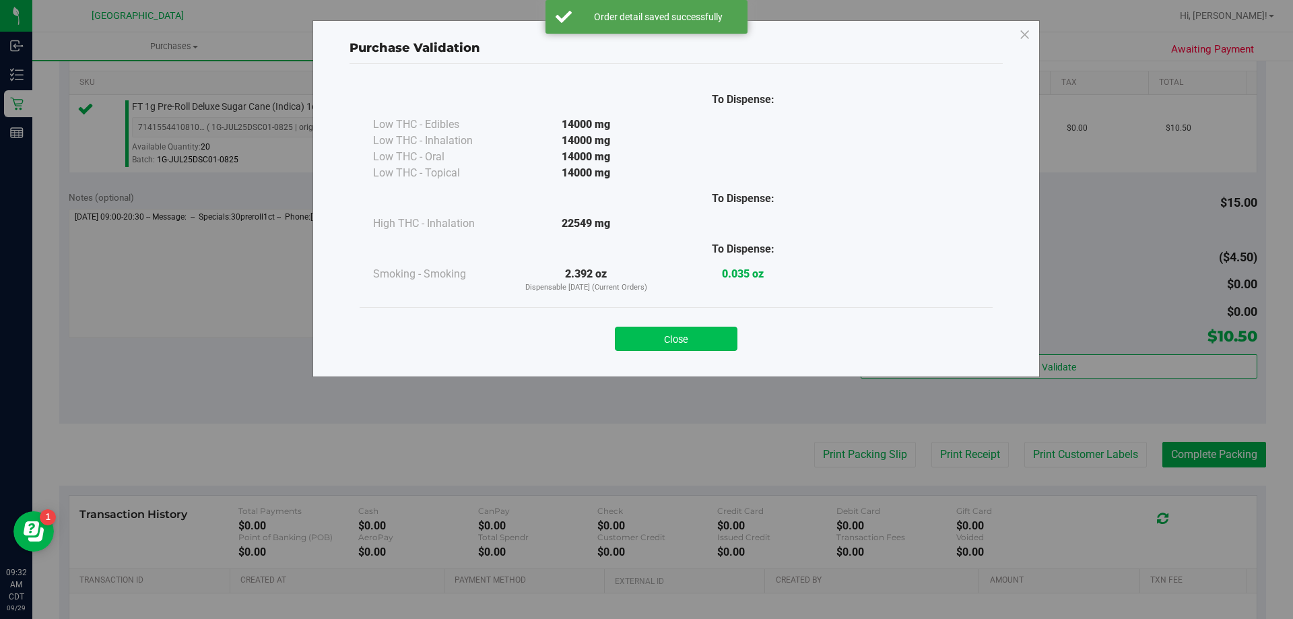
click at [699, 337] on button "Close" at bounding box center [676, 339] width 123 height 24
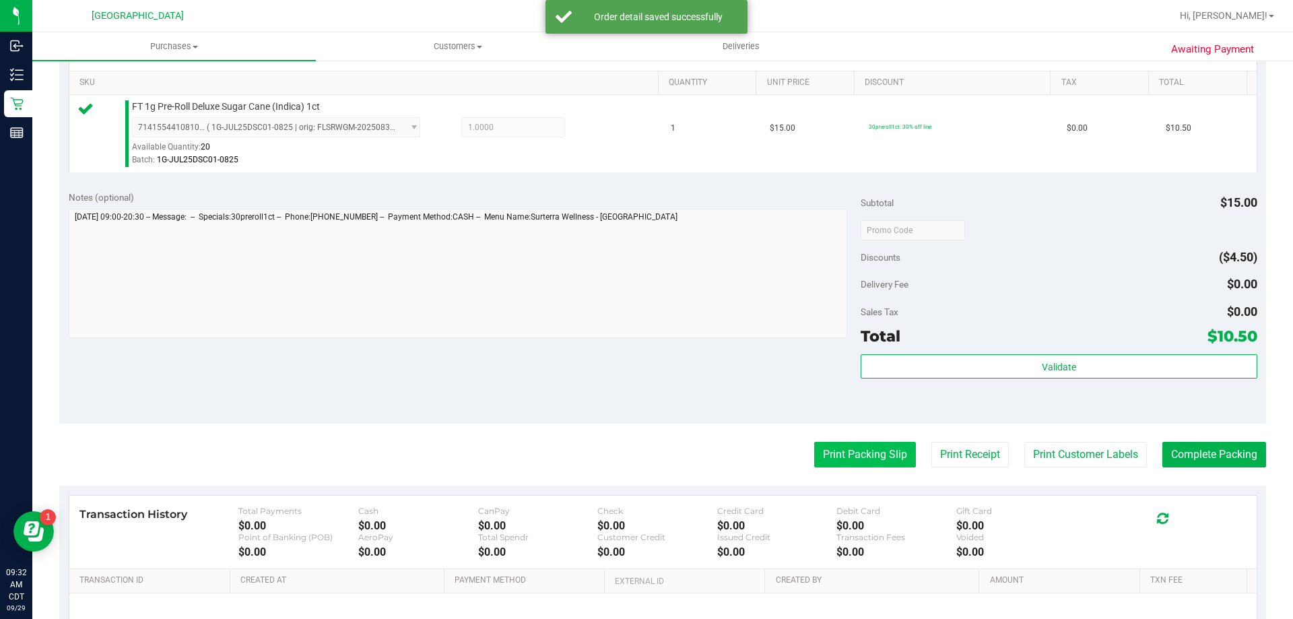
click at [834, 450] on button "Print Packing Slip" at bounding box center [865, 455] width 102 height 26
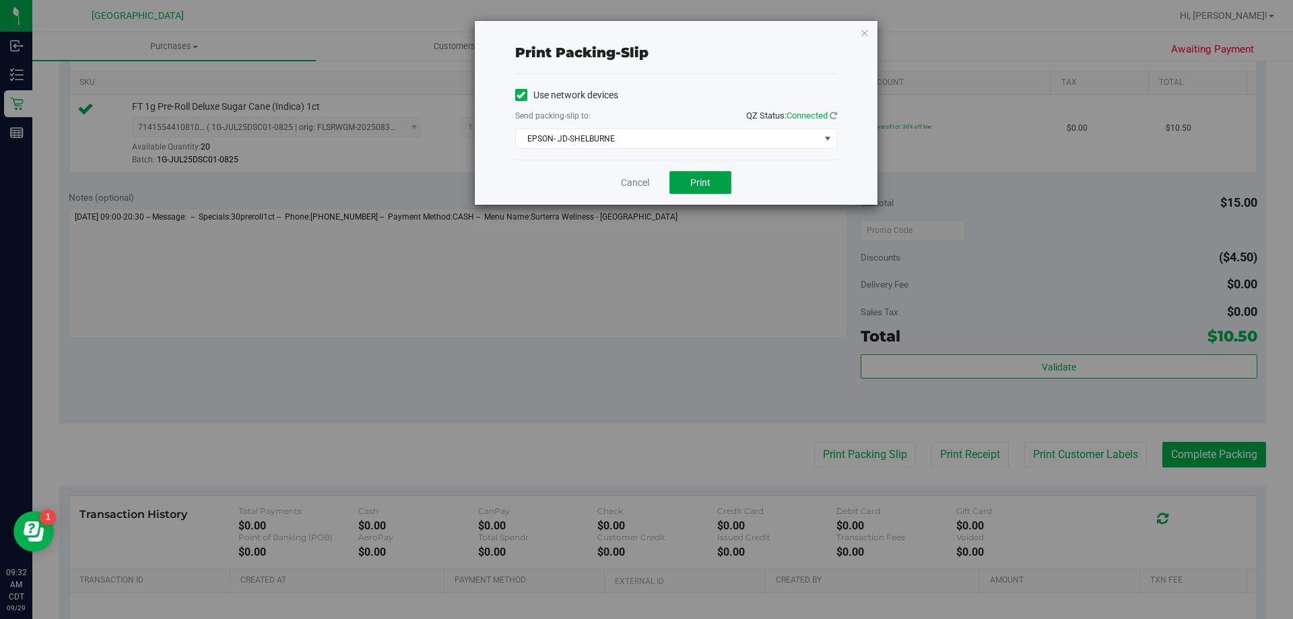
click at [715, 183] on button "Print" at bounding box center [700, 182] width 62 height 23
click at [648, 178] on link "Cancel" at bounding box center [635, 183] width 28 height 14
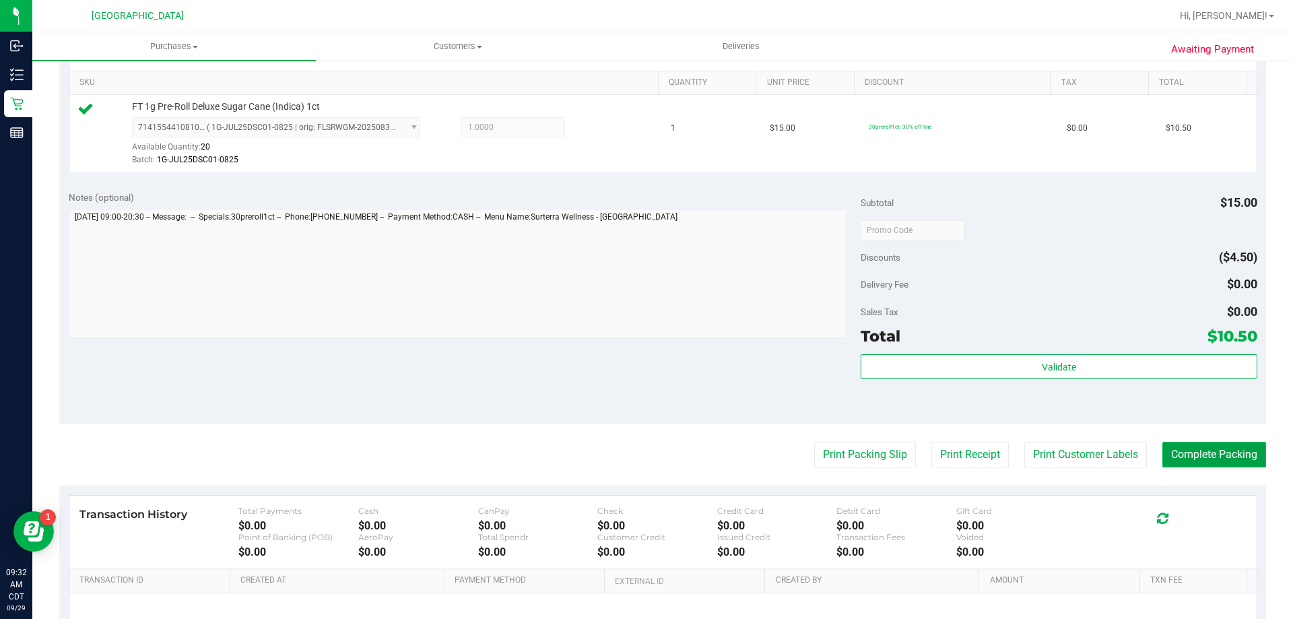
click at [1224, 465] on button "Complete Packing" at bounding box center [1214, 455] width 104 height 26
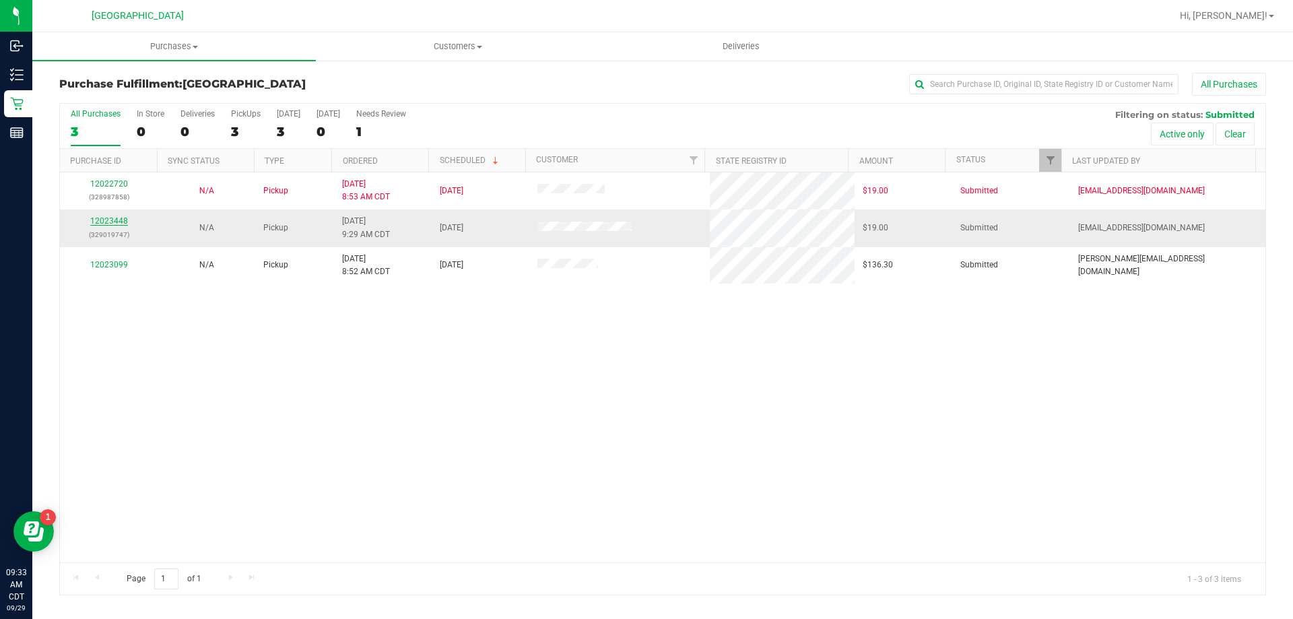
click at [100, 217] on link "12023448" at bounding box center [109, 220] width 38 height 9
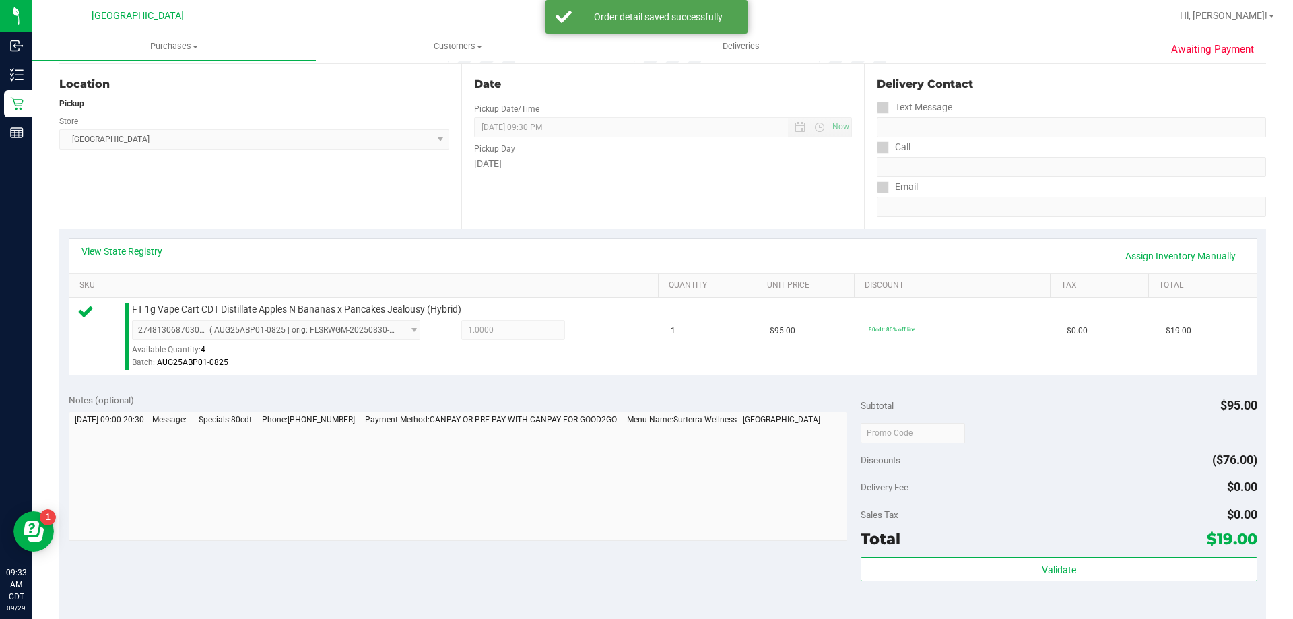
scroll to position [337, 0]
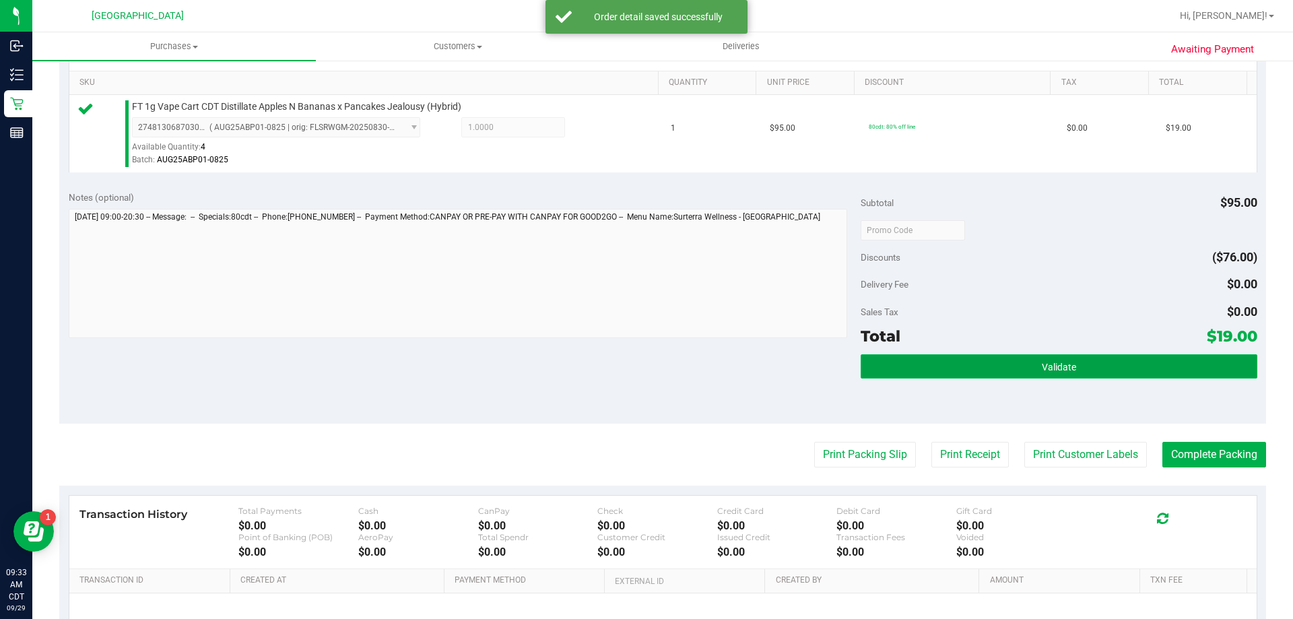
click at [886, 358] on button "Validate" at bounding box center [1059, 366] width 396 height 24
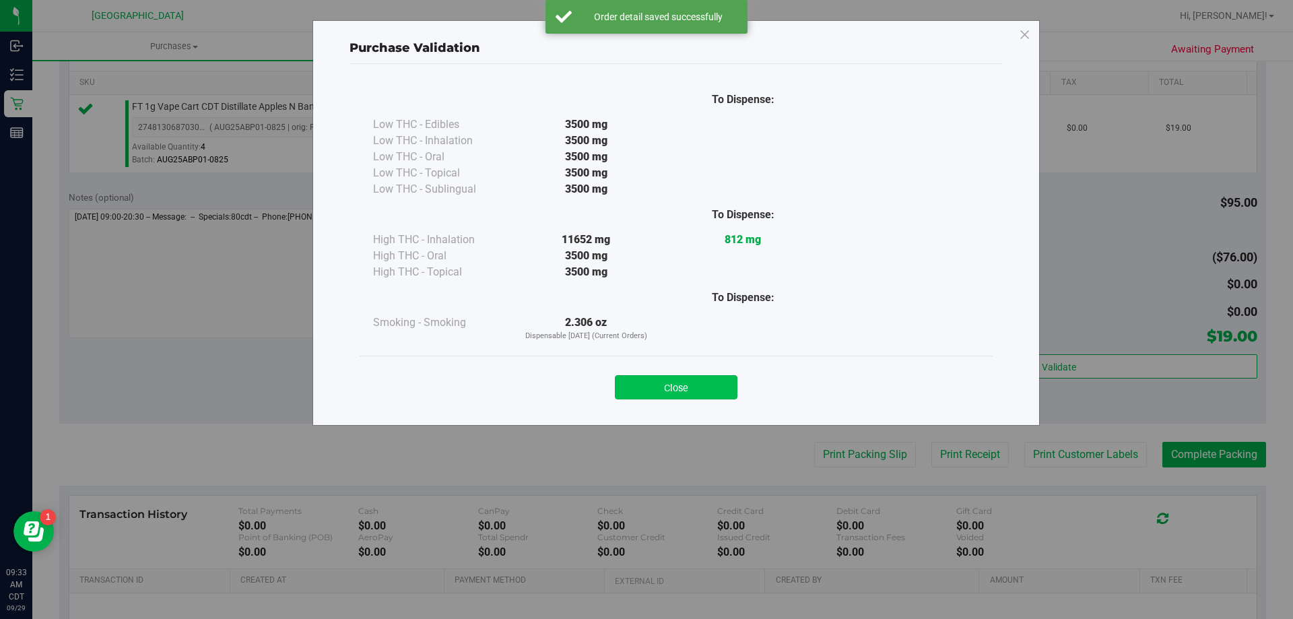
click at [728, 391] on button "Close" at bounding box center [676, 387] width 123 height 24
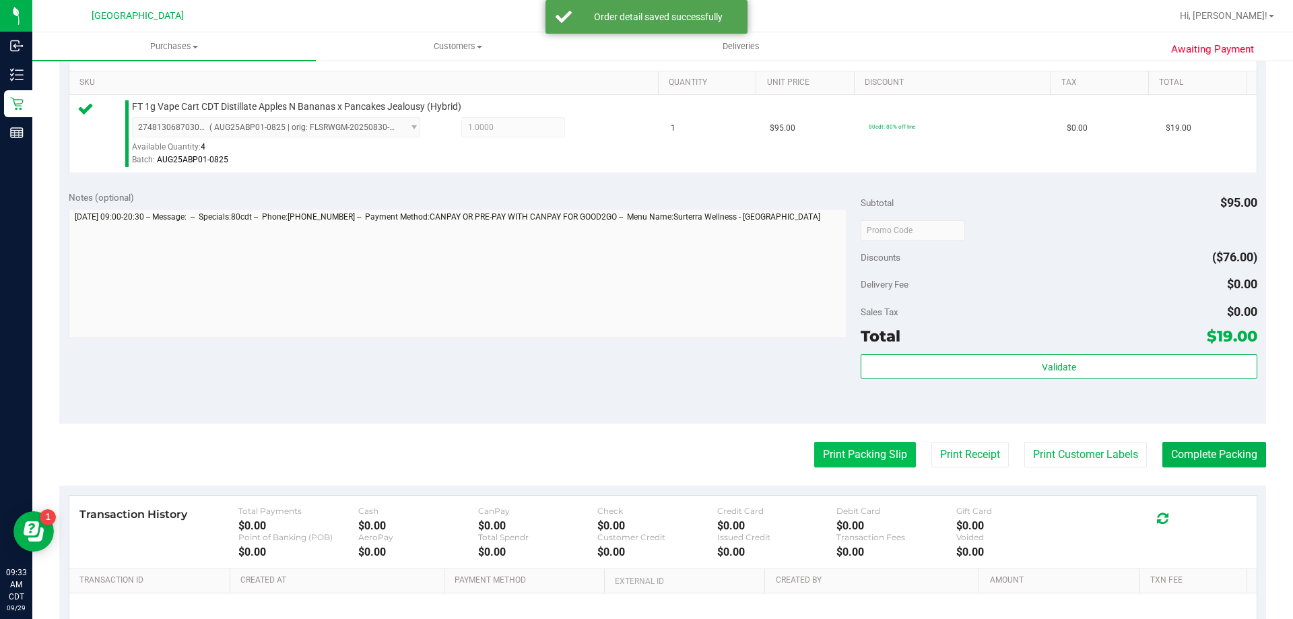
click at [885, 442] on button "Print Packing Slip" at bounding box center [865, 455] width 102 height 26
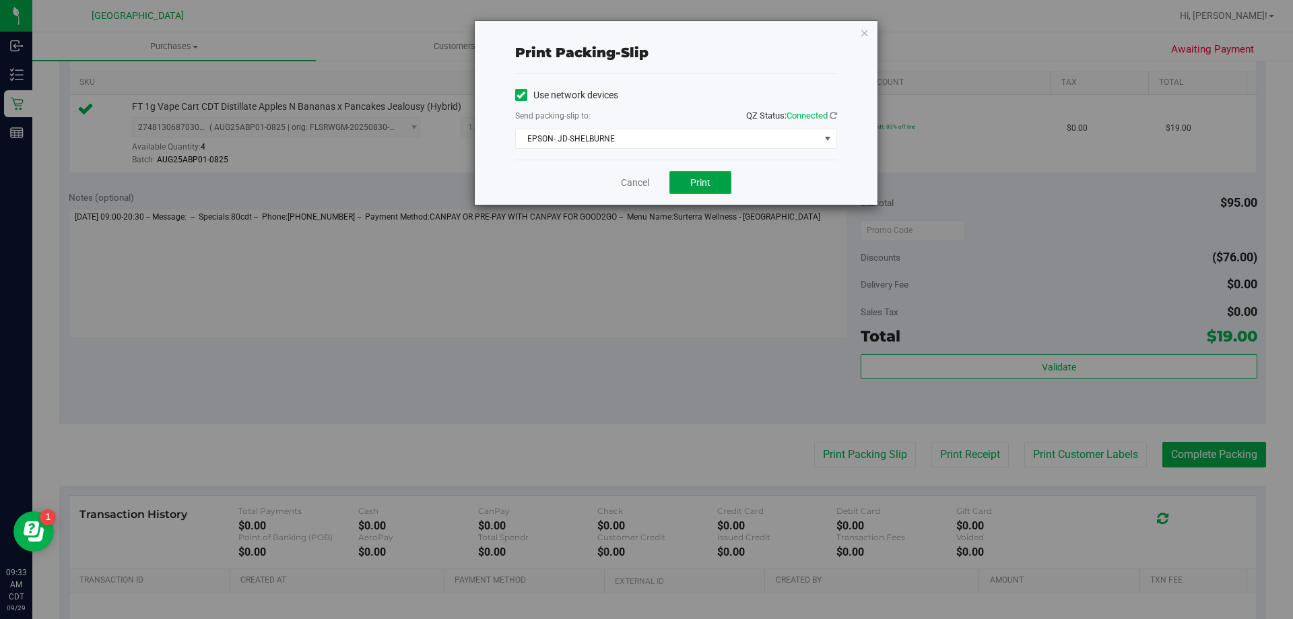
click at [706, 188] on button "Print" at bounding box center [700, 182] width 62 height 23
drag, startPoint x: 634, startPoint y: 187, endPoint x: 718, endPoint y: 208, distance: 86.7
click at [634, 187] on link "Cancel" at bounding box center [635, 183] width 28 height 14
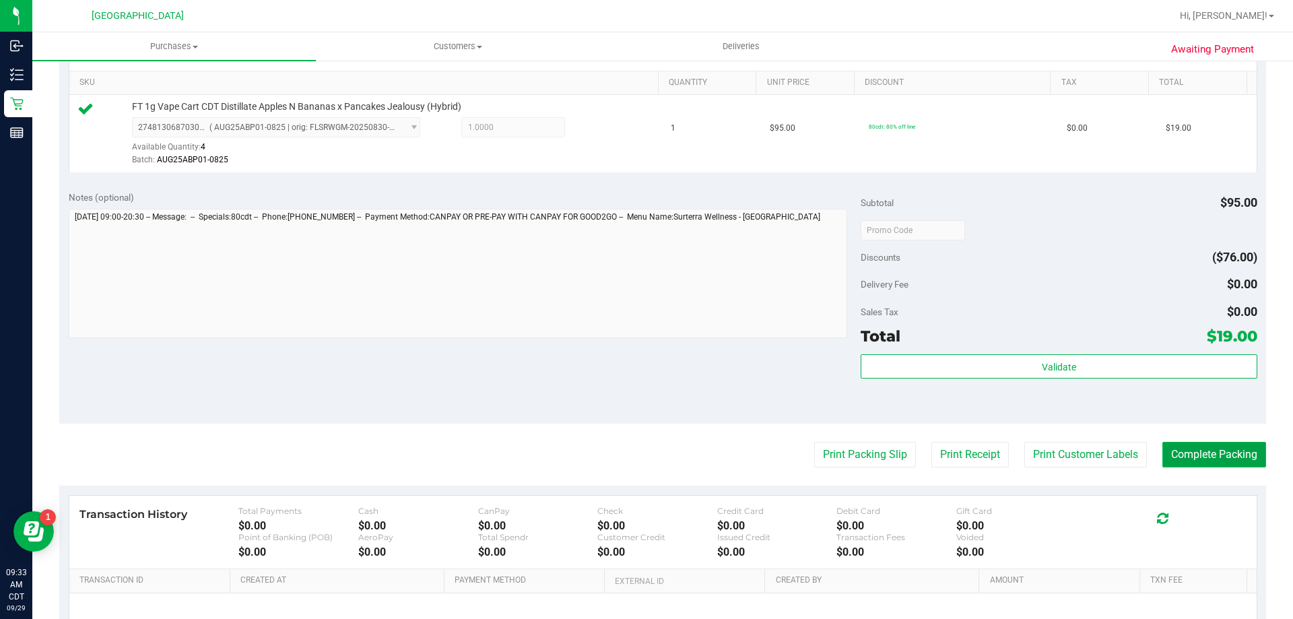
click at [1195, 459] on button "Complete Packing" at bounding box center [1214, 455] width 104 height 26
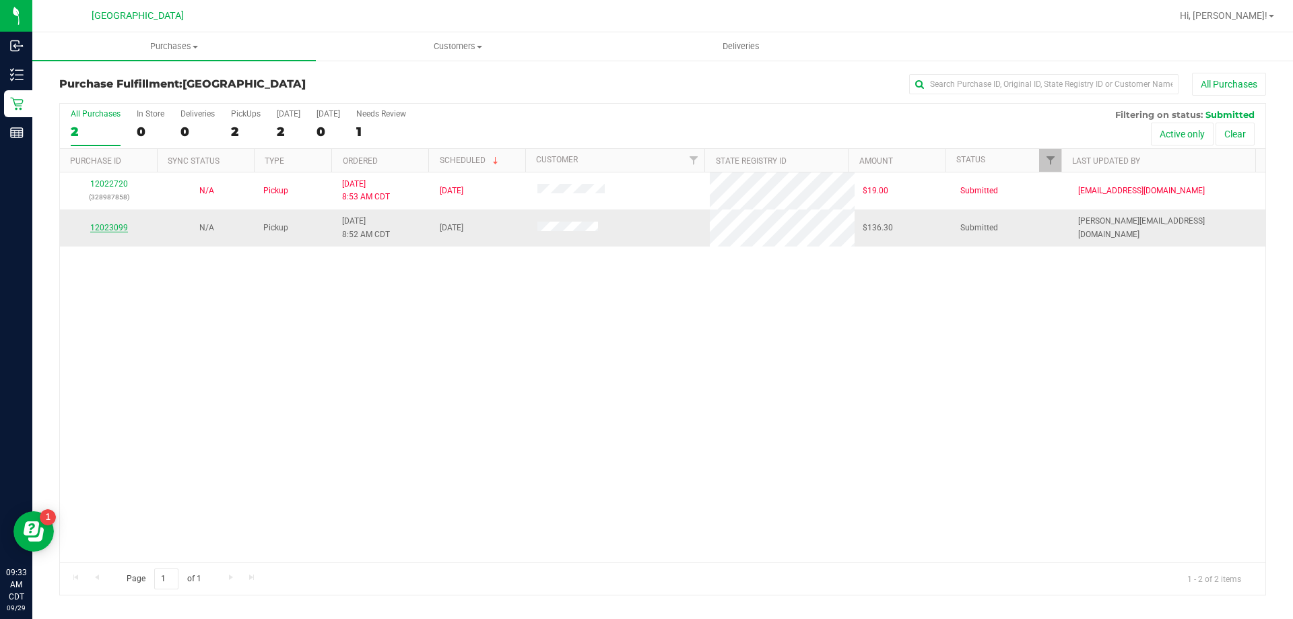
click at [114, 226] on link "12023099" at bounding box center [109, 227] width 38 height 9
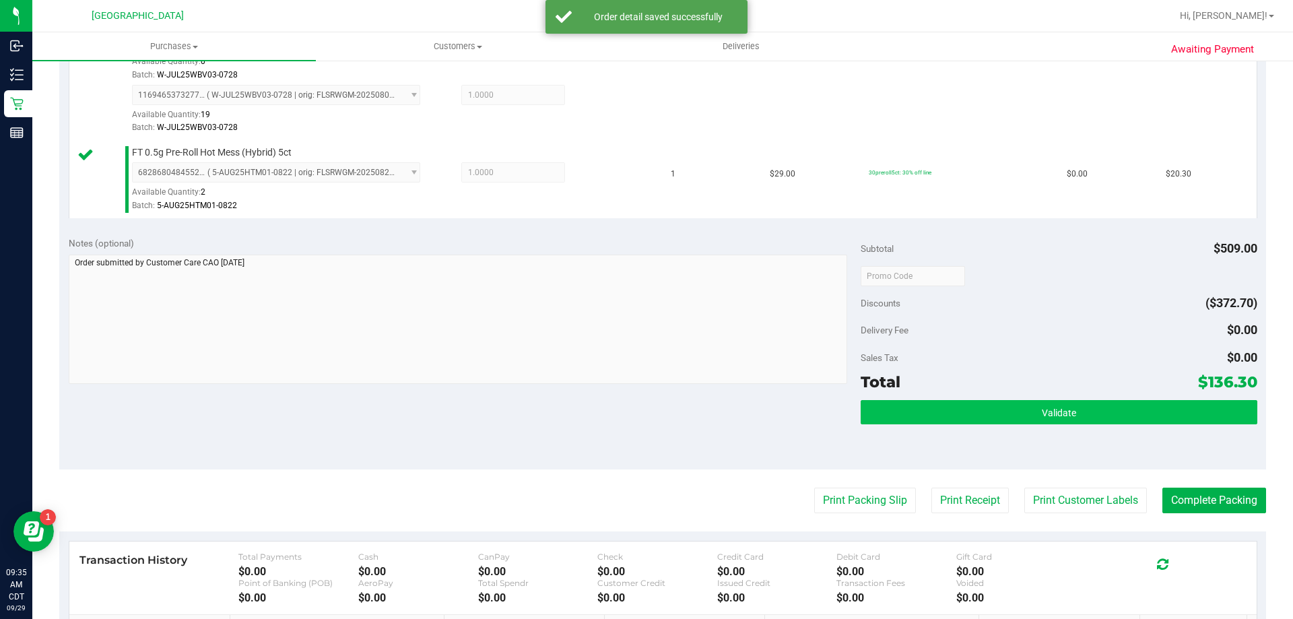
scroll to position [673, 0]
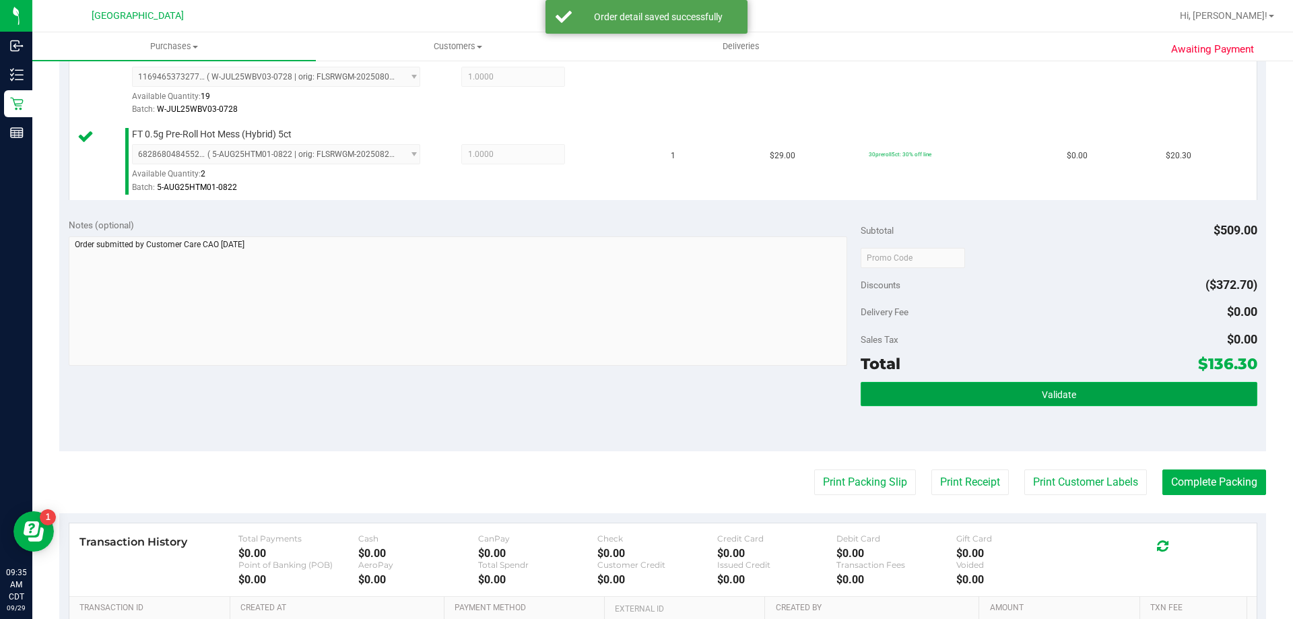
click at [1078, 401] on button "Validate" at bounding box center [1059, 394] width 396 height 24
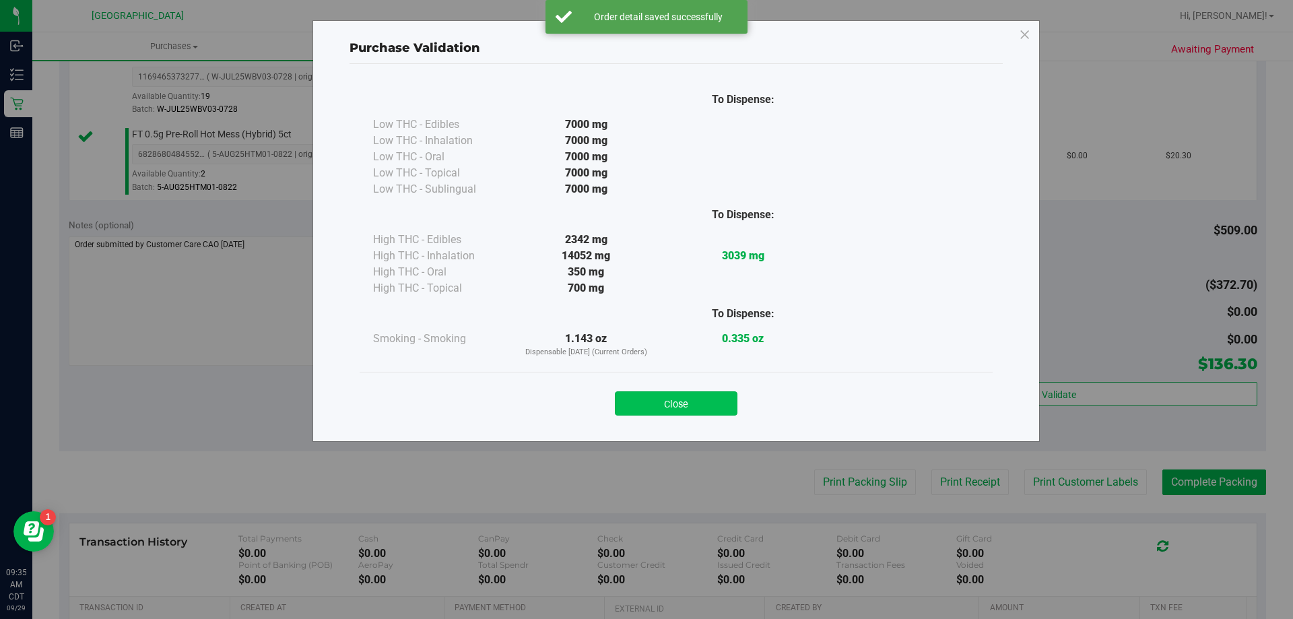
click at [663, 397] on button "Close" at bounding box center [676, 403] width 123 height 24
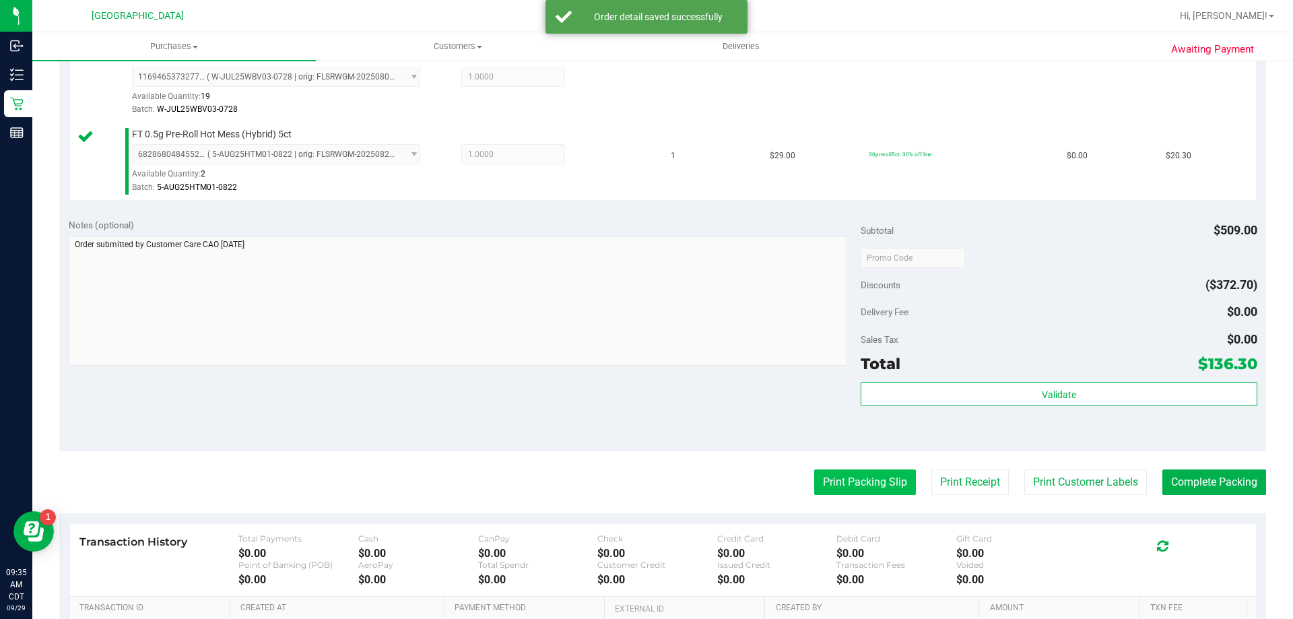
click at [877, 478] on button "Print Packing Slip" at bounding box center [865, 482] width 102 height 26
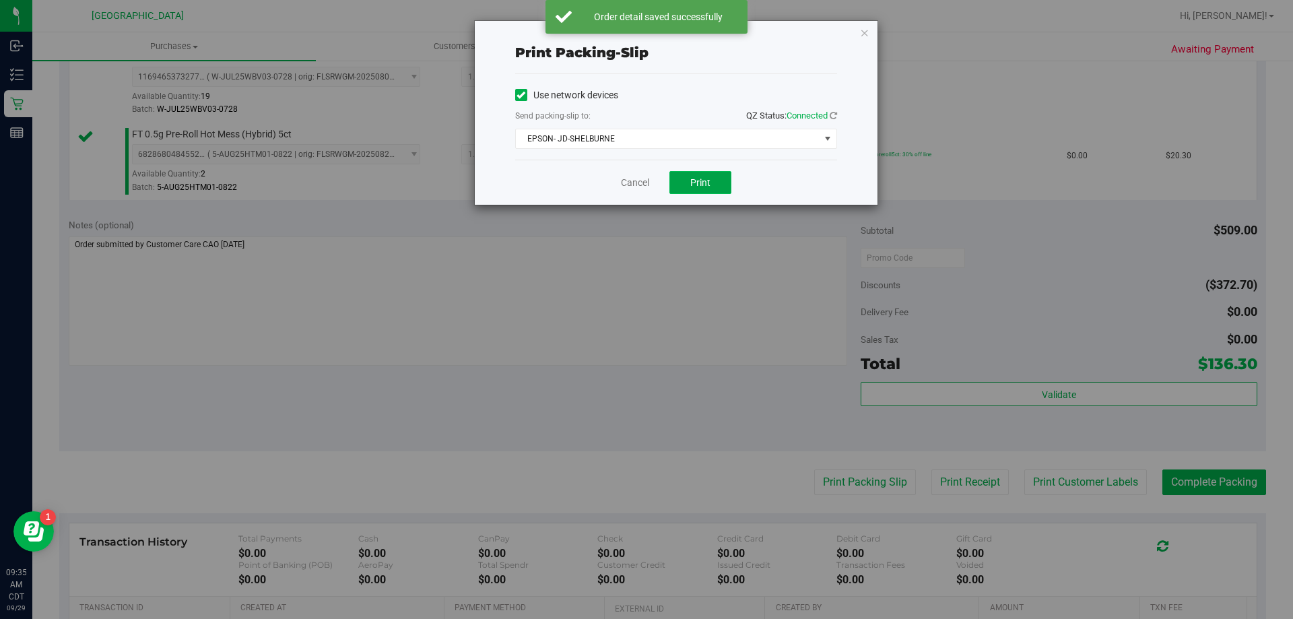
click at [692, 189] on button "Print" at bounding box center [700, 182] width 62 height 23
click at [626, 186] on link "Cancel" at bounding box center [635, 183] width 28 height 14
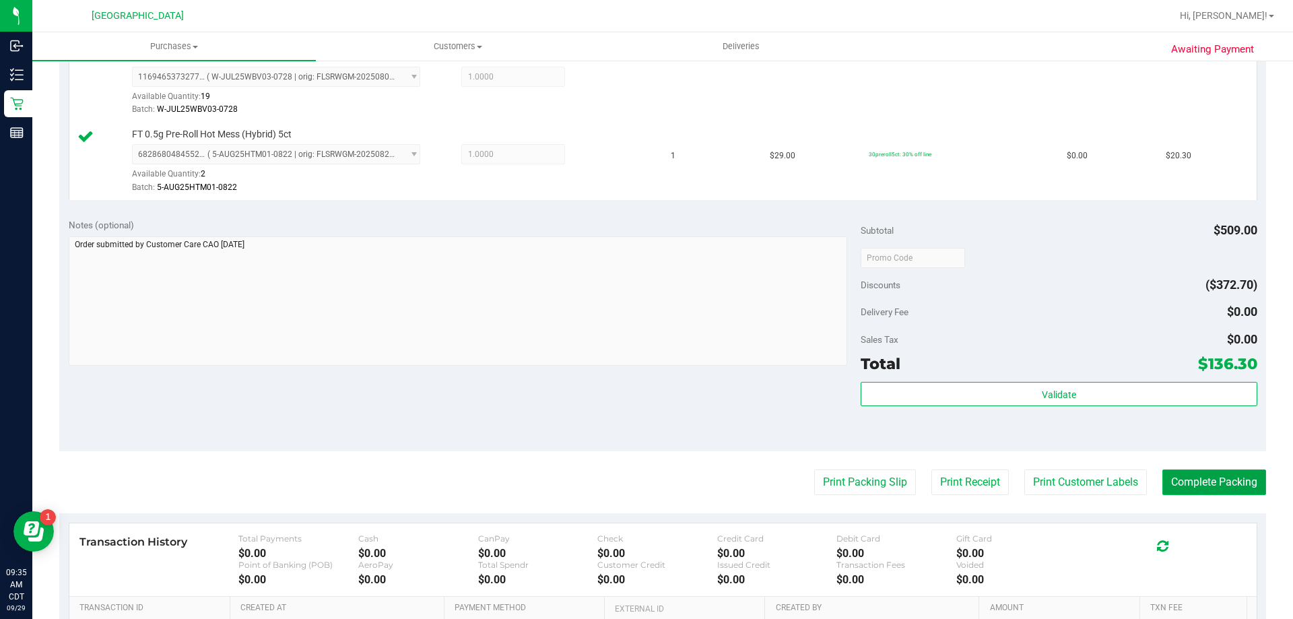
click at [1243, 479] on button "Complete Packing" at bounding box center [1214, 482] width 104 height 26
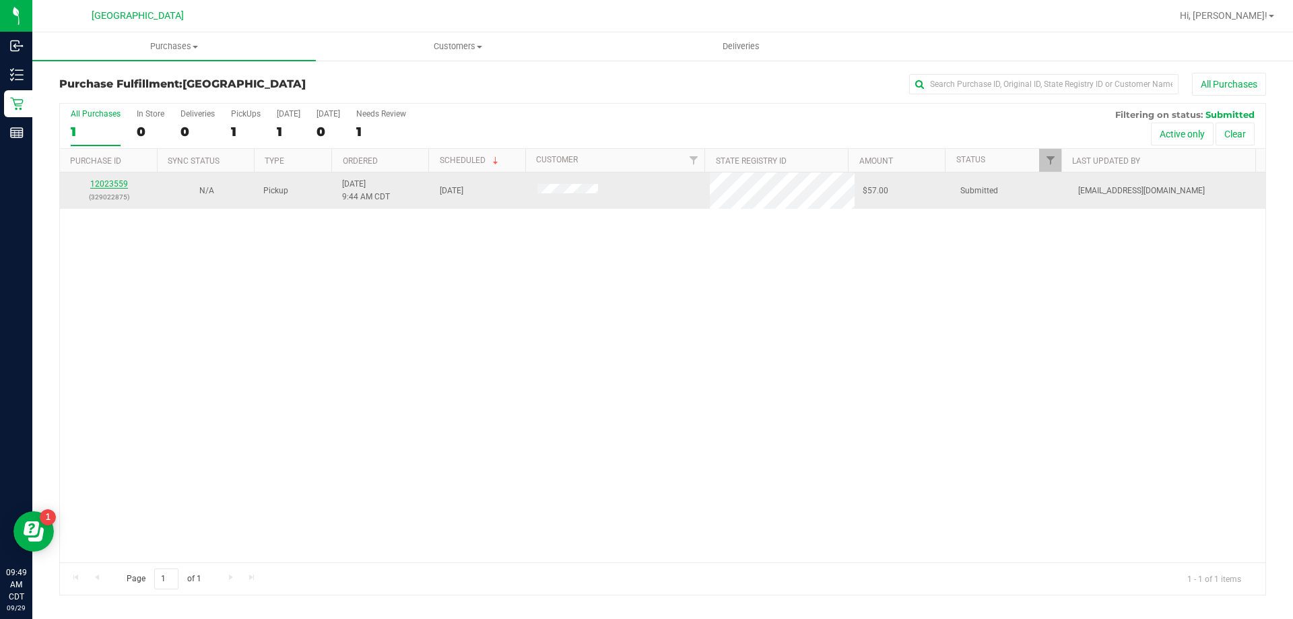
click at [108, 187] on link "12023559" at bounding box center [109, 183] width 38 height 9
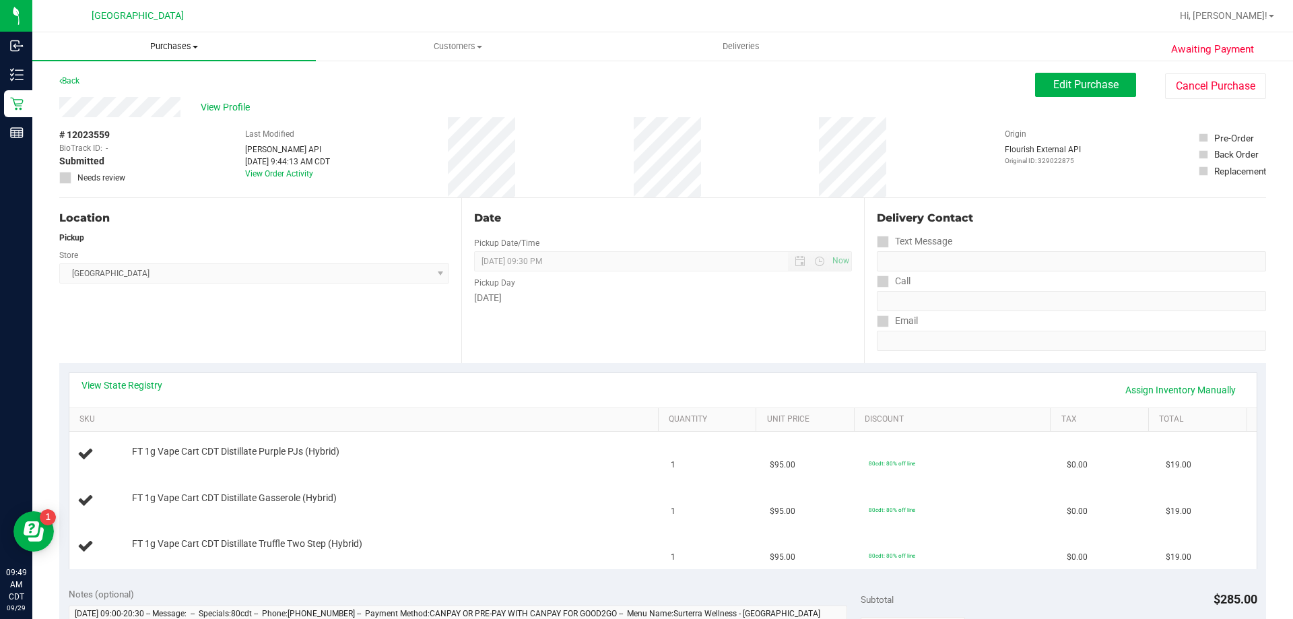
click at [161, 48] on span "Purchases" at bounding box center [173, 46] width 283 height 12
click at [151, 98] on li "Fulfillment" at bounding box center [173, 98] width 283 height 16
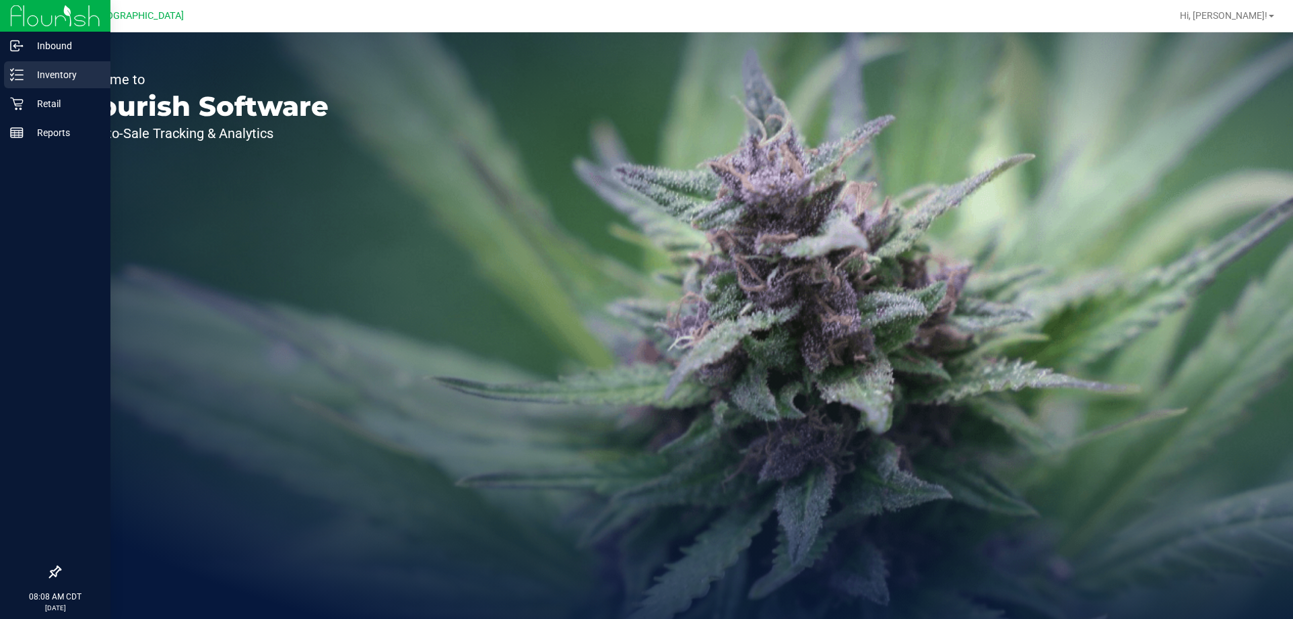
click at [28, 81] on p "Inventory" at bounding box center [64, 75] width 81 height 16
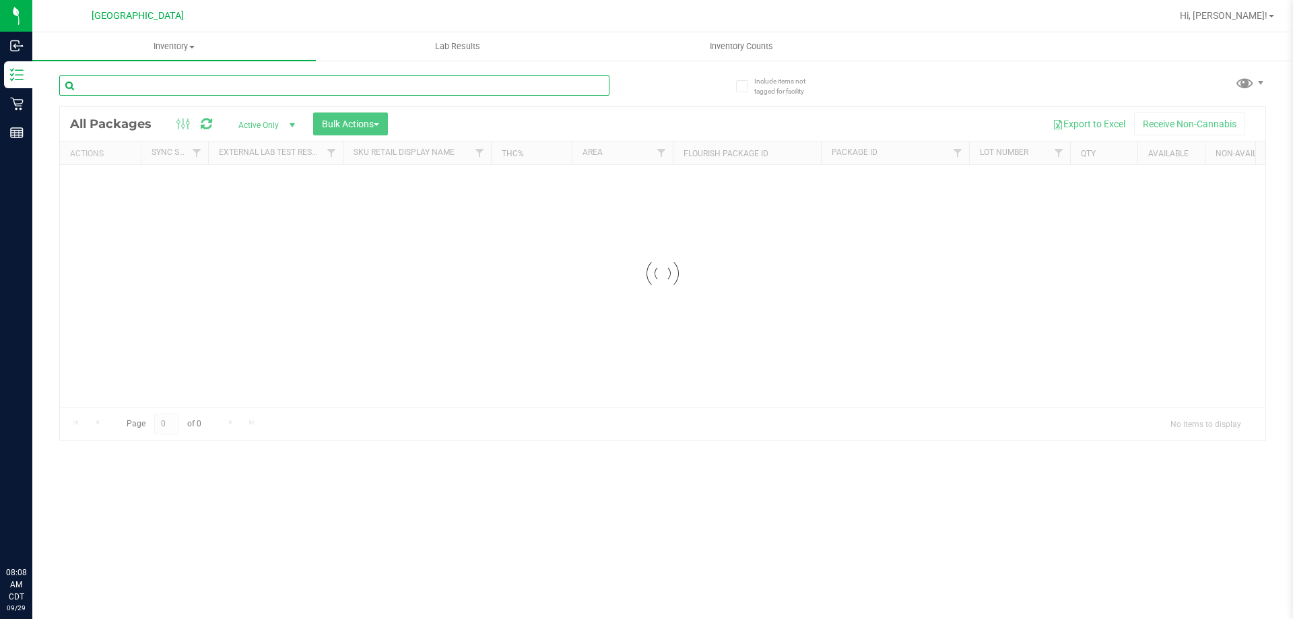
click at [129, 87] on input "text" at bounding box center [334, 85] width 550 height 20
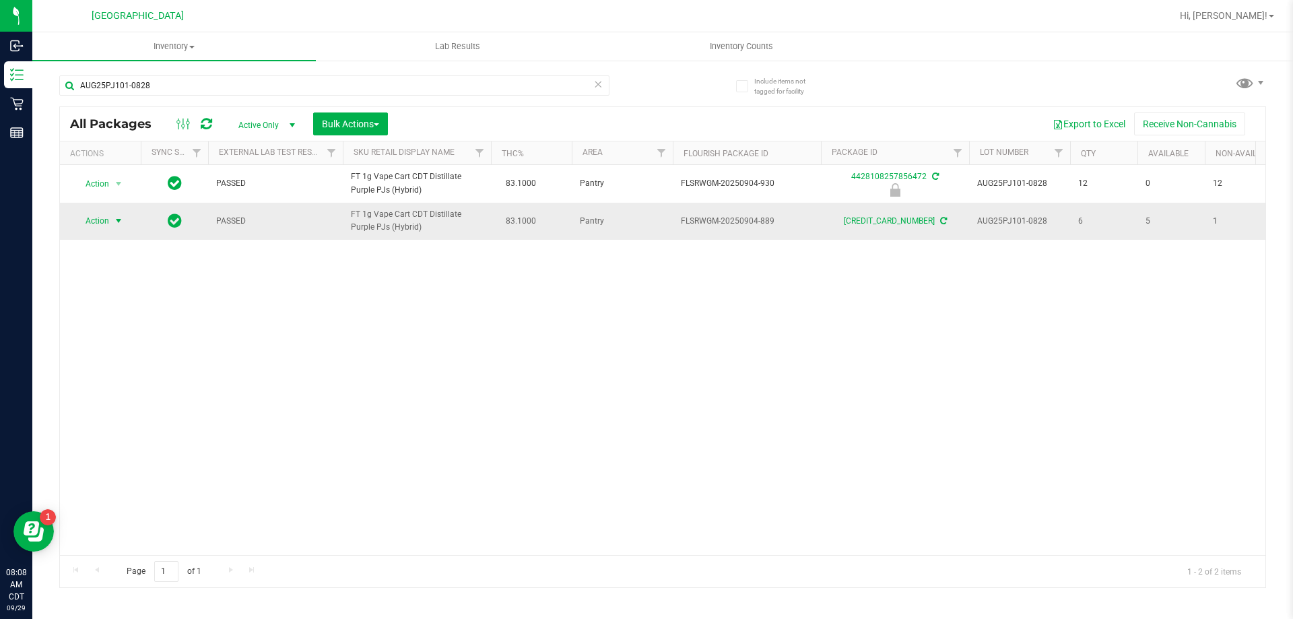
click at [105, 217] on span "Action" at bounding box center [91, 220] width 36 height 19
click at [147, 364] on li "Print package label" at bounding box center [126, 363] width 104 height 20
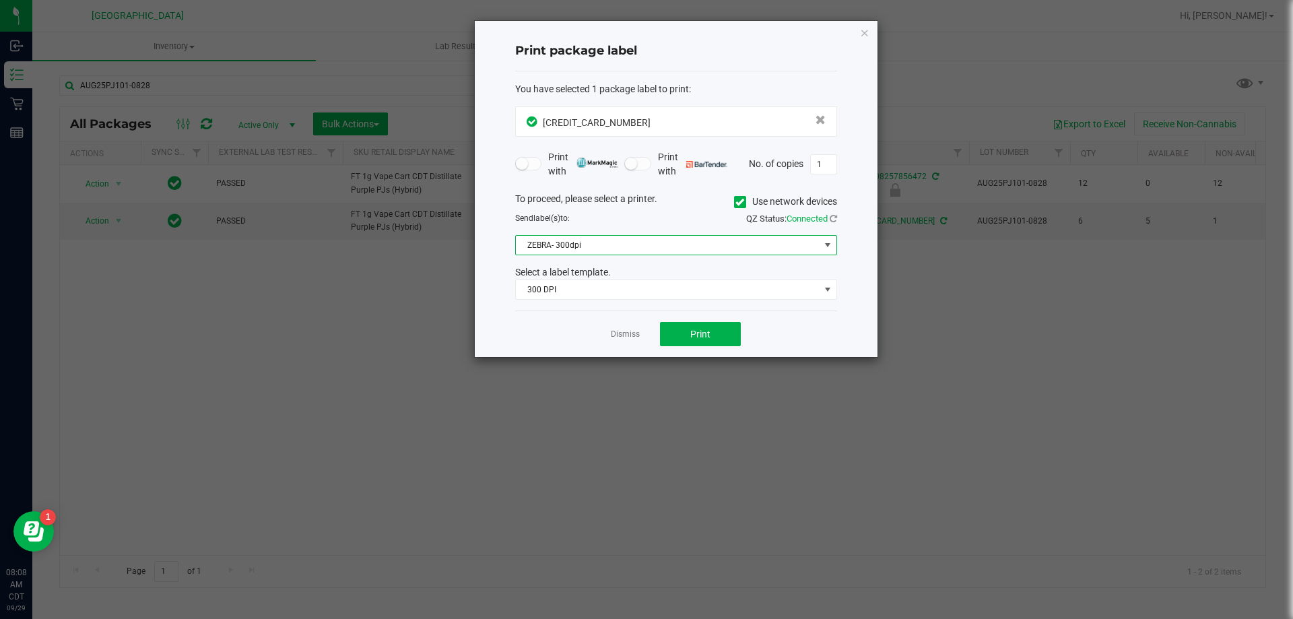
click at [634, 240] on span "ZEBRA- 300dpi" at bounding box center [668, 245] width 304 height 19
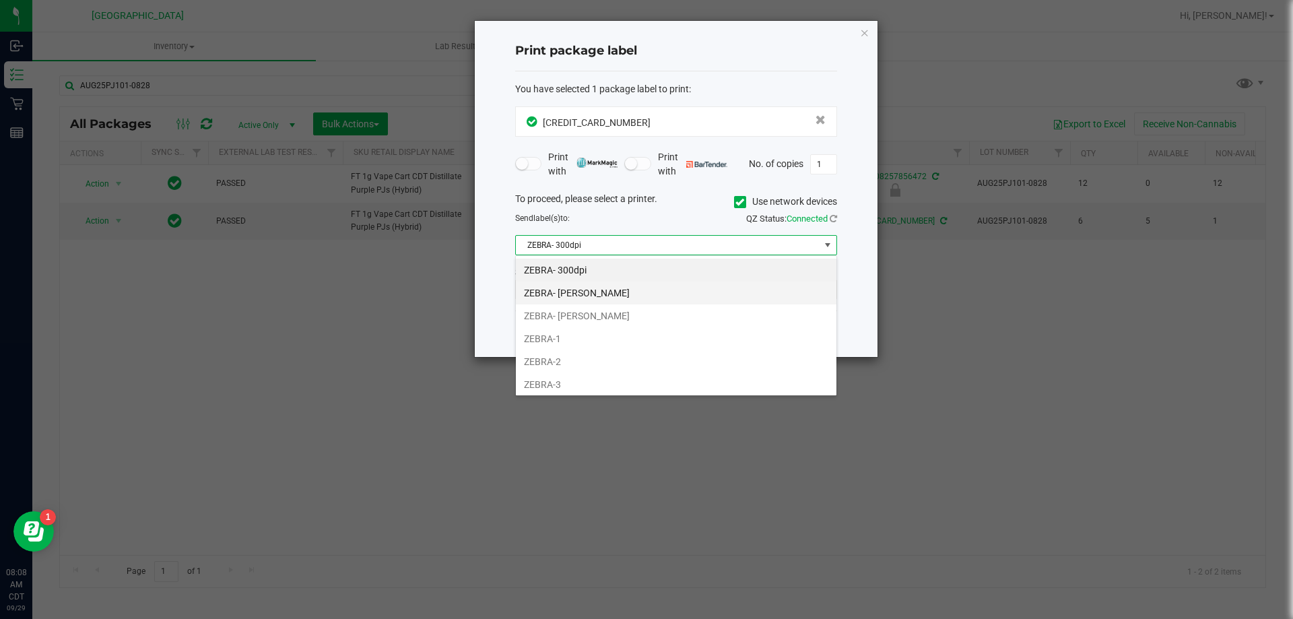
scroll to position [20, 322]
click at [587, 310] on li "ZEBRA- JEFFREY-BANKS" at bounding box center [676, 315] width 320 height 23
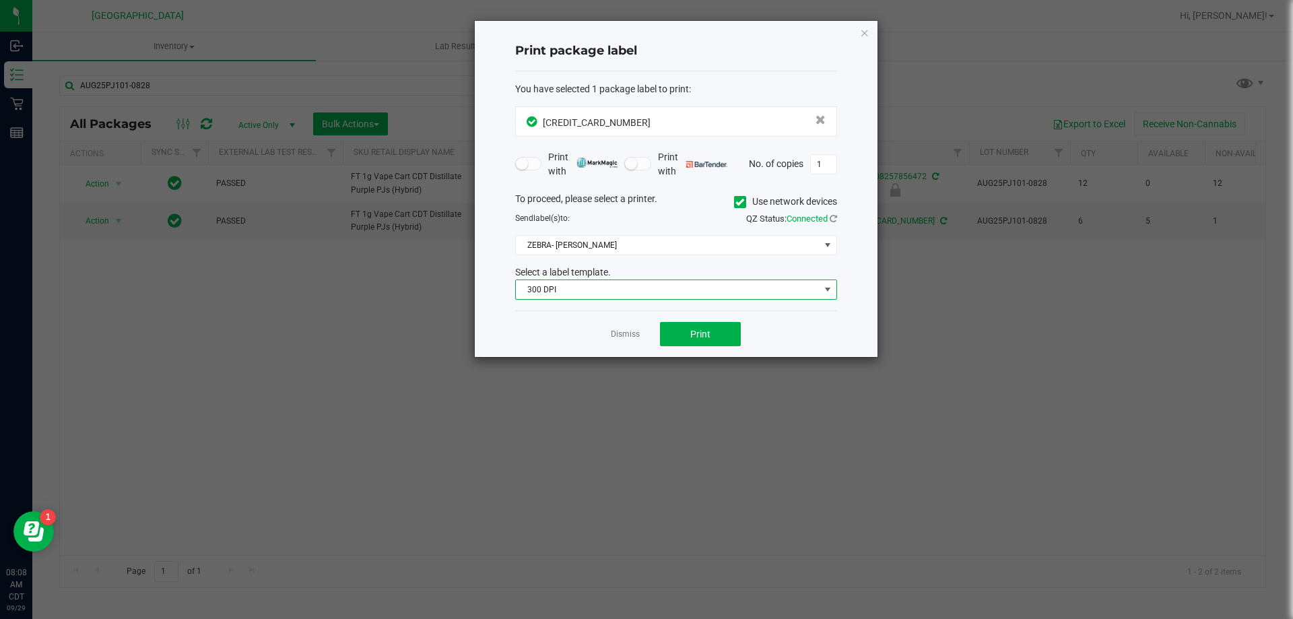
click at [636, 290] on span "300 DPI" at bounding box center [668, 289] width 304 height 19
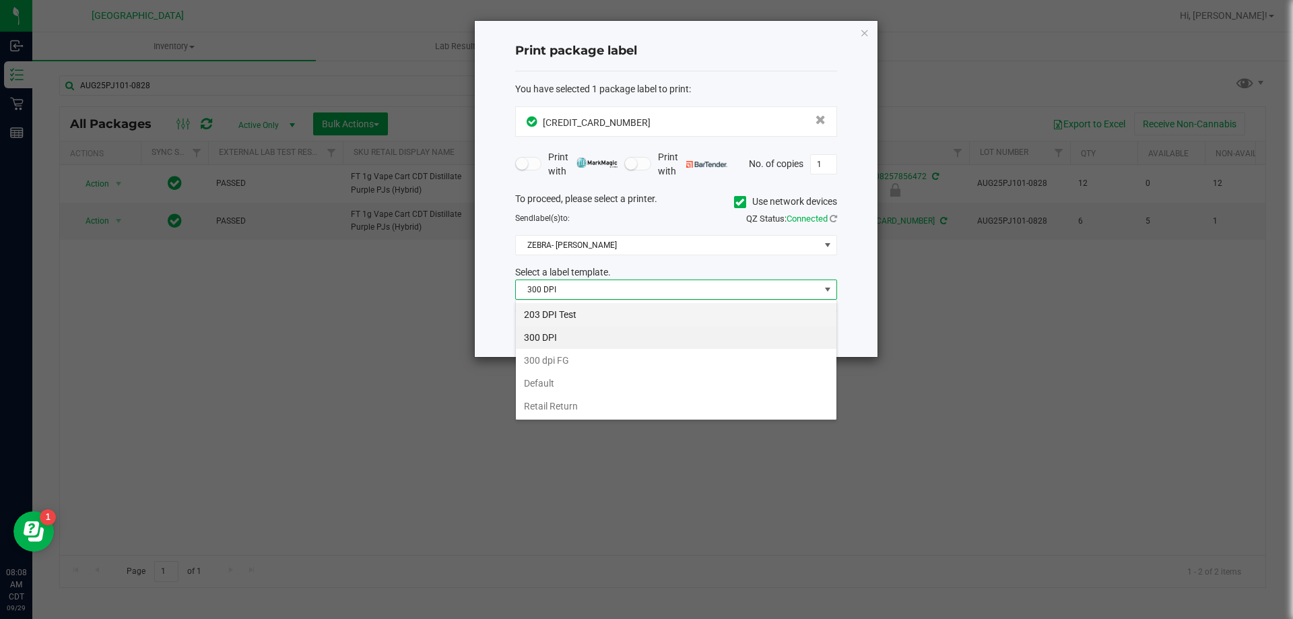
click at [605, 314] on li "203 DPI Test" at bounding box center [676, 314] width 320 height 23
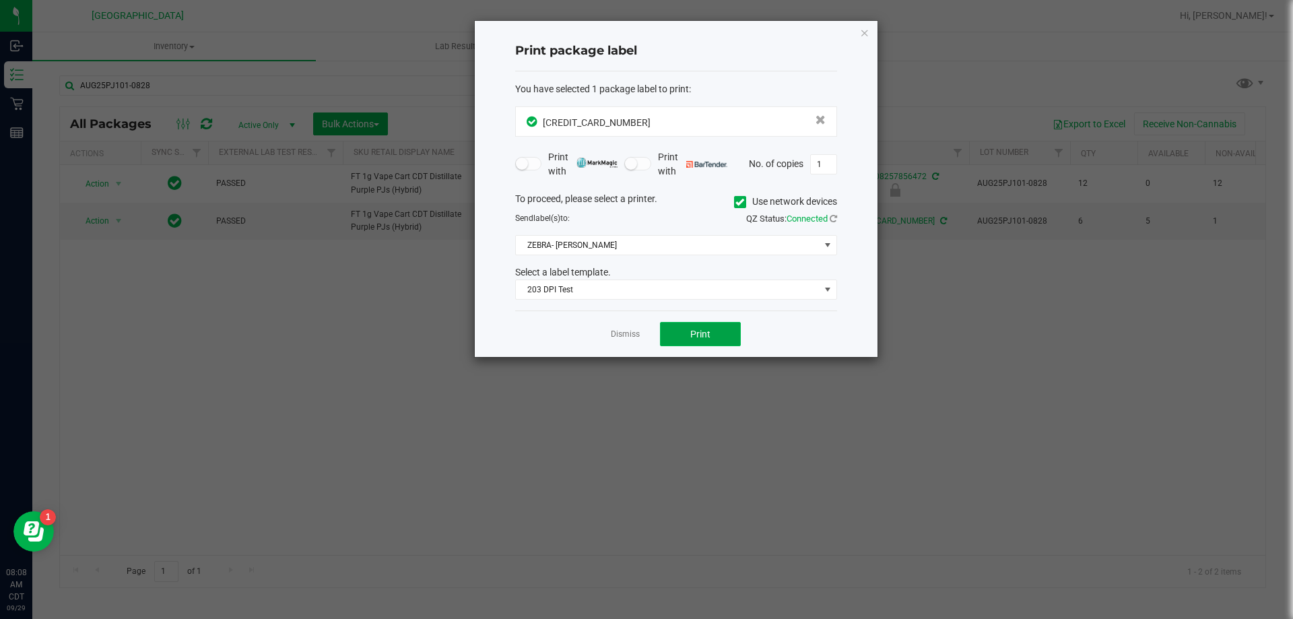
click at [689, 344] on button "Print" at bounding box center [700, 334] width 81 height 24
click at [624, 333] on link "Dismiss" at bounding box center [625, 334] width 29 height 11
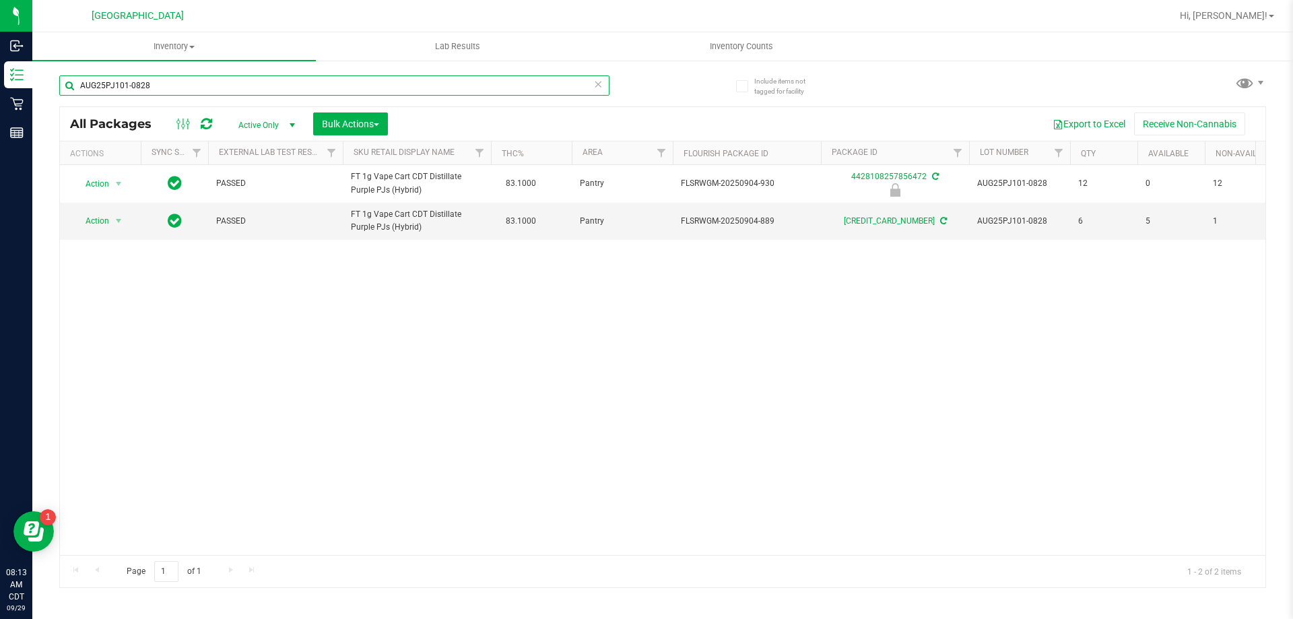
drag, startPoint x: 212, startPoint y: 84, endPoint x: 69, endPoint y: 91, distance: 142.9
click at [69, 91] on input "AUG25PJ101-0828" at bounding box center [334, 85] width 550 height 20
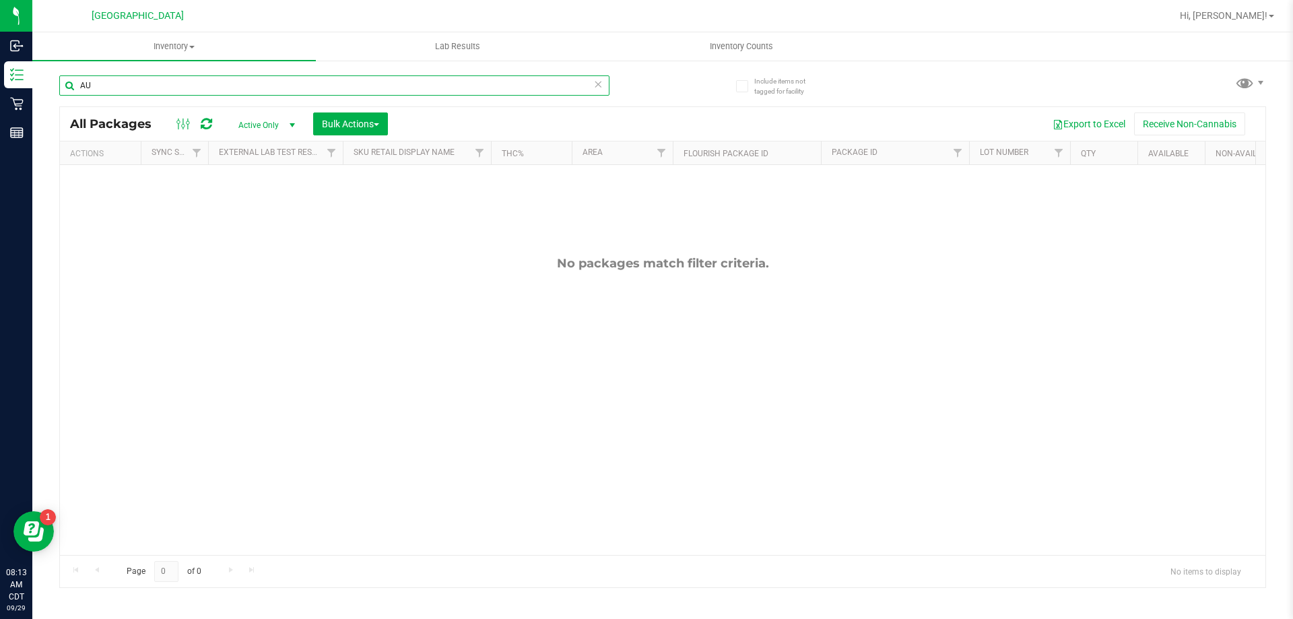
type input "A"
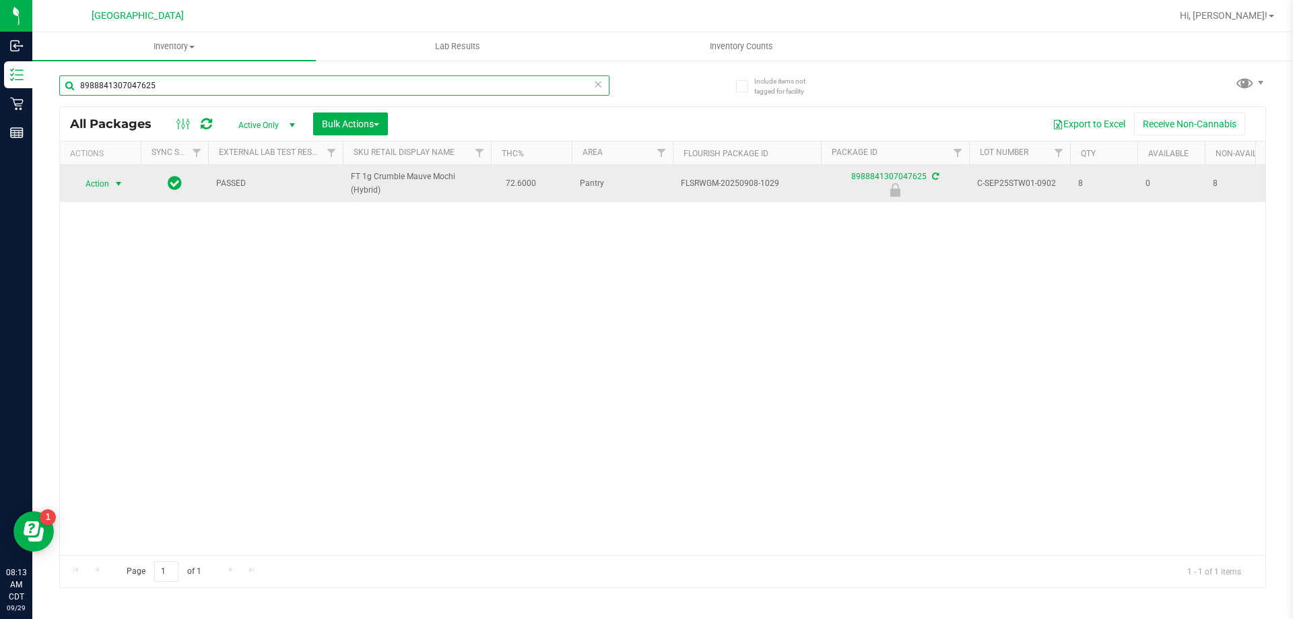
type input "8988841307047625"
click at [98, 190] on span "Action" at bounding box center [91, 183] width 36 height 19
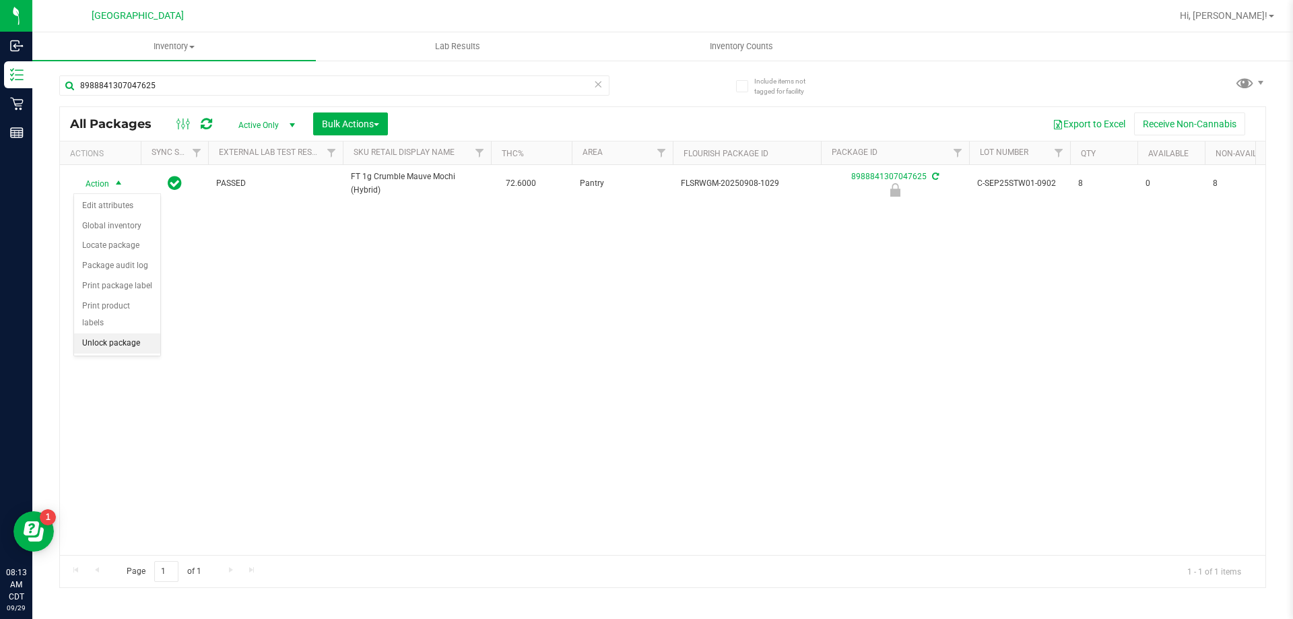
click at [94, 333] on li "Unlock package" at bounding box center [117, 343] width 86 height 20
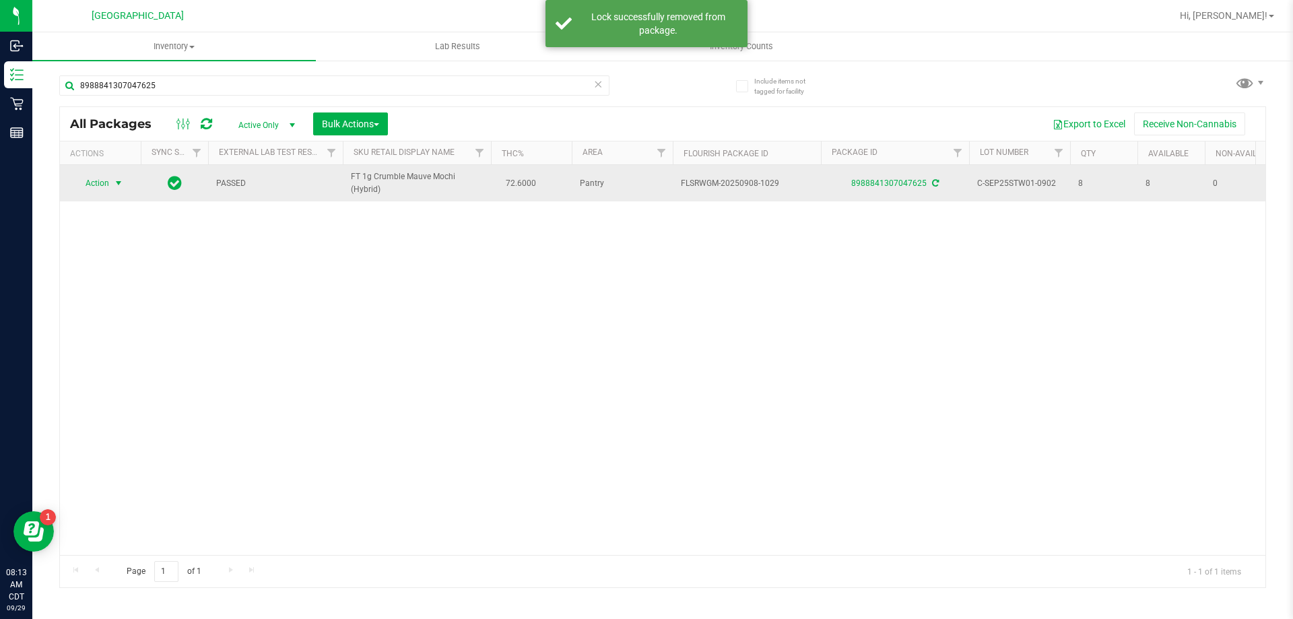
click at [94, 191] on span "Action" at bounding box center [91, 183] width 36 height 19
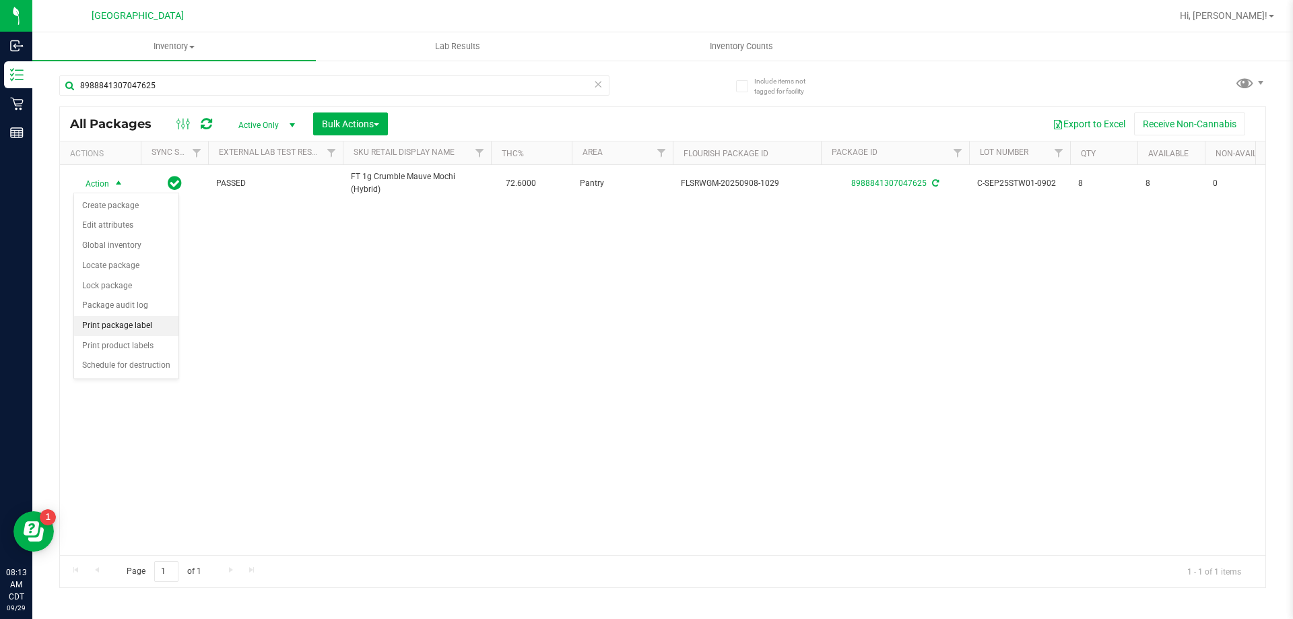
click at [110, 323] on li "Print package label" at bounding box center [126, 326] width 104 height 20
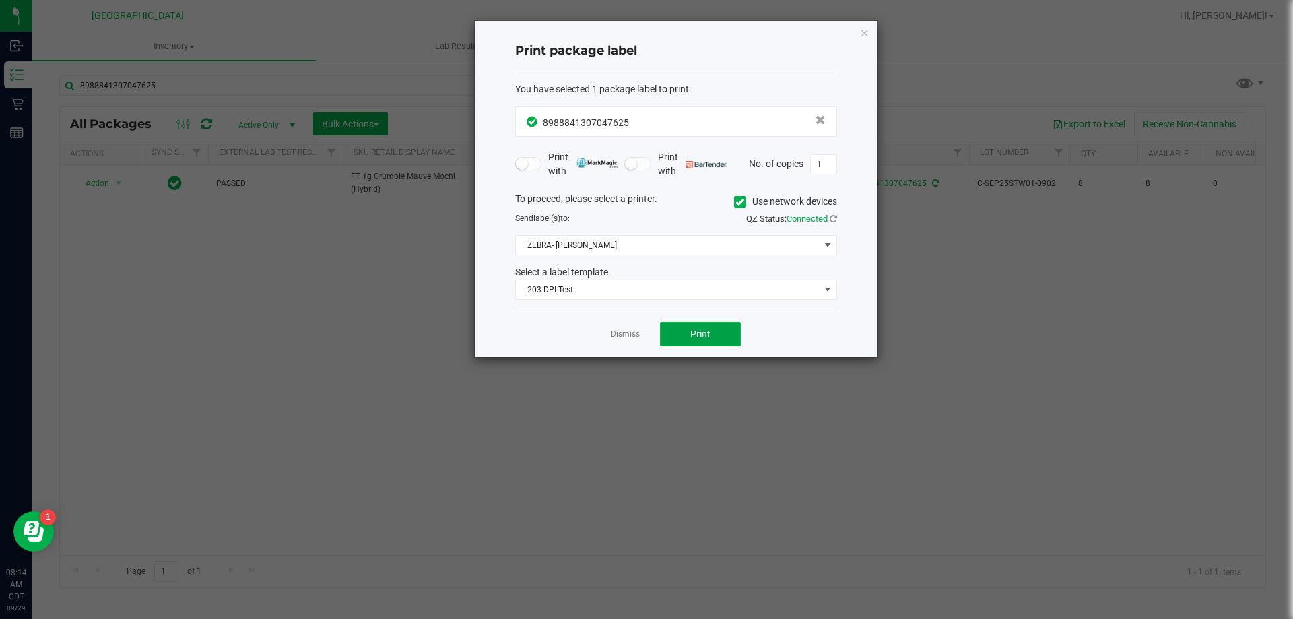
click at [679, 332] on button "Print" at bounding box center [700, 334] width 81 height 24
click at [636, 333] on link "Dismiss" at bounding box center [625, 334] width 29 height 11
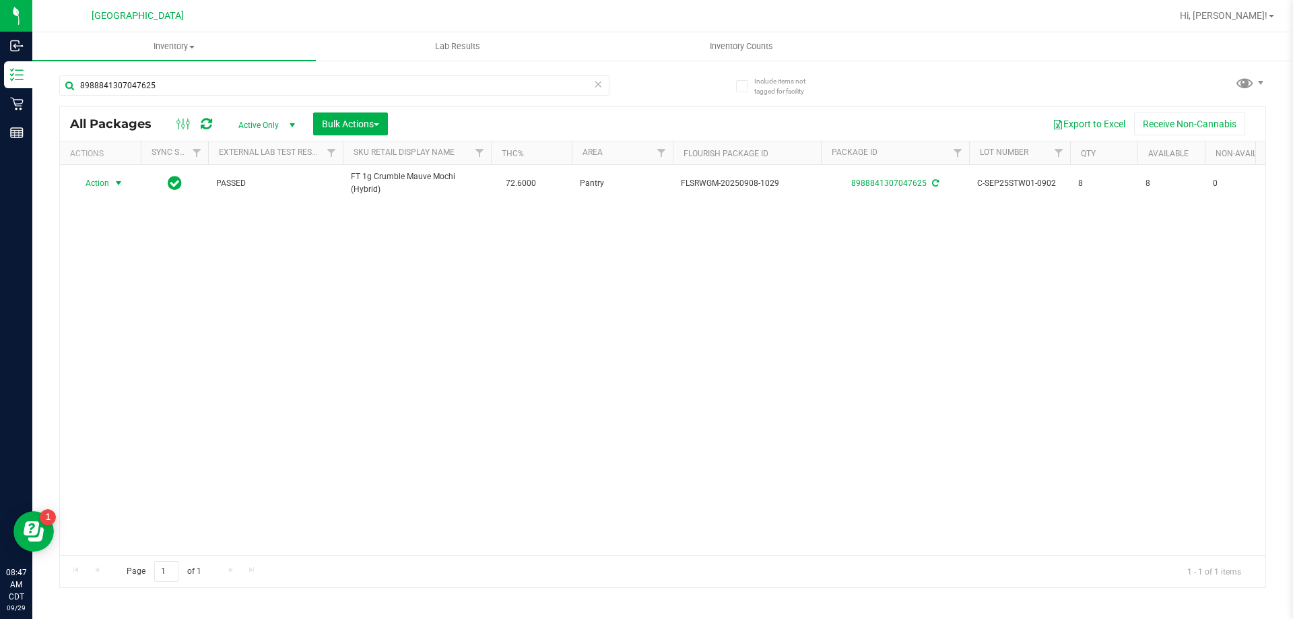
click at [249, 99] on div "8988841307047625" at bounding box center [334, 90] width 550 height 31
drag, startPoint x: 244, startPoint y: 86, endPoint x: 61, endPoint y: 88, distance: 182.5
click at [61, 88] on input "8988841307047625" at bounding box center [334, 85] width 550 height 20
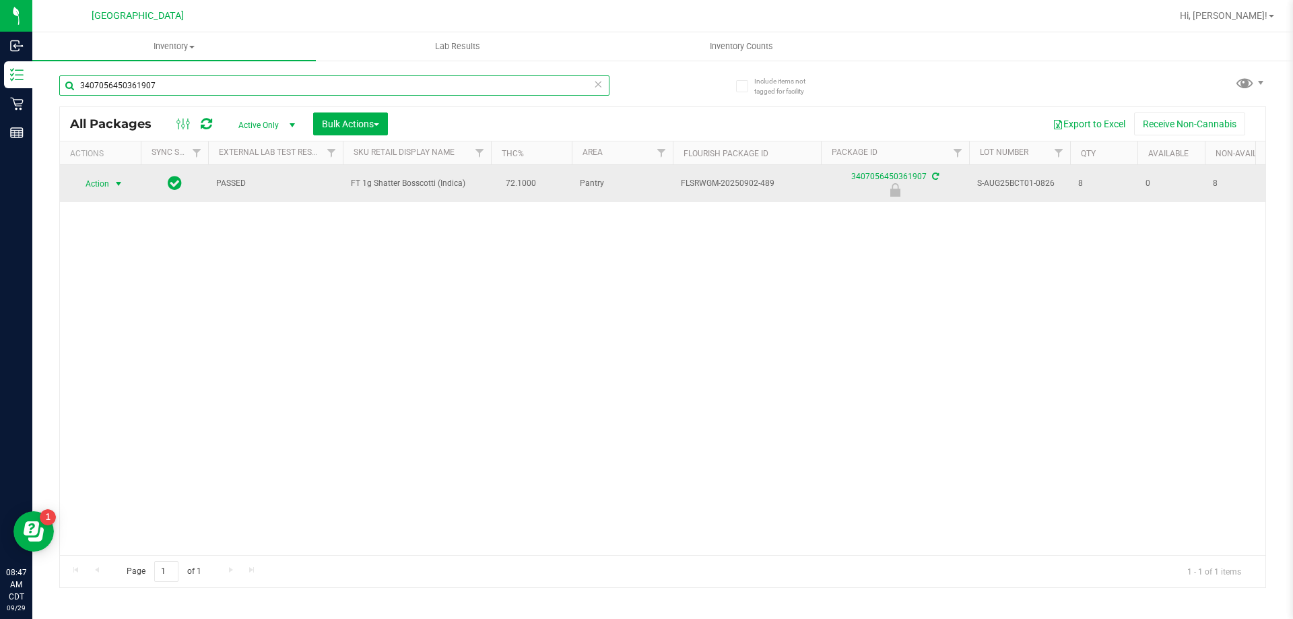
type input "3407056450361907"
click at [115, 182] on span "select" at bounding box center [118, 183] width 11 height 11
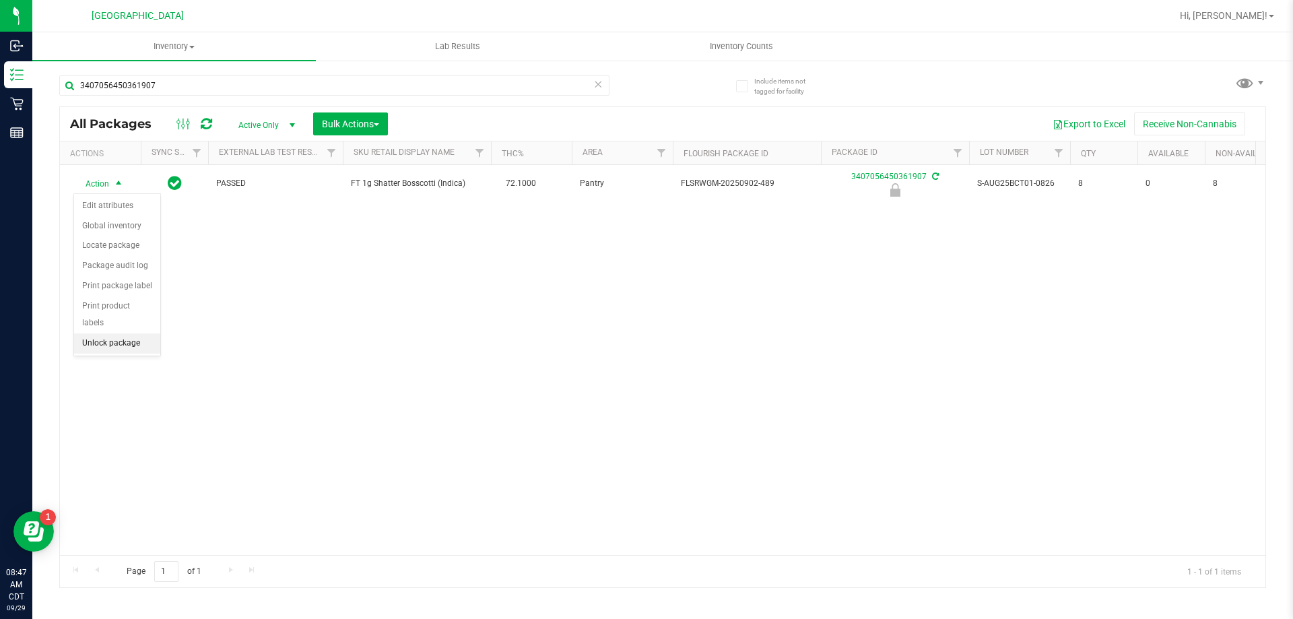
click at [143, 333] on li "Unlock package" at bounding box center [117, 343] width 86 height 20
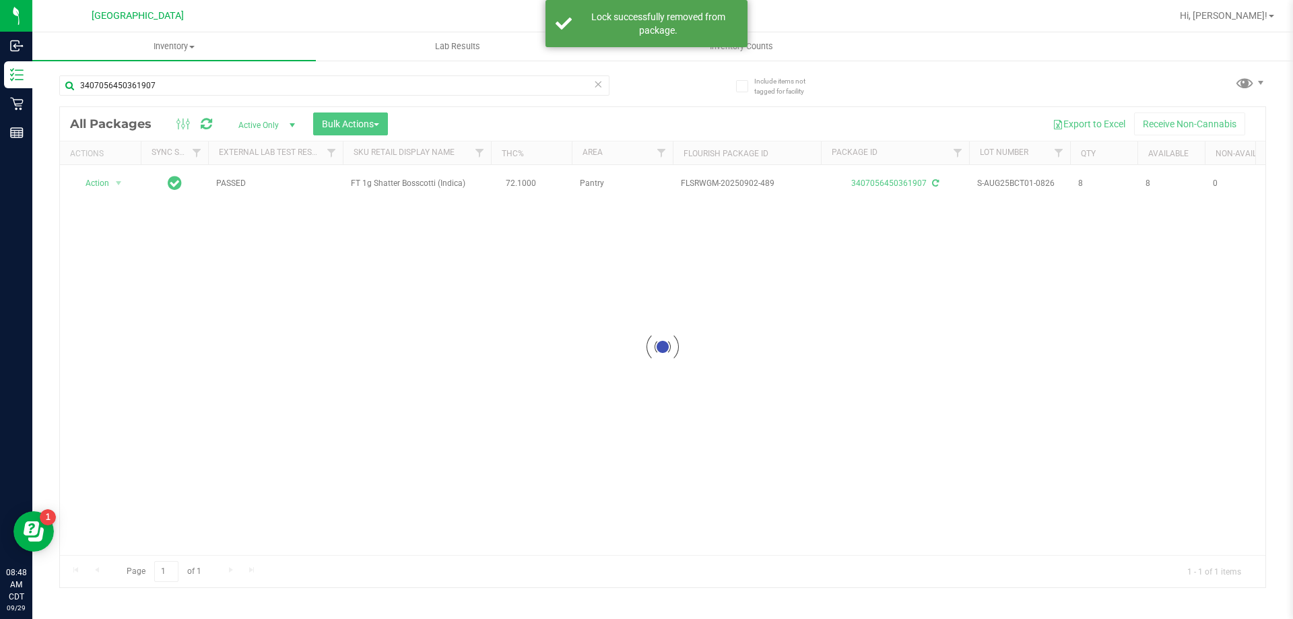
click at [100, 185] on div at bounding box center [662, 347] width 1205 height 480
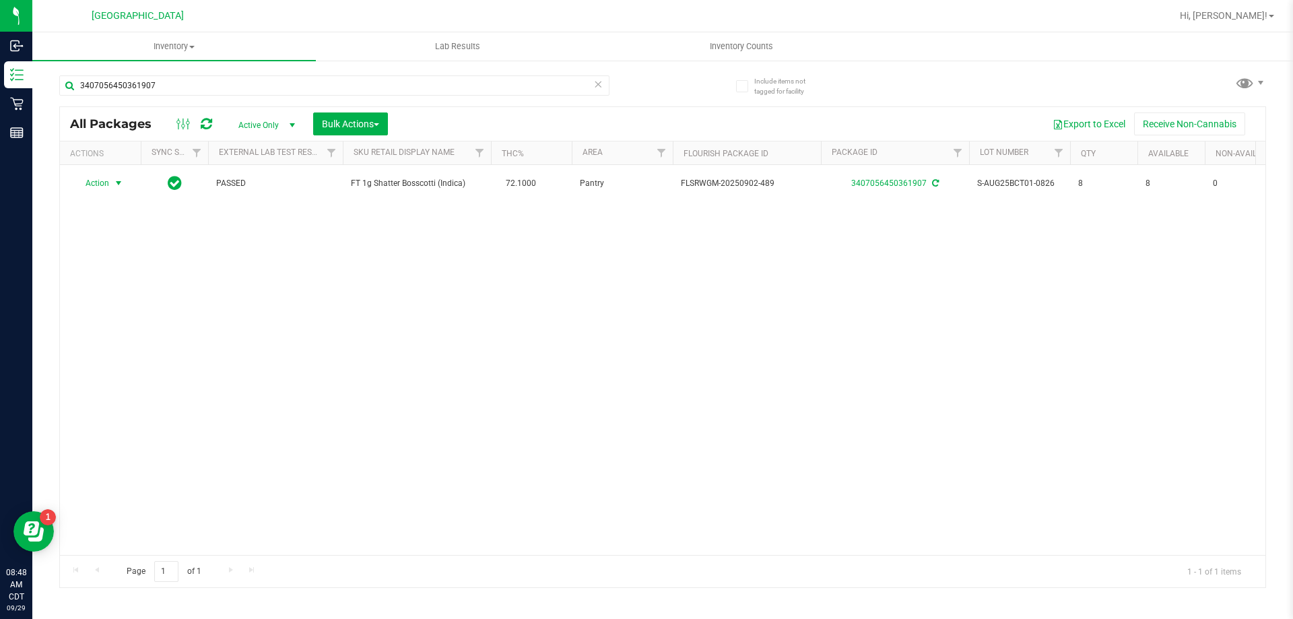
click at [102, 187] on span "Action" at bounding box center [91, 183] width 36 height 19
click at [123, 327] on li "Print package label" at bounding box center [126, 326] width 104 height 20
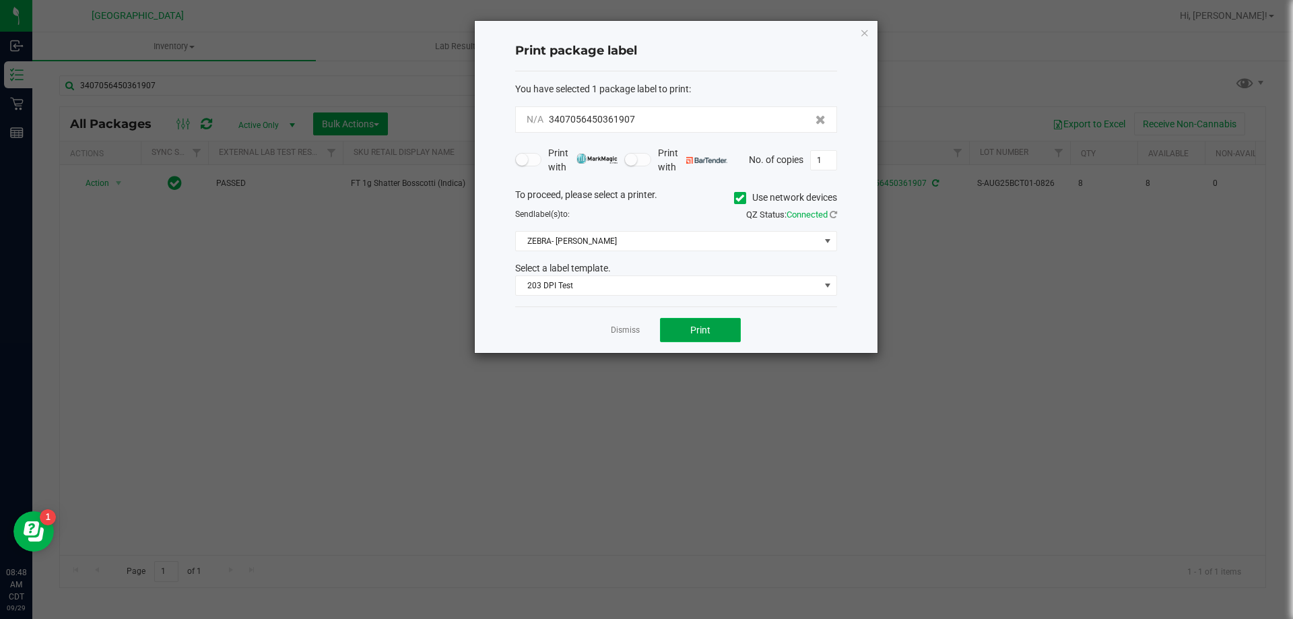
click at [672, 329] on button "Print" at bounding box center [700, 330] width 81 height 24
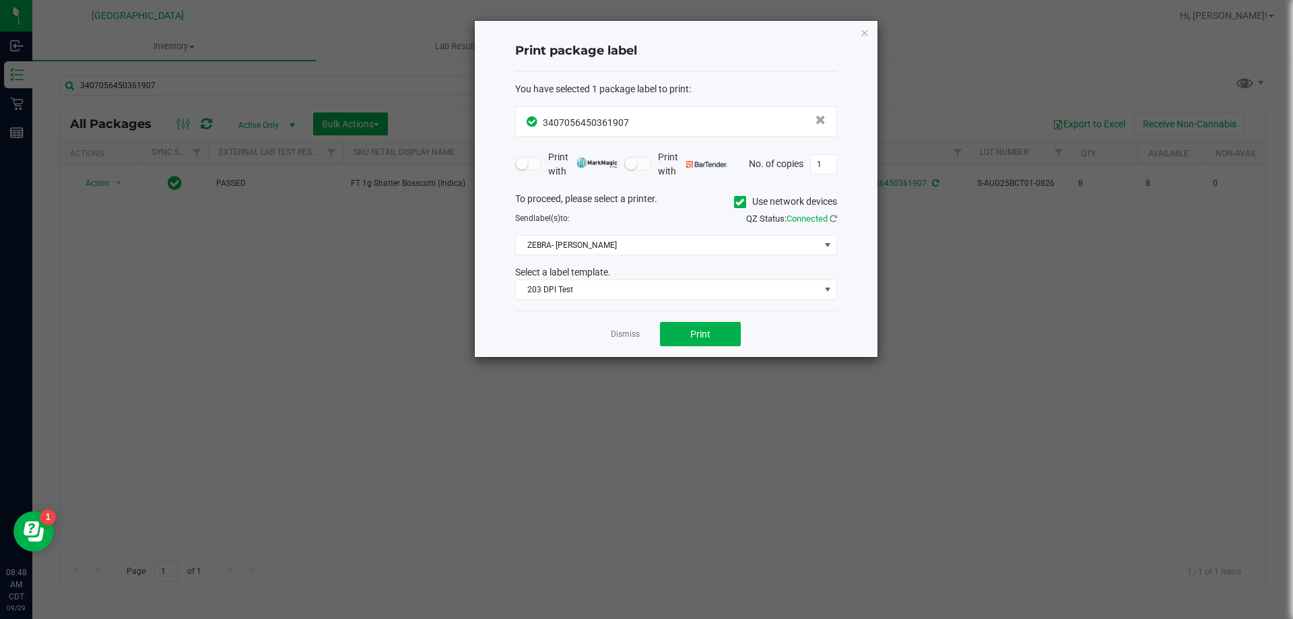
click at [617, 333] on link "Dismiss" at bounding box center [625, 334] width 29 height 11
